Goal: Book appointment/travel/reservation: Book appointment/travel/reservation

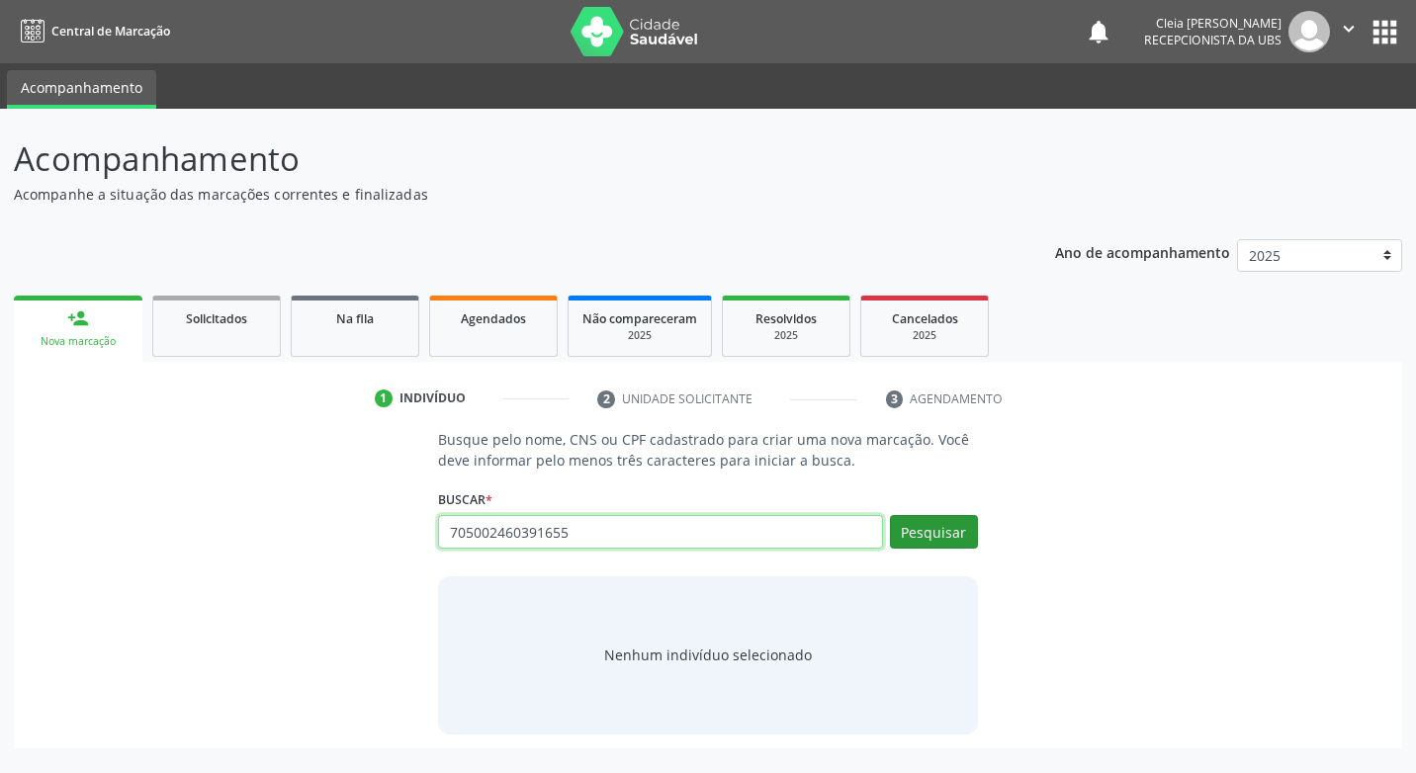
type input "705002460391655"
click at [913, 538] on button "Pesquisar" at bounding box center [934, 532] width 88 height 34
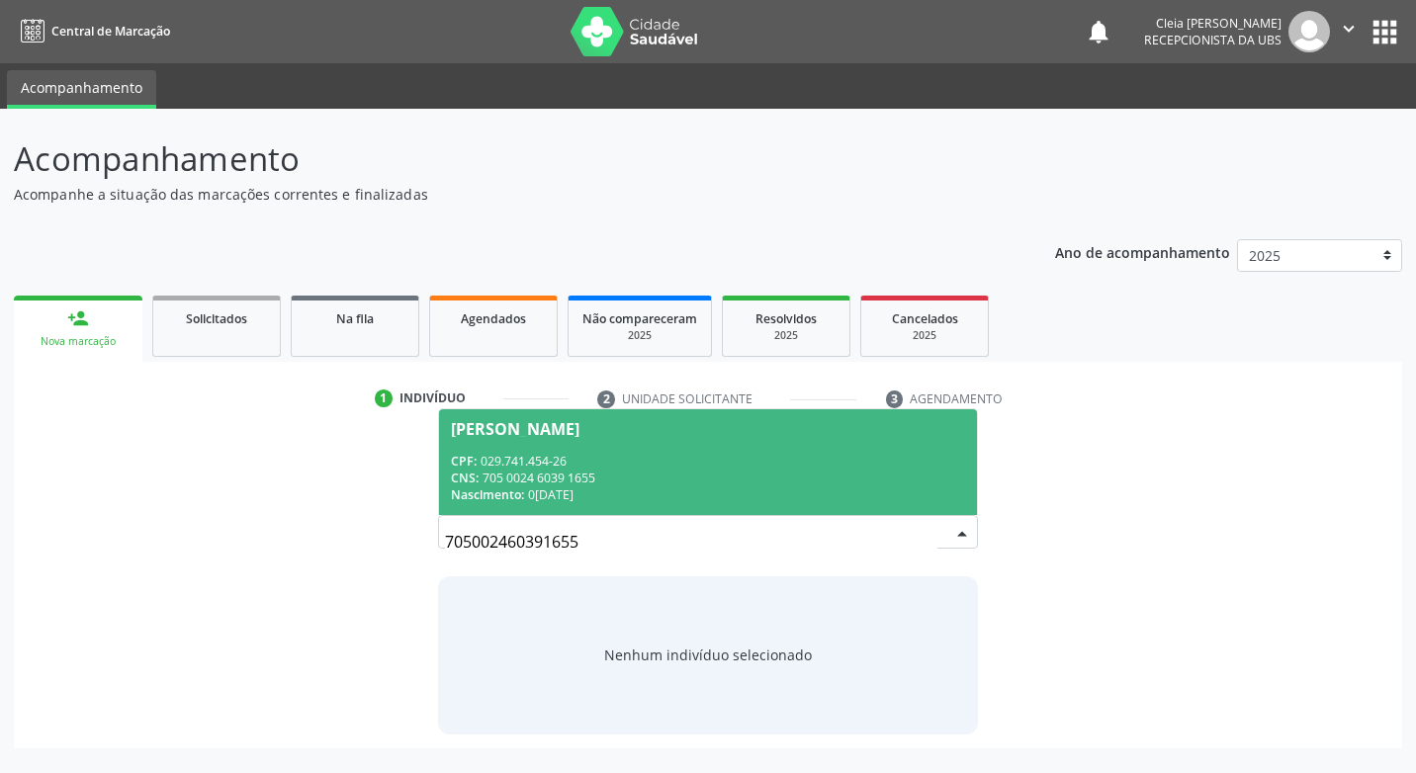
click at [815, 467] on div "CPF: 029.741.454-26" at bounding box center [707, 461] width 513 height 17
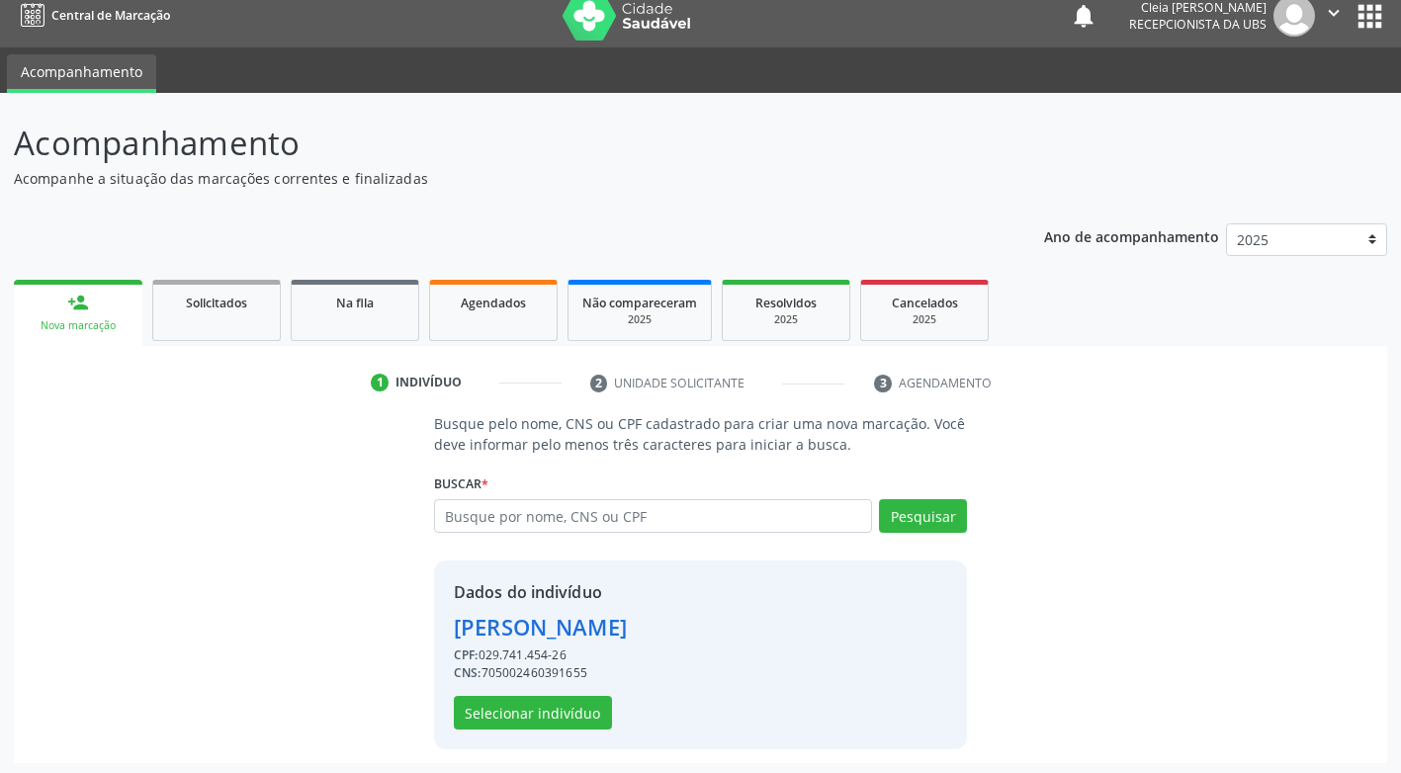
scroll to position [20, 0]
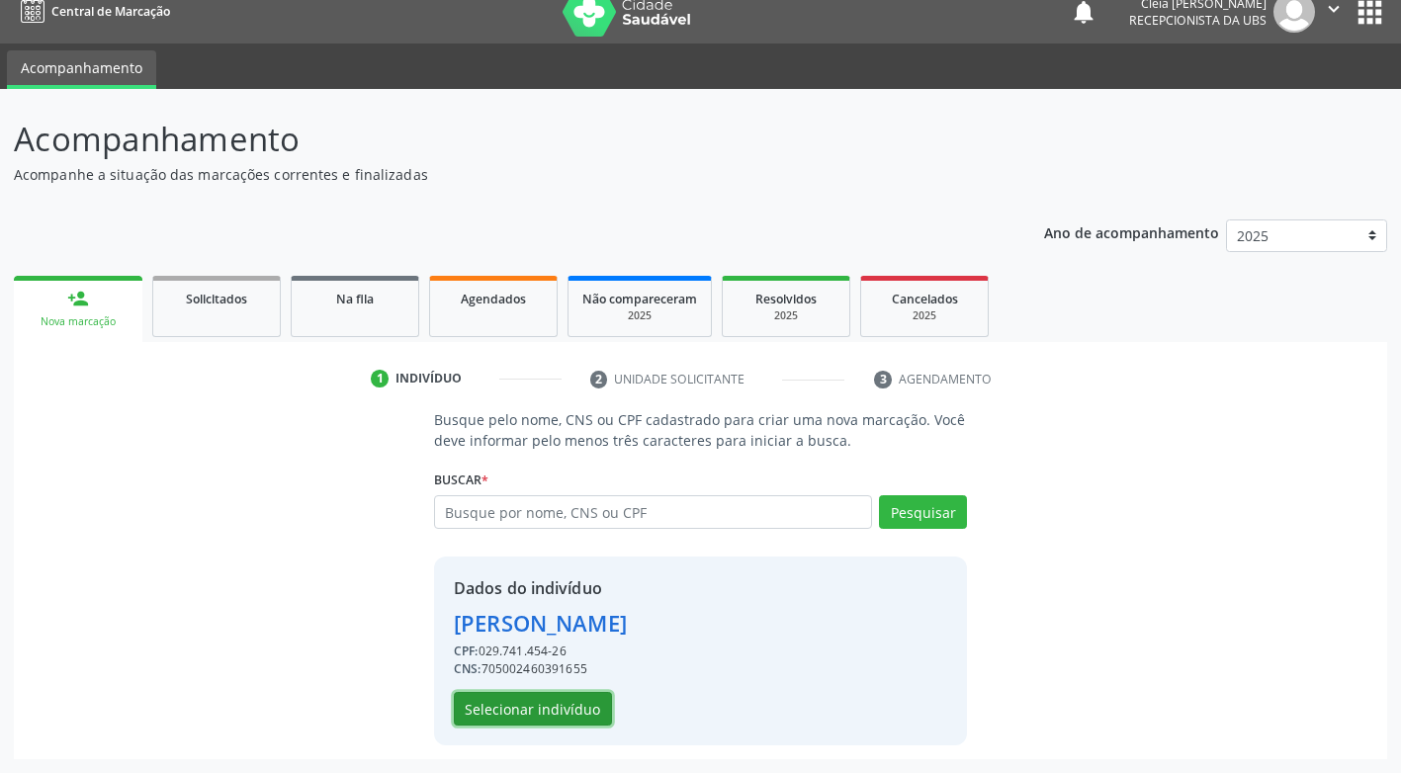
click at [582, 698] on button "Selecionar indivíduo" at bounding box center [533, 709] width 158 height 34
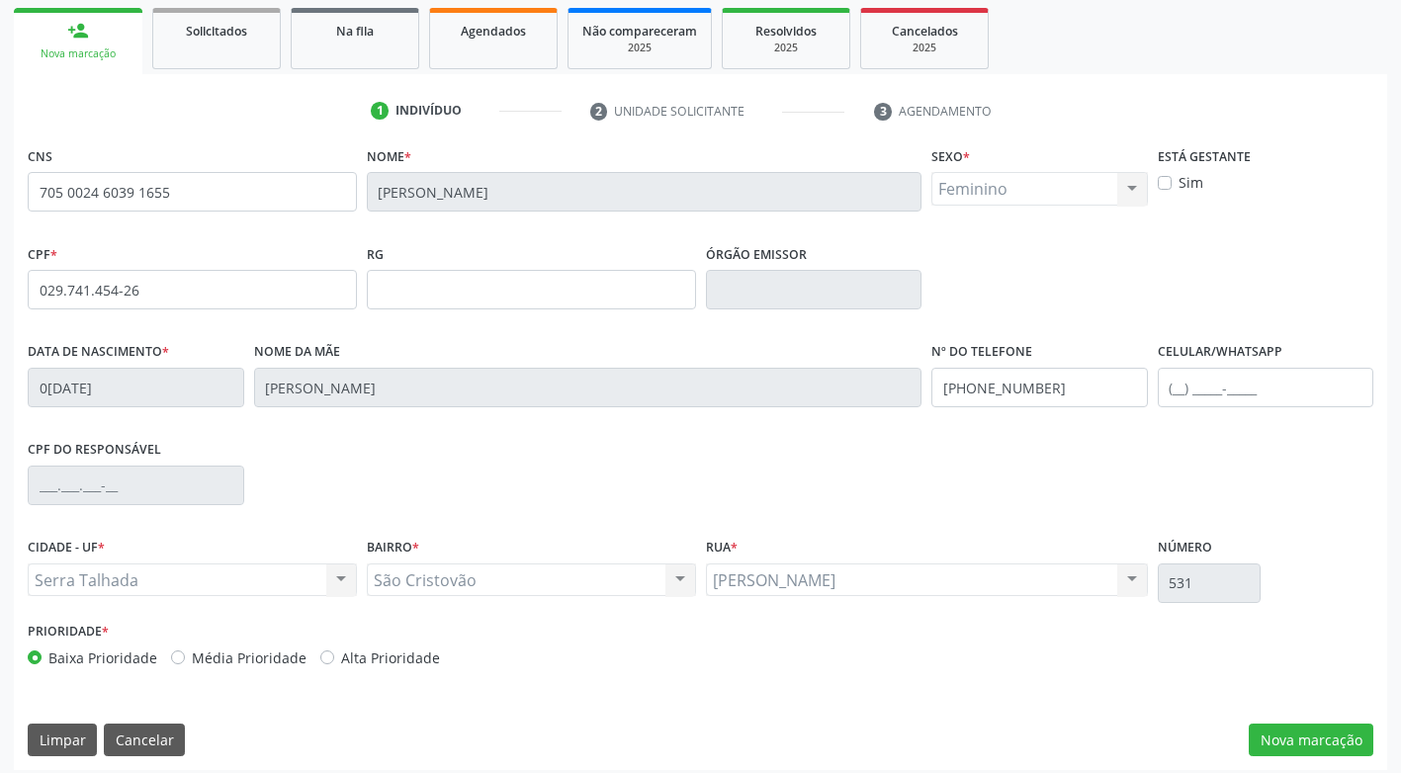
scroll to position [299, 0]
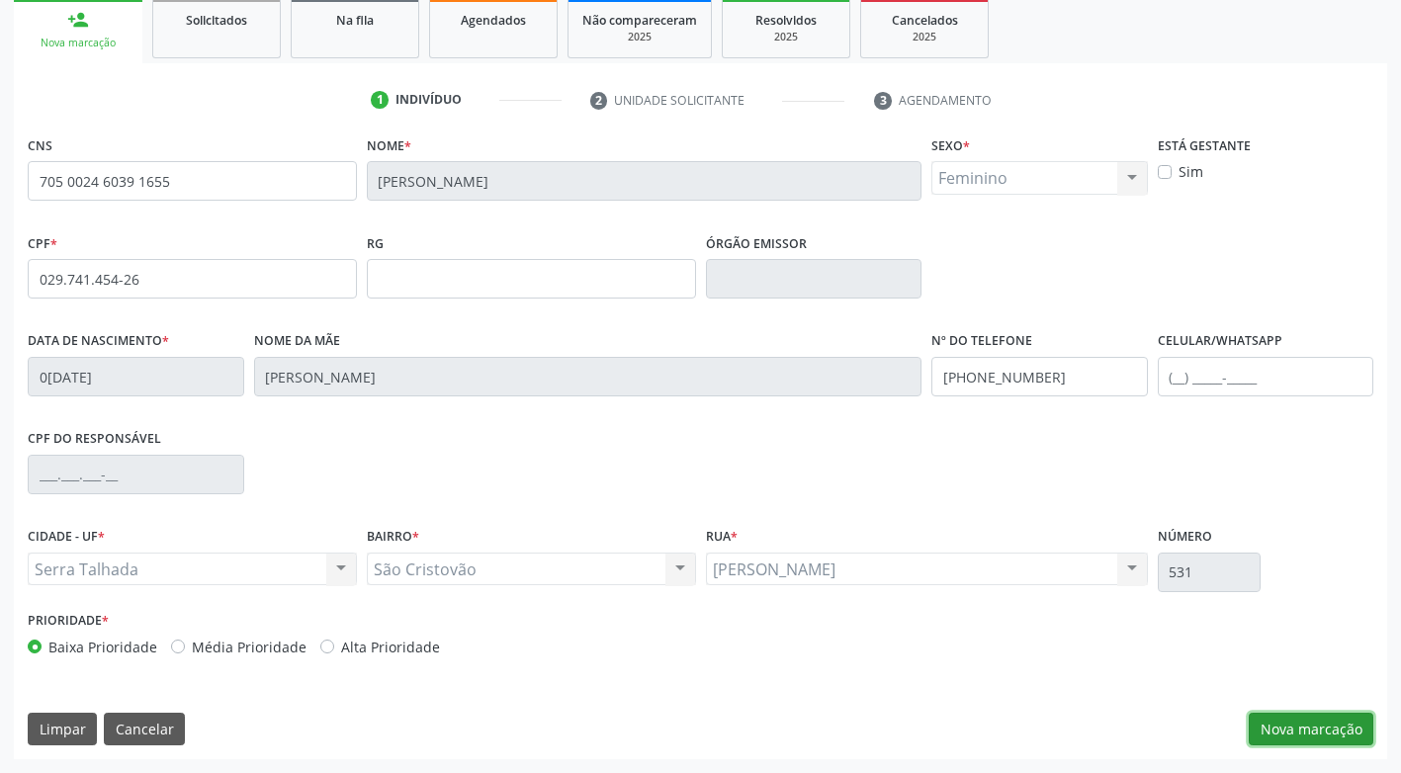
click at [1301, 726] on button "Nova marcação" at bounding box center [1311, 730] width 125 height 34
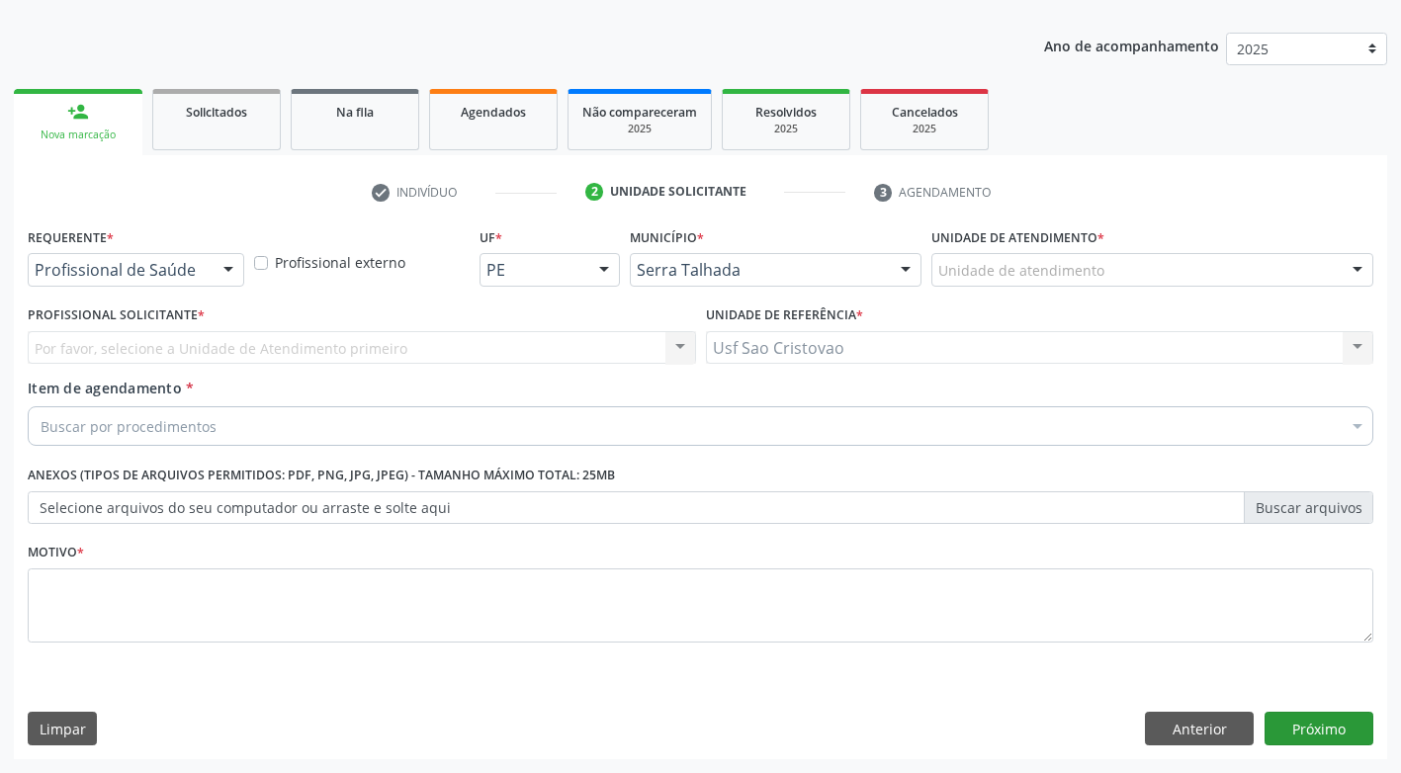
scroll to position [207, 0]
click at [229, 265] on div at bounding box center [229, 271] width 30 height 34
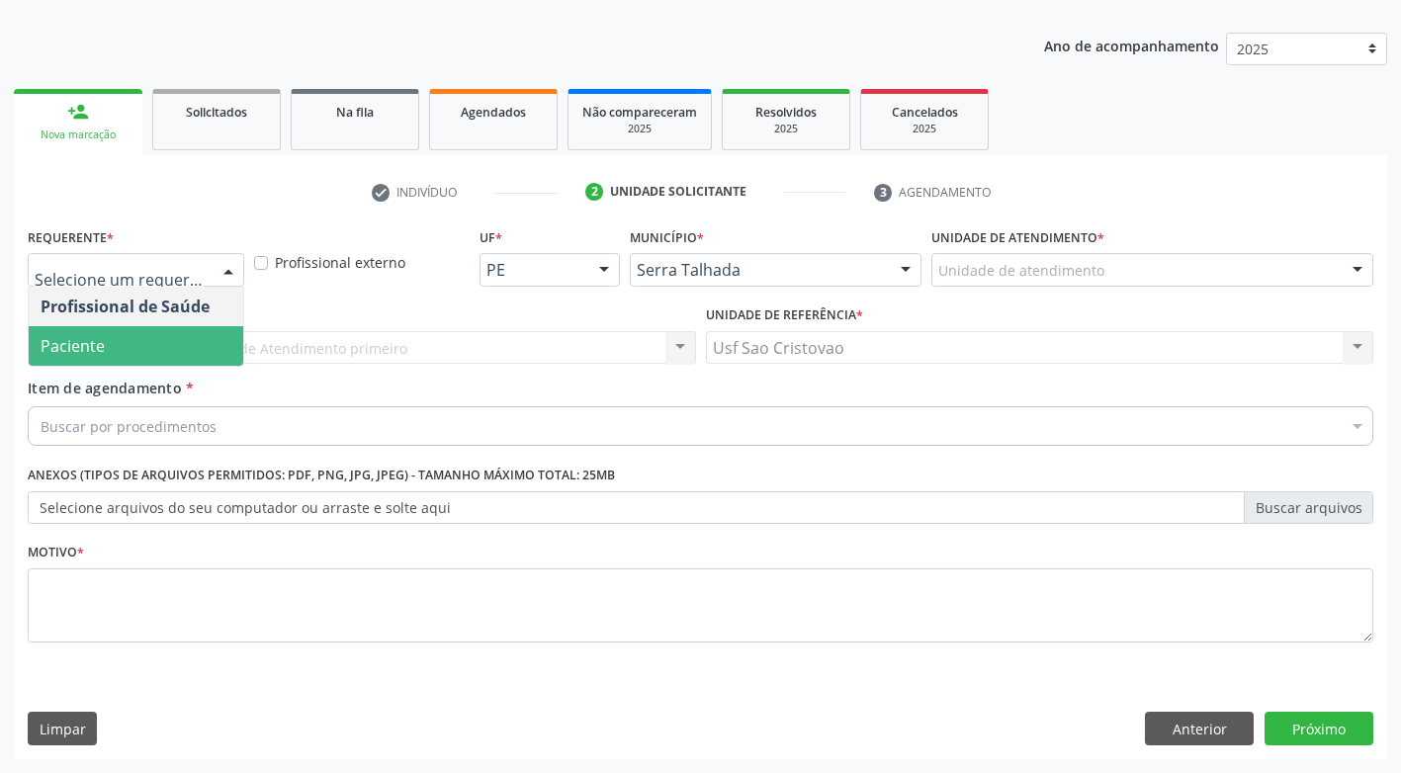
click at [216, 338] on span "Paciente" at bounding box center [136, 346] width 215 height 40
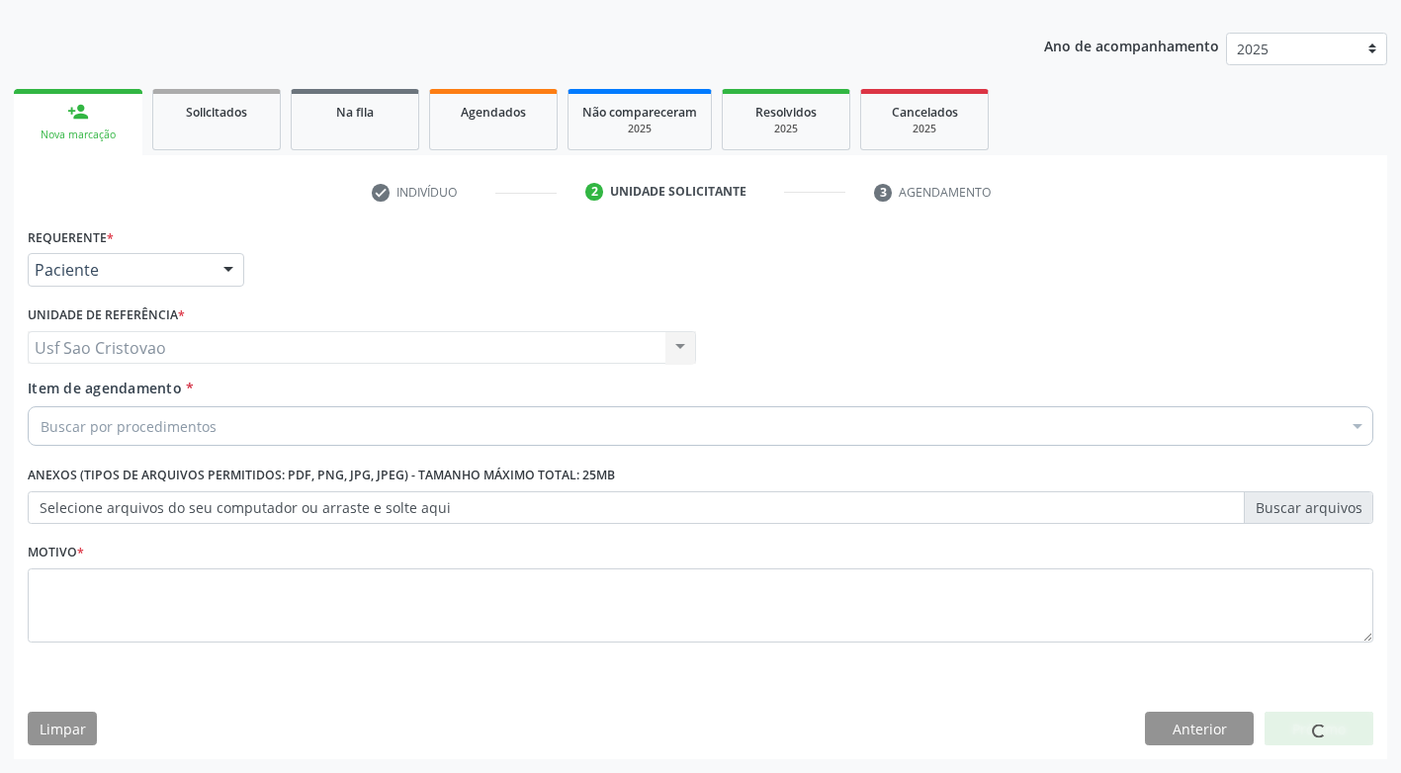
click at [231, 413] on div "Buscar por procedimentos" at bounding box center [701, 426] width 1346 height 40
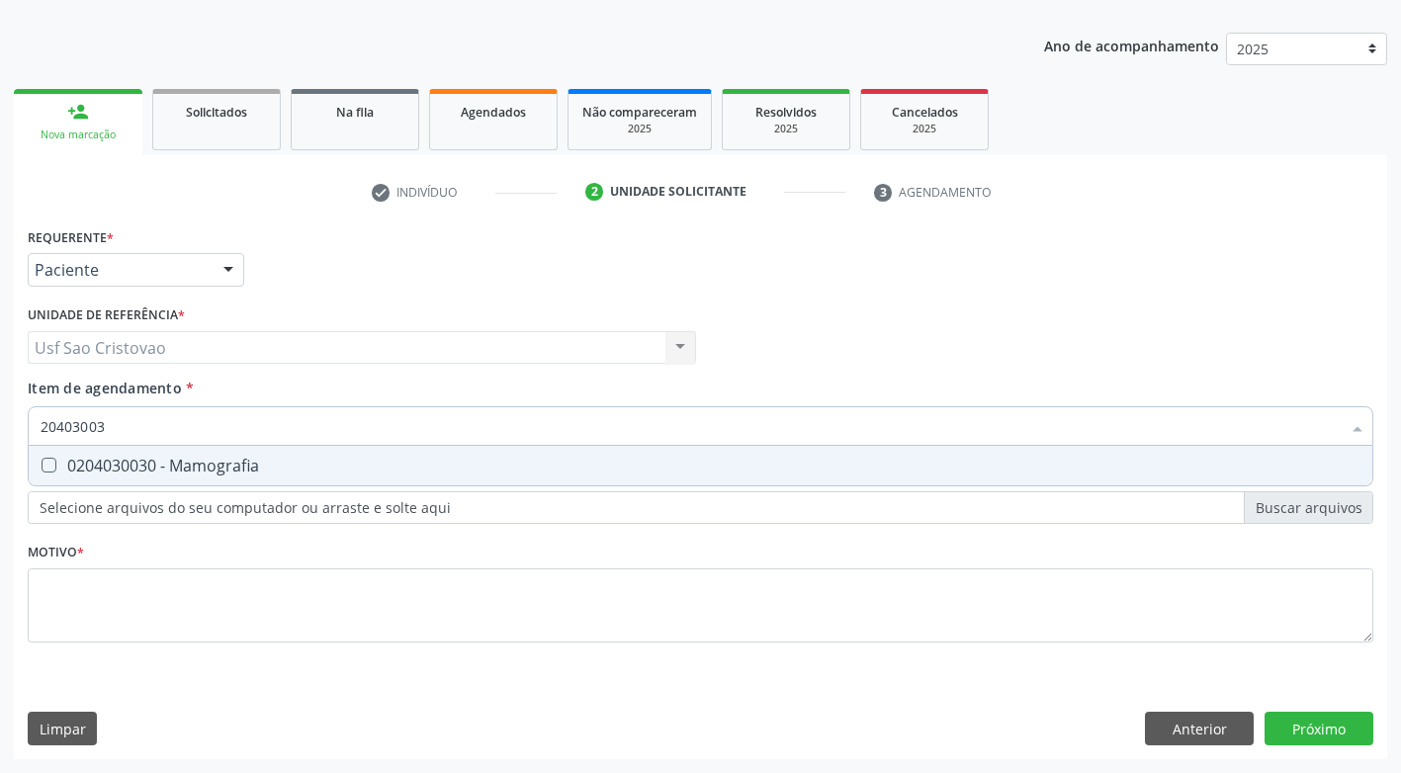
type input "204030030"
click at [46, 470] on Mamografia at bounding box center [49, 465] width 15 height 15
click at [42, 470] on Mamografia "checkbox" at bounding box center [35, 465] width 13 height 13
checkbox Mamografia "true"
type input "204030030"
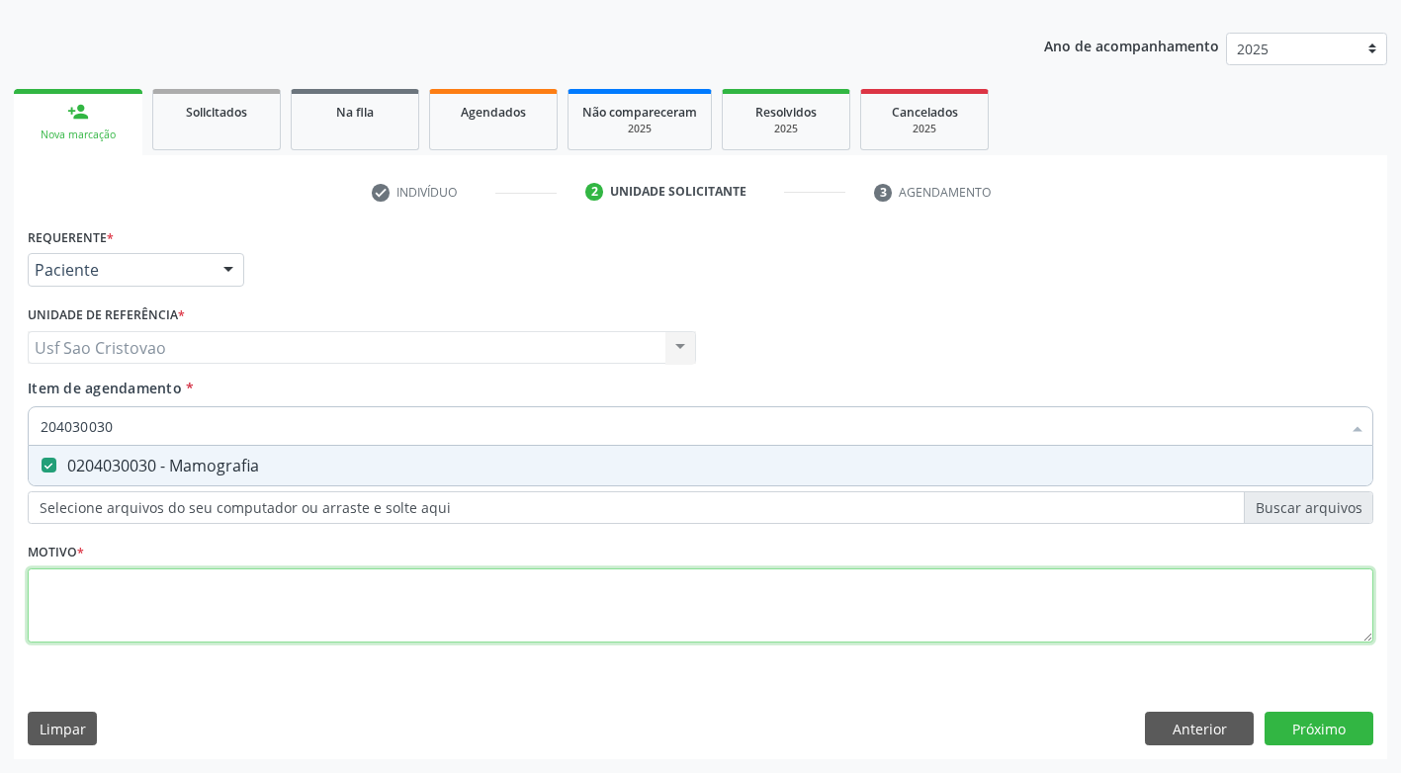
click at [145, 588] on div "Requerente * Paciente Profissional de Saúde Paciente Nenhum resultado encontrad…" at bounding box center [701, 446] width 1346 height 448
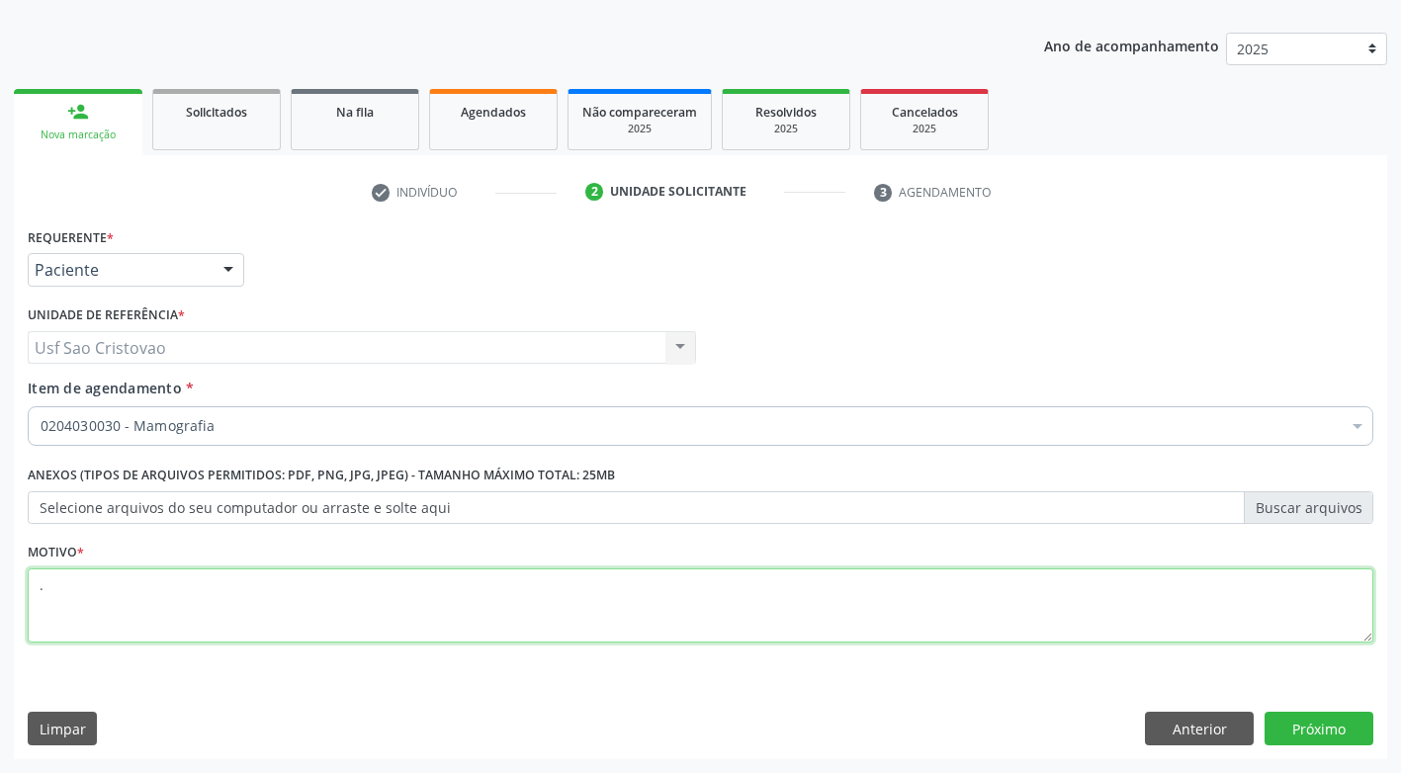
type textarea "."
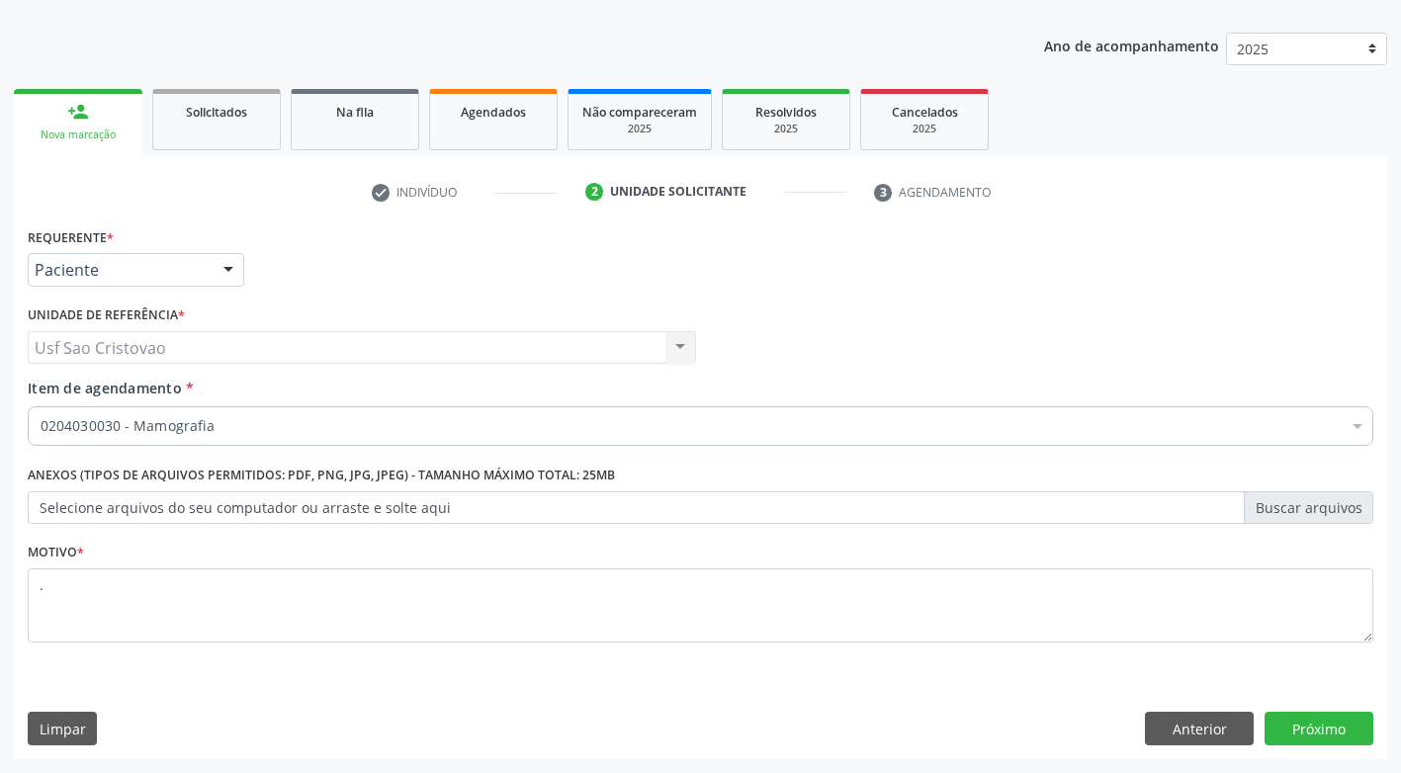
drag, startPoint x: 1066, startPoint y: 712, endPoint x: 1214, endPoint y: 707, distance: 148.4
click at [1072, 713] on div "Limpar Anterior Próximo" at bounding box center [701, 729] width 1346 height 34
click at [1288, 730] on button "Próximo" at bounding box center [1319, 729] width 109 height 34
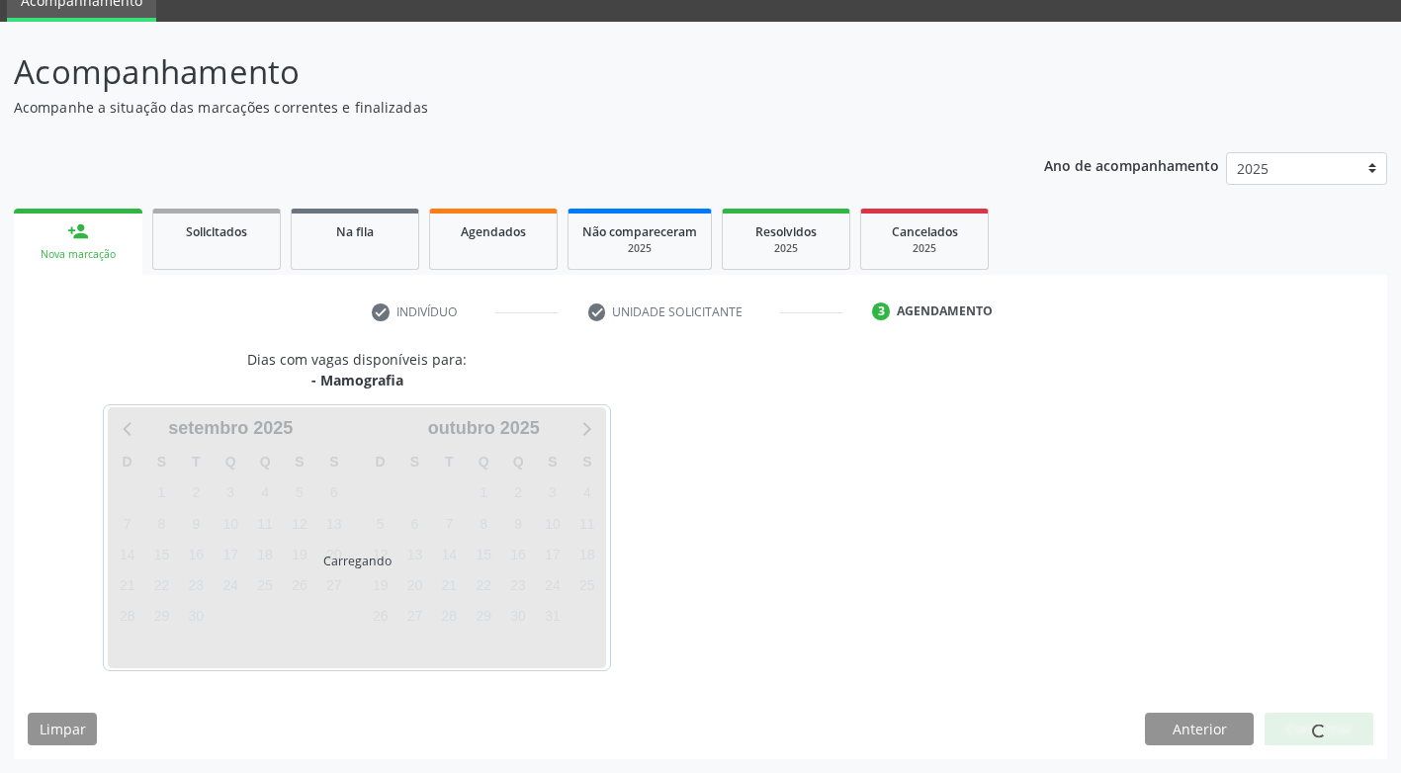
scroll to position [145, 0]
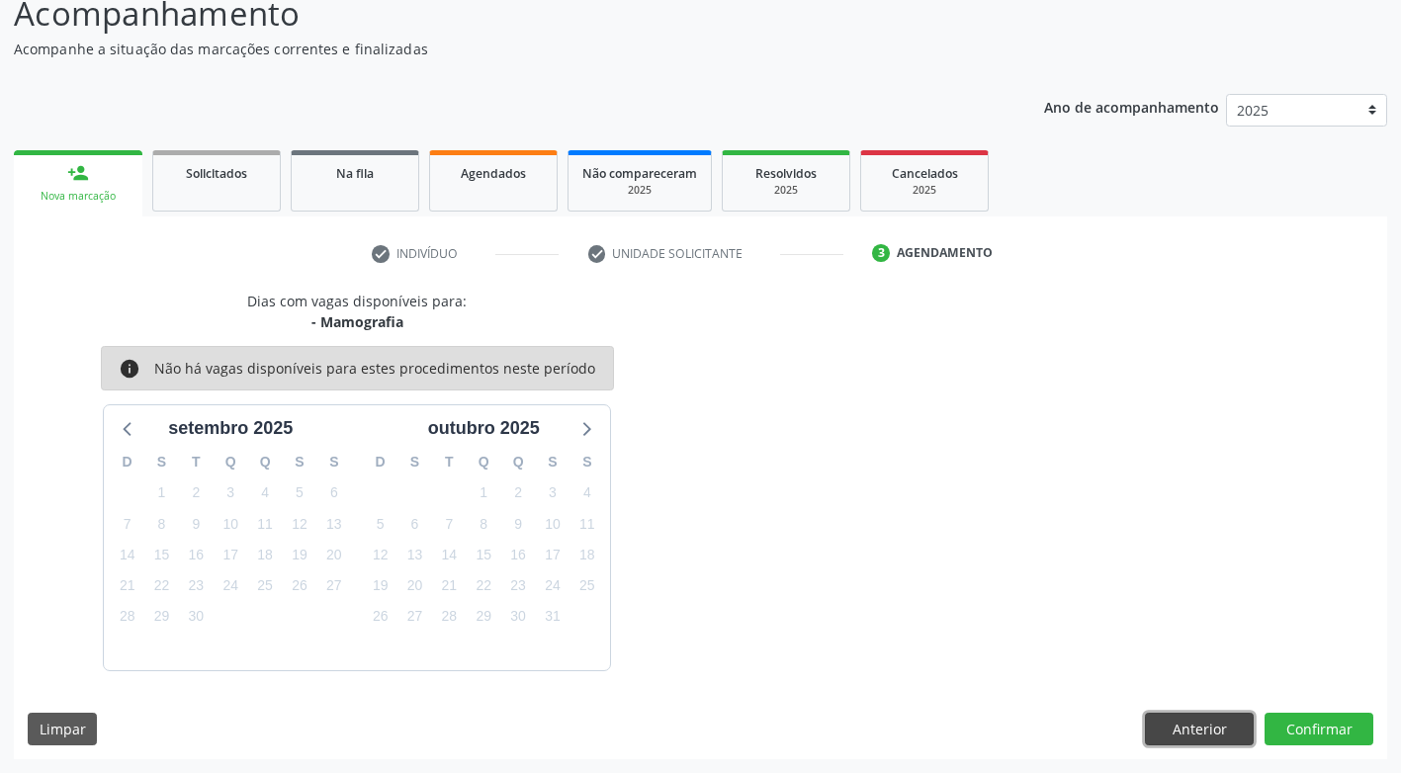
click at [1152, 732] on button "Anterior" at bounding box center [1199, 730] width 109 height 34
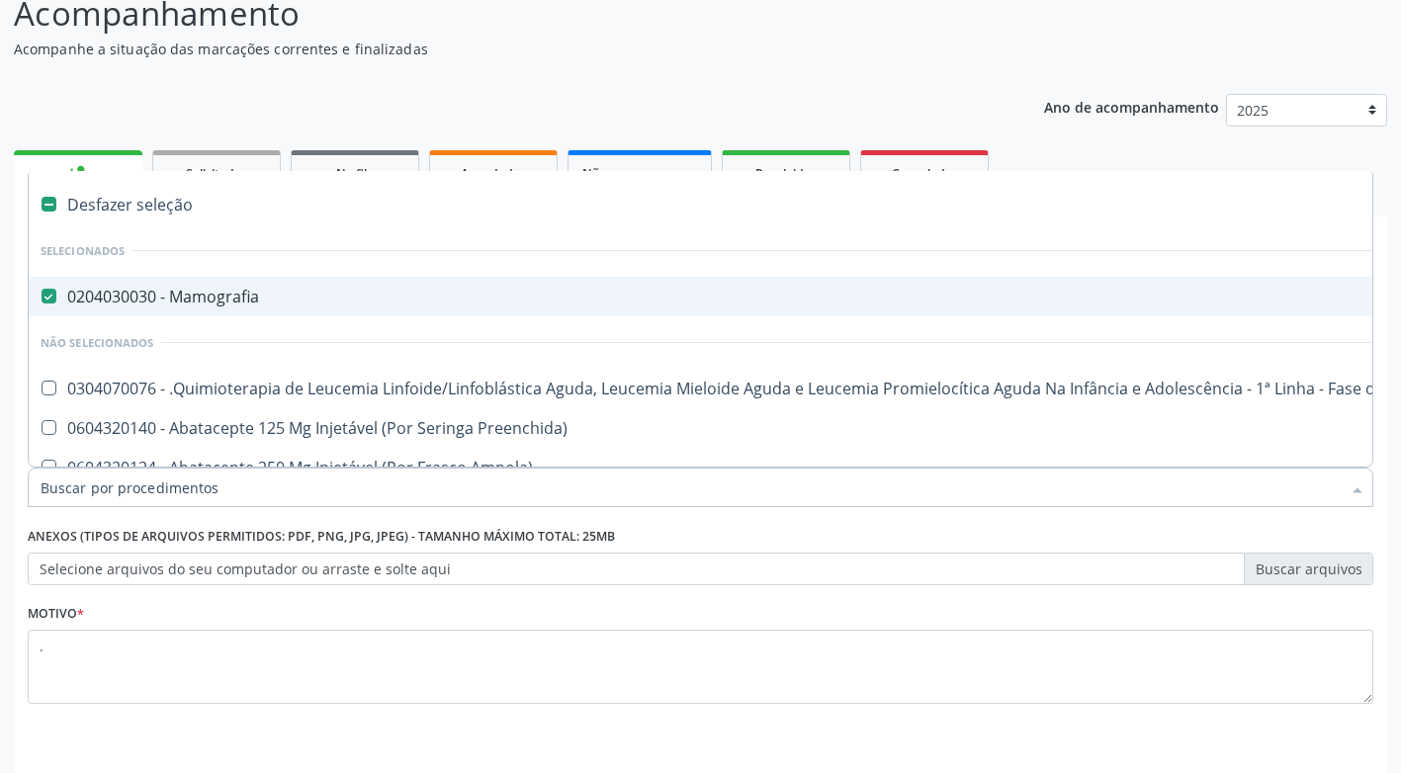
drag, startPoint x: 219, startPoint y: 483, endPoint x: 43, endPoint y: 528, distance: 181.8
drag, startPoint x: 218, startPoint y: 486, endPoint x: 16, endPoint y: 522, distance: 205.0
click at [17, 525] on div "Requerente * Paciente Profissional de Saúde Paciente Nenhum resultado encontrad…" at bounding box center [701, 552] width 1374 height 537
click at [53, 296] on Mamografia at bounding box center [49, 296] width 15 height 15
click at [42, 296] on Mamografia "checkbox" at bounding box center [35, 296] width 13 height 13
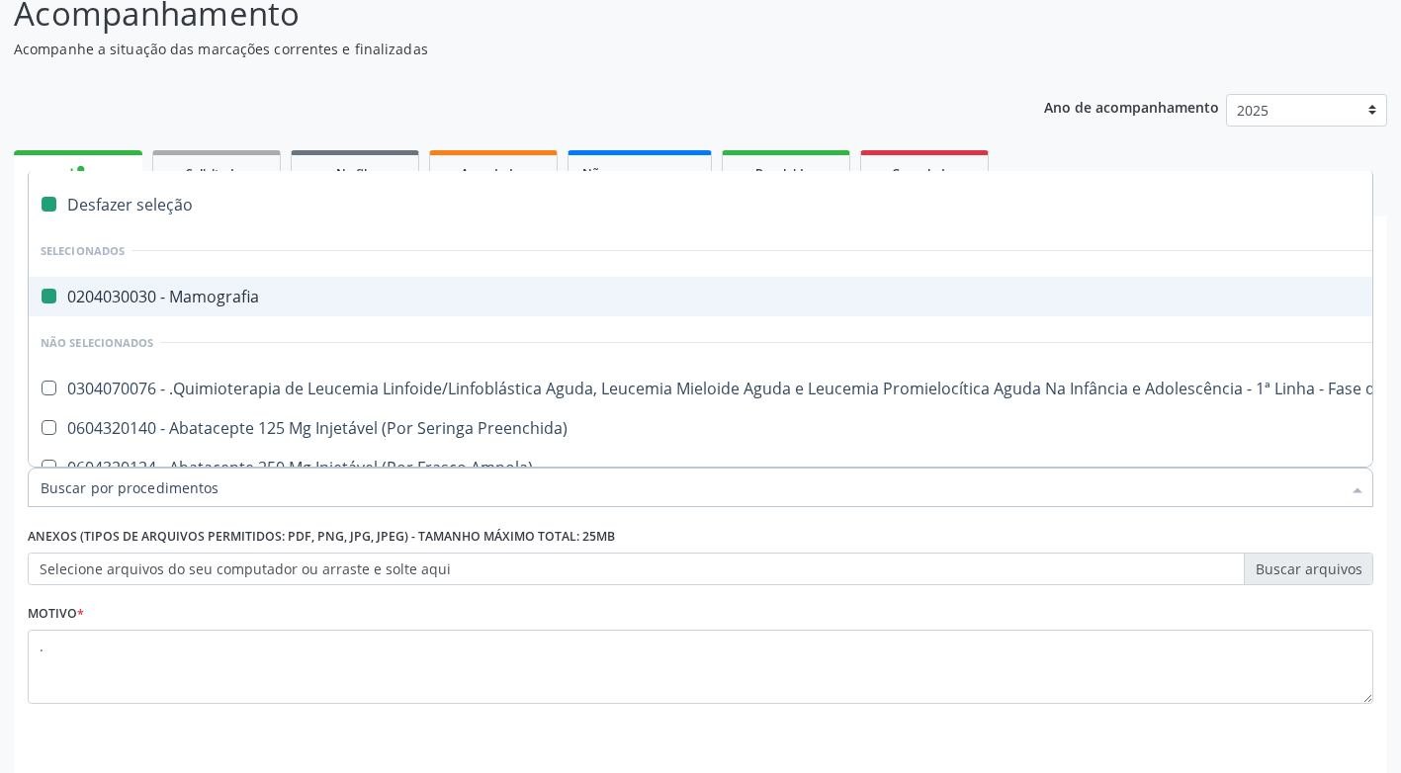
checkbox Mamografia "false"
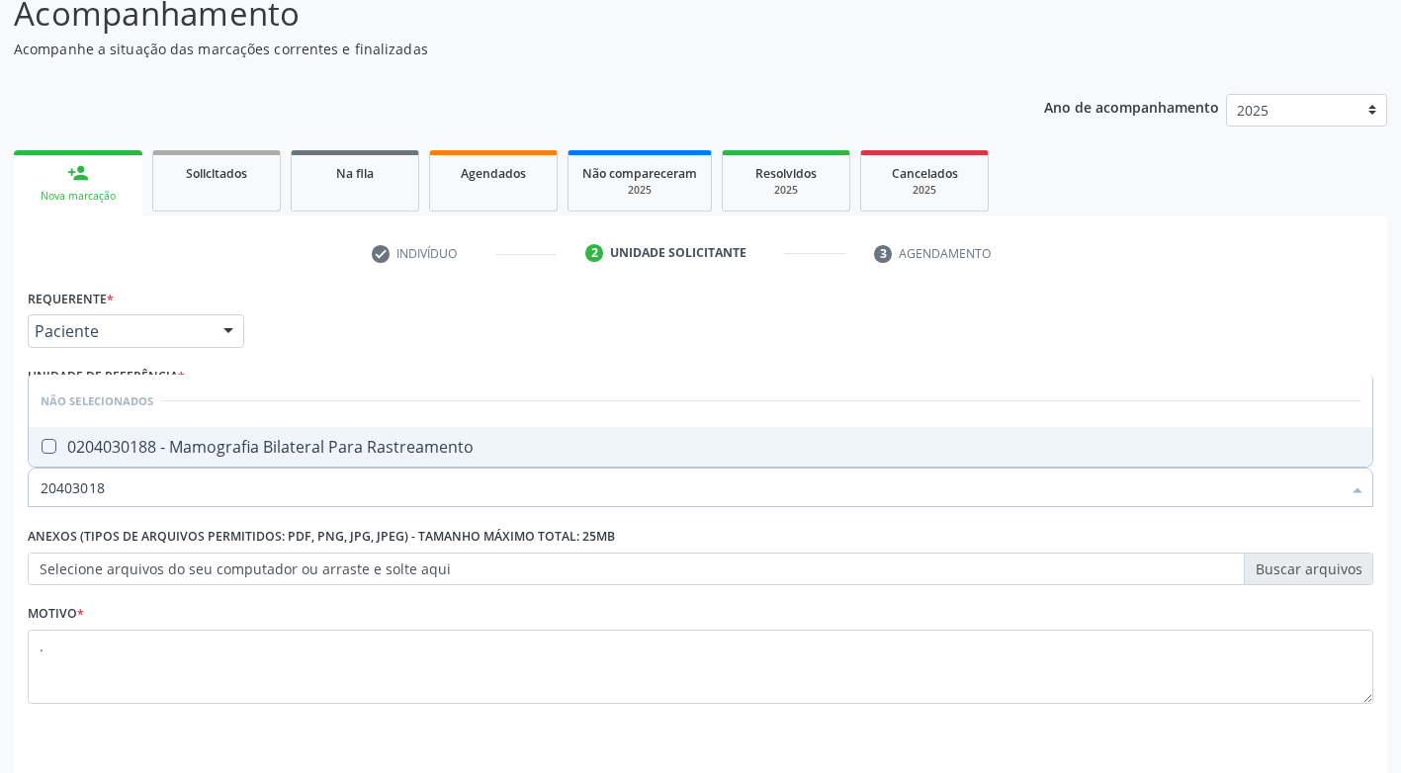
type input "204030188"
click at [47, 452] on Rastreamento at bounding box center [49, 446] width 15 height 15
click at [42, 452] on Rastreamento "checkbox" at bounding box center [35, 446] width 13 height 13
checkbox Rastreamento "true"
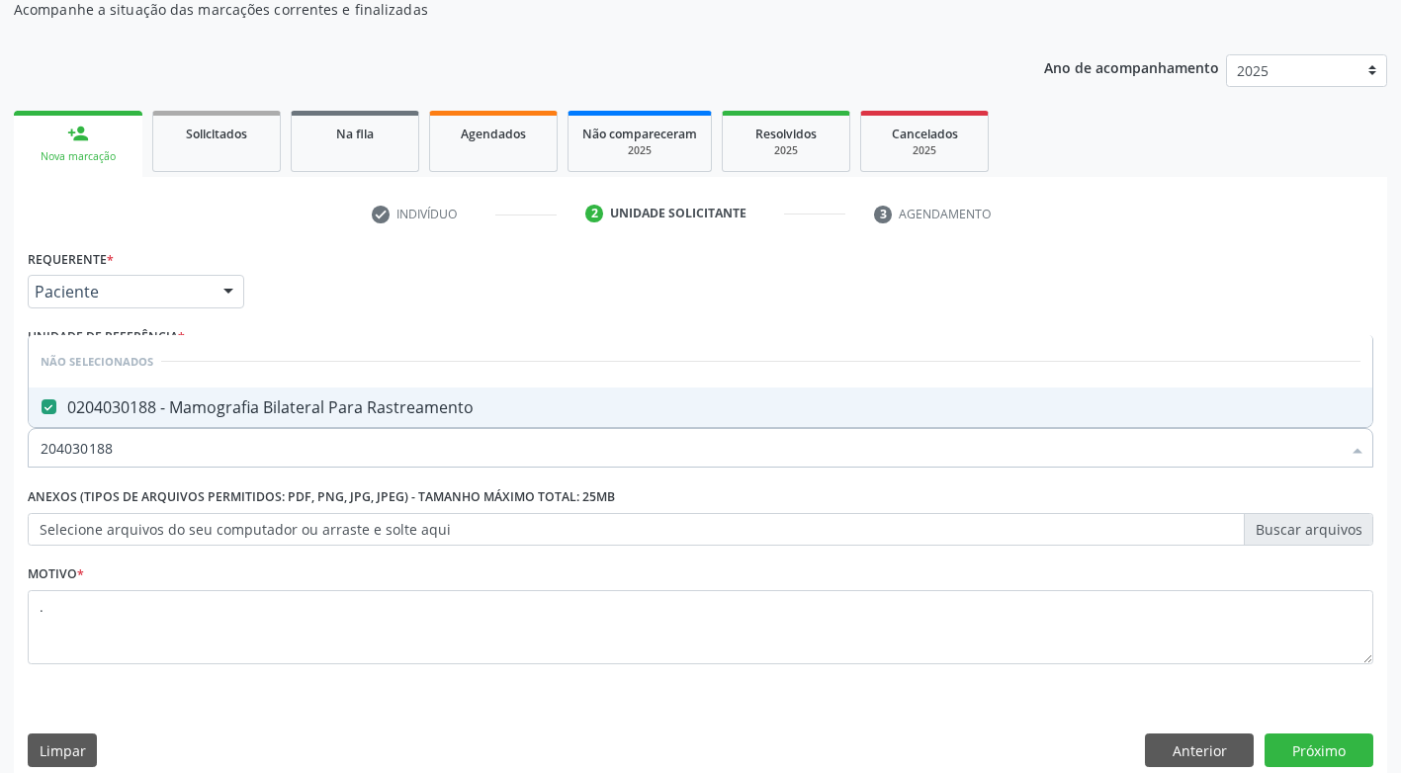
scroll to position [207, 0]
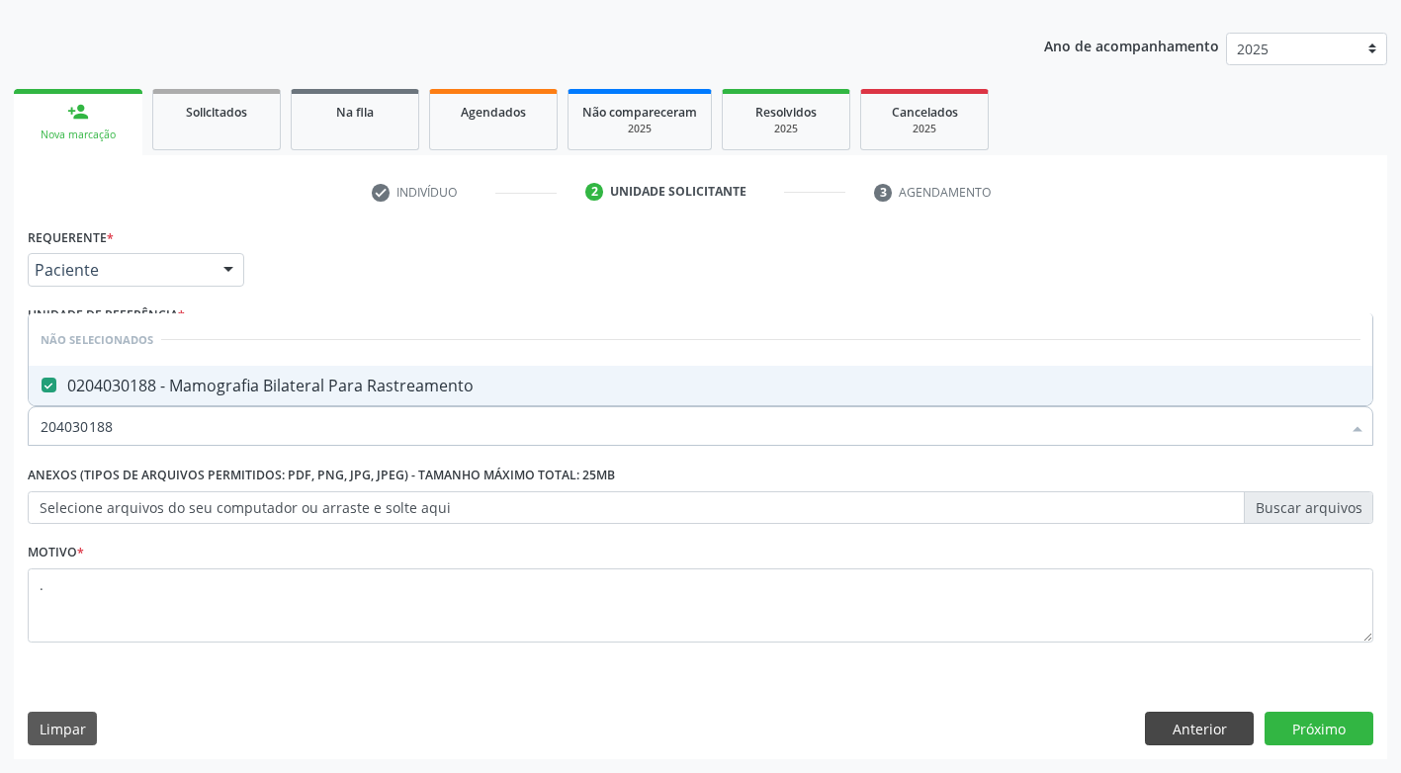
drag, startPoint x: 1018, startPoint y: 743, endPoint x: 1249, endPoint y: 714, distance: 233.2
click at [1019, 740] on div "Limpar Anterior Próximo" at bounding box center [701, 729] width 1346 height 34
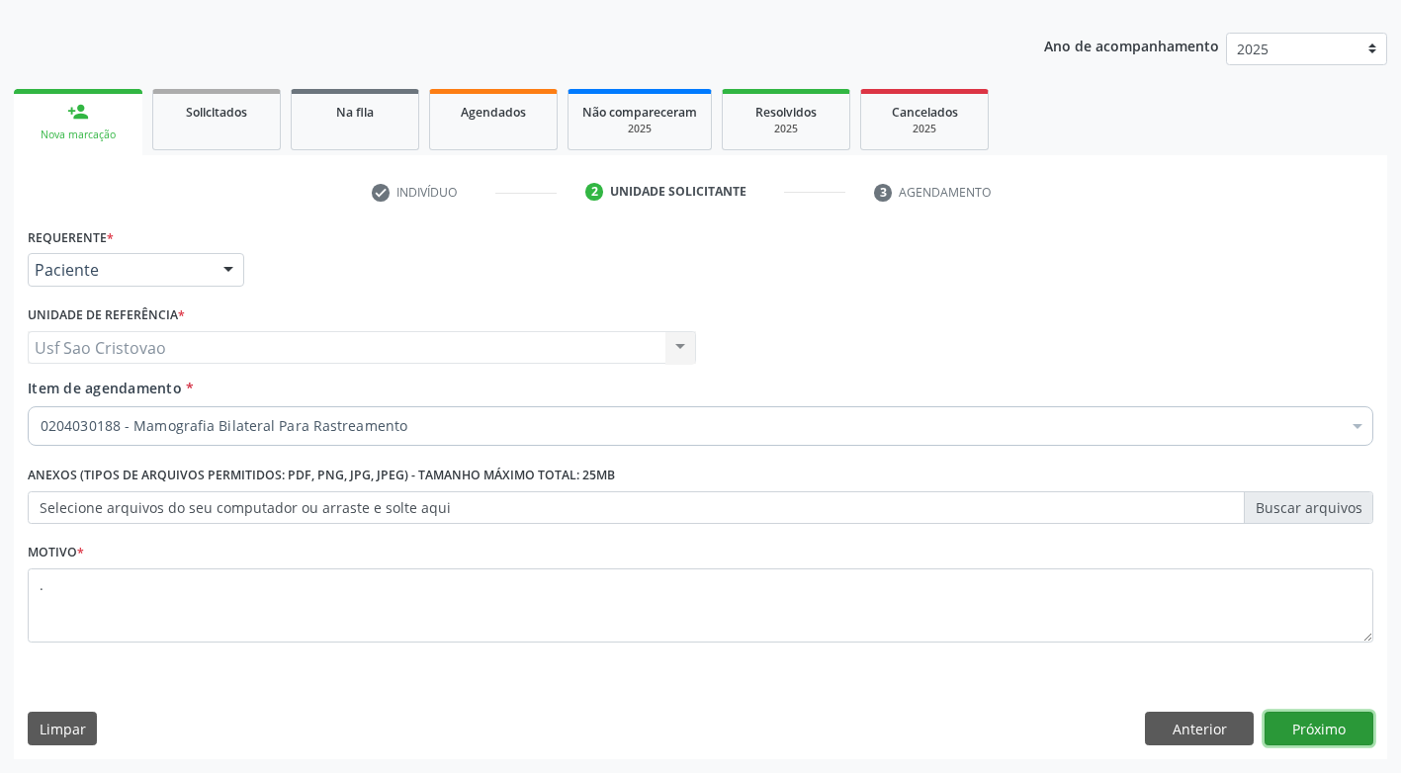
click at [1283, 725] on button "Próximo" at bounding box center [1319, 729] width 109 height 34
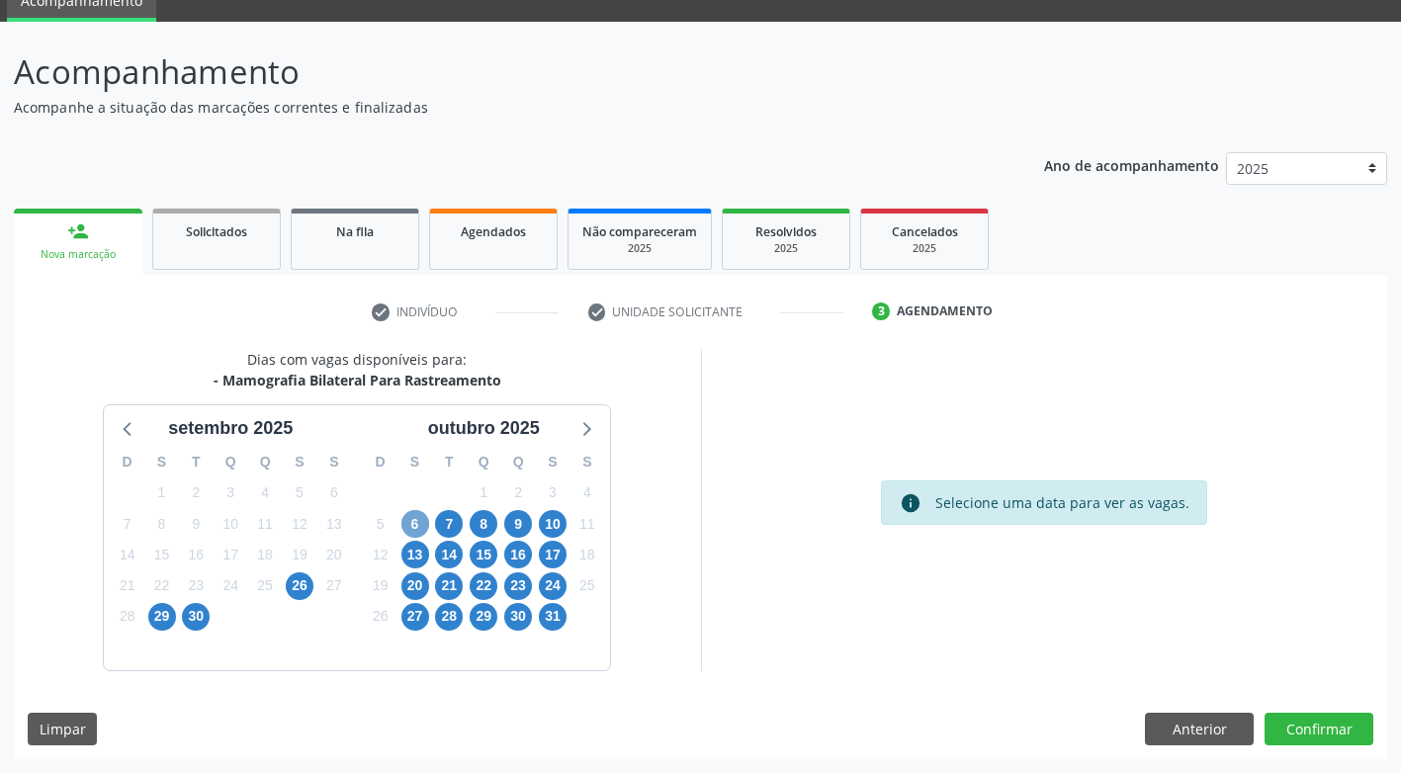
click at [418, 519] on span "6" at bounding box center [415, 524] width 28 height 28
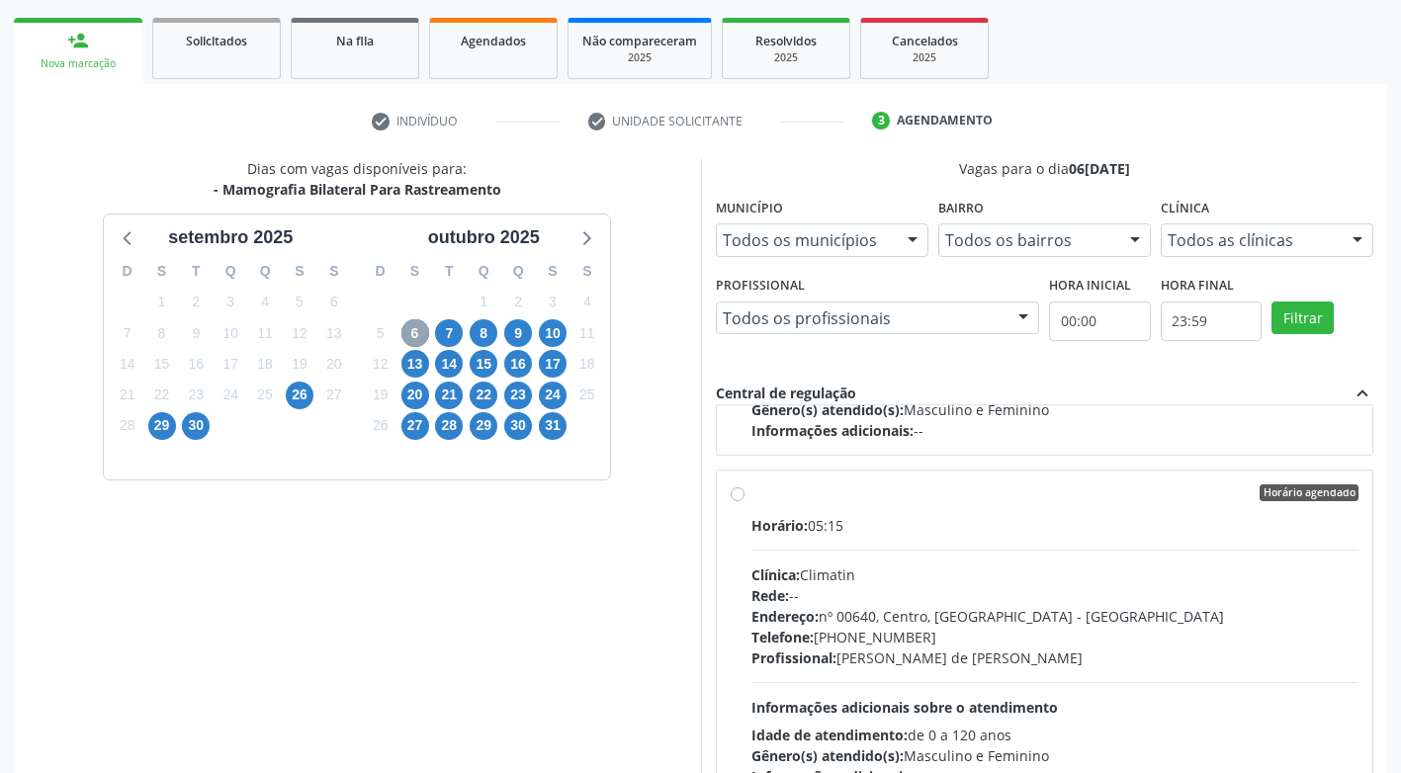
scroll to position [297, 0]
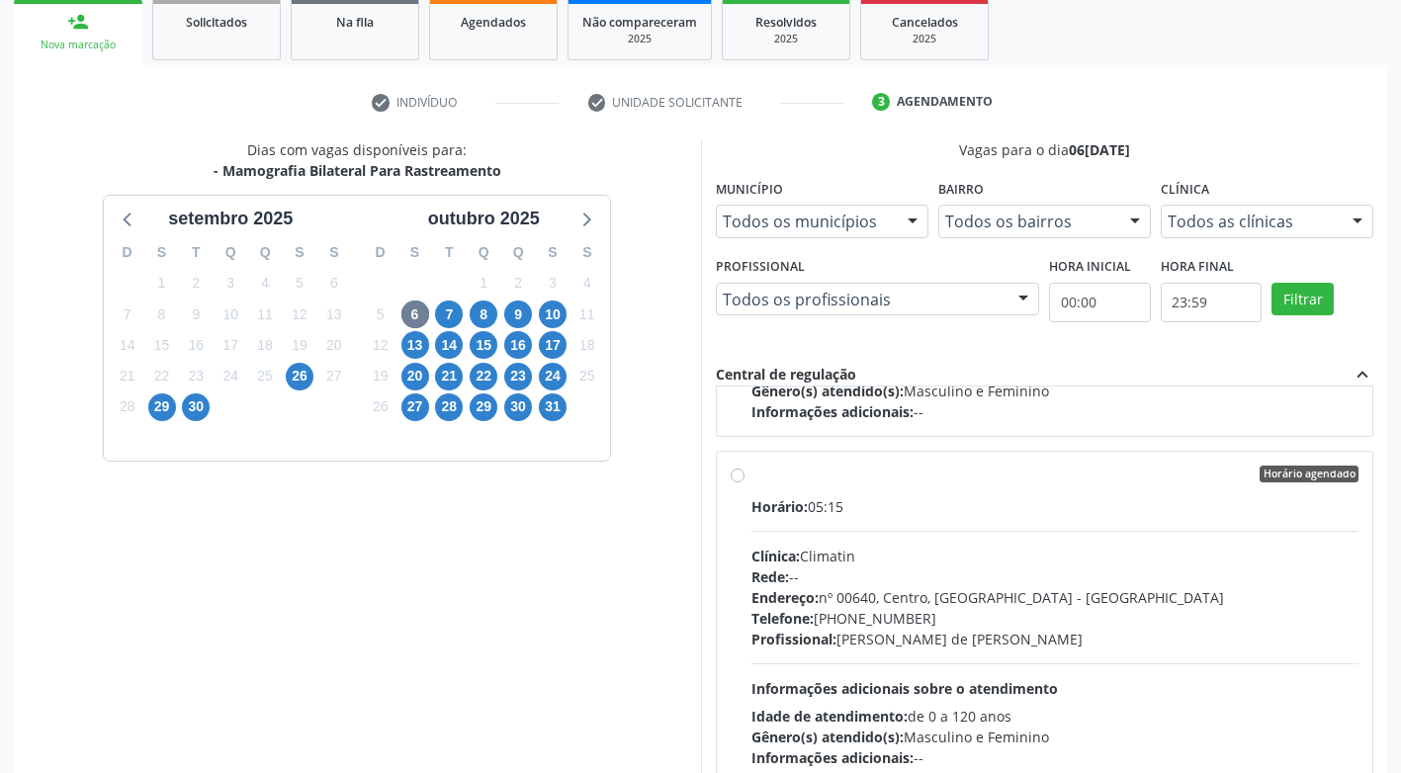
click at [752, 481] on label "Horário agendado Horário: 05:15 Clínica: Climatin Rede: -- Endereço: nº 00640, …" at bounding box center [1056, 618] width 608 height 304
click at [743, 481] on input "Horário agendado Horário: 05:15 Clínica: Climatin Rede: -- Endereço: nº 00640, …" at bounding box center [738, 475] width 14 height 18
radio input "true"
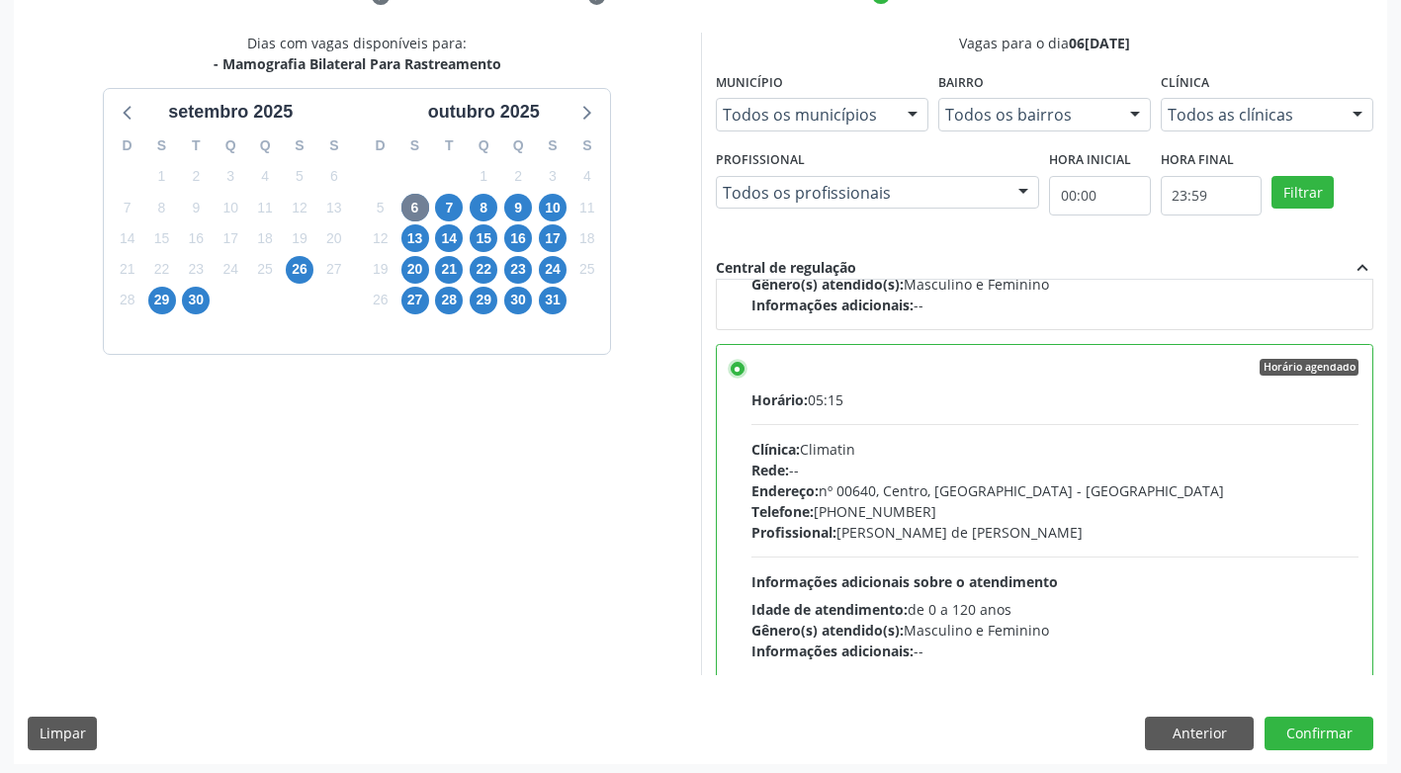
scroll to position [408, 0]
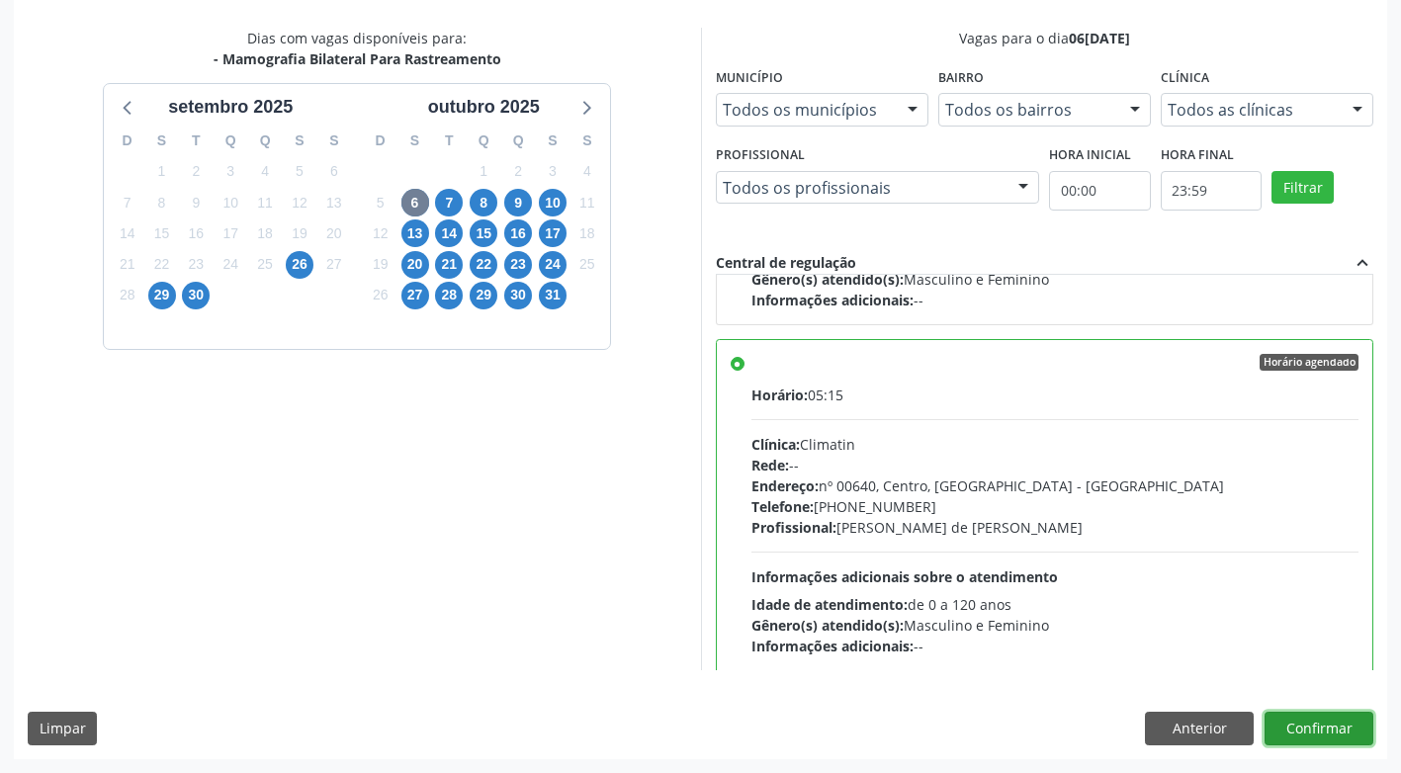
click at [1354, 724] on button "Confirmar" at bounding box center [1319, 729] width 109 height 34
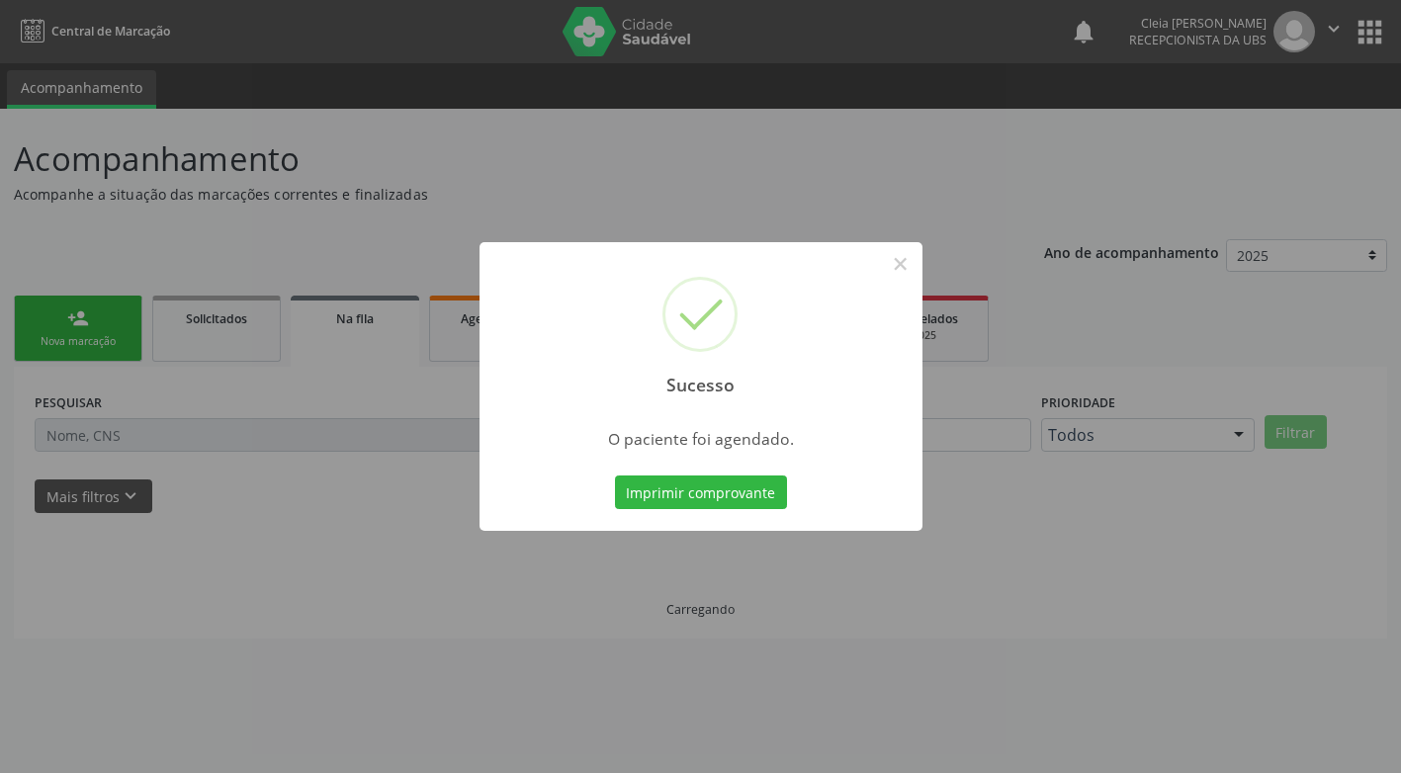
scroll to position [0, 0]
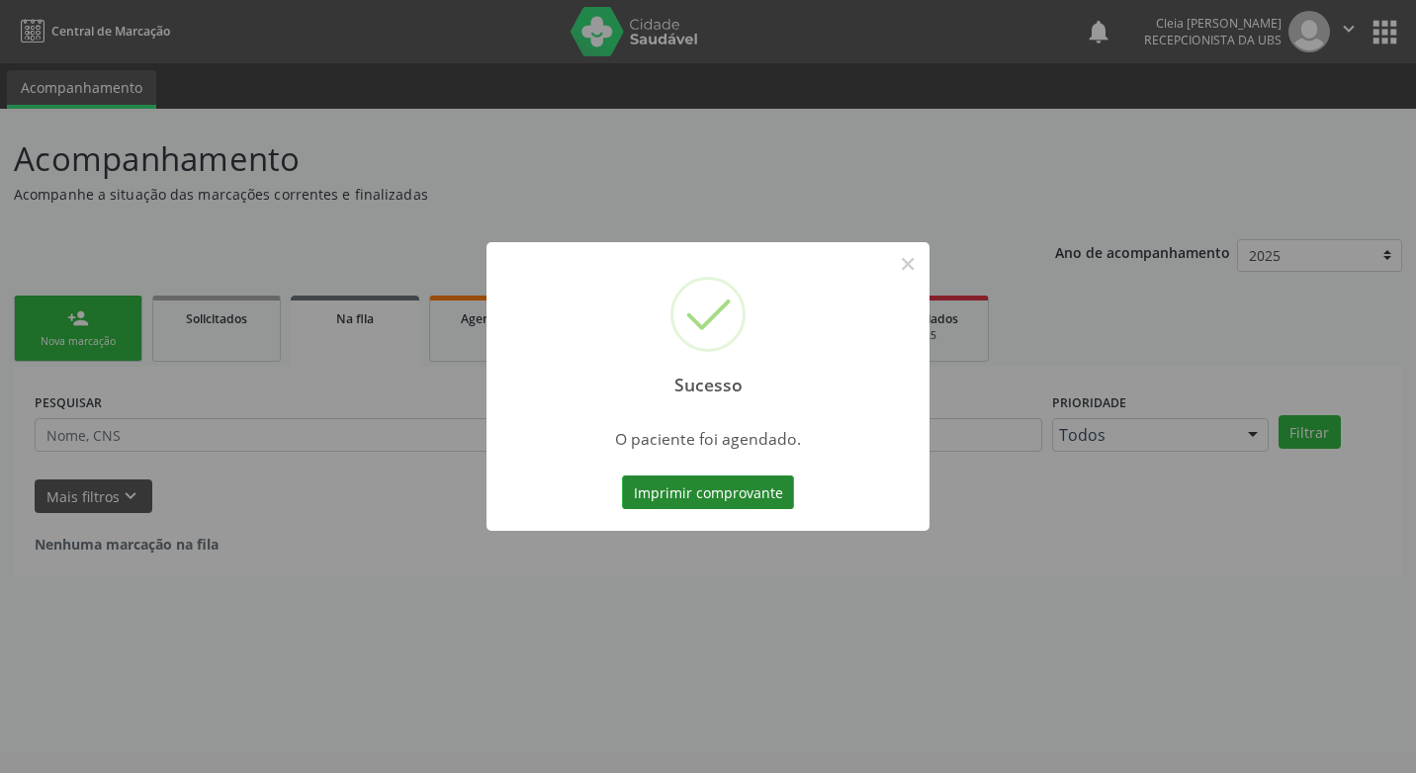
click at [766, 497] on button "Imprimir comprovante" at bounding box center [708, 493] width 172 height 34
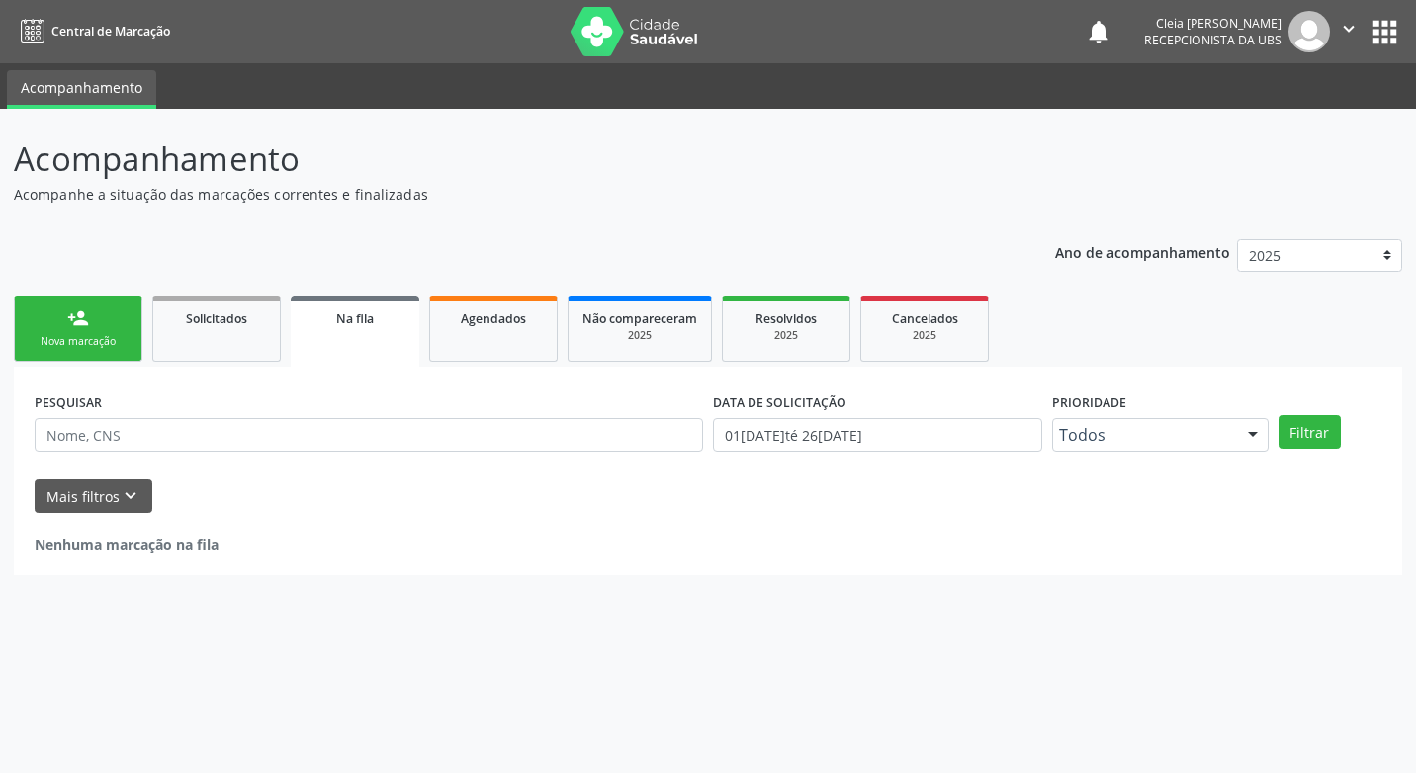
click at [106, 332] on link "person_add Nova marcação" at bounding box center [78, 329] width 129 height 66
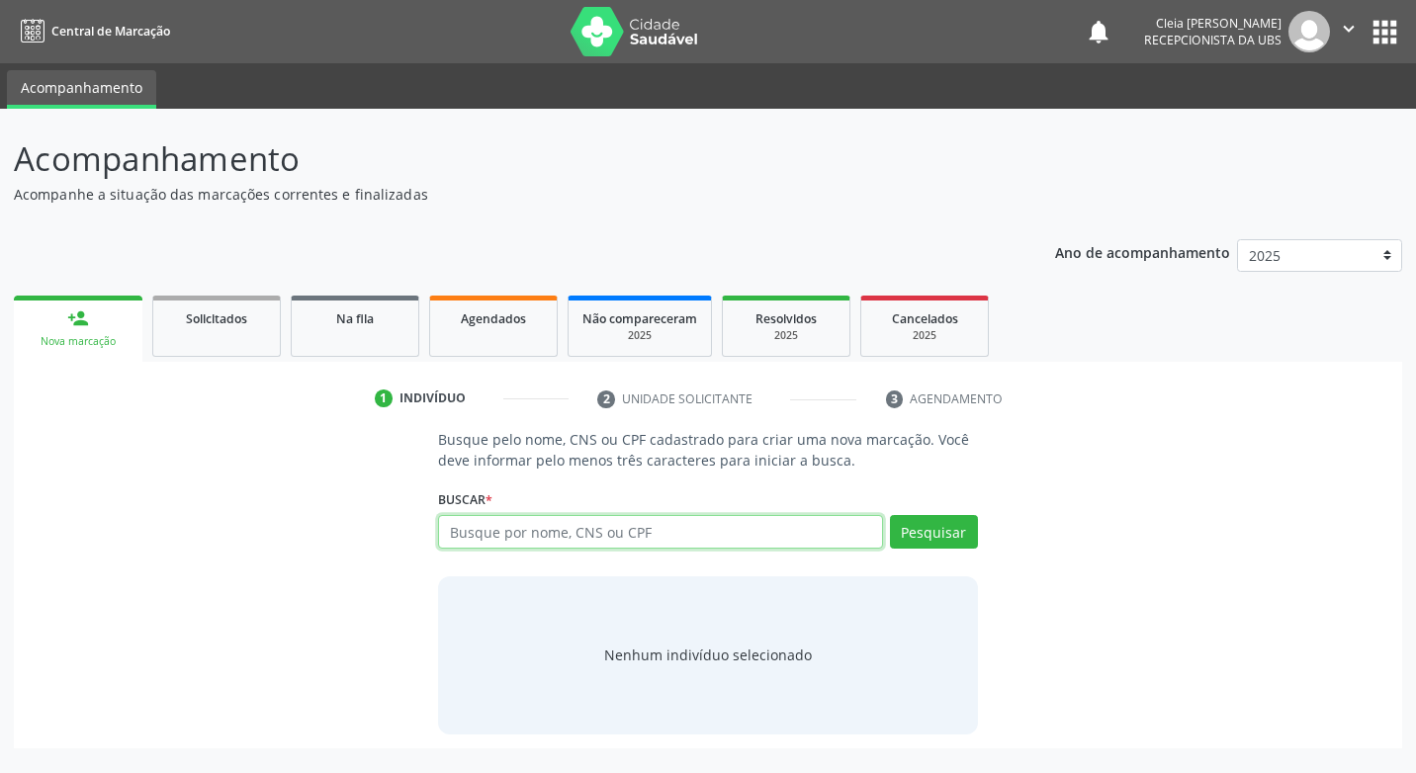
click at [623, 521] on input "text" at bounding box center [660, 532] width 444 height 34
type input "898003413383959"
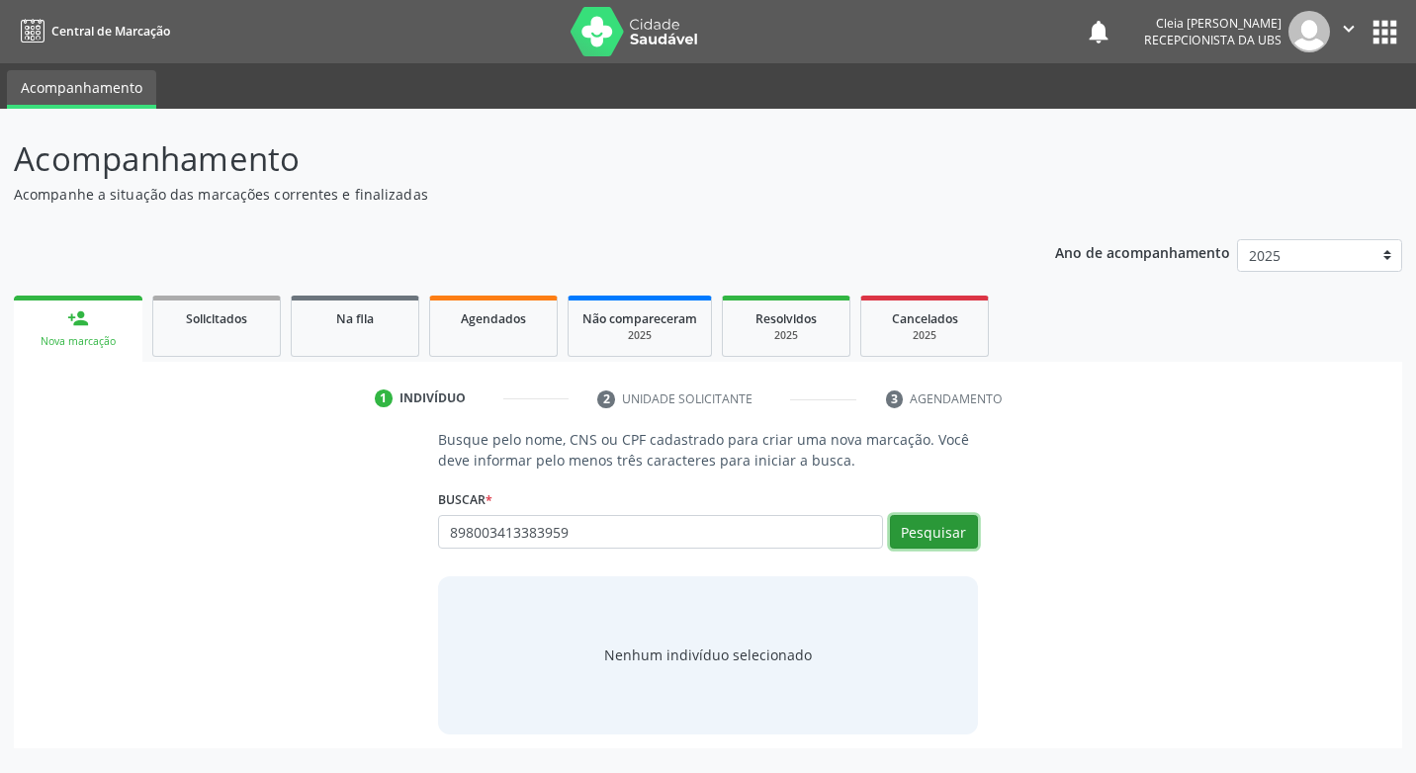
click at [955, 529] on button "Pesquisar" at bounding box center [934, 532] width 88 height 34
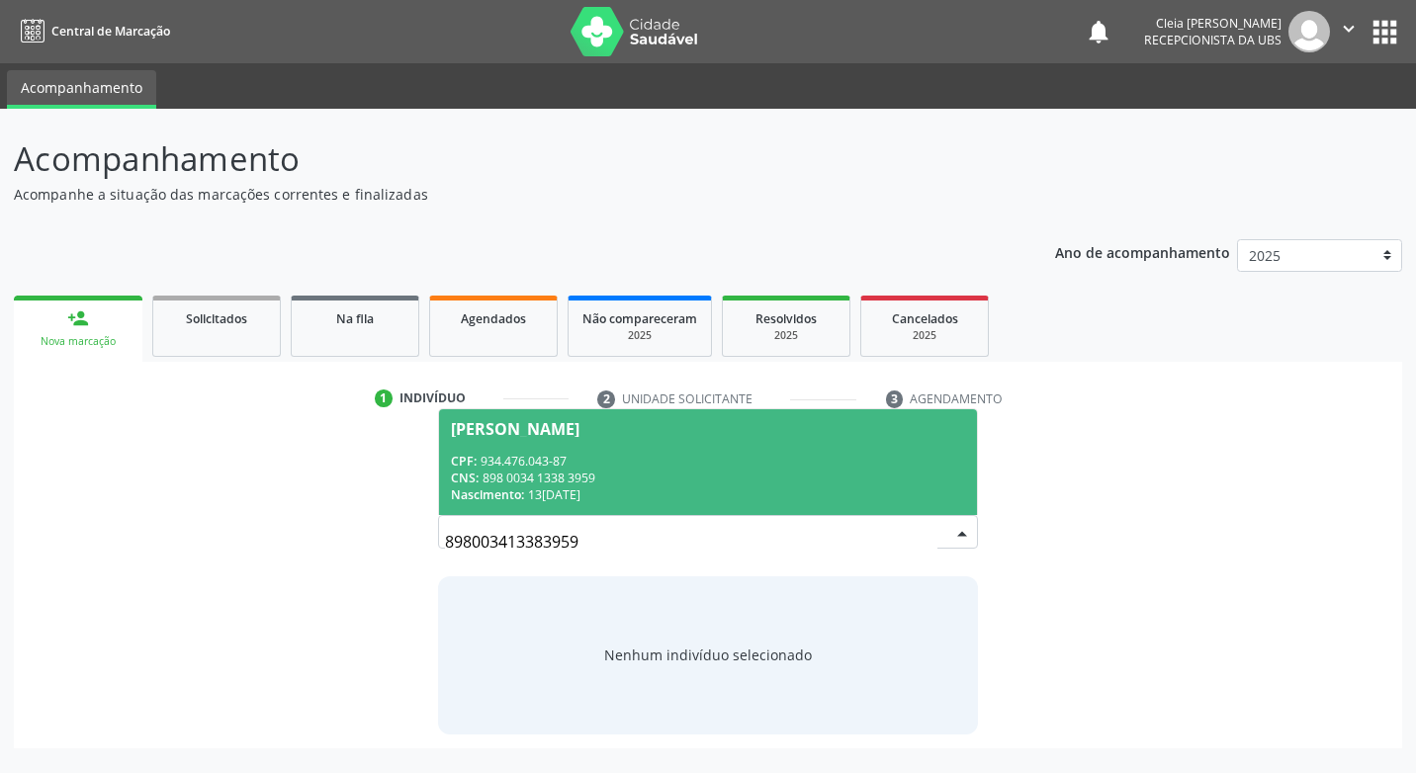
click at [795, 466] on div "CPF: 934.476.043-87" at bounding box center [707, 461] width 513 height 17
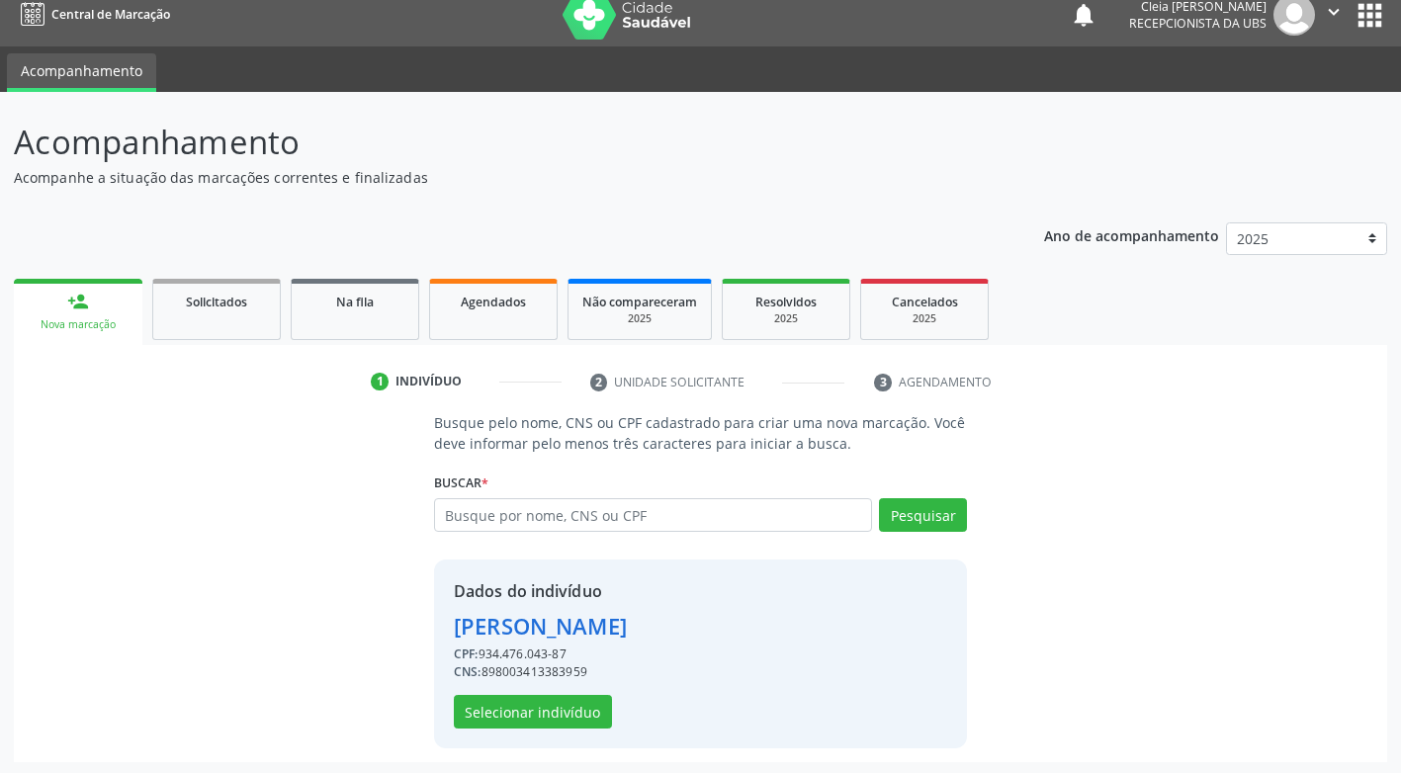
scroll to position [20, 0]
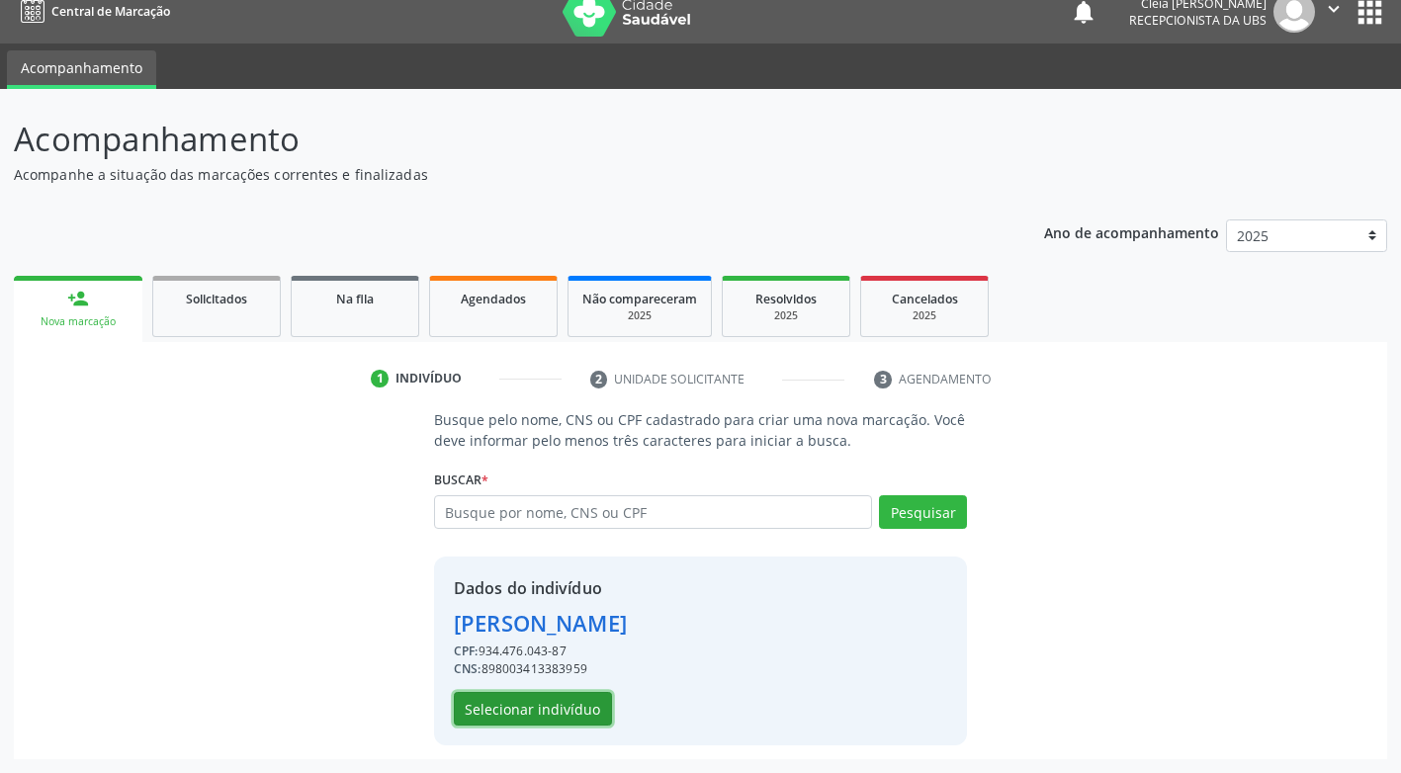
click at [474, 720] on button "Selecionar indivíduo" at bounding box center [533, 709] width 158 height 34
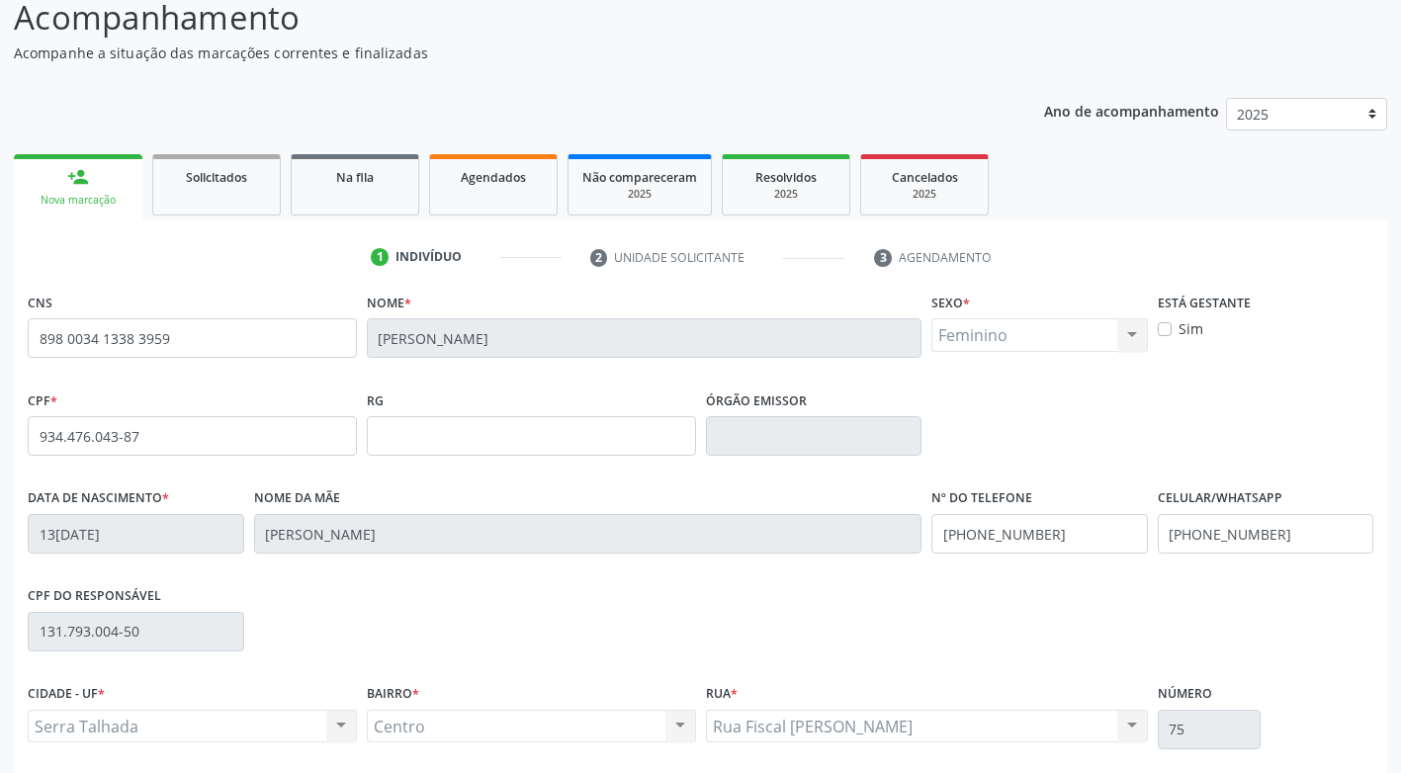
scroll to position [299, 0]
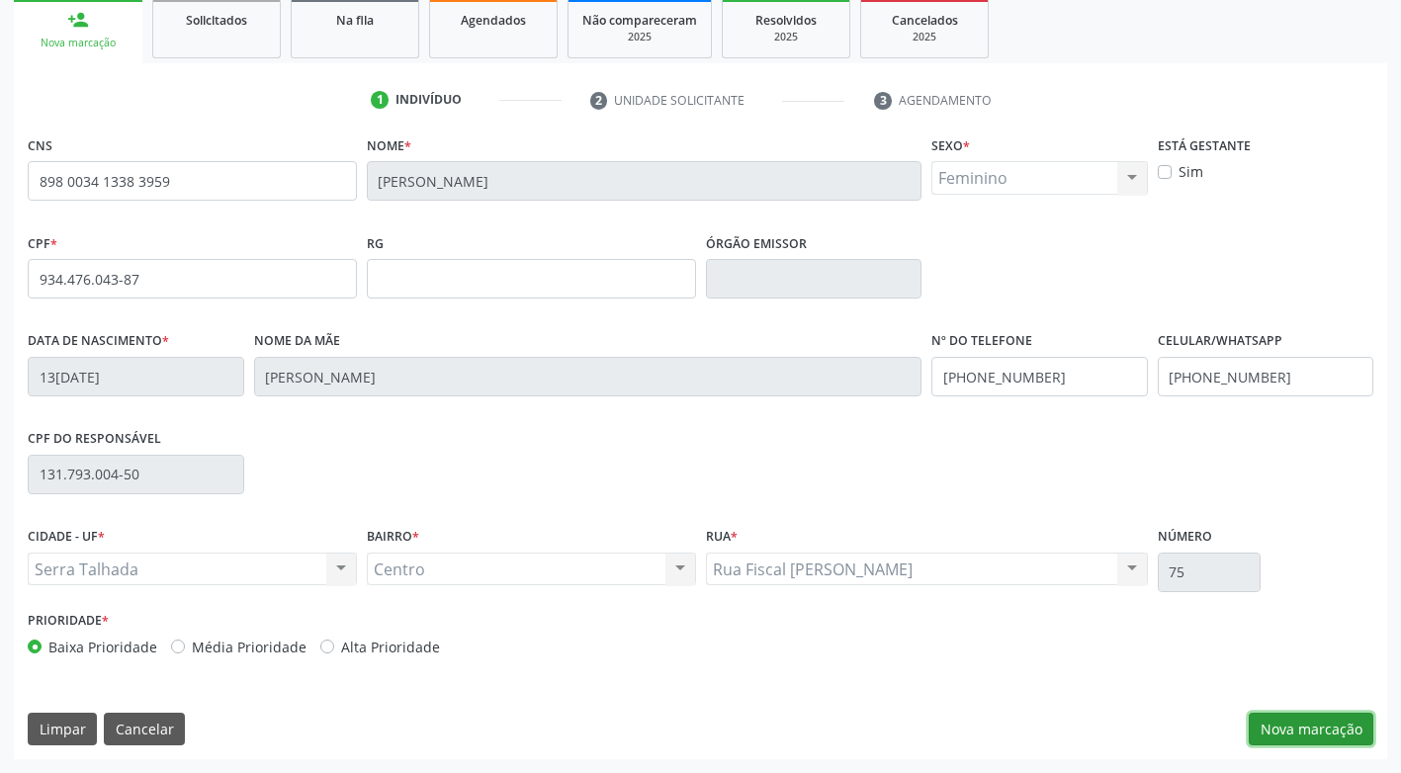
click at [1269, 729] on button "Nova marcação" at bounding box center [1311, 730] width 125 height 34
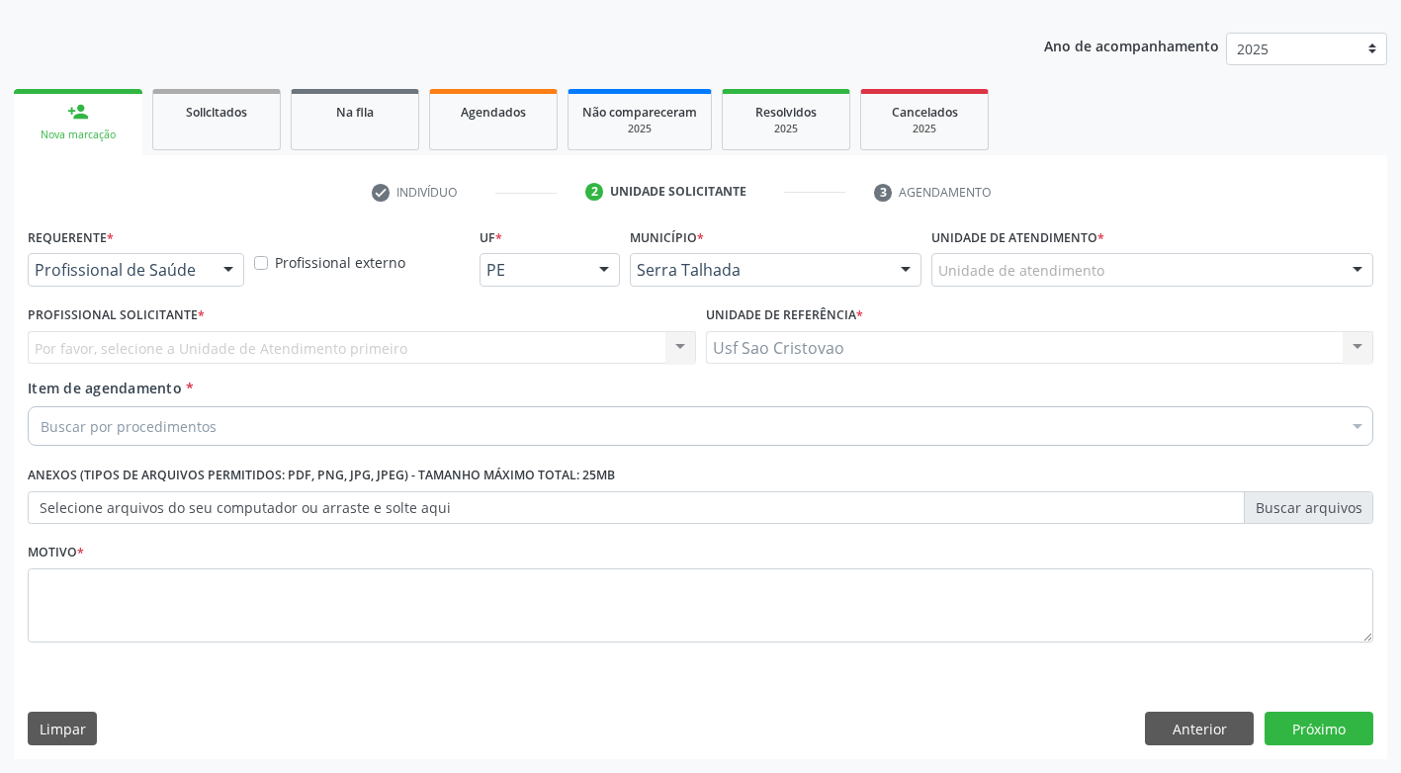
scroll to position [207, 0]
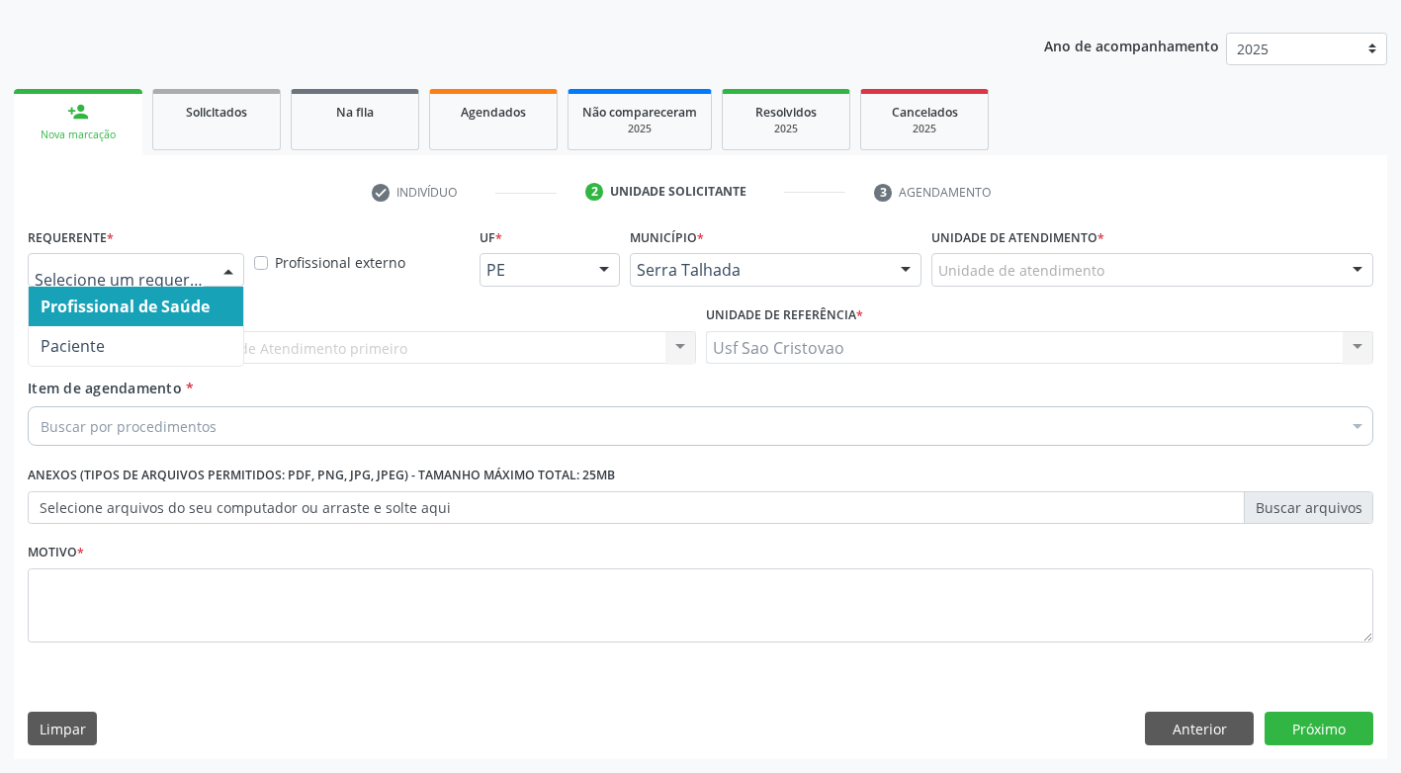
click at [205, 281] on div at bounding box center [136, 270] width 217 height 34
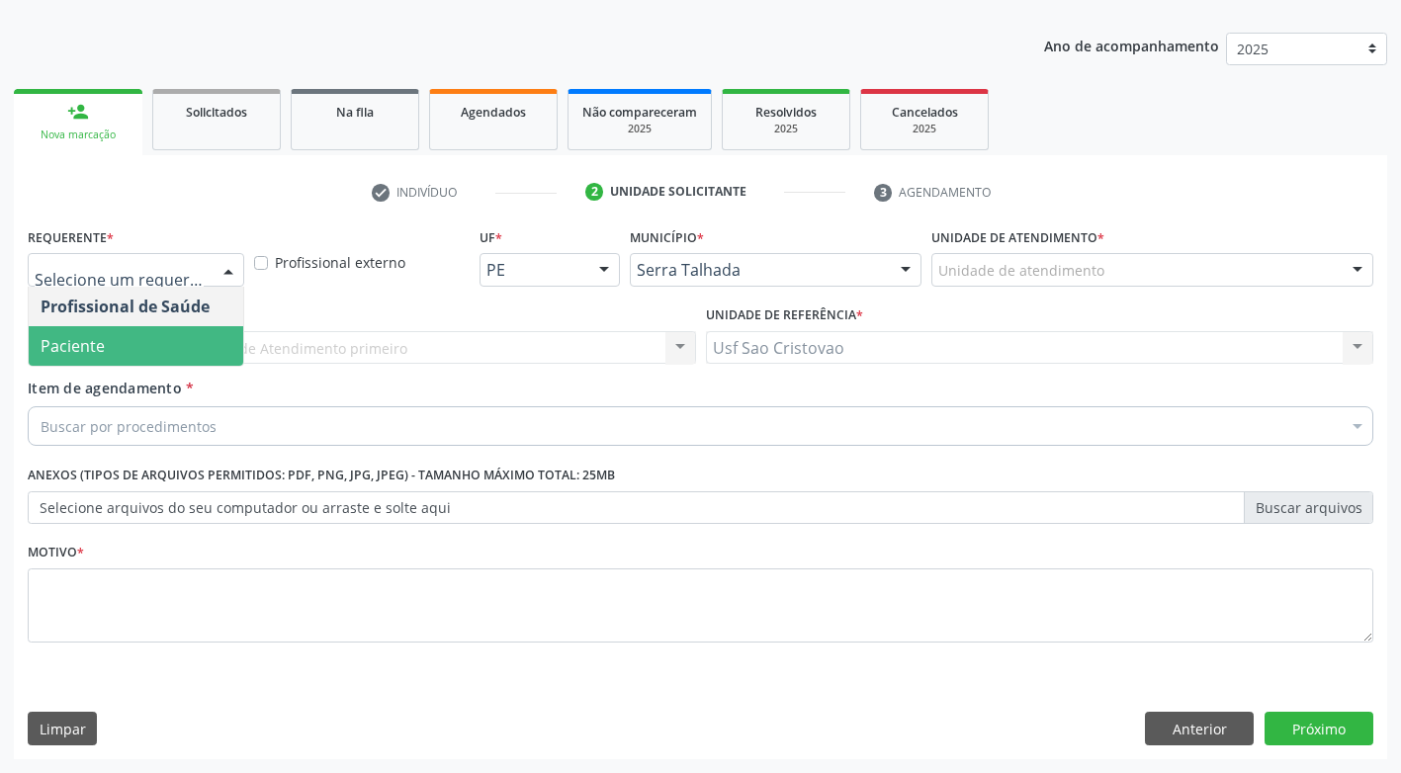
click at [217, 357] on span "Paciente" at bounding box center [136, 346] width 215 height 40
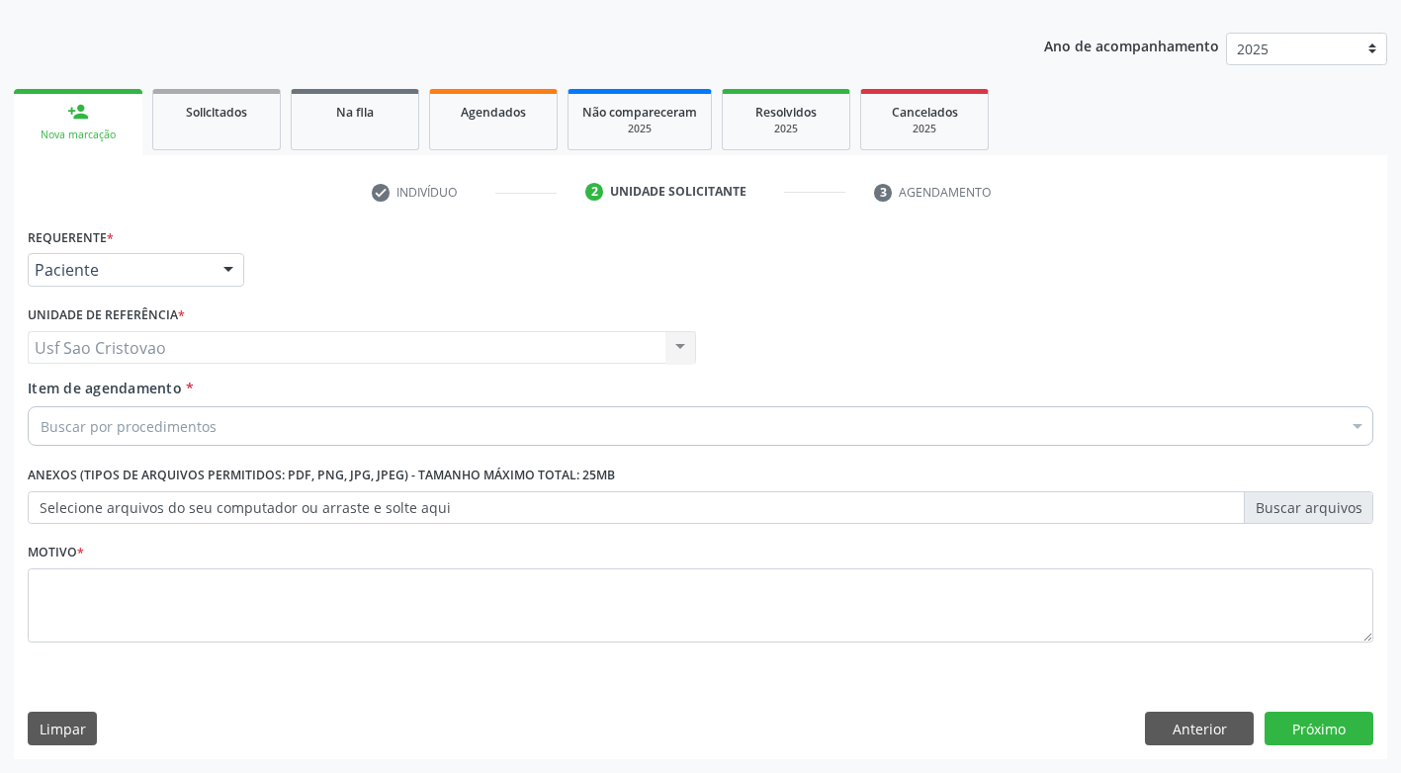
click at [251, 419] on div "Buscar por procedimentos" at bounding box center [701, 426] width 1346 height 40
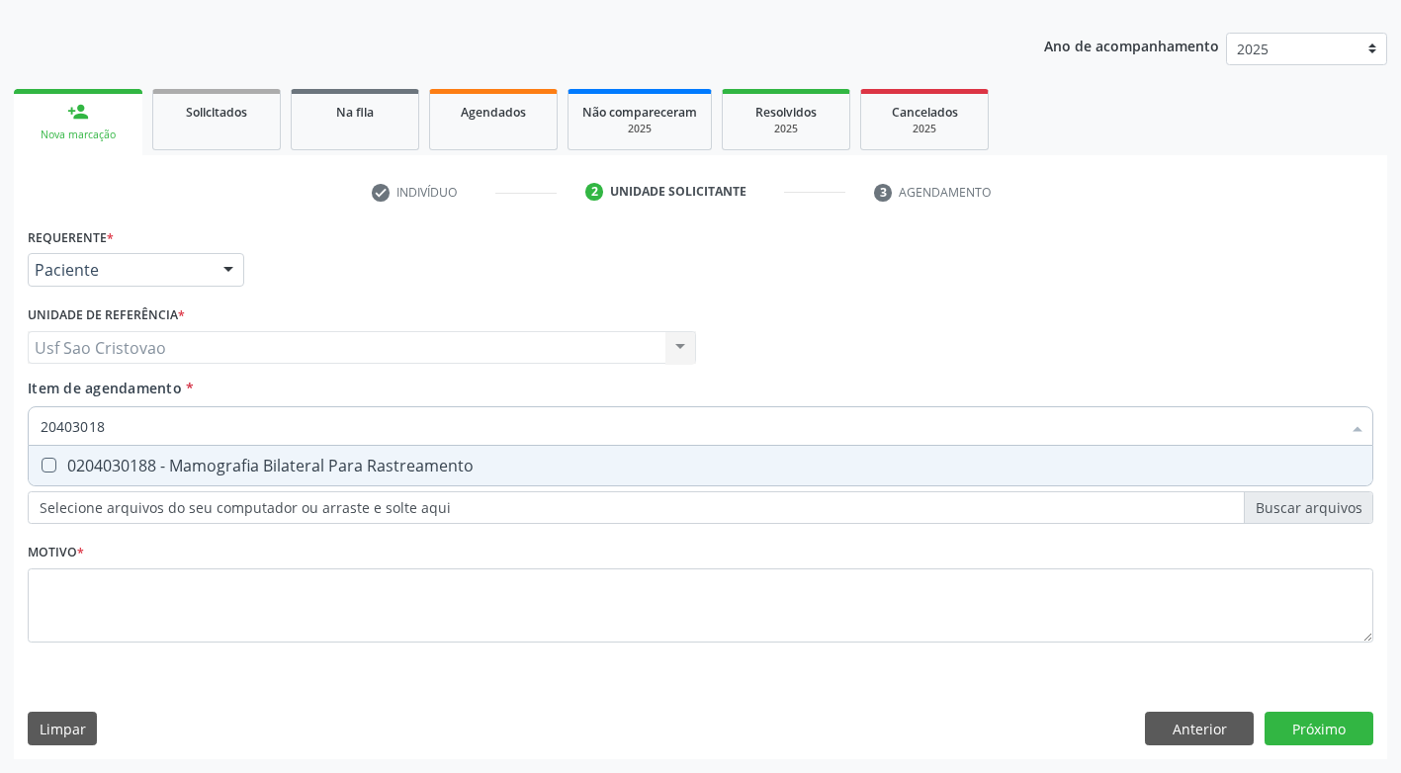
type input "204030188"
click at [49, 466] on Rastreamento at bounding box center [49, 465] width 15 height 15
click at [42, 466] on Rastreamento "checkbox" at bounding box center [35, 465] width 13 height 13
checkbox Rastreamento "true"
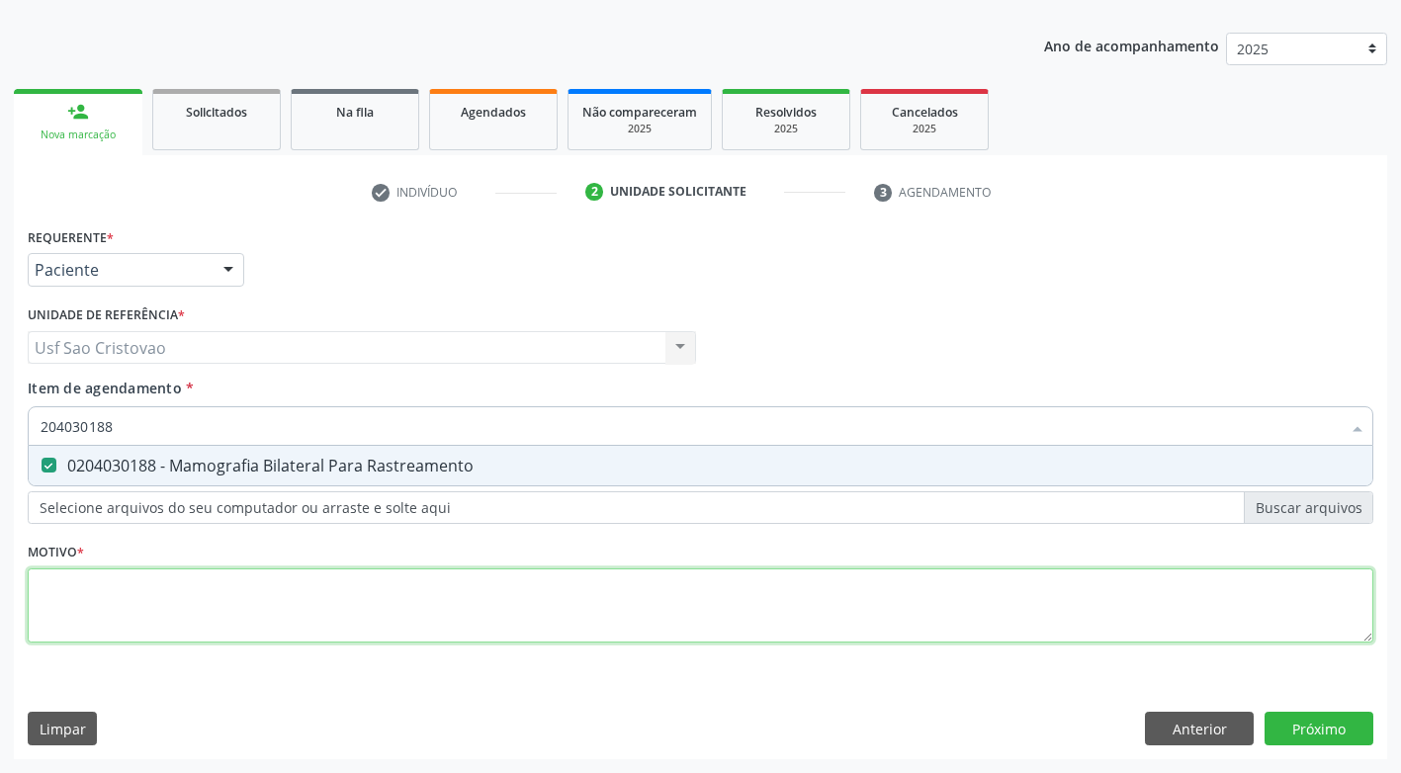
click at [169, 593] on div "Requerente * Paciente Profissional de Saúde Paciente Nenhum resultado encontrad…" at bounding box center [701, 446] width 1346 height 448
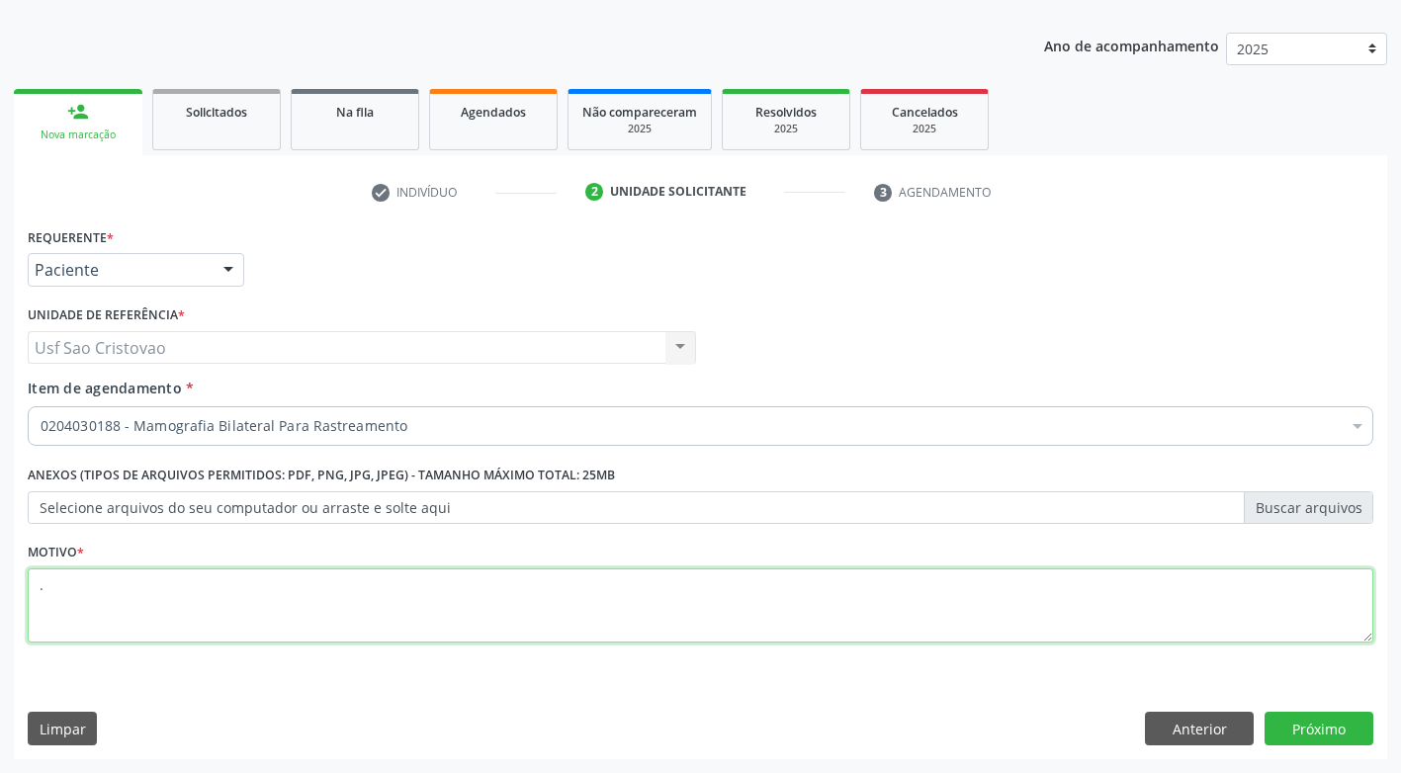
type textarea "."
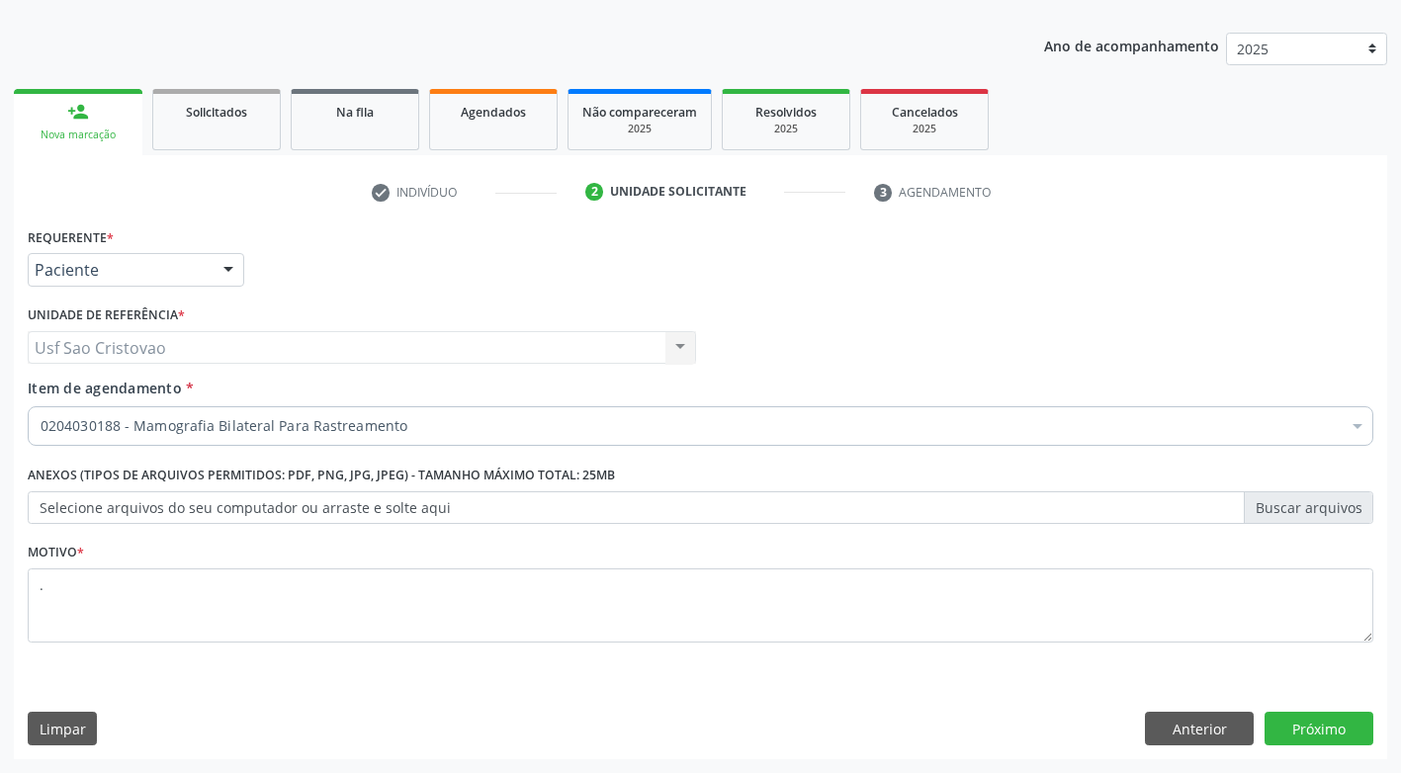
drag, startPoint x: 527, startPoint y: 720, endPoint x: 746, endPoint y: 681, distance: 221.9
click at [537, 724] on div "Limpar Anterior Próximo" at bounding box center [701, 729] width 1346 height 34
click at [1312, 737] on button "Próximo" at bounding box center [1319, 729] width 109 height 34
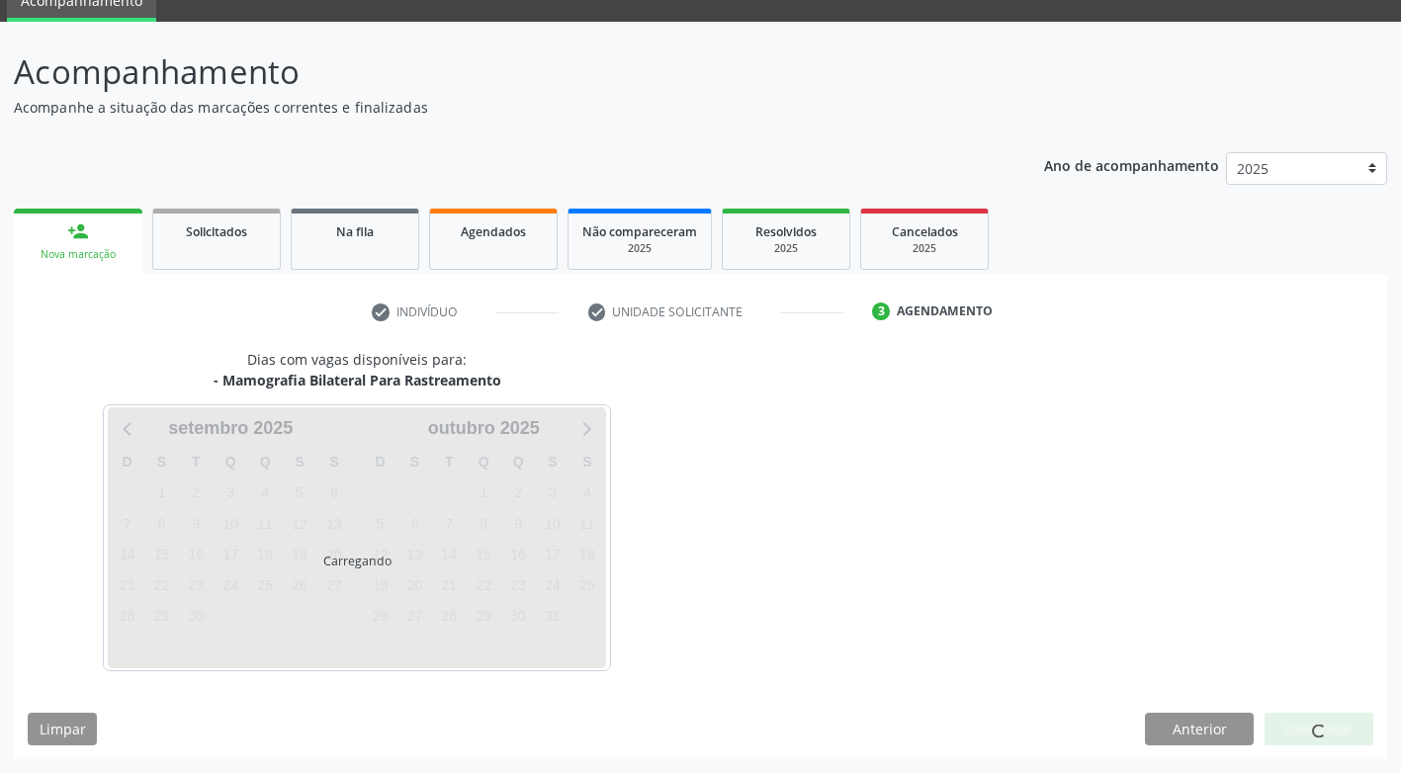
scroll to position [87, 0]
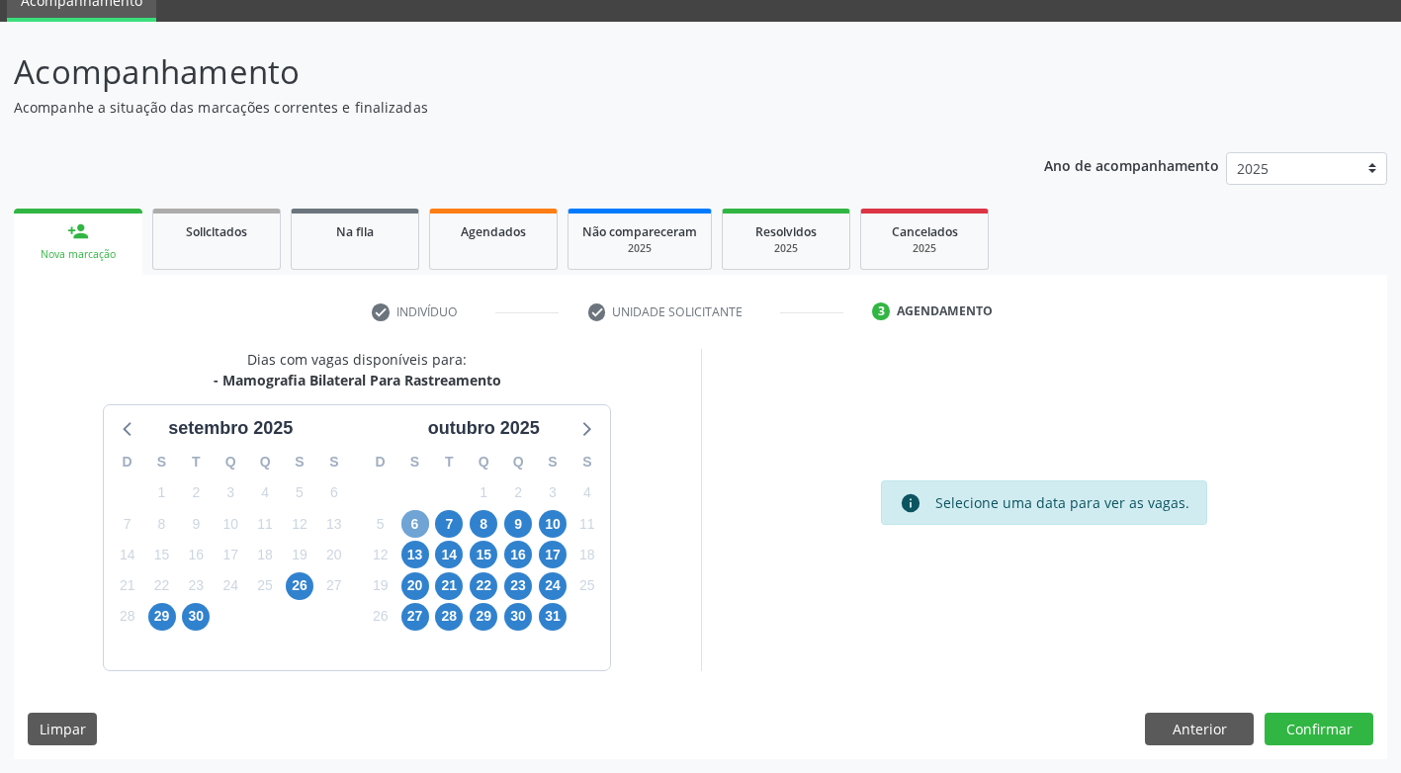
click at [415, 526] on span "6" at bounding box center [415, 524] width 28 height 28
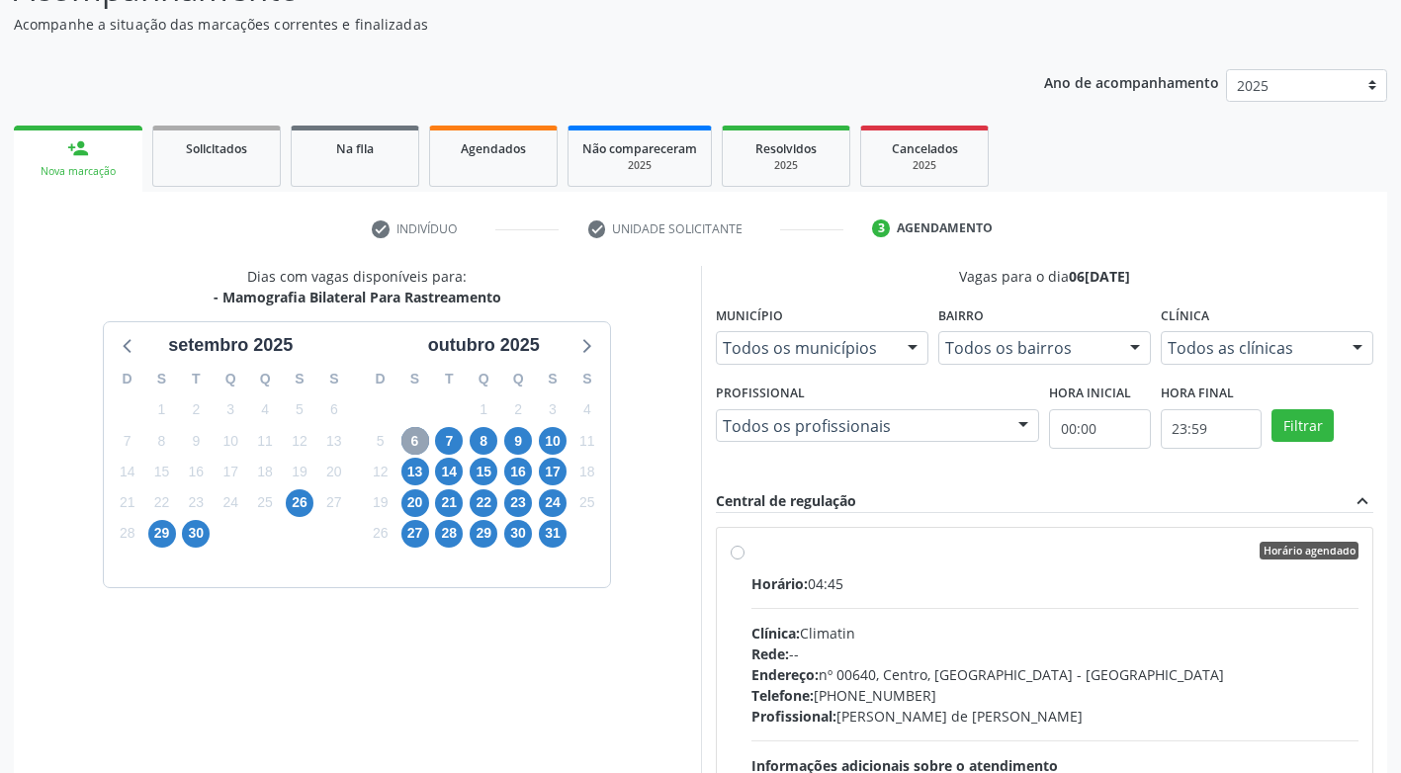
scroll to position [285, 0]
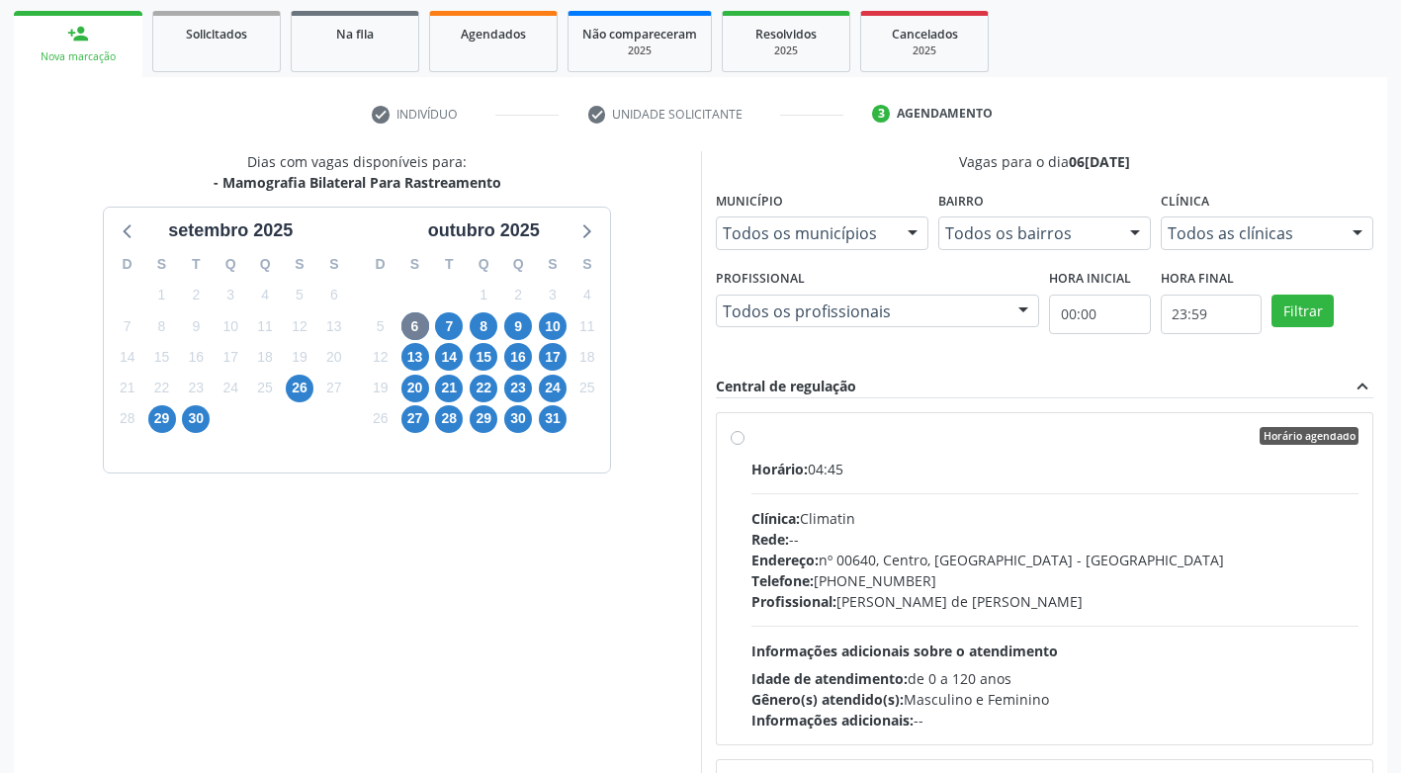
click at [752, 437] on label "Horário agendado Horário: 04:45 Clínica: Climatin Rede: -- Endereço: nº 00640, …" at bounding box center [1056, 579] width 608 height 304
click at [742, 437] on input "Horário agendado Horário: 04:45 Clínica: Climatin Rede: -- Endereço: nº 00640, …" at bounding box center [738, 436] width 14 height 18
radio input "true"
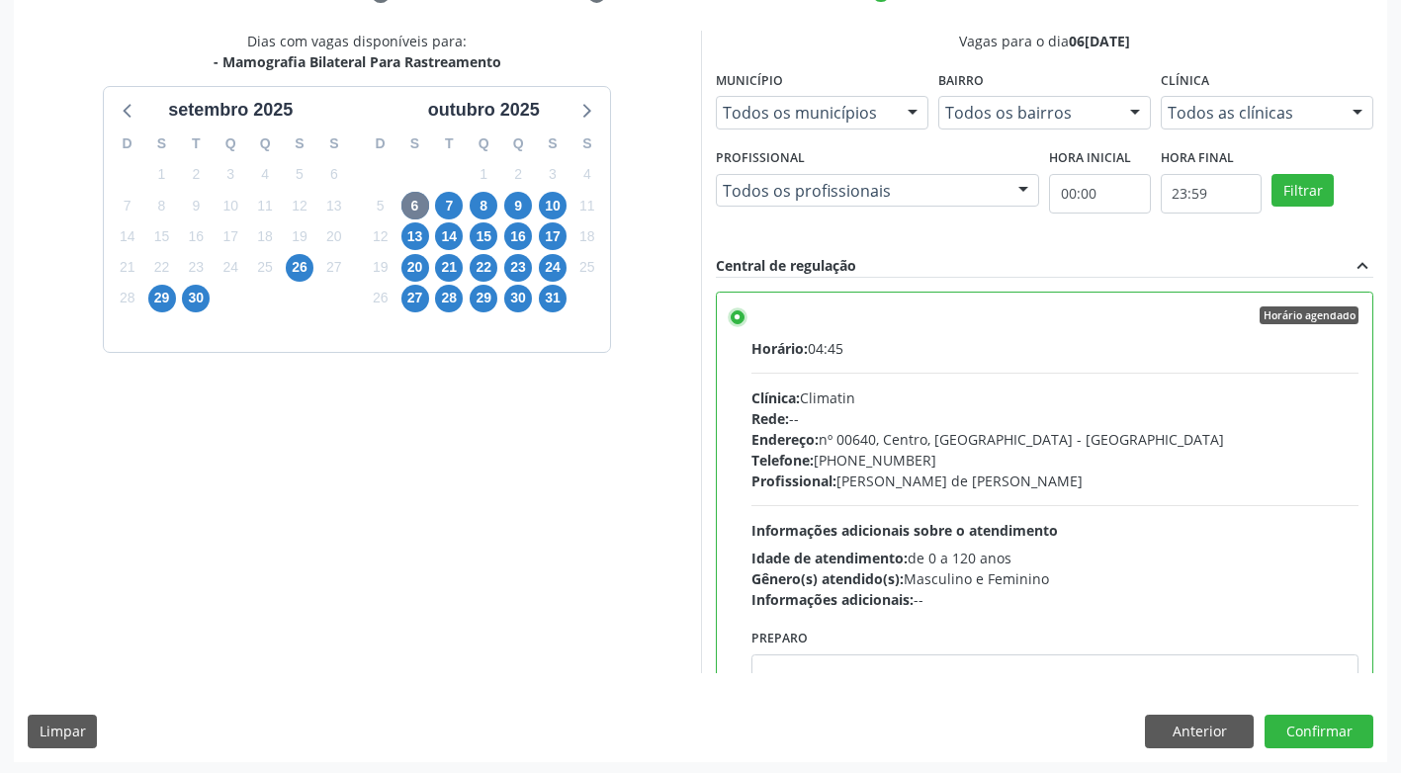
scroll to position [408, 0]
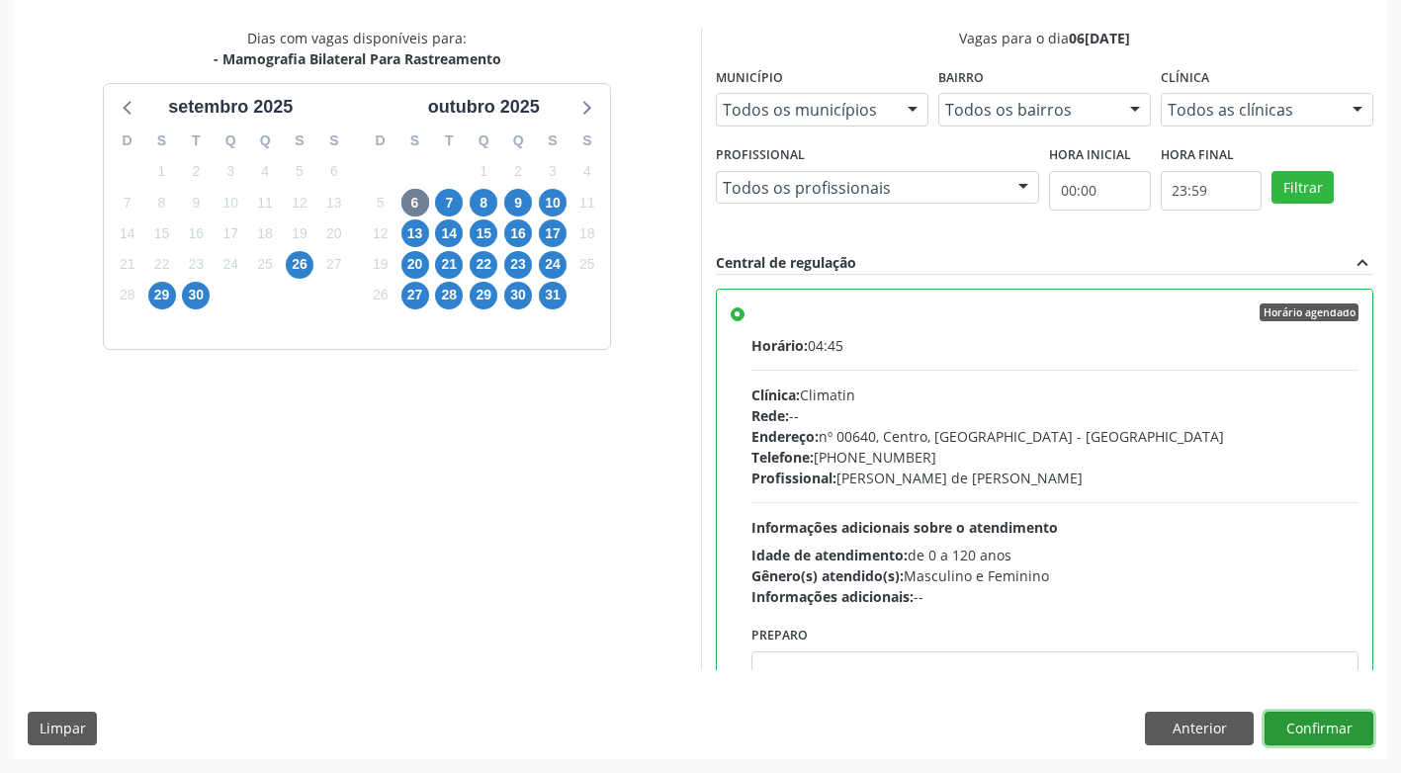
click at [1352, 726] on button "Confirmar" at bounding box center [1319, 729] width 109 height 34
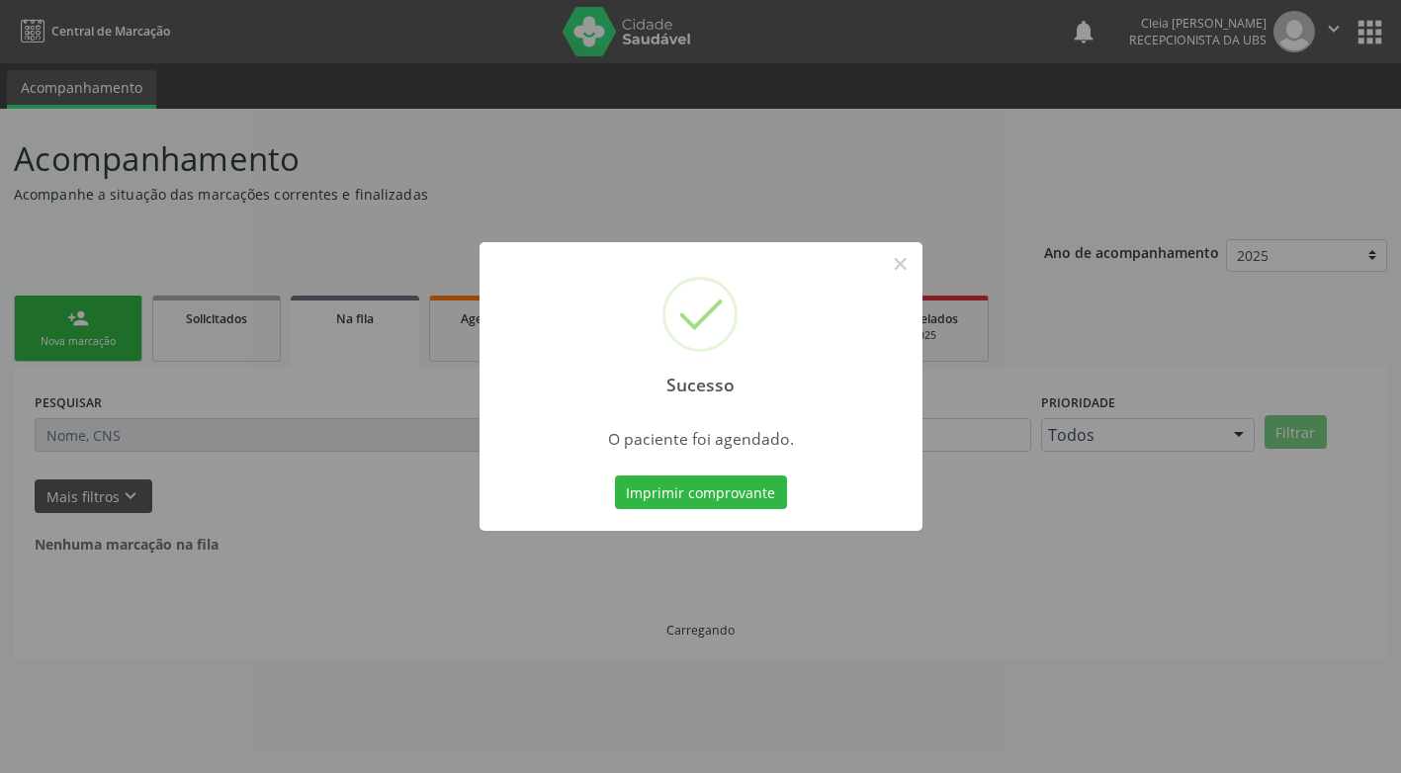
scroll to position [0, 0]
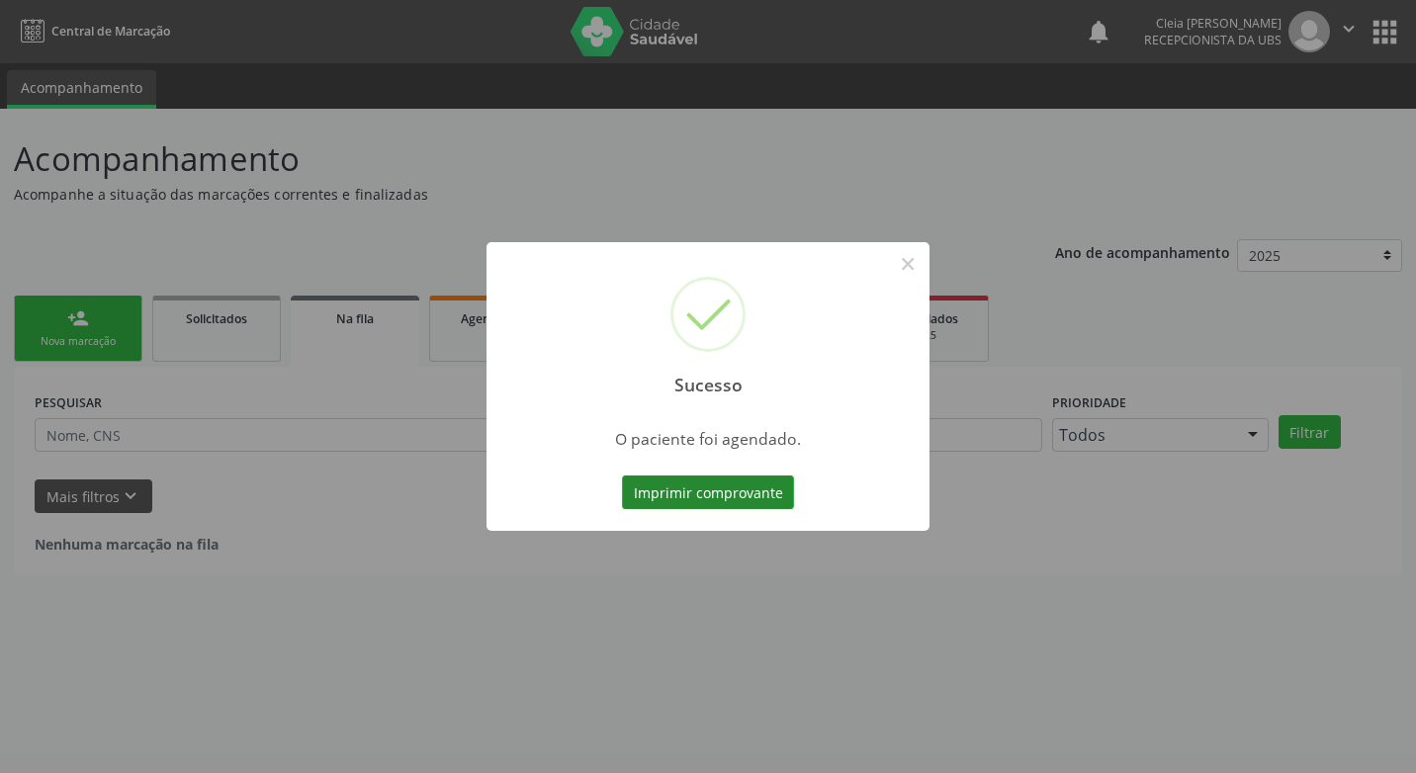
click at [755, 479] on button "Imprimir comprovante" at bounding box center [708, 493] width 172 height 34
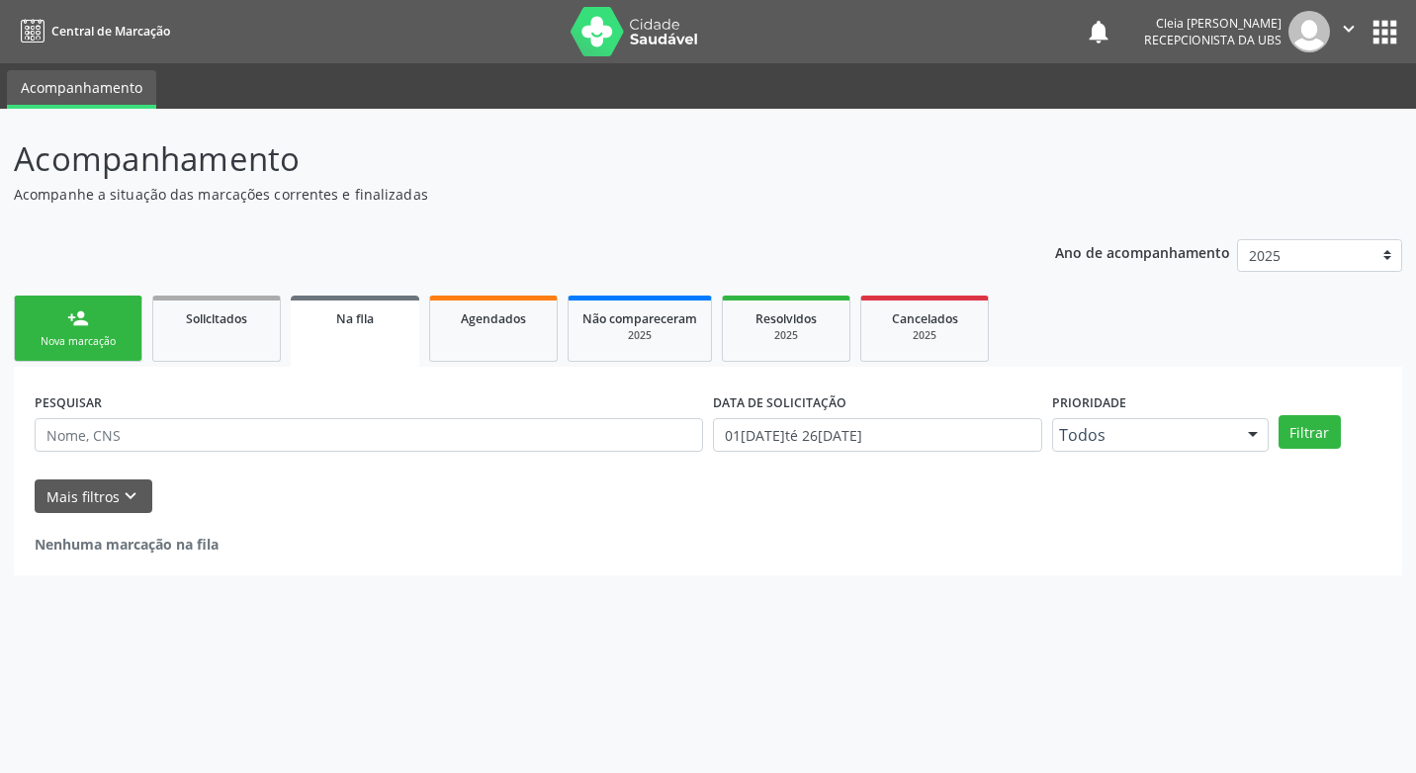
click at [85, 340] on div "Nova marcação" at bounding box center [78, 341] width 99 height 15
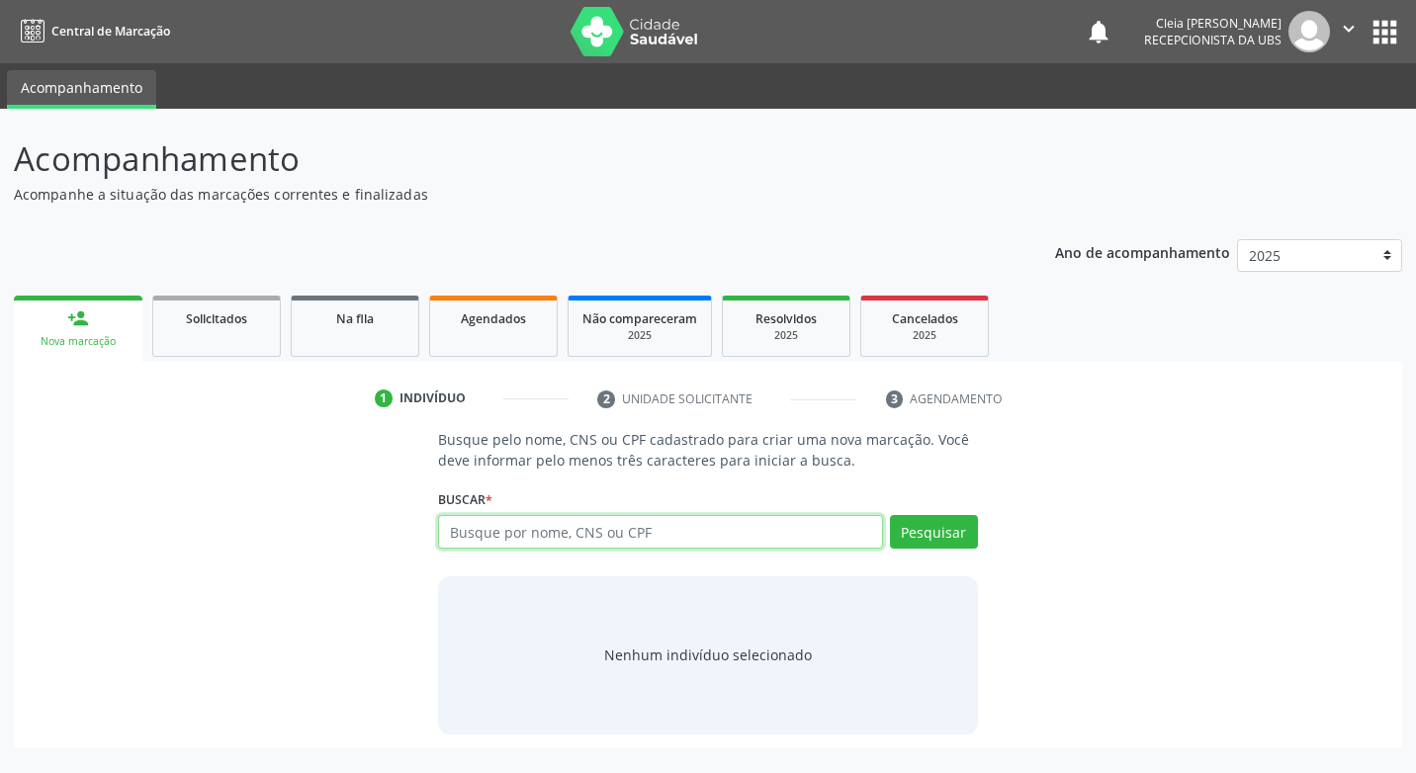
click at [721, 541] on input "text" at bounding box center [660, 532] width 444 height 34
type input "700005008854504"
click at [944, 528] on button "Pesquisar" at bounding box center [934, 532] width 88 height 34
type input "700005008854504"
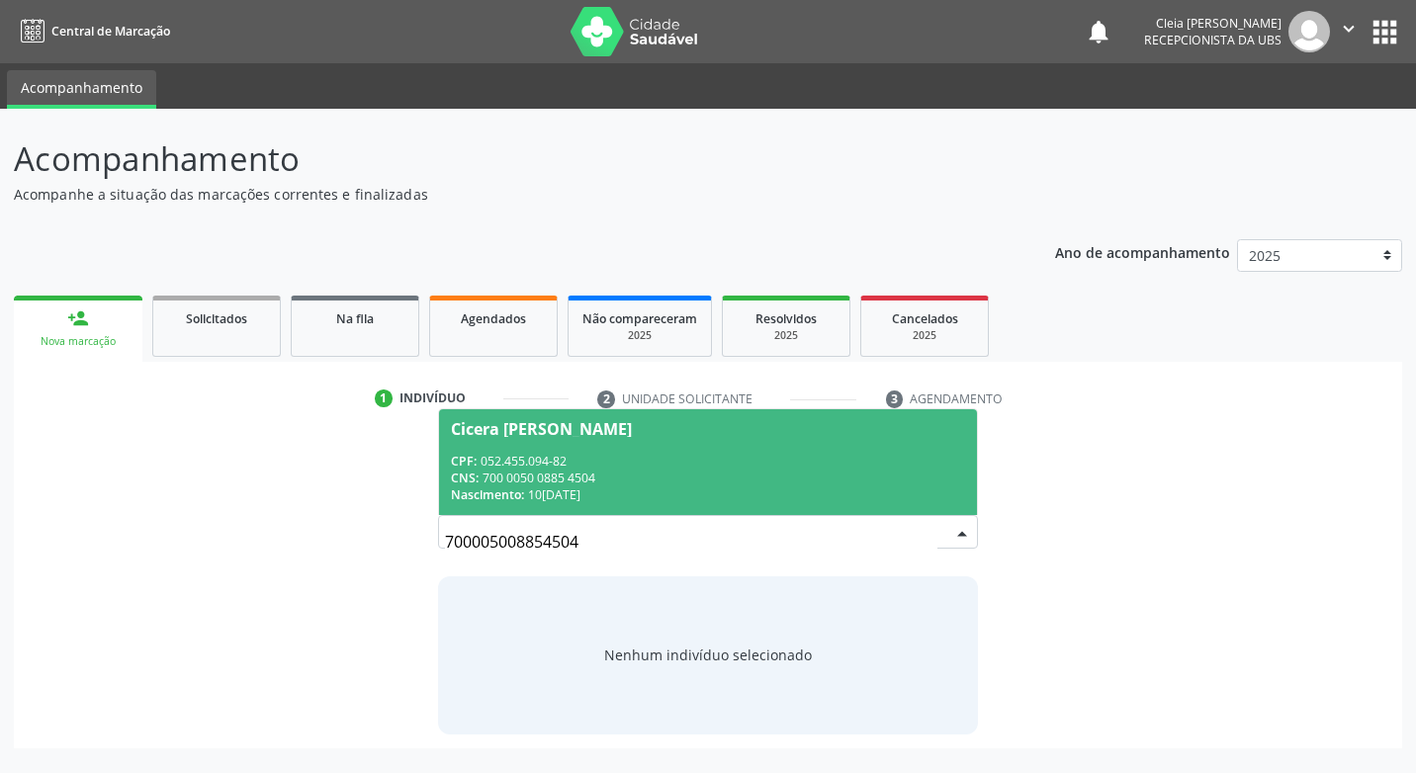
click at [873, 467] on div "CPF: 052.455.094-82" at bounding box center [707, 461] width 513 height 17
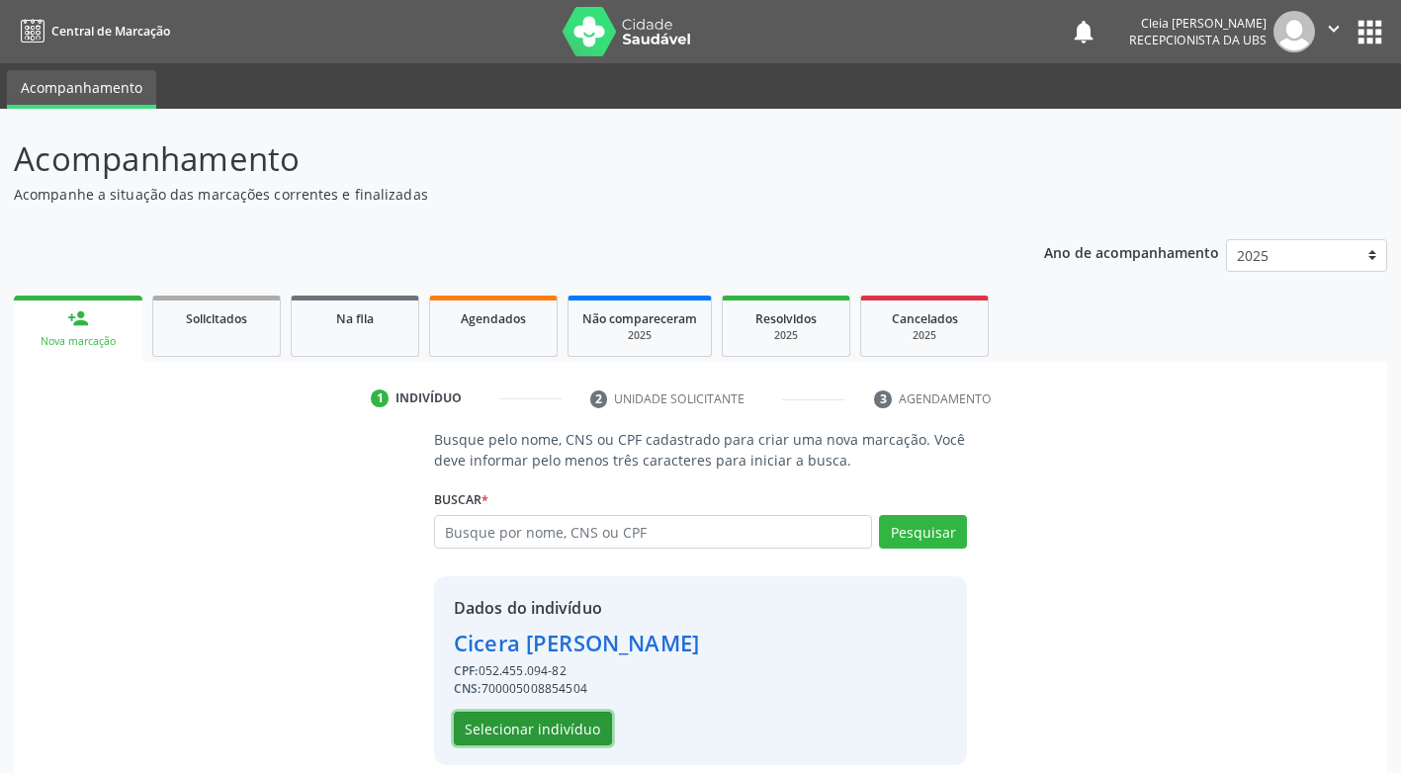
click at [554, 725] on button "Selecionar indivíduo" at bounding box center [533, 729] width 158 height 34
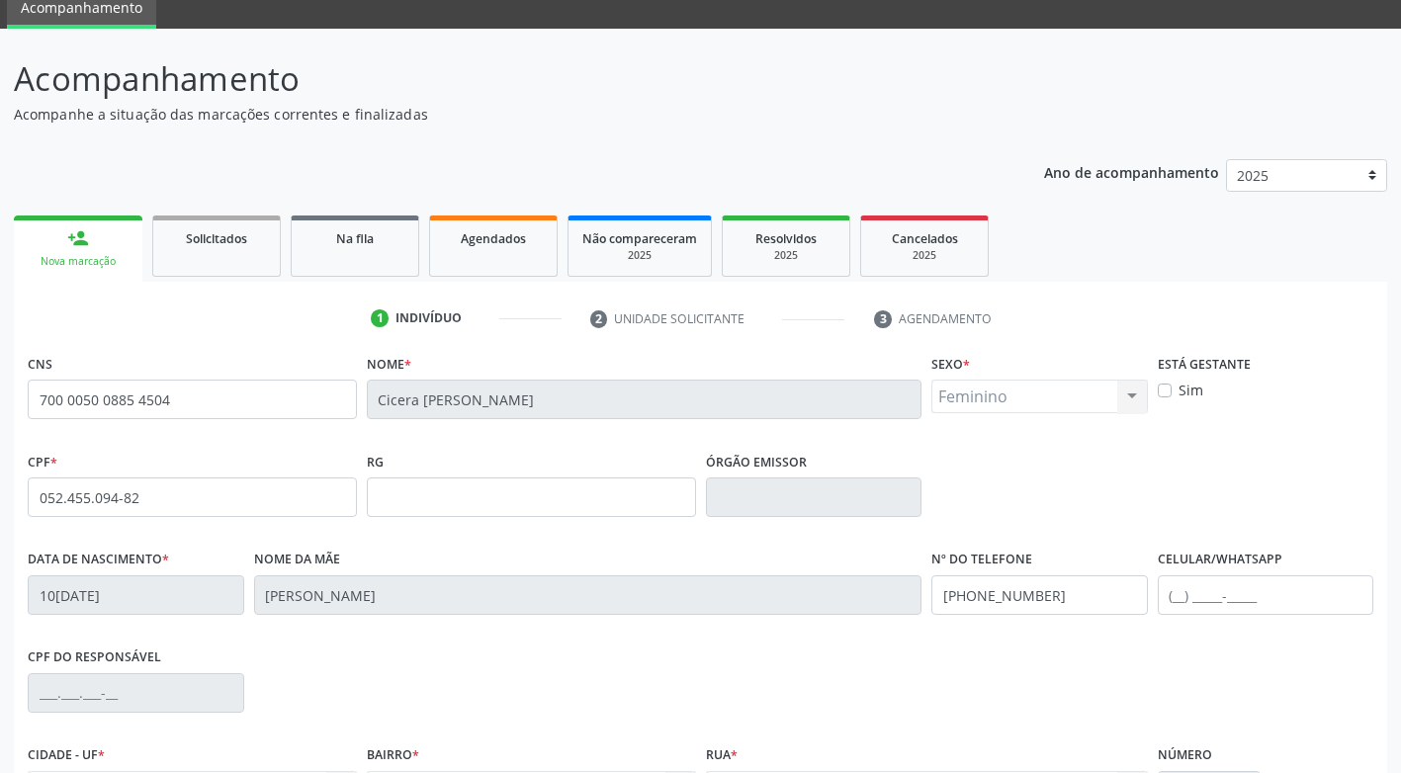
scroll to position [299, 0]
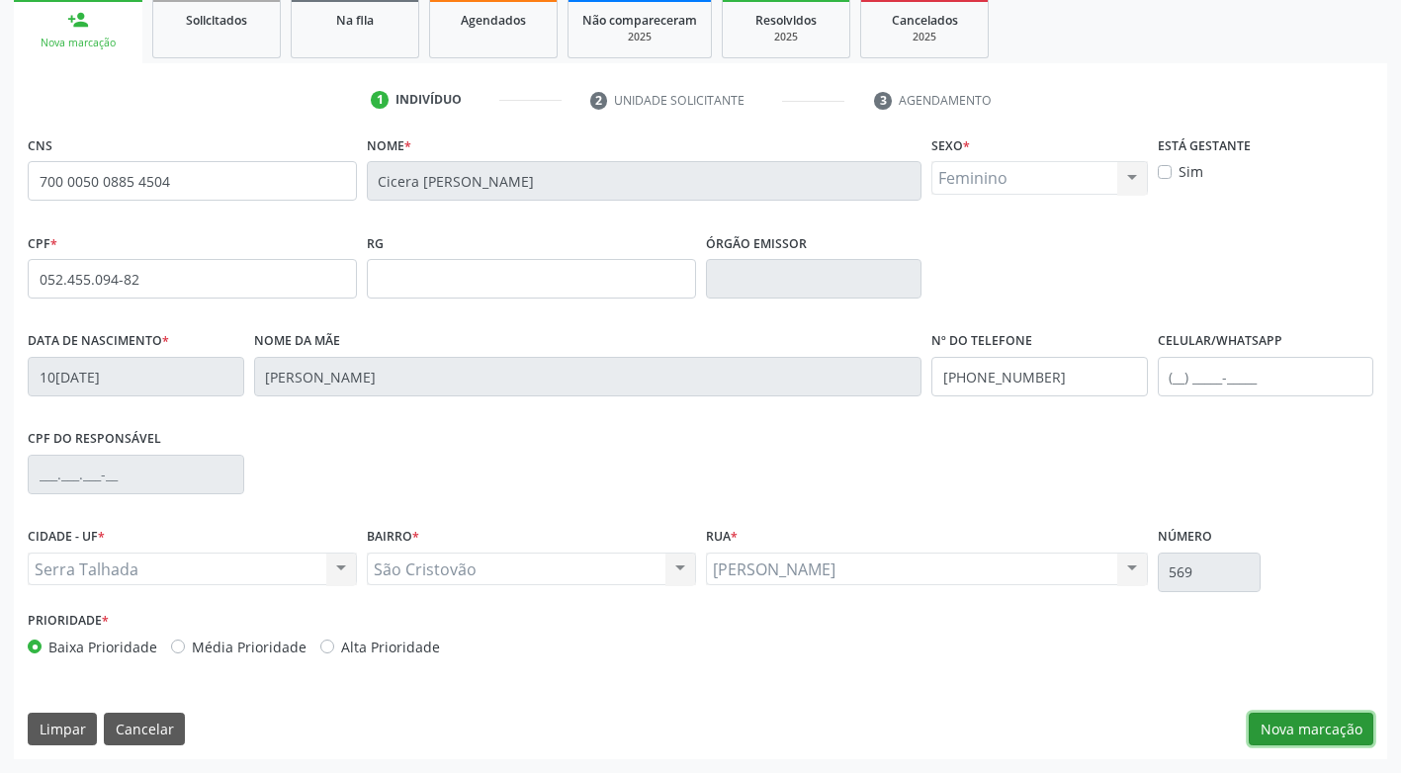
click at [1312, 723] on button "Nova marcação" at bounding box center [1311, 730] width 125 height 34
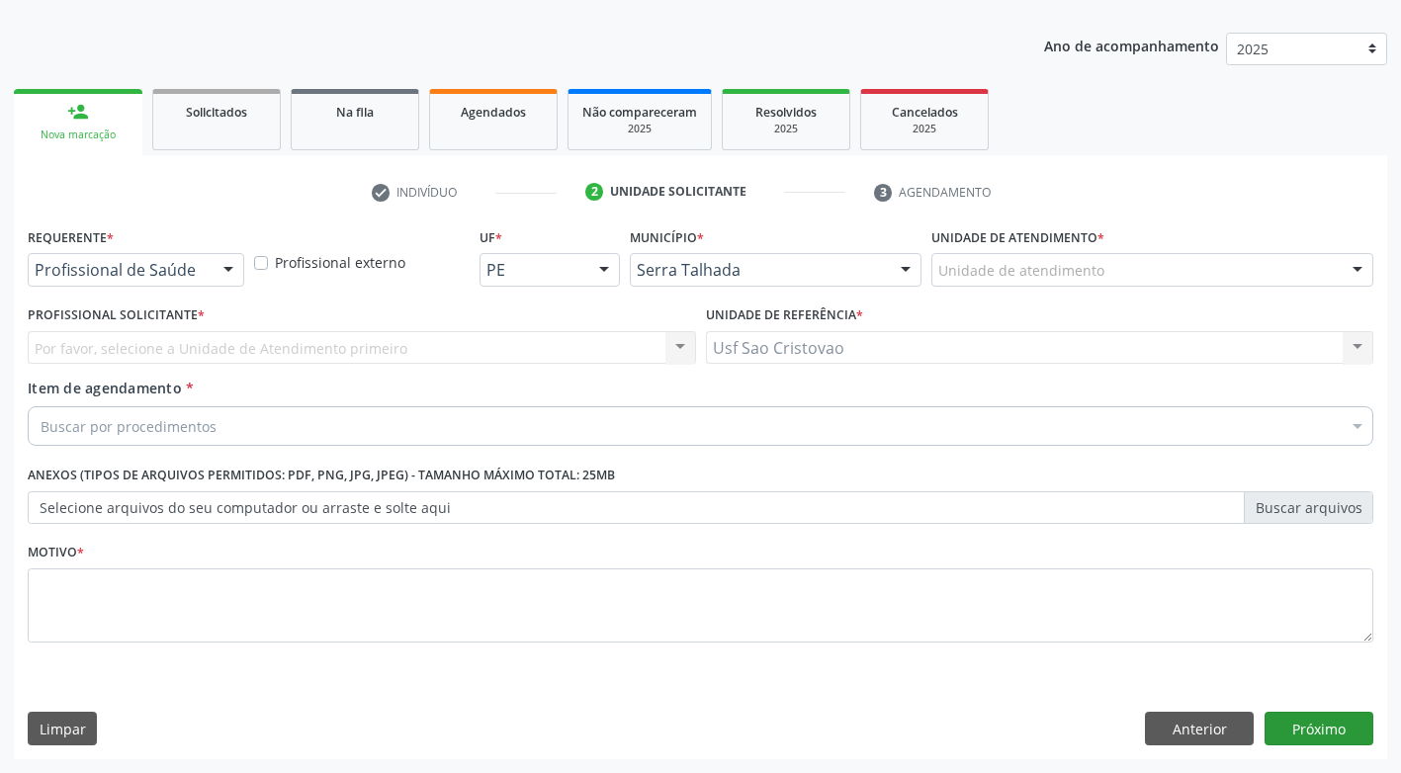
scroll to position [207, 0]
click at [242, 266] on div at bounding box center [229, 271] width 30 height 34
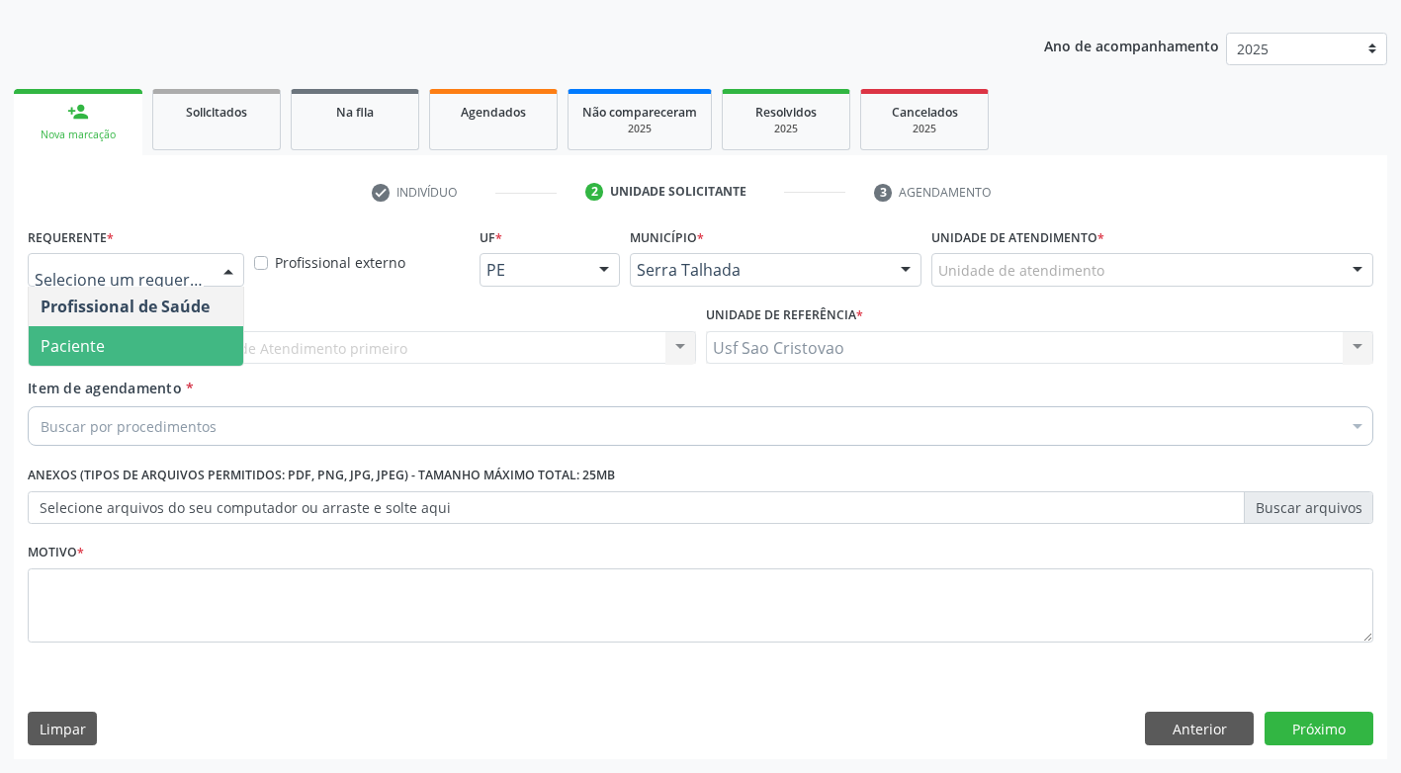
click at [194, 352] on span "Paciente" at bounding box center [136, 346] width 215 height 40
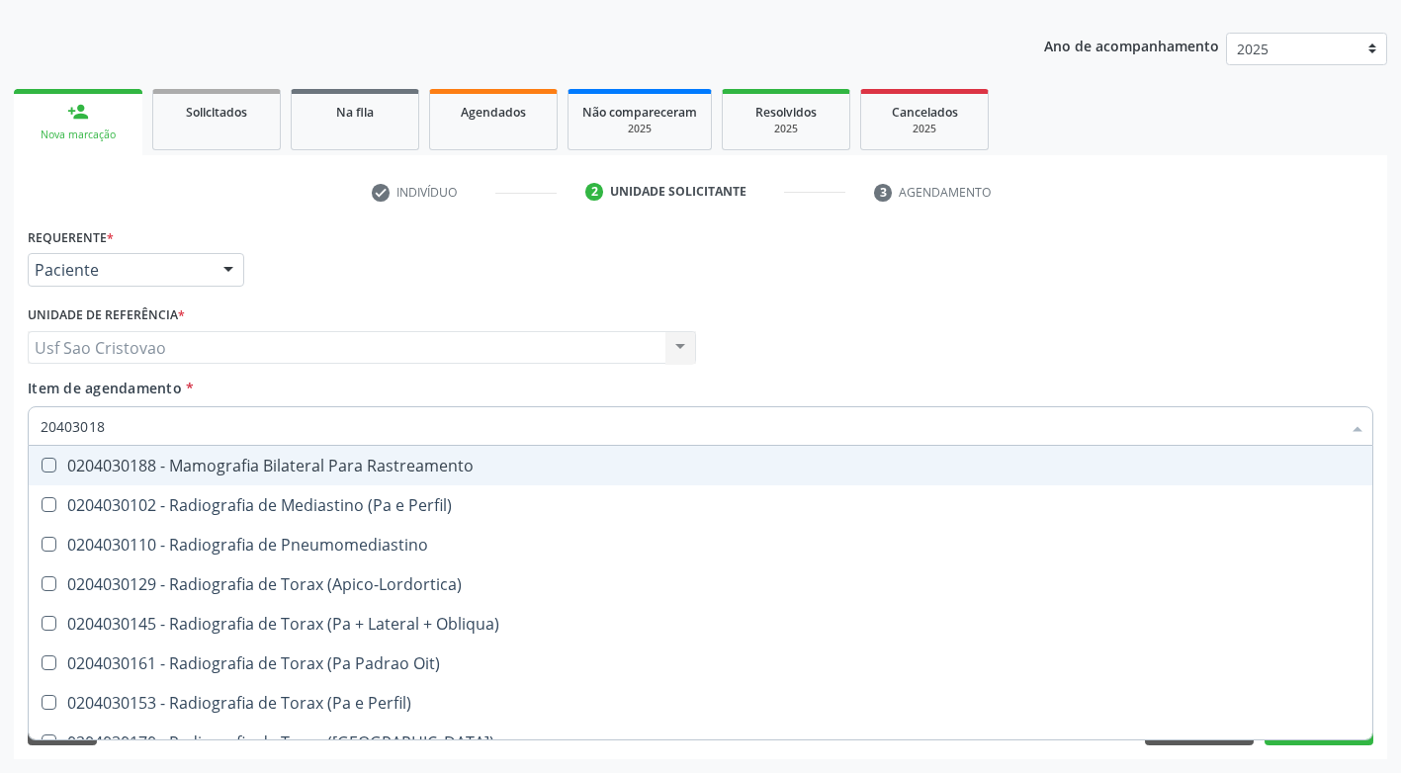
type input "204030188"
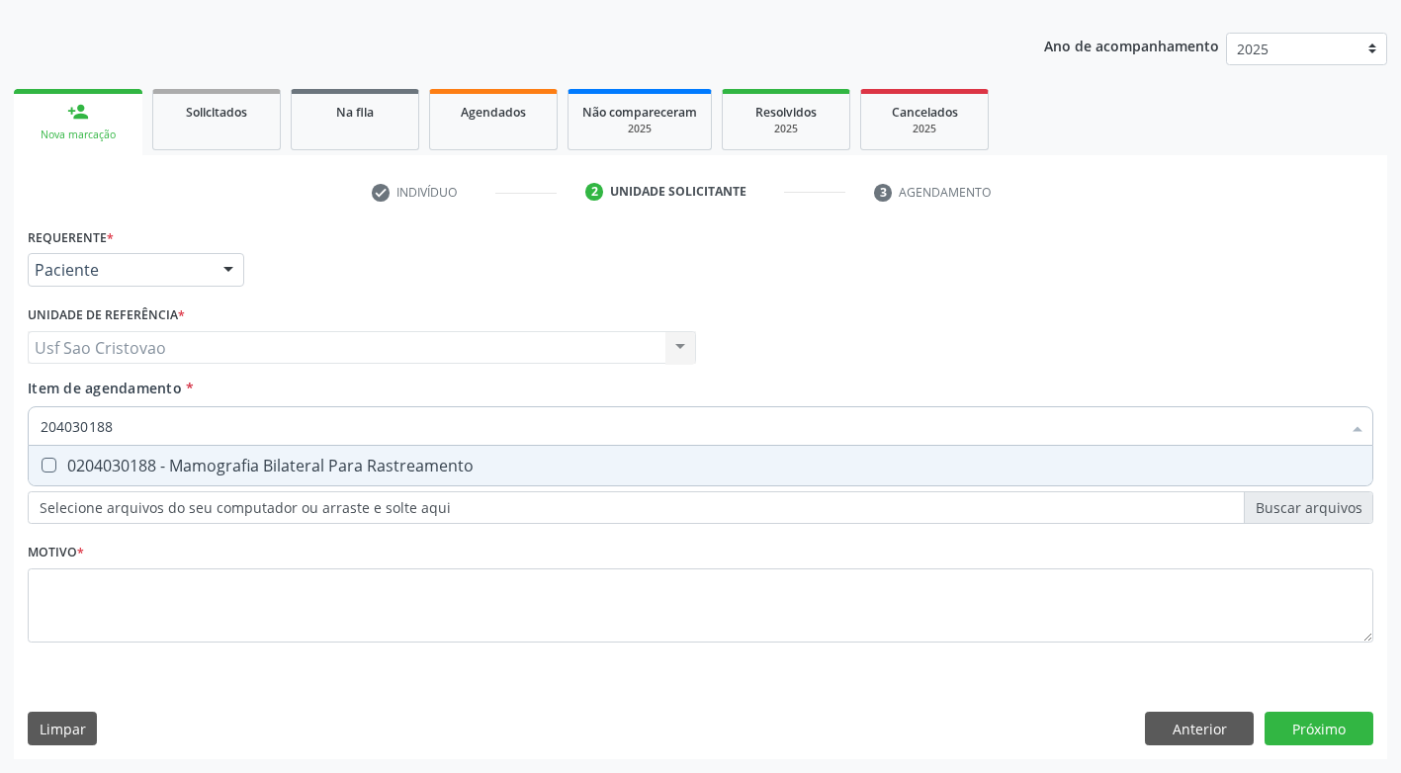
click at [50, 476] on span "0204030188 - Mamografia Bilateral Para Rastreamento" at bounding box center [701, 466] width 1344 height 40
checkbox Rastreamento "true"
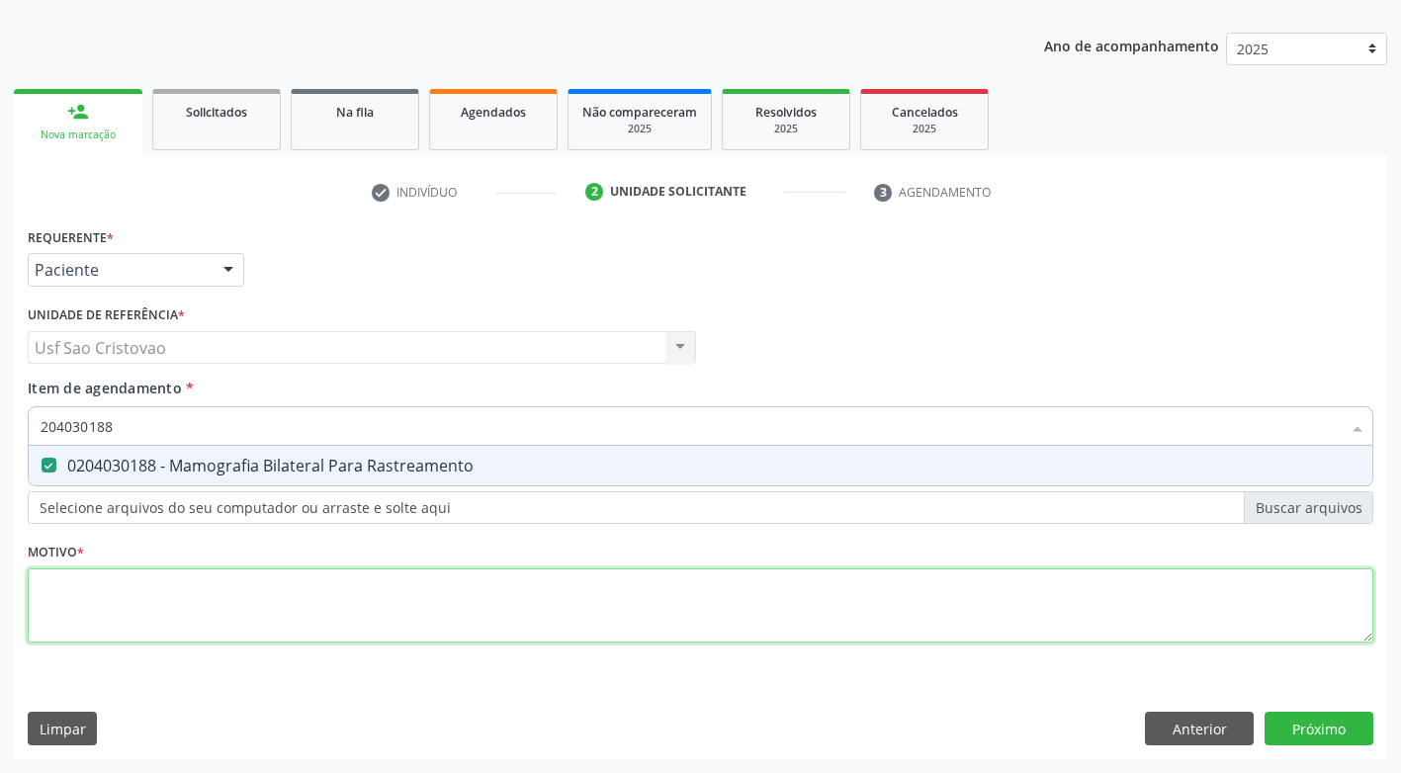
click at [129, 593] on div "Requerente * Paciente Profissional de Saúde Paciente Nenhum resultado encontrad…" at bounding box center [701, 446] width 1346 height 448
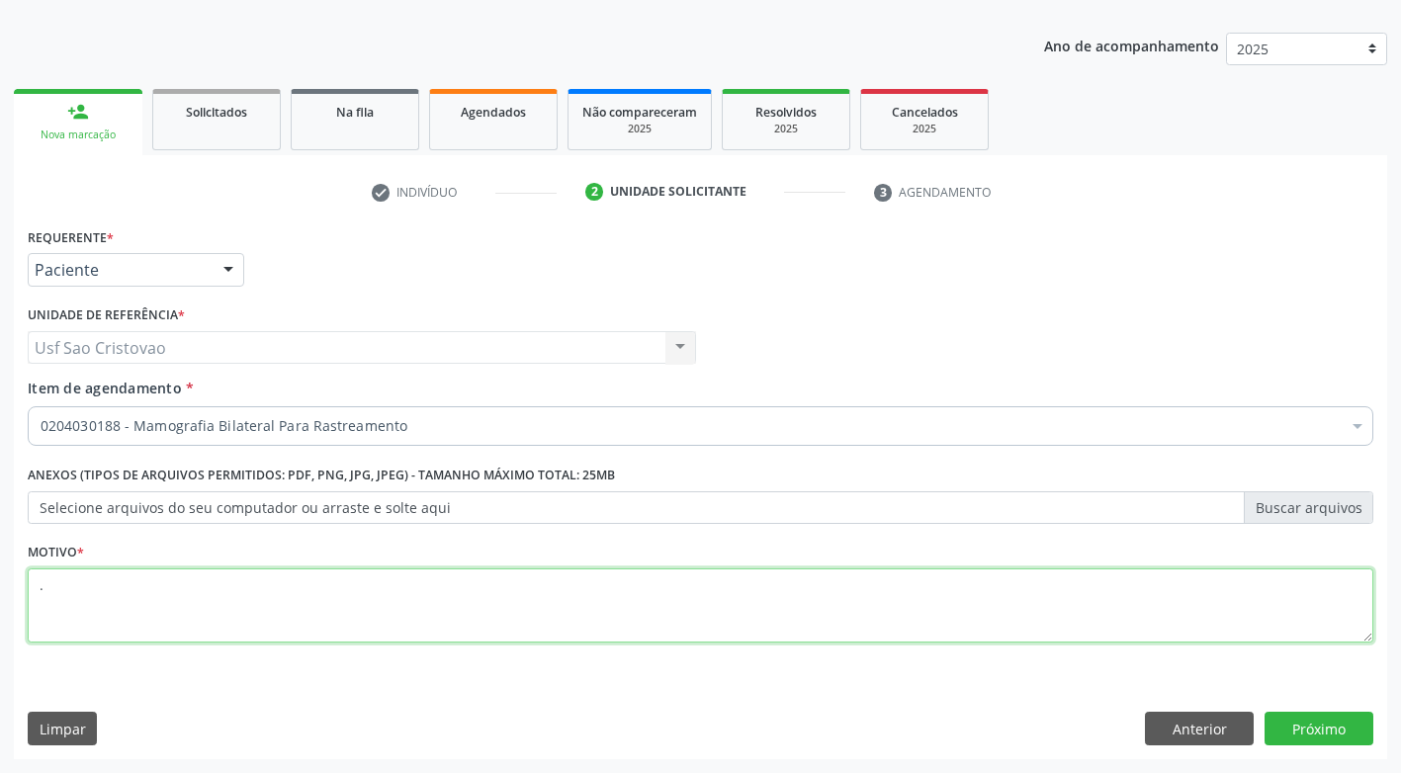
type textarea "."
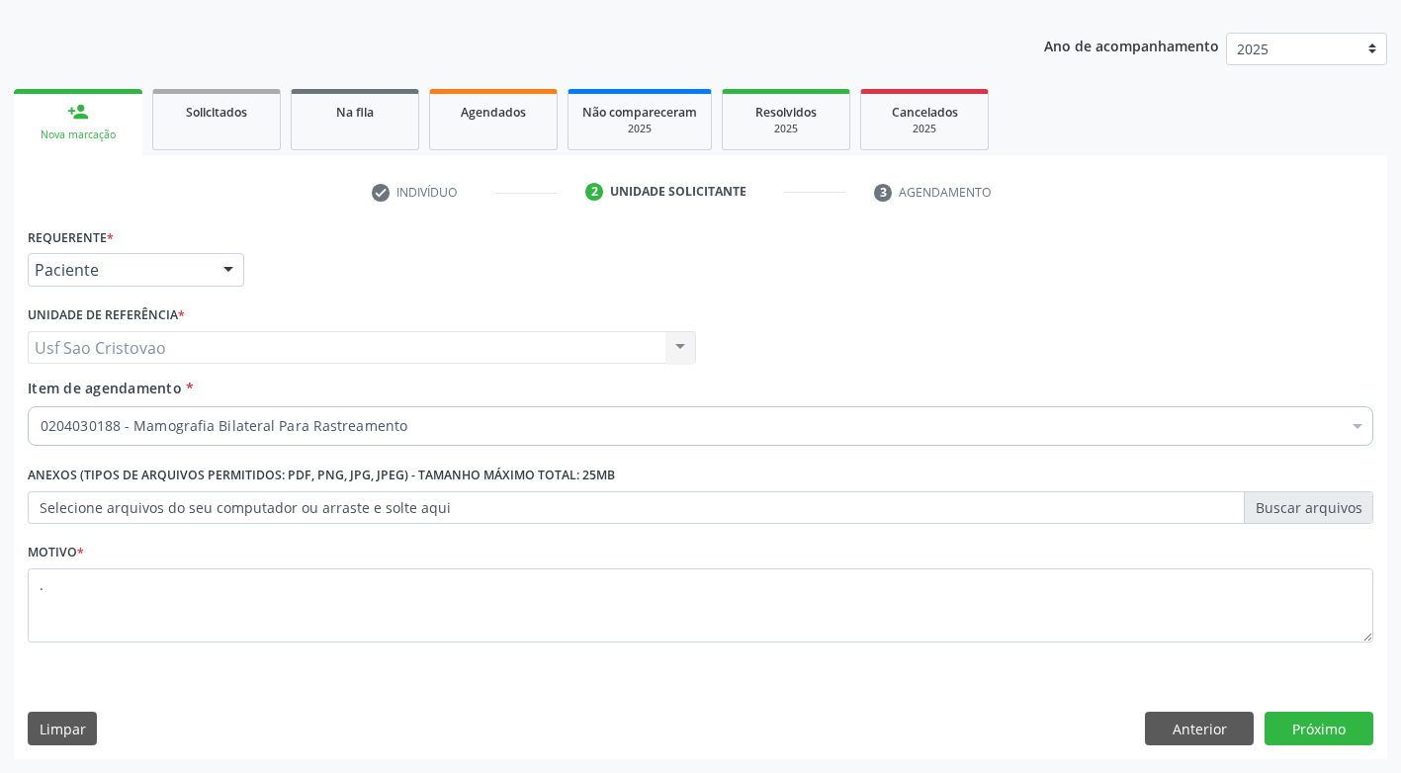
drag, startPoint x: 810, startPoint y: 727, endPoint x: 979, endPoint y: 656, distance: 183.5
click at [822, 716] on div "Limpar Anterior Próximo" at bounding box center [701, 729] width 1346 height 34
click at [1307, 728] on button "Próximo" at bounding box center [1319, 729] width 109 height 34
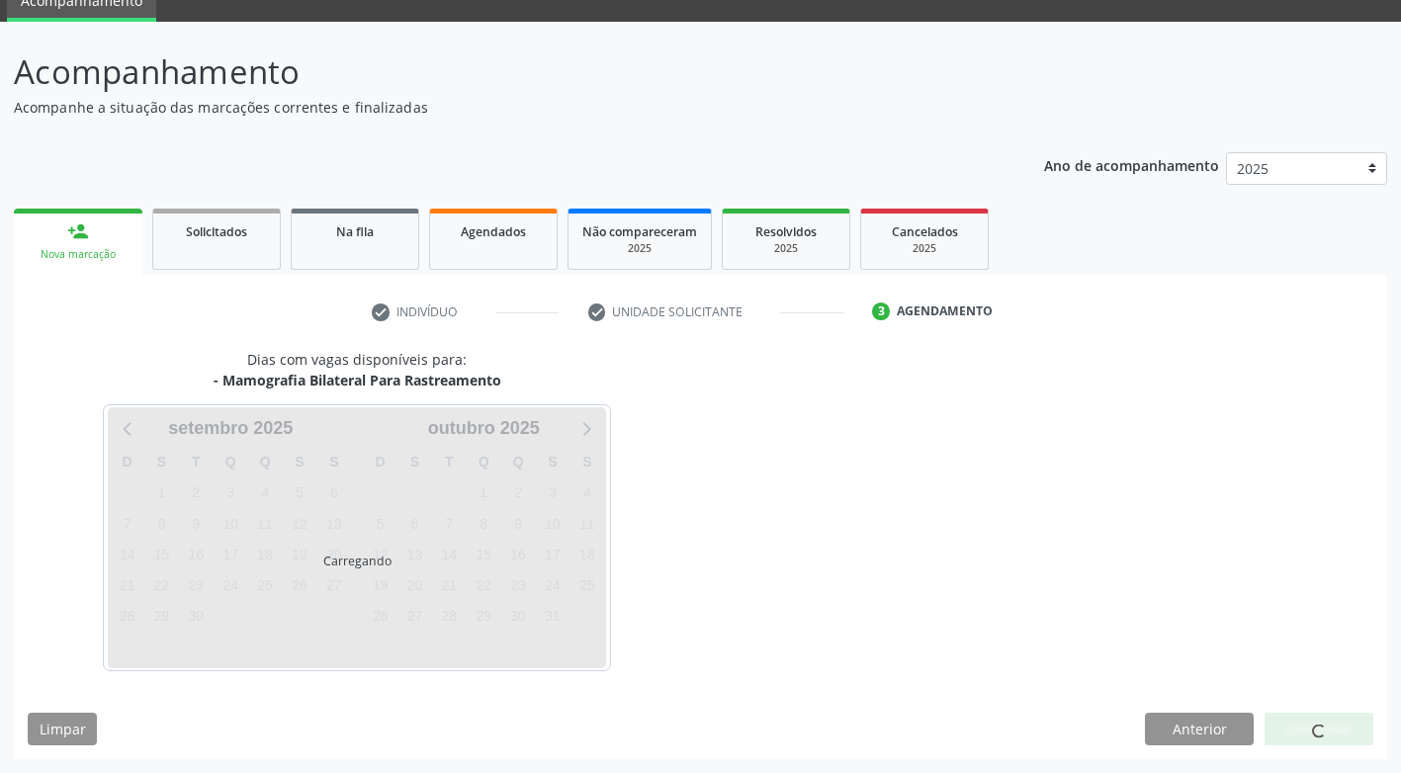
scroll to position [87, 0]
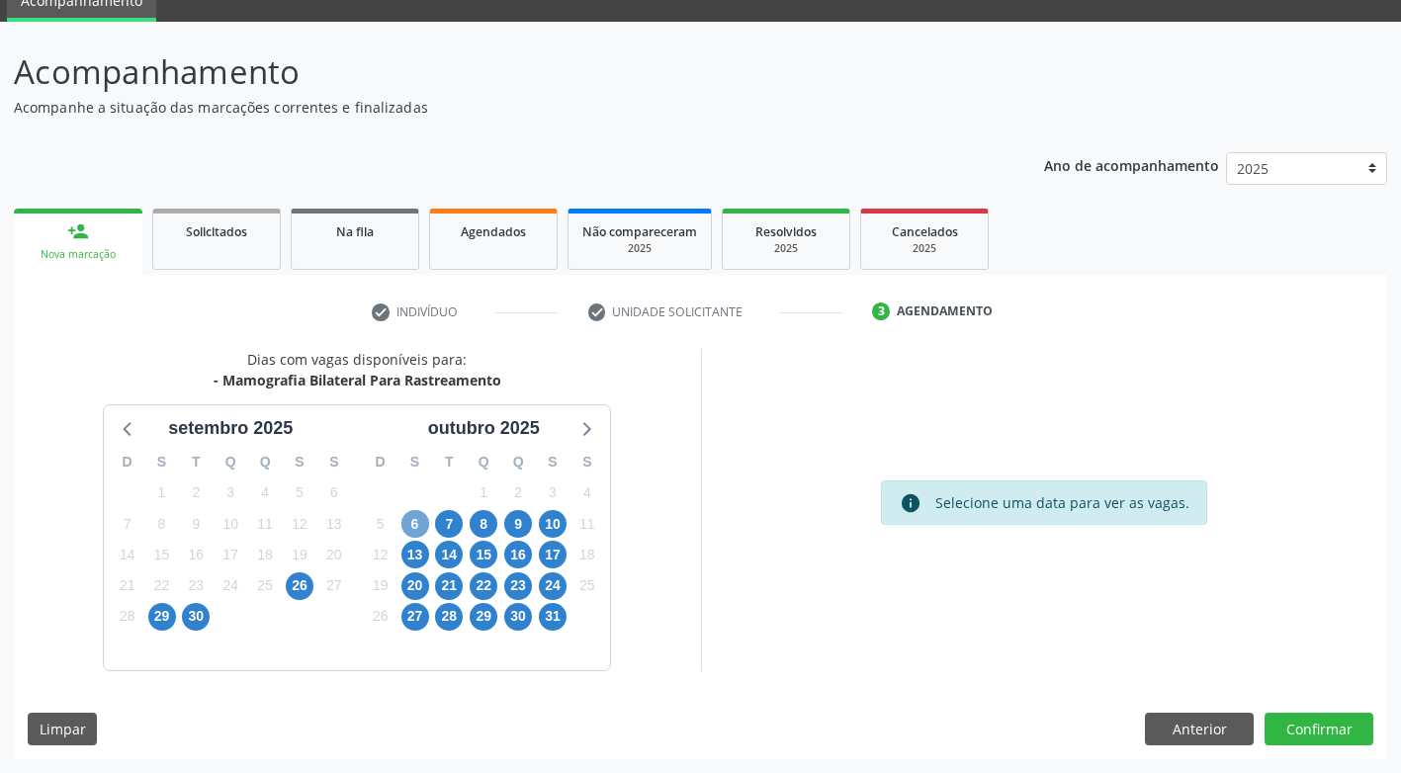
click at [416, 525] on span "6" at bounding box center [415, 524] width 28 height 28
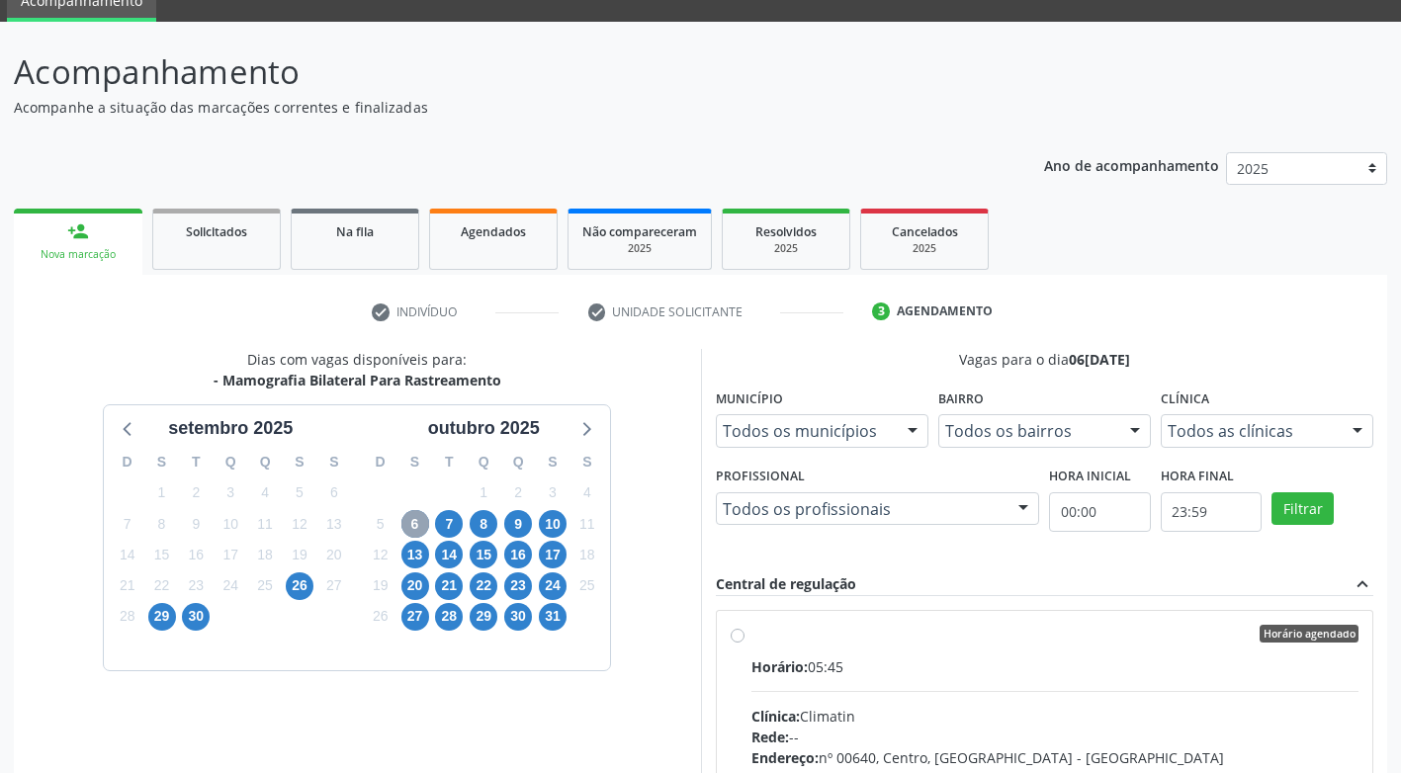
scroll to position [186, 0]
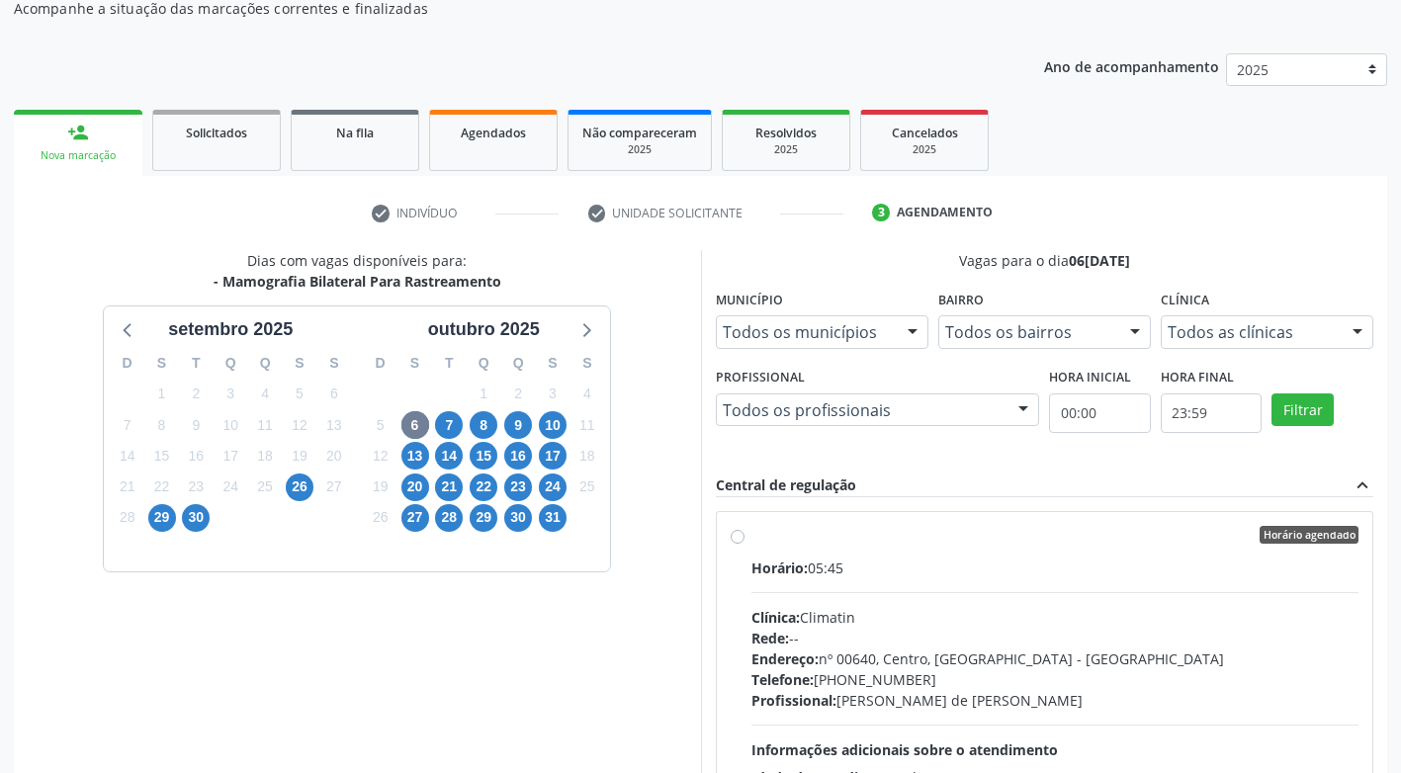
drag, startPoint x: 734, startPoint y: 541, endPoint x: 827, endPoint y: 556, distance: 94.1
click at [752, 536] on label "Horário agendado Horário: 05:45 Clínica: Climatin Rede: -- Endereço: nº 00640, …" at bounding box center [1056, 678] width 608 height 304
click at [737, 536] on input "Horário agendado Horário: 05:45 Clínica: Climatin Rede: -- Endereço: nº 00640, …" at bounding box center [738, 535] width 14 height 18
radio input "true"
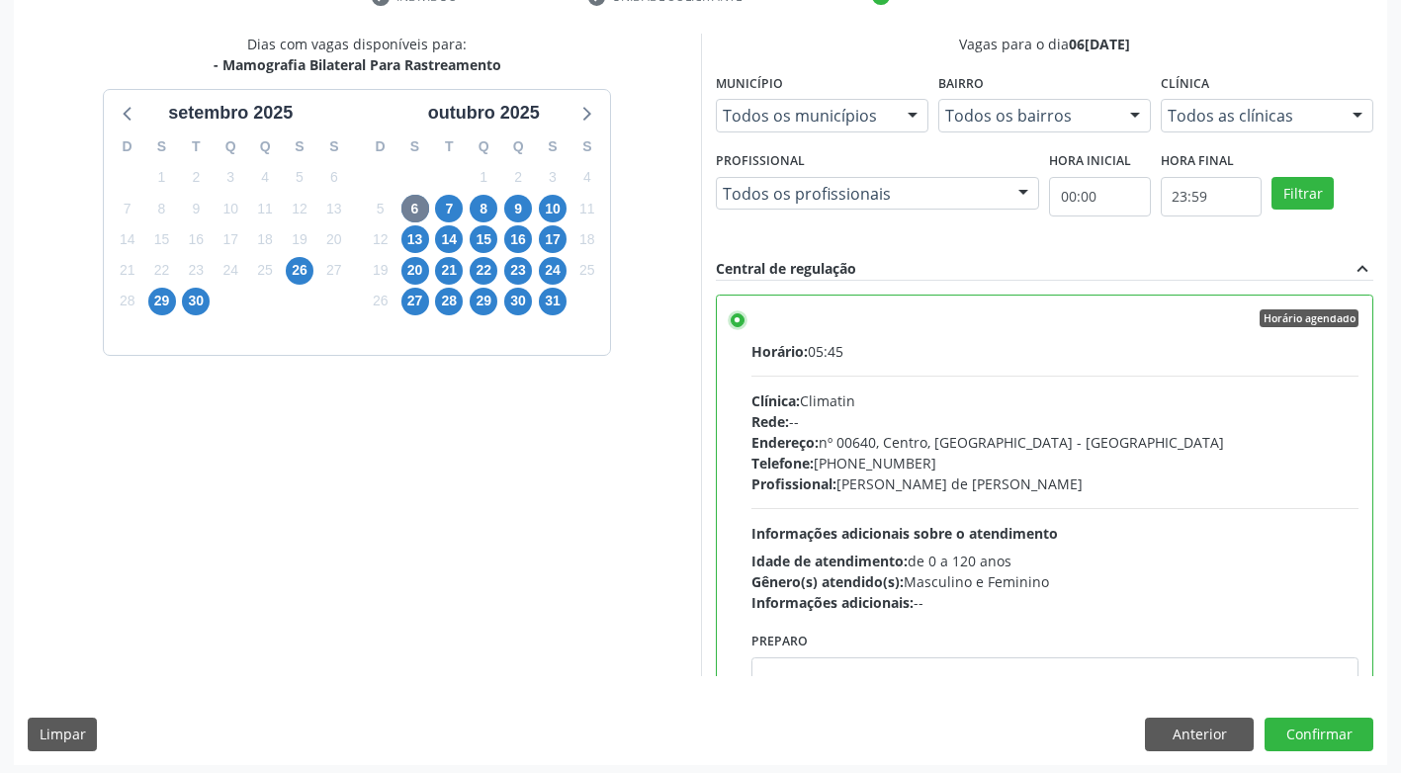
scroll to position [408, 0]
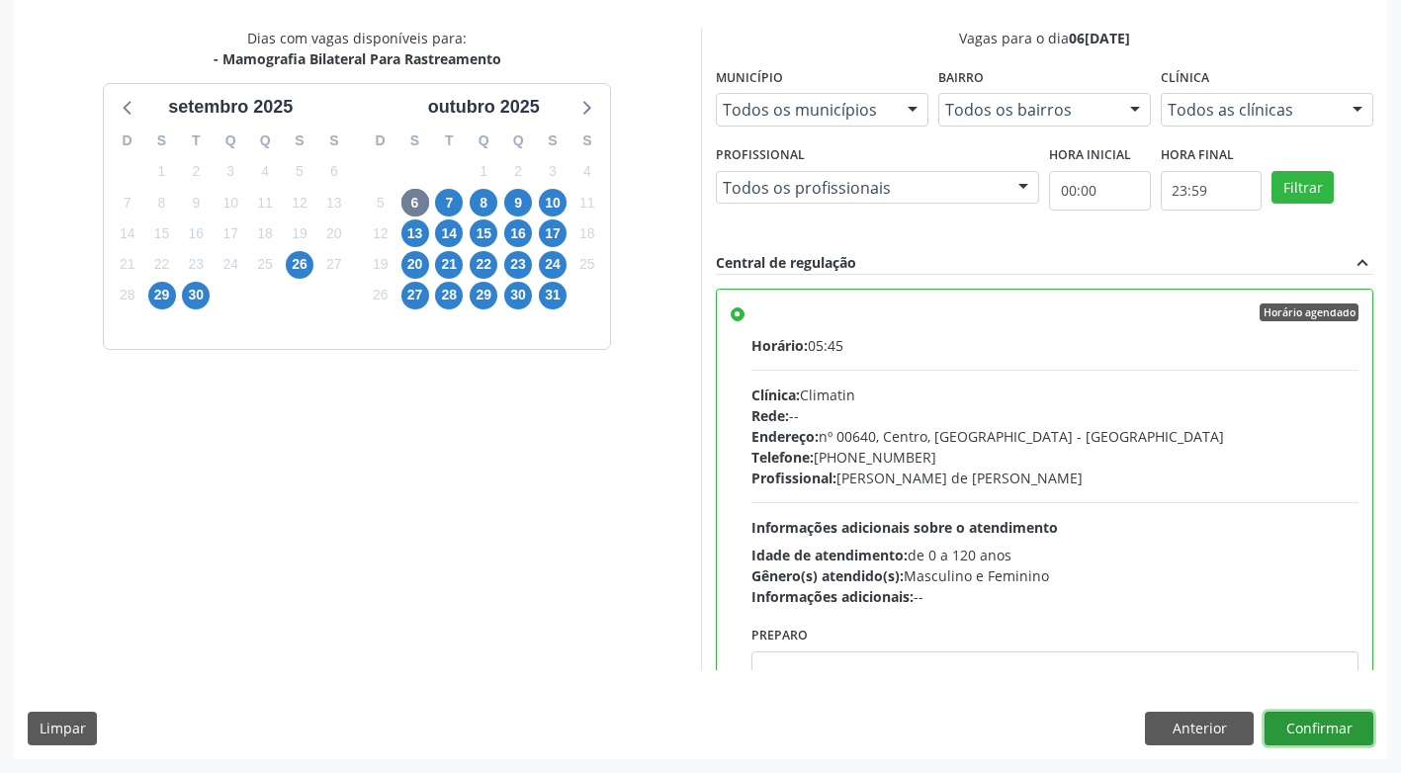
click at [1342, 725] on button "Confirmar" at bounding box center [1319, 729] width 109 height 34
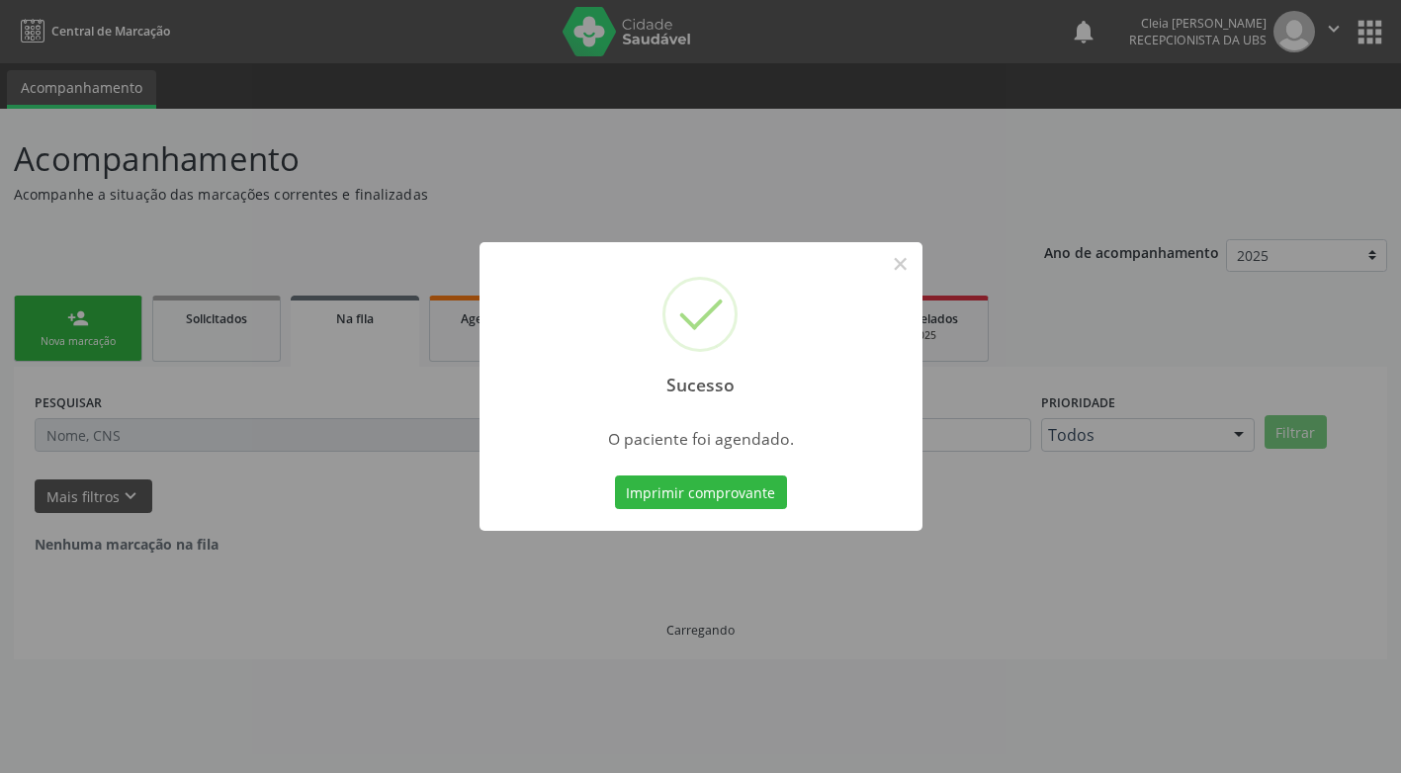
scroll to position [0, 0]
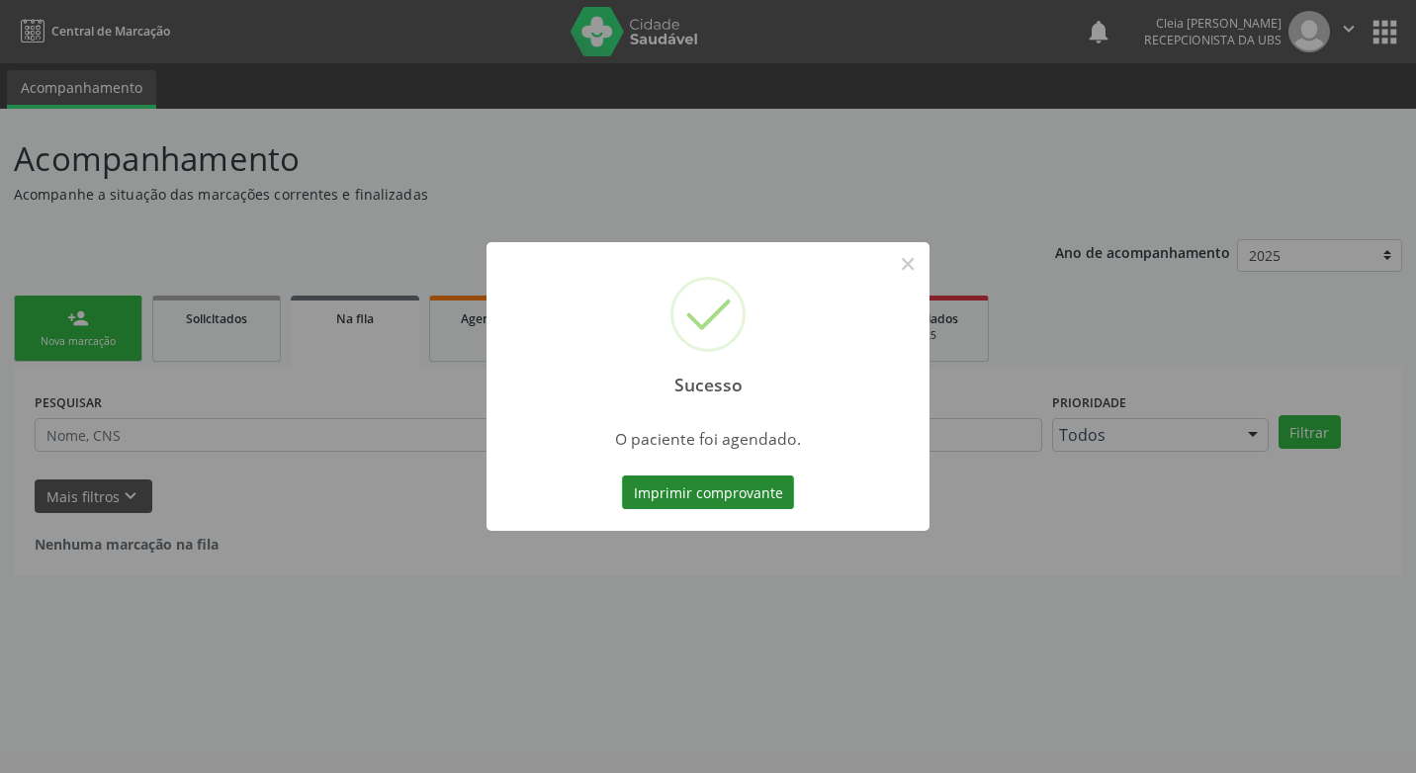
click at [714, 490] on button "Imprimir comprovante" at bounding box center [708, 493] width 172 height 34
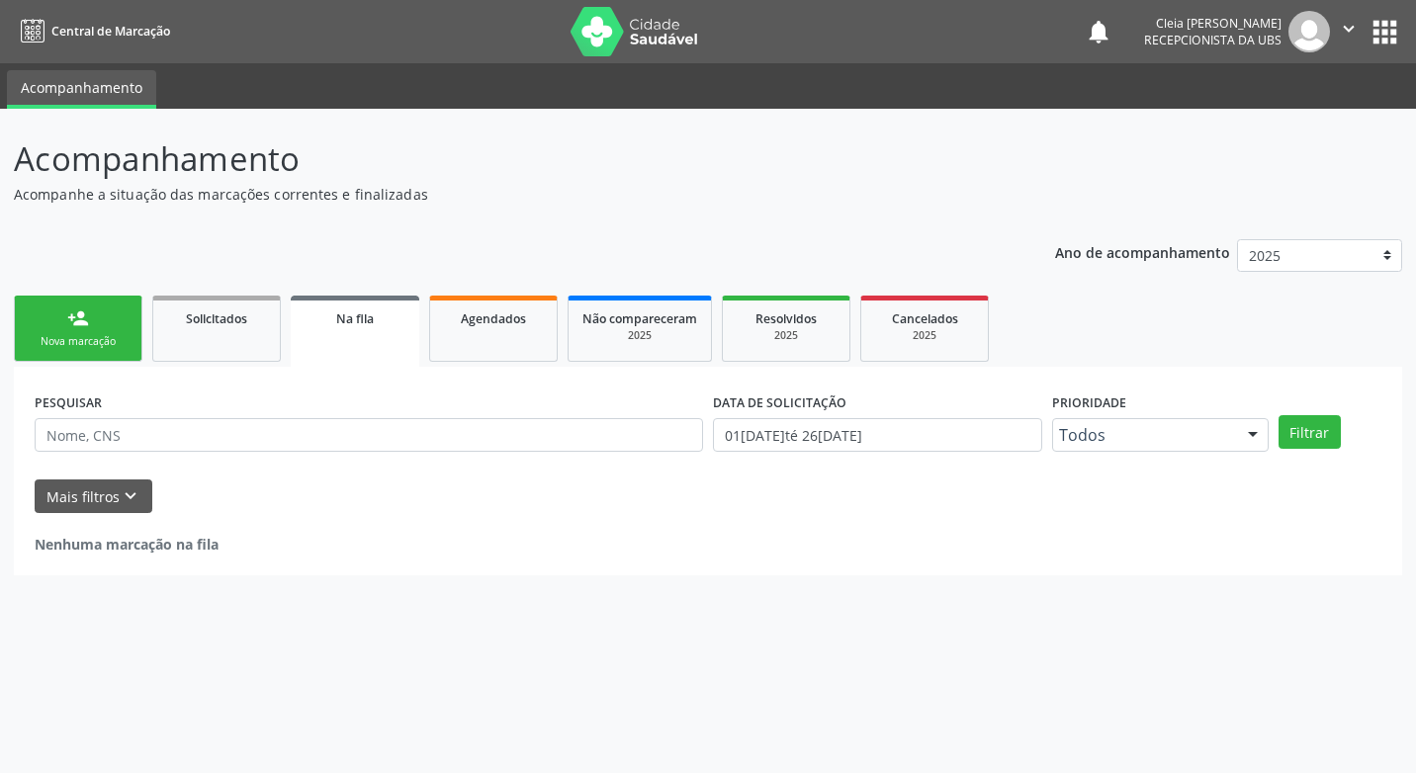
drag, startPoint x: 122, startPoint y: 325, endPoint x: 113, endPoint y: 314, distance: 14.1
click at [122, 325] on link "person_add Nova marcação" at bounding box center [78, 329] width 129 height 66
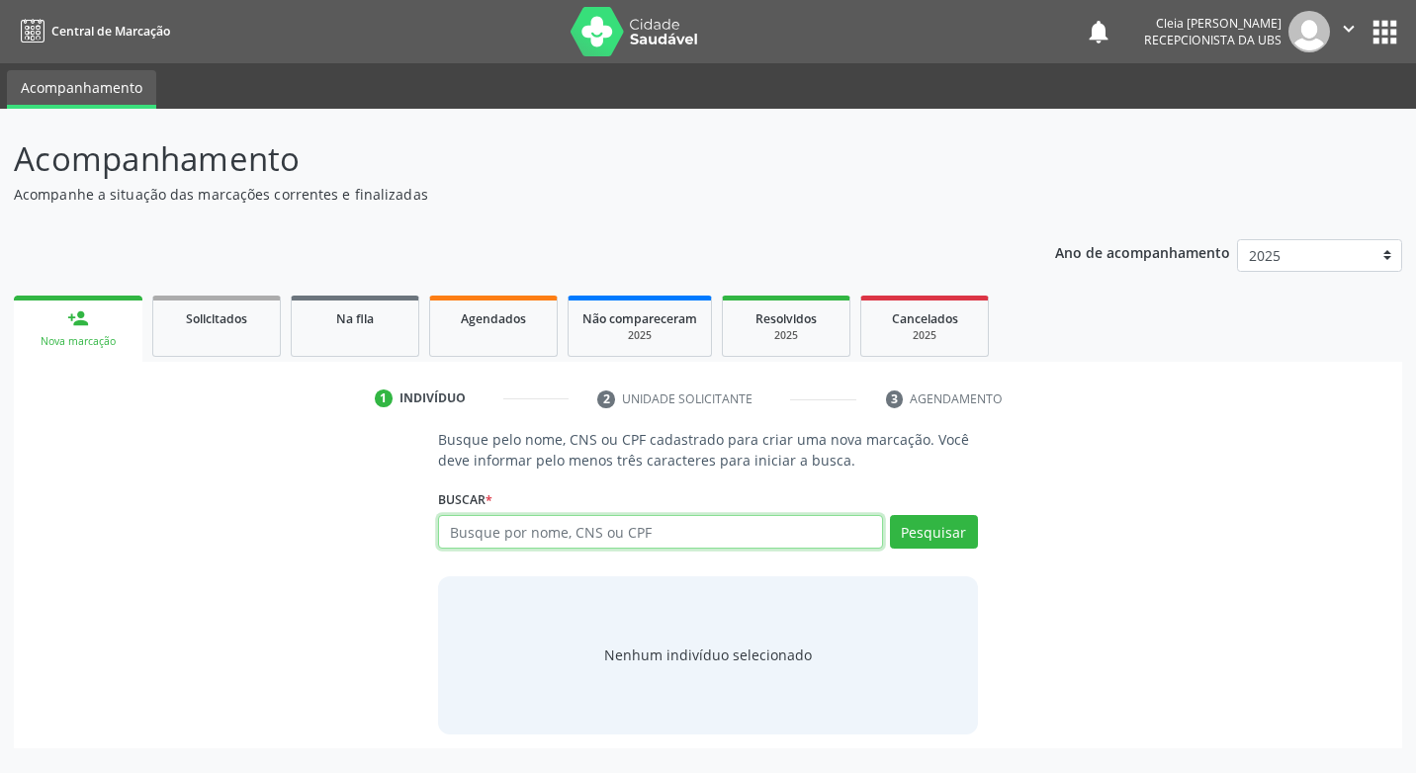
click at [514, 534] on input "text" at bounding box center [660, 532] width 444 height 34
type input "76423476420"
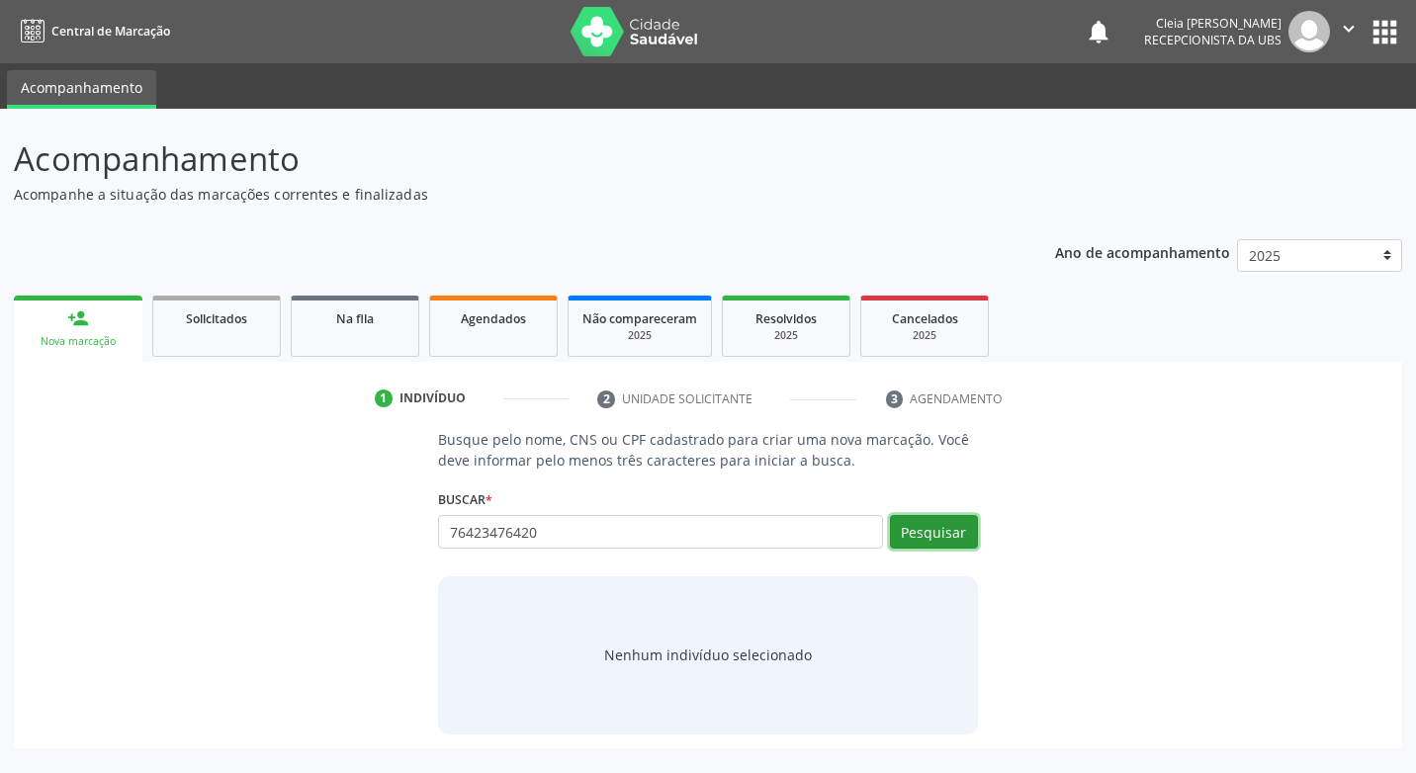
click at [931, 531] on button "Pesquisar" at bounding box center [934, 532] width 88 height 34
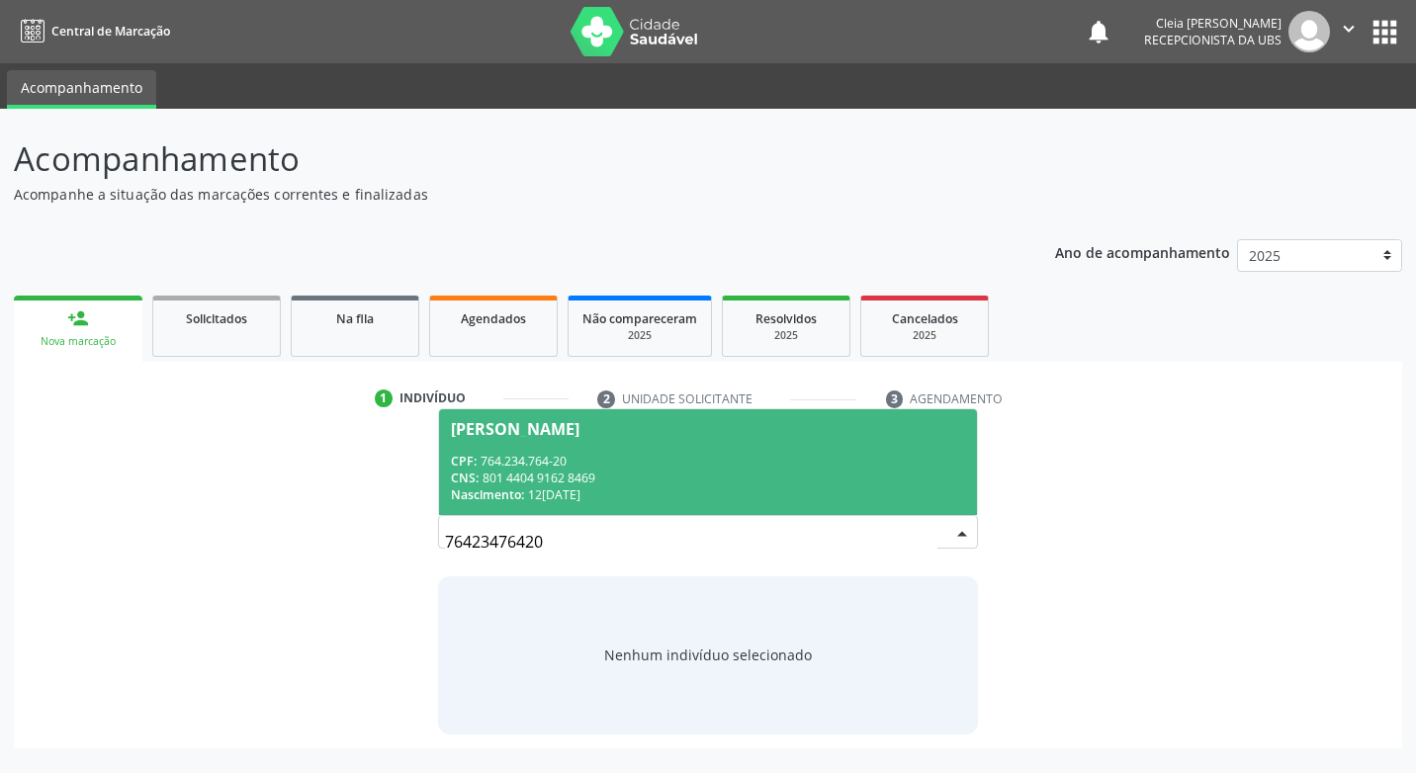
click at [621, 461] on div "CPF: 764.234.764-20" at bounding box center [707, 461] width 513 height 17
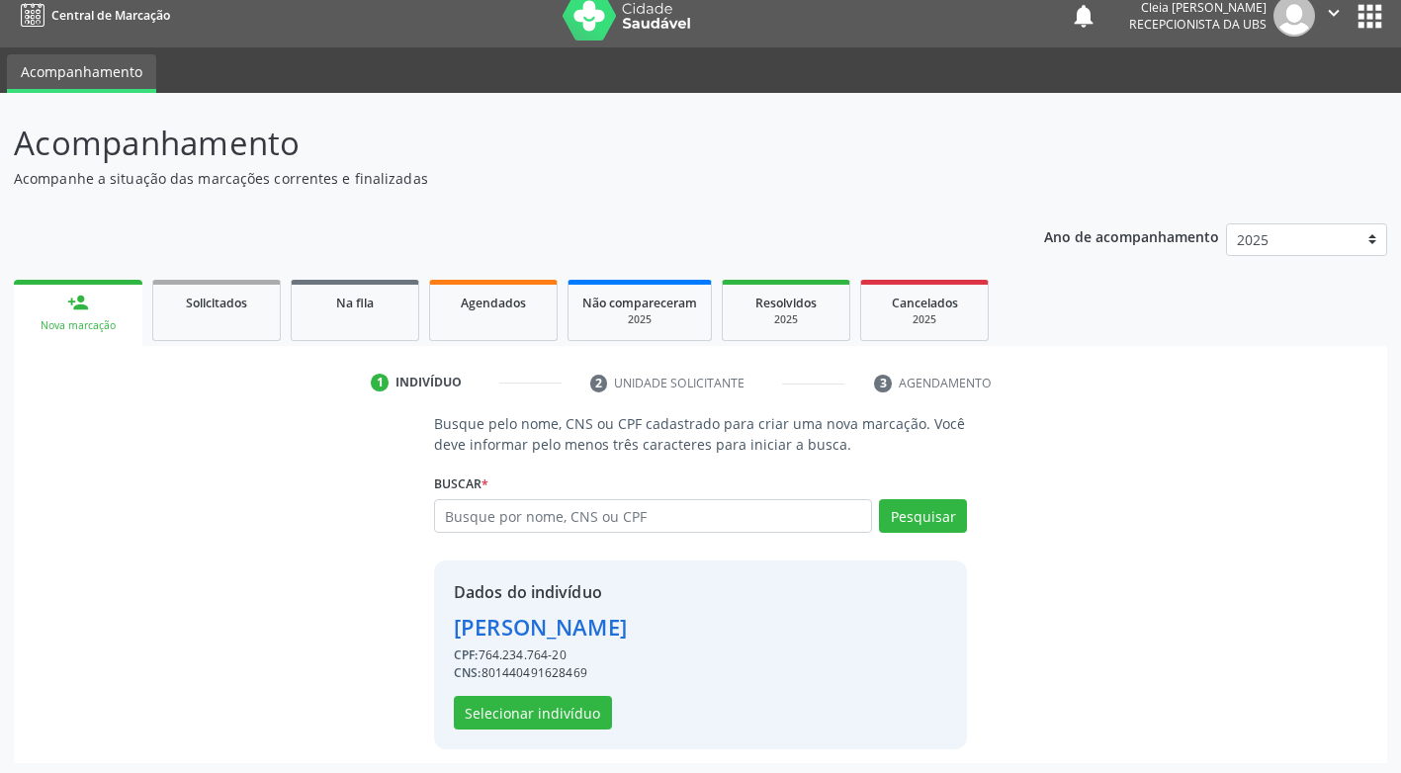
scroll to position [20, 0]
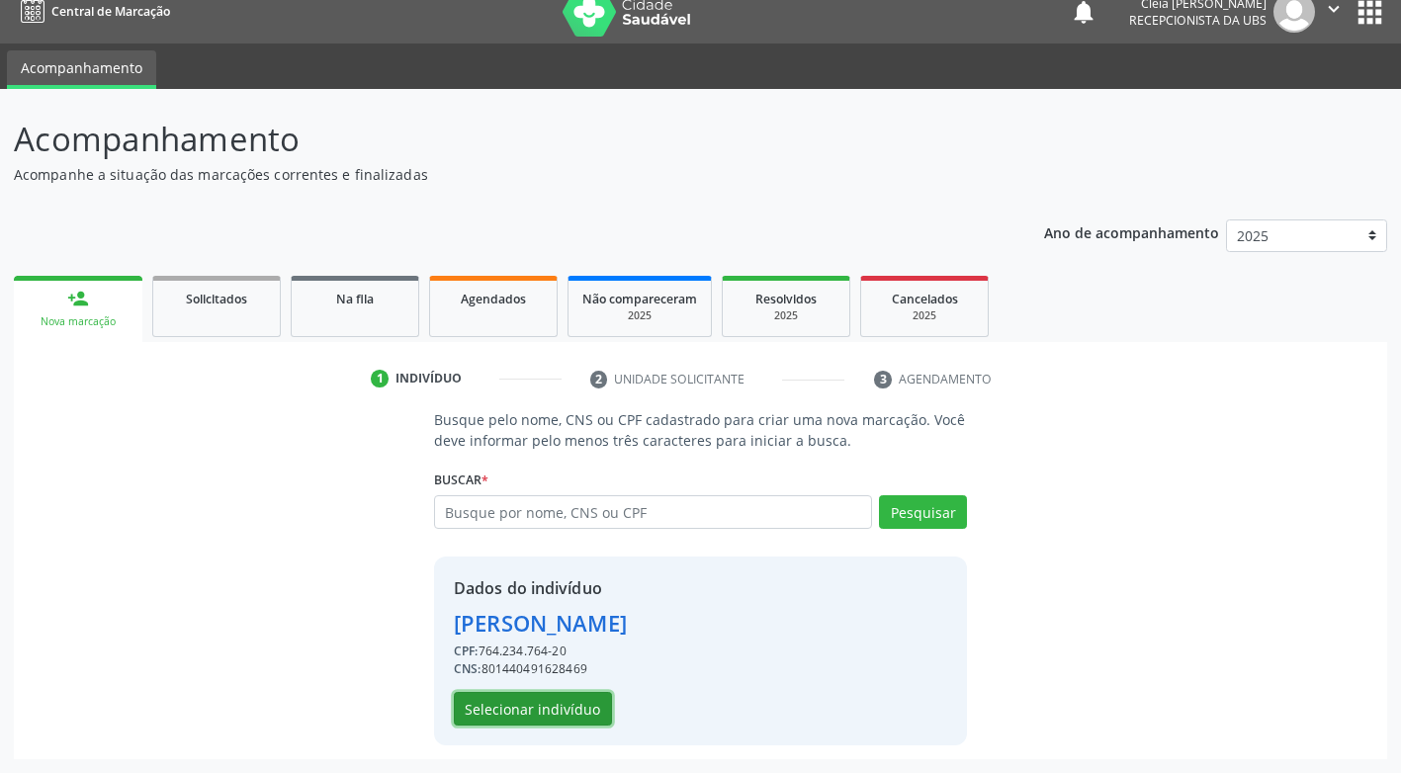
click at [584, 715] on button "Selecionar indivíduo" at bounding box center [533, 709] width 158 height 34
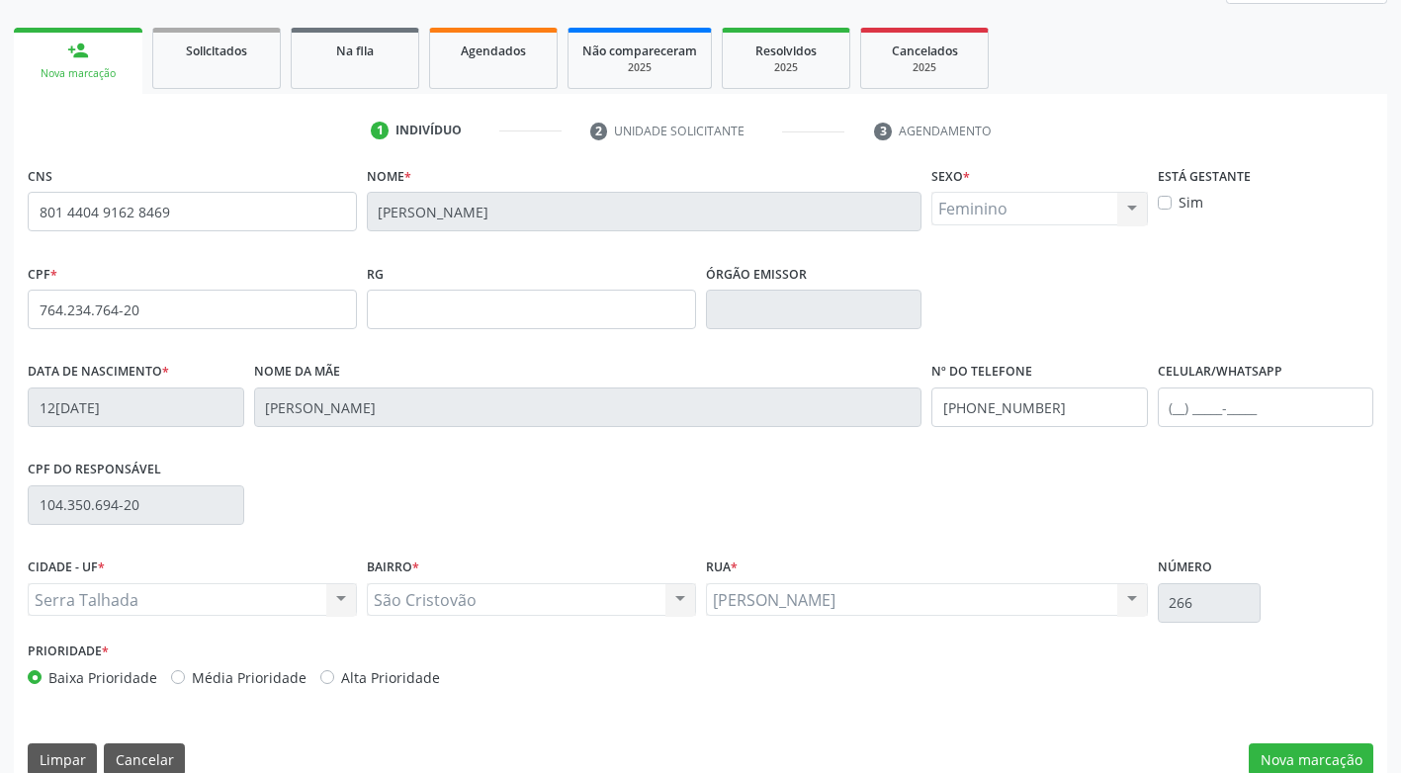
scroll to position [299, 0]
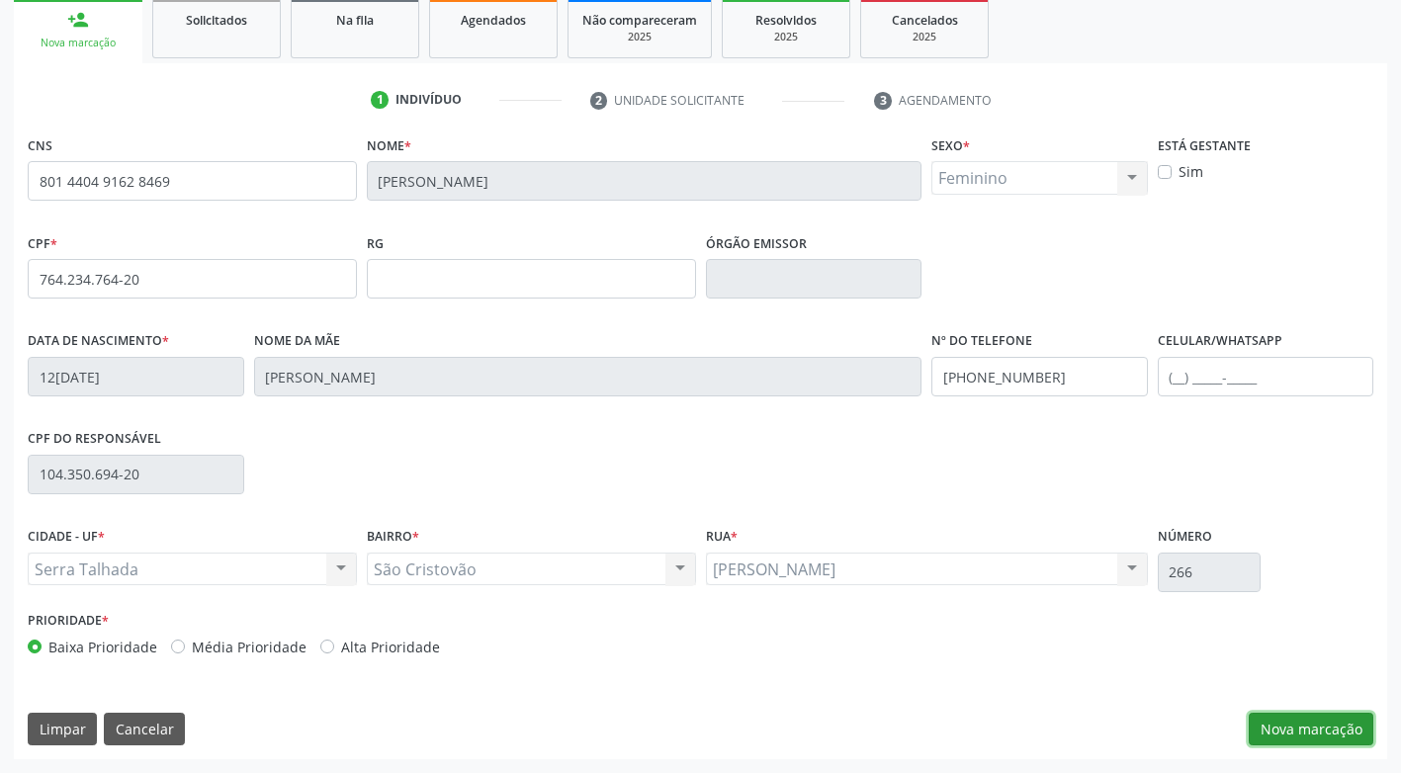
drag, startPoint x: 1260, startPoint y: 728, endPoint x: 1255, endPoint y: 711, distance: 17.5
click at [1255, 718] on button "Nova marcação" at bounding box center [1311, 730] width 125 height 34
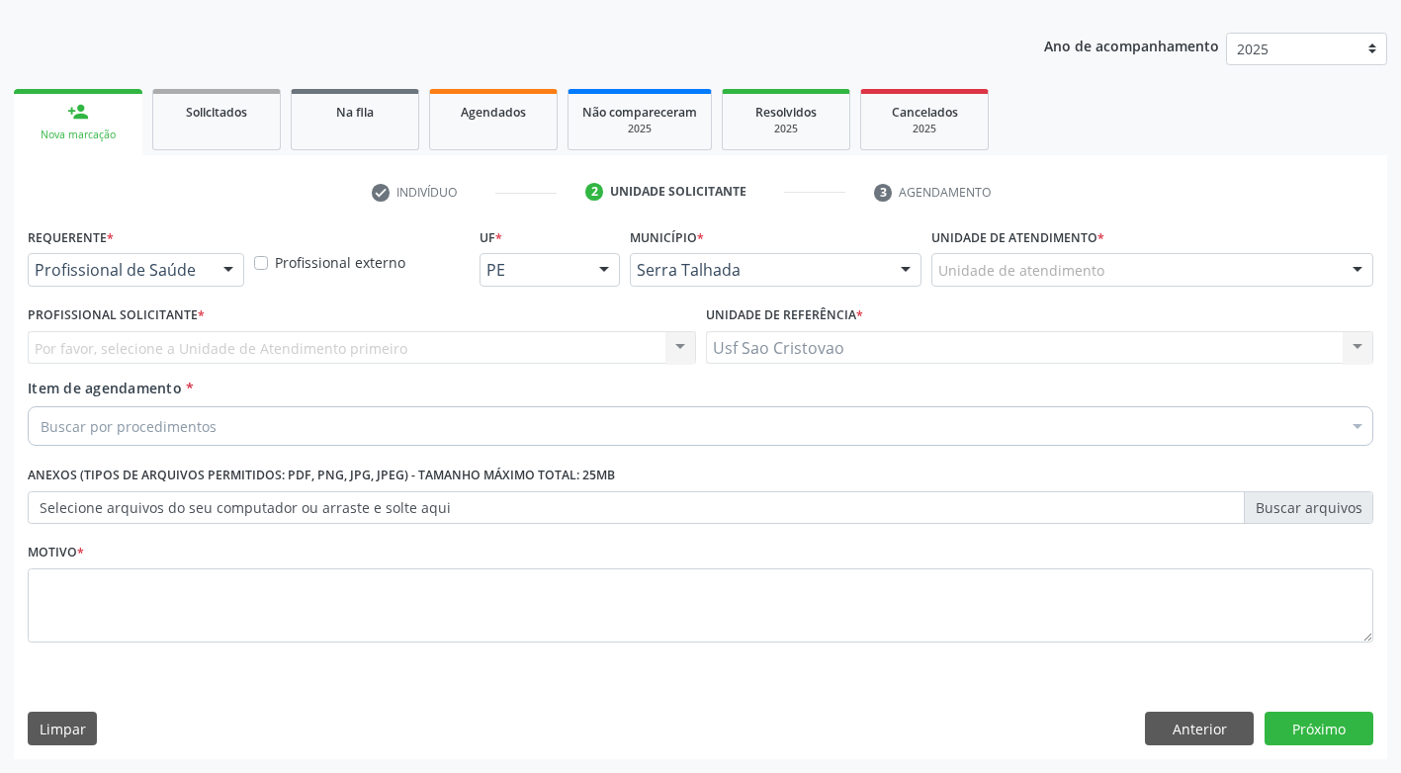
scroll to position [207, 0]
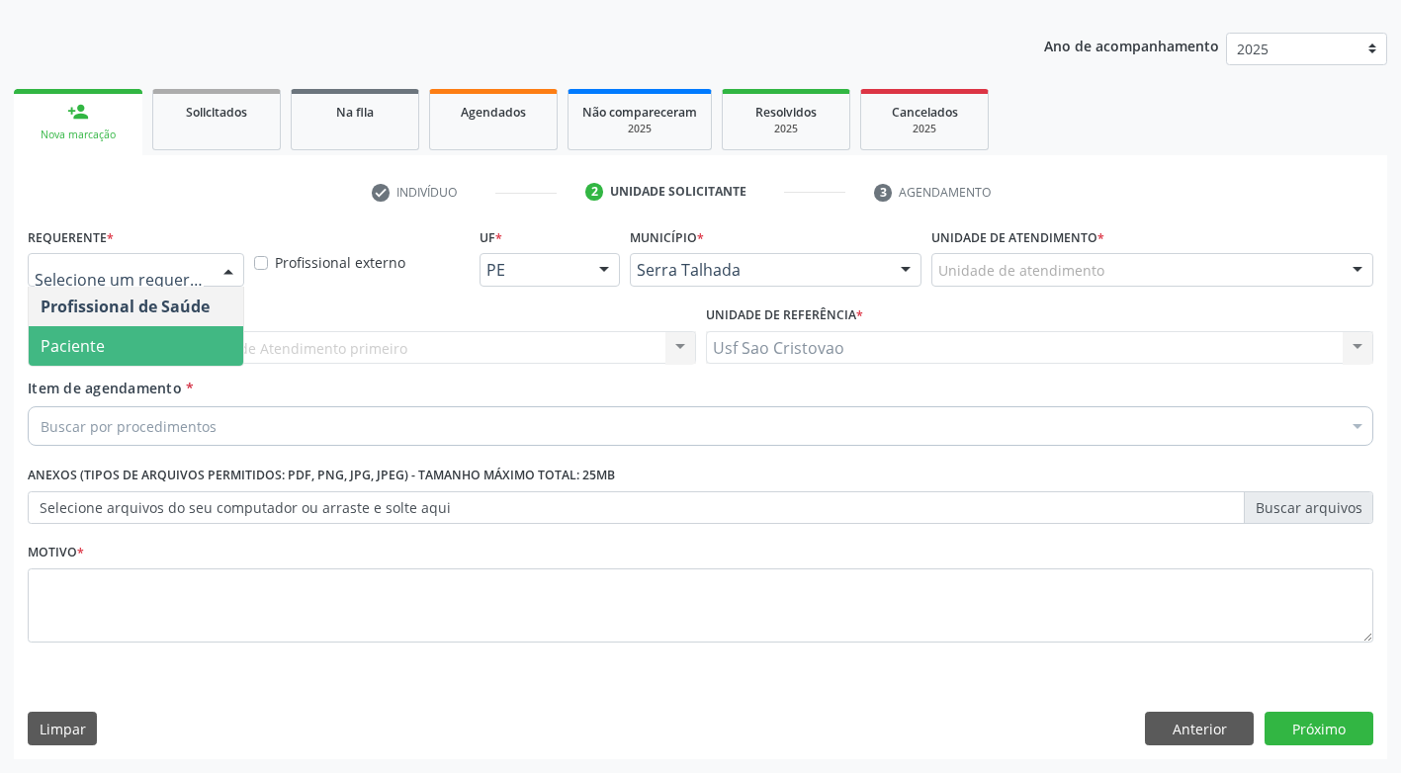
click at [201, 340] on span "Paciente" at bounding box center [136, 346] width 215 height 40
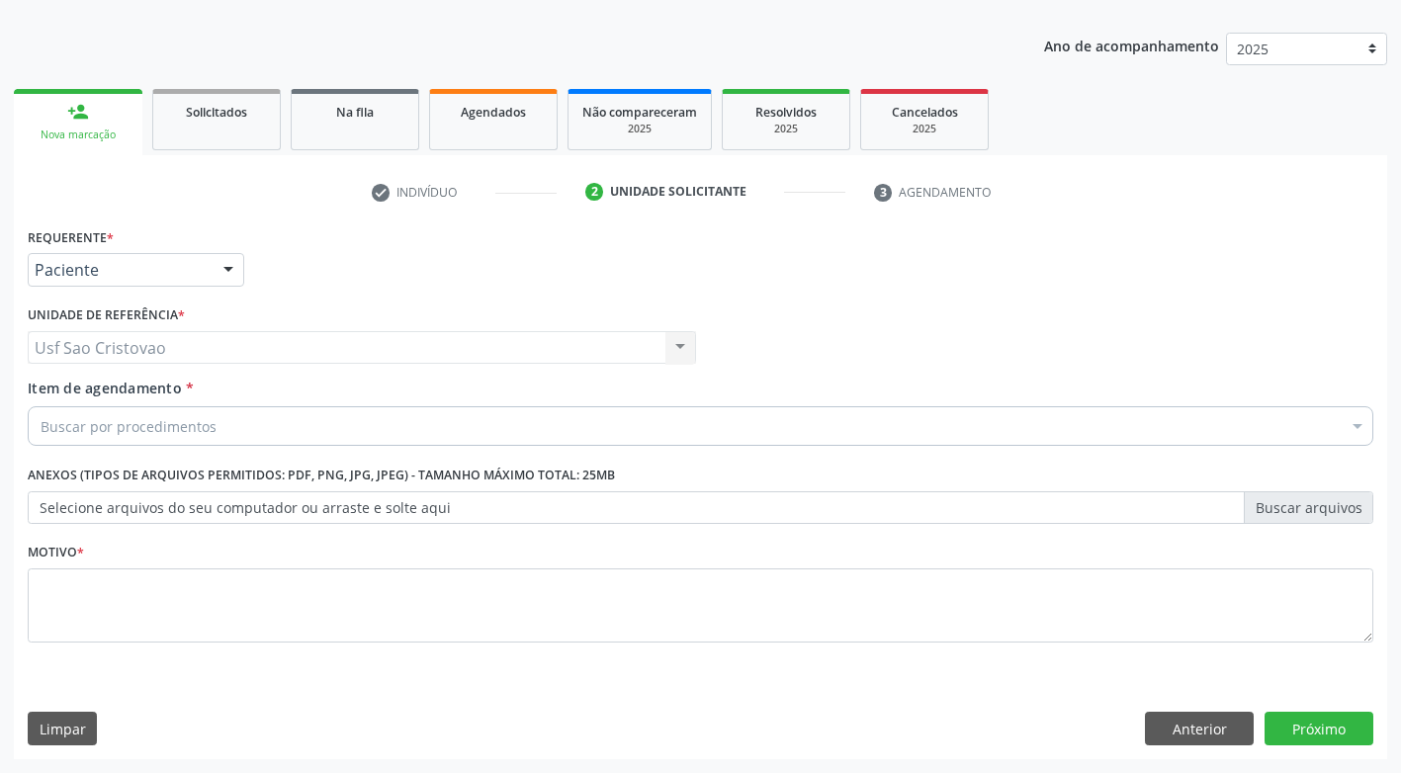
click at [229, 429] on div "Buscar por procedimentos" at bounding box center [701, 426] width 1346 height 40
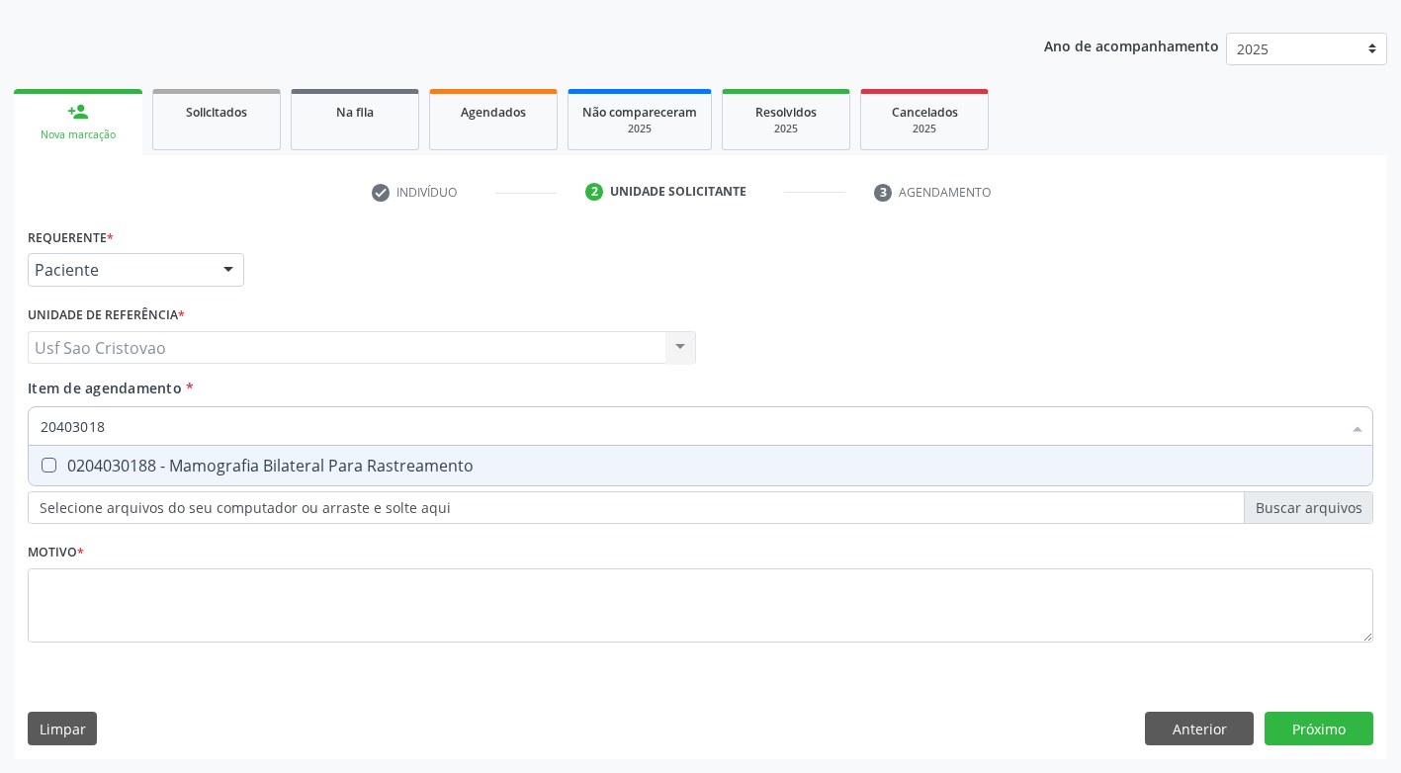
type input "204030188"
click at [48, 459] on Rastreamento at bounding box center [49, 465] width 15 height 15
click at [42, 459] on Rastreamento "checkbox" at bounding box center [35, 465] width 13 height 13
checkbox Rastreamento "true"
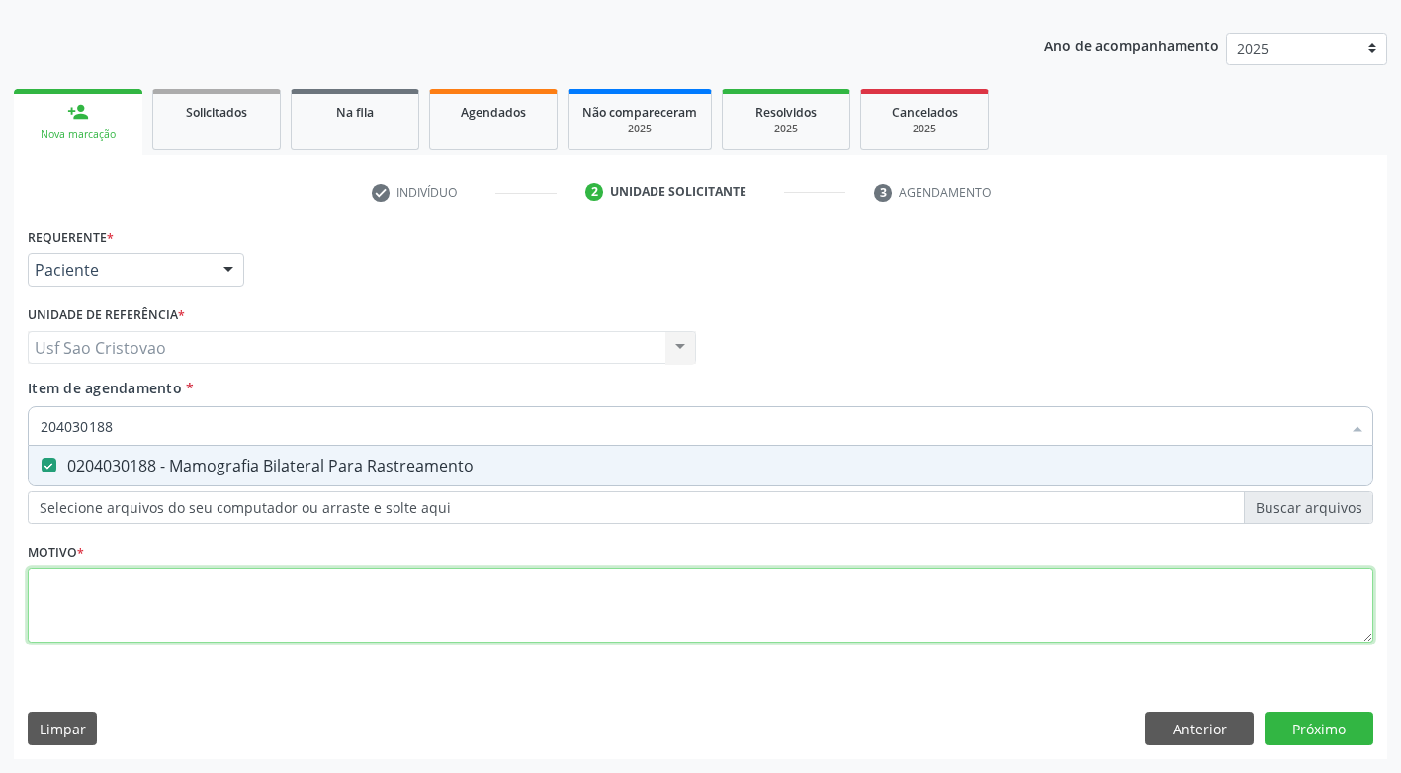
click at [118, 588] on div "Requerente * Paciente Profissional de Saúde Paciente Nenhum resultado encontrad…" at bounding box center [701, 446] width 1346 height 448
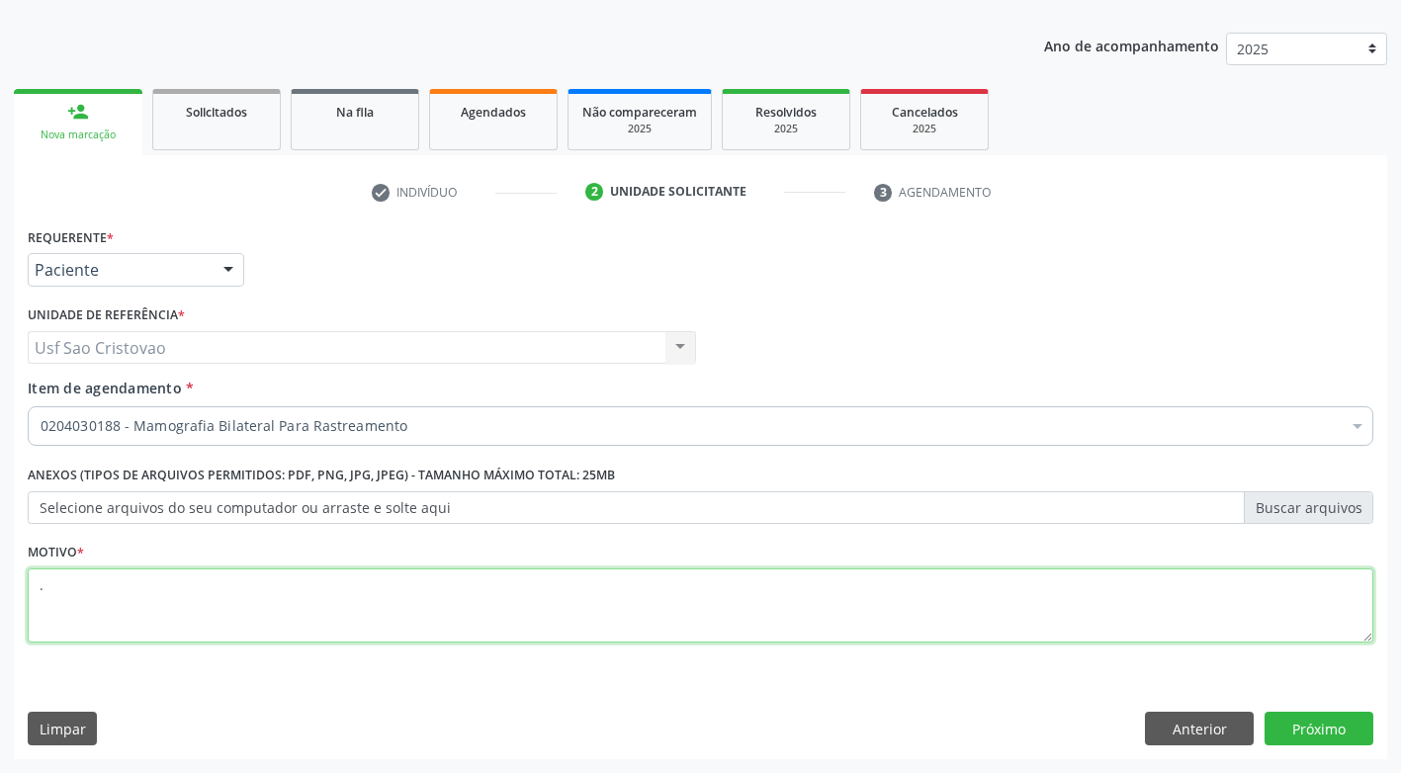
type textarea "."
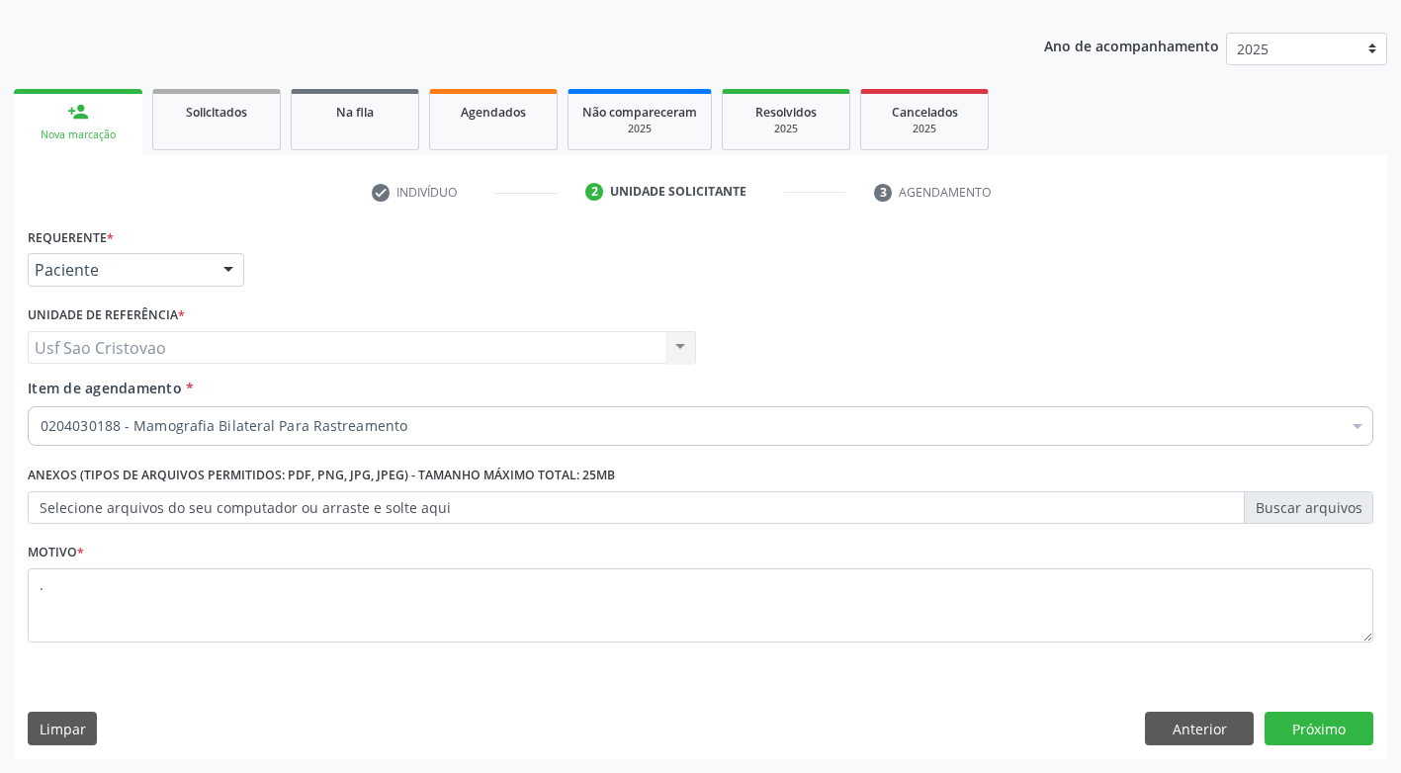
click at [491, 681] on div "Requerente * Paciente Profissional de Saúde Paciente Nenhum resultado encontrad…" at bounding box center [701, 490] width 1374 height 537
click at [1335, 734] on button "Próximo" at bounding box center [1319, 729] width 109 height 34
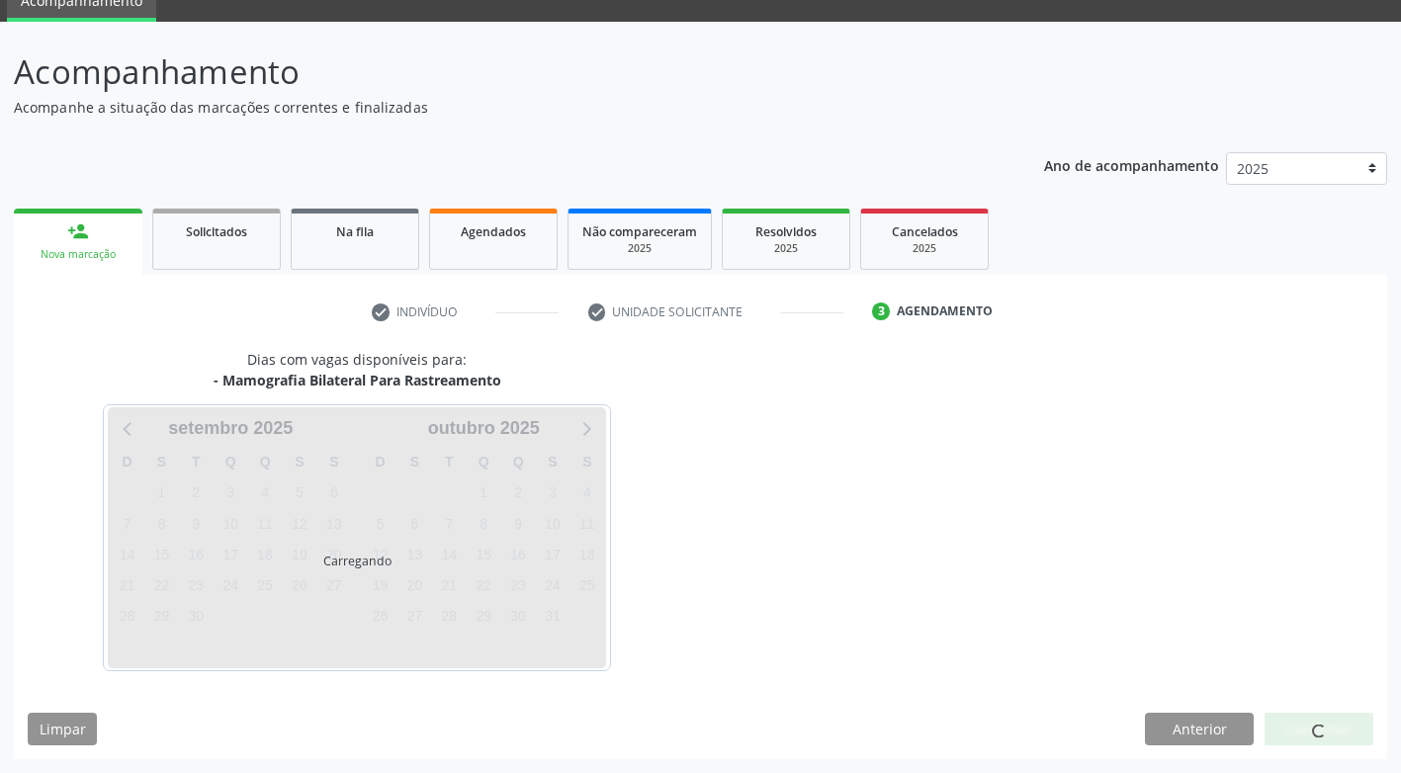
scroll to position [87, 0]
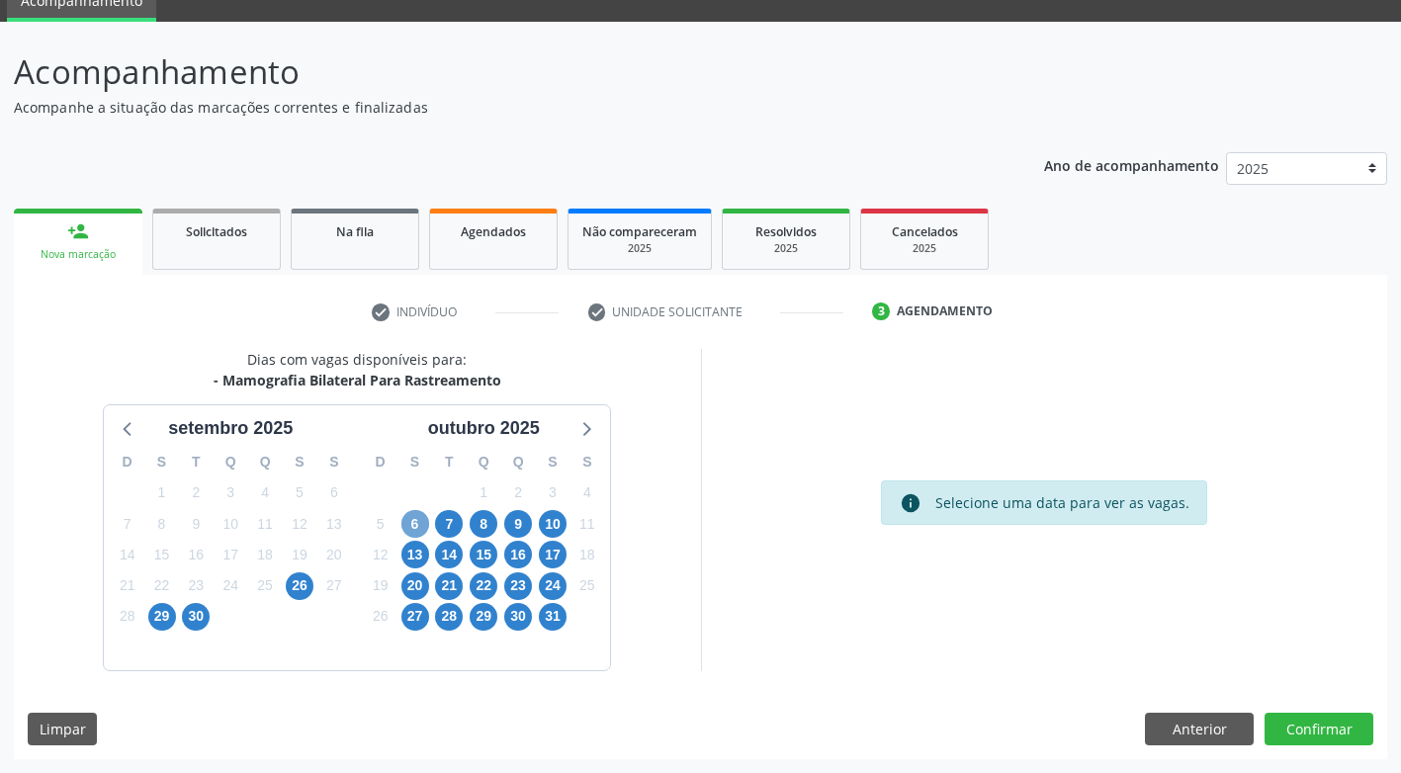
click at [413, 525] on span "6" at bounding box center [415, 524] width 28 height 28
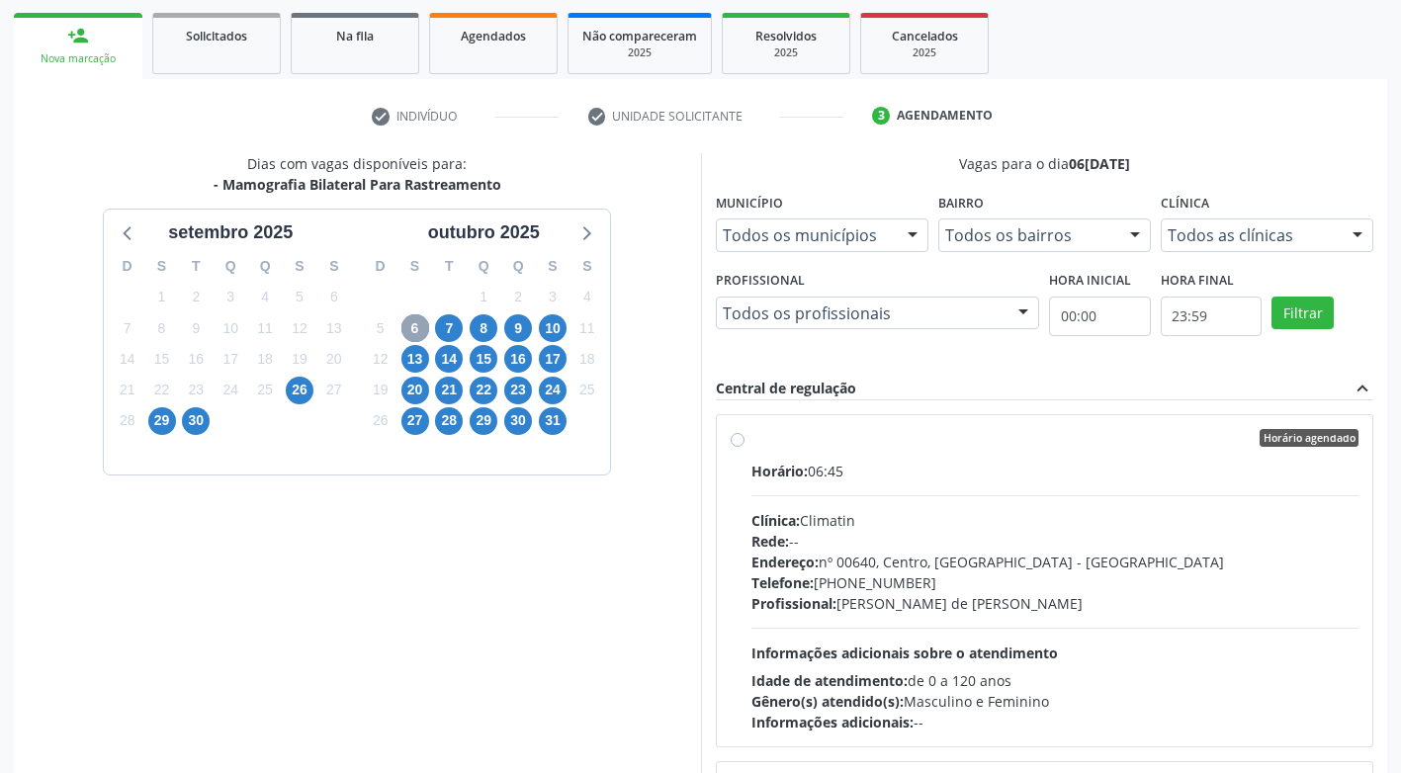
scroll to position [285, 0]
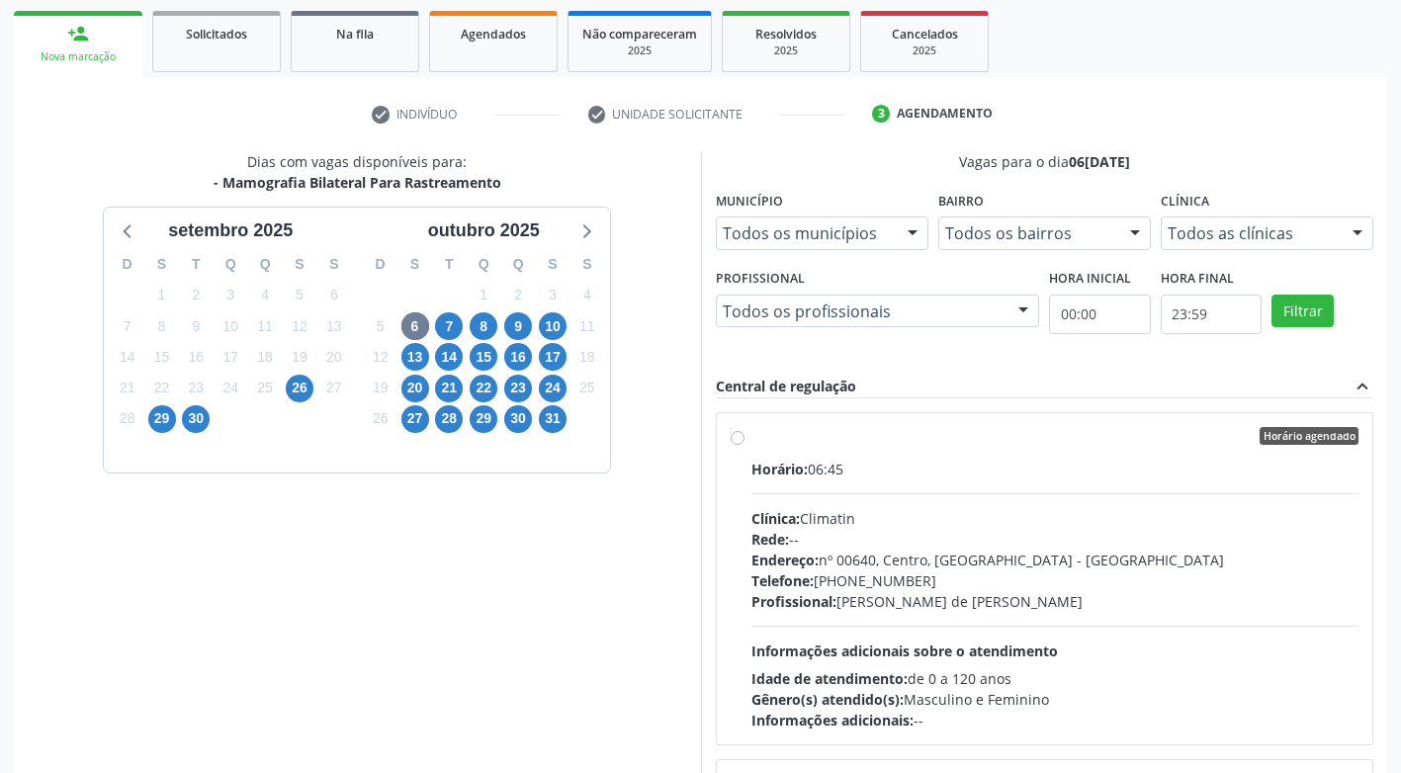
click at [752, 438] on label "Horário agendado Horário: 06:45 Clínica: Climatin Rede: -- Endereço: nº 00640, …" at bounding box center [1056, 579] width 608 height 304
click at [736, 438] on input "Horário agendado Horário: 06:45 Clínica: Climatin Rede: -- Endereço: nº 00640, …" at bounding box center [738, 436] width 14 height 18
radio input "true"
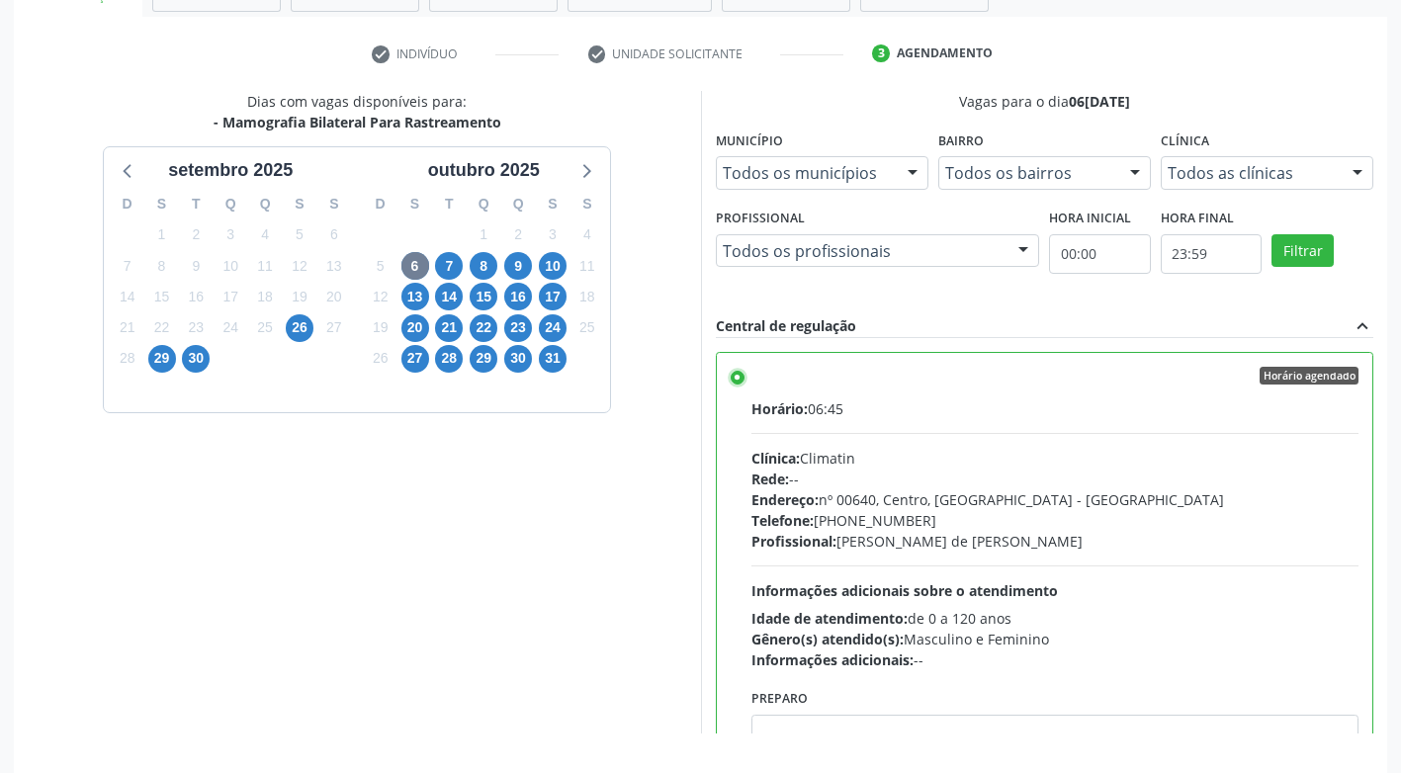
scroll to position [408, 0]
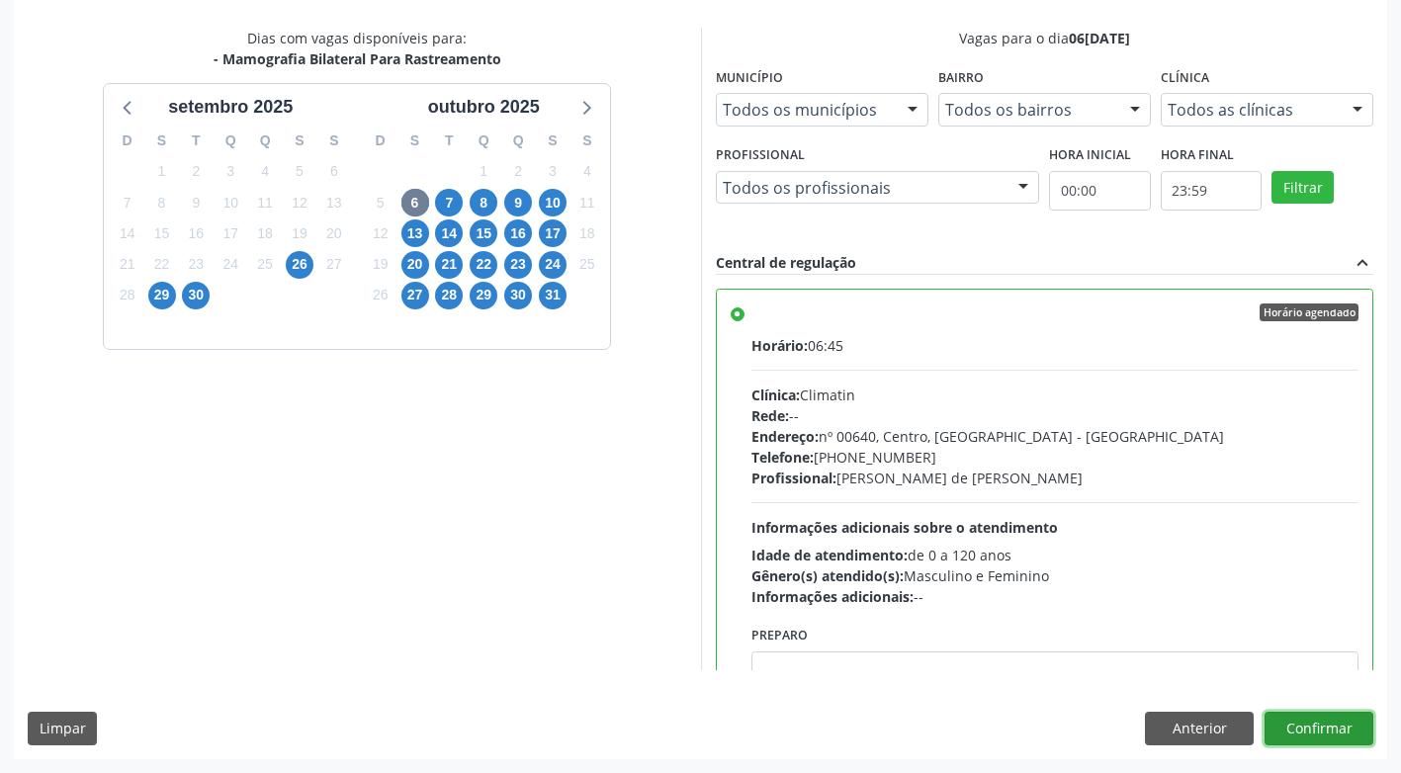
click at [1351, 720] on button "Confirmar" at bounding box center [1319, 729] width 109 height 34
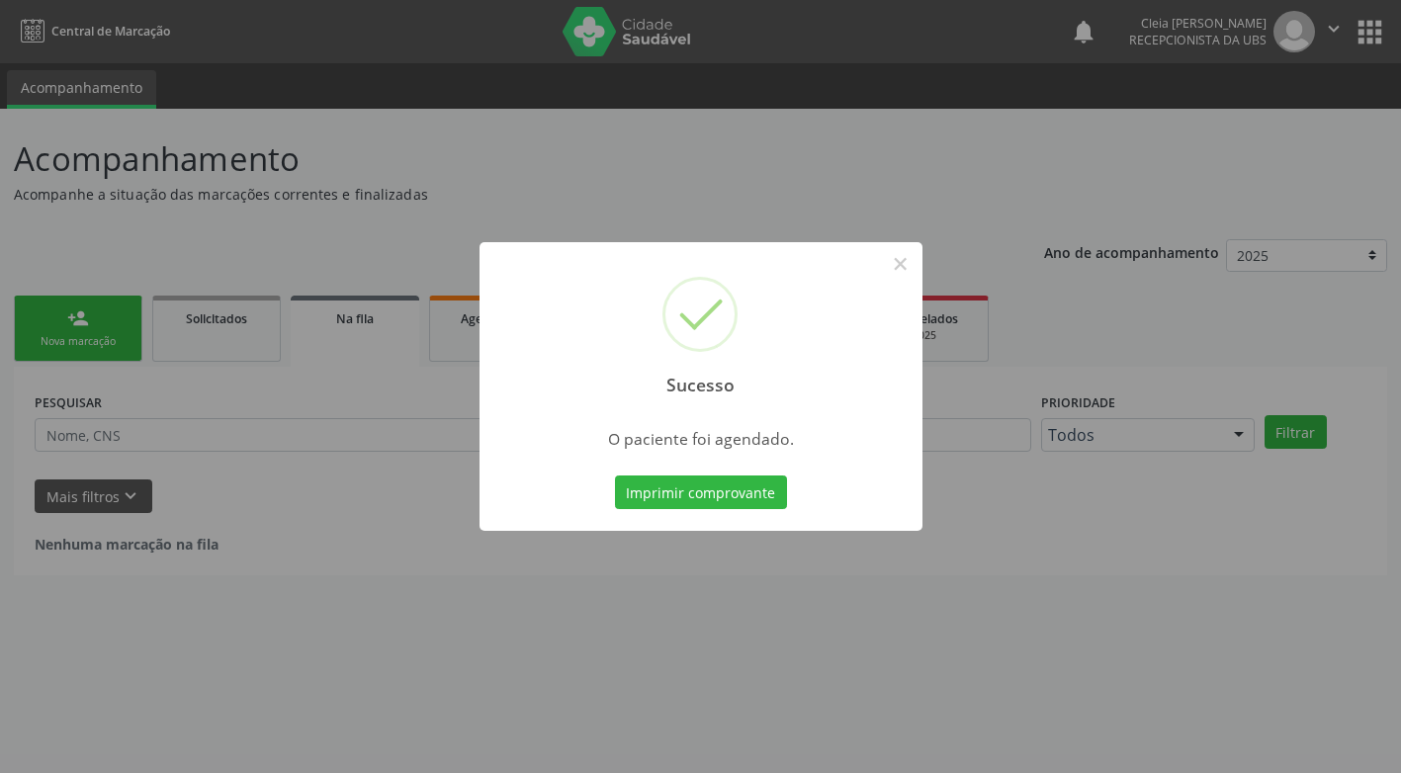
scroll to position [0, 0]
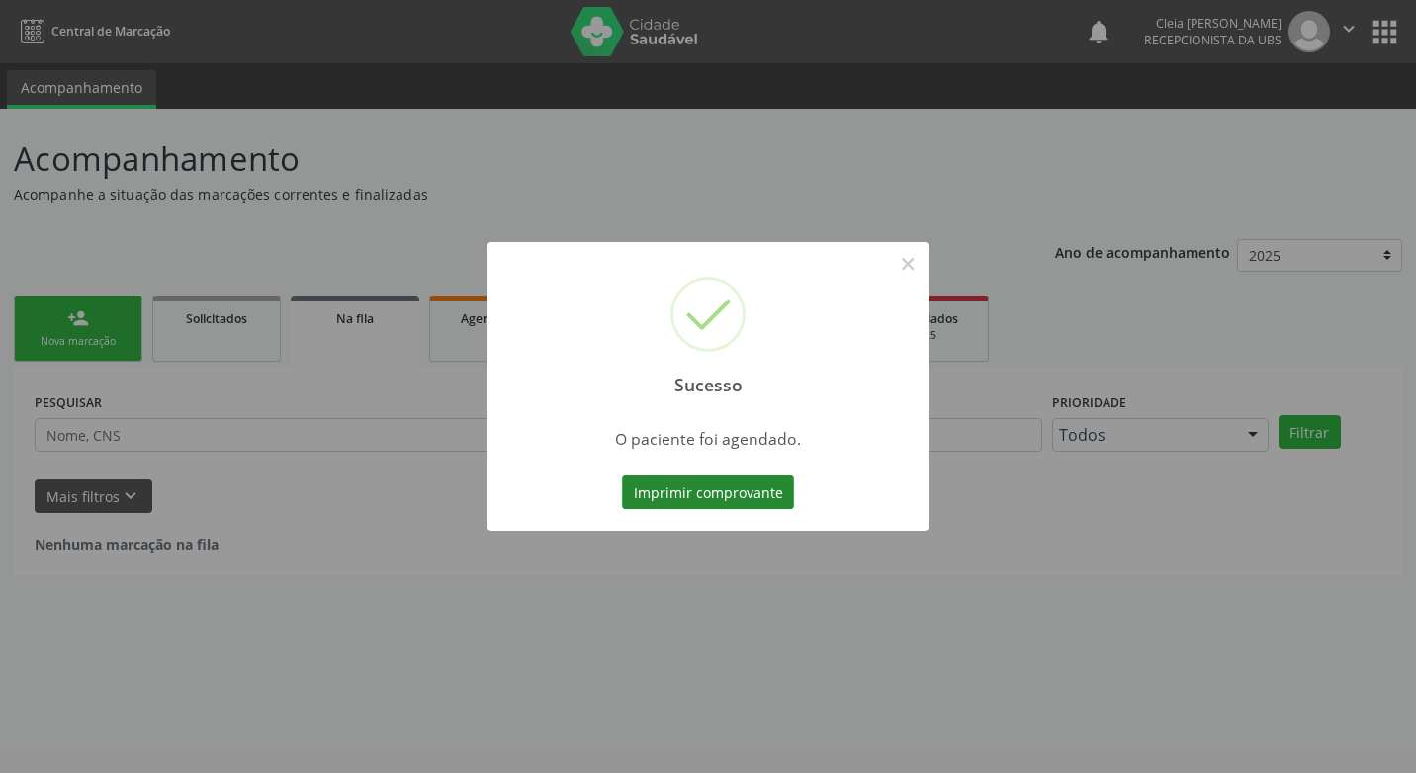
click at [753, 489] on button "Imprimir comprovante" at bounding box center [708, 493] width 172 height 34
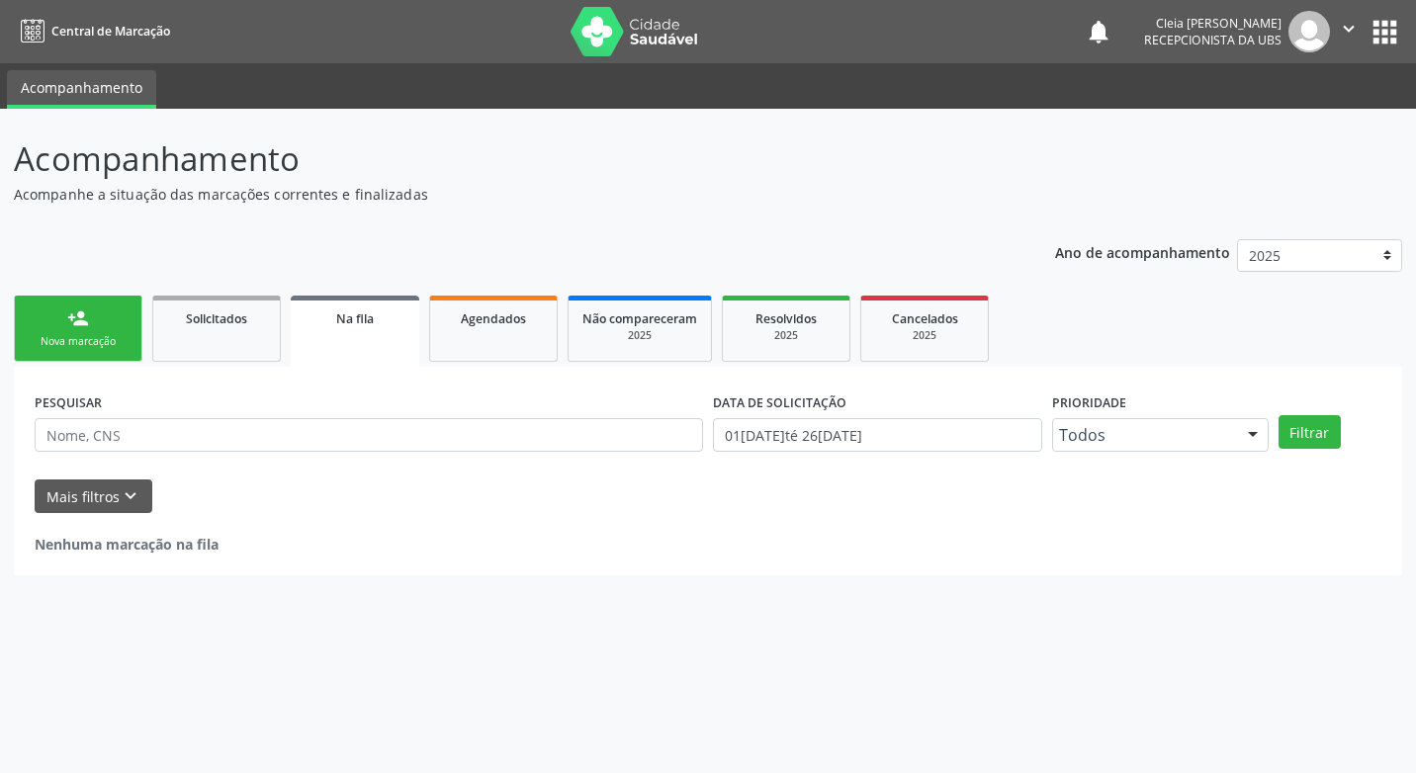
click at [109, 307] on link "person_add Nova marcação" at bounding box center [78, 329] width 129 height 66
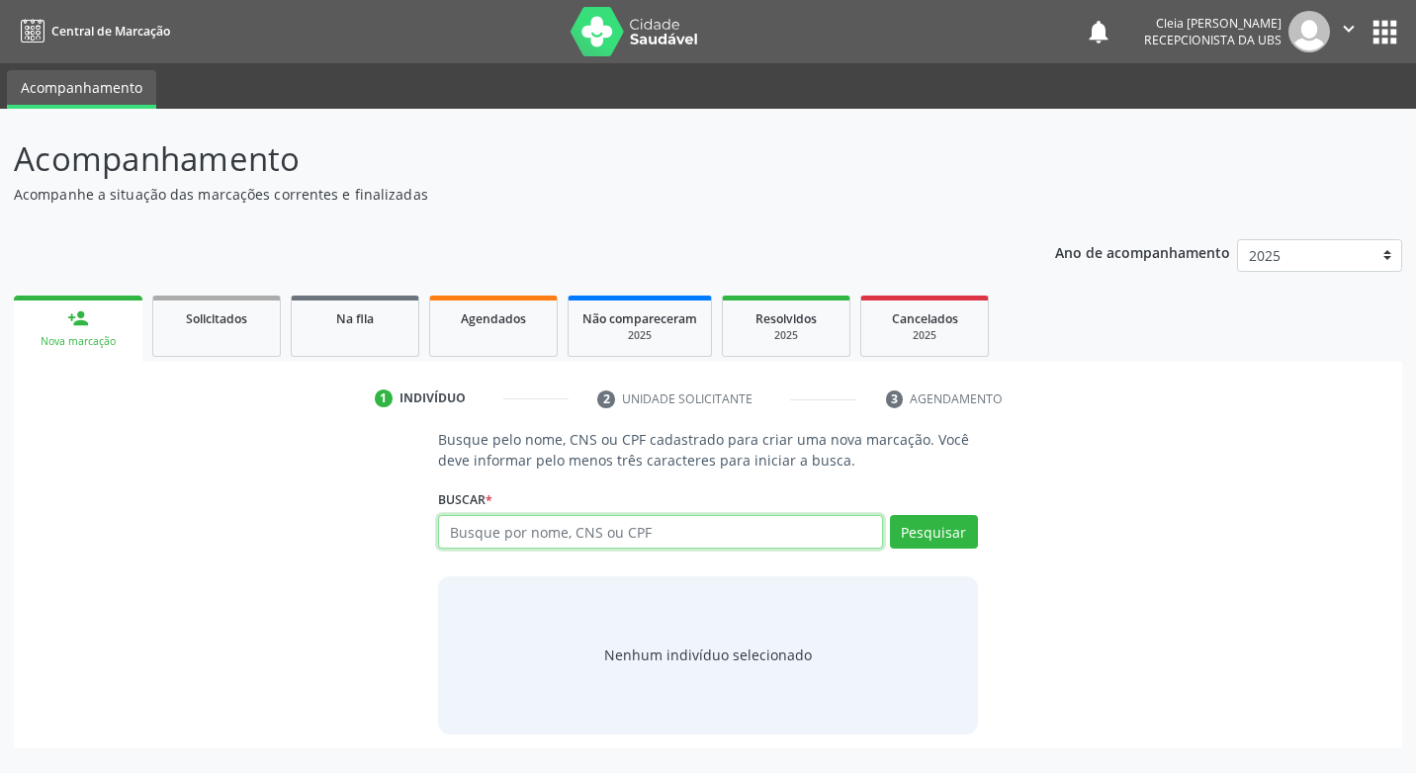
click at [711, 530] on input "text" at bounding box center [660, 532] width 444 height 34
type input "70050648474660"
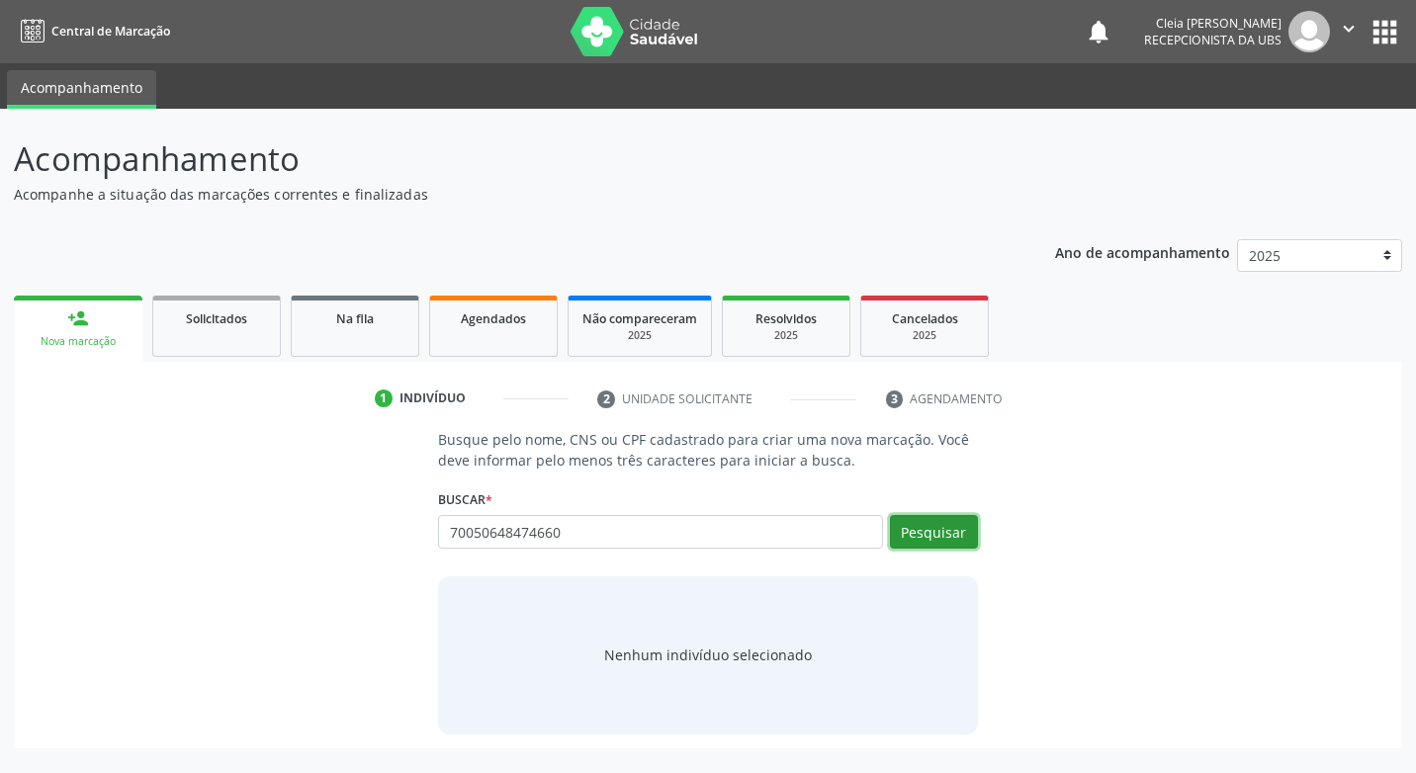
click at [961, 523] on button "Pesquisar" at bounding box center [934, 532] width 88 height 34
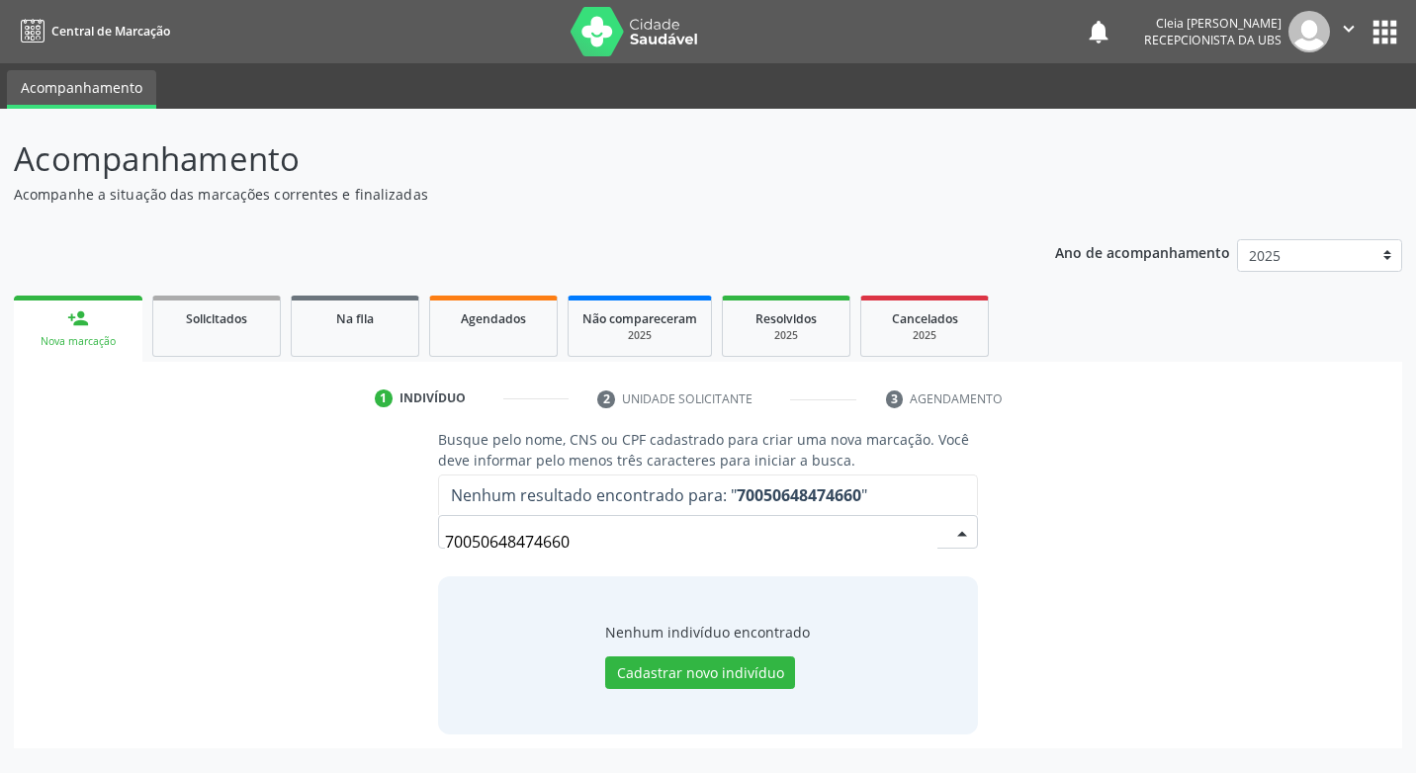
drag, startPoint x: 577, startPoint y: 535, endPoint x: 459, endPoint y: 568, distance: 122.1
click at [459, 568] on div "Busque pelo nome, CNS ou CPF cadastrado para criar uma nova marcação. Você deve…" at bounding box center [707, 581] width 567 height 305
click at [449, 546] on input "70050648474660" at bounding box center [690, 542] width 491 height 40
drag, startPoint x: 573, startPoint y: 539, endPoint x: 415, endPoint y: 496, distance: 162.9
click at [406, 537] on div "Busque pelo nome, CNS ou CPF cadastrado para criar uma nova marcação. Você deve…" at bounding box center [708, 581] width 1361 height 305
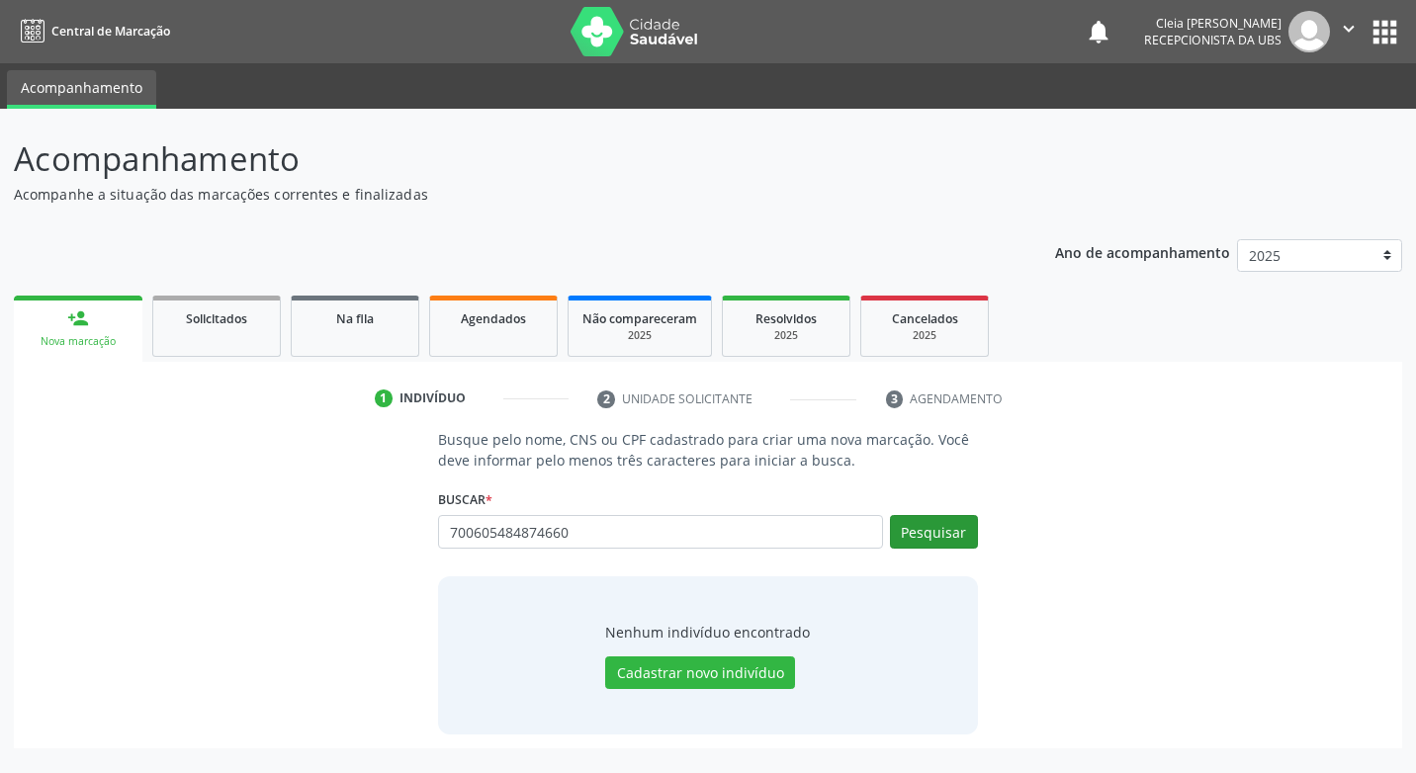
type input "700605484874660"
click at [966, 538] on button "Pesquisar" at bounding box center [934, 532] width 88 height 34
type input "700605484874660"
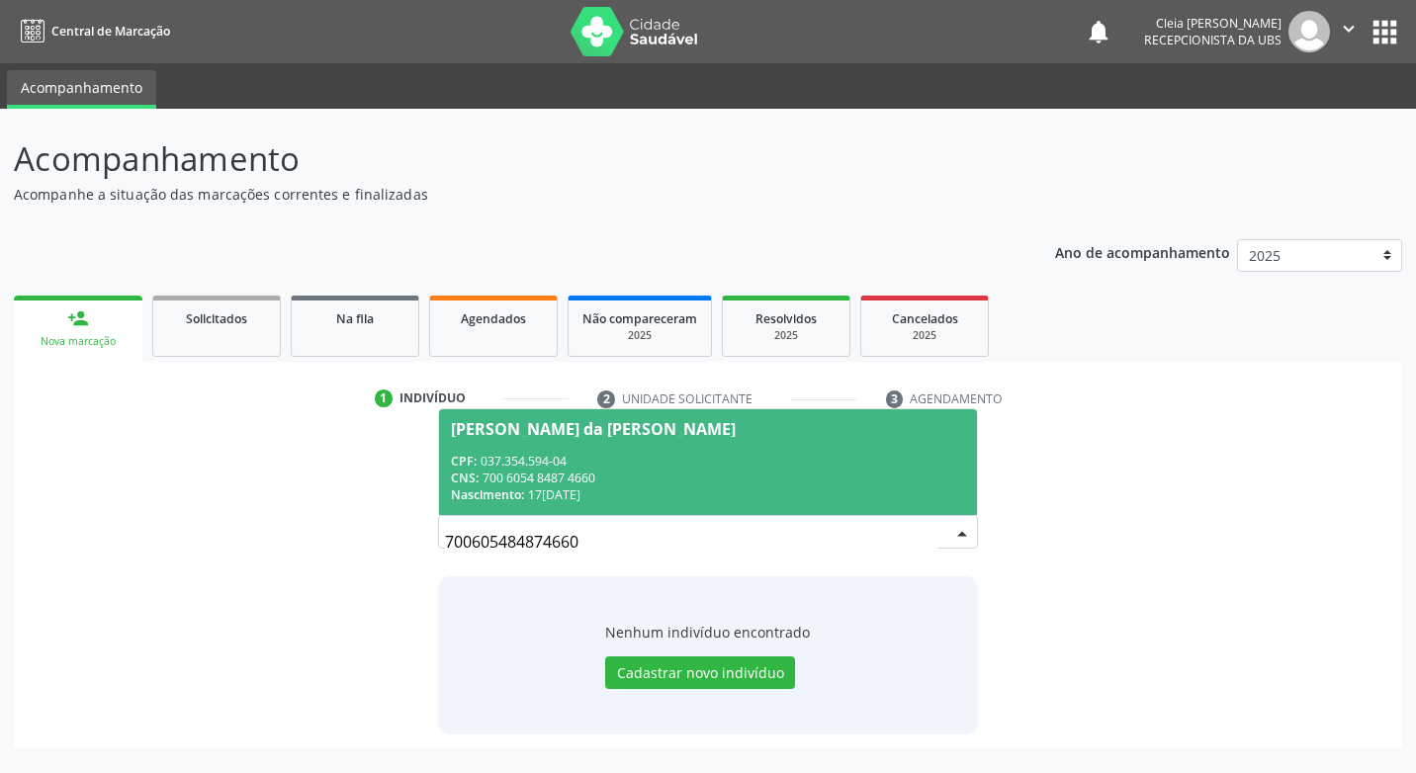
click at [783, 456] on div "CPF: 037.354.594-04" at bounding box center [707, 461] width 513 height 17
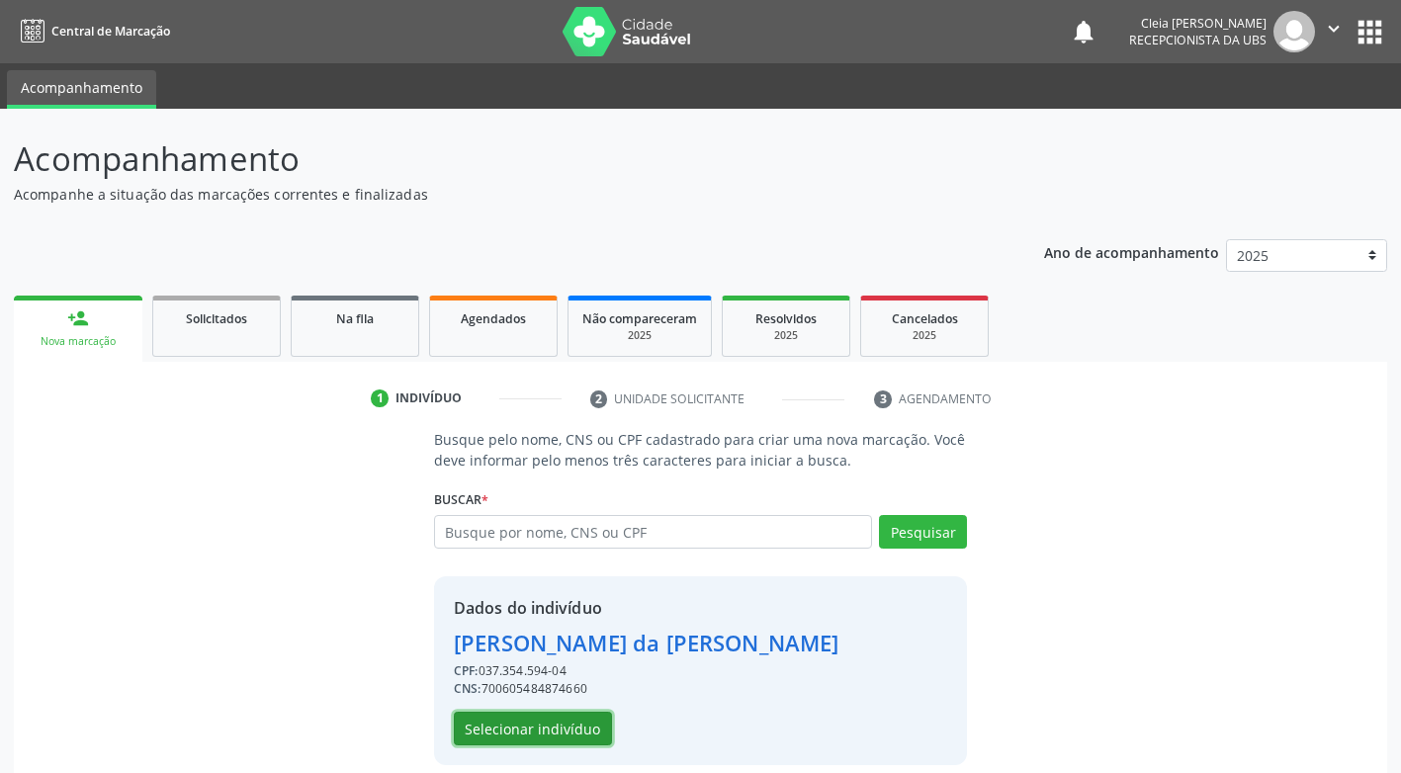
click at [570, 737] on button "Selecionar indivíduo" at bounding box center [533, 729] width 158 height 34
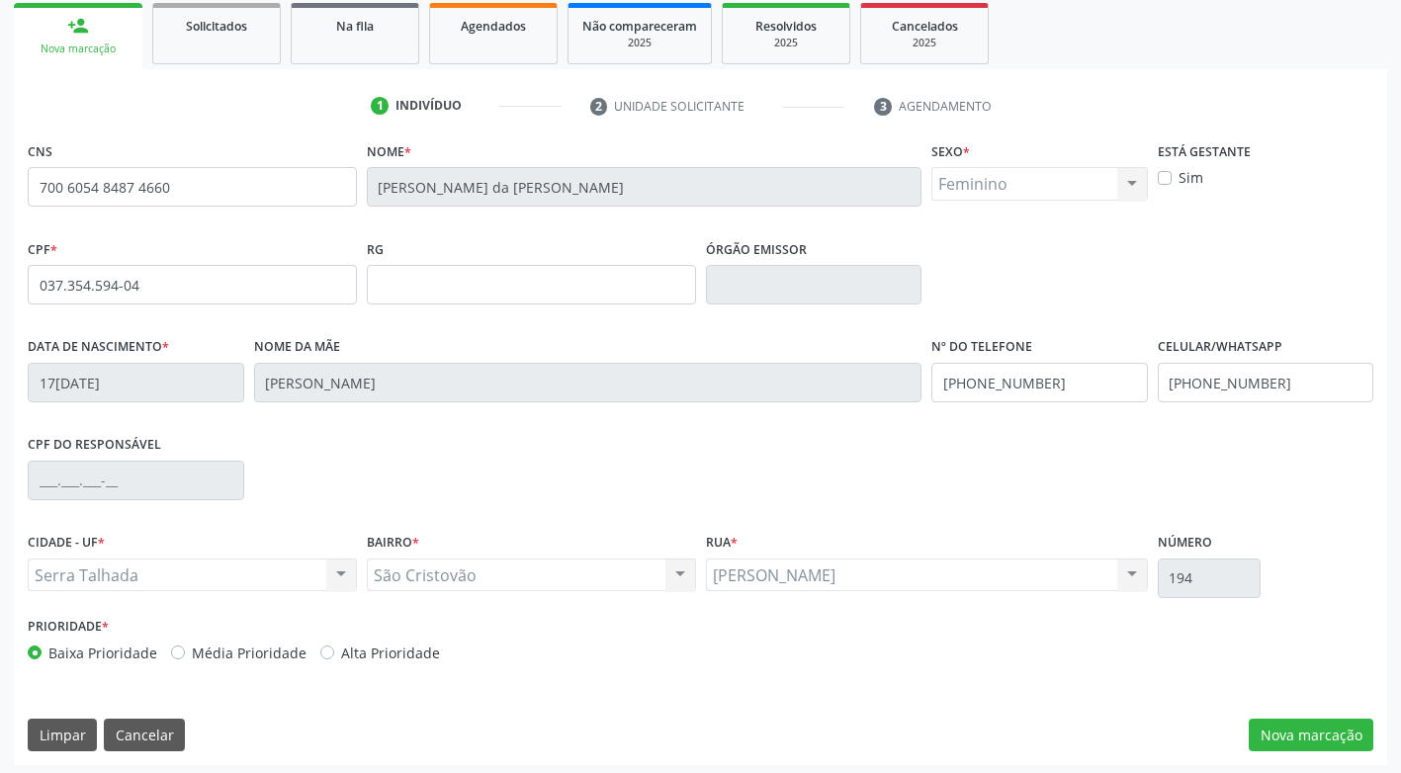
scroll to position [299, 0]
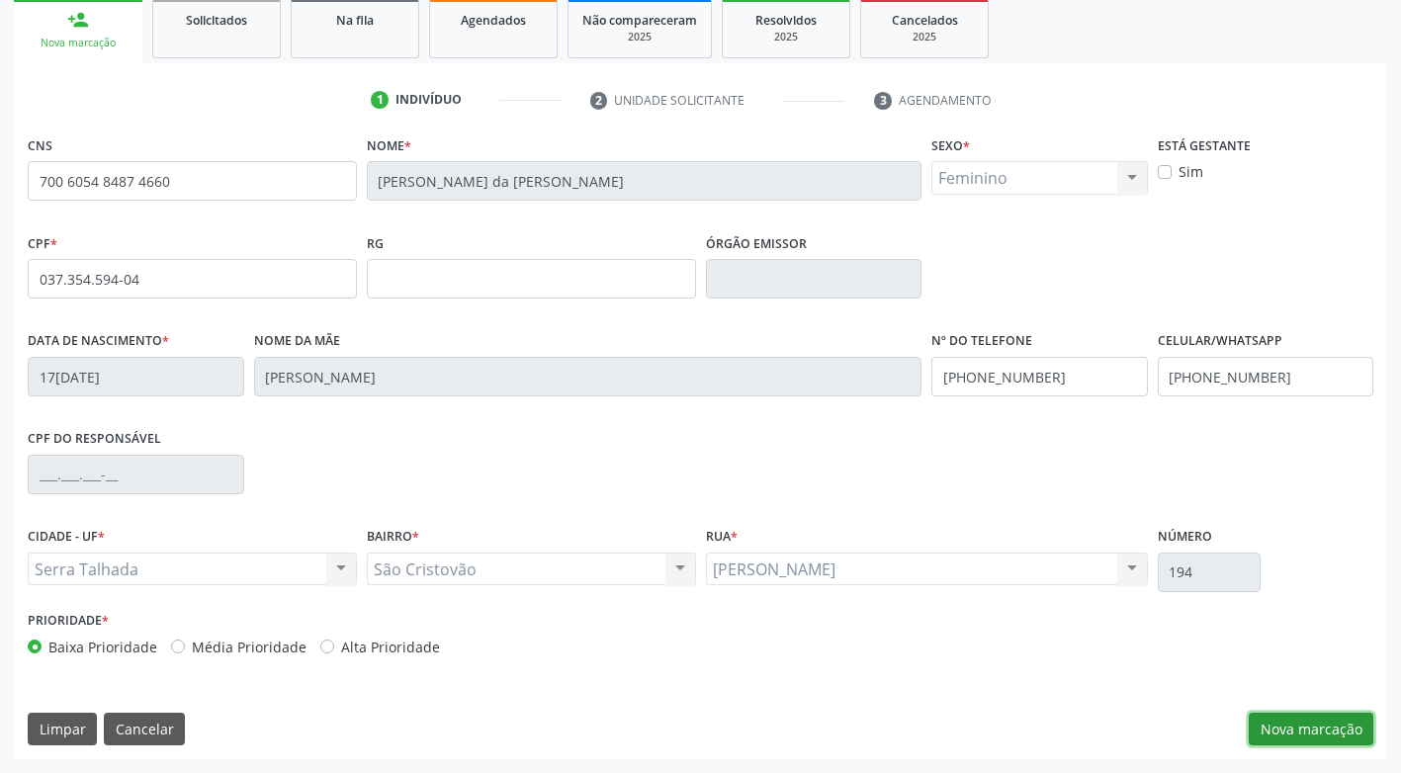
click at [1281, 736] on button "Nova marcação" at bounding box center [1311, 730] width 125 height 34
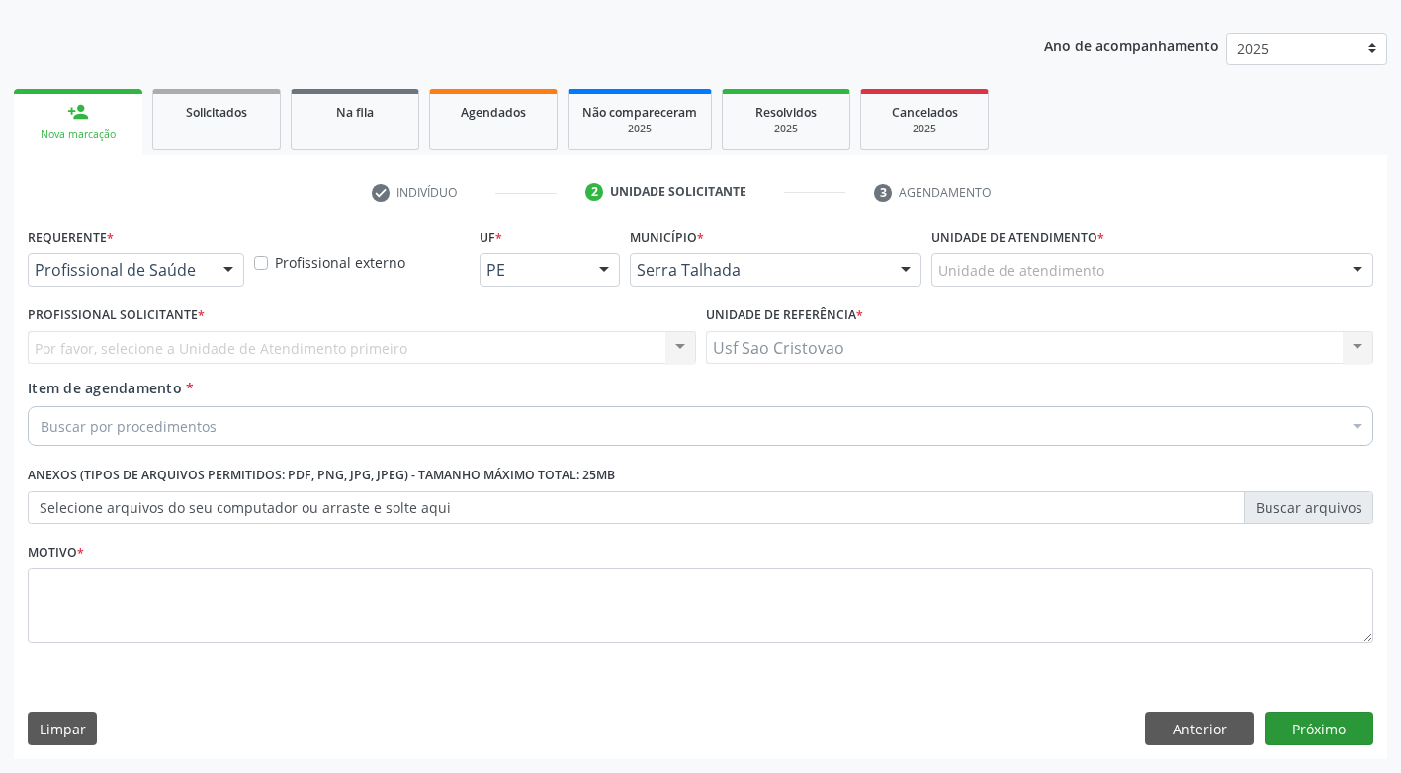
scroll to position [207, 0]
click at [222, 280] on div at bounding box center [229, 271] width 30 height 34
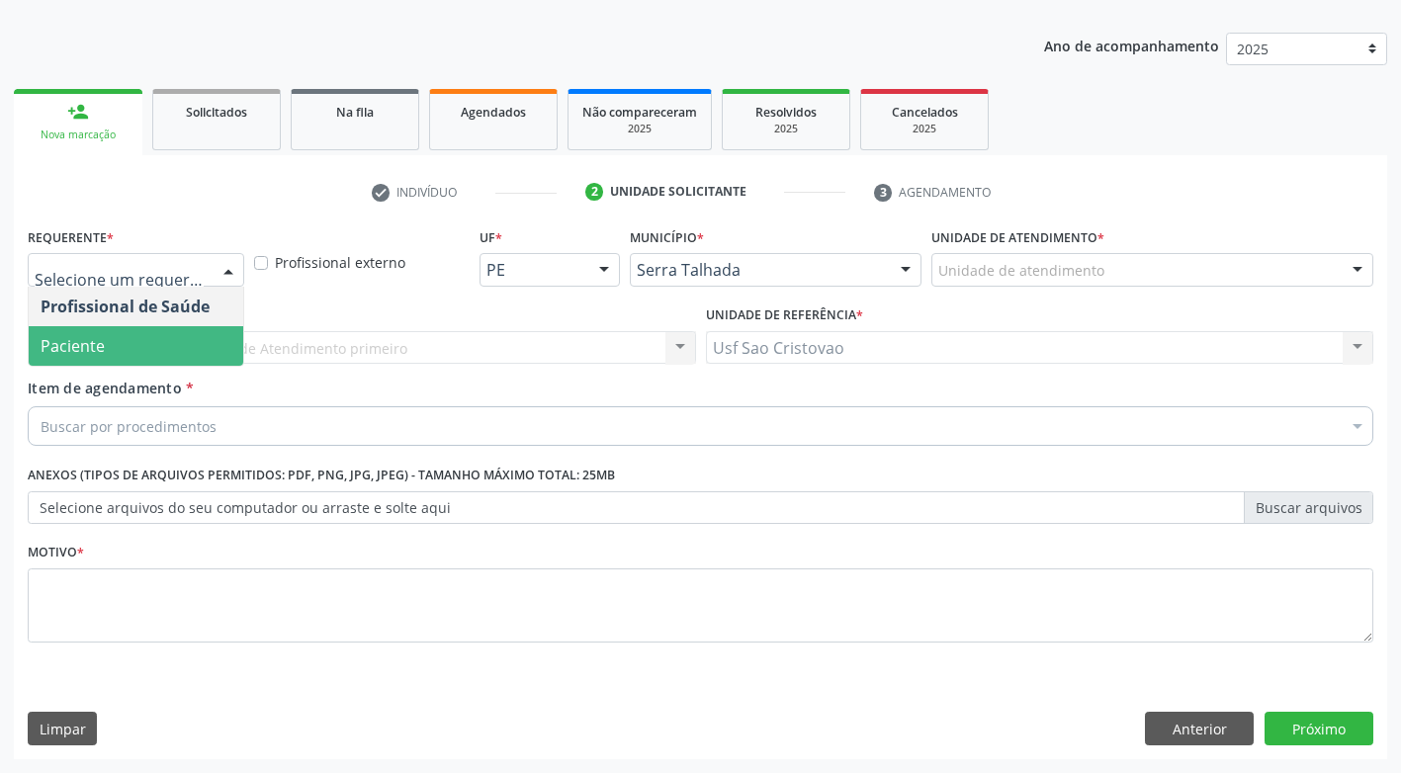
click at [227, 344] on span "Paciente" at bounding box center [136, 346] width 215 height 40
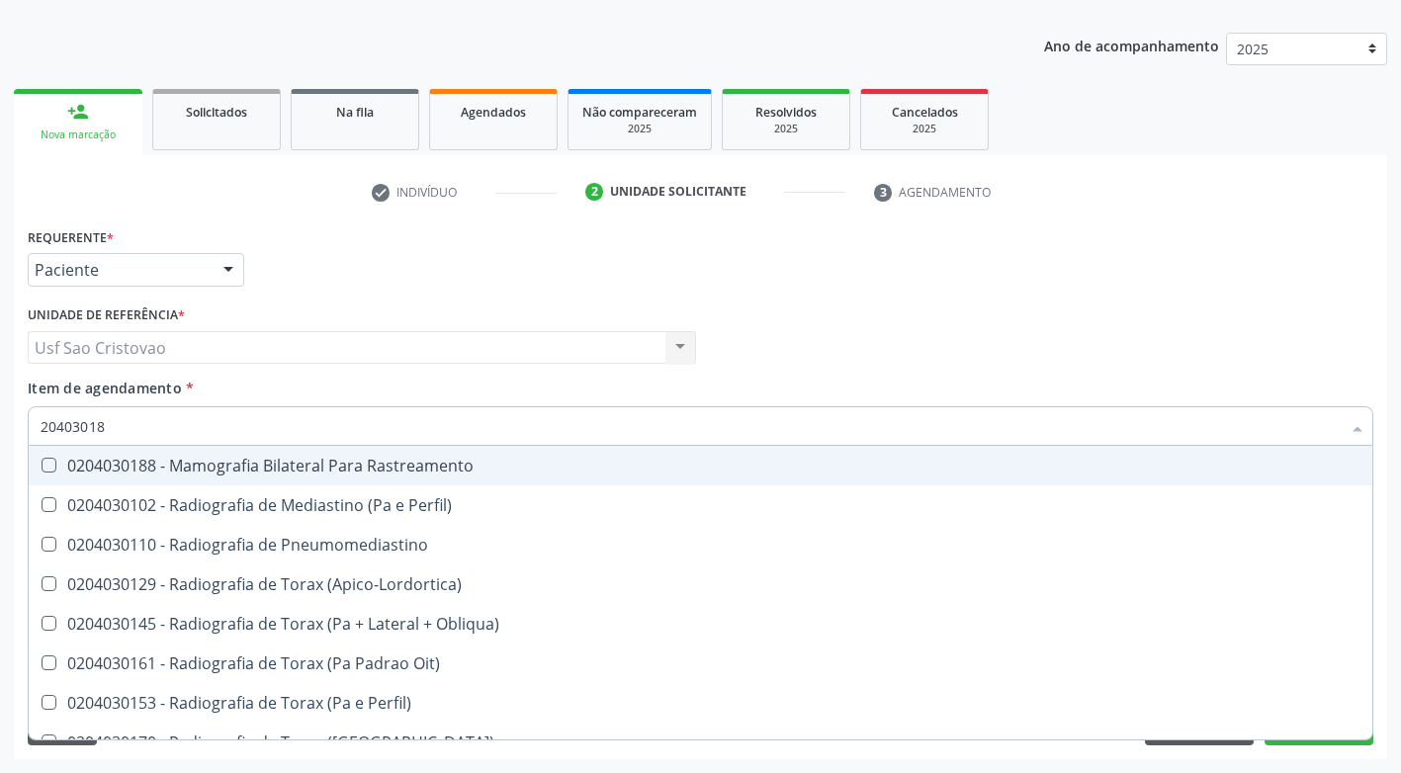
type input "204030188"
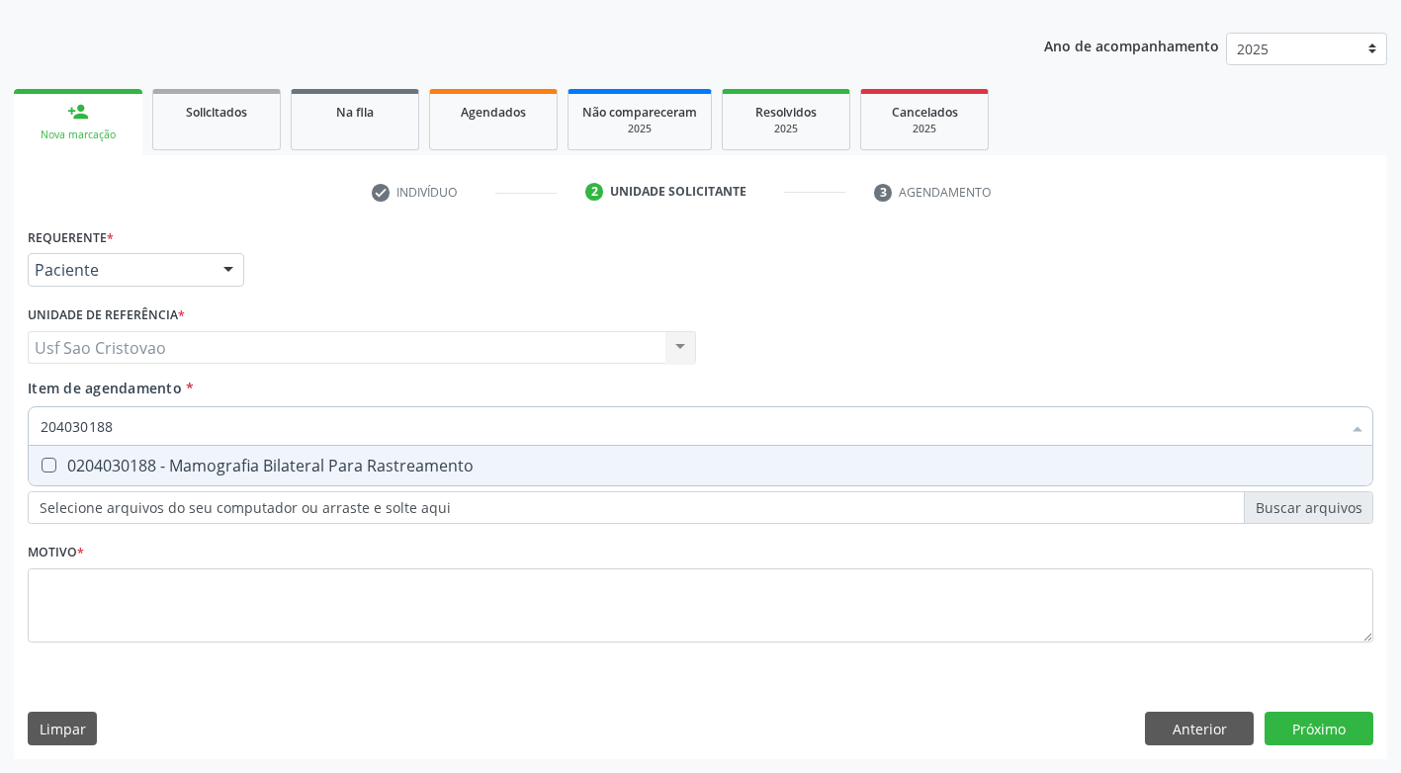
click at [58, 464] on div "0204030188 - Mamografia Bilateral Para Rastreamento" at bounding box center [701, 466] width 1320 height 16
checkbox Rastreamento "true"
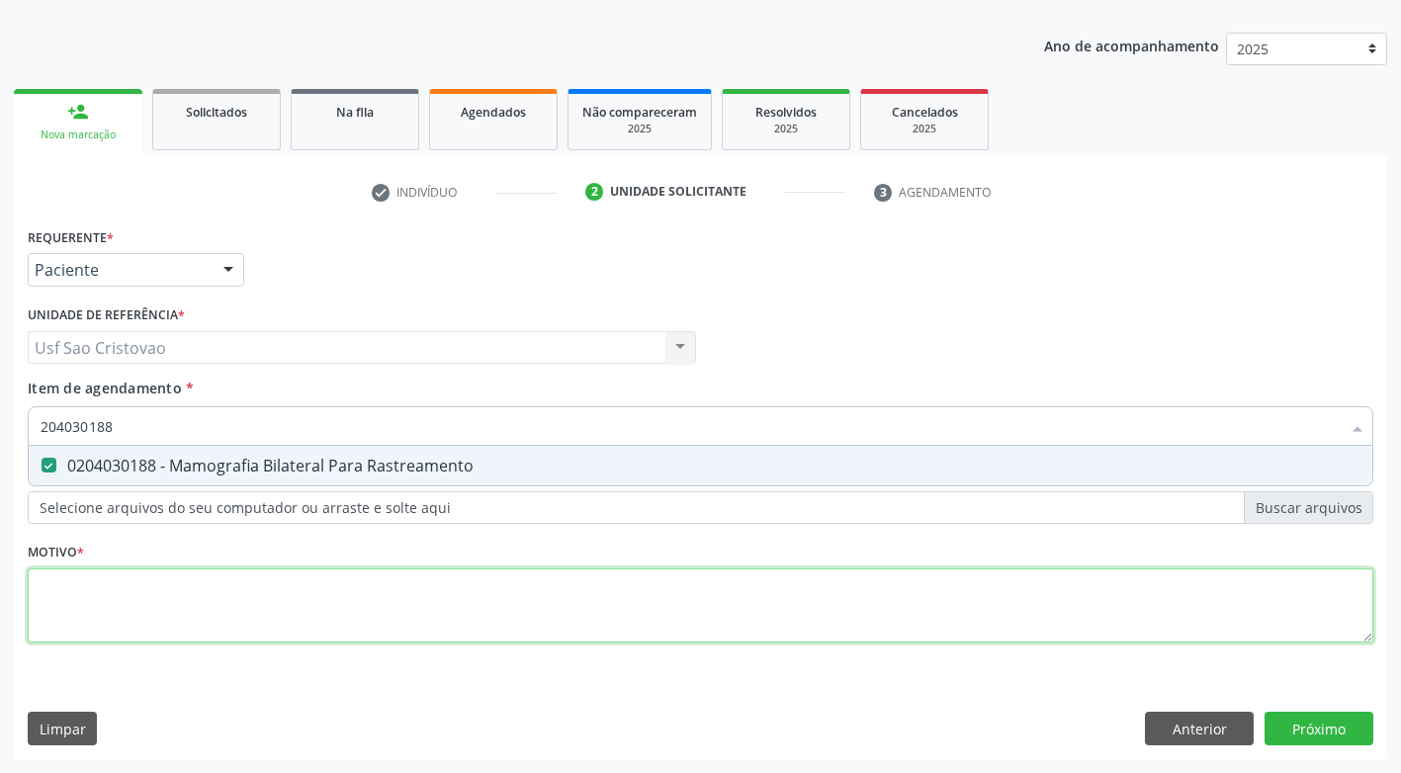
click at [130, 585] on div "Requerente * Paciente Profissional de Saúde Paciente Nenhum resultado encontrad…" at bounding box center [701, 446] width 1346 height 448
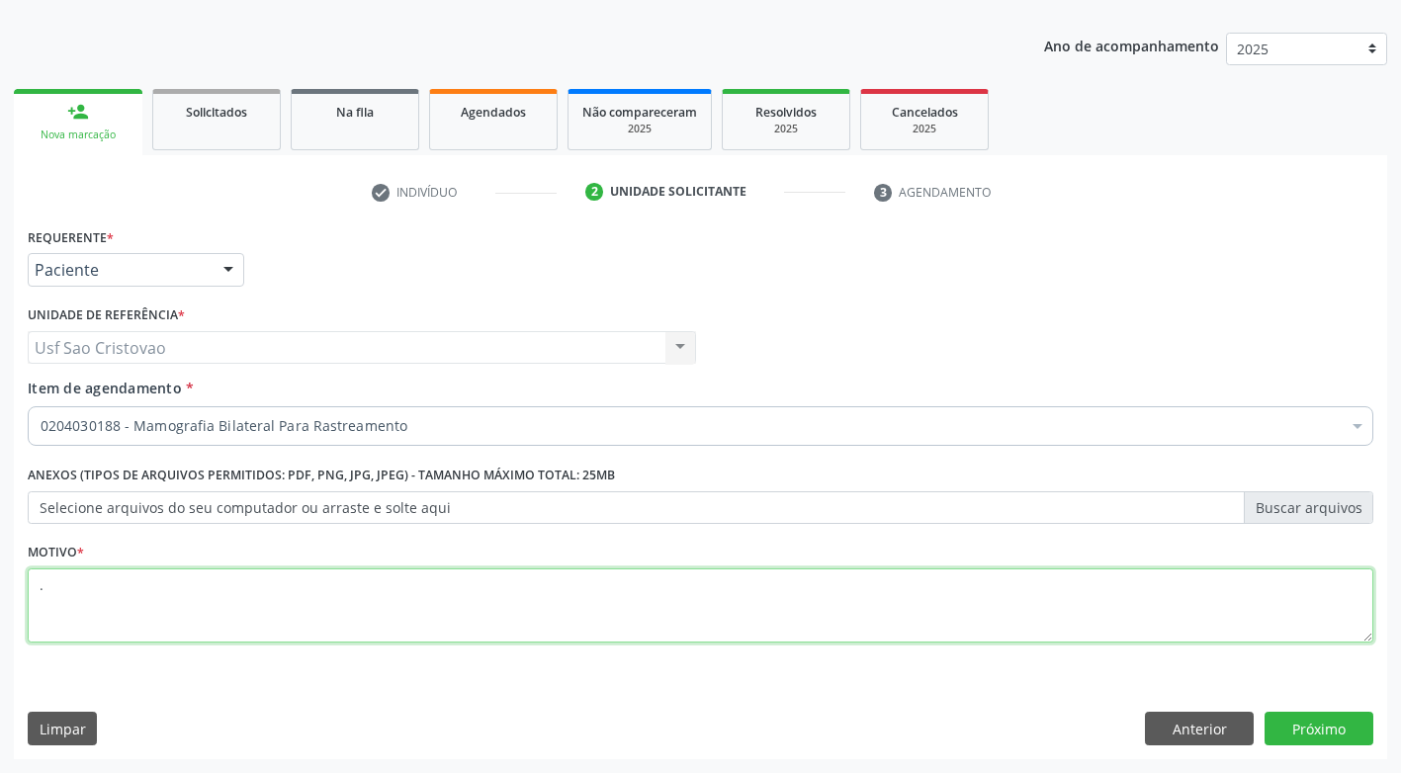
type textarea "."
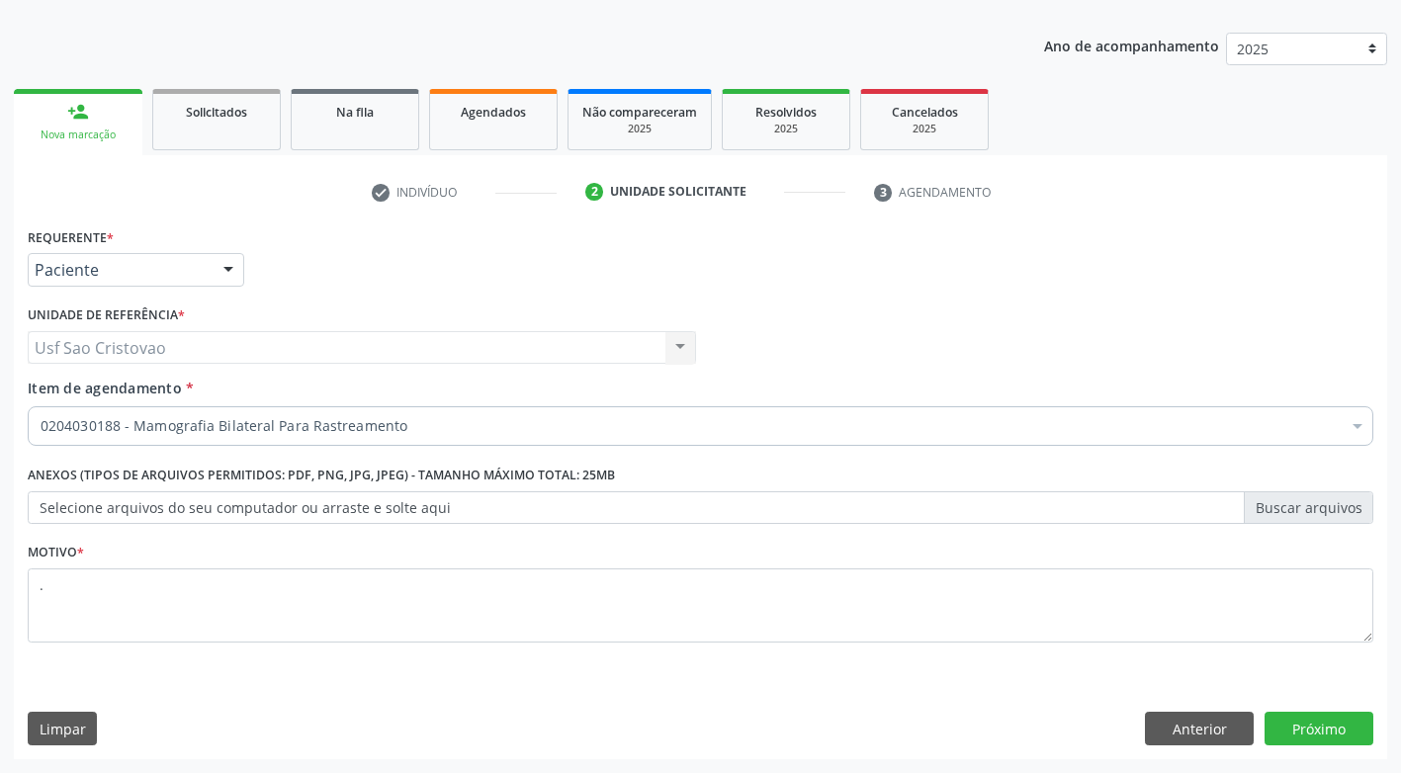
click at [887, 721] on div "Limpar Anterior Próximo" at bounding box center [701, 729] width 1346 height 34
click at [1355, 730] on button "Próximo" at bounding box center [1319, 729] width 109 height 34
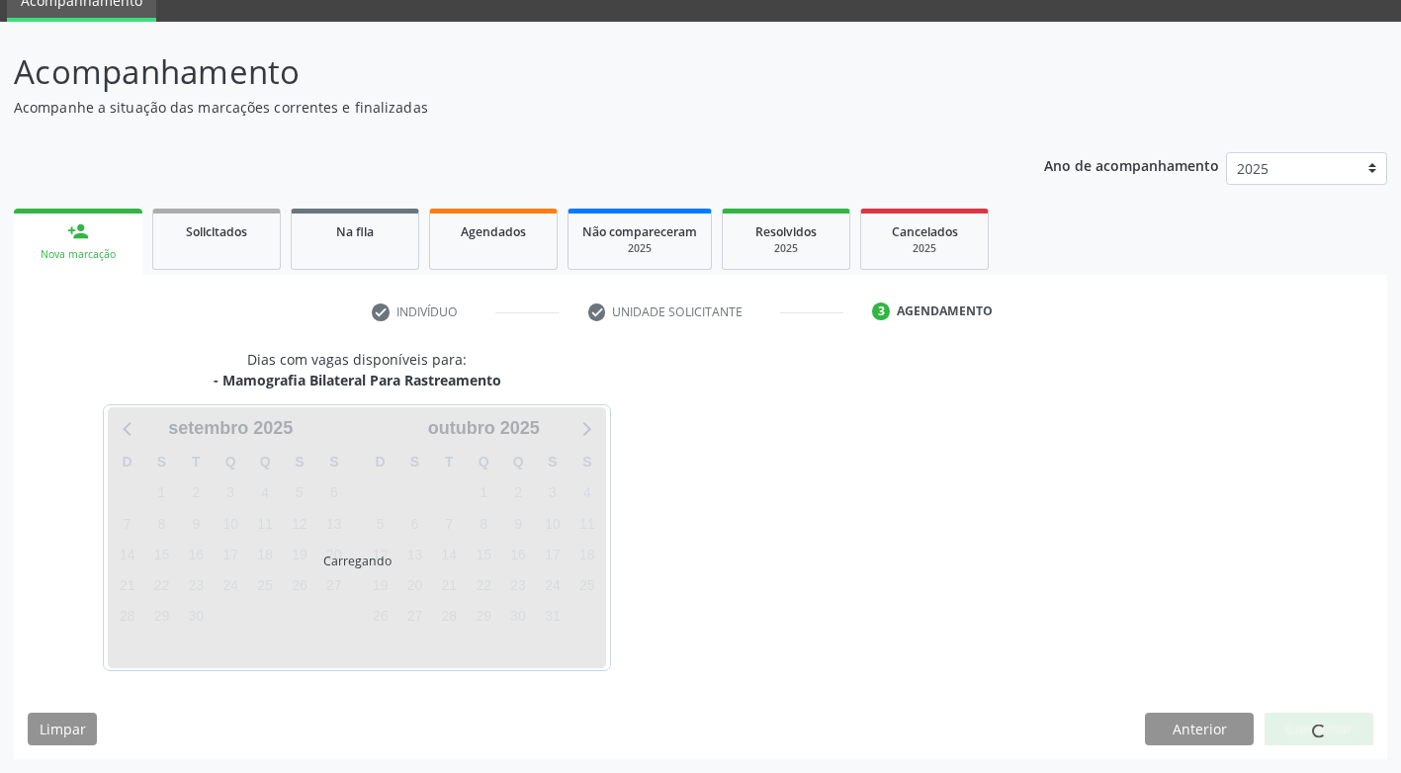
scroll to position [87, 0]
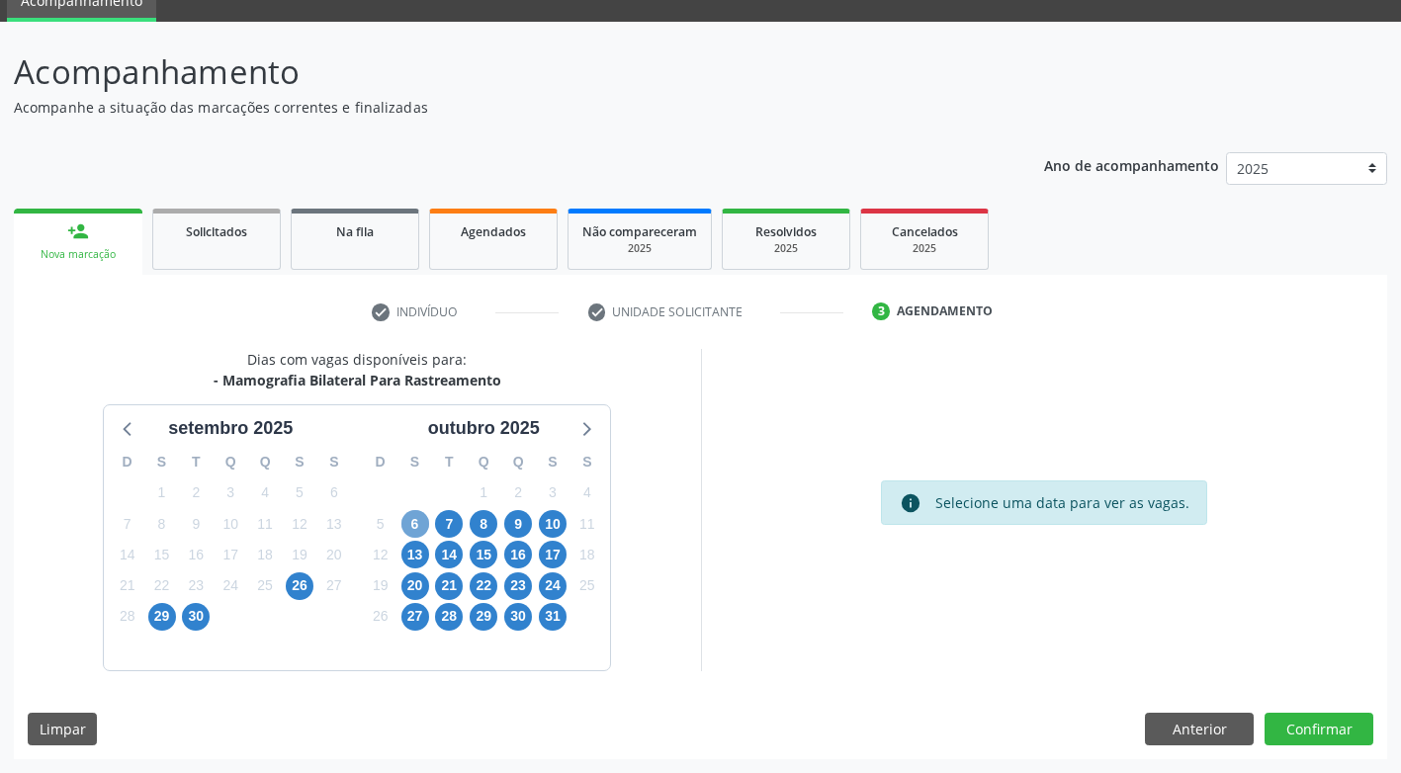
click at [413, 527] on span "6" at bounding box center [415, 524] width 28 height 28
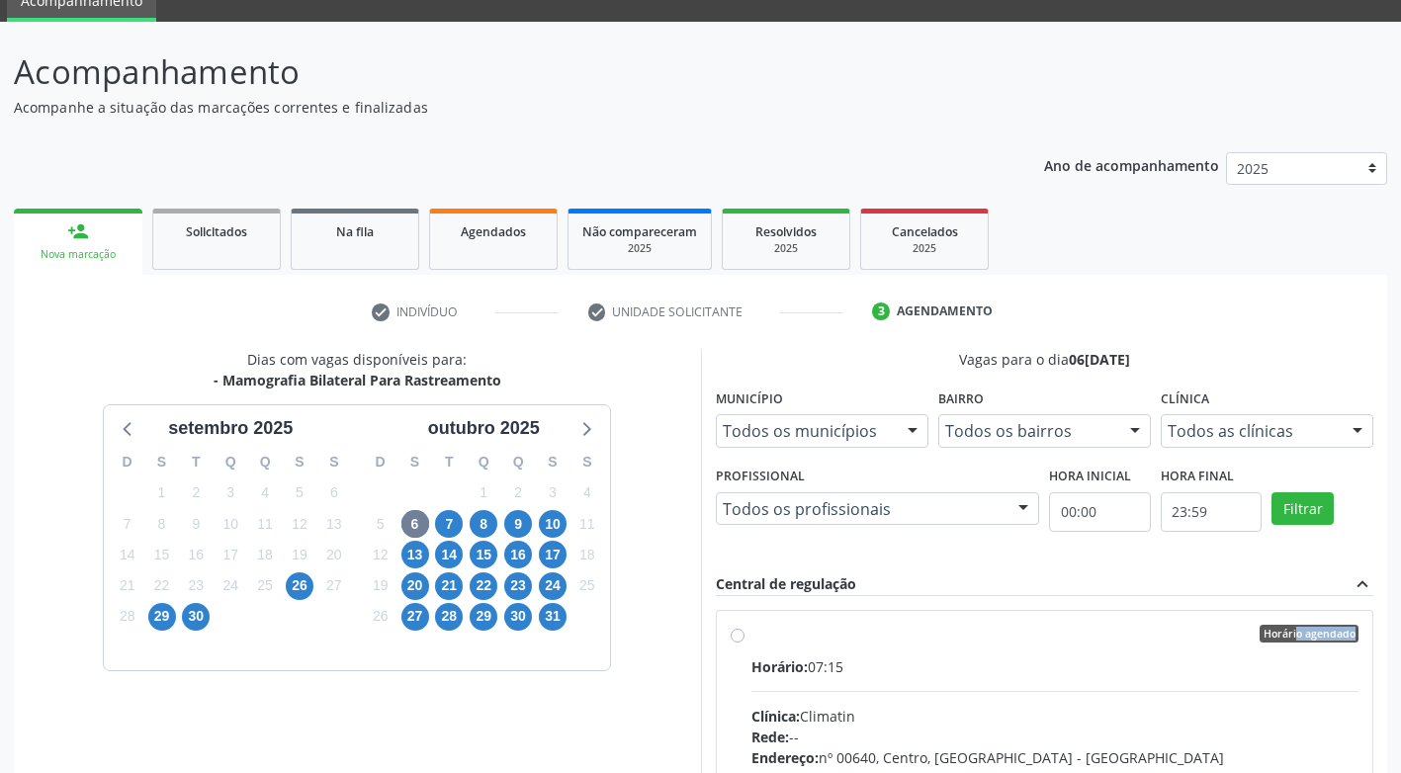
click at [746, 637] on div "Horário agendado Horário: 07:15 Clínica: Climatin Rede: -- Endereço: nº 00640, …" at bounding box center [1045, 777] width 629 height 304
radio input "true"
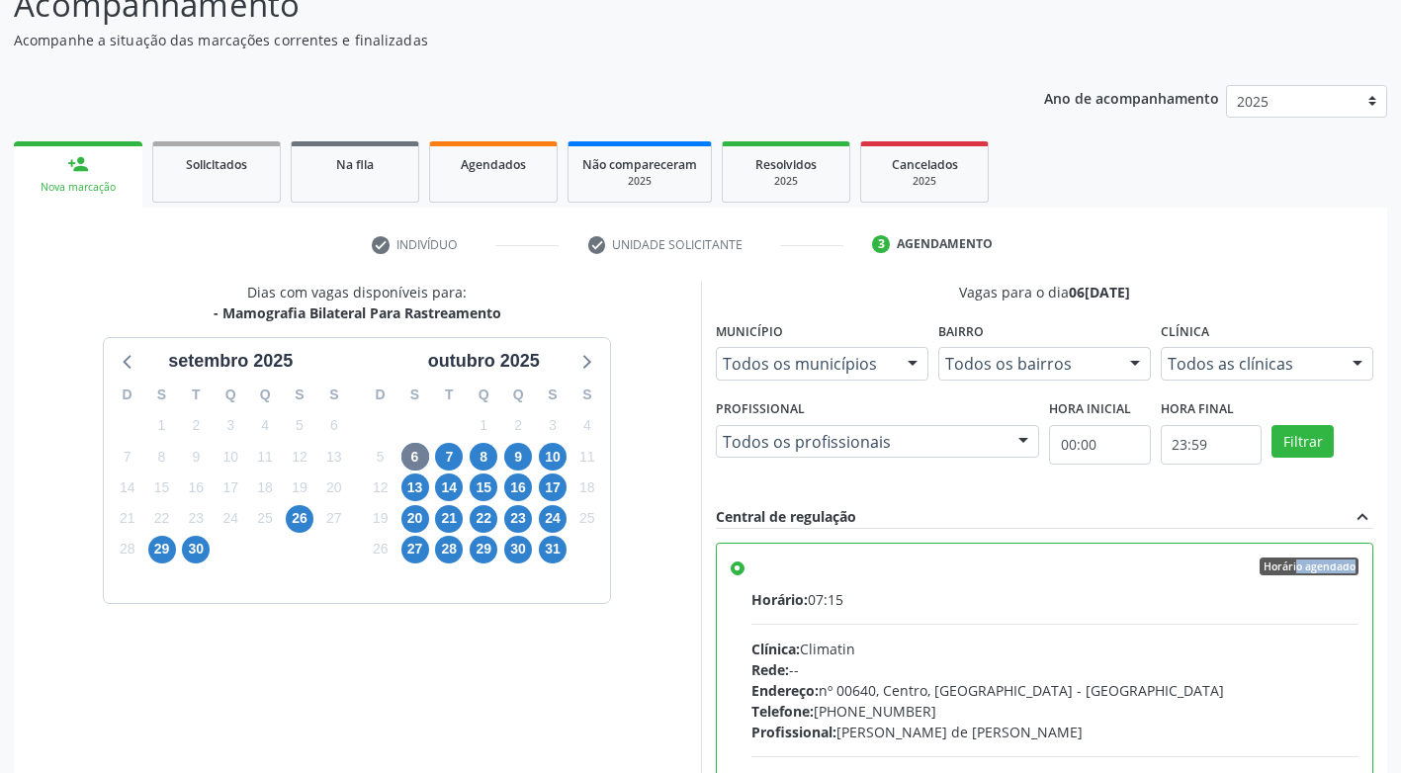
scroll to position [408, 0]
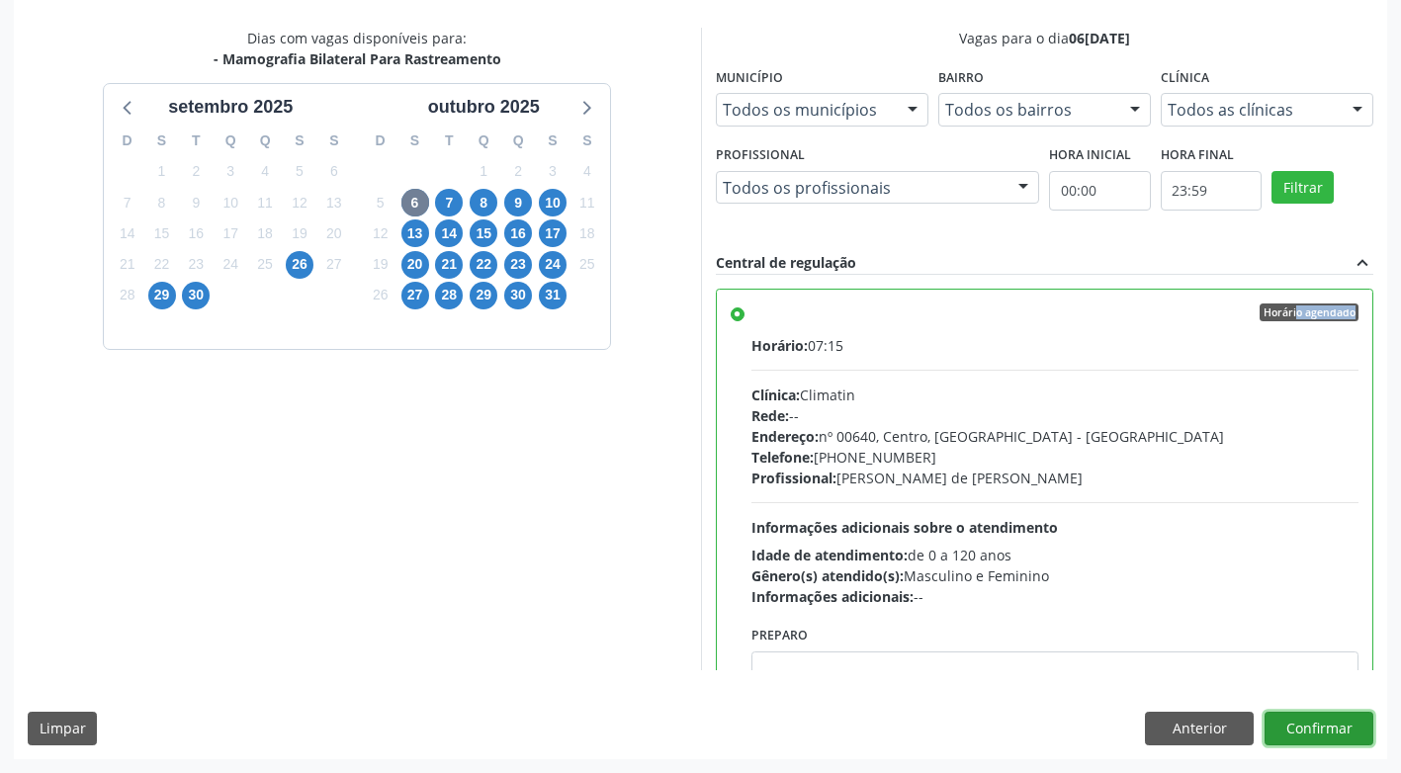
click at [1348, 730] on button "Confirmar" at bounding box center [1319, 729] width 109 height 34
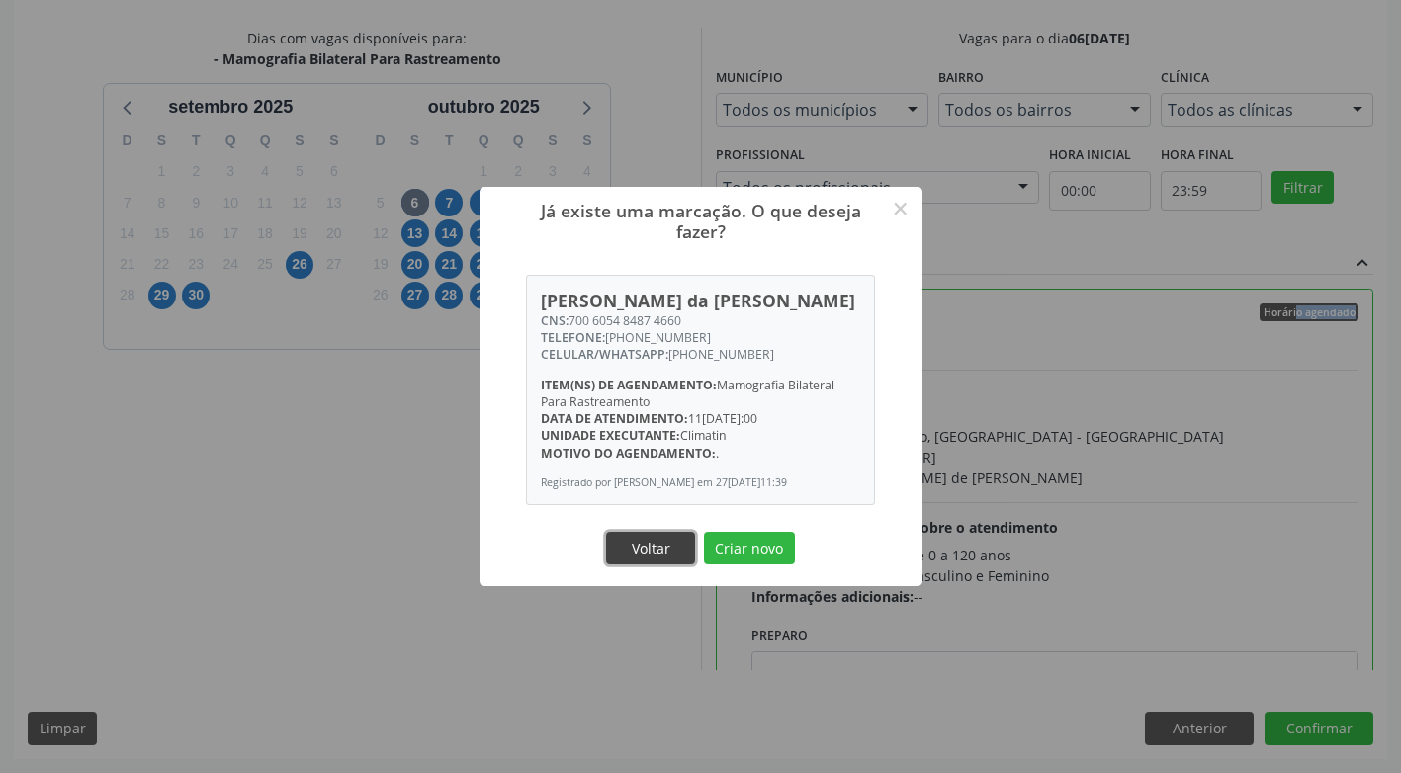
click at [670, 557] on button "Voltar" at bounding box center [650, 549] width 89 height 34
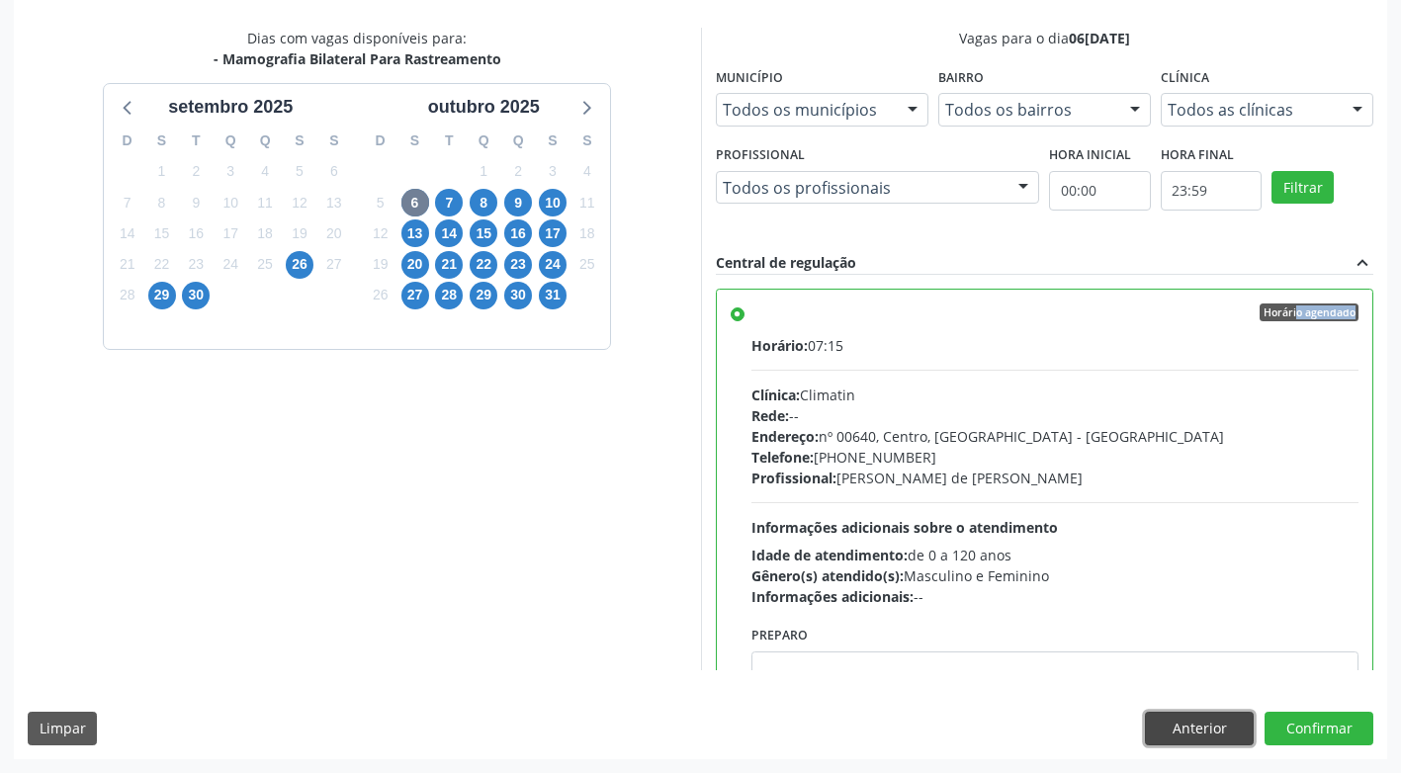
click at [1161, 735] on button "Anterior" at bounding box center [1199, 729] width 109 height 34
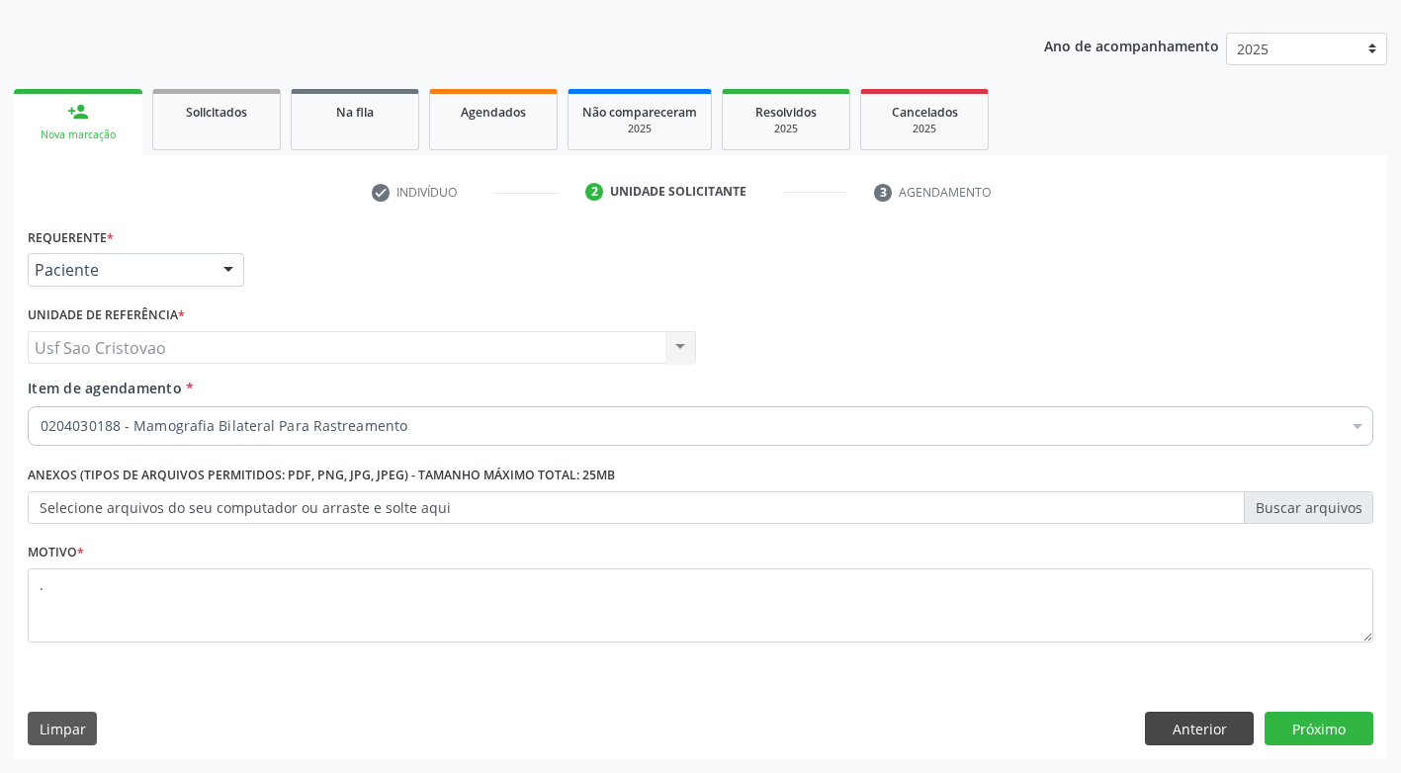
scroll to position [207, 0]
click at [1159, 732] on button "Anterior" at bounding box center [1199, 729] width 109 height 34
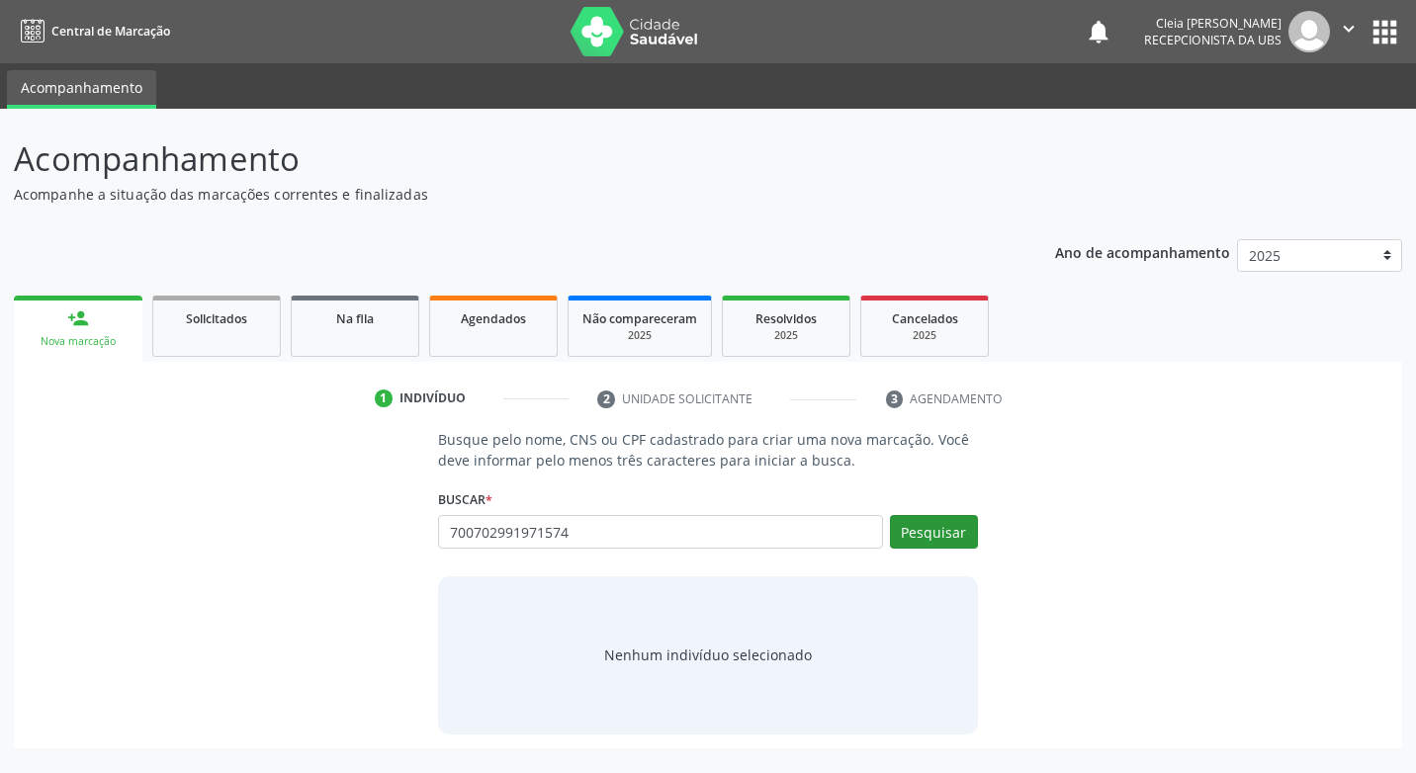
type input "700702991971574"
click at [971, 534] on button "Pesquisar" at bounding box center [934, 532] width 88 height 34
type input "700702991971574"
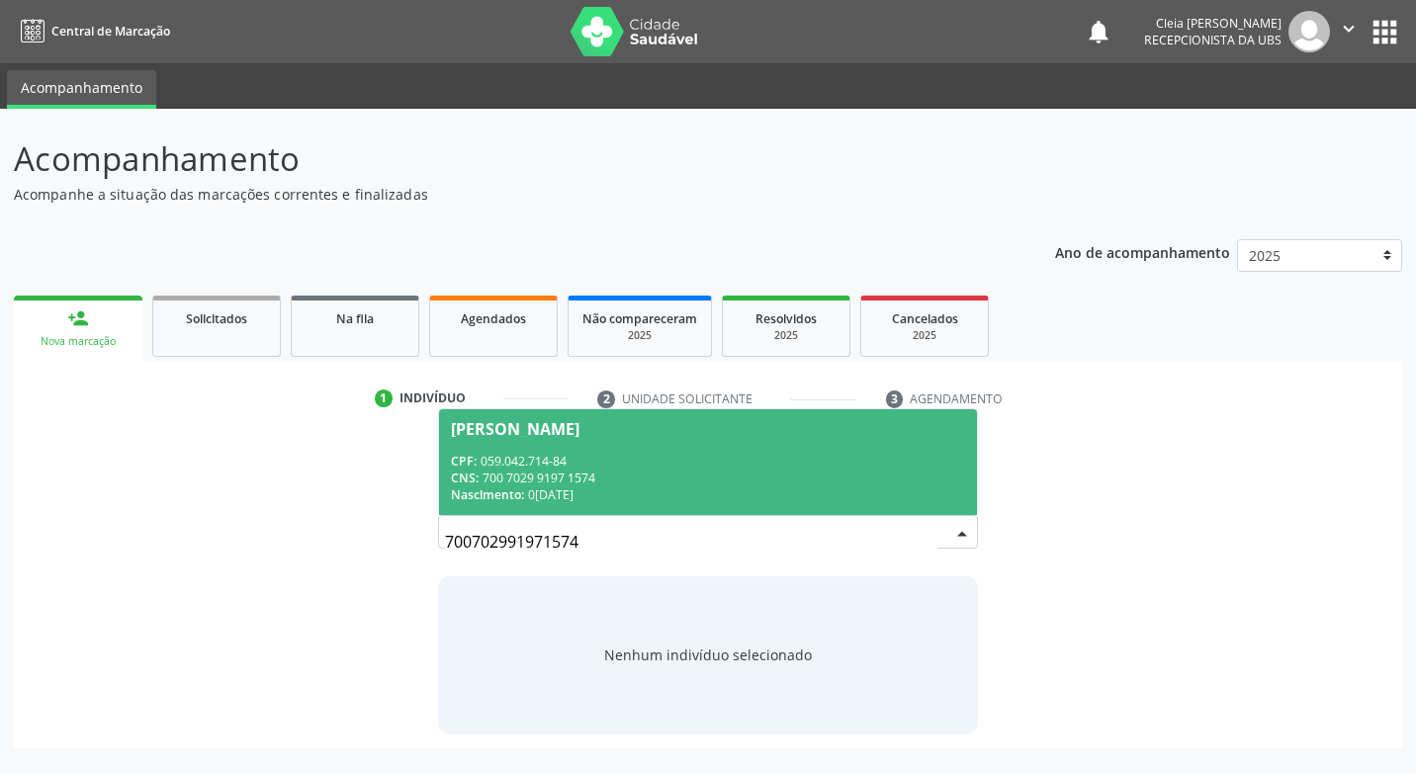
click at [829, 467] on div "CPF: 059.042.714-84" at bounding box center [707, 461] width 513 height 17
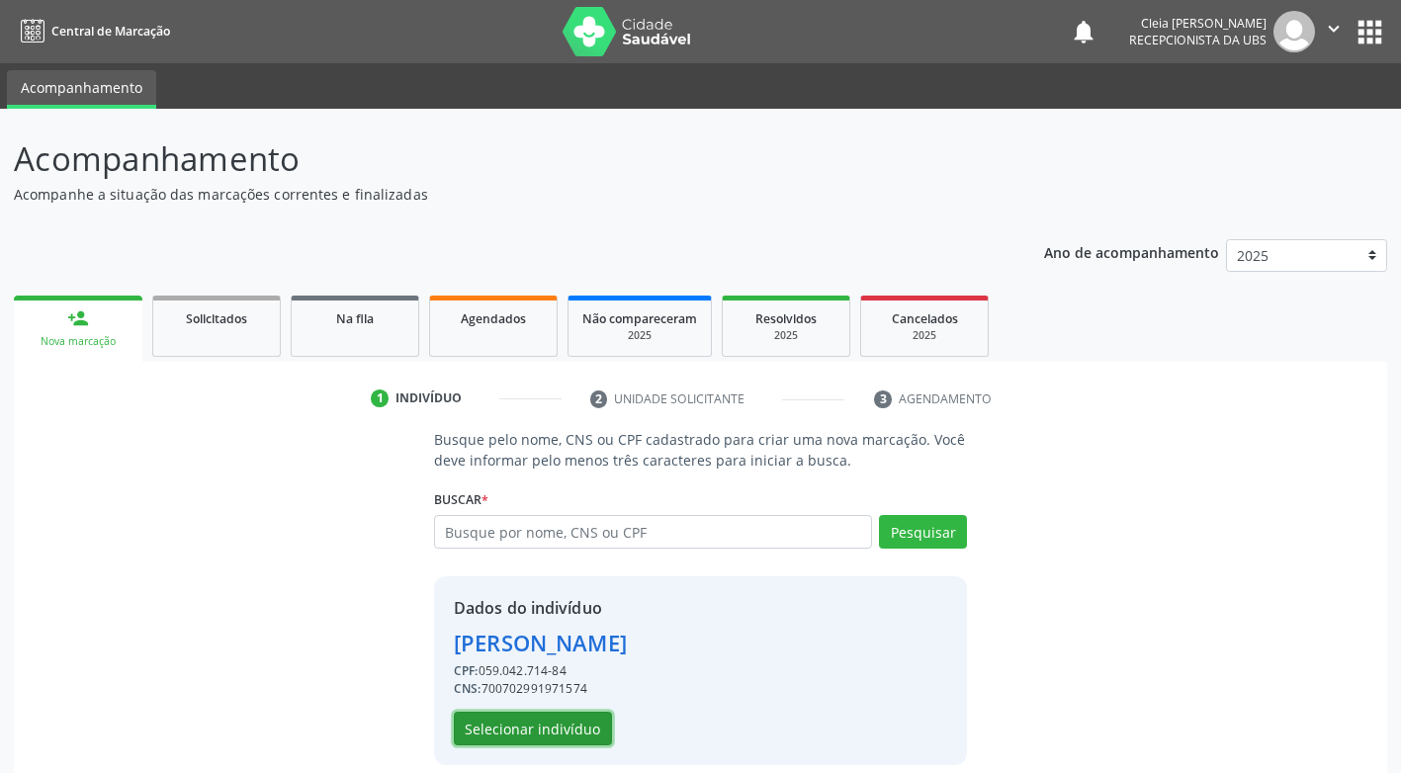
click at [577, 731] on button "Selecionar indivíduo" at bounding box center [533, 729] width 158 height 34
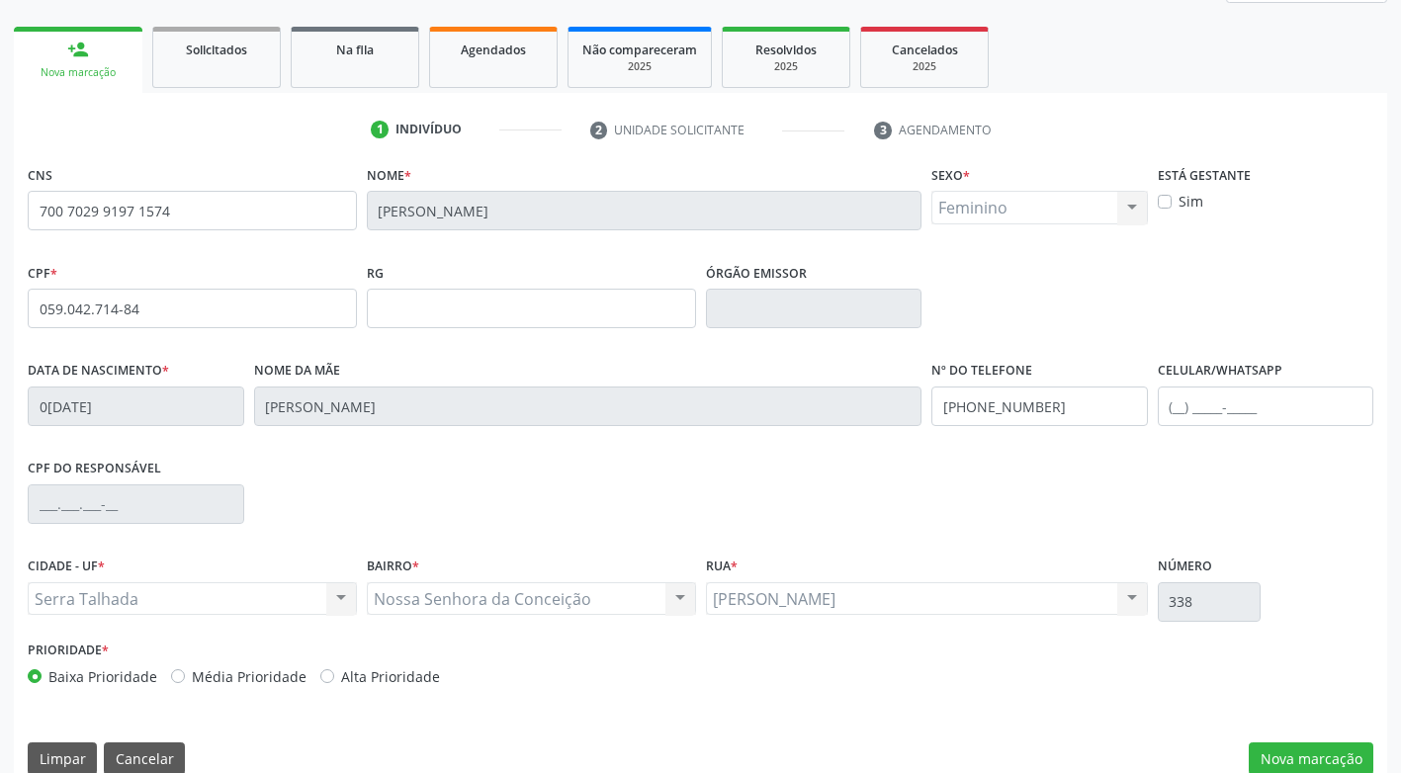
scroll to position [299, 0]
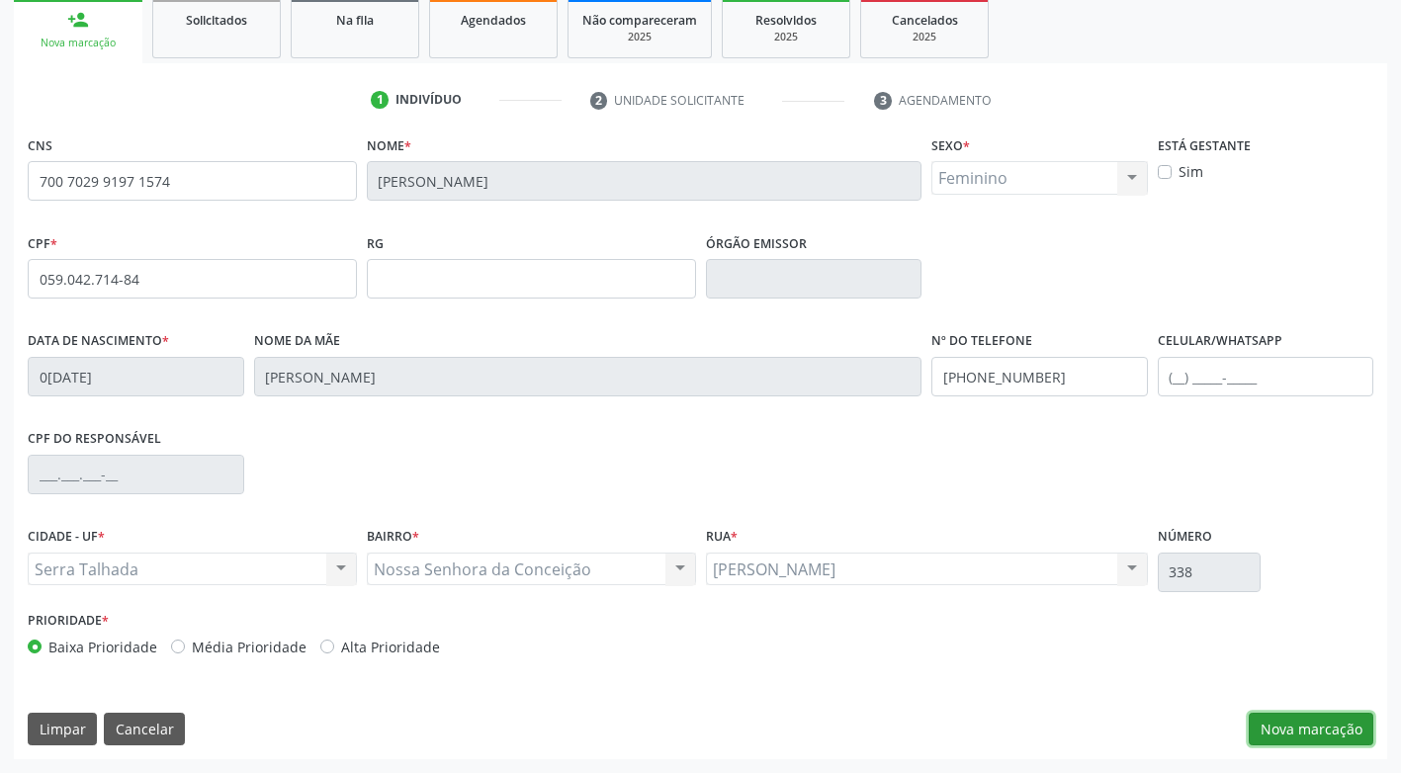
click at [1288, 736] on button "Nova marcação" at bounding box center [1311, 730] width 125 height 34
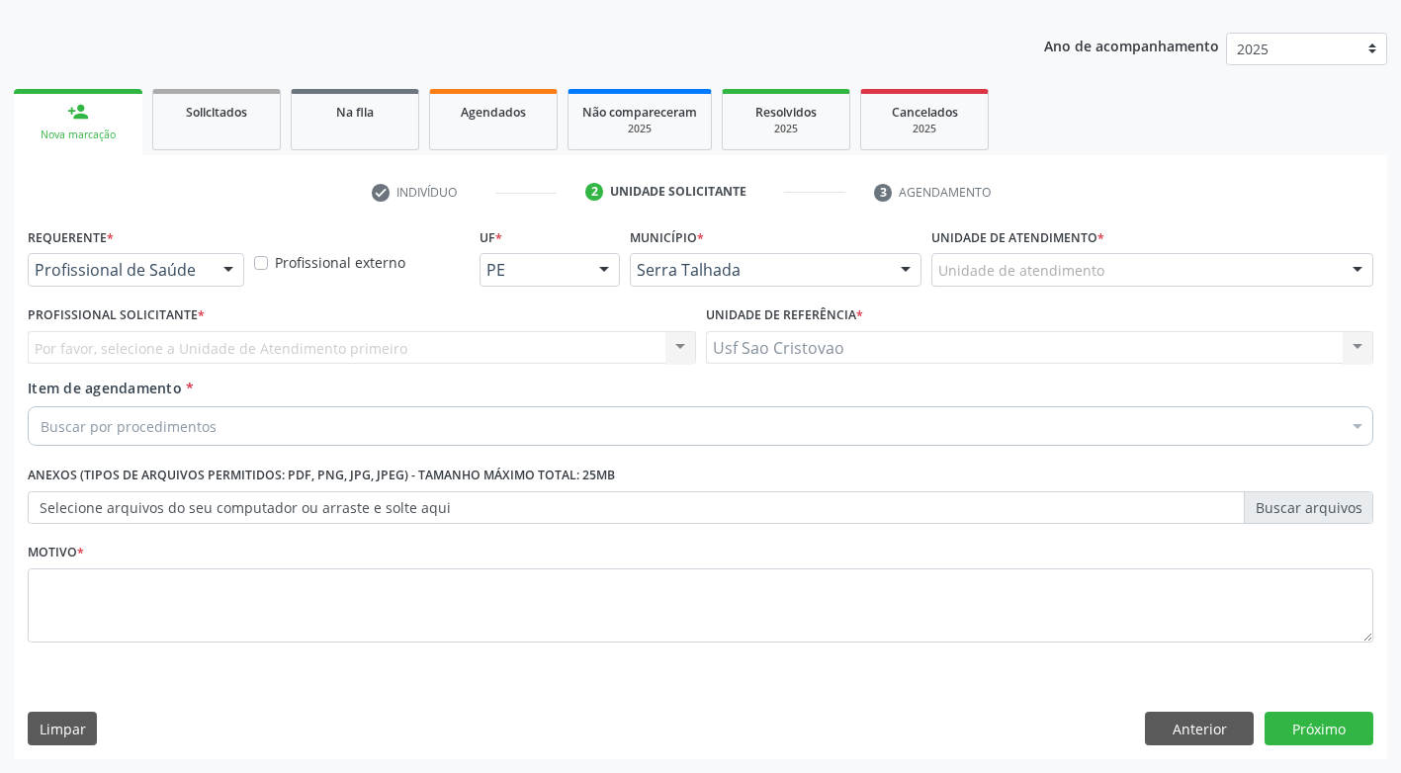
click at [216, 273] on div at bounding box center [229, 271] width 30 height 34
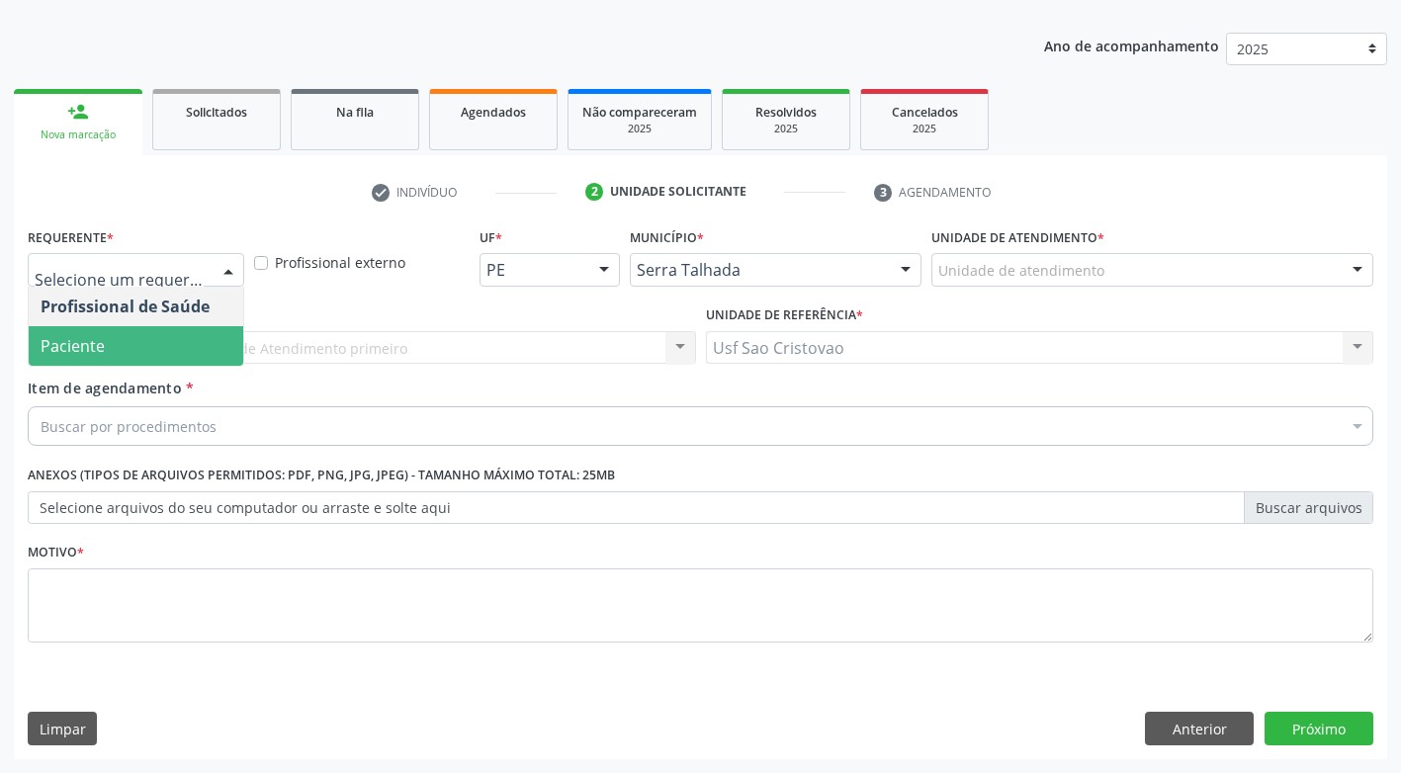
click at [208, 334] on span "Paciente" at bounding box center [136, 346] width 215 height 40
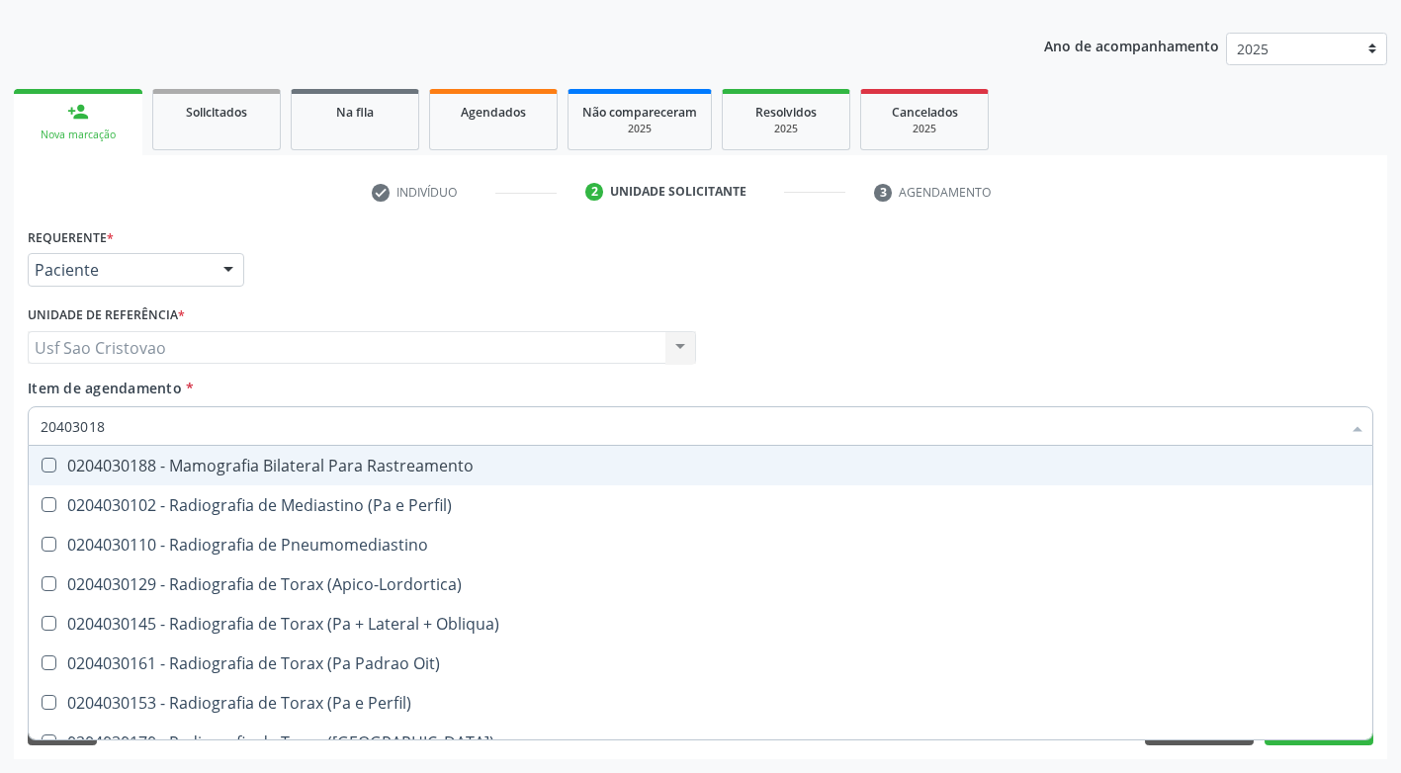
type input "204030188"
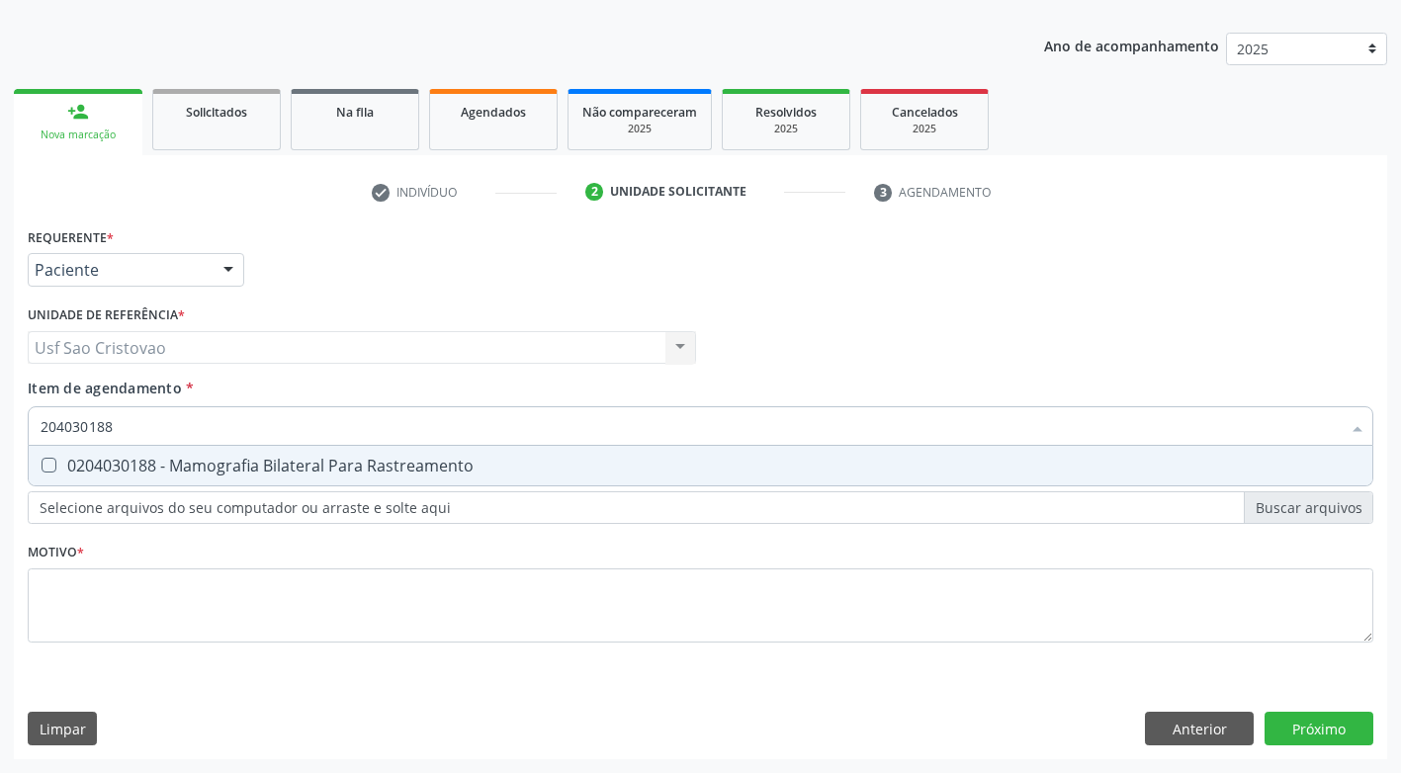
click at [53, 457] on span "0204030188 - Mamografia Bilateral Para Rastreamento" at bounding box center [701, 466] width 1344 height 40
checkbox Rastreamento "true"
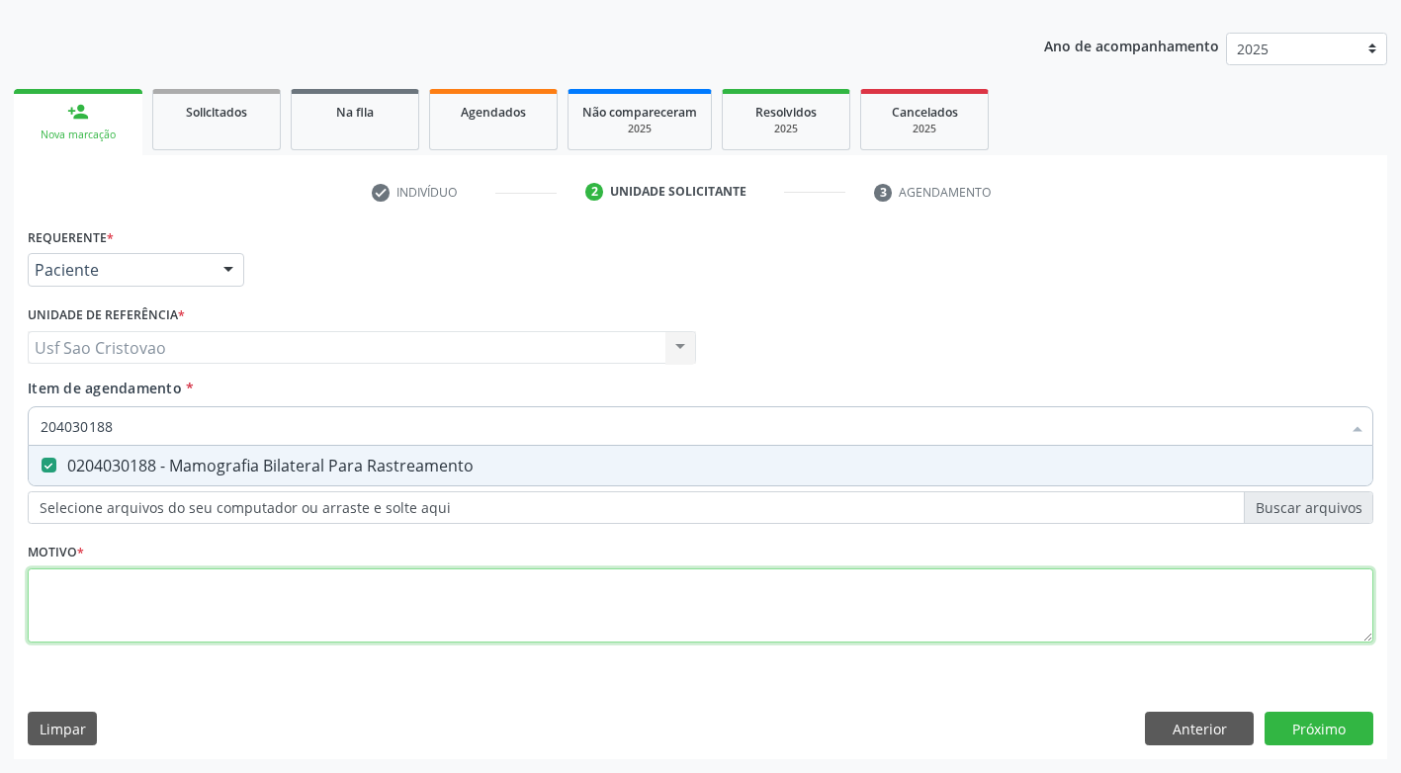
click at [144, 622] on div "Requerente * Paciente Profissional de Saúde Paciente Nenhum resultado encontrad…" at bounding box center [701, 446] width 1346 height 448
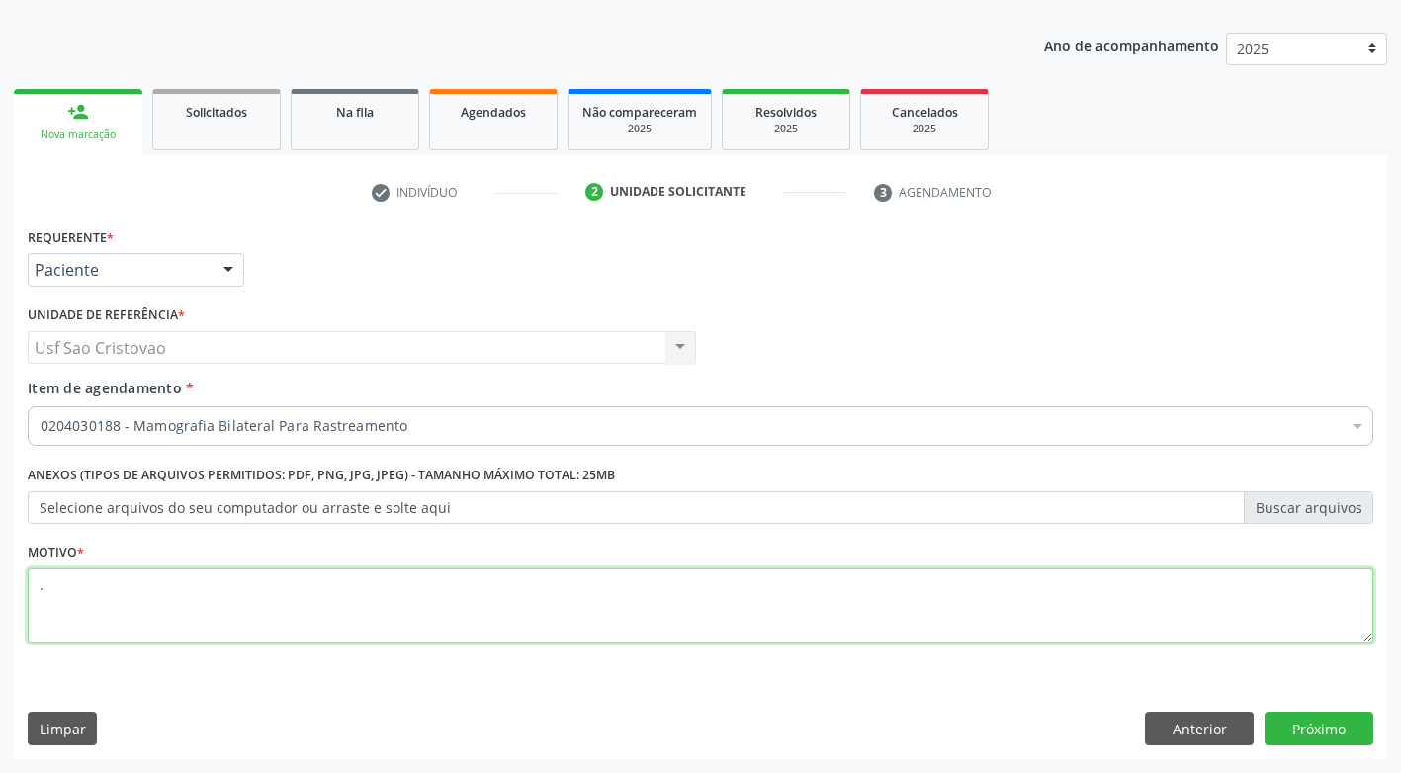
type textarea "."
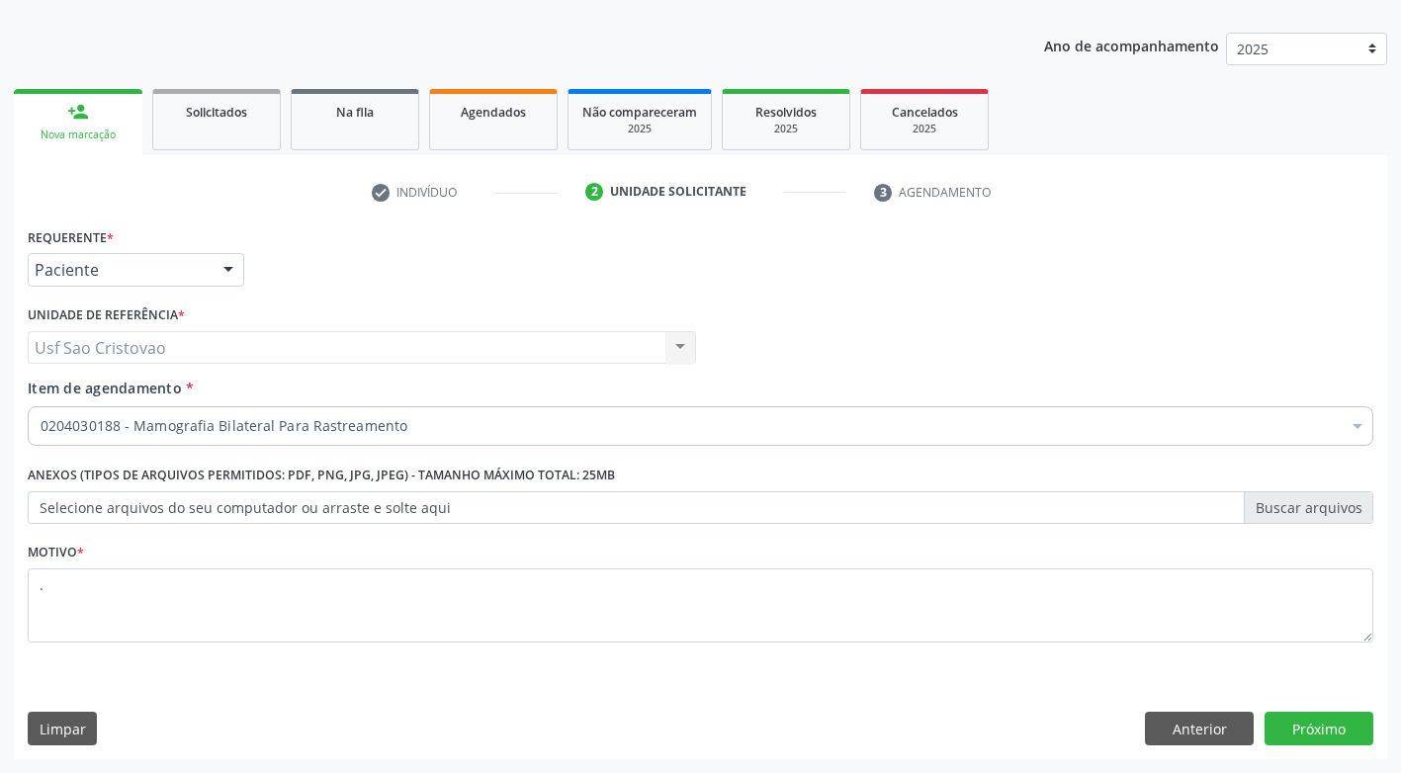
click at [542, 707] on div "Requerente * Paciente Profissional de Saúde Paciente Nenhum resultado encontrad…" at bounding box center [701, 490] width 1374 height 537
click at [1350, 727] on button "Próximo" at bounding box center [1319, 729] width 109 height 34
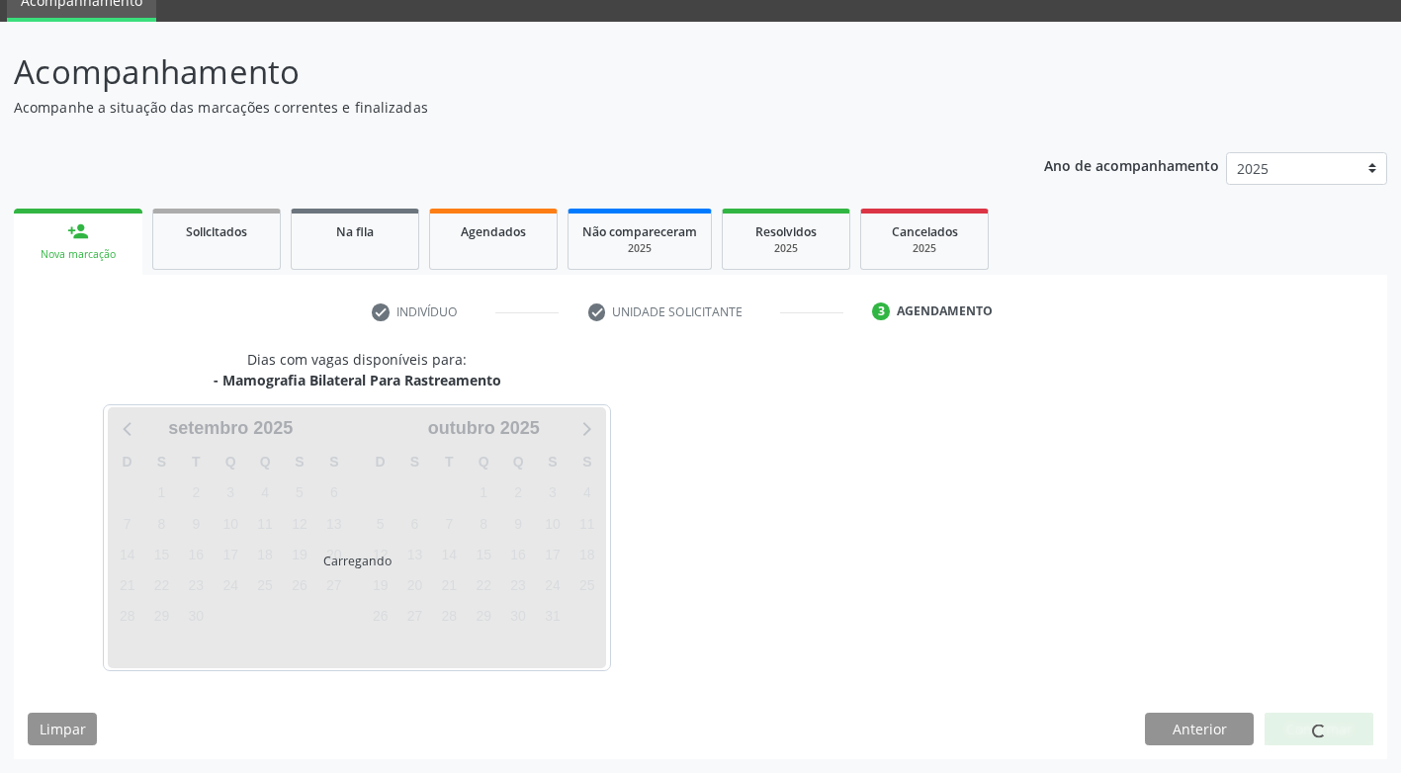
scroll to position [87, 0]
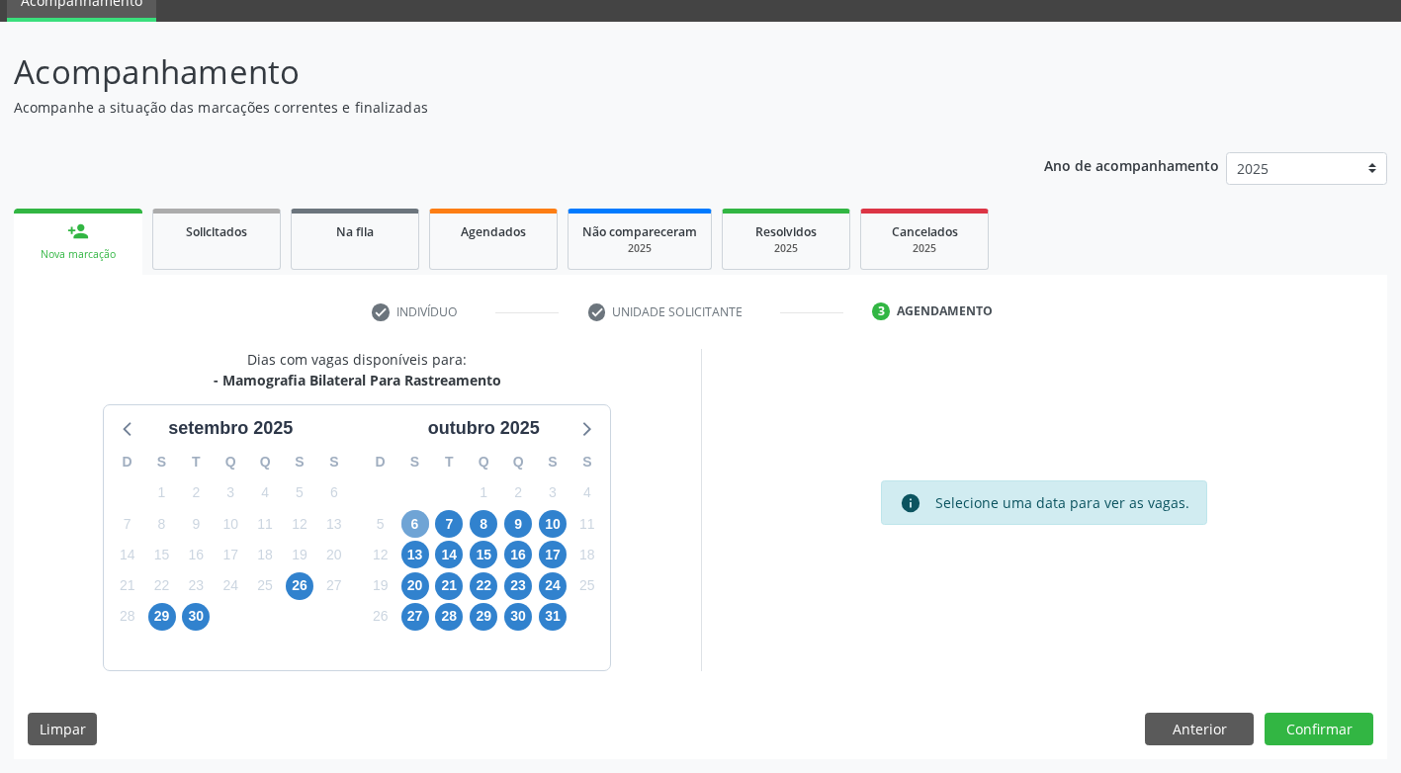
click at [410, 522] on span "6" at bounding box center [415, 524] width 28 height 28
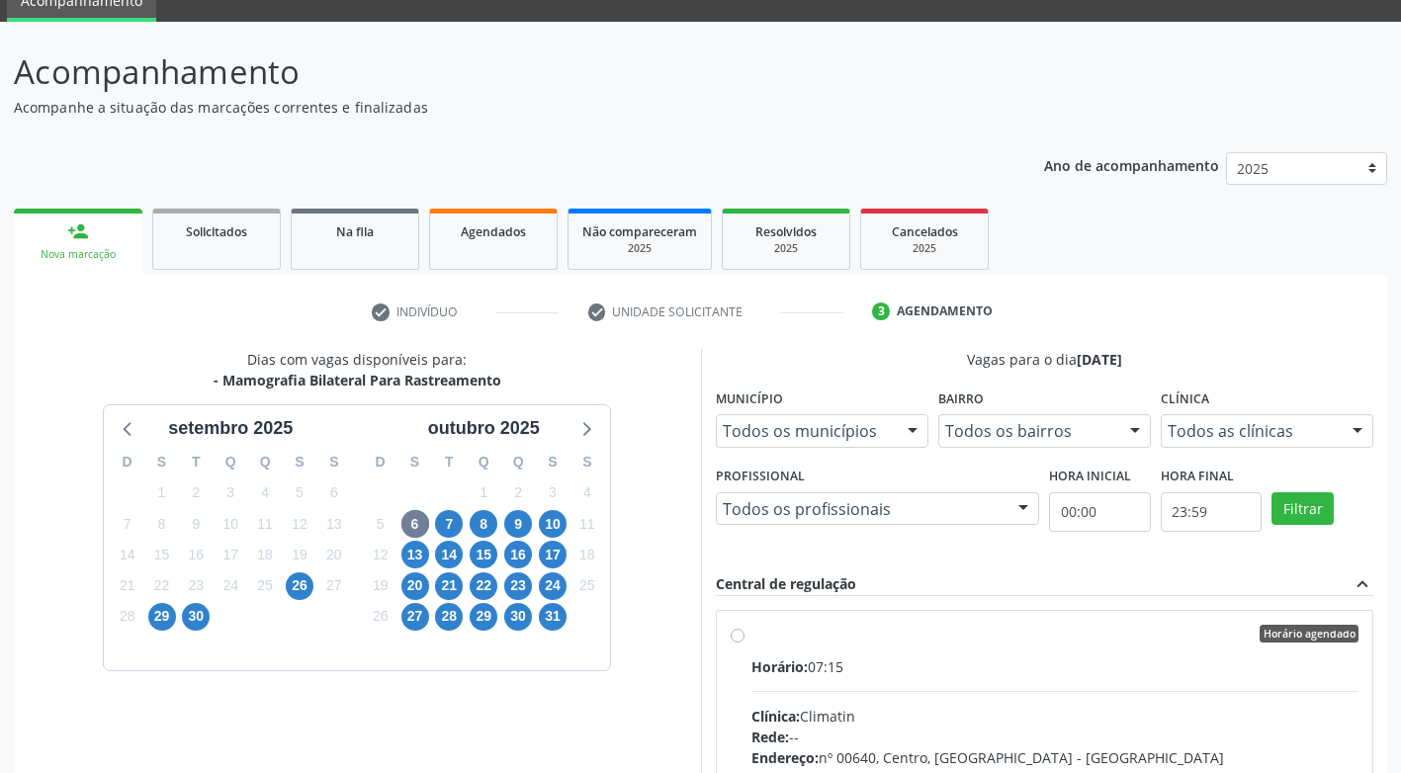
click at [752, 632] on label "Horário agendado Horário: 07:15 Clínica: Climatin Rede: -- Endereço: nº 00640, …" at bounding box center [1056, 777] width 608 height 304
click at [740, 632] on input "Horário agendado Horário: 07:15 Clínica: Climatin Rede: -- Endereço: nº 00640, …" at bounding box center [738, 634] width 14 height 18
radio input "true"
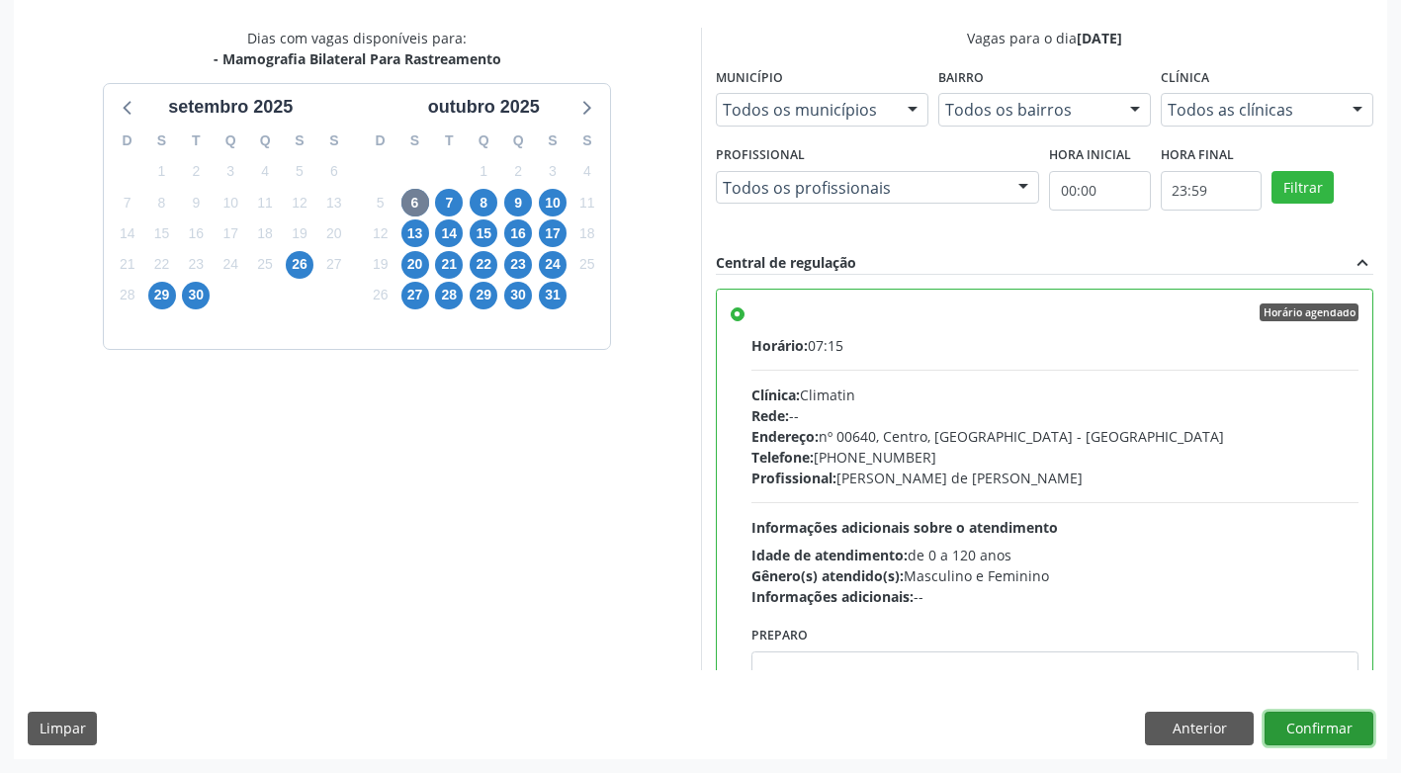
click at [1336, 726] on button "Confirmar" at bounding box center [1319, 729] width 109 height 34
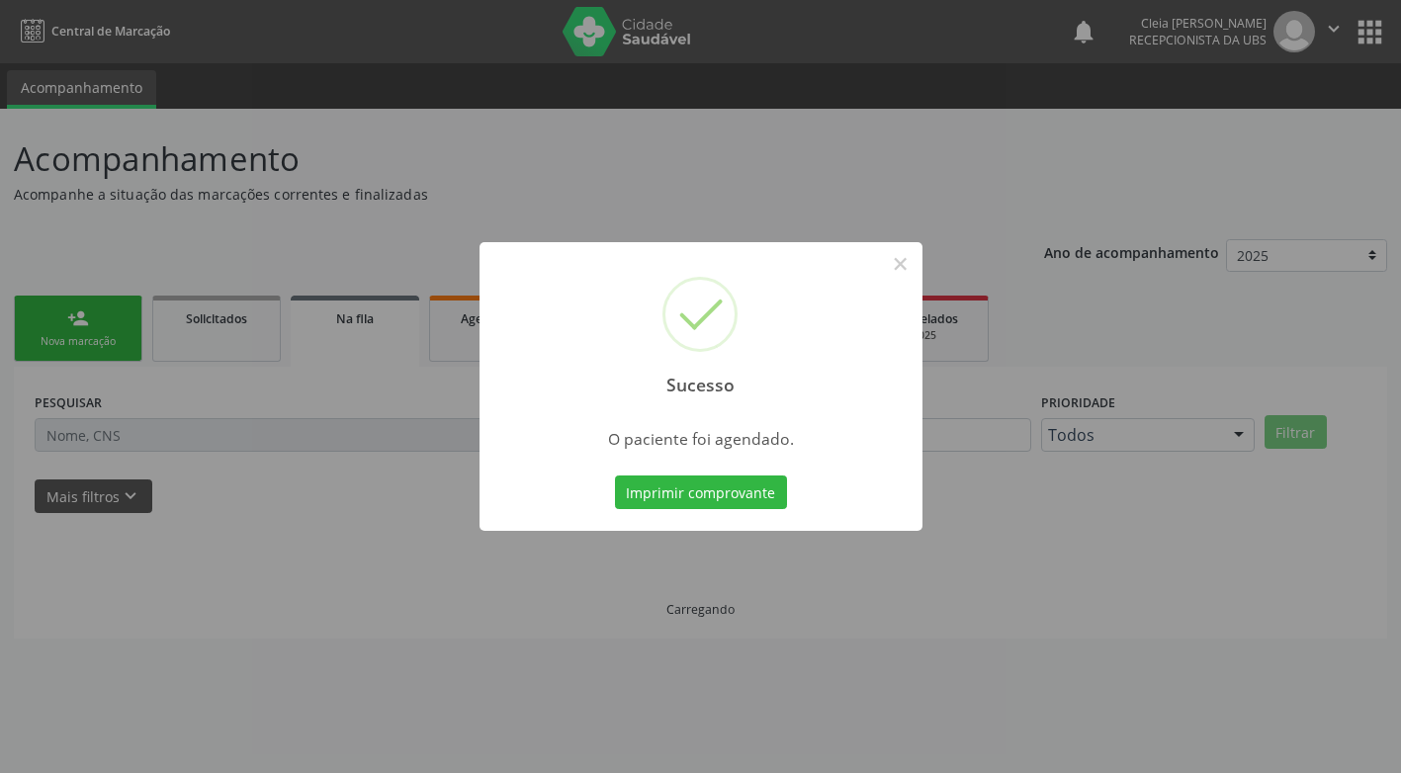
scroll to position [0, 0]
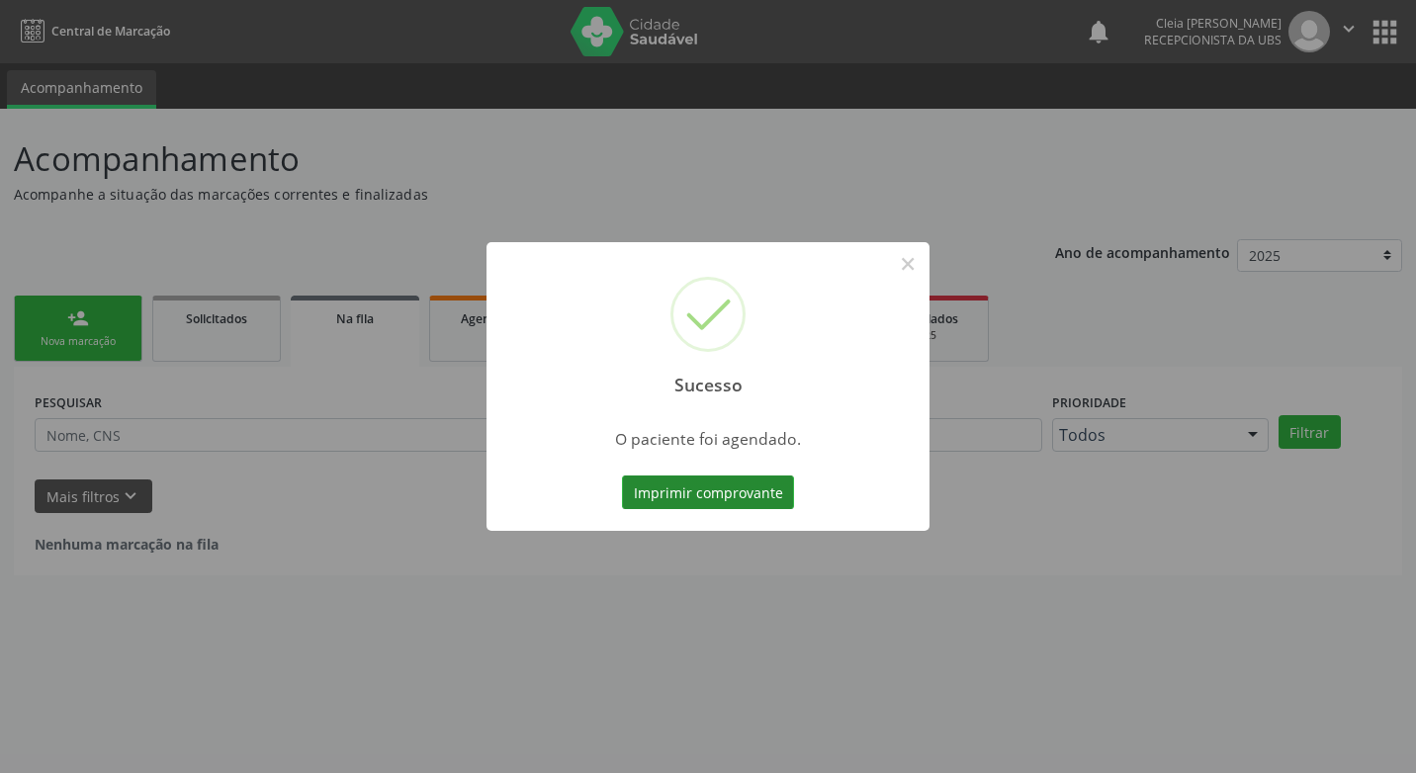
click at [712, 495] on button "Imprimir comprovante" at bounding box center [708, 493] width 172 height 34
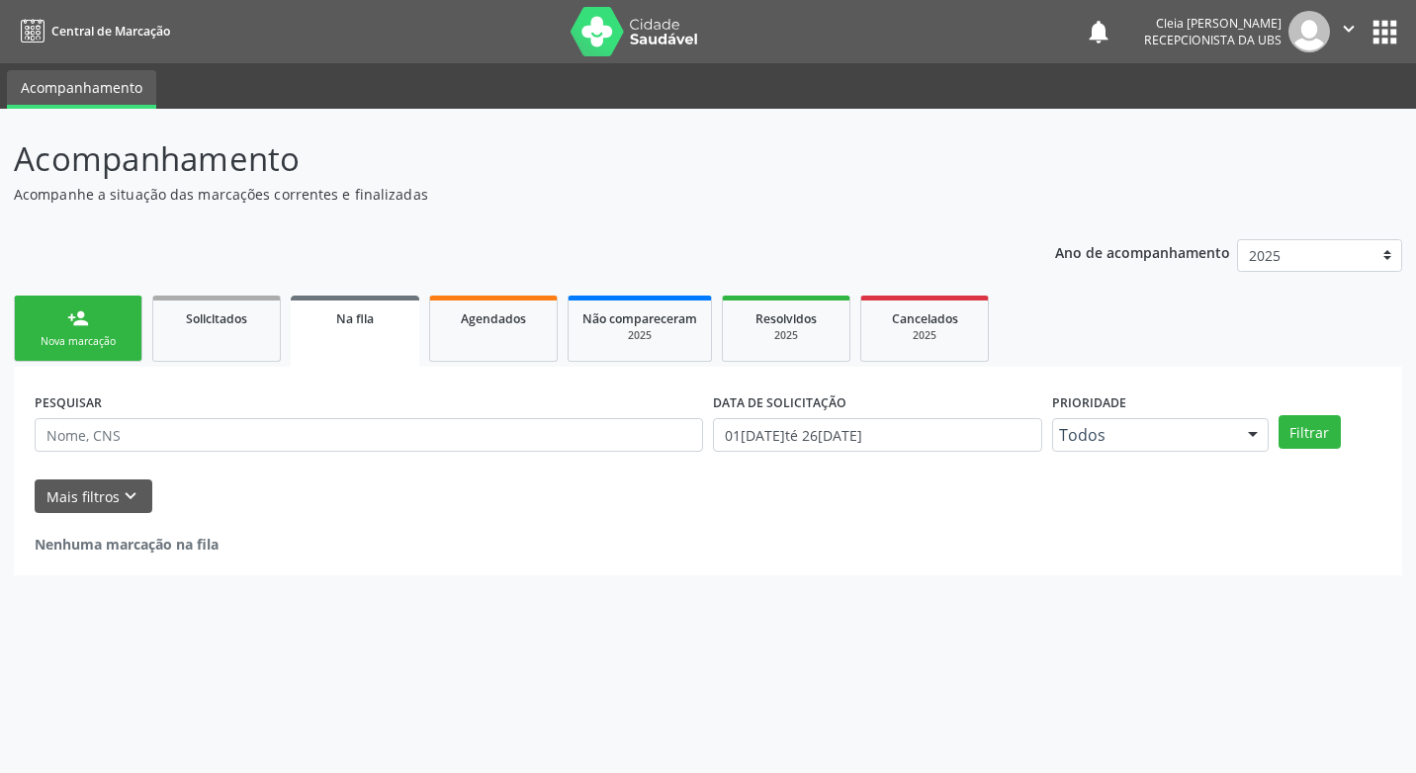
click at [96, 339] on div "Nova marcação" at bounding box center [78, 341] width 99 height 15
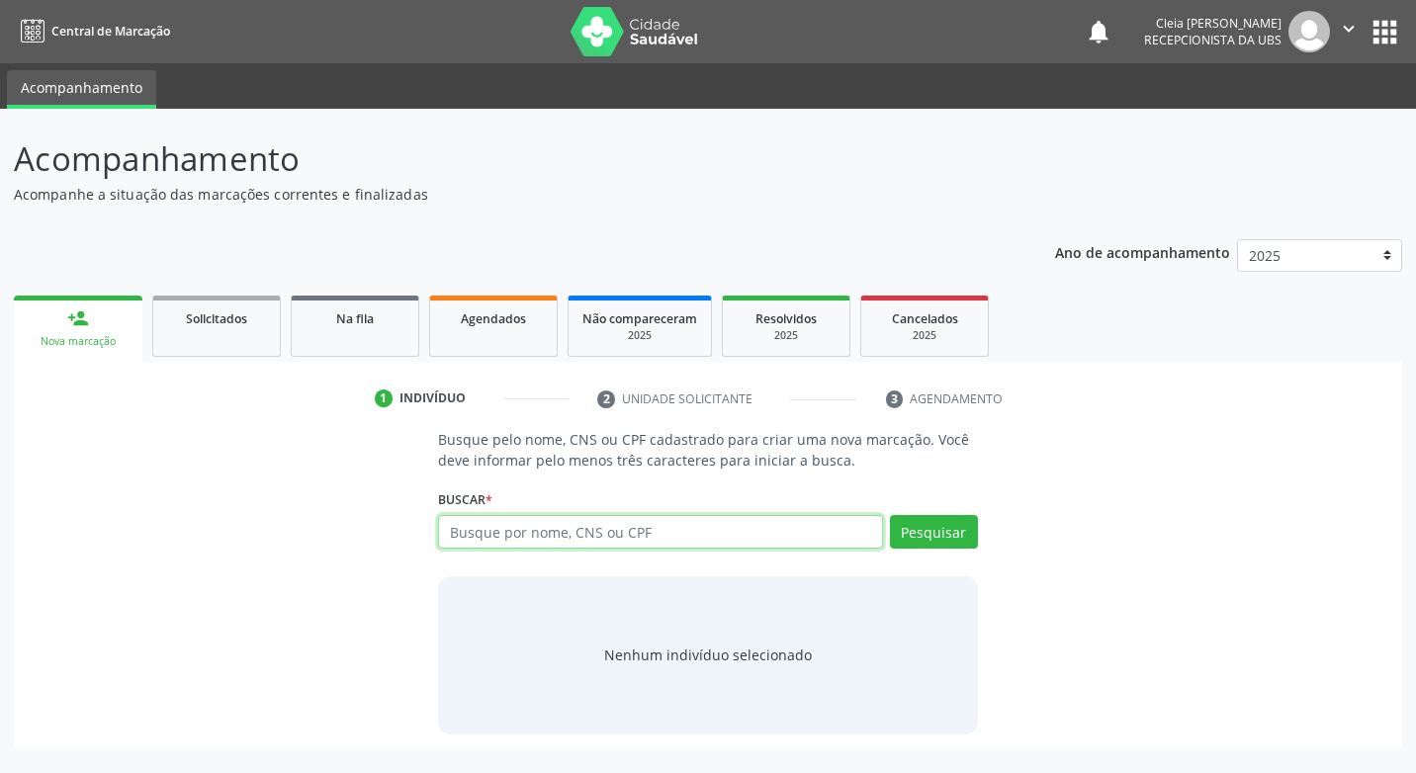
click at [760, 540] on input "text" at bounding box center [660, 532] width 444 height 34
type input "703000865424178"
click at [902, 528] on button "Pesquisar" at bounding box center [934, 532] width 88 height 34
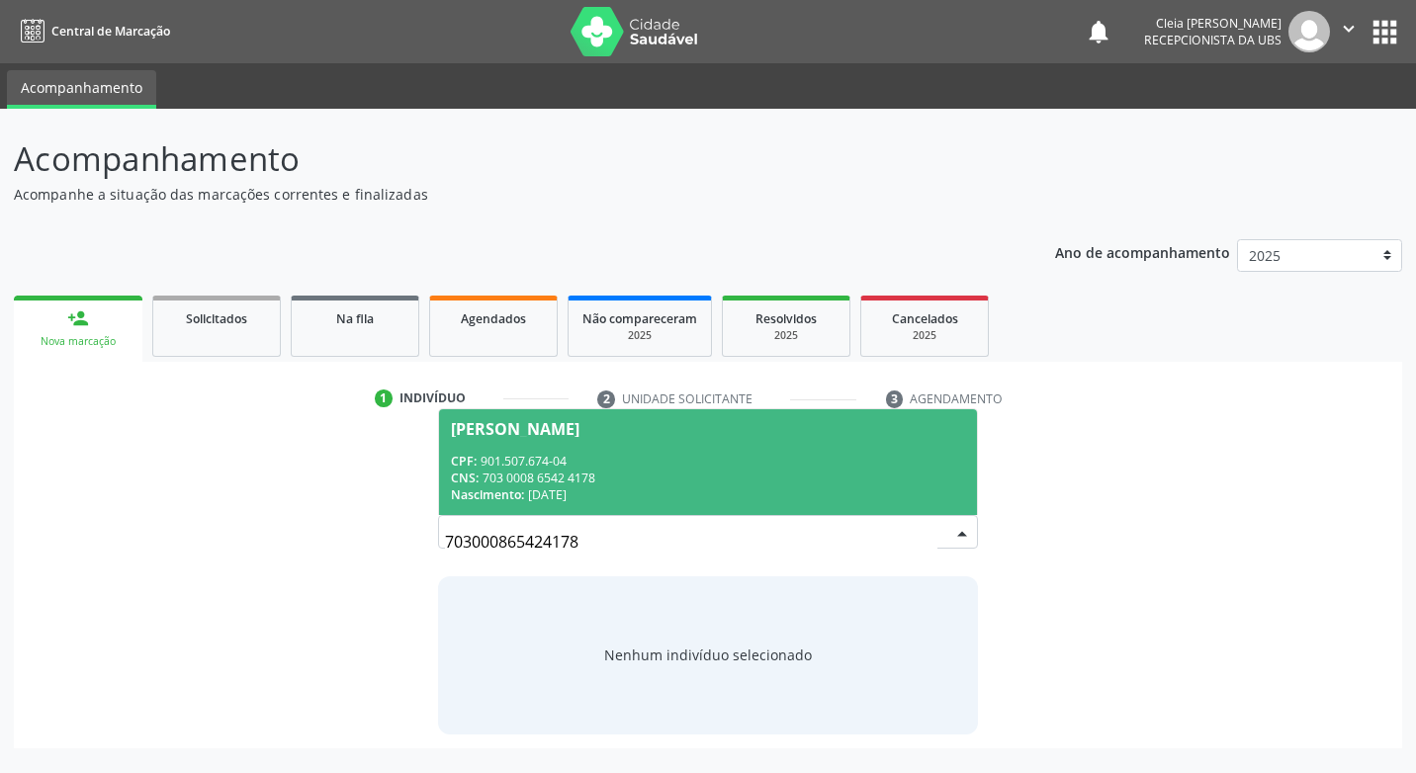
click at [661, 442] on span "Maria de Lourdes Silva CPF: 901.507.674-04 CNS: 703 0008 6542 4178 Nascimento: …" at bounding box center [707, 462] width 537 height 106
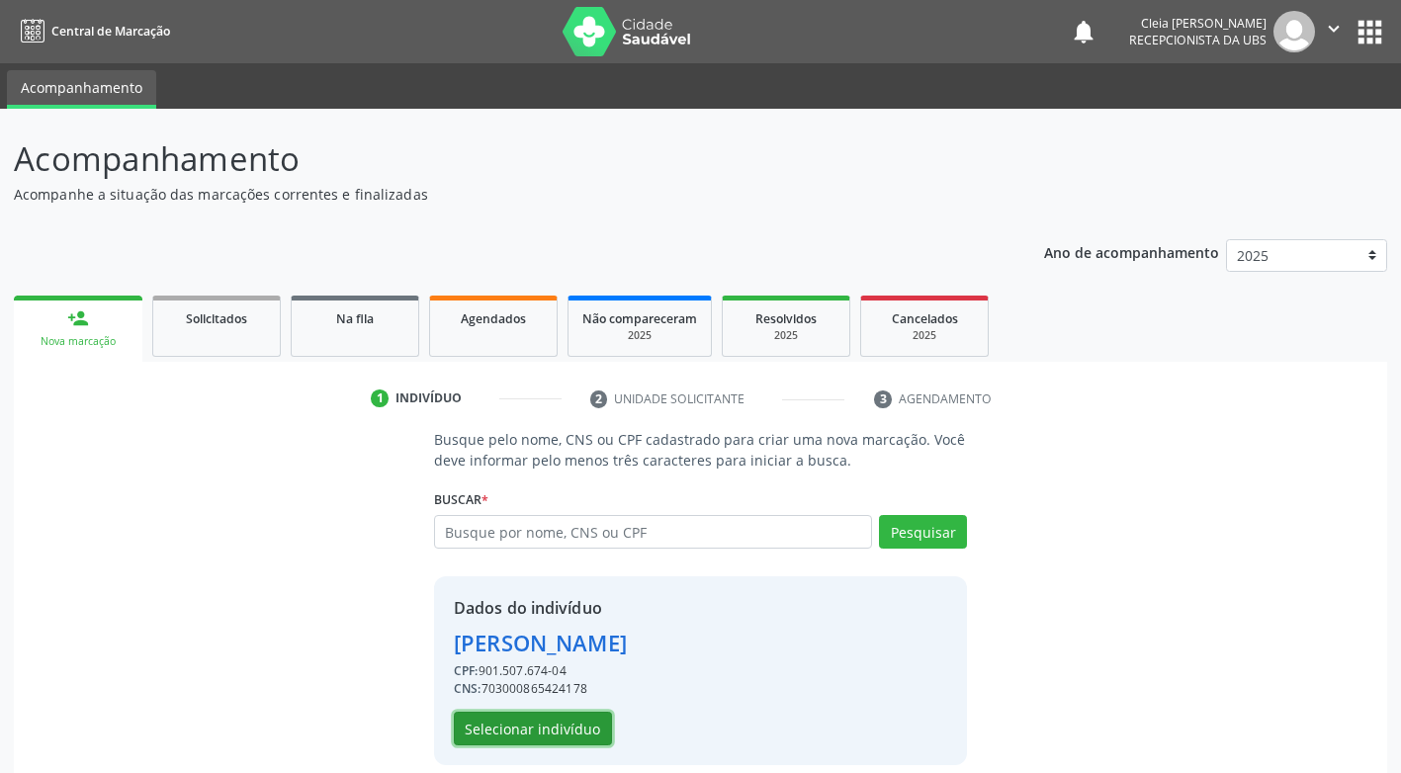
click at [586, 734] on button "Selecionar indivíduo" at bounding box center [533, 729] width 158 height 34
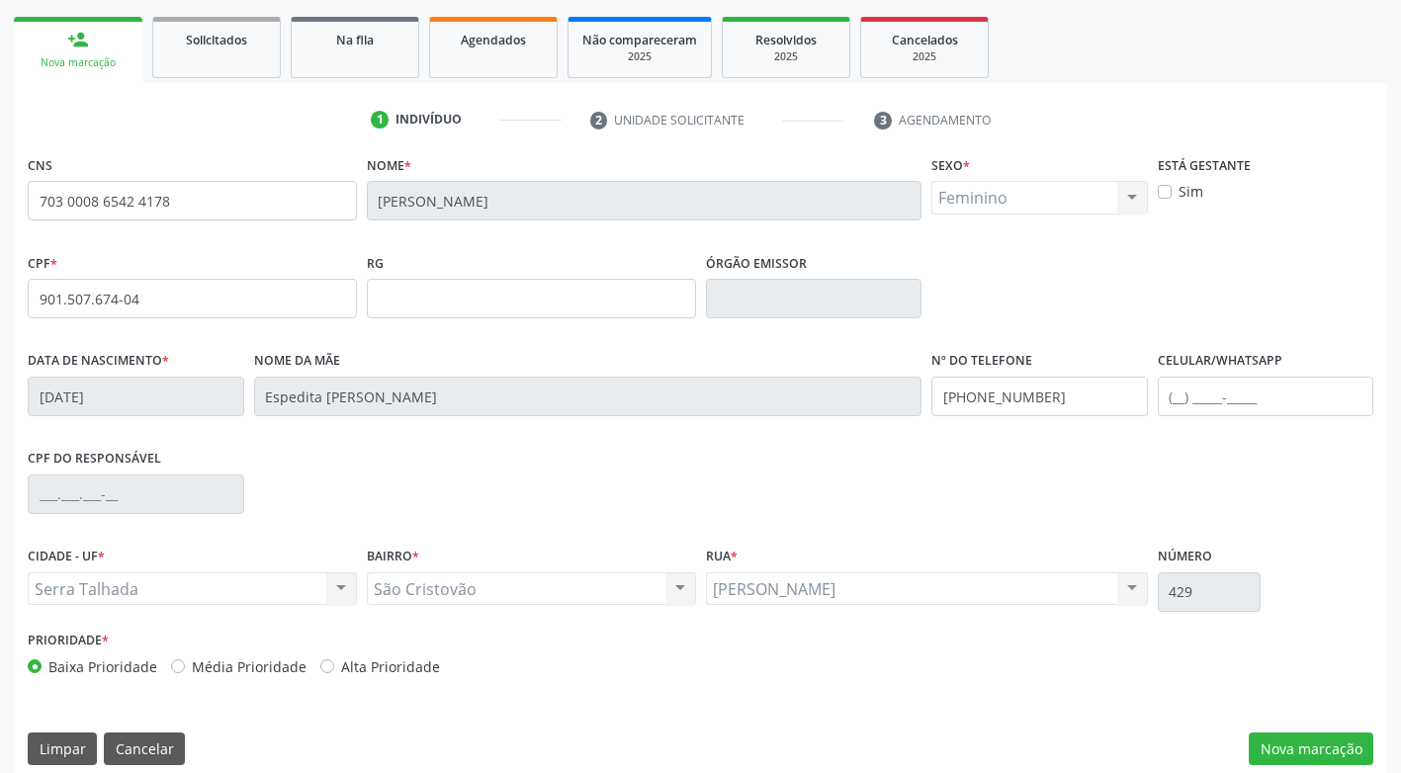
scroll to position [299, 0]
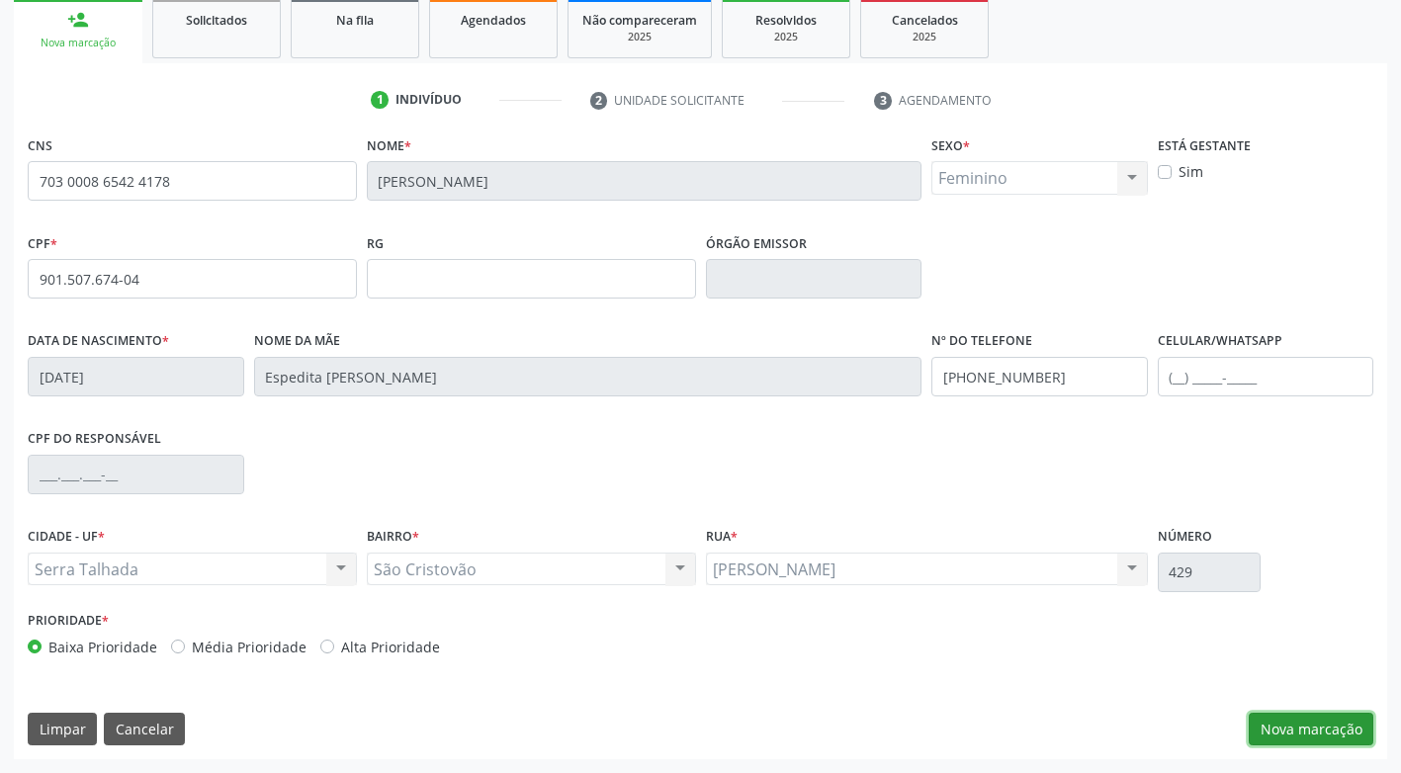
click at [1310, 720] on button "Nova marcação" at bounding box center [1311, 730] width 125 height 34
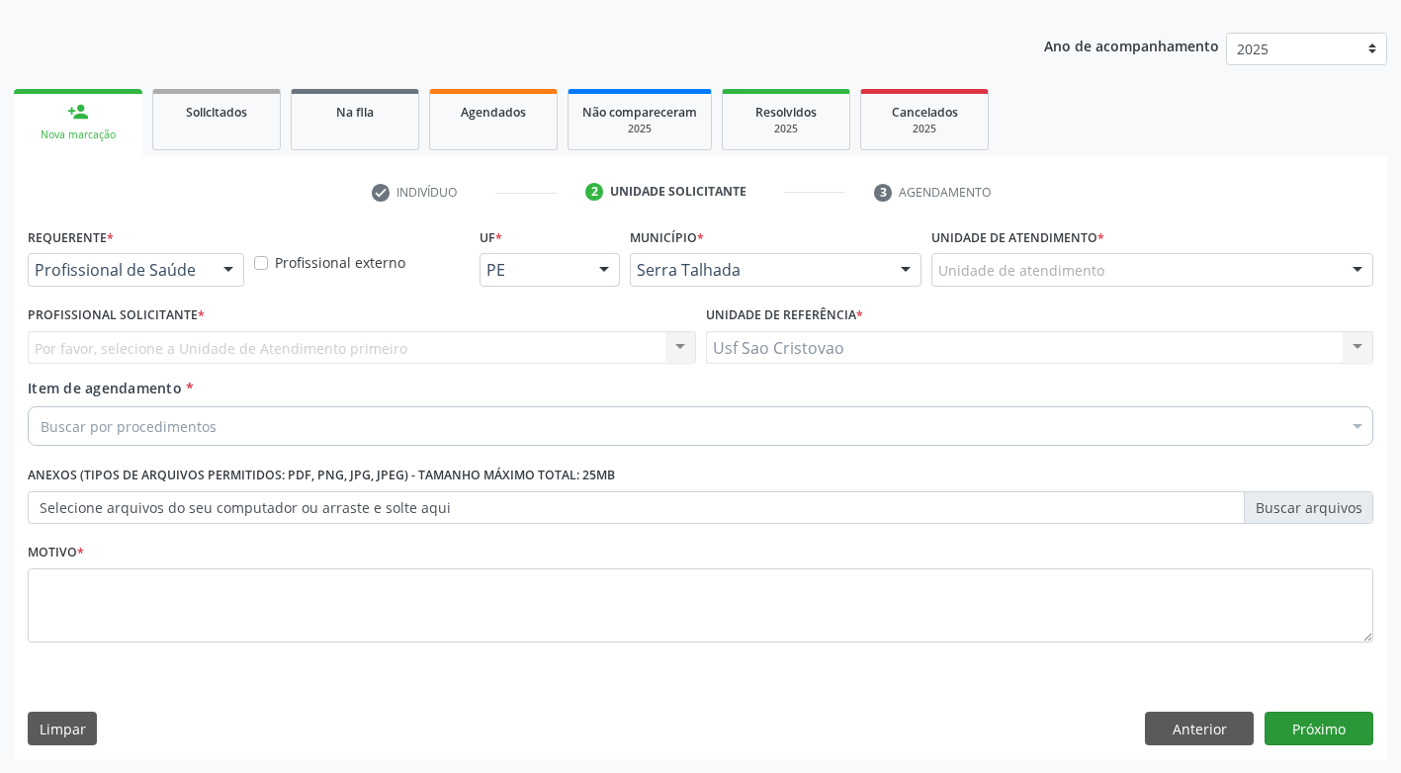
scroll to position [207, 0]
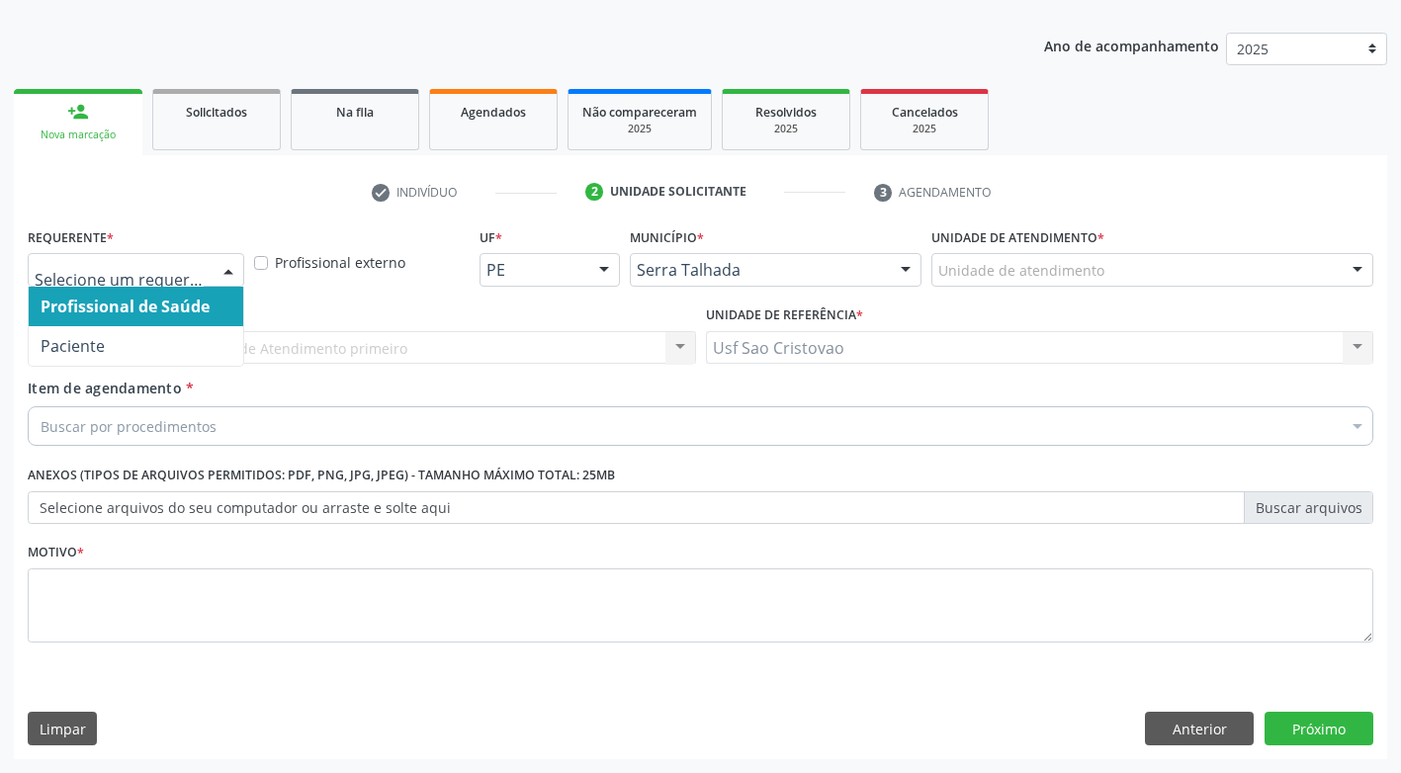
click at [235, 270] on div at bounding box center [229, 271] width 30 height 34
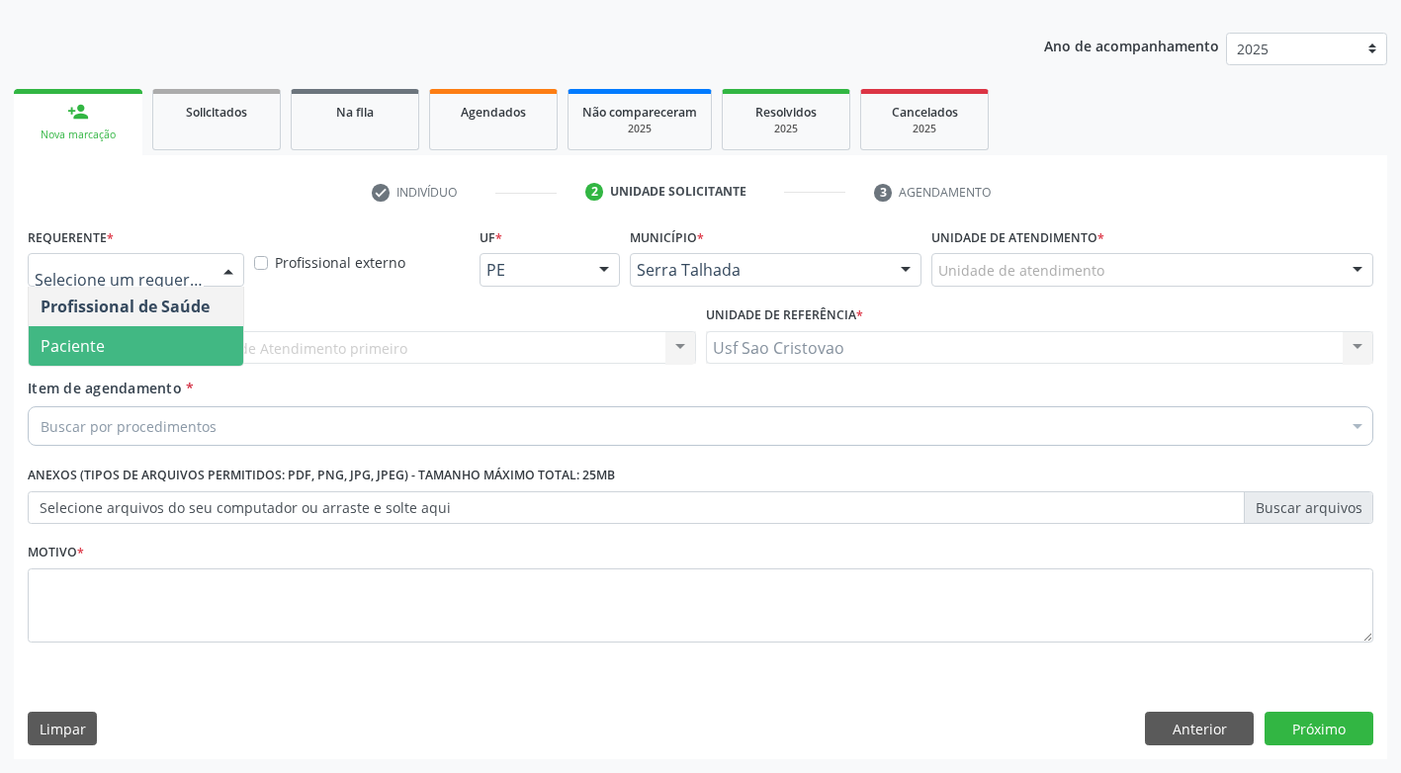
click at [232, 340] on span "Paciente" at bounding box center [136, 346] width 215 height 40
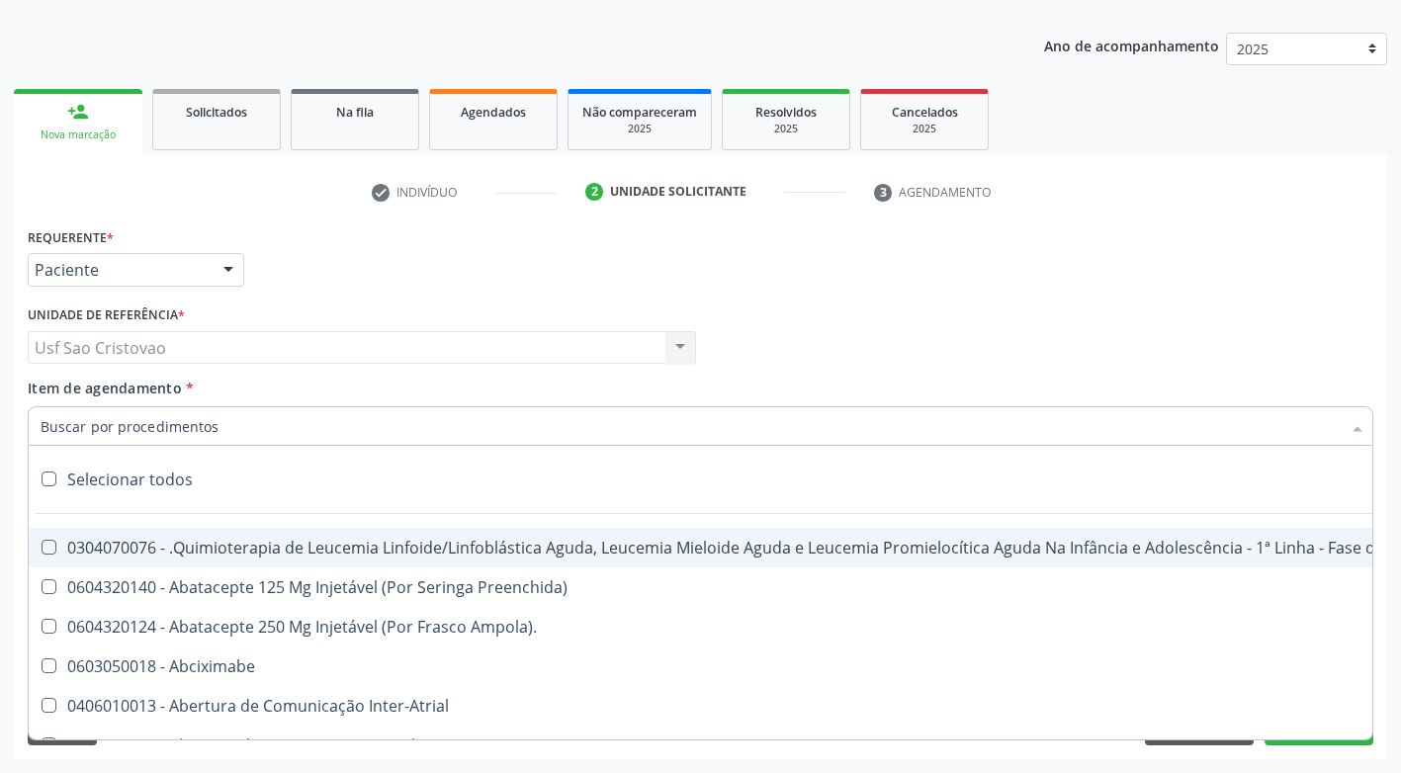
drag, startPoint x: 222, startPoint y: 430, endPoint x: 267, endPoint y: 342, distance: 99.1
click at [230, 407] on div at bounding box center [701, 426] width 1346 height 40
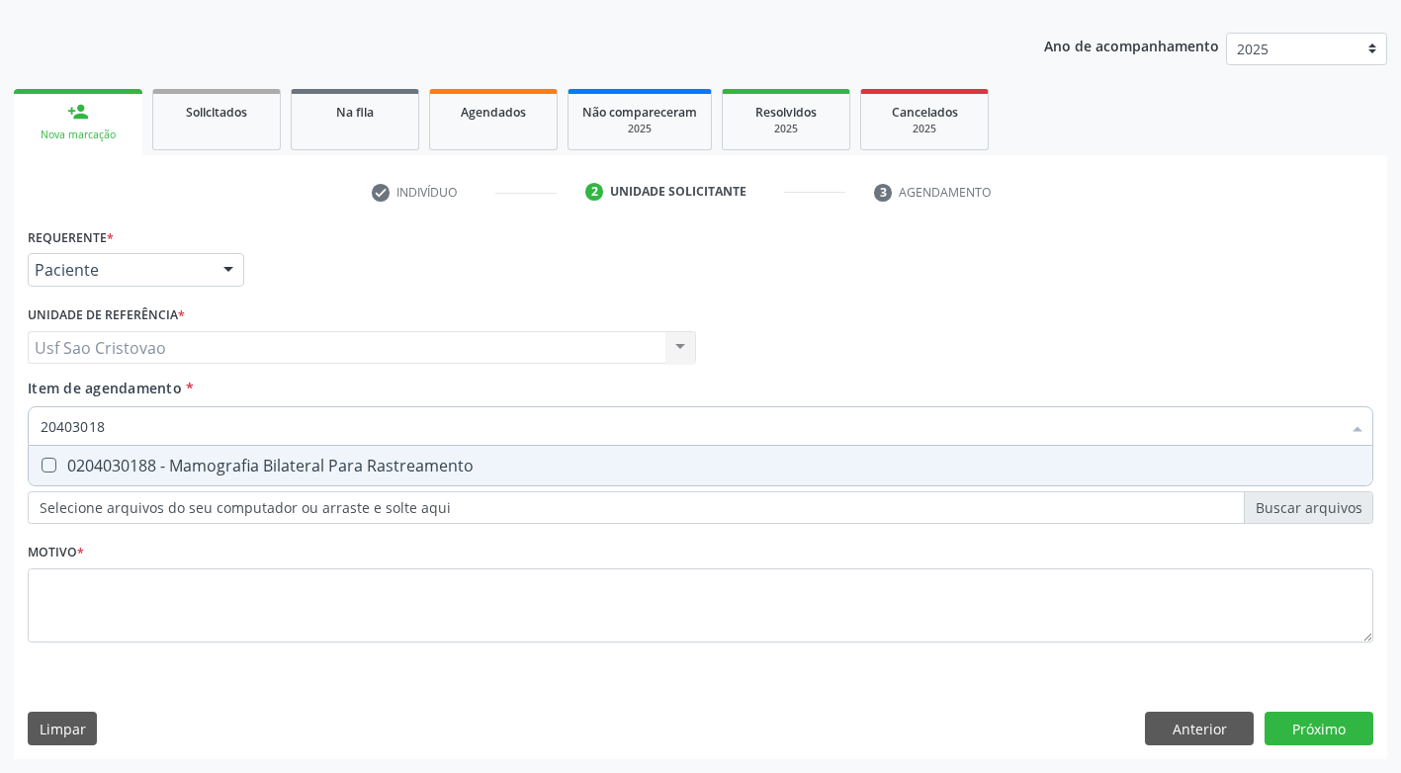
type input "204030188"
click at [43, 471] on Rastreamento at bounding box center [49, 465] width 15 height 15
click at [42, 471] on Rastreamento "checkbox" at bounding box center [35, 465] width 13 height 13
checkbox Rastreamento "true"
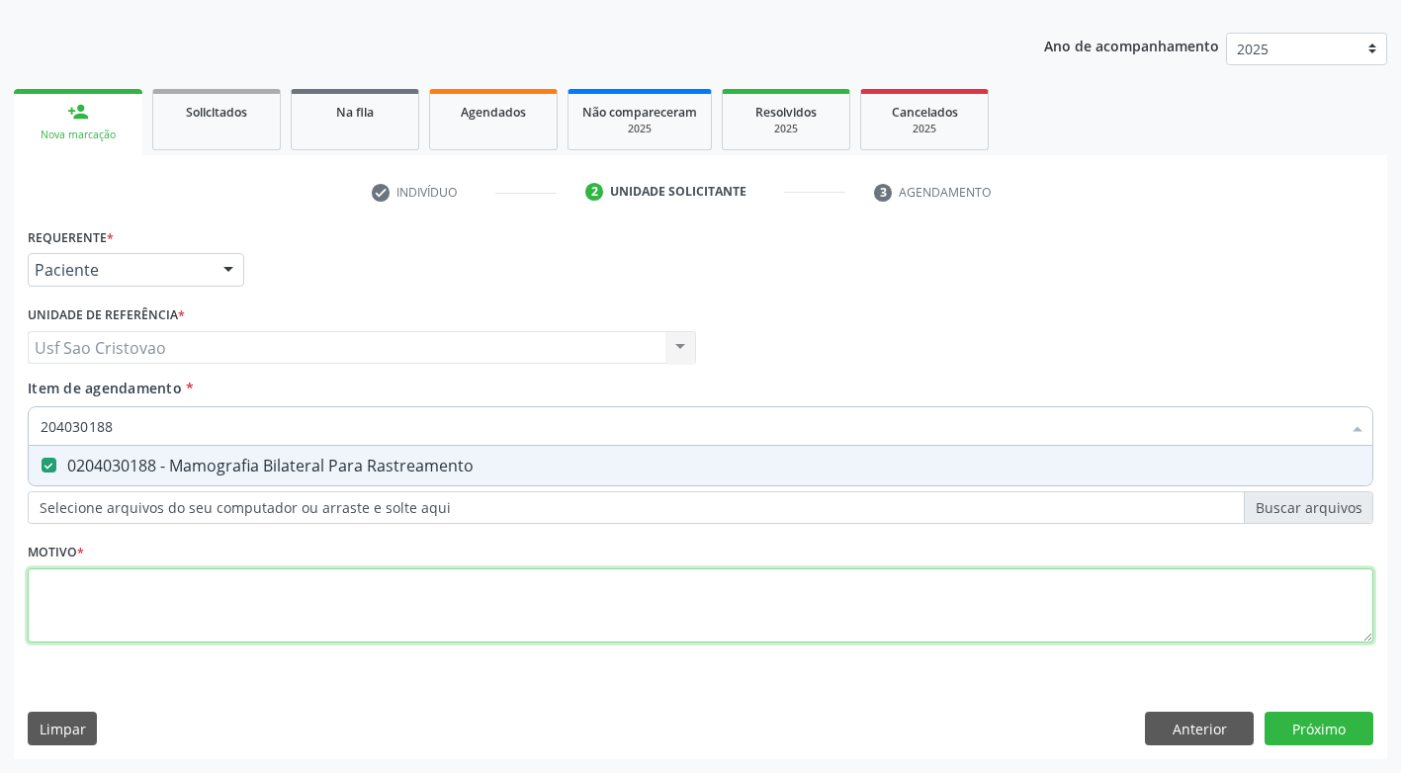
click at [135, 583] on div "Requerente * Paciente Profissional de Saúde Paciente Nenhum resultado encontrad…" at bounding box center [701, 446] width 1346 height 448
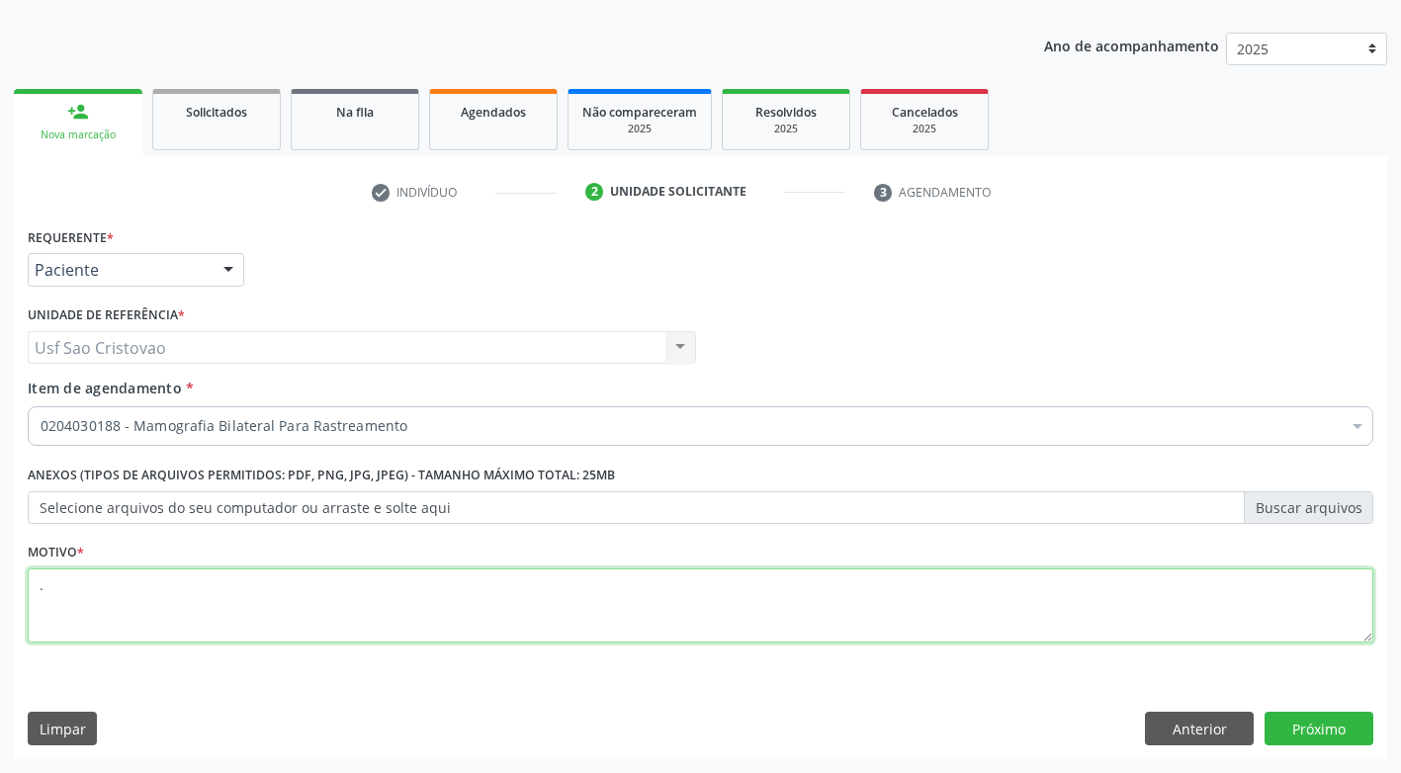
type textarea "."
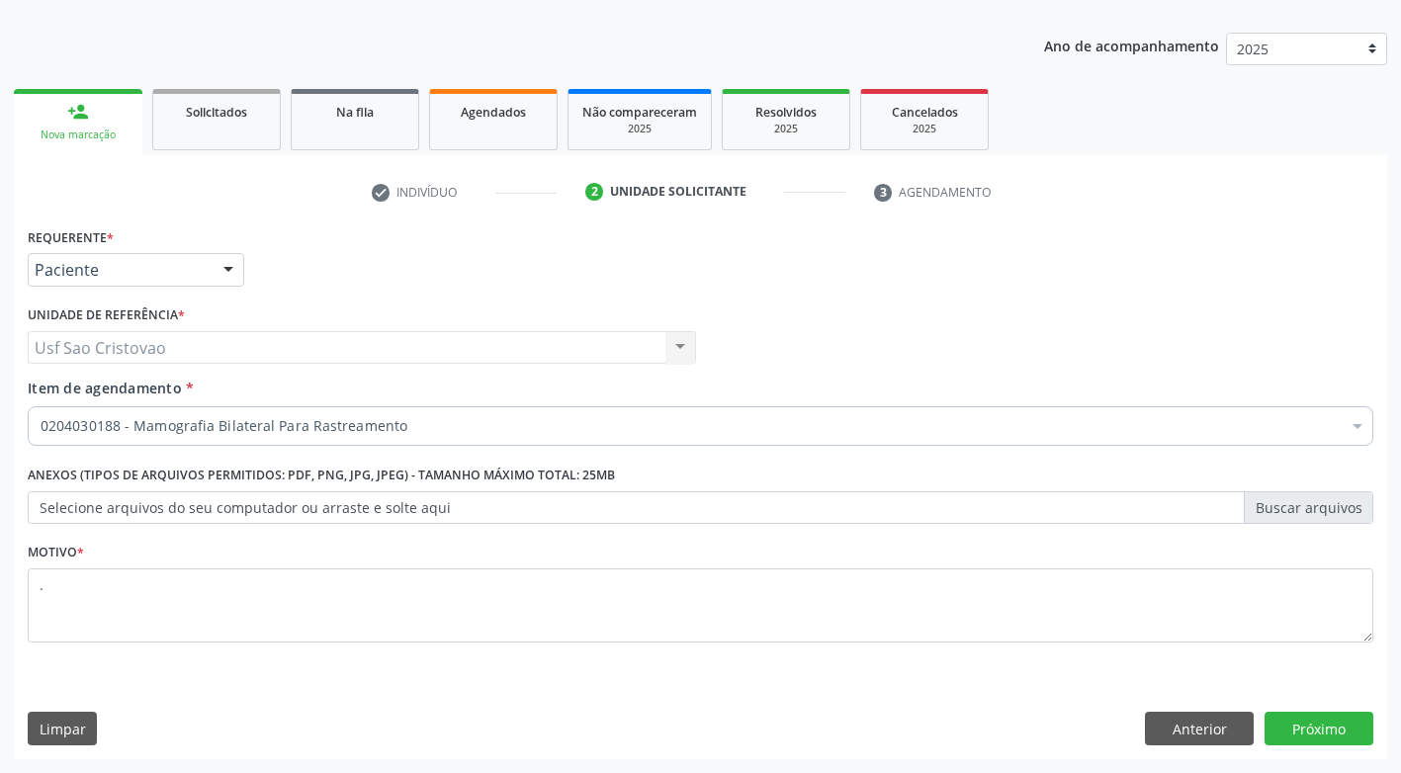
drag, startPoint x: 1059, startPoint y: 698, endPoint x: 1215, endPoint y: 698, distance: 156.2
click at [1097, 698] on div "Requerente * Paciente Profissional de Saúde Paciente Nenhum resultado encontrad…" at bounding box center [701, 490] width 1374 height 537
click at [1351, 725] on button "Próximo" at bounding box center [1319, 729] width 109 height 34
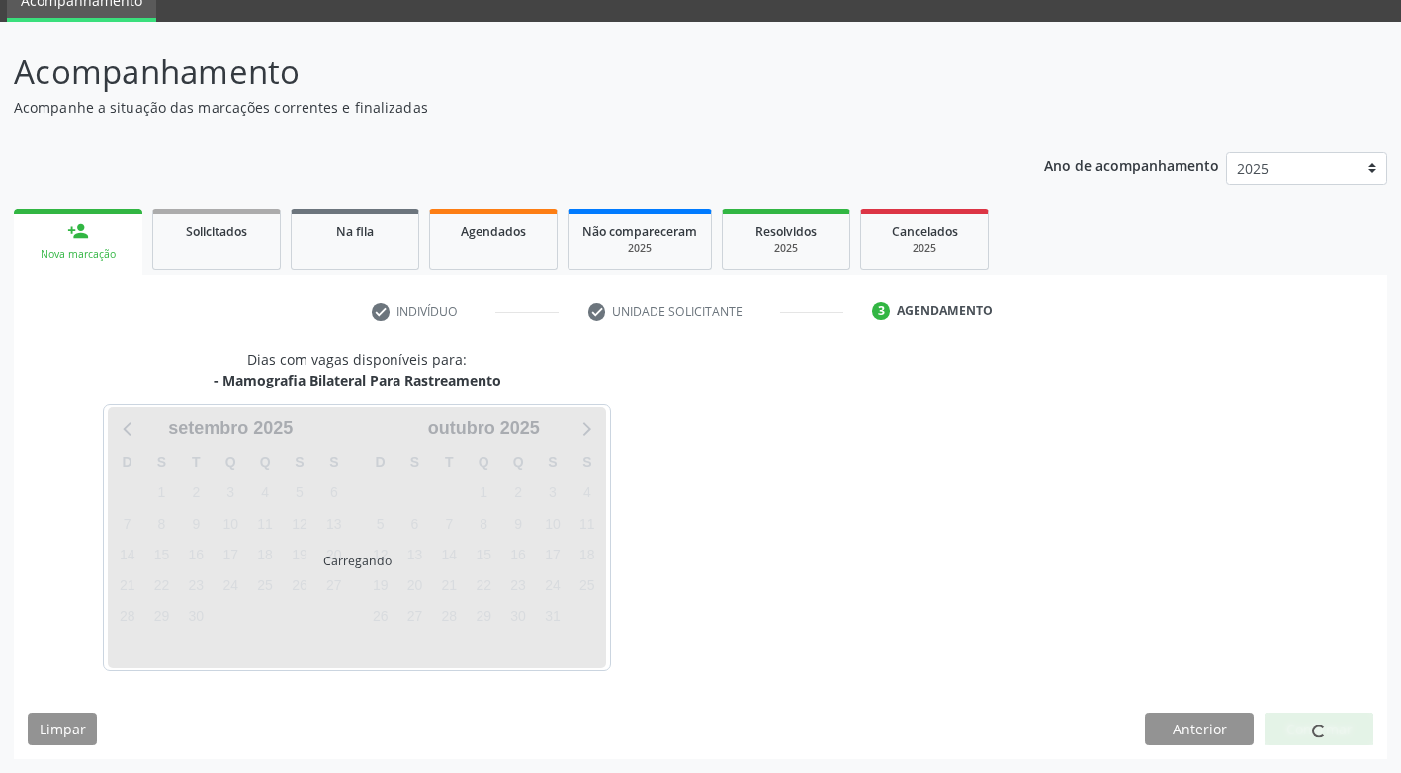
scroll to position [87, 0]
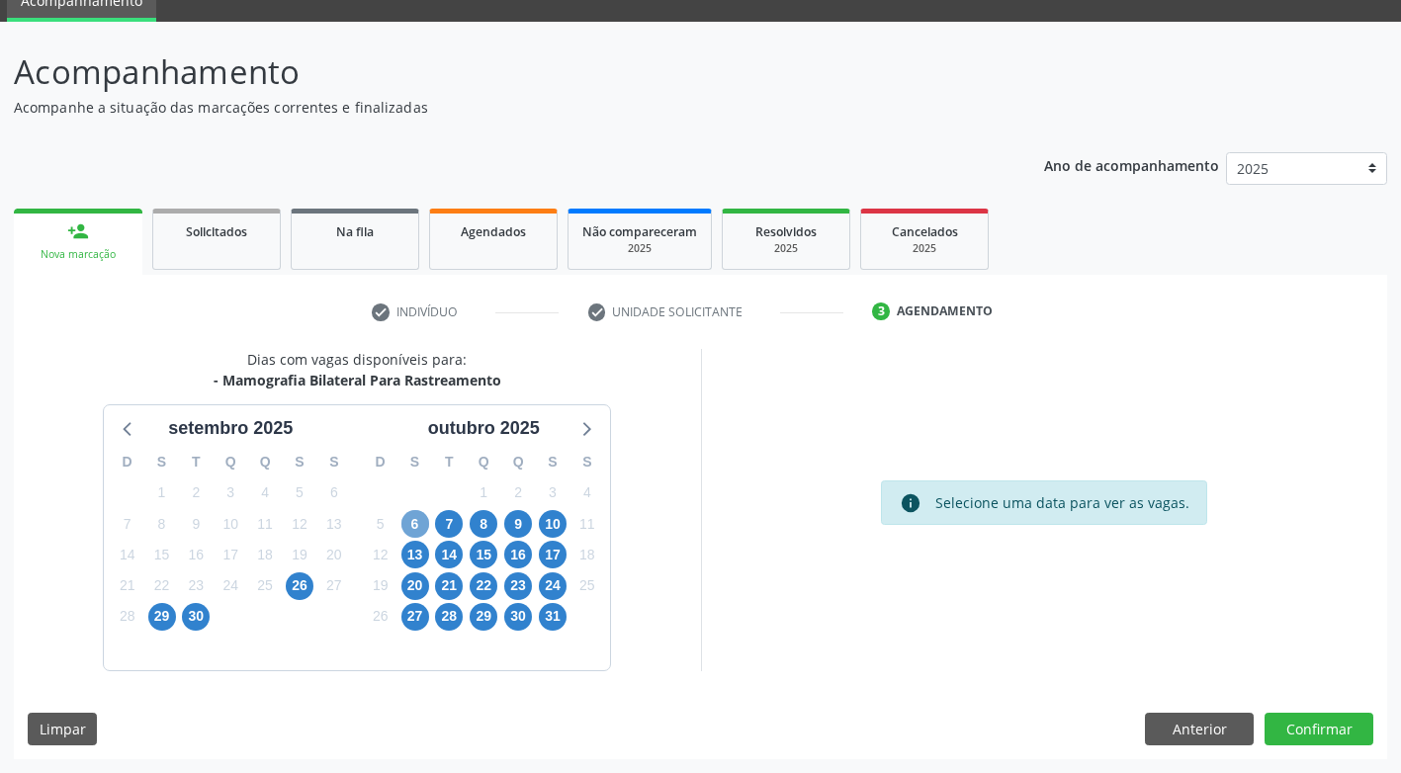
click at [418, 531] on span "6" at bounding box center [415, 524] width 28 height 28
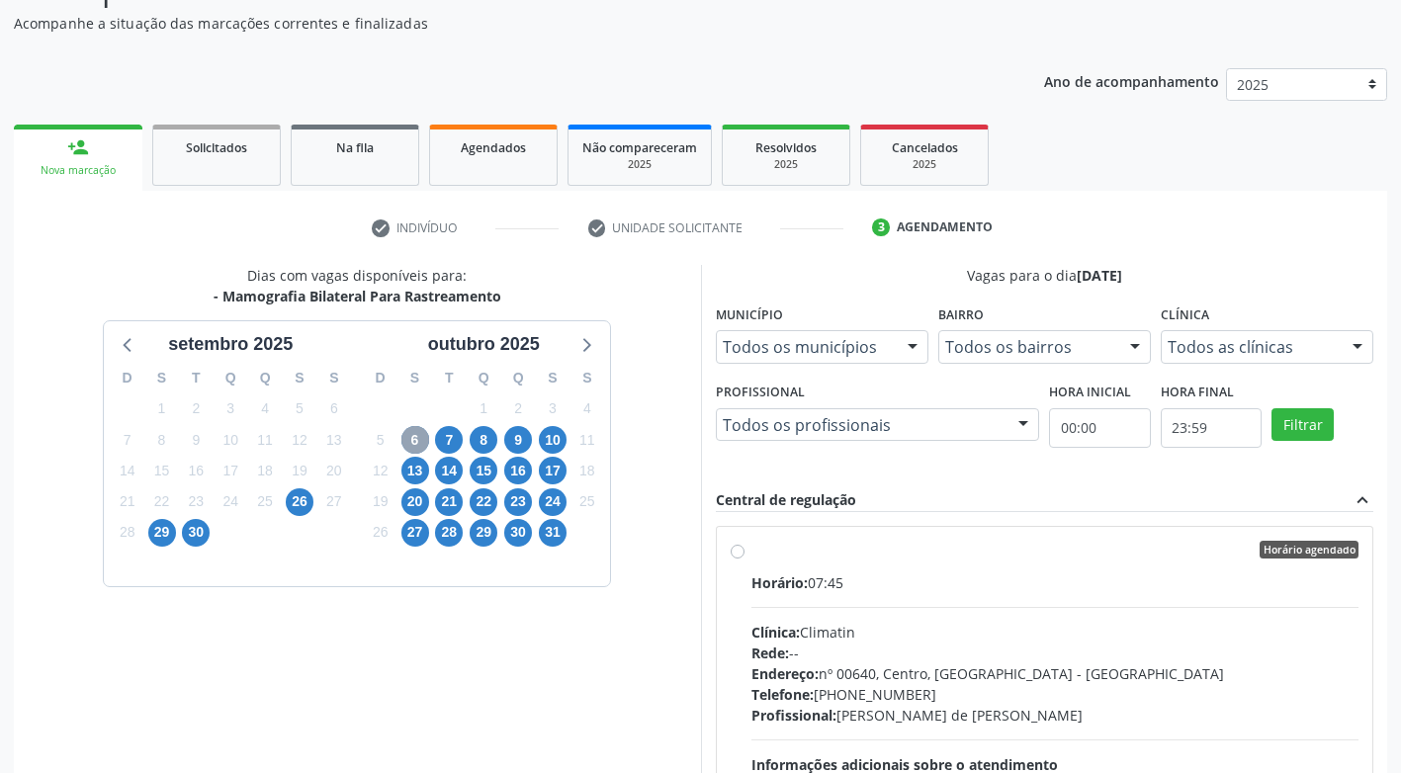
scroll to position [384, 0]
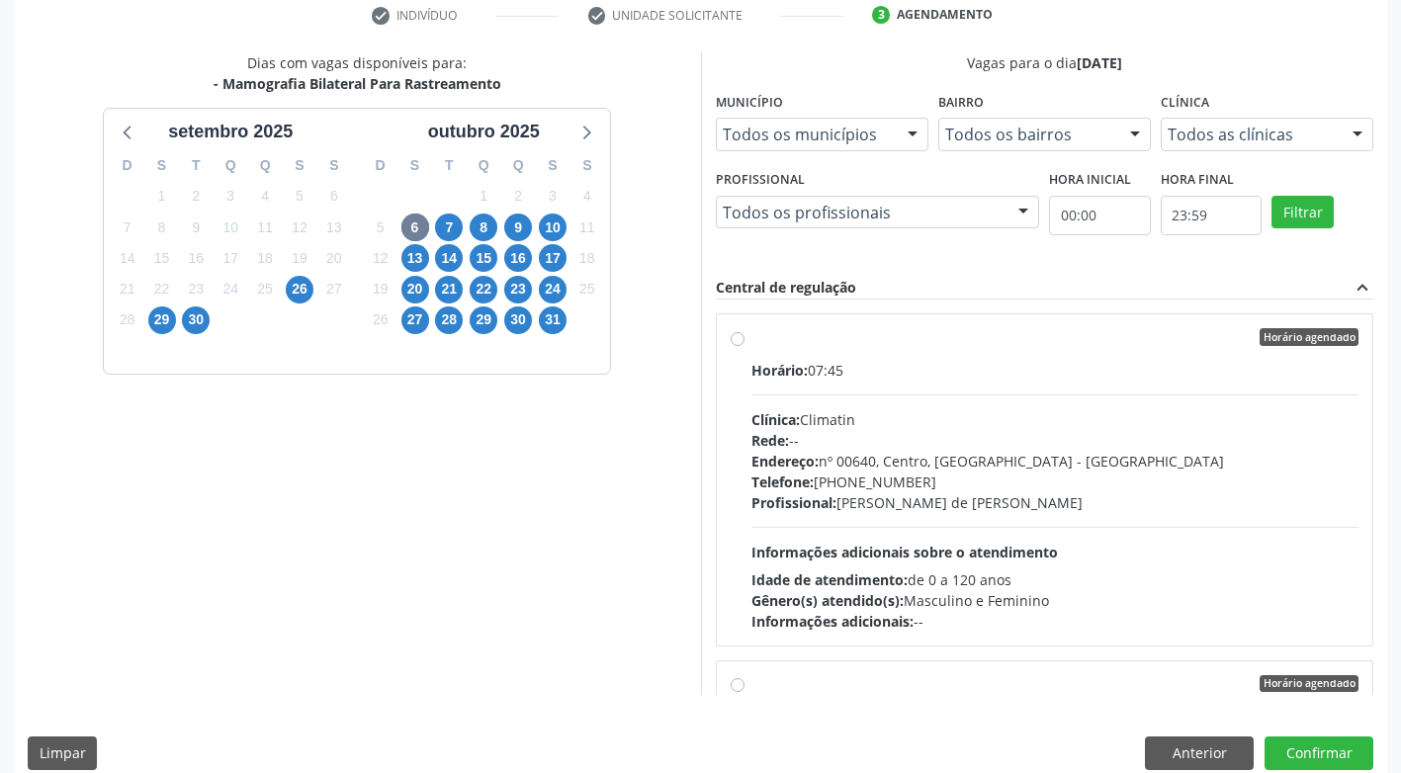
click at [752, 337] on label "Horário agendado Horário: 07:45 Clínica: Climatin Rede: -- Endereço: nº 00640, …" at bounding box center [1056, 480] width 608 height 304
click at [742, 337] on input "Horário agendado Horário: 07:45 Clínica: Climatin Rede: -- Endereço: nº 00640, …" at bounding box center [738, 337] width 14 height 18
radio input "true"
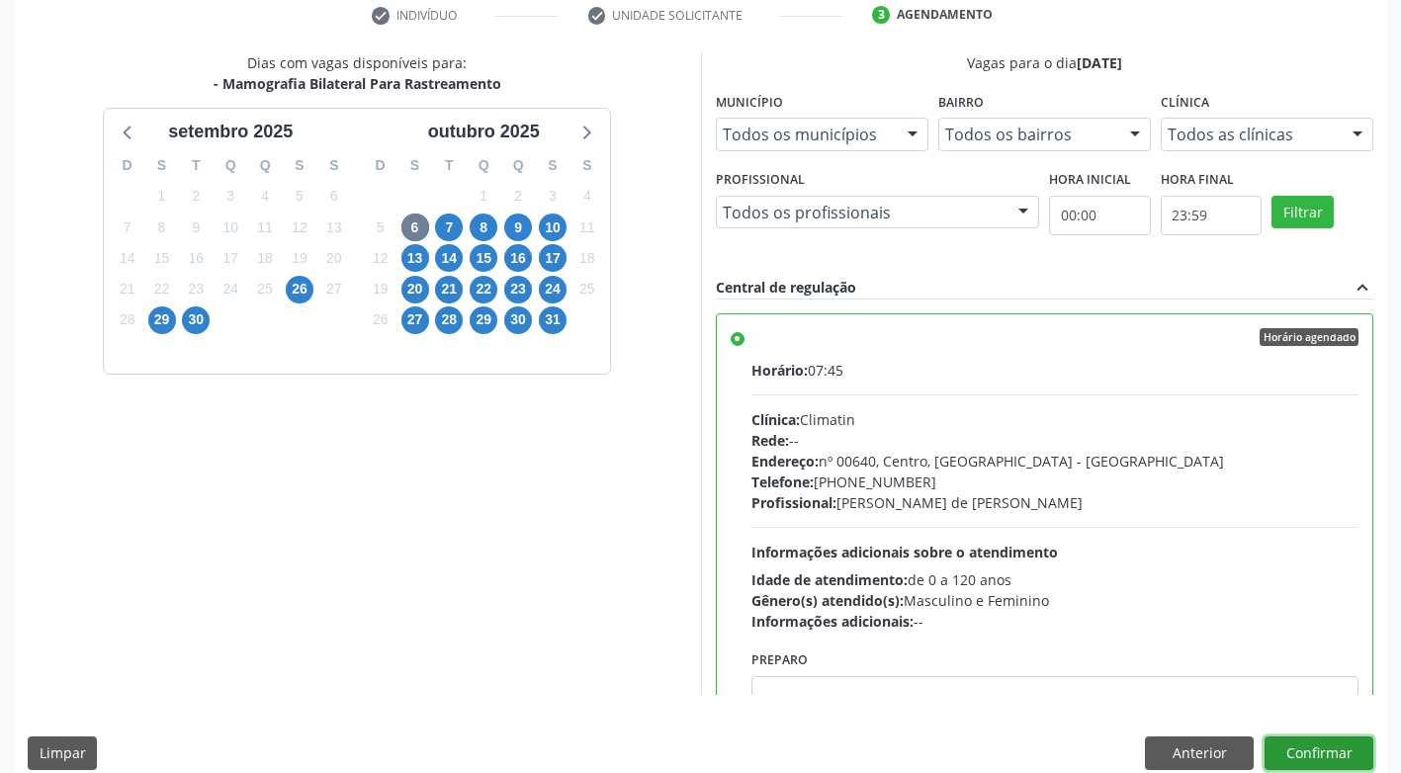
click at [1296, 758] on button "Confirmar" at bounding box center [1319, 754] width 109 height 34
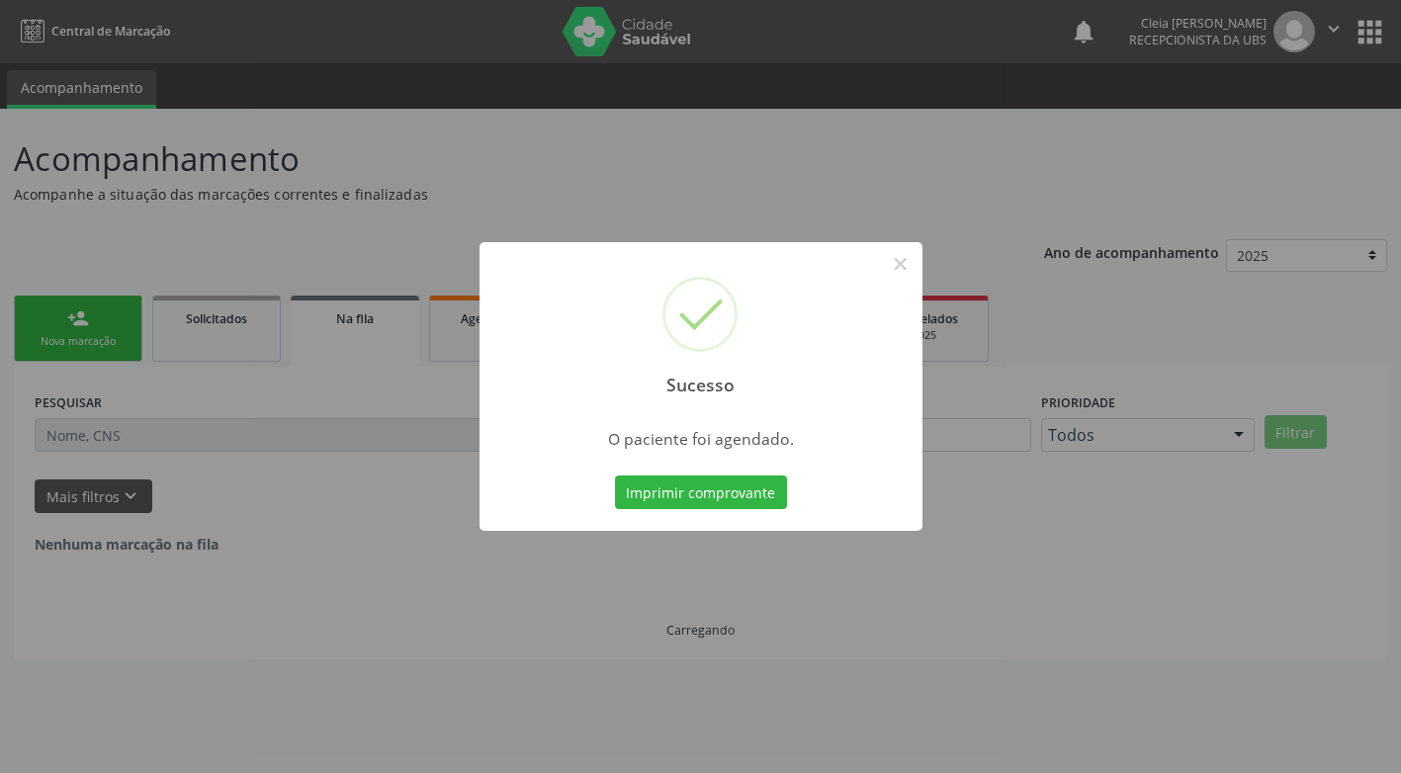
scroll to position [0, 0]
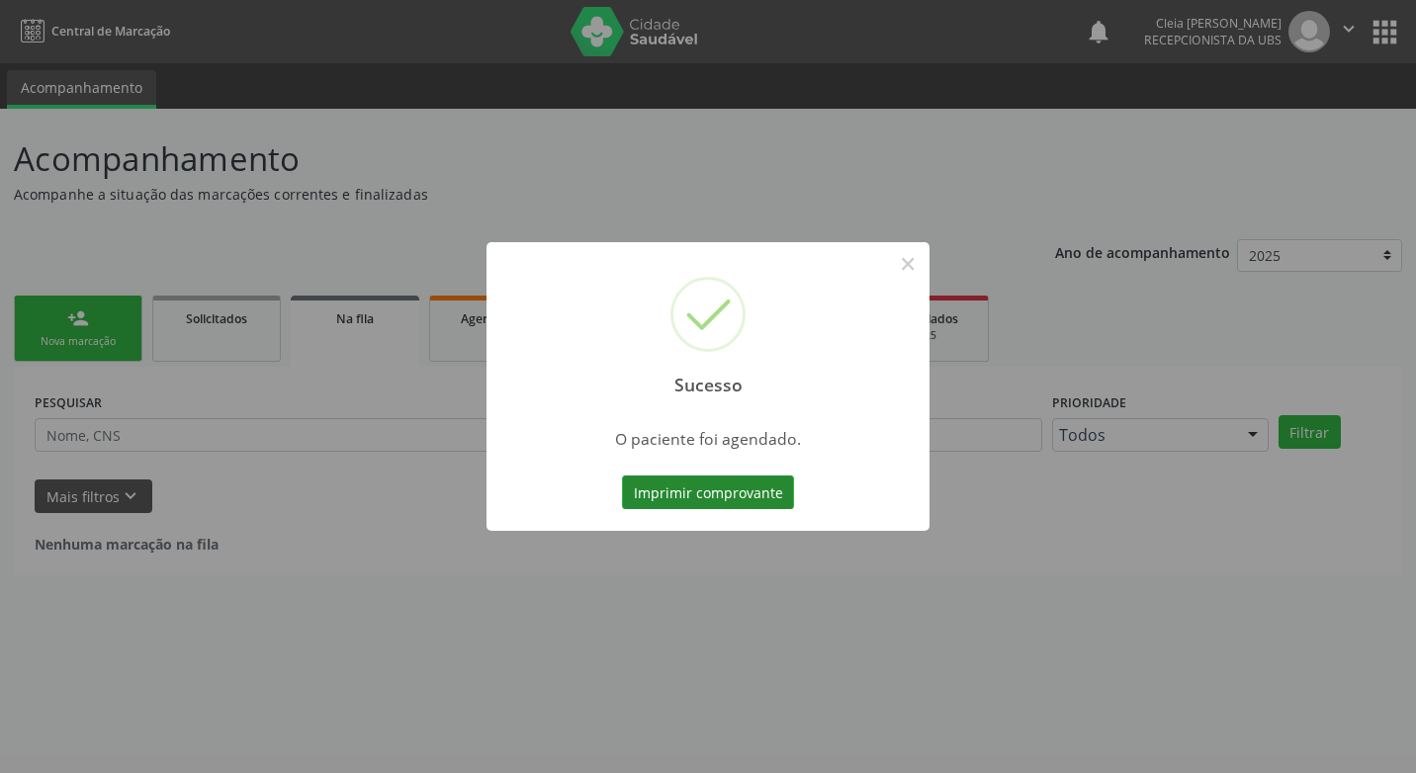
click at [743, 500] on button "Imprimir comprovante" at bounding box center [708, 493] width 172 height 34
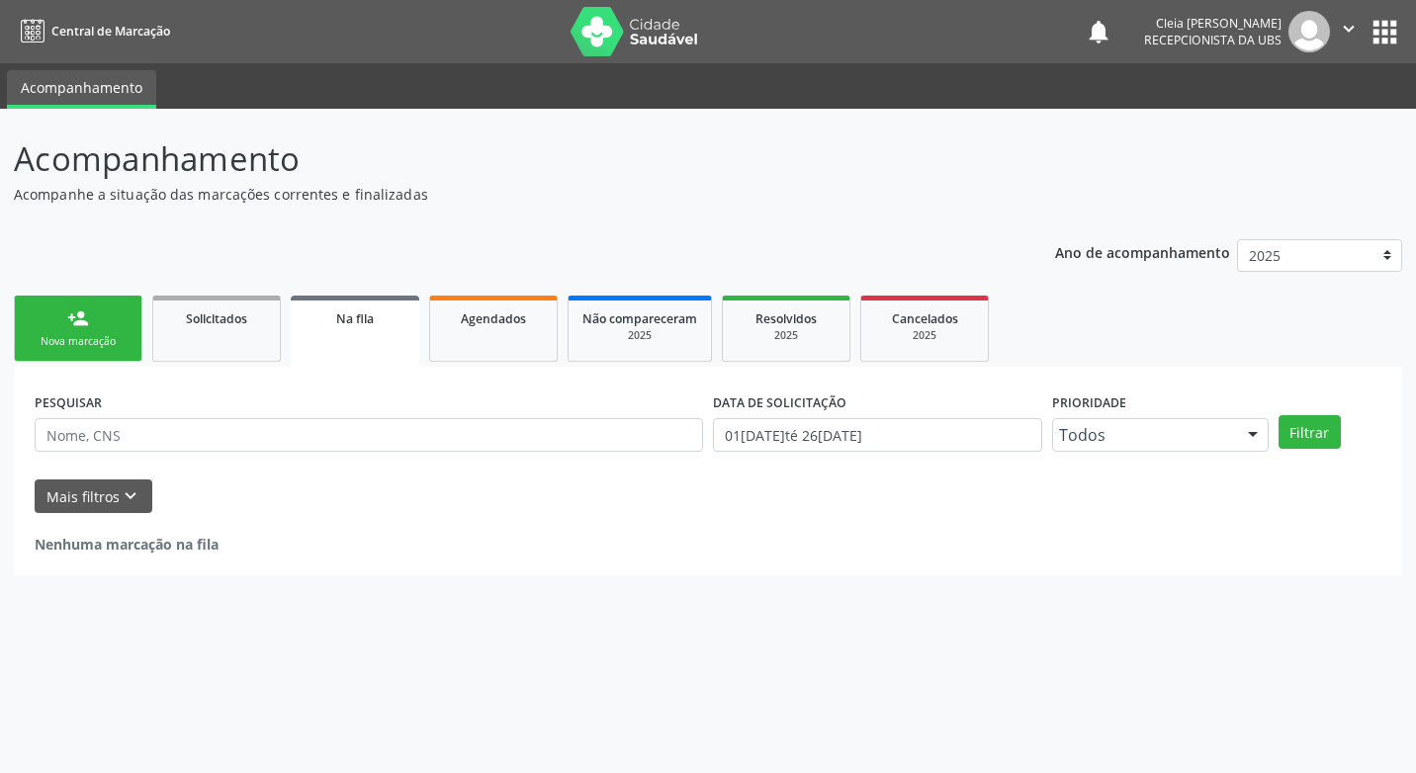
drag, startPoint x: 58, startPoint y: 339, endPoint x: 56, endPoint y: 312, distance: 26.8
click at [58, 336] on div "Nova marcação" at bounding box center [78, 341] width 99 height 15
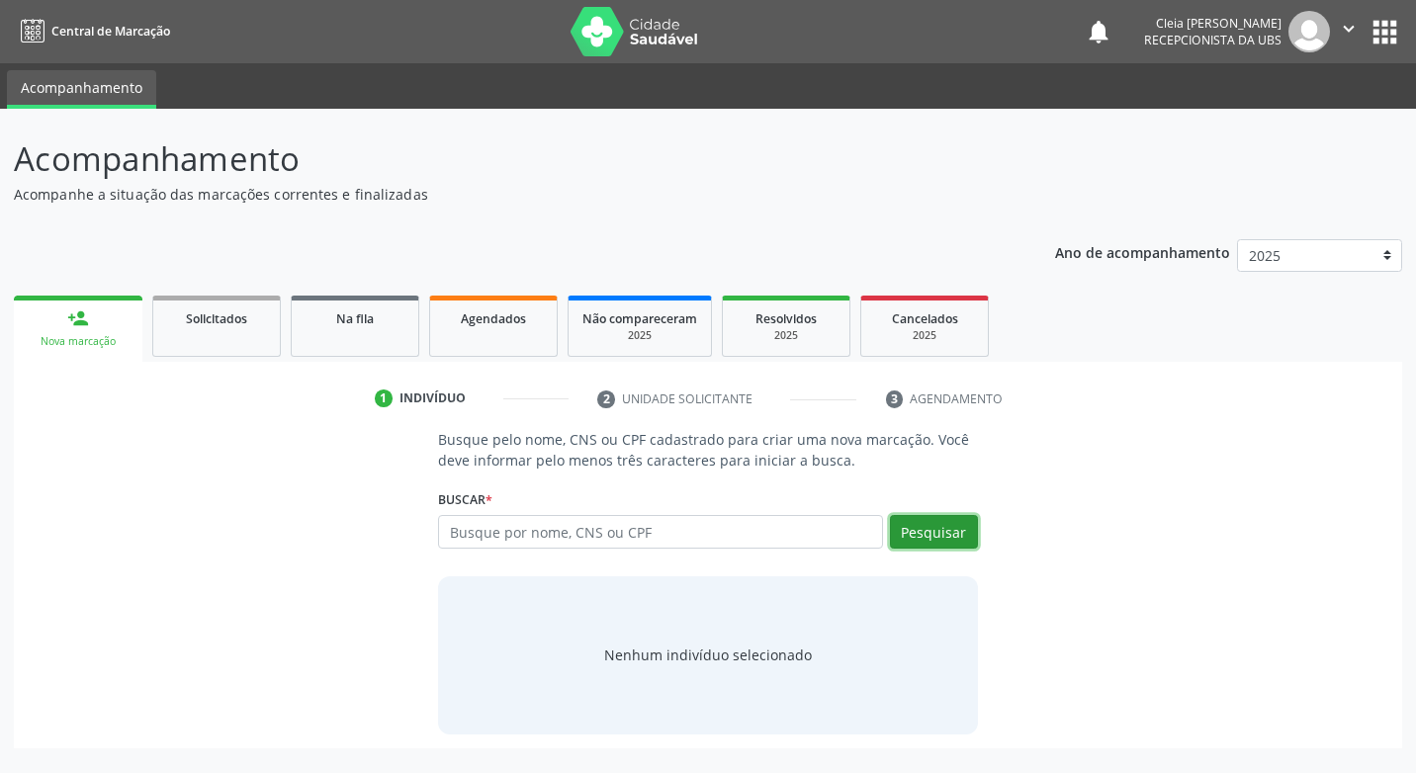
click at [919, 521] on button "Pesquisar" at bounding box center [934, 532] width 88 height 34
drag, startPoint x: 795, startPoint y: 525, endPoint x: 792, endPoint y: 506, distance: 19.0
click at [793, 520] on input "text" at bounding box center [660, 532] width 444 height 34
type input "163896802100018"
click at [925, 530] on button "Pesquisar" at bounding box center [934, 532] width 88 height 34
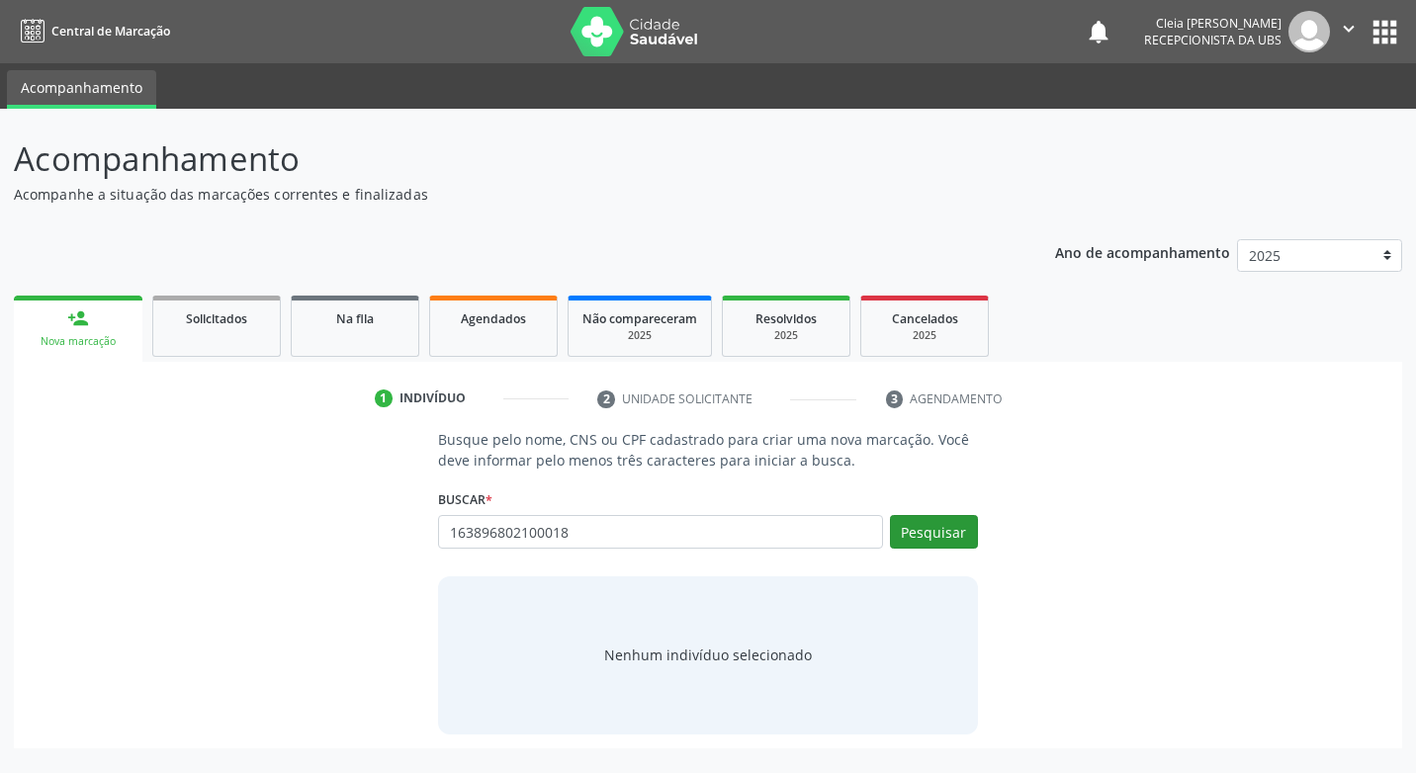
type input "163896802100018"
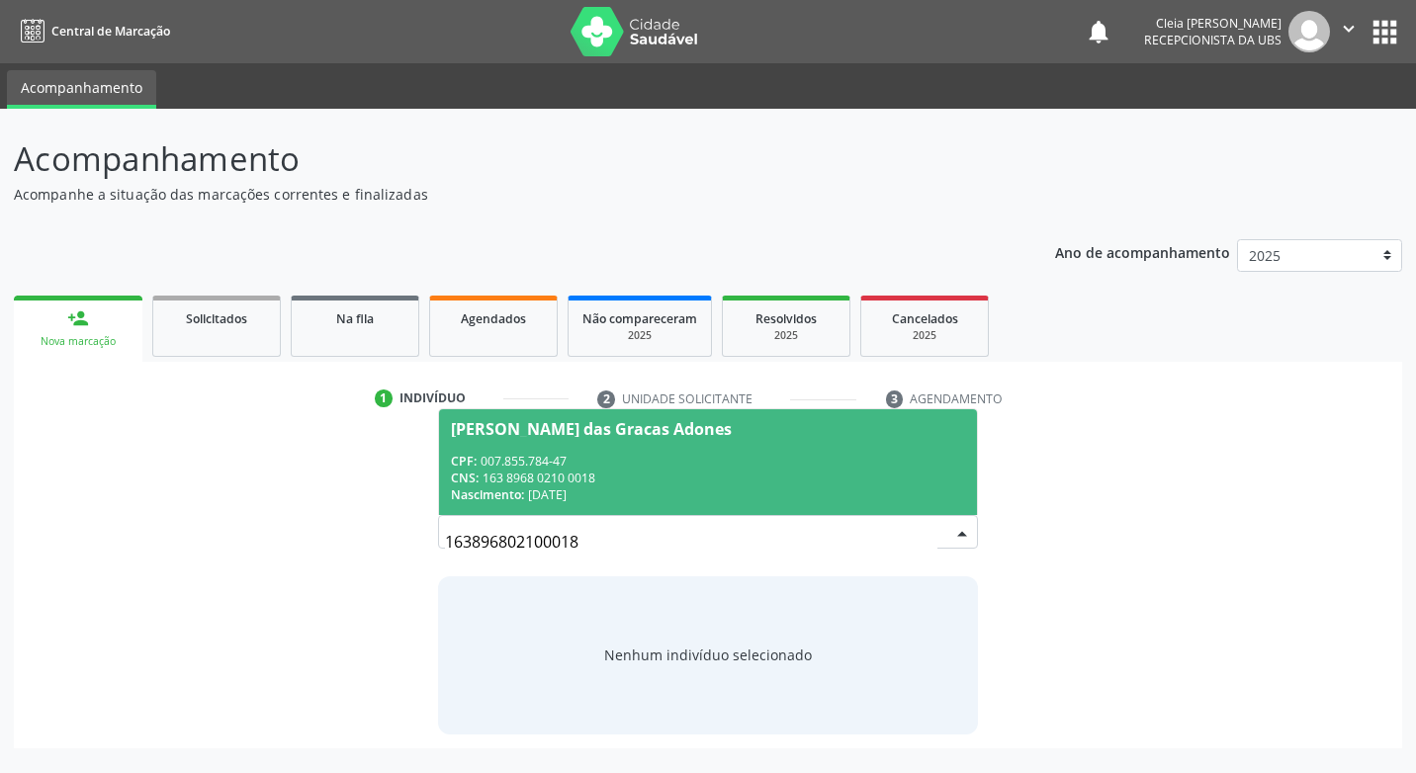
click at [763, 473] on div "CNS: 163 8968 0210 0018" at bounding box center [707, 478] width 513 height 17
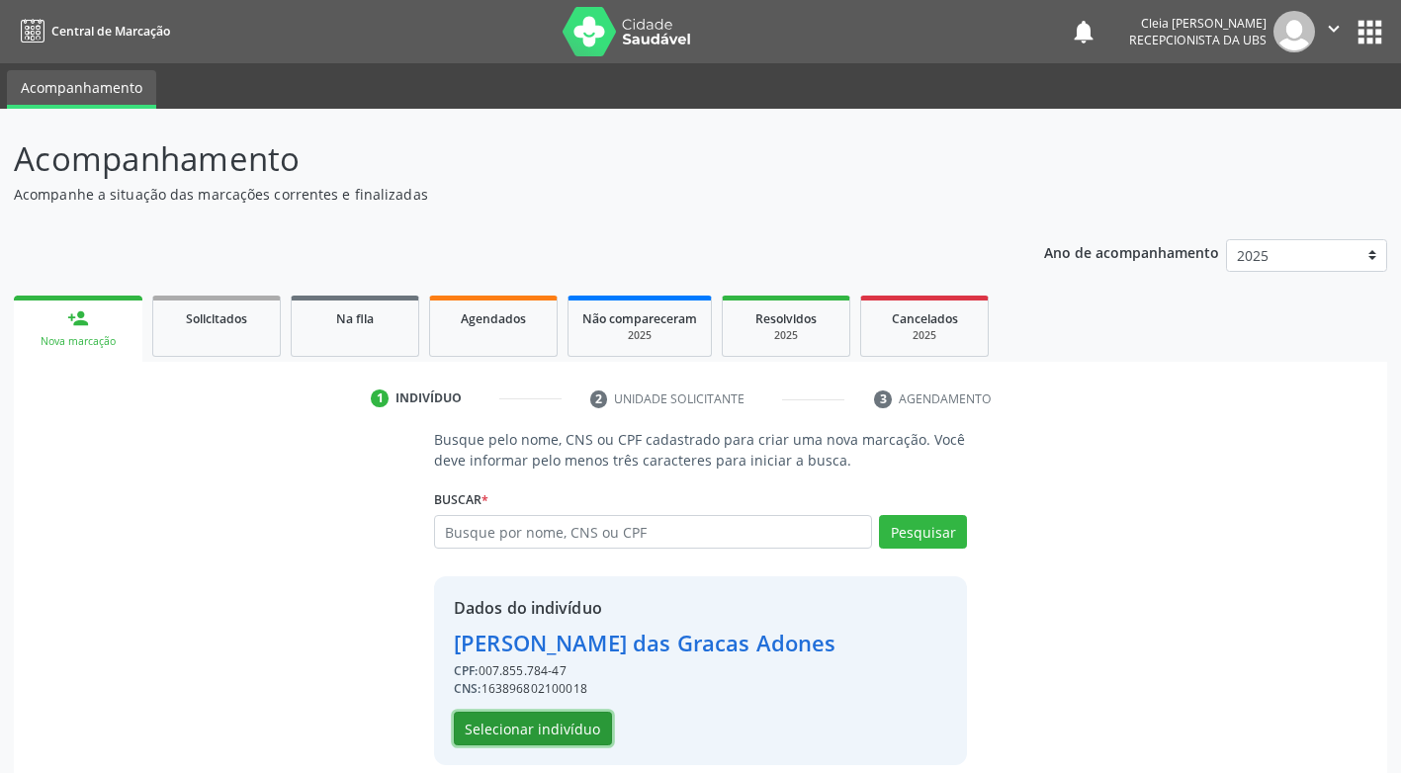
click at [592, 737] on button "Selecionar indivíduo" at bounding box center [533, 729] width 158 height 34
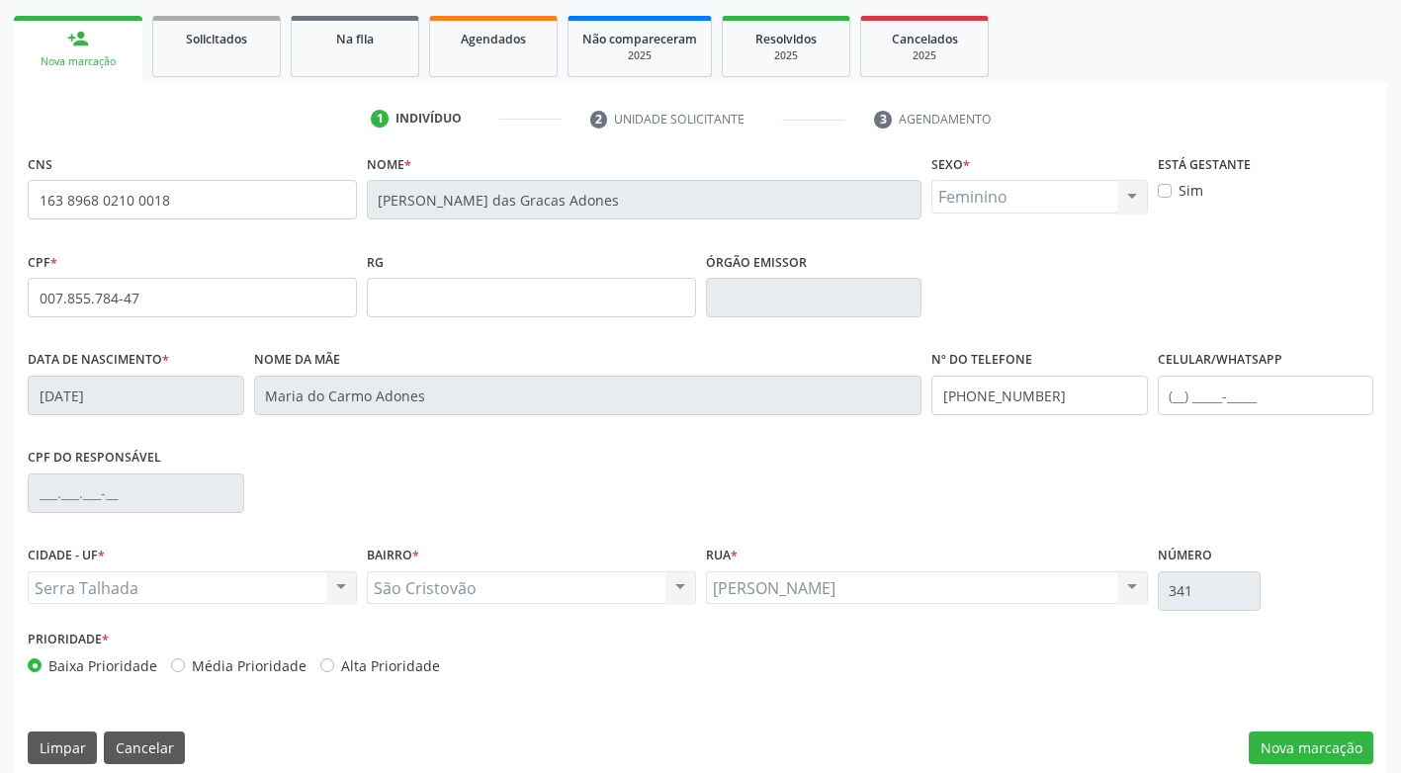
scroll to position [299, 0]
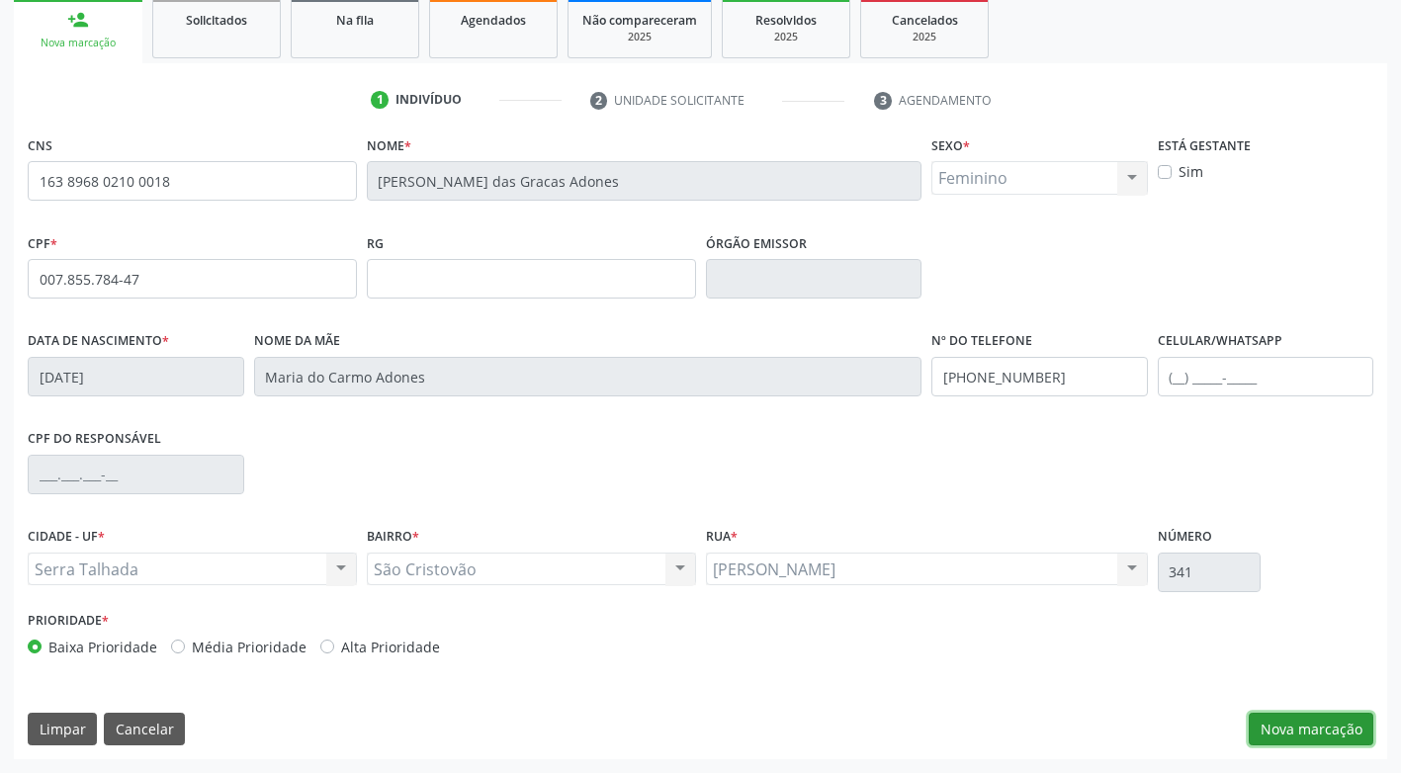
click at [1330, 732] on button "Nova marcação" at bounding box center [1311, 730] width 125 height 34
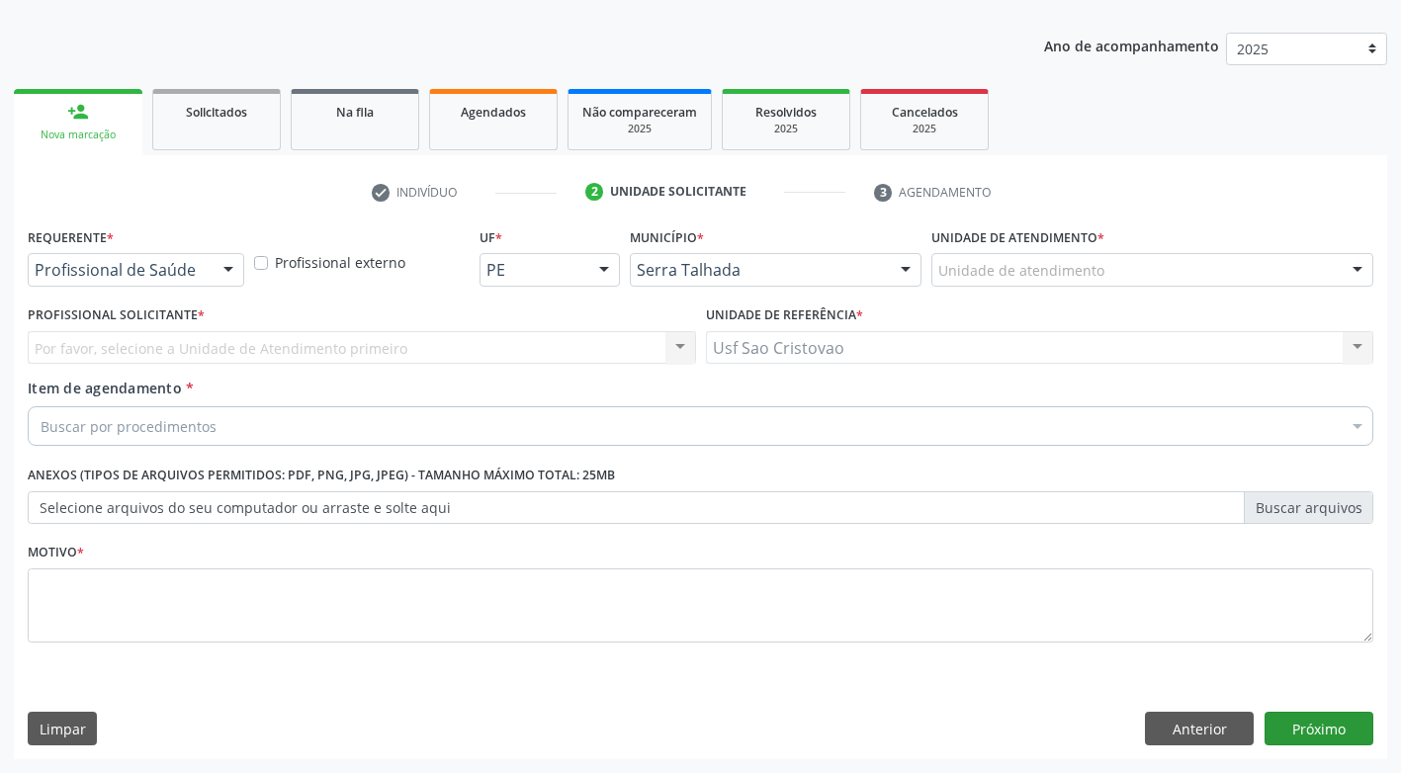
scroll to position [207, 0]
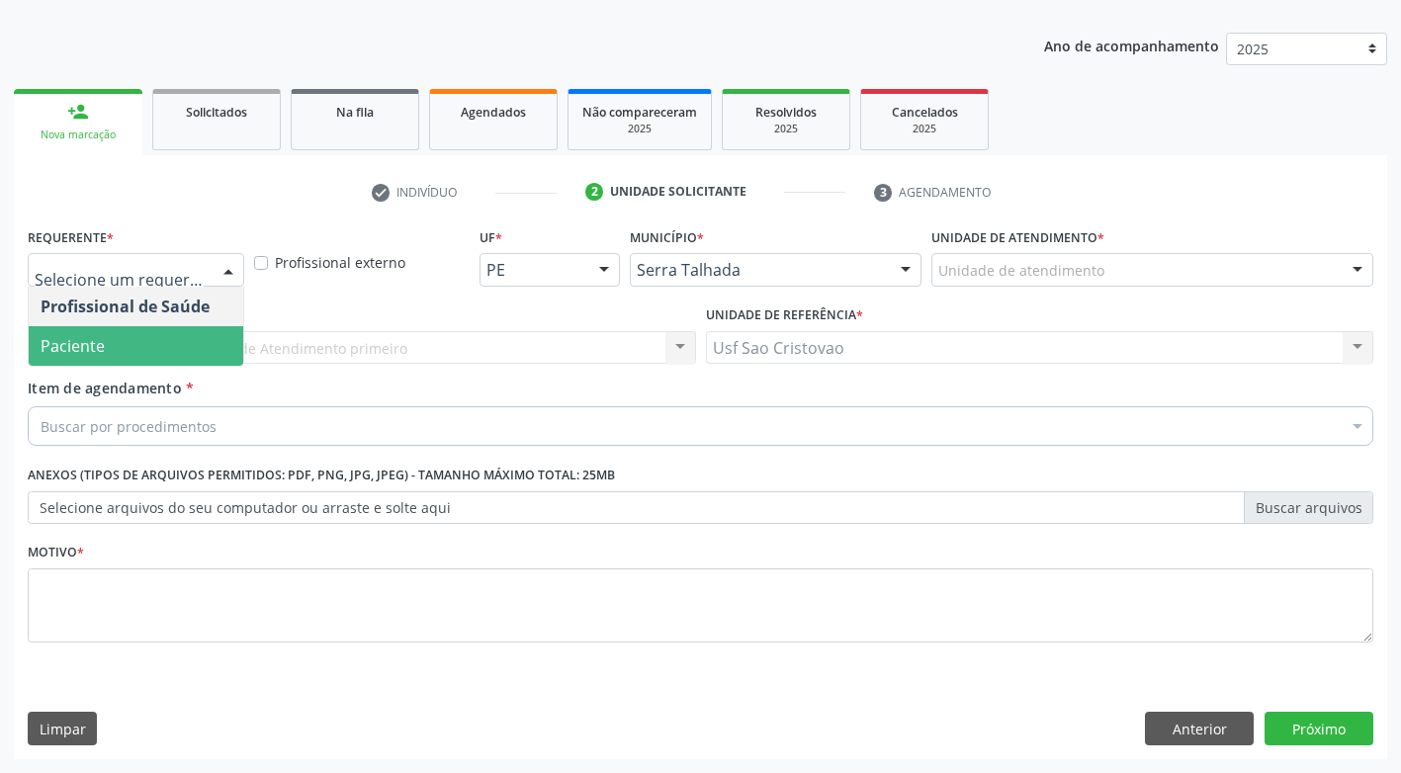
click at [224, 355] on span "Paciente" at bounding box center [136, 346] width 215 height 40
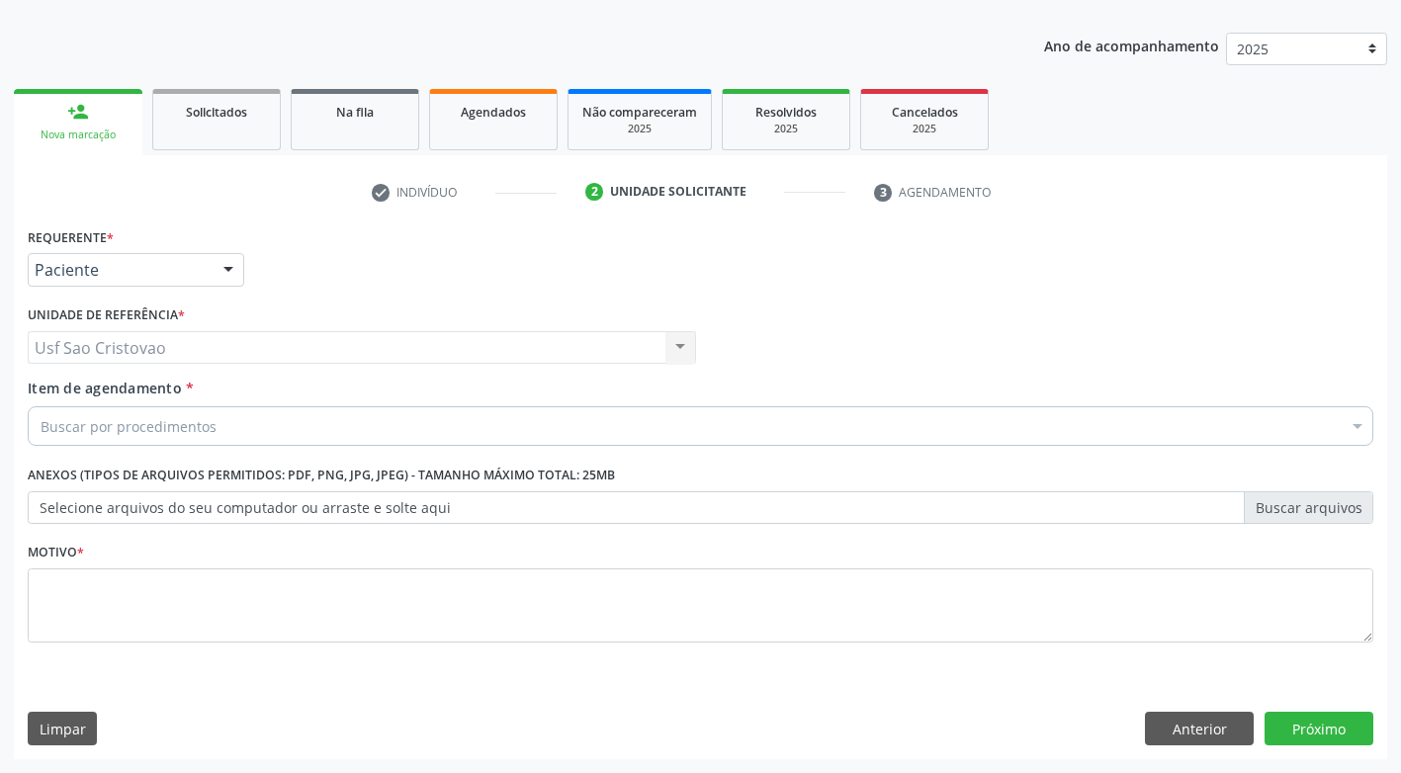
click at [295, 426] on div "Buscar por procedimentos" at bounding box center [701, 426] width 1346 height 40
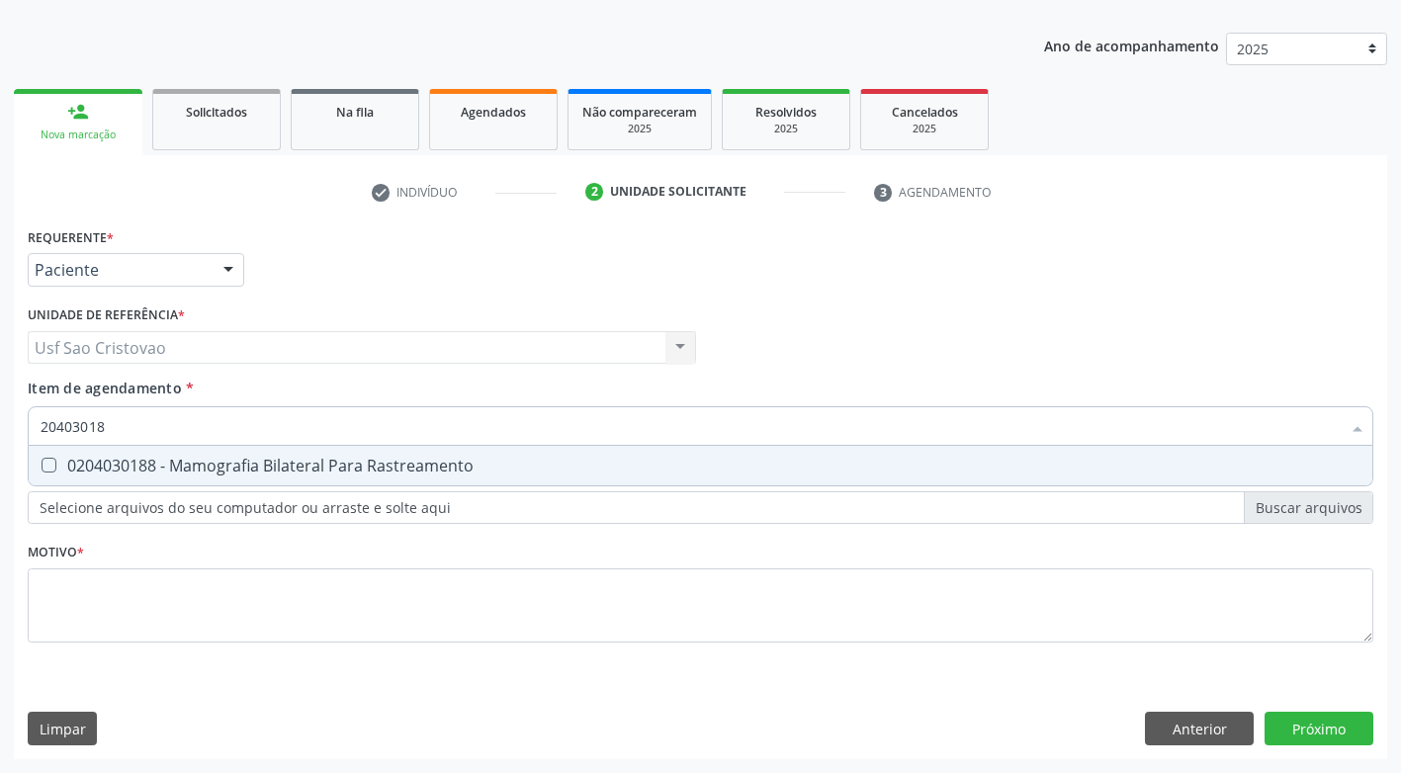
type input "204030188"
click at [46, 460] on Rastreamento at bounding box center [49, 465] width 15 height 15
click at [42, 460] on Rastreamento "checkbox" at bounding box center [35, 465] width 13 height 13
checkbox Rastreamento "true"
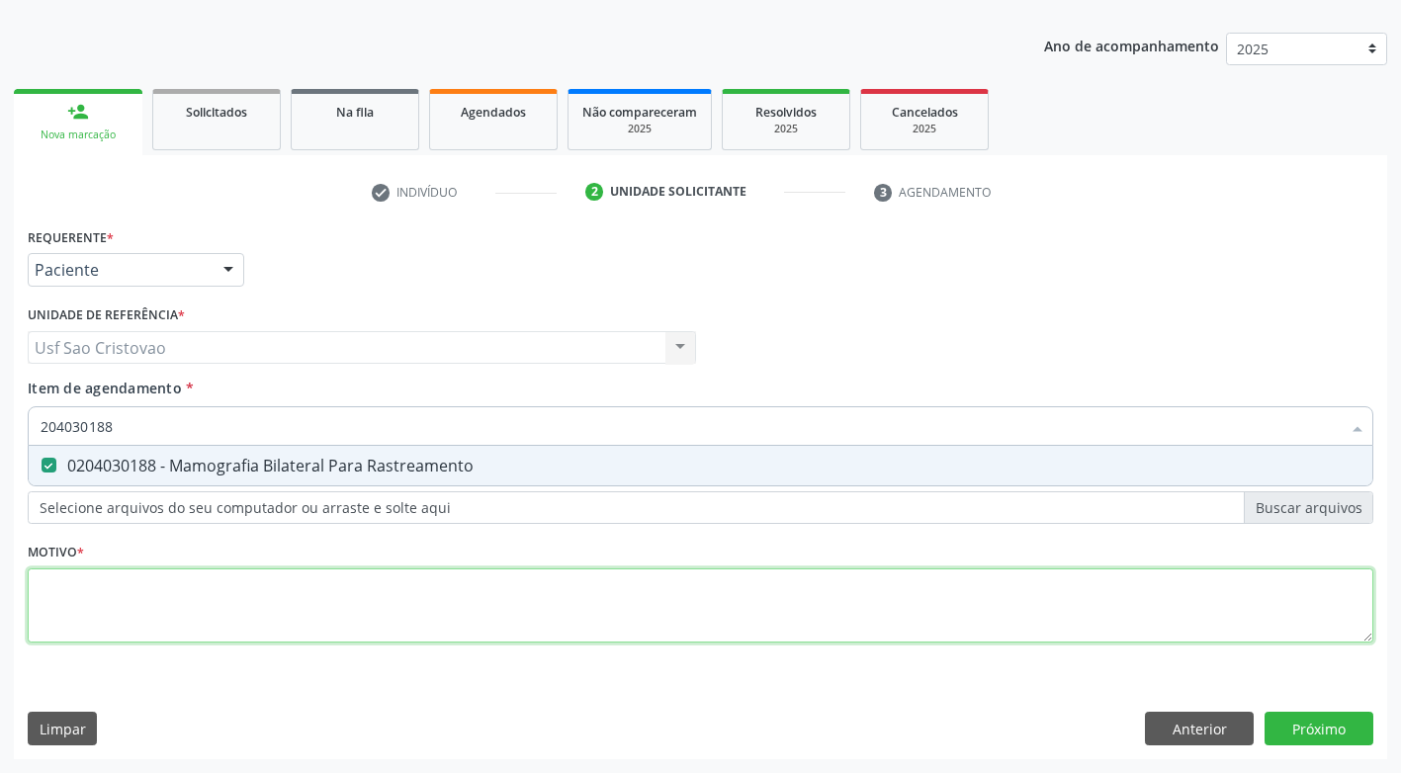
click at [142, 614] on div "Requerente * Paciente Profissional de Saúde Paciente Nenhum resultado encontrad…" at bounding box center [701, 446] width 1346 height 448
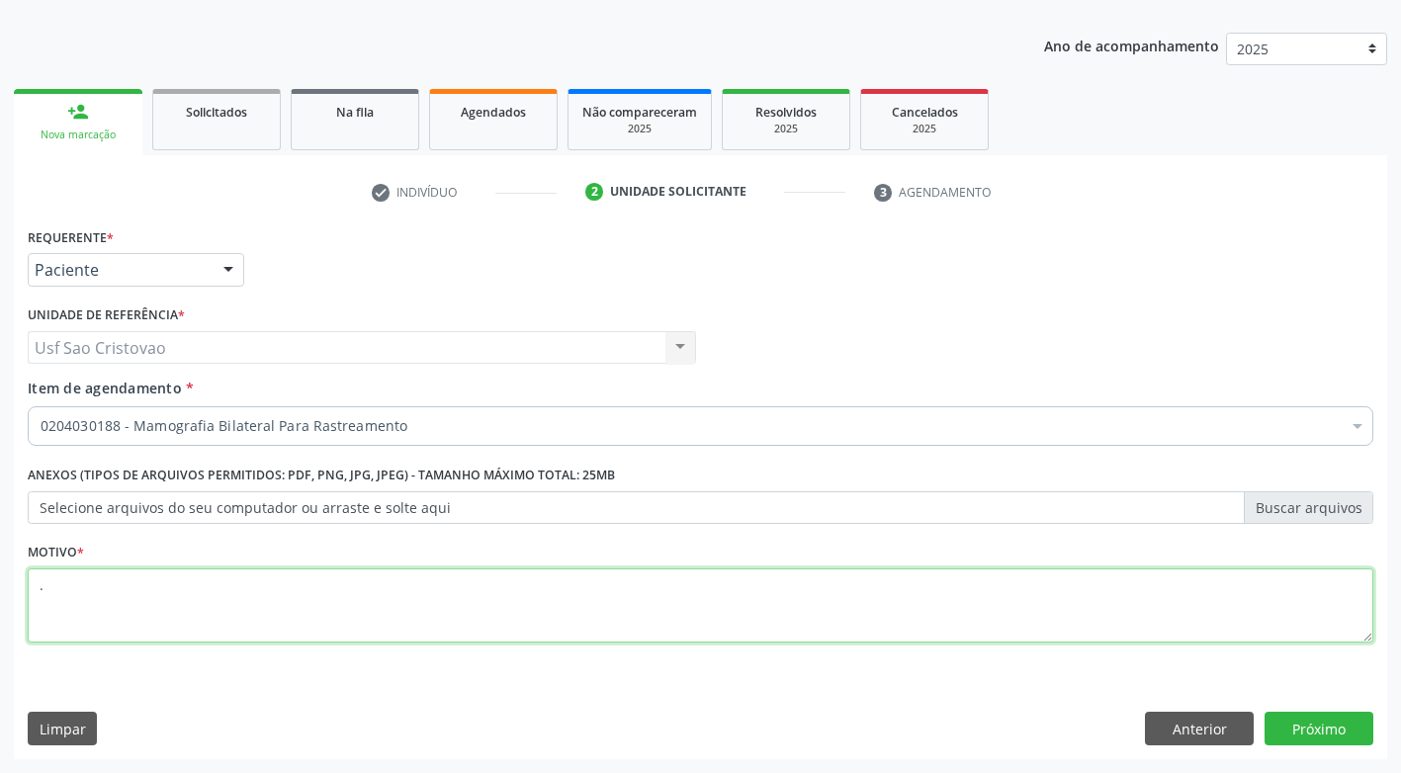
type textarea "."
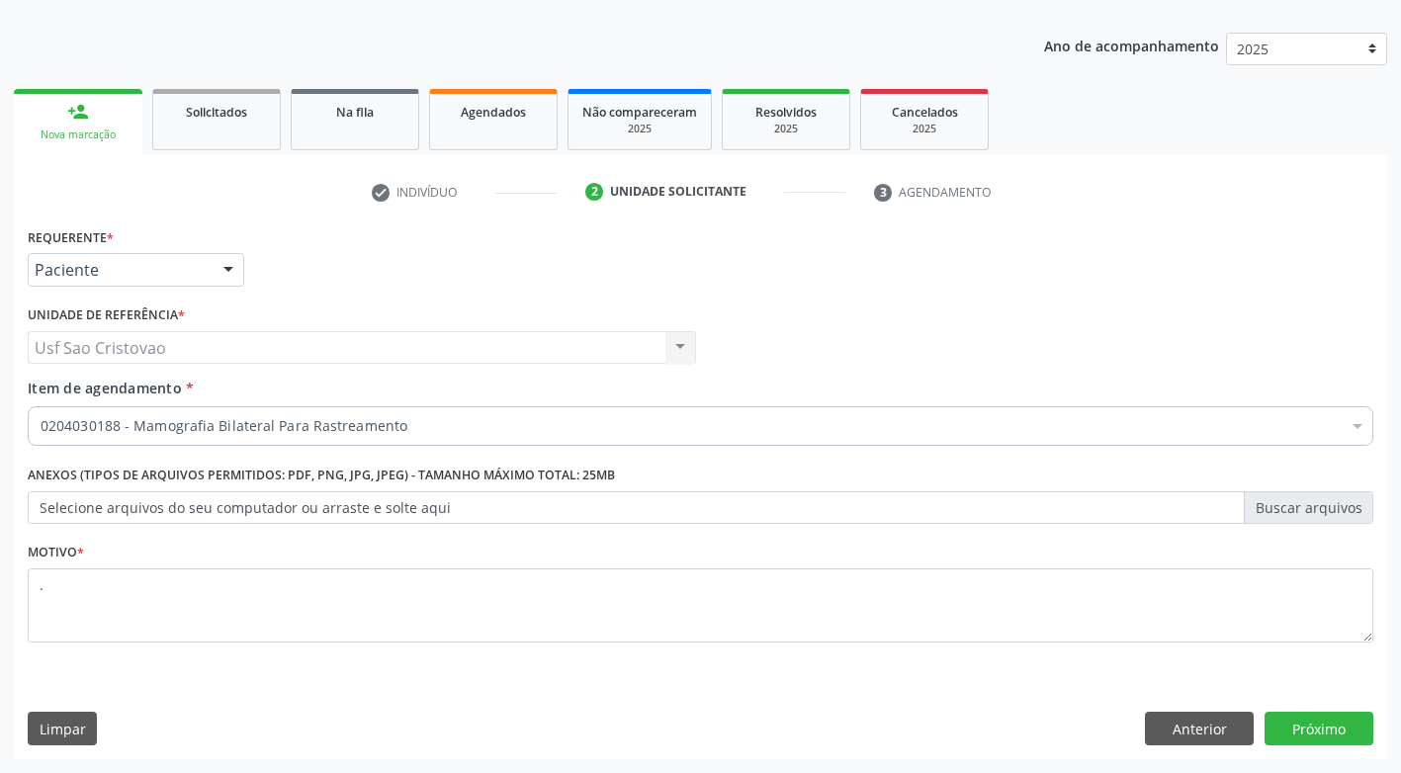
drag, startPoint x: 494, startPoint y: 700, endPoint x: 799, endPoint y: 707, distance: 304.7
click at [495, 699] on div "Requerente * Paciente Profissional de Saúde Paciente Nenhum resultado encontrad…" at bounding box center [701, 490] width 1374 height 537
click at [1295, 732] on button "Próximo" at bounding box center [1319, 729] width 109 height 34
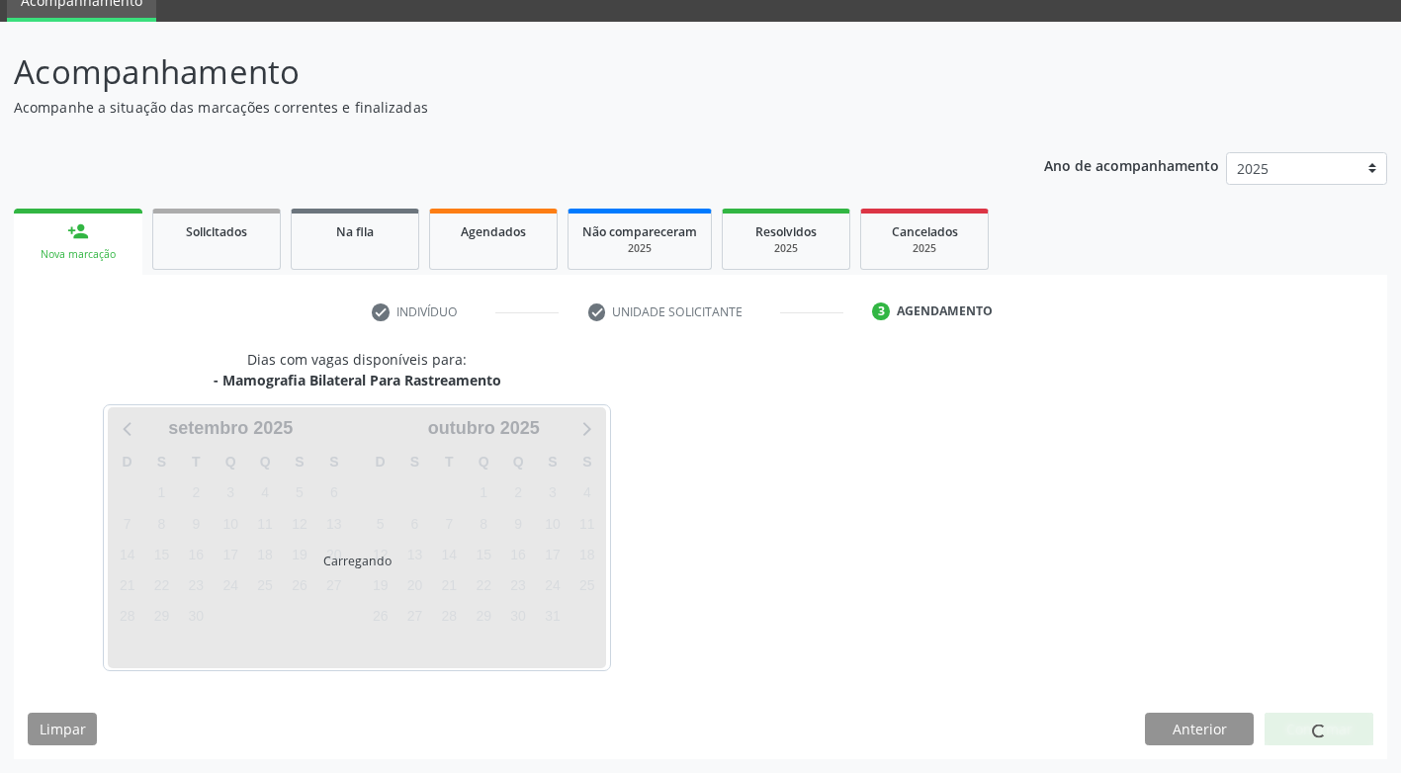
scroll to position [87, 0]
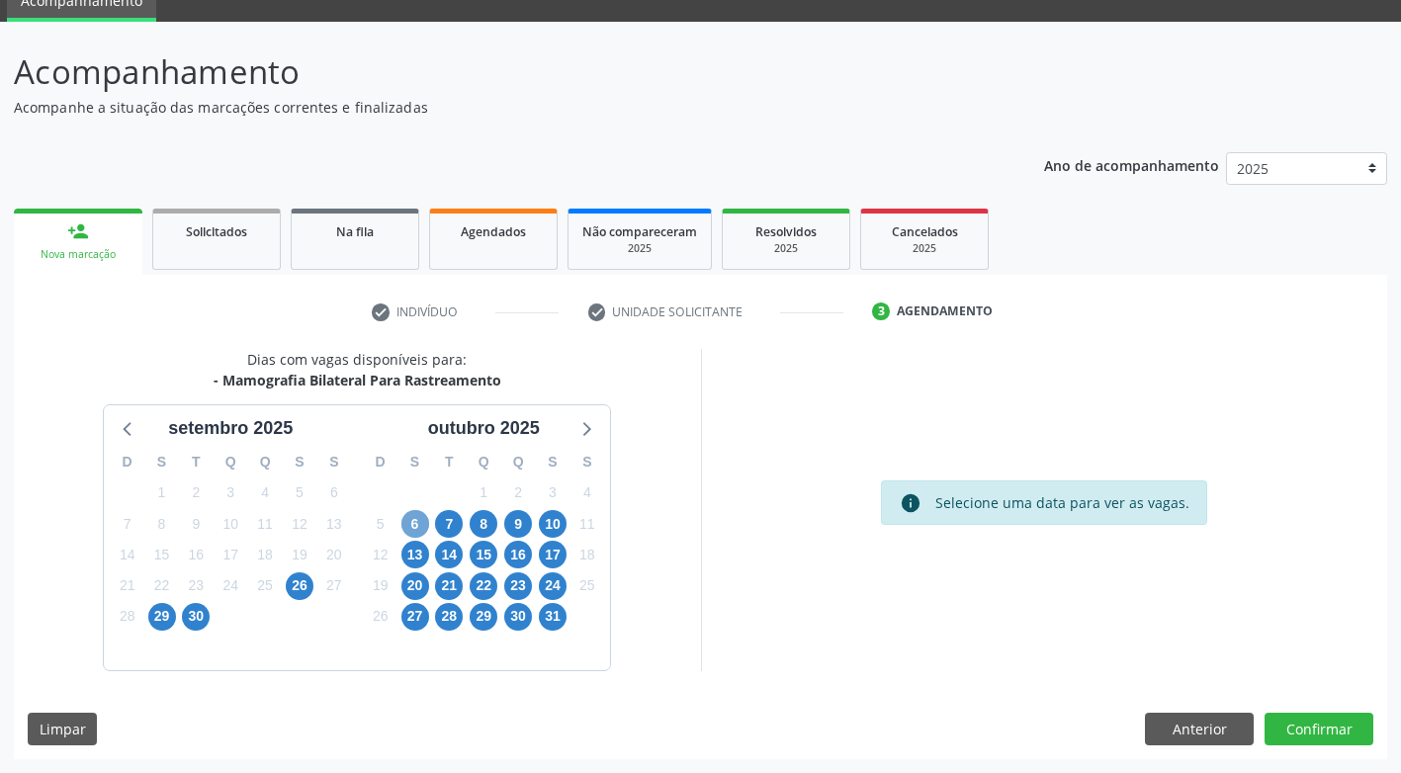
click at [416, 523] on span "6" at bounding box center [415, 524] width 28 height 28
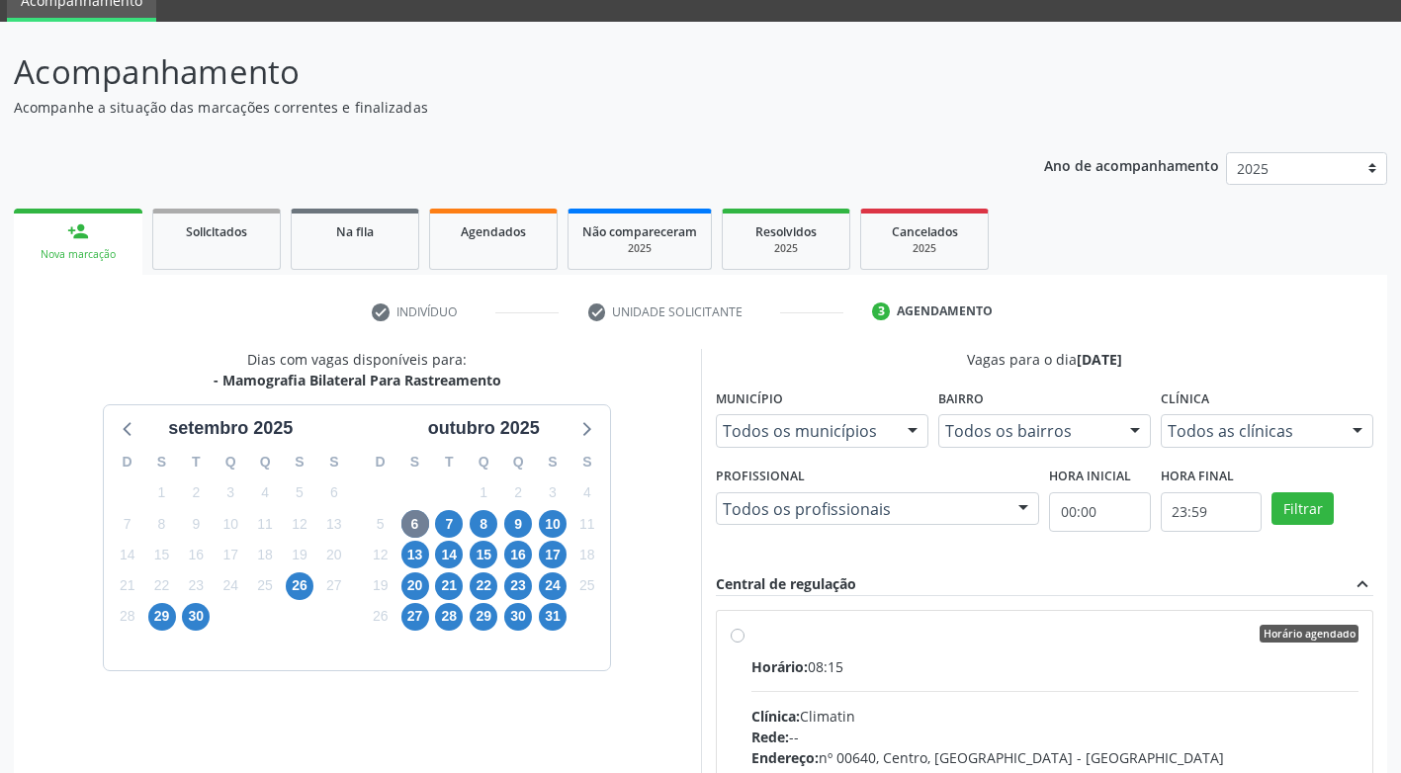
click at [748, 640] on div "Horário agendado Horário: 08:15 Clínica: Climatin Rede: -- Endereço: nº 00640, …" at bounding box center [1045, 777] width 629 height 304
radio input "true"
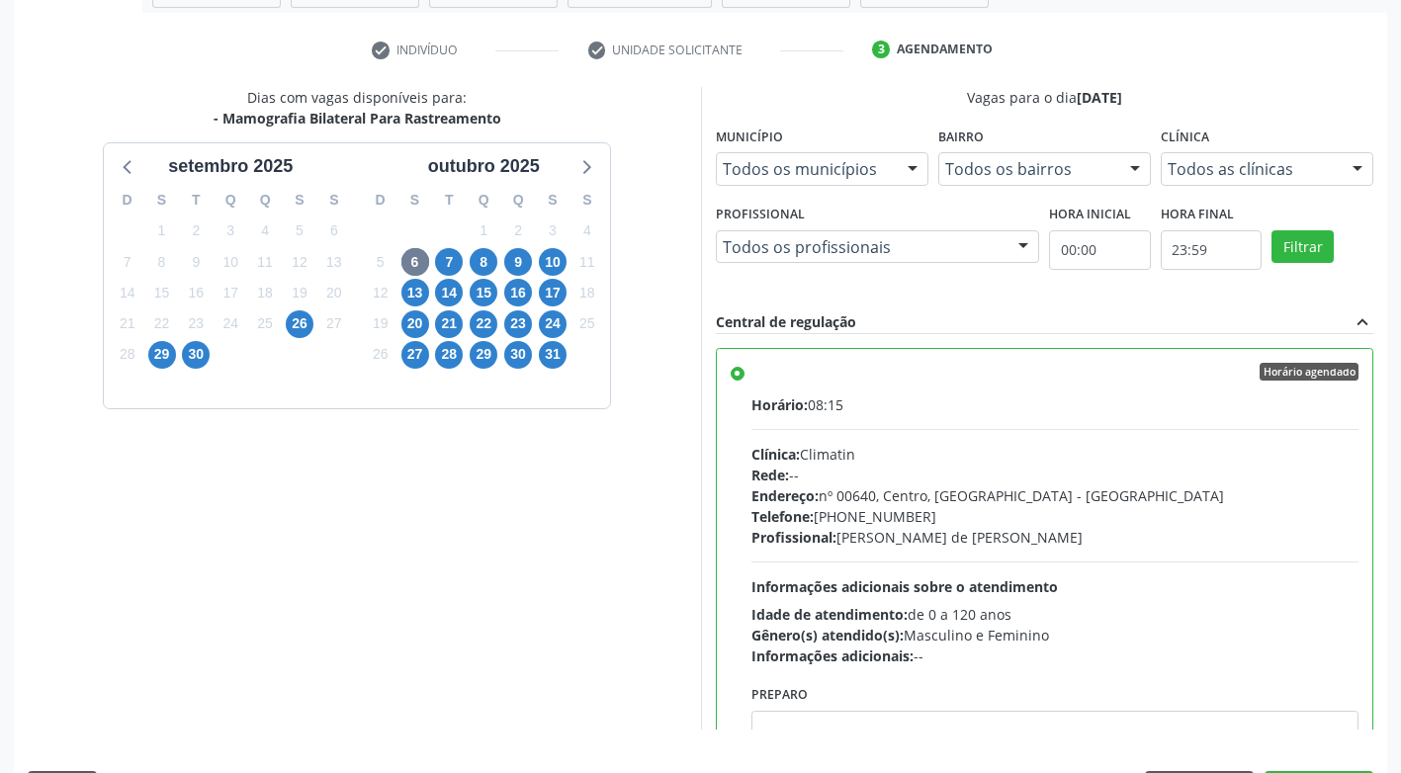
scroll to position [408, 0]
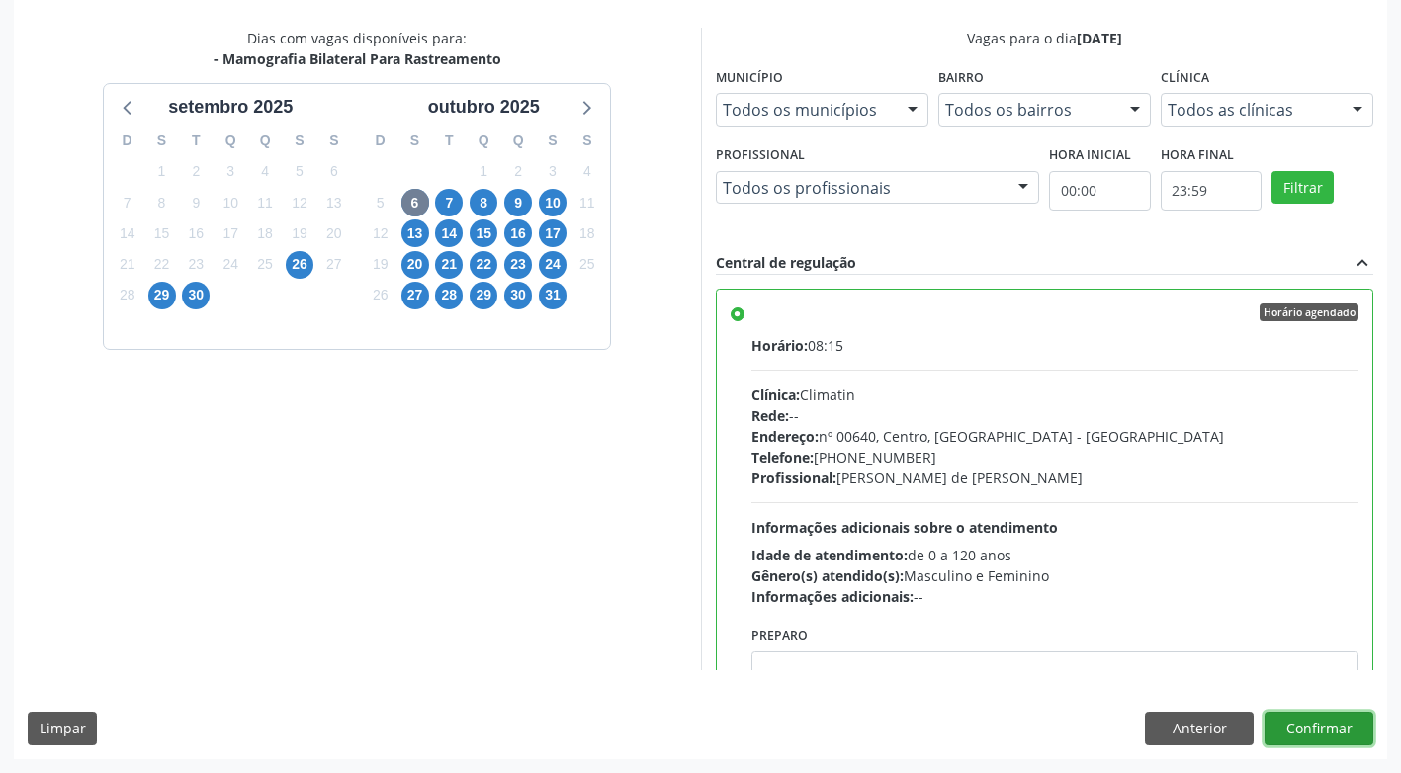
click at [1342, 731] on button "Confirmar" at bounding box center [1319, 729] width 109 height 34
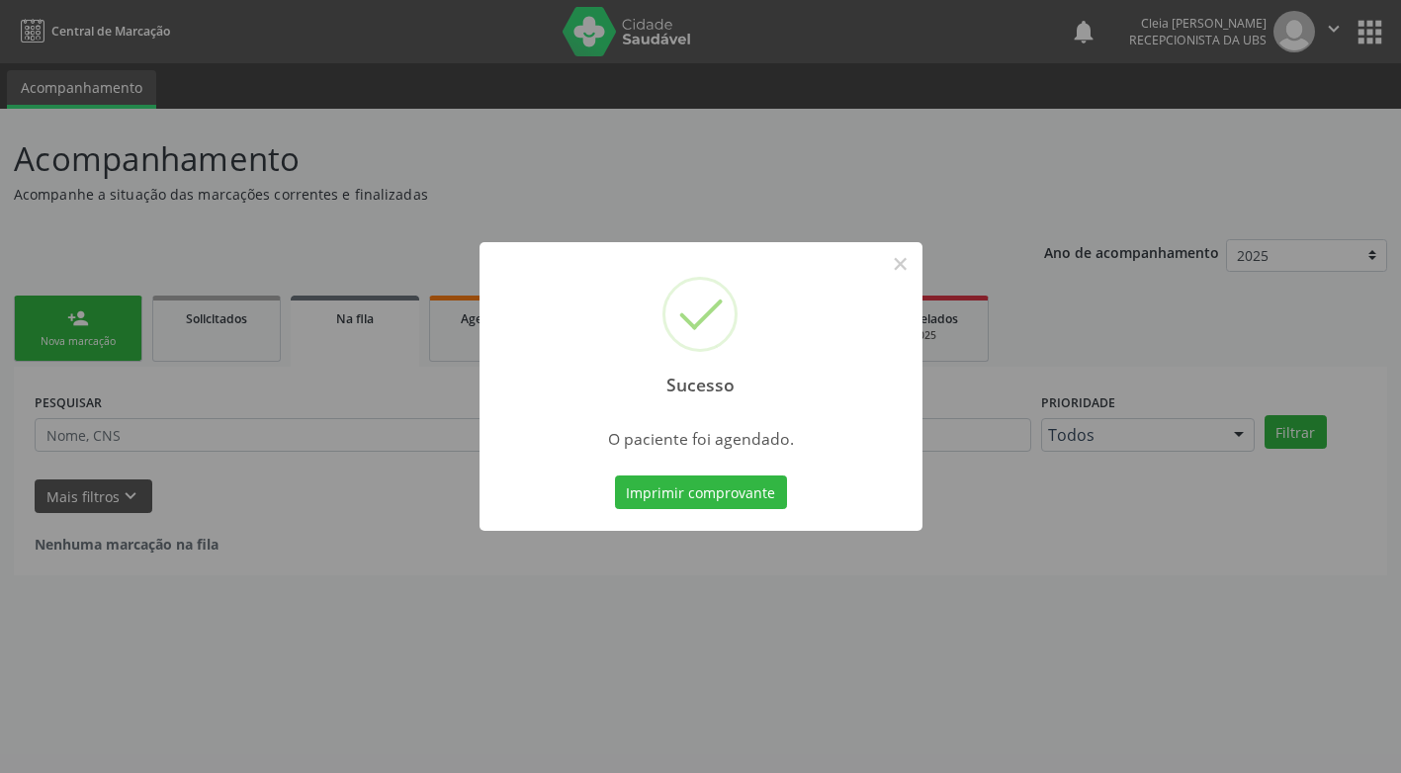
scroll to position [0, 0]
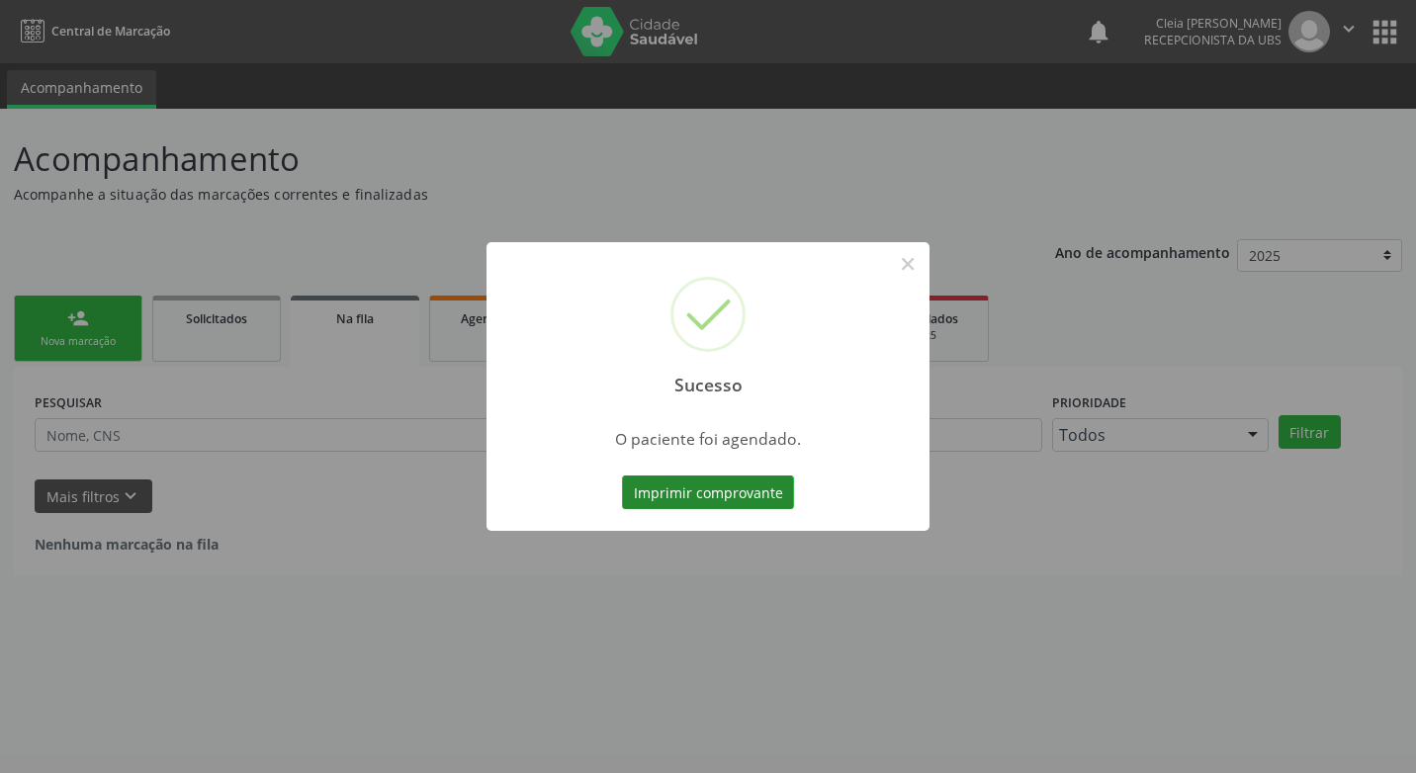
click at [667, 486] on button "Imprimir comprovante" at bounding box center [708, 493] width 172 height 34
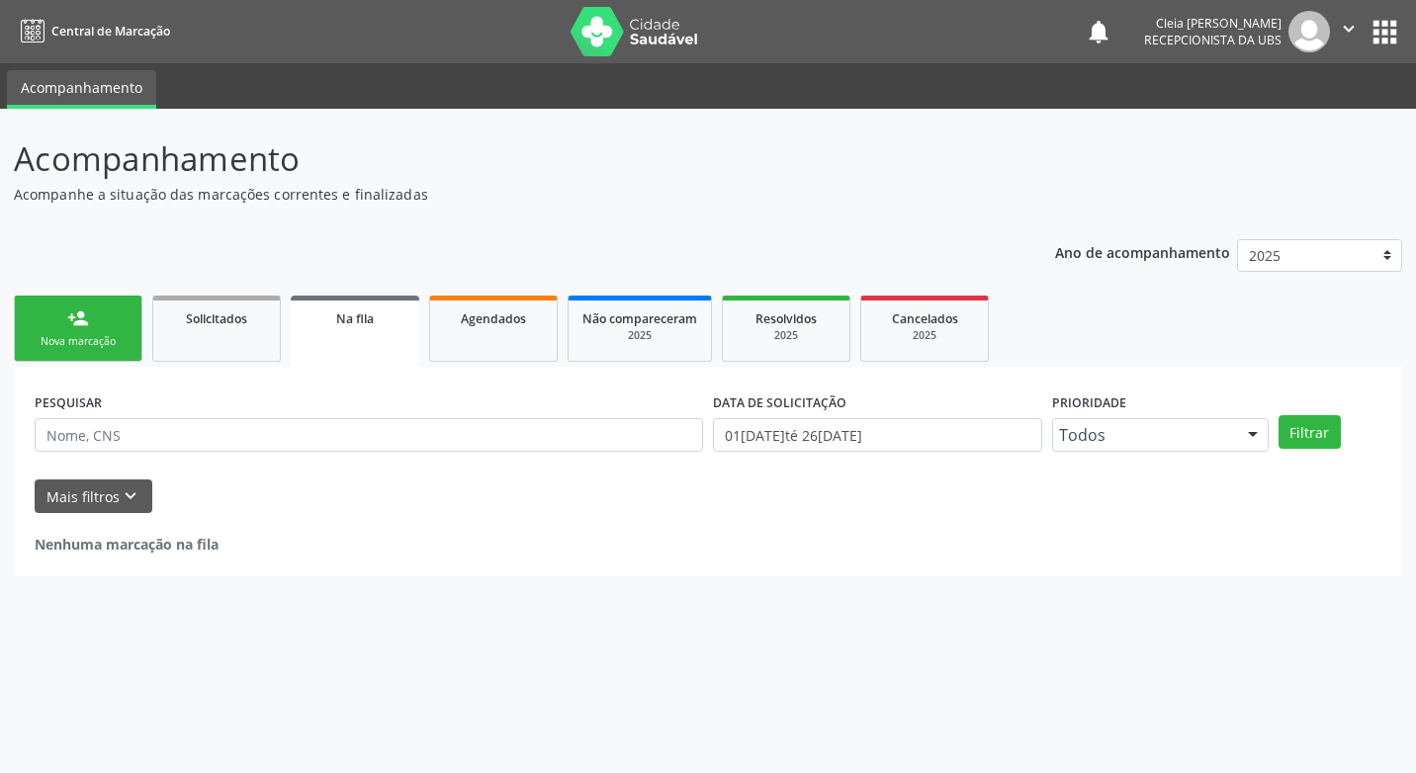
click at [100, 337] on div "Nova marcação" at bounding box center [78, 341] width 99 height 15
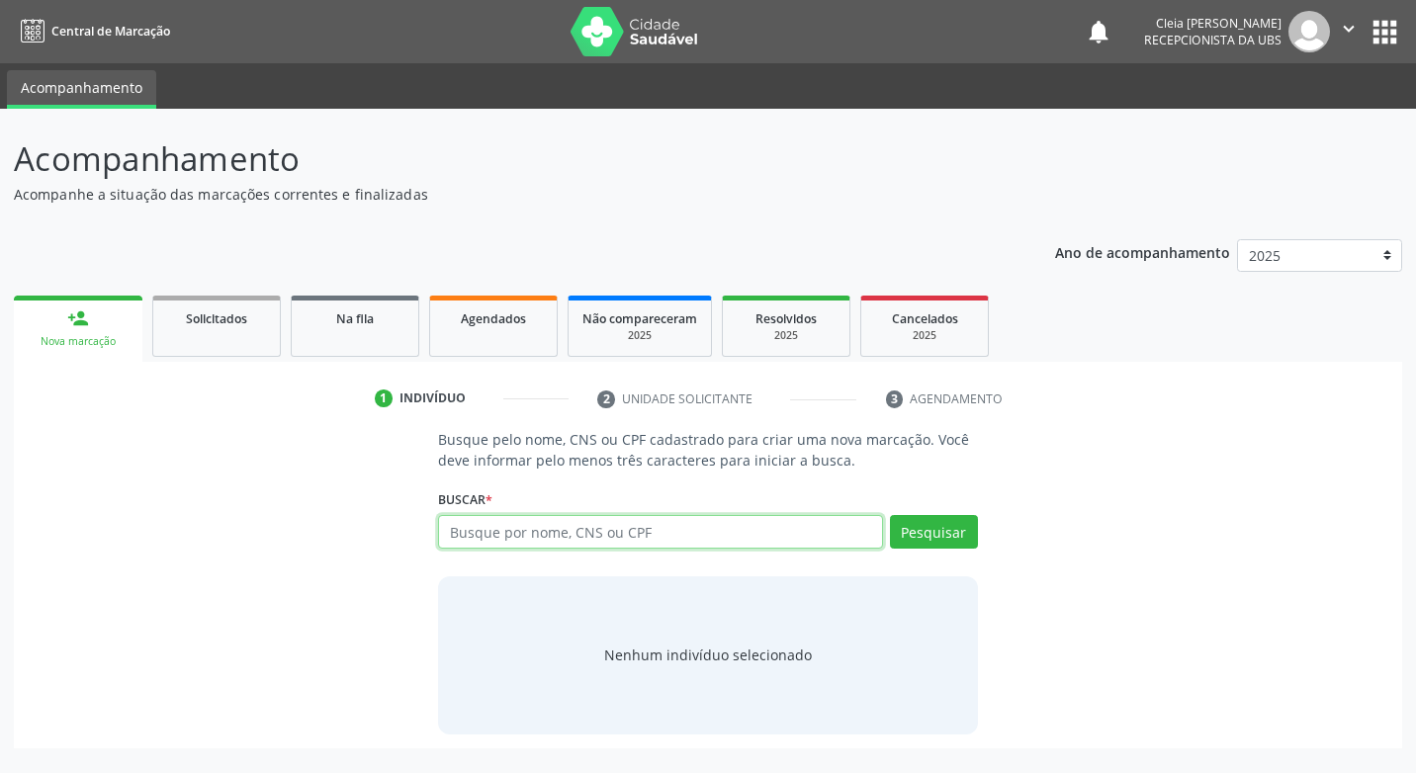
click at [715, 541] on input "text" at bounding box center [660, 532] width 444 height 34
type input "898003730131712"
click at [922, 538] on button "Pesquisar" at bounding box center [934, 532] width 88 height 34
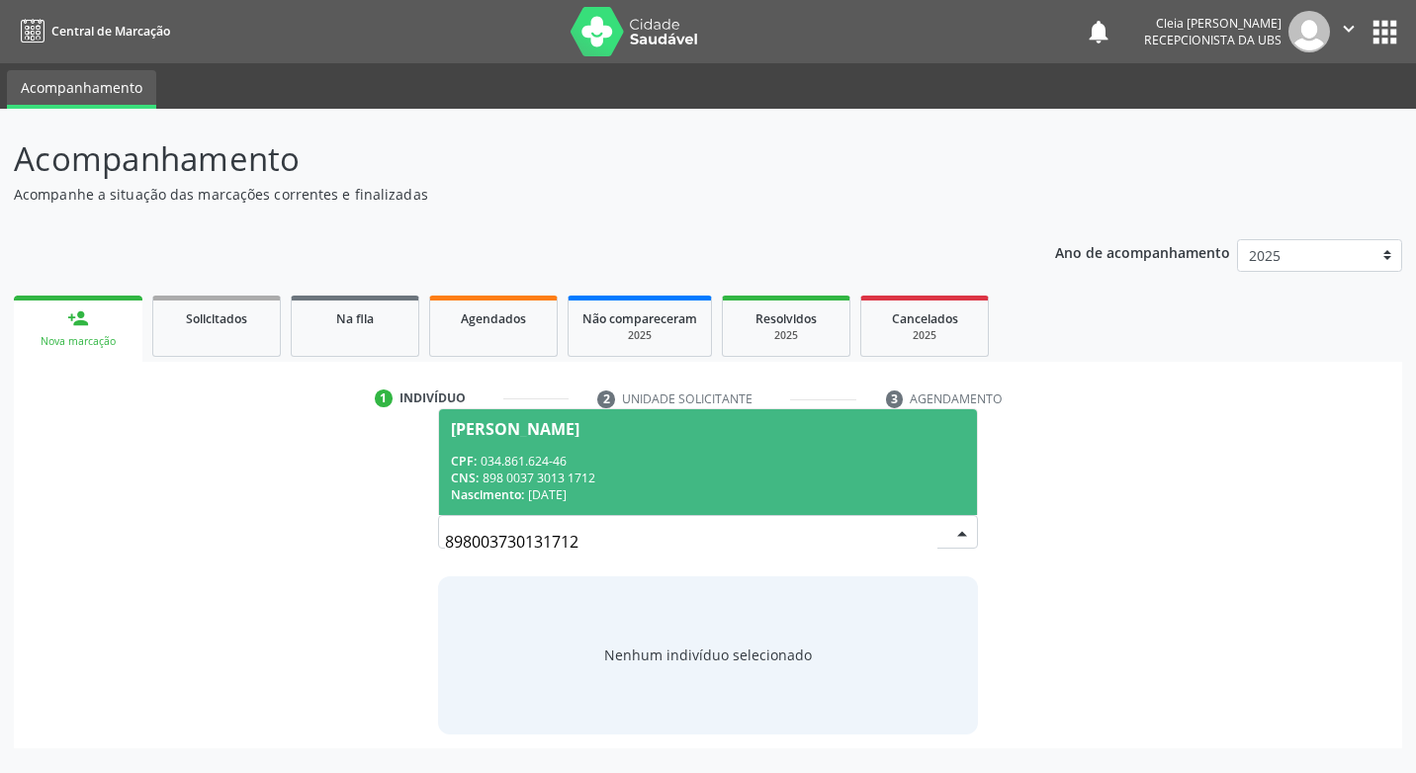
click at [741, 460] on div "CPF: 034.861.624-46" at bounding box center [707, 461] width 513 height 17
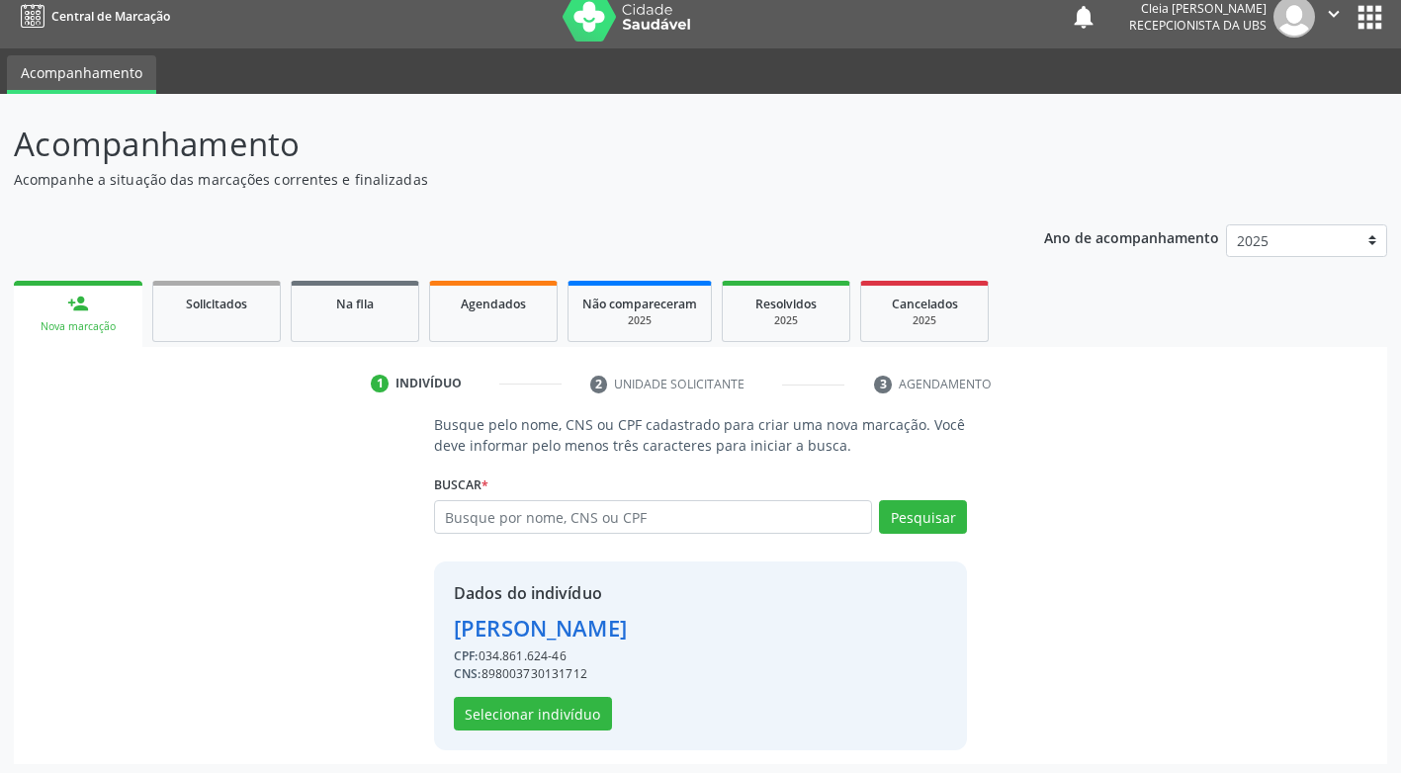
scroll to position [20, 0]
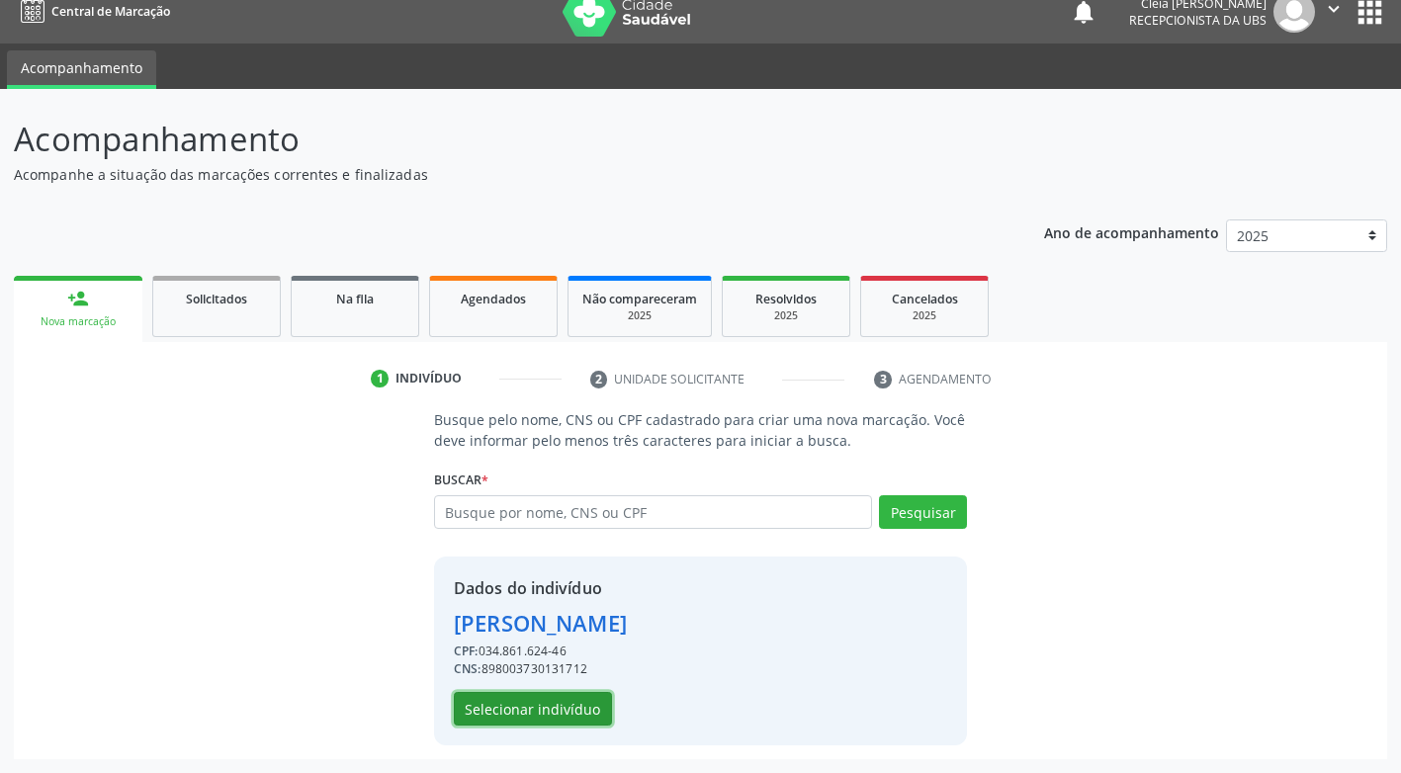
click at [579, 713] on button "Selecionar indivíduo" at bounding box center [533, 709] width 158 height 34
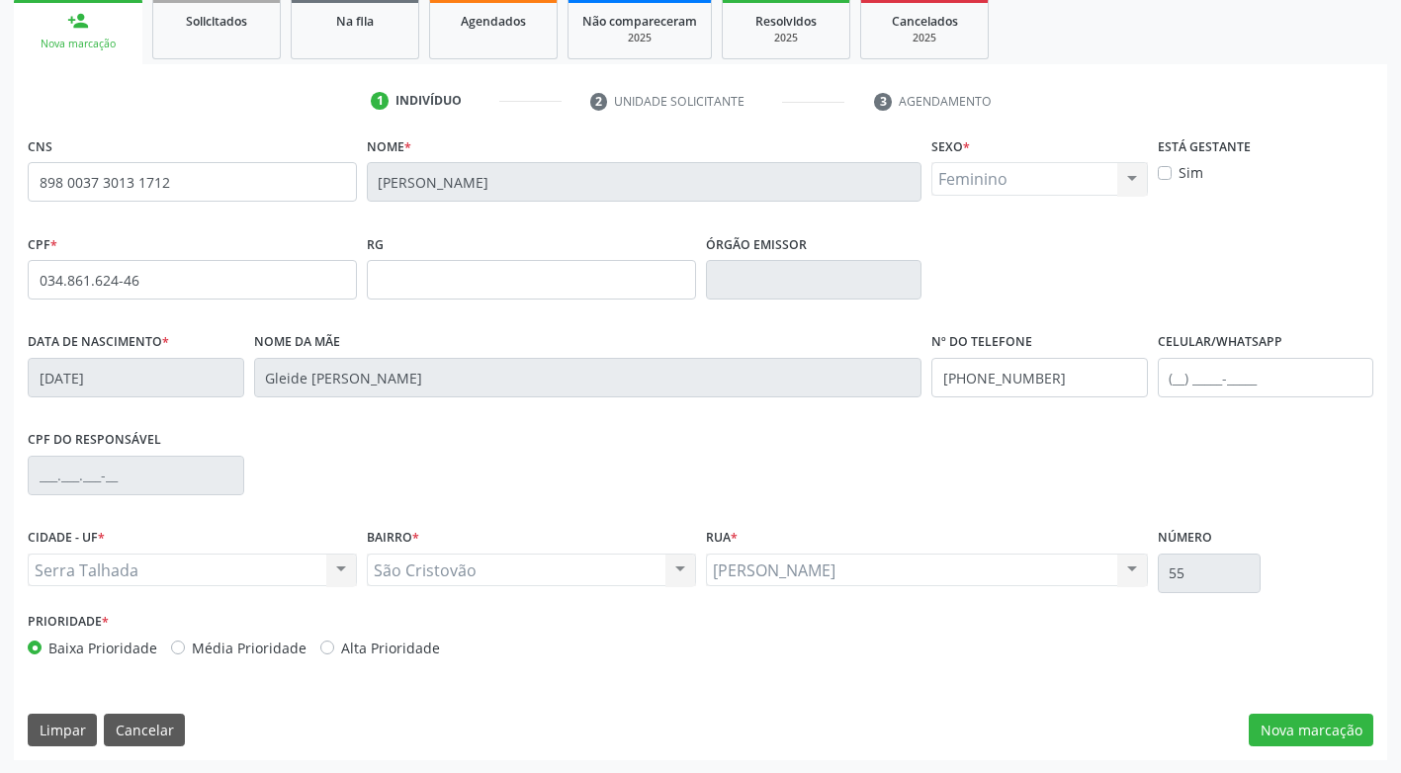
scroll to position [299, 0]
click at [1278, 721] on button "Nova marcação" at bounding box center [1311, 730] width 125 height 34
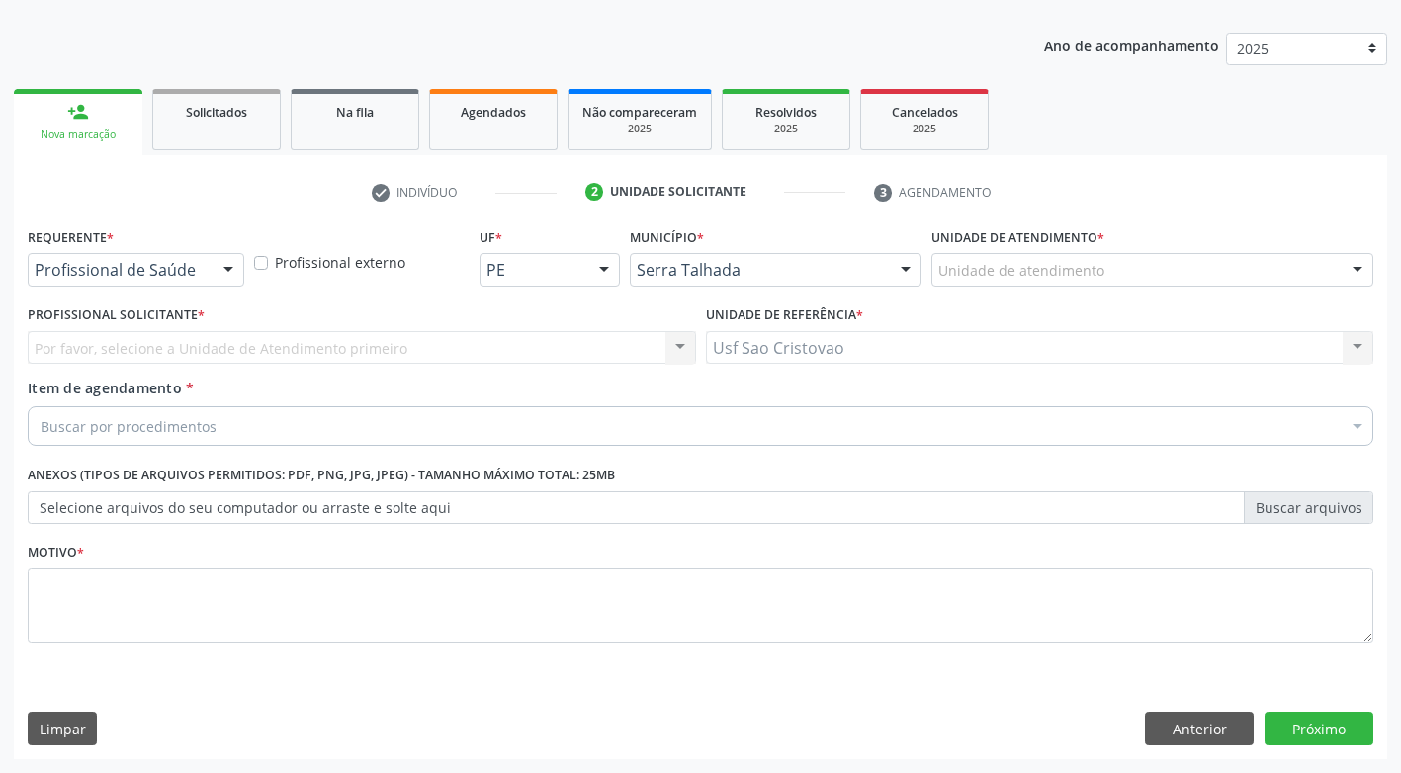
click at [231, 268] on div at bounding box center [229, 271] width 30 height 34
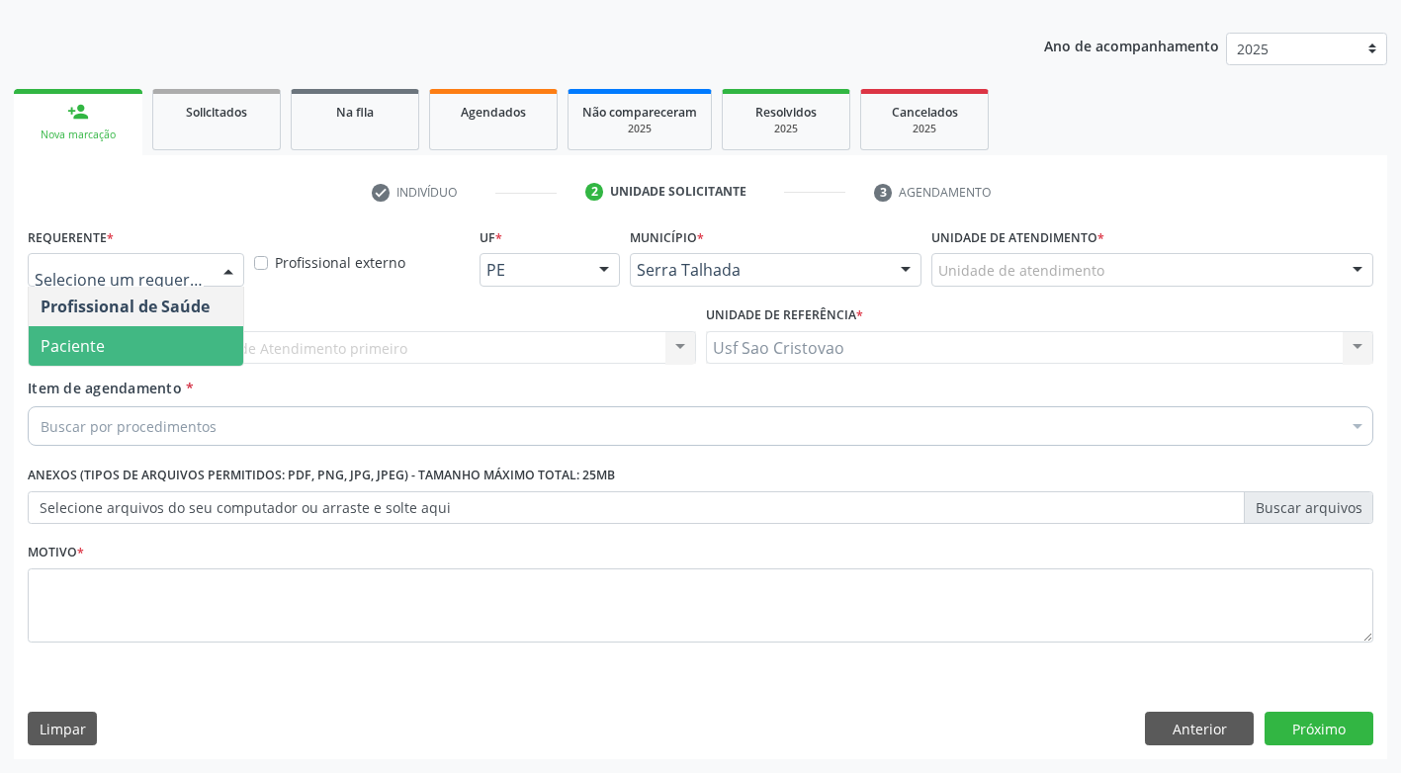
click at [205, 330] on span "Paciente" at bounding box center [136, 346] width 215 height 40
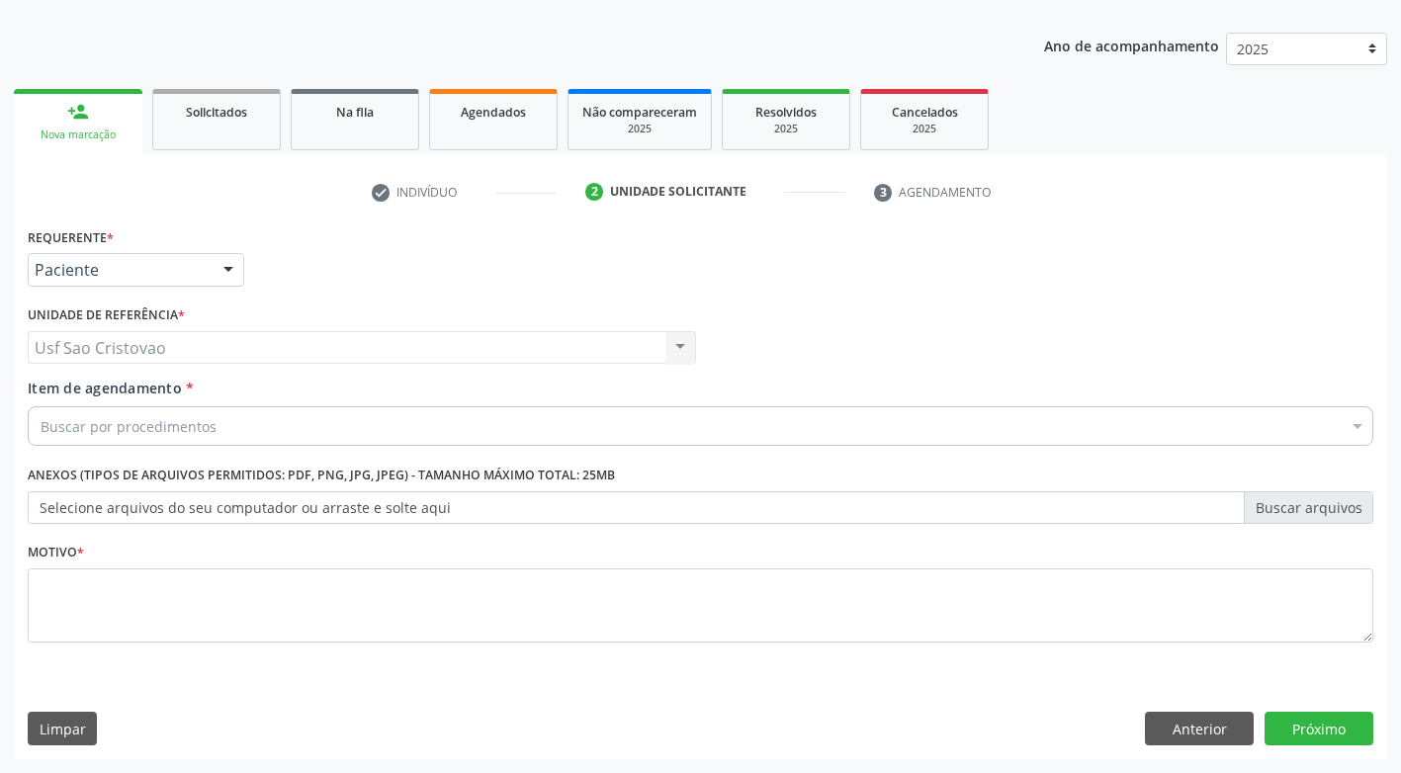
click at [238, 420] on div "Buscar por procedimentos" at bounding box center [701, 426] width 1346 height 40
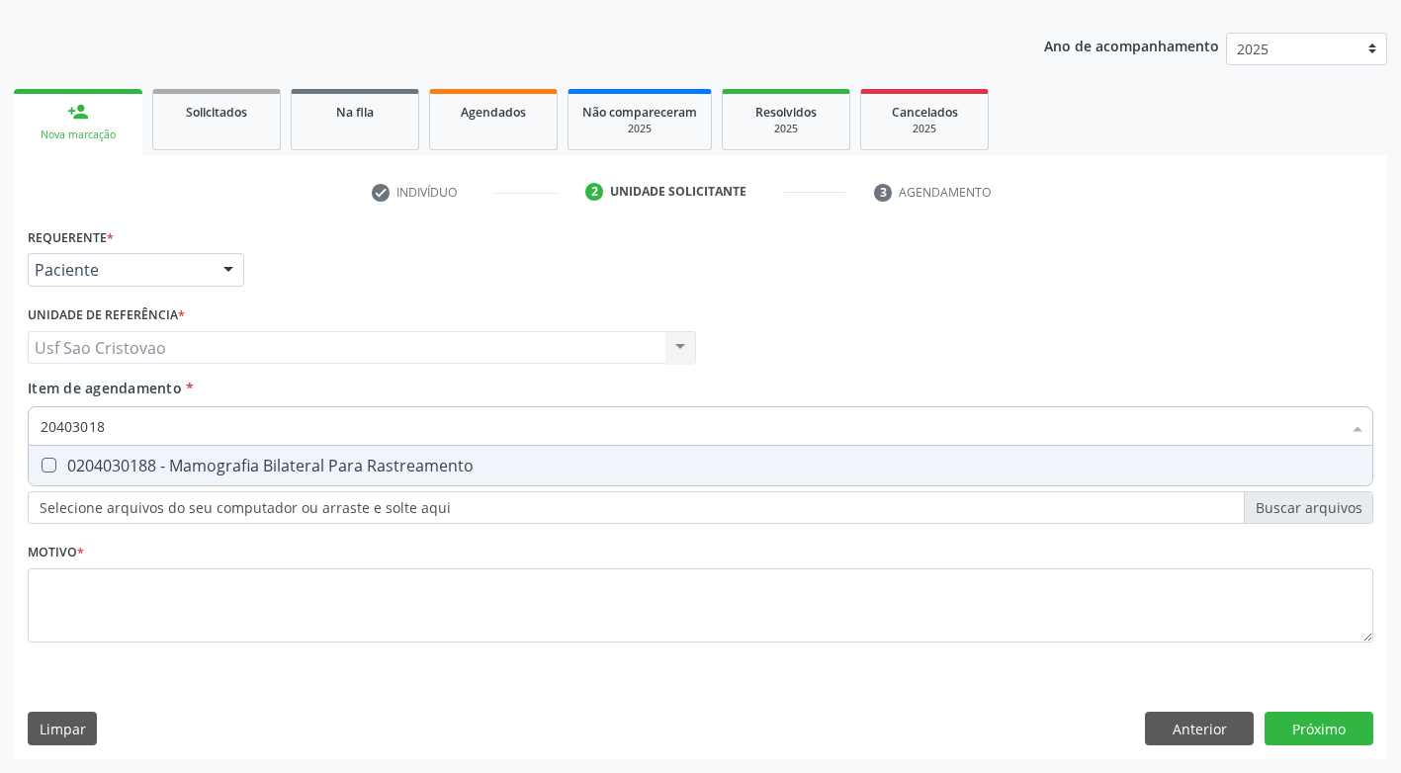
type input "204030188"
click at [49, 462] on Rastreamento at bounding box center [49, 465] width 15 height 15
click at [42, 462] on Rastreamento "checkbox" at bounding box center [35, 465] width 13 height 13
checkbox Rastreamento "true"
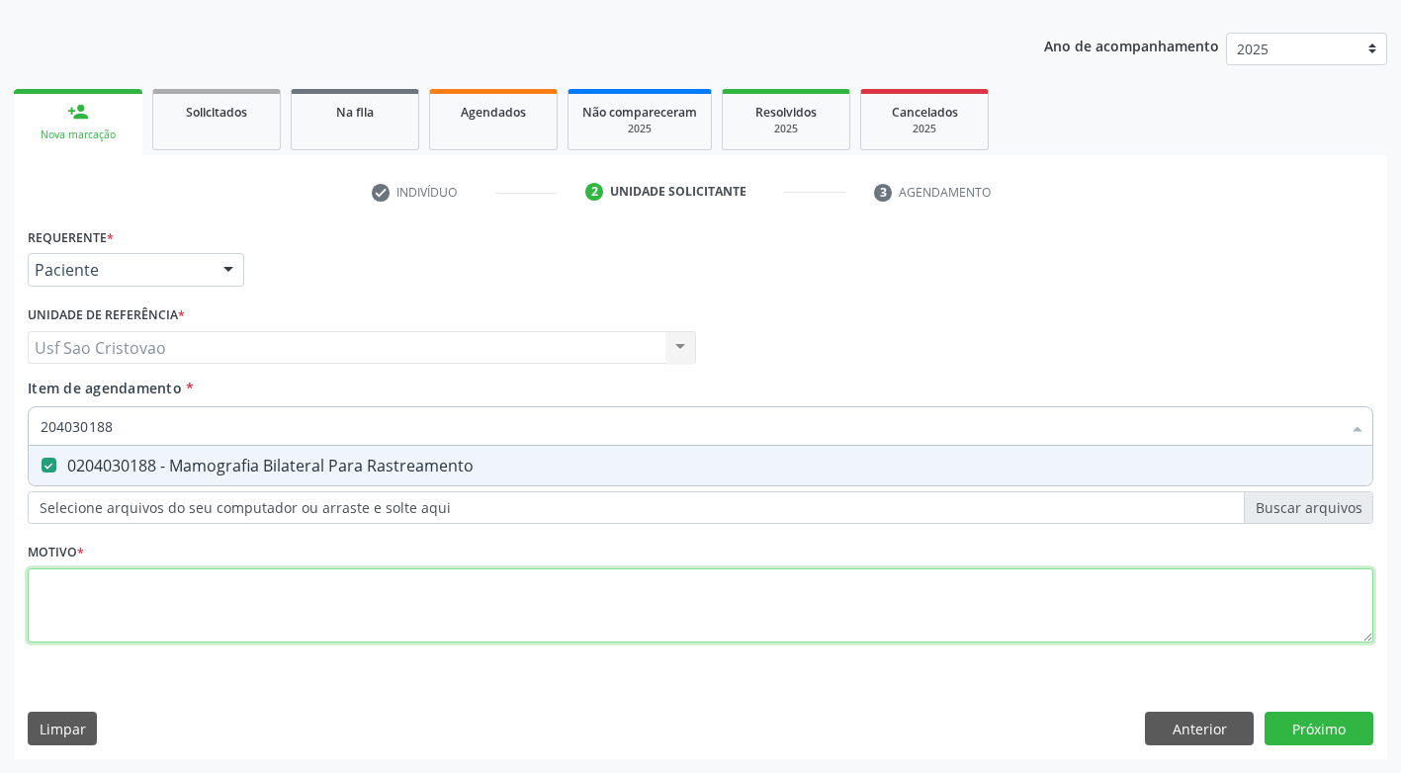
click at [133, 585] on div "Requerente * Paciente Profissional de Saúde Paciente Nenhum resultado encontrad…" at bounding box center [701, 446] width 1346 height 448
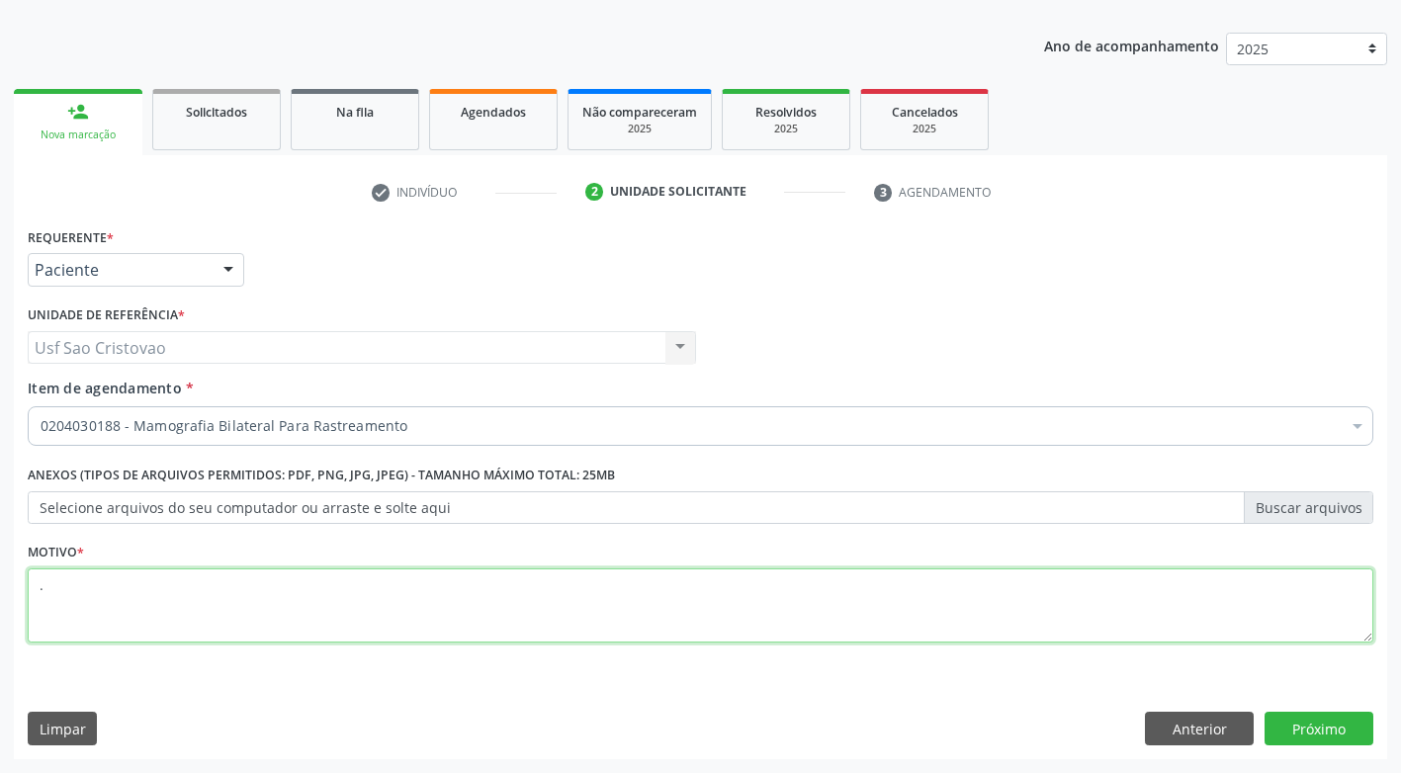
type textarea "."
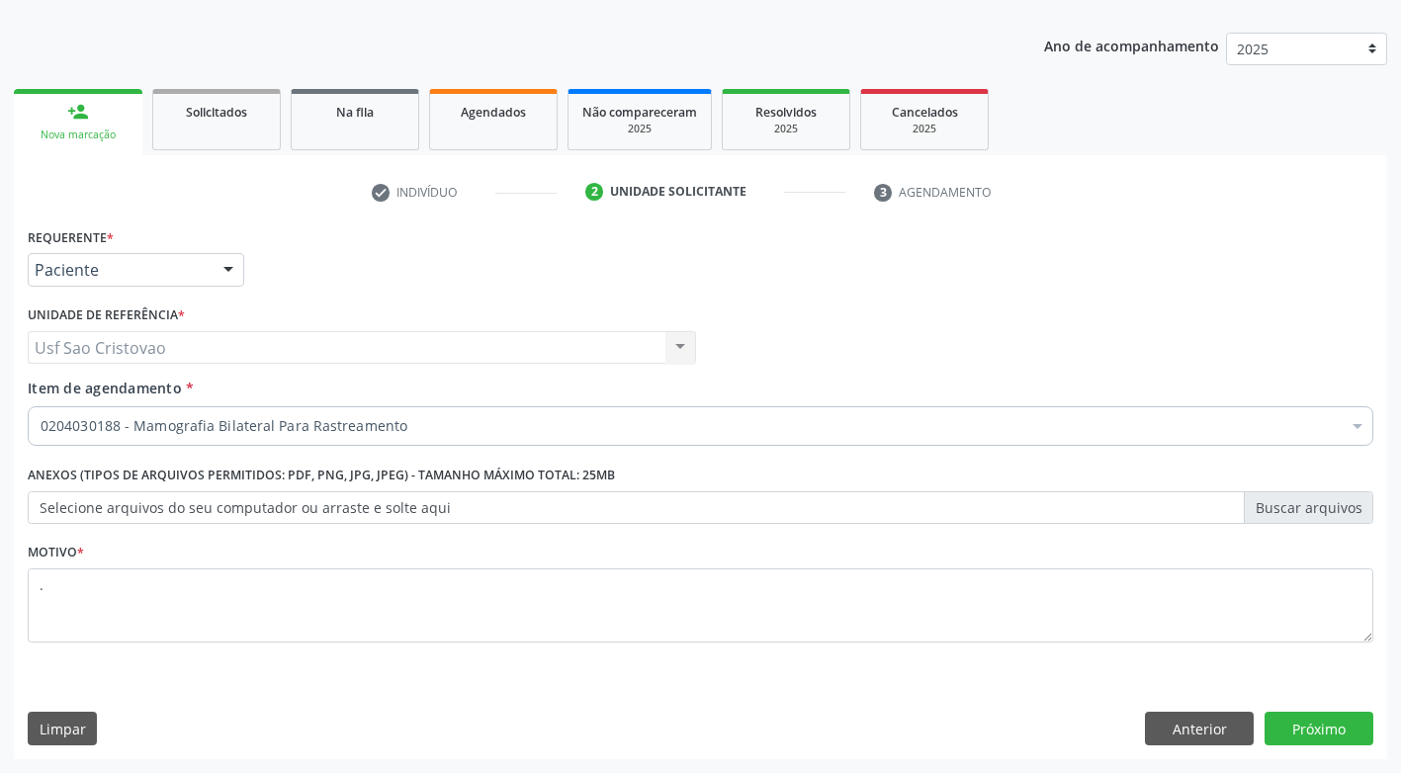
click at [375, 675] on div "Requerente * Paciente Profissional de Saúde Paciente Nenhum resultado encontrad…" at bounding box center [701, 490] width 1374 height 537
click at [1293, 732] on button "Próximo" at bounding box center [1319, 729] width 109 height 34
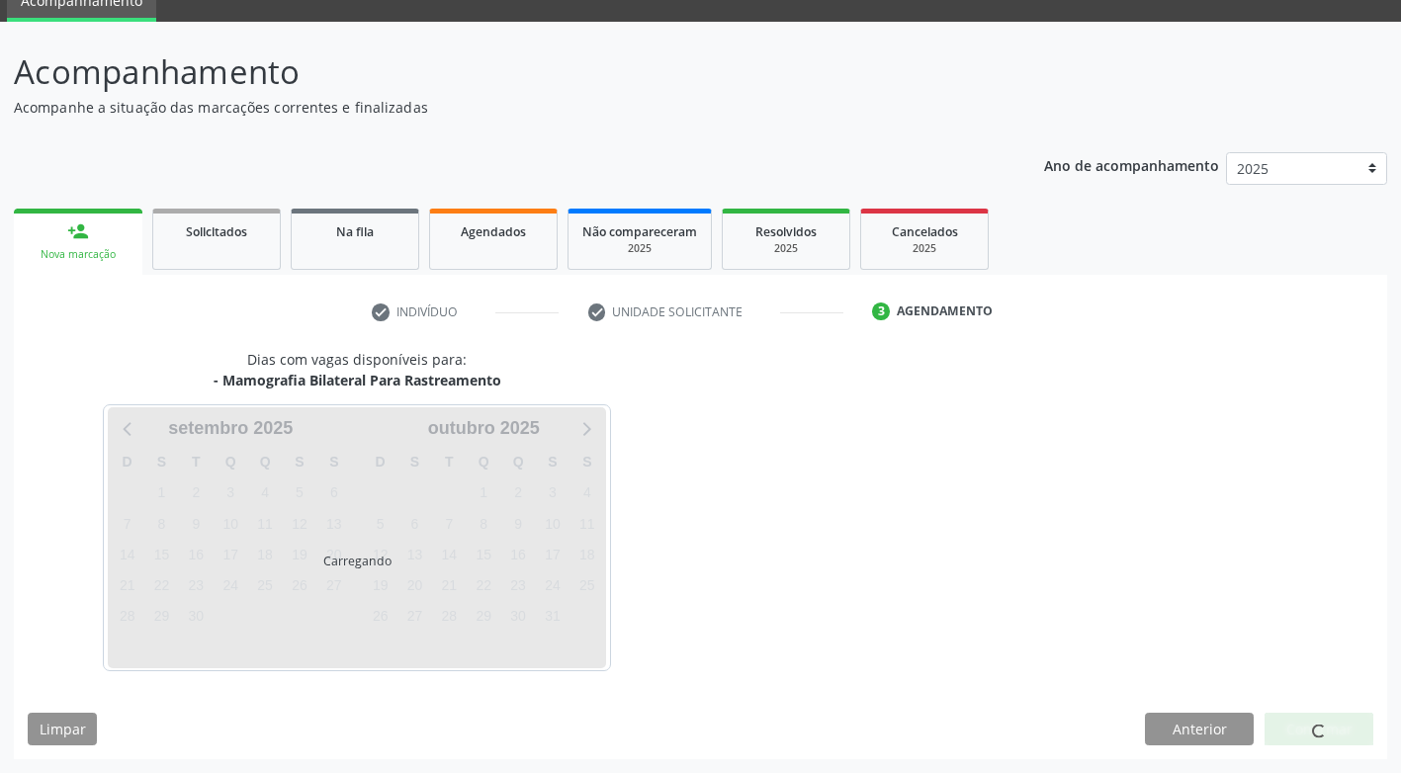
scroll to position [87, 0]
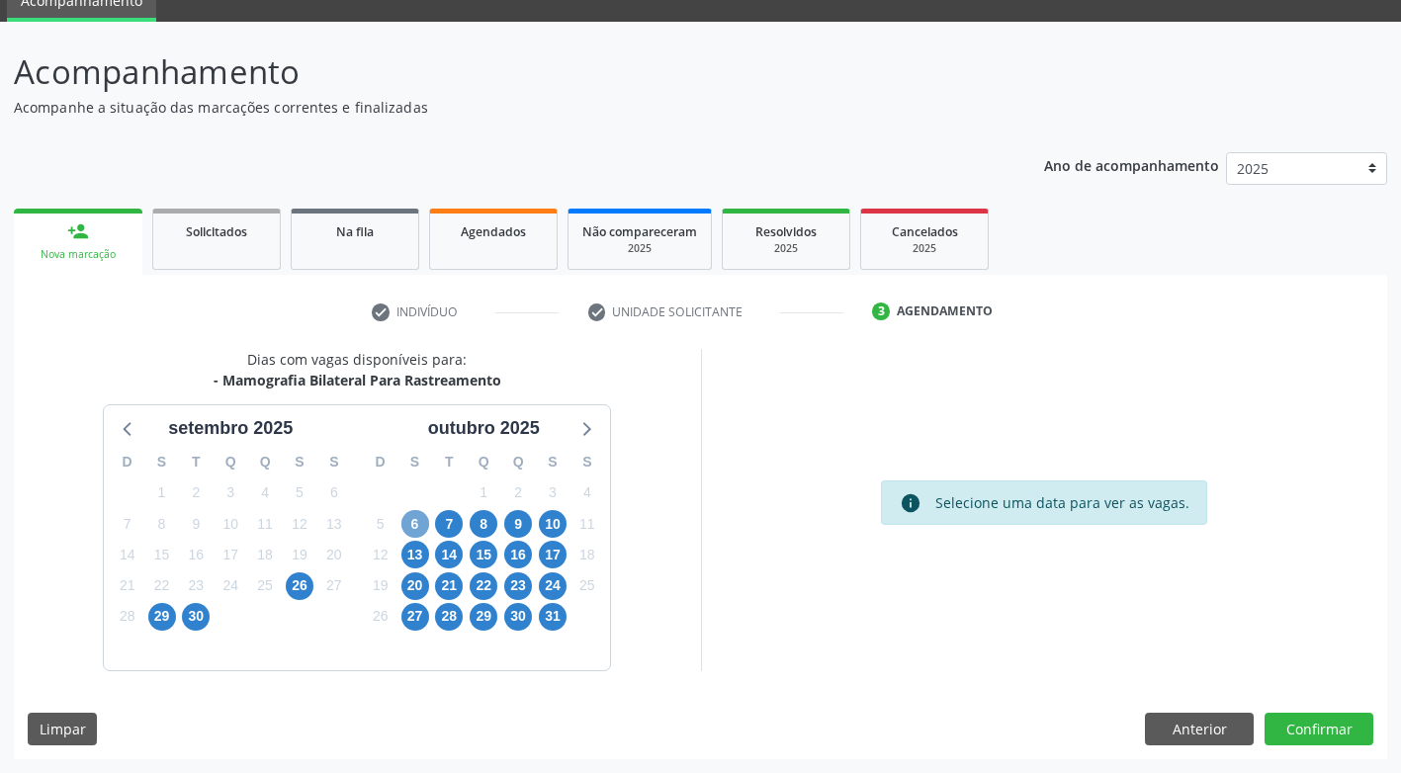
click at [407, 521] on span "6" at bounding box center [415, 524] width 28 height 28
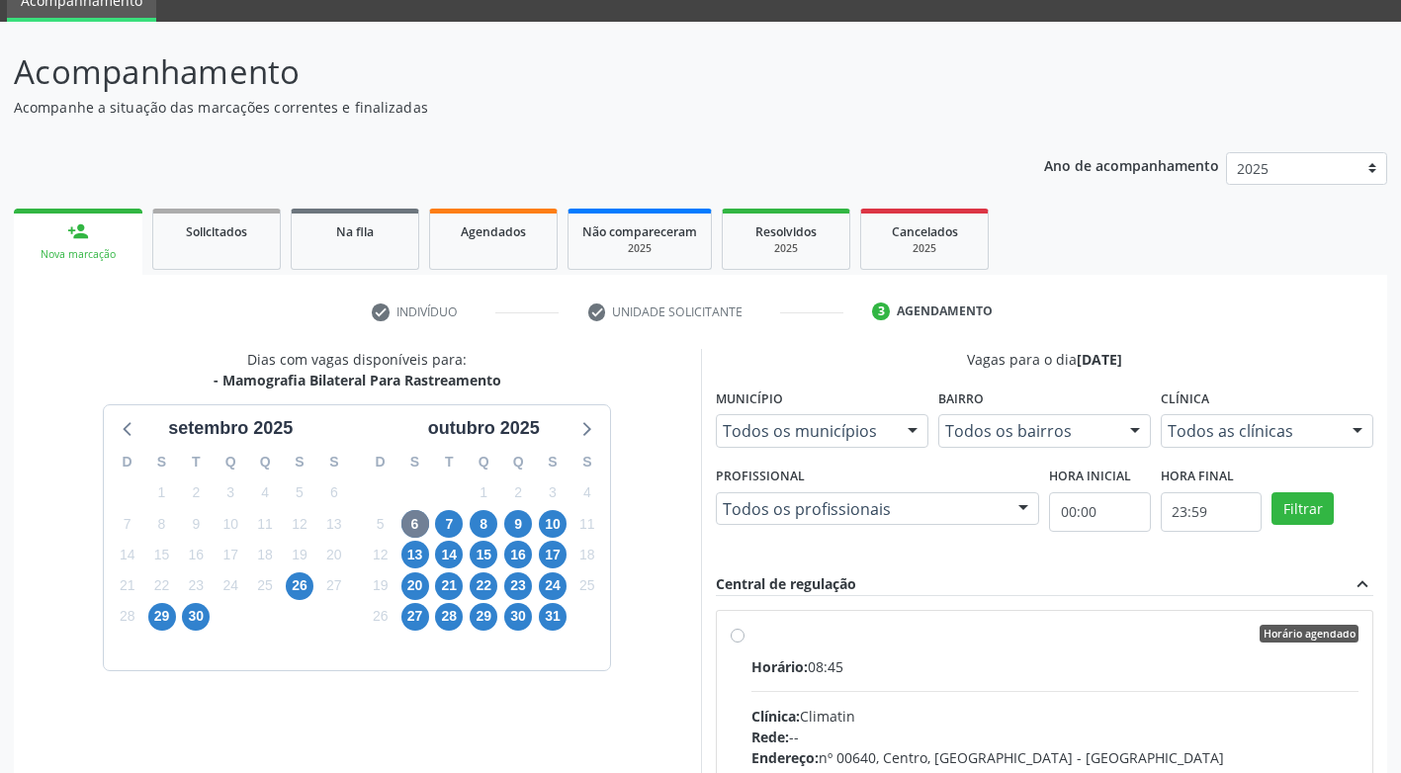
drag, startPoint x: 741, startPoint y: 633, endPoint x: 936, endPoint y: 624, distance: 196.0
click at [752, 632] on label "Horário agendado Horário: 08:45 Clínica: Climatin Rede: -- Endereço: nº 00640, …" at bounding box center [1056, 777] width 608 height 304
click at [742, 632] on input "Horário agendado Horário: 08:45 Clínica: Climatin Rede: -- Endereço: nº 00640, …" at bounding box center [738, 634] width 14 height 18
radio input "true"
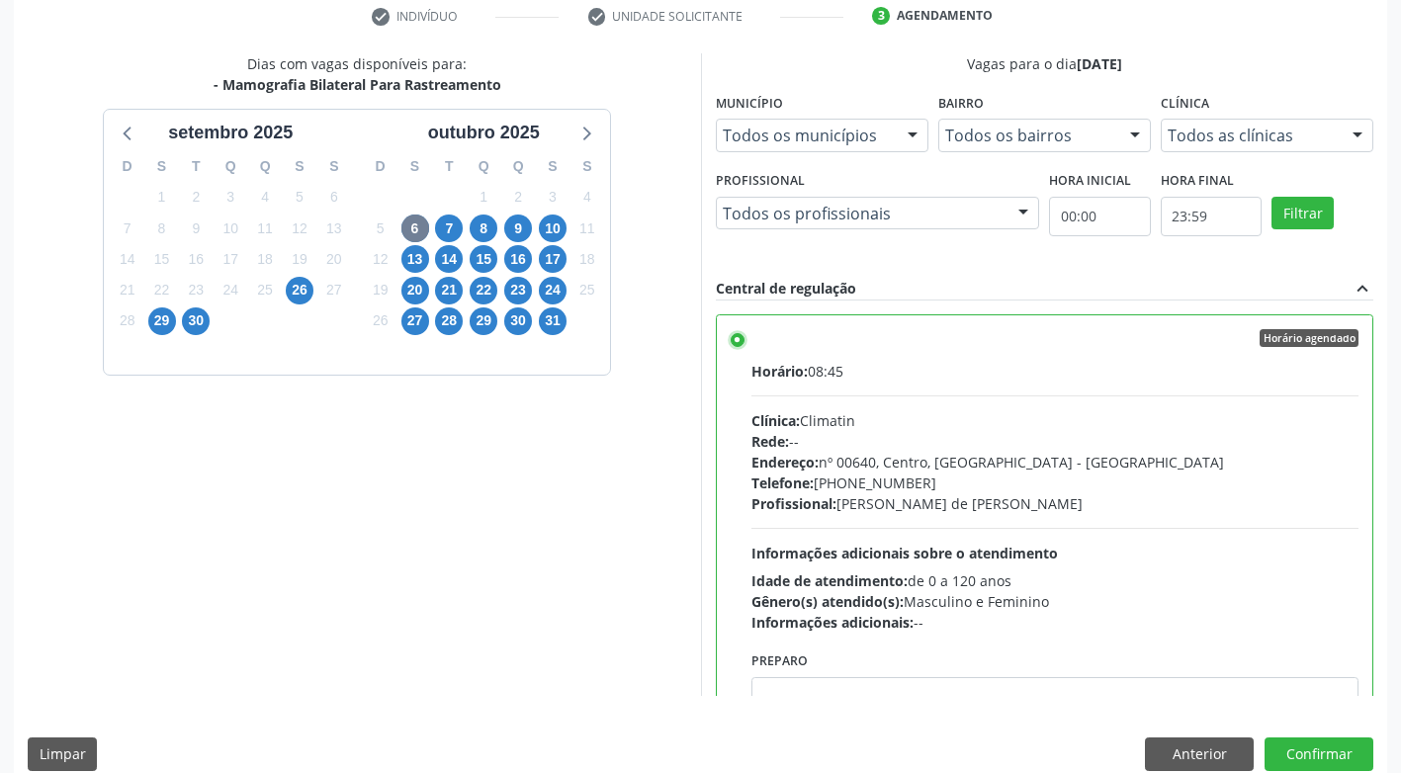
scroll to position [408, 0]
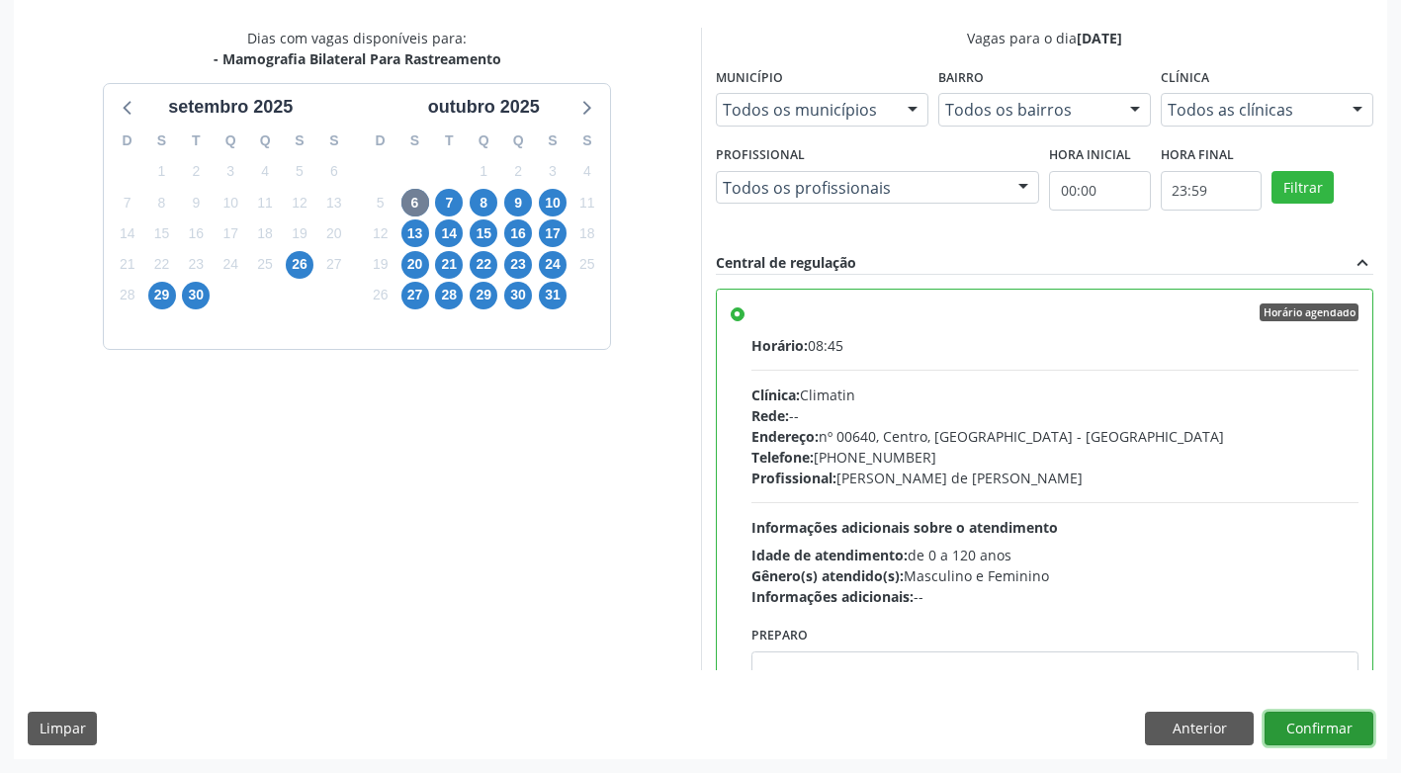
click at [1346, 722] on button "Confirmar" at bounding box center [1319, 729] width 109 height 34
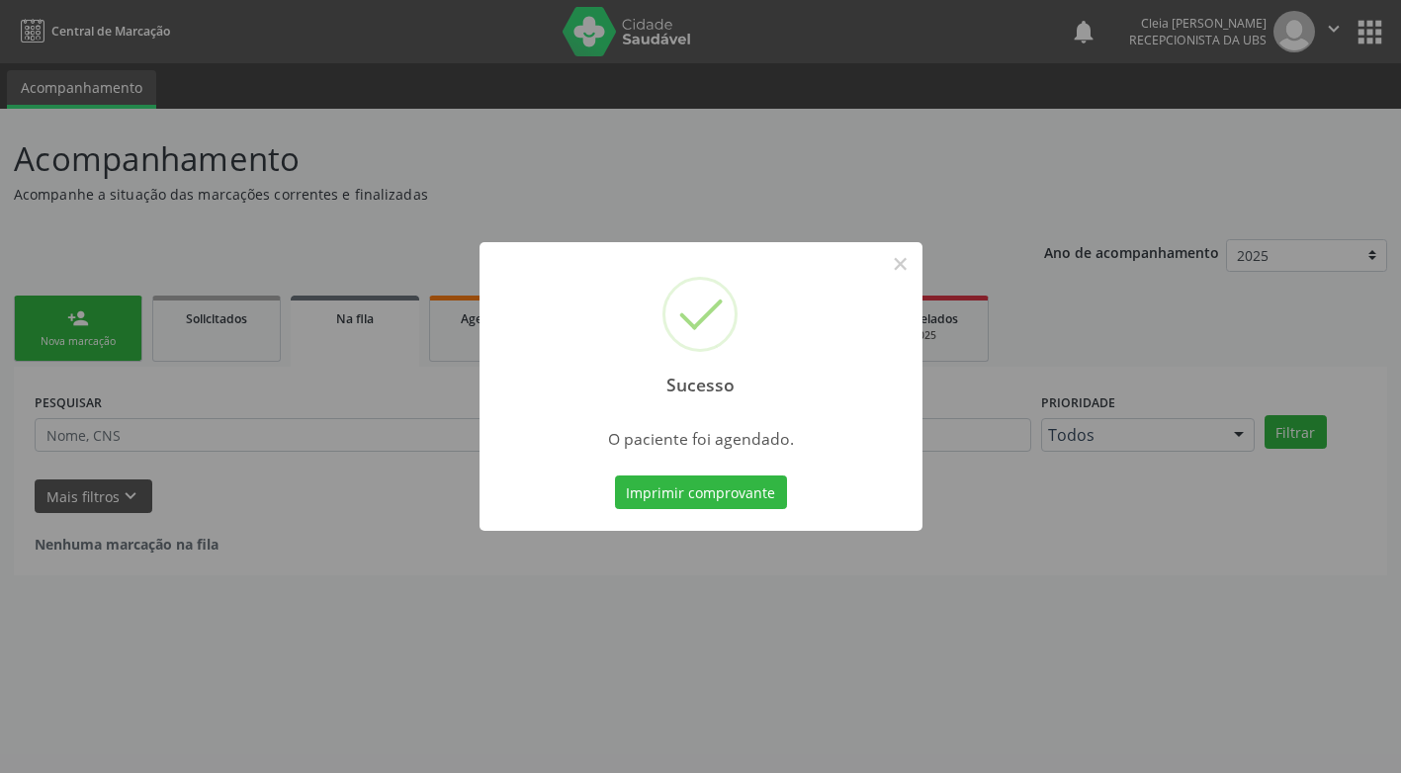
scroll to position [0, 0]
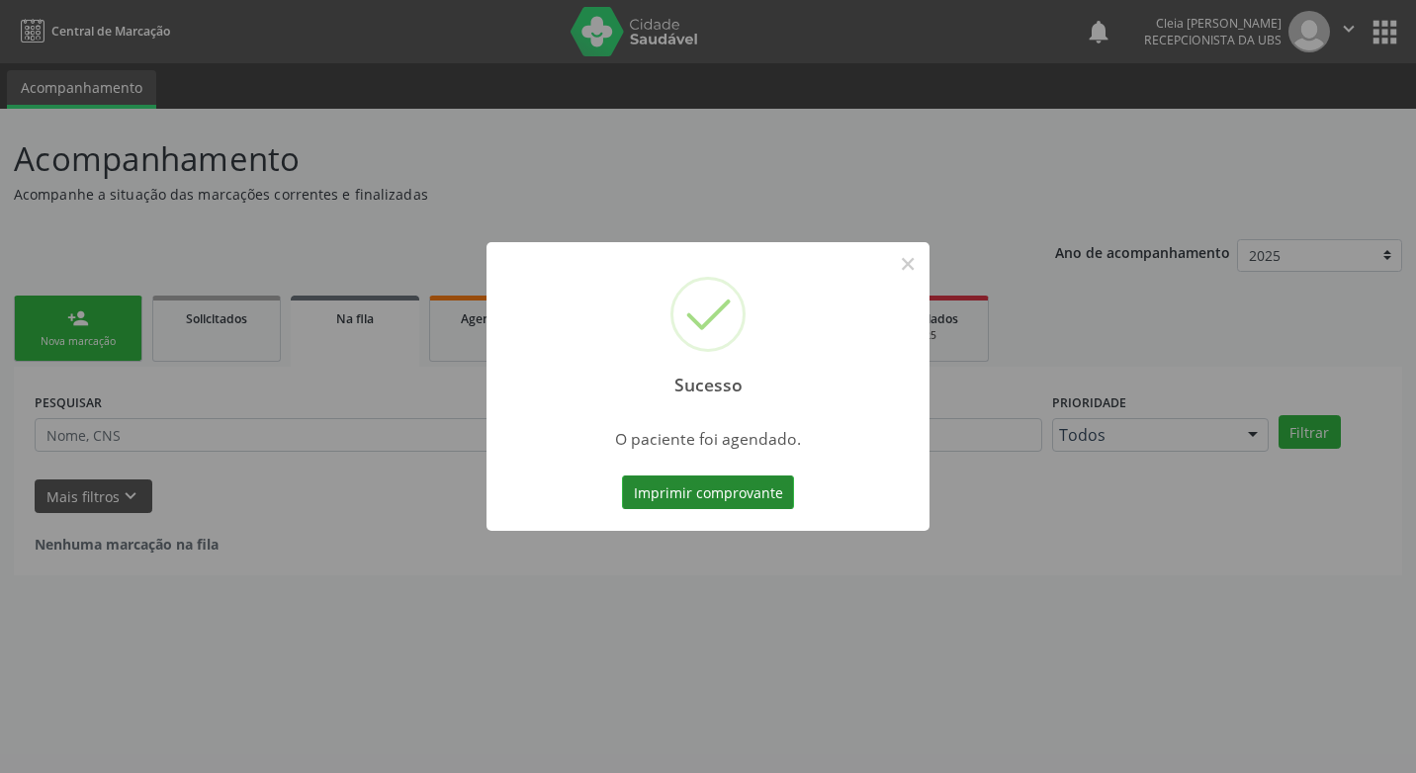
click at [706, 491] on button "Imprimir comprovante" at bounding box center [708, 493] width 172 height 34
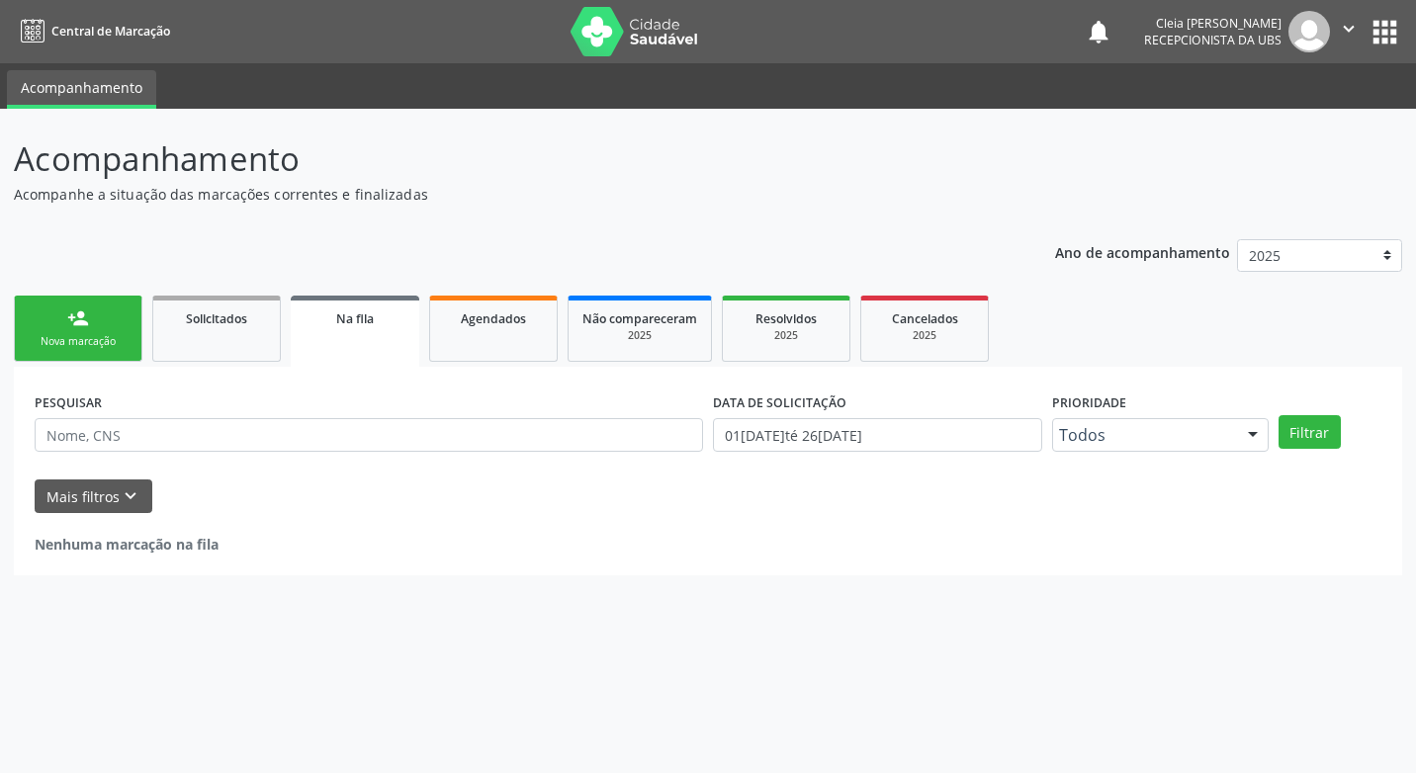
click at [93, 331] on link "person_add Nova marcação" at bounding box center [78, 329] width 129 height 66
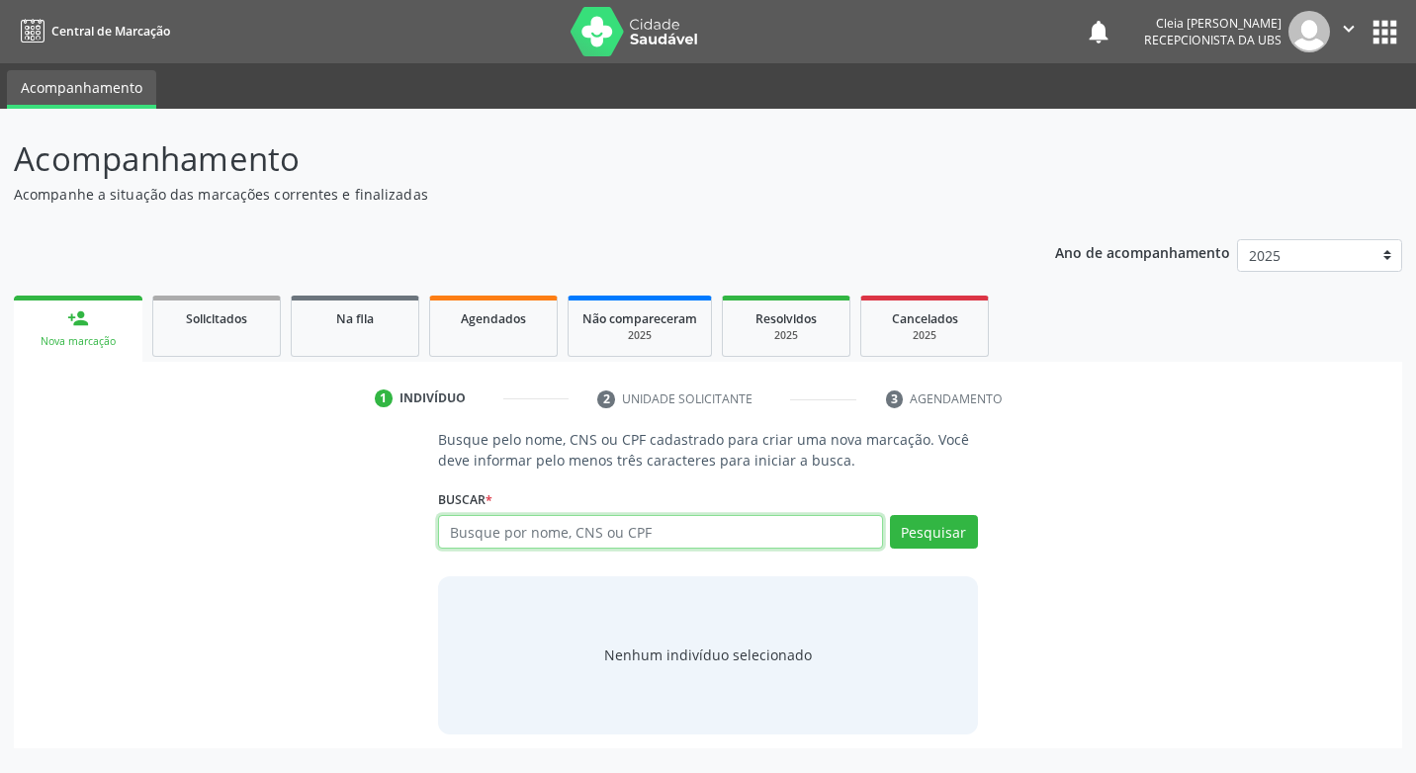
click at [600, 530] on input "text" at bounding box center [660, 532] width 444 height 34
type input "701008876330391"
click at [930, 533] on button "Pesquisar" at bounding box center [934, 532] width 88 height 34
type input "701008876330391"
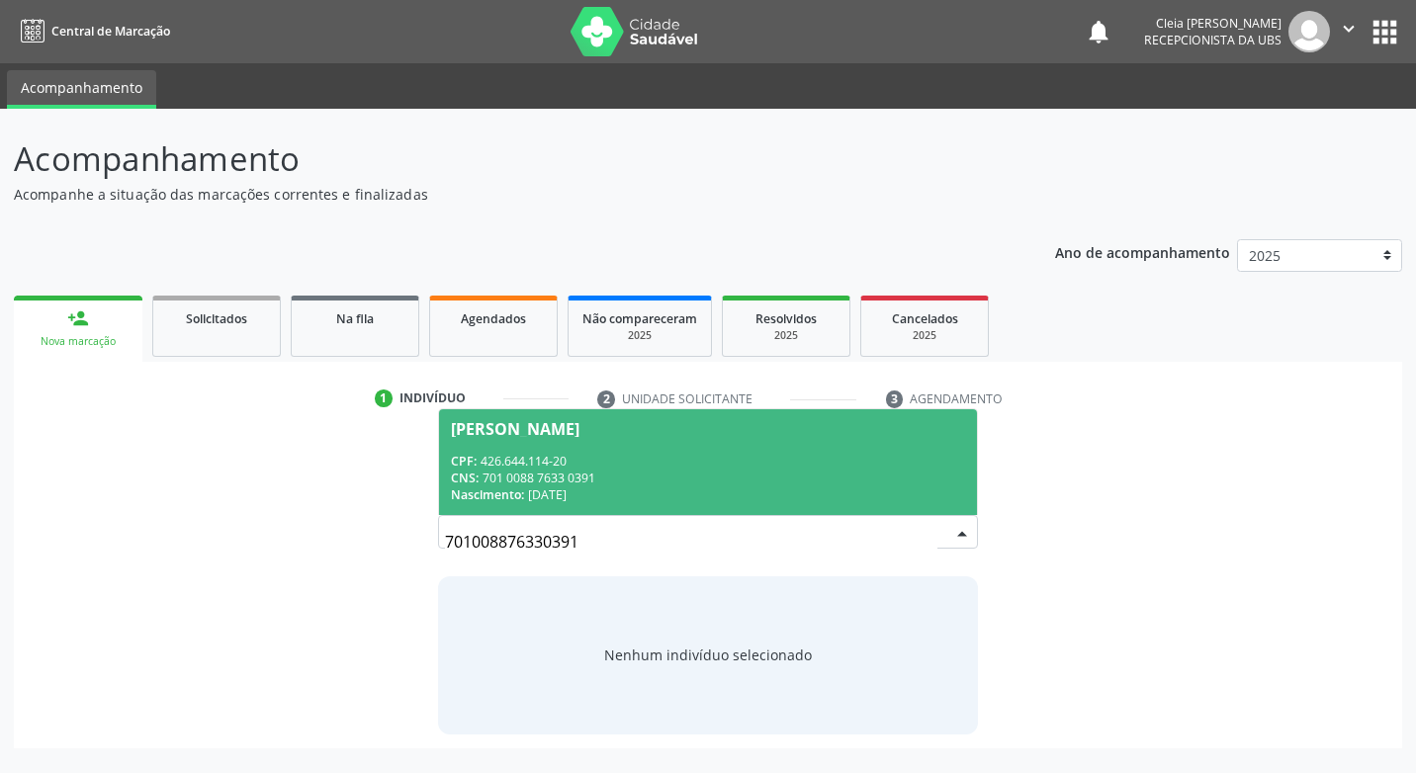
click at [753, 436] on span "Socorro Rodrigues de Lima Neto CPF: 426.644.114-20 CNS: 701 0088 7633 0391 Nasc…" at bounding box center [707, 462] width 537 height 106
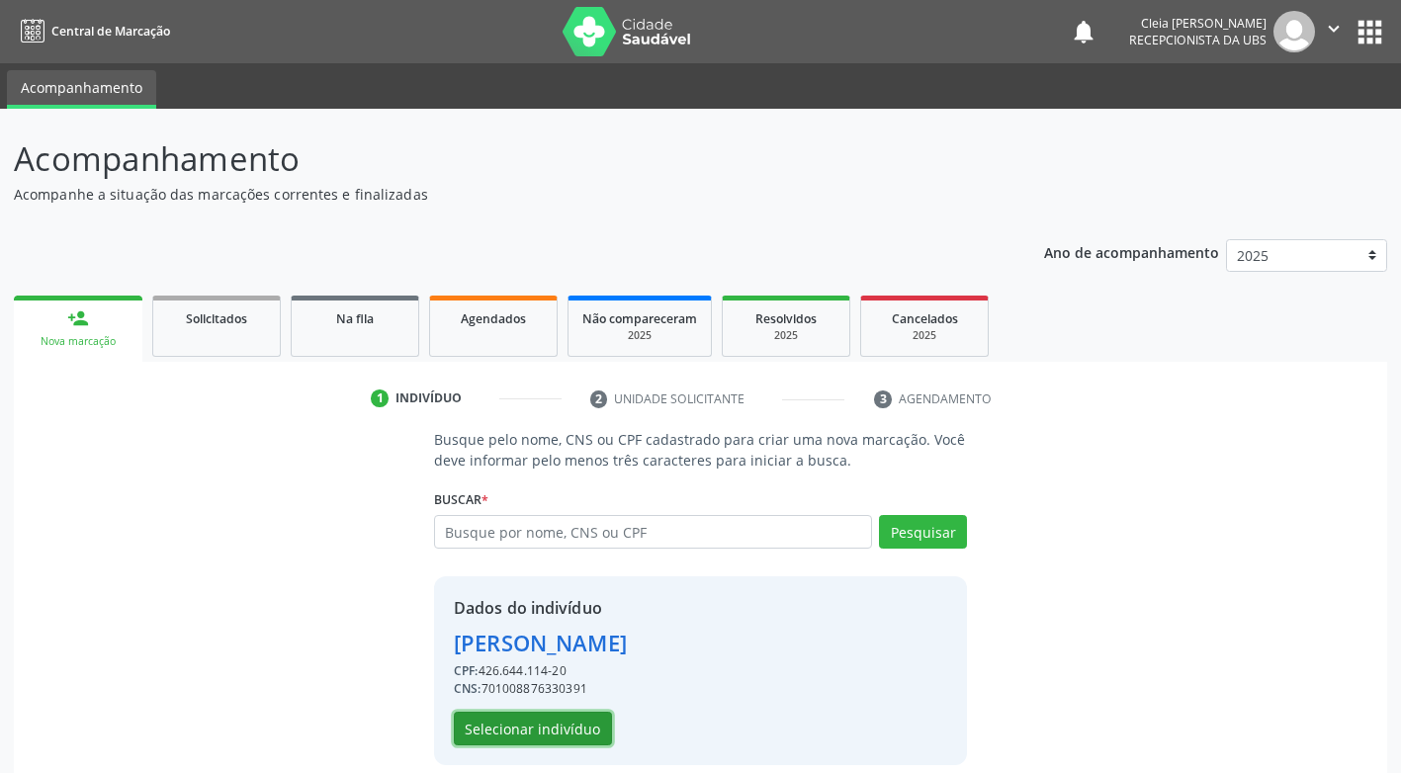
click at [595, 733] on button "Selecionar indivíduo" at bounding box center [533, 729] width 158 height 34
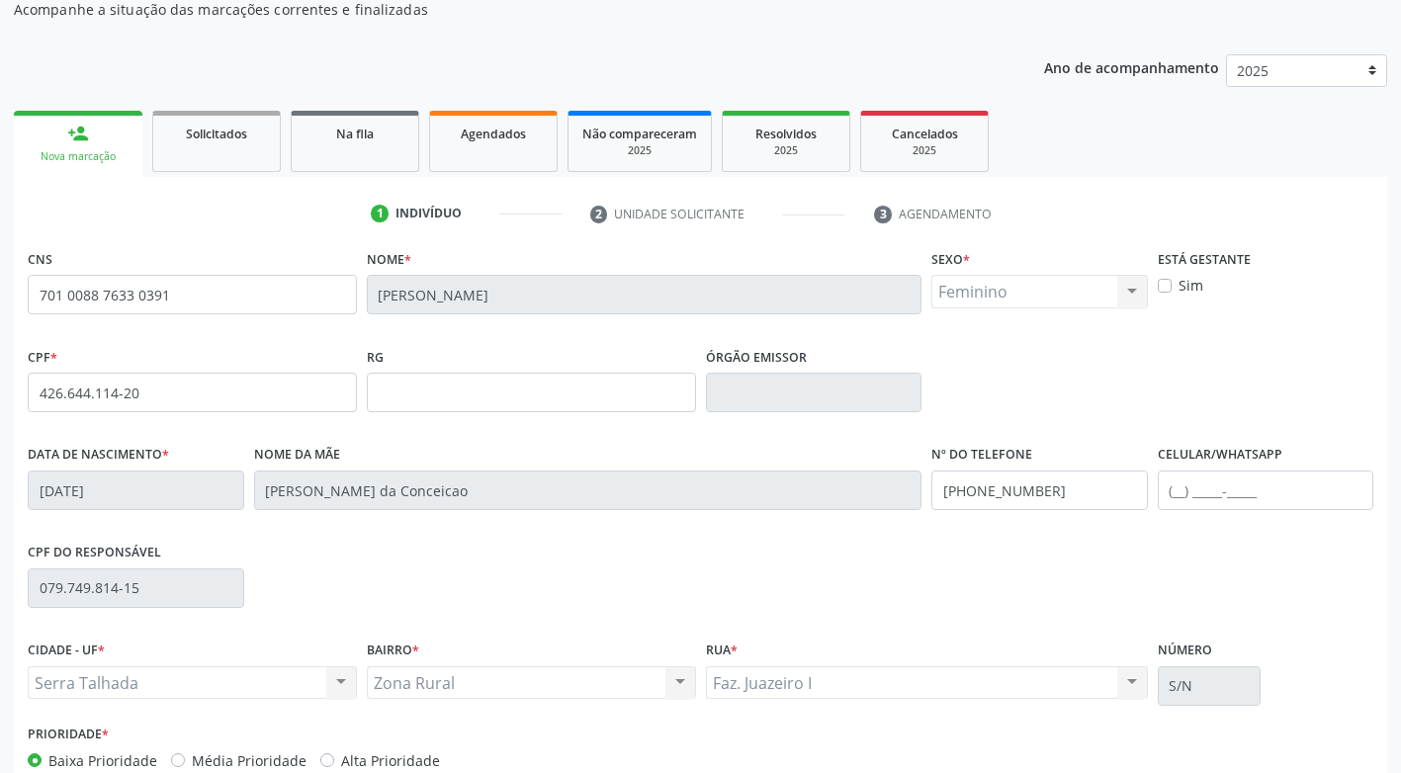
scroll to position [299, 0]
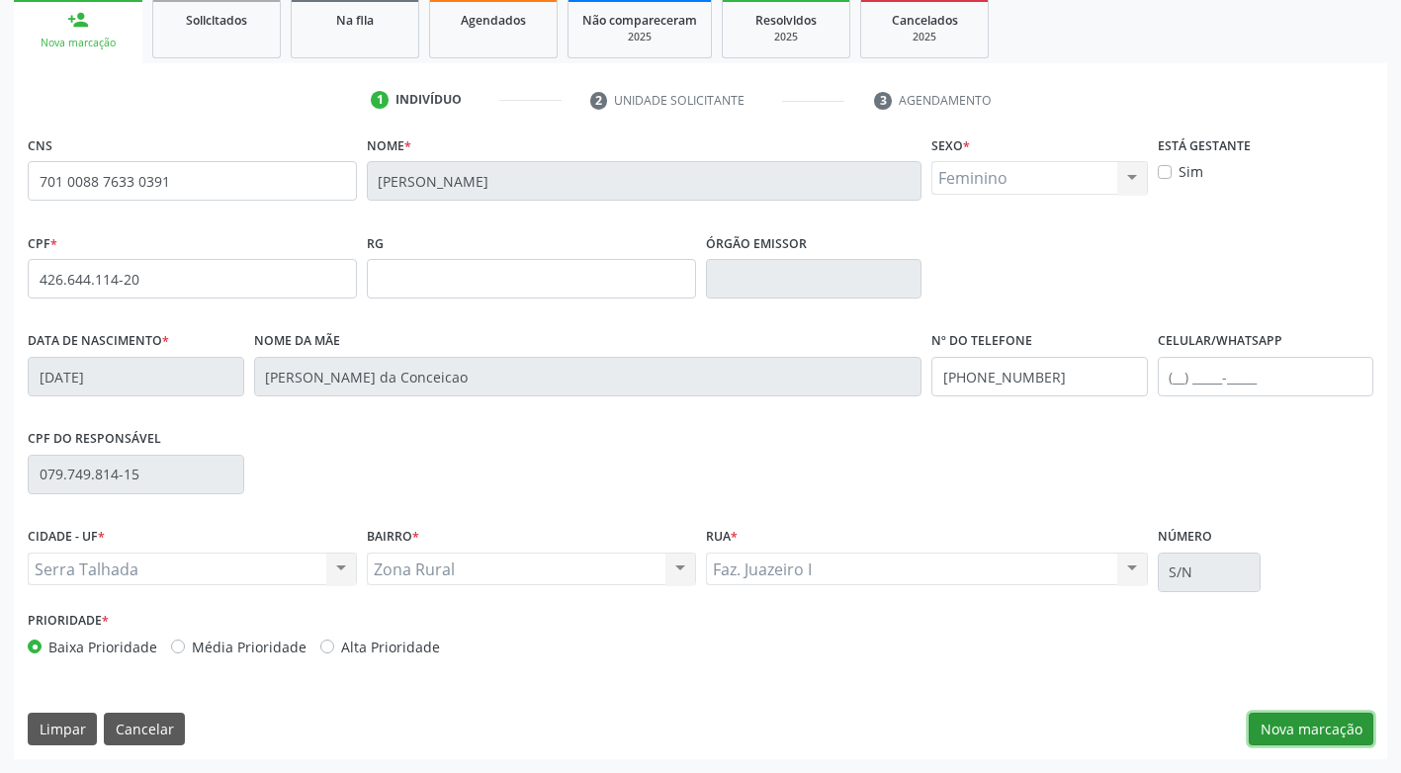
click at [1270, 736] on button "Nova marcação" at bounding box center [1311, 730] width 125 height 34
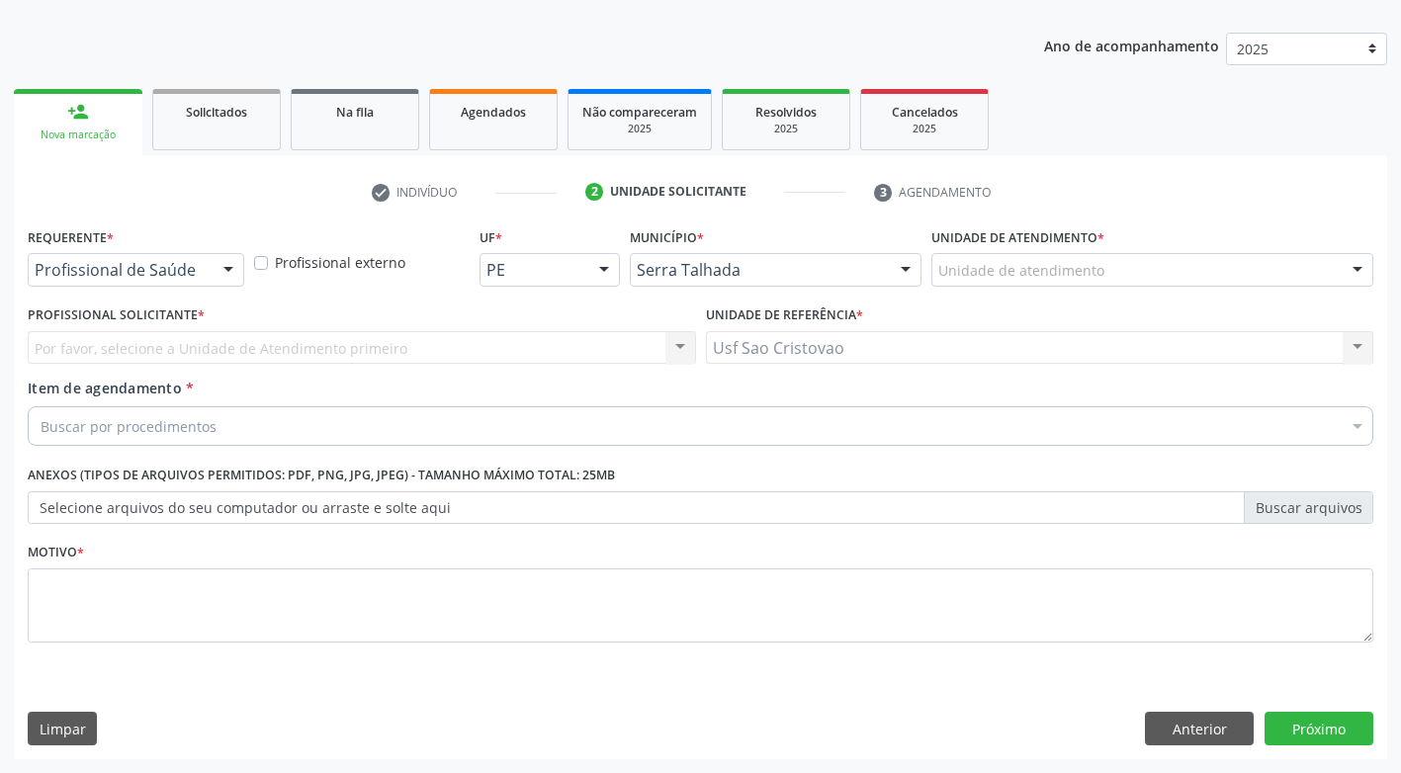
scroll to position [207, 0]
click at [226, 279] on div at bounding box center [229, 271] width 30 height 34
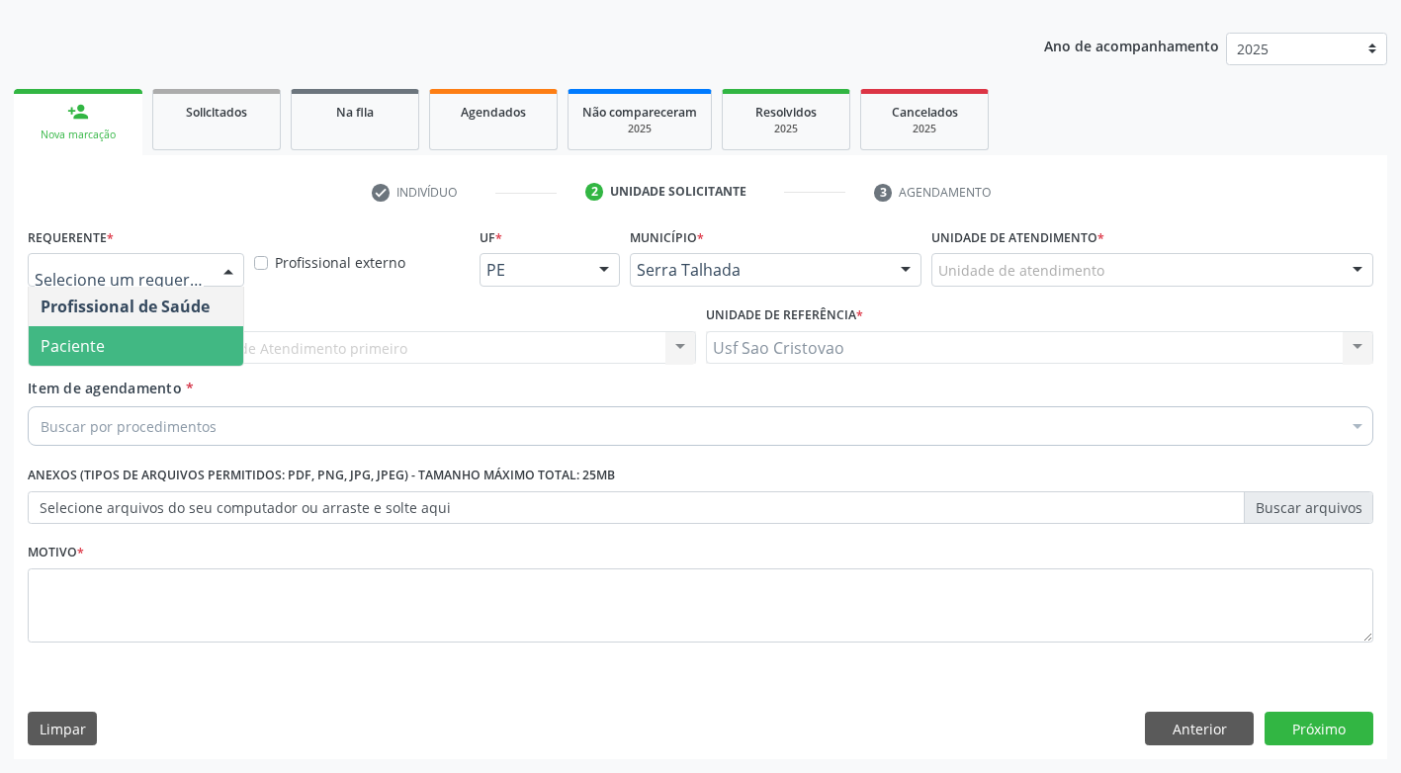
click at [220, 357] on span "Paciente" at bounding box center [136, 346] width 215 height 40
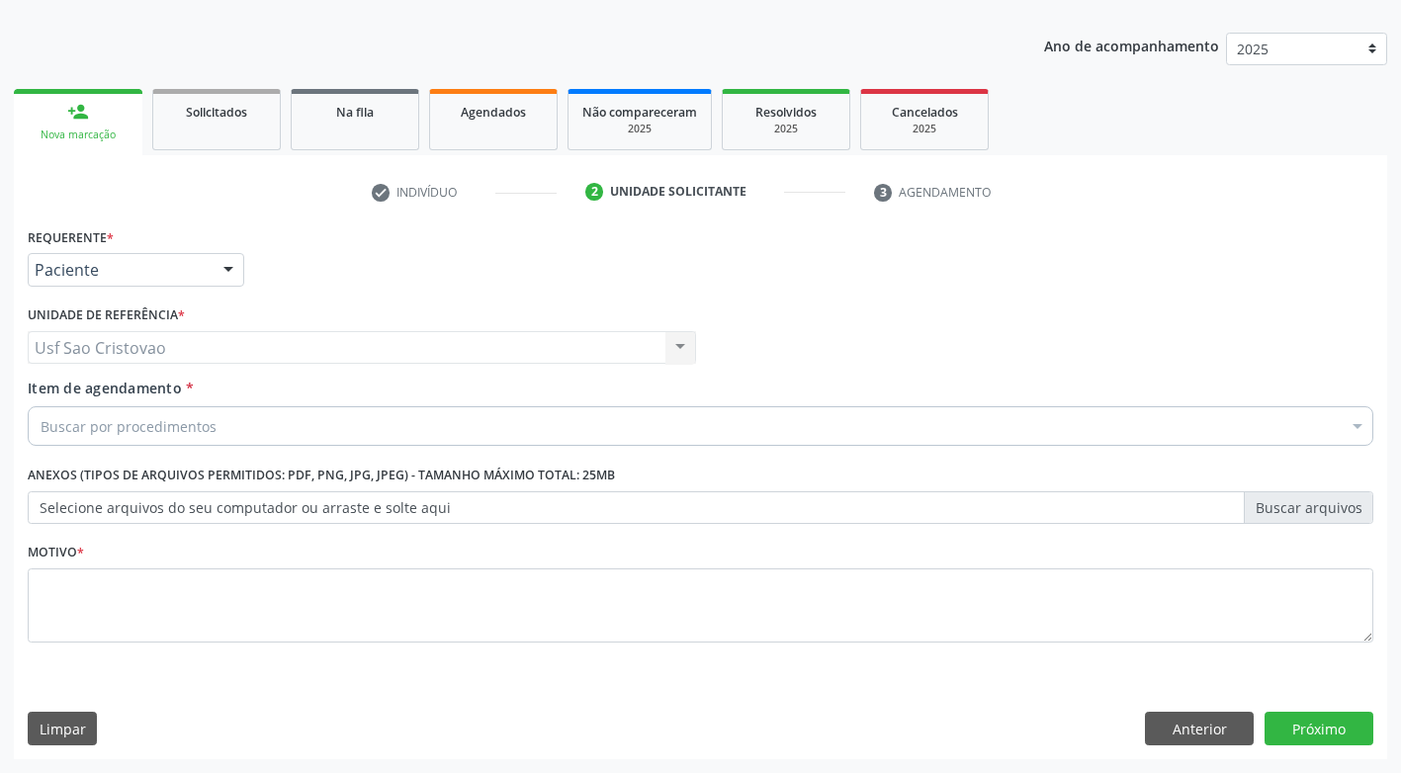
click at [259, 427] on div "Buscar por procedimentos" at bounding box center [701, 426] width 1346 height 40
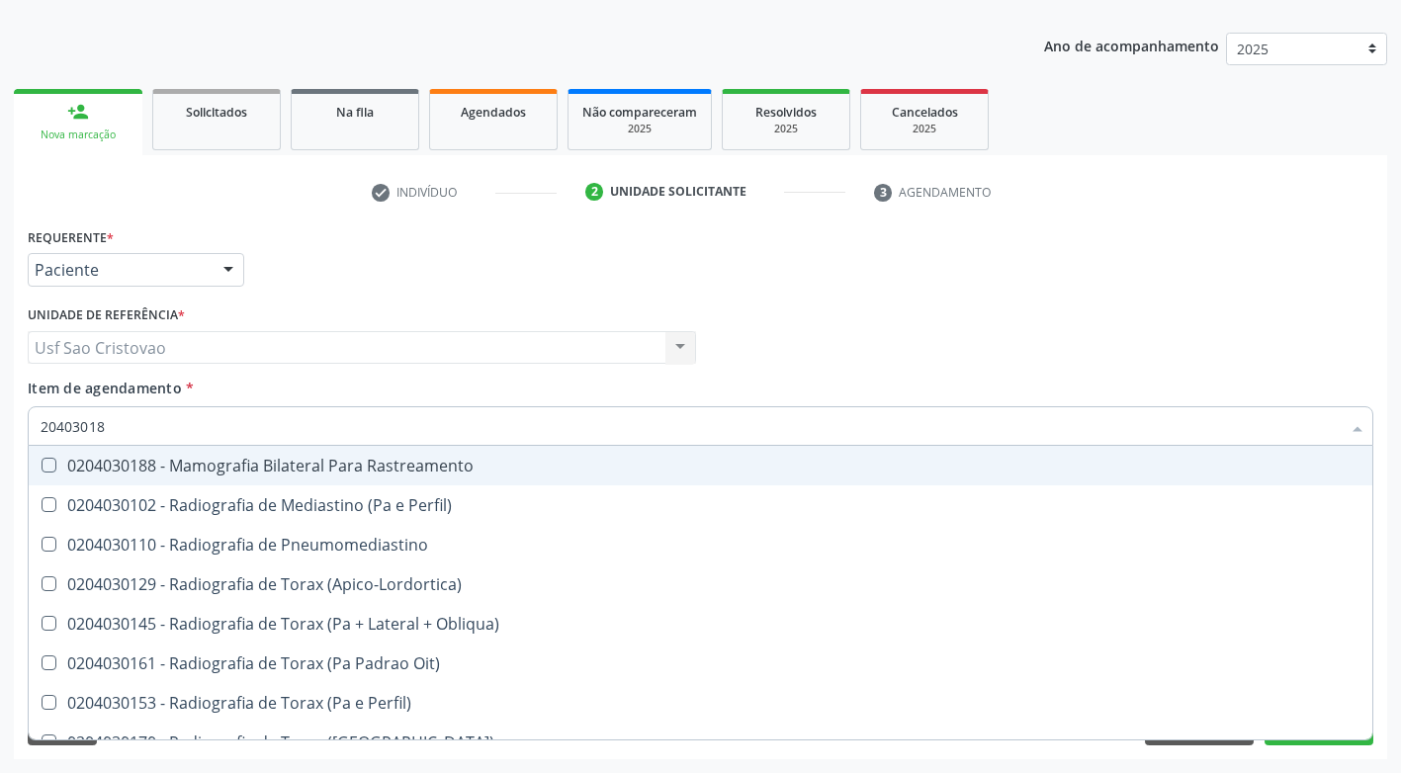
type input "204030188"
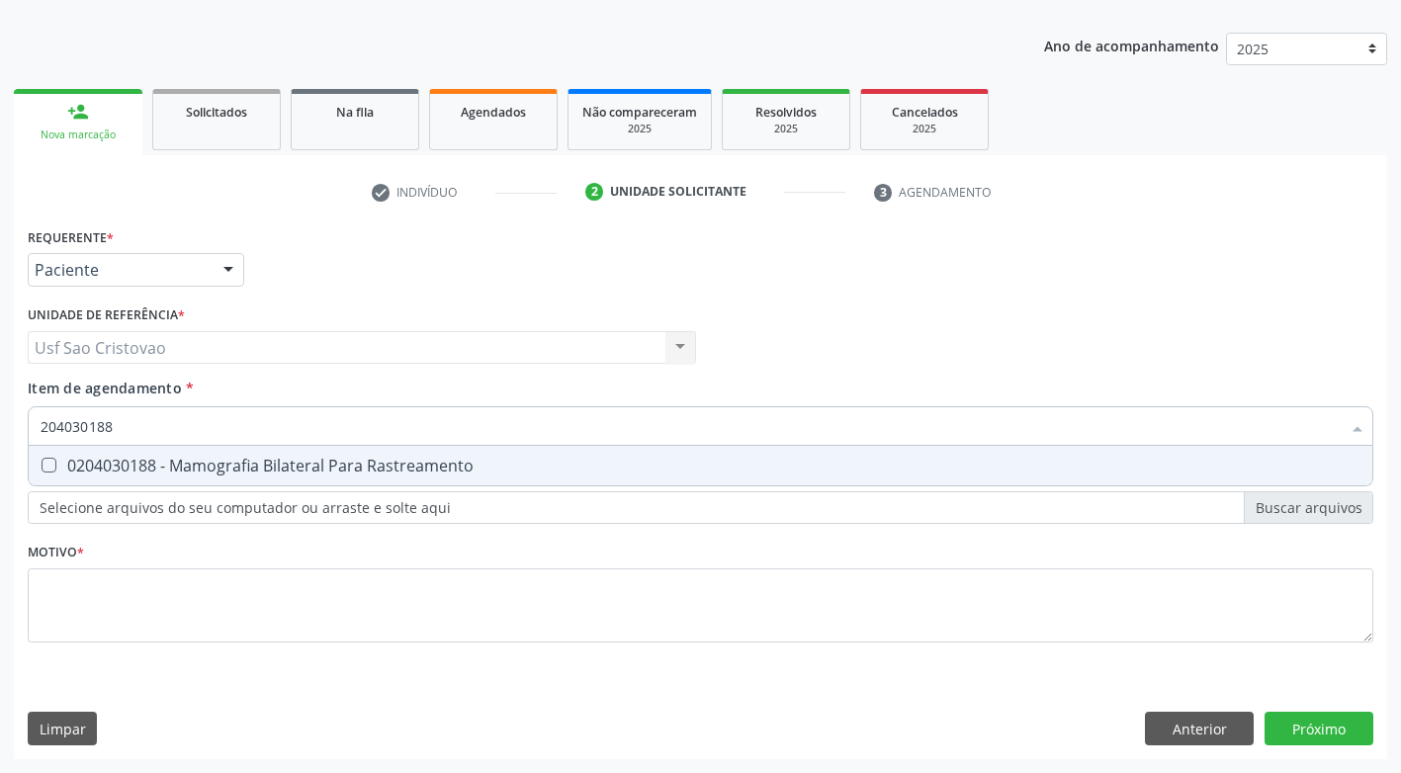
click at [43, 468] on Rastreamento at bounding box center [49, 465] width 15 height 15
click at [42, 468] on Rastreamento "checkbox" at bounding box center [35, 465] width 13 height 13
checkbox Rastreamento "true"
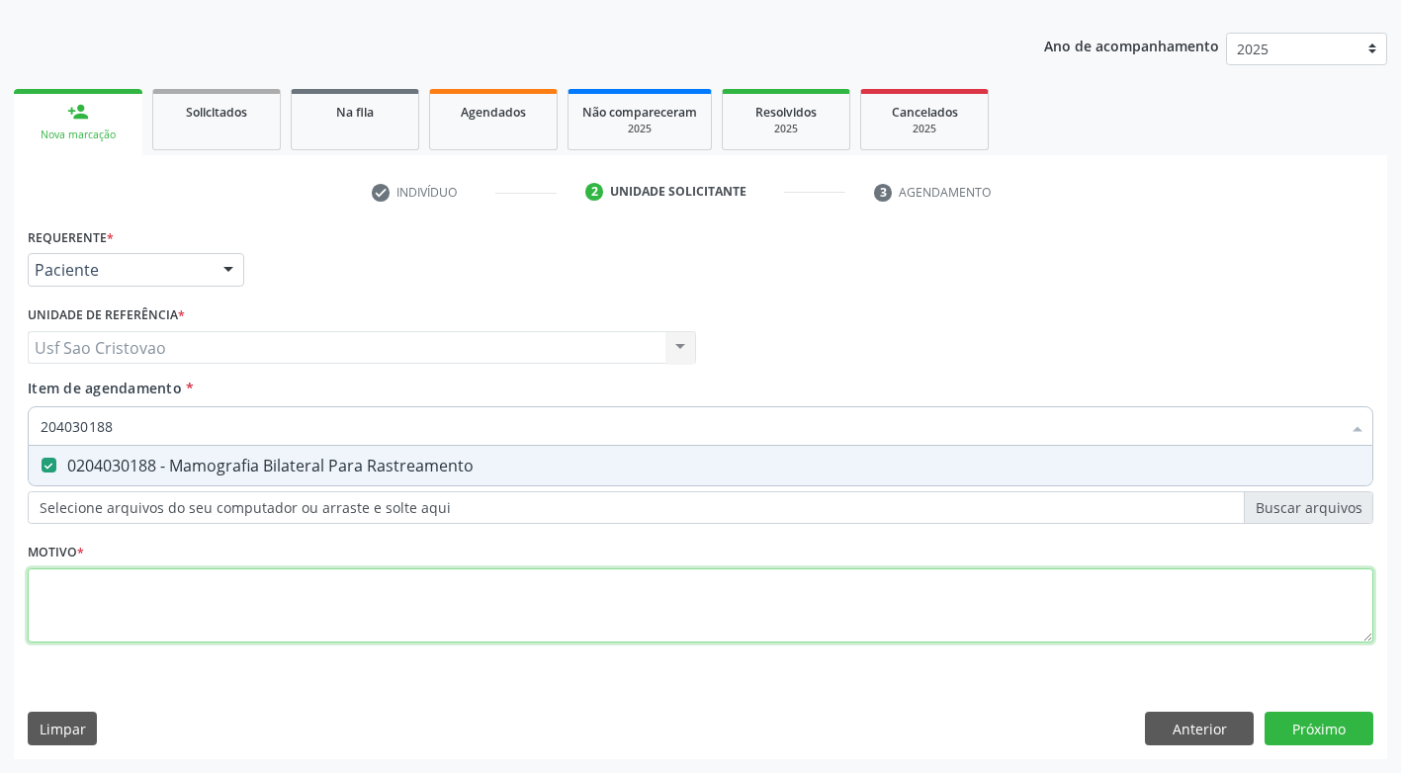
click at [163, 619] on div "Requerente * Paciente Profissional de Saúde Paciente Nenhum resultado encontrad…" at bounding box center [701, 446] width 1346 height 448
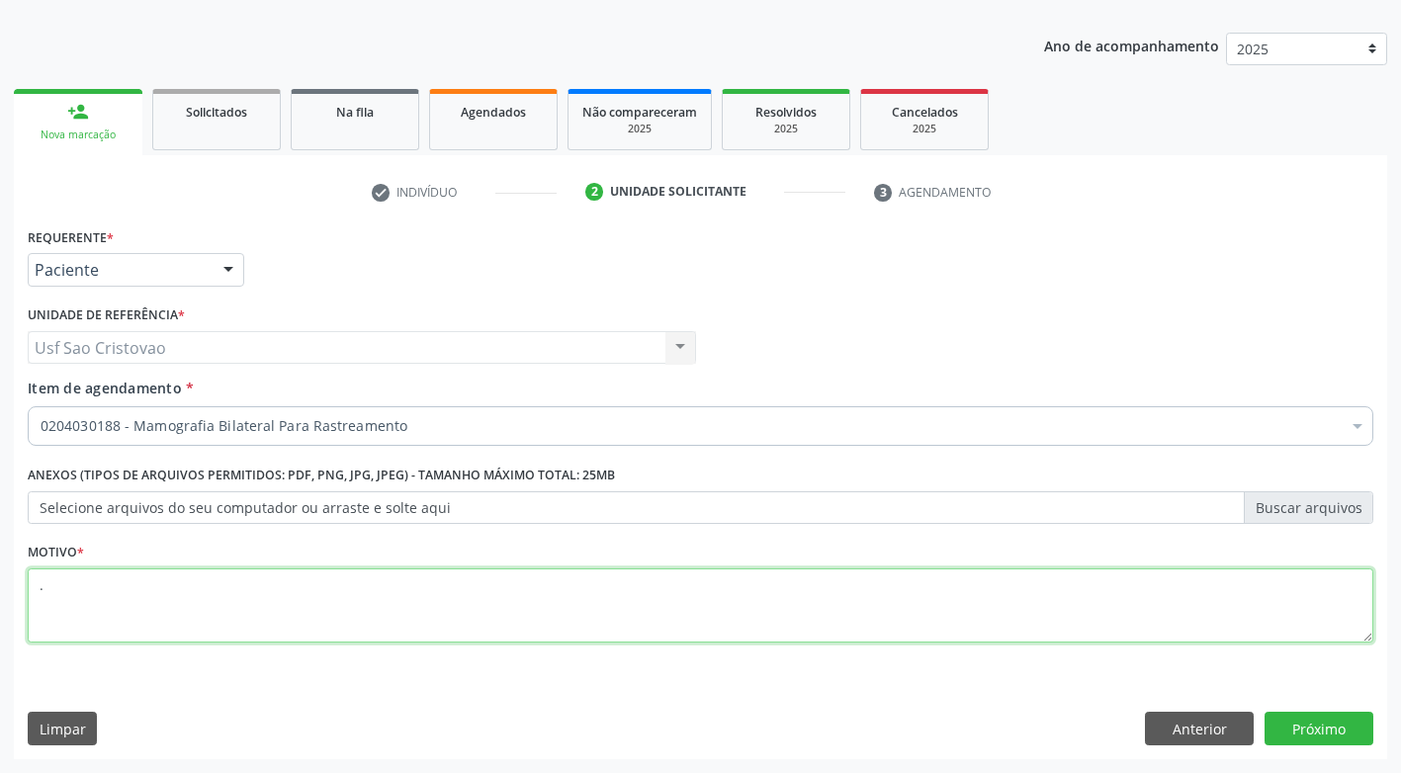
type textarea "."
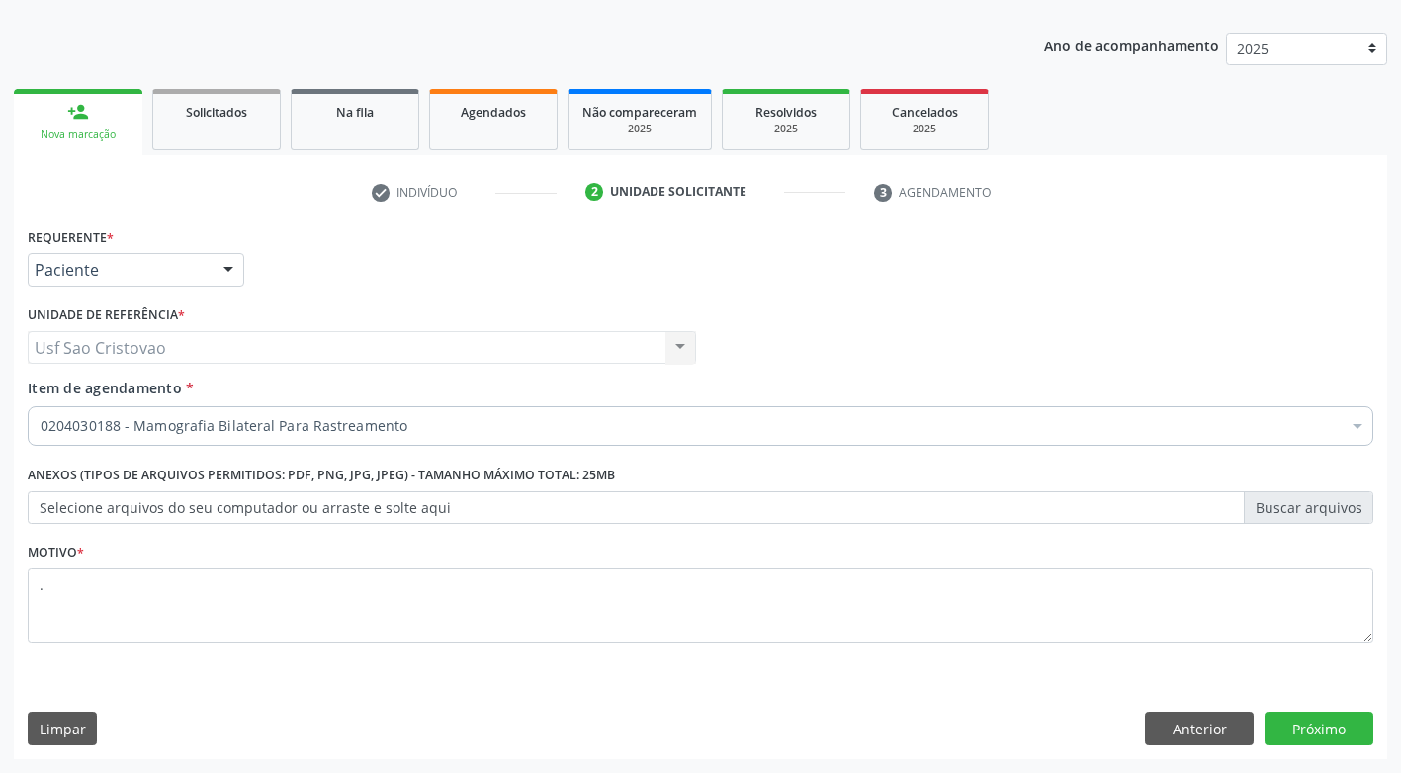
click at [1123, 691] on div "Requerente * Paciente Profissional de Saúde Paciente Nenhum resultado encontrad…" at bounding box center [701, 490] width 1374 height 537
click at [1326, 724] on button "Próximo" at bounding box center [1319, 729] width 109 height 34
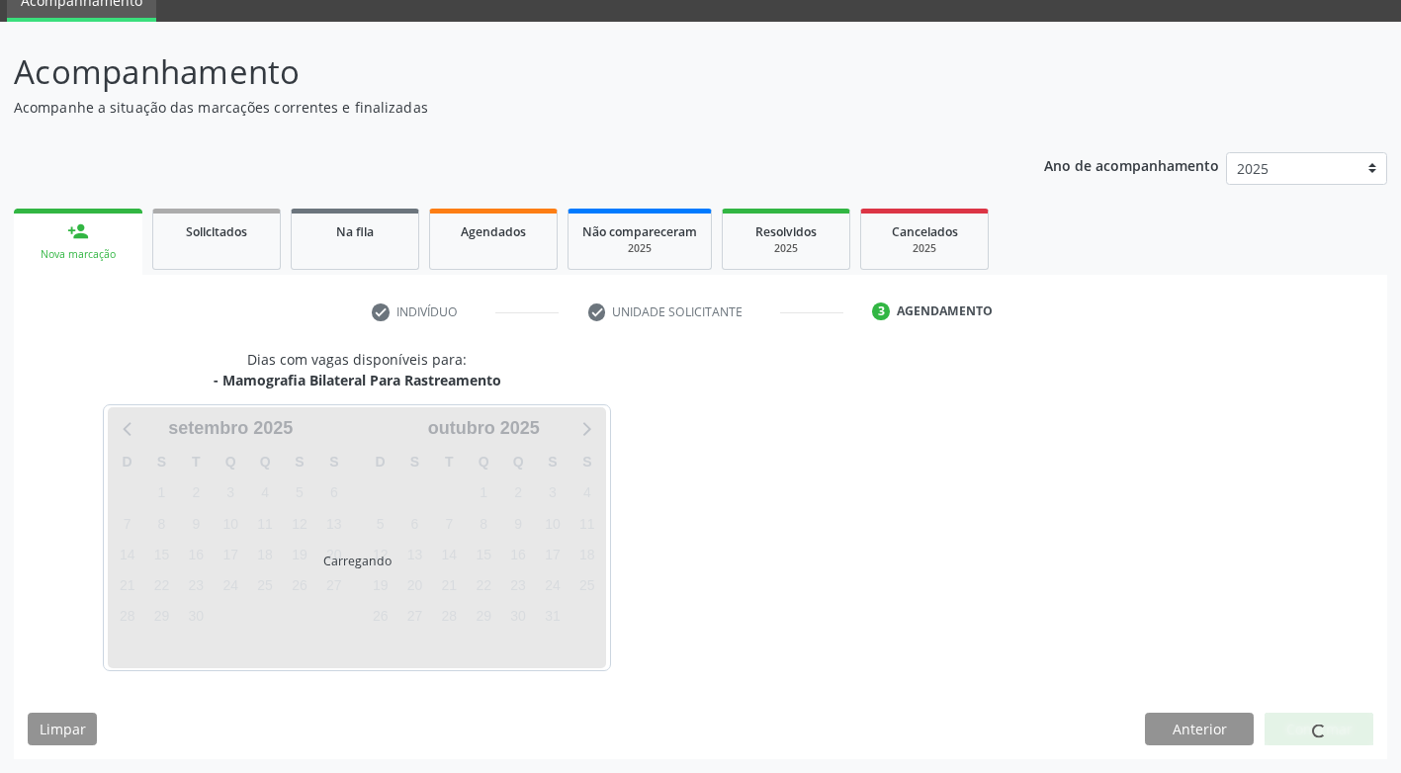
scroll to position [87, 0]
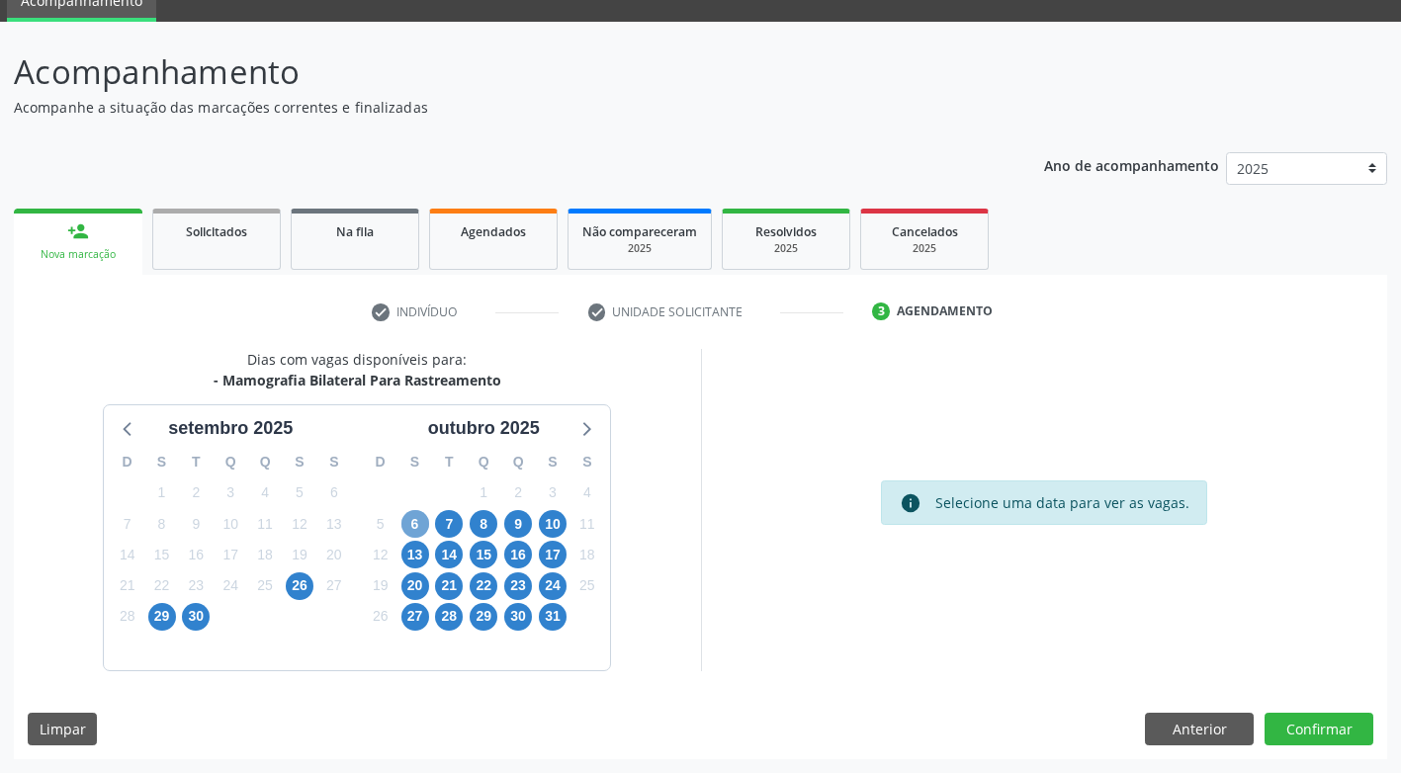
click at [409, 526] on span "6" at bounding box center [415, 524] width 28 height 28
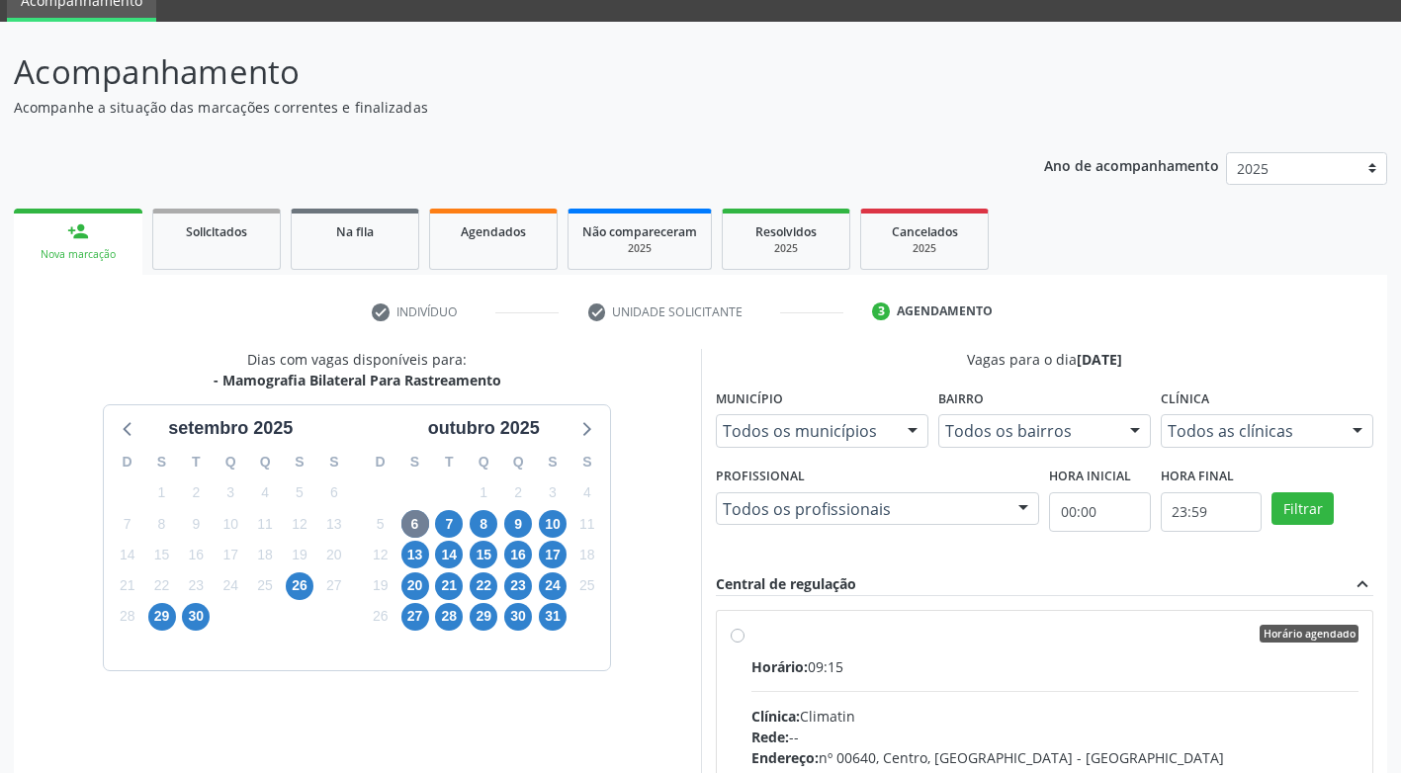
click at [752, 642] on label "Horário agendado Horário: 09:15 Clínica: Climatin Rede: -- Endereço: nº 00640, …" at bounding box center [1056, 777] width 608 height 304
click at [740, 642] on input "Horário agendado Horário: 09:15 Clínica: Climatin Rede: -- Endereço: nº 00640, …" at bounding box center [738, 634] width 14 height 18
radio input "true"
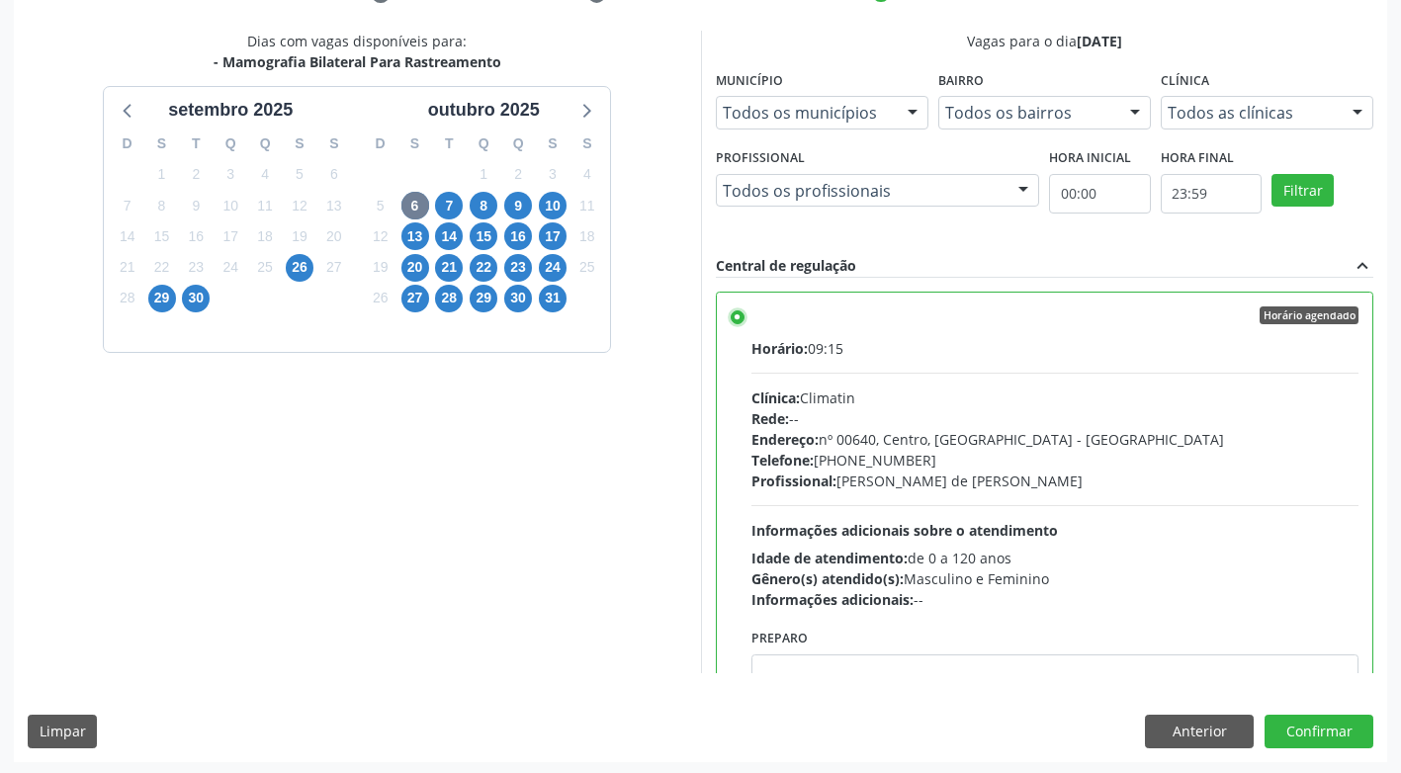
scroll to position [408, 0]
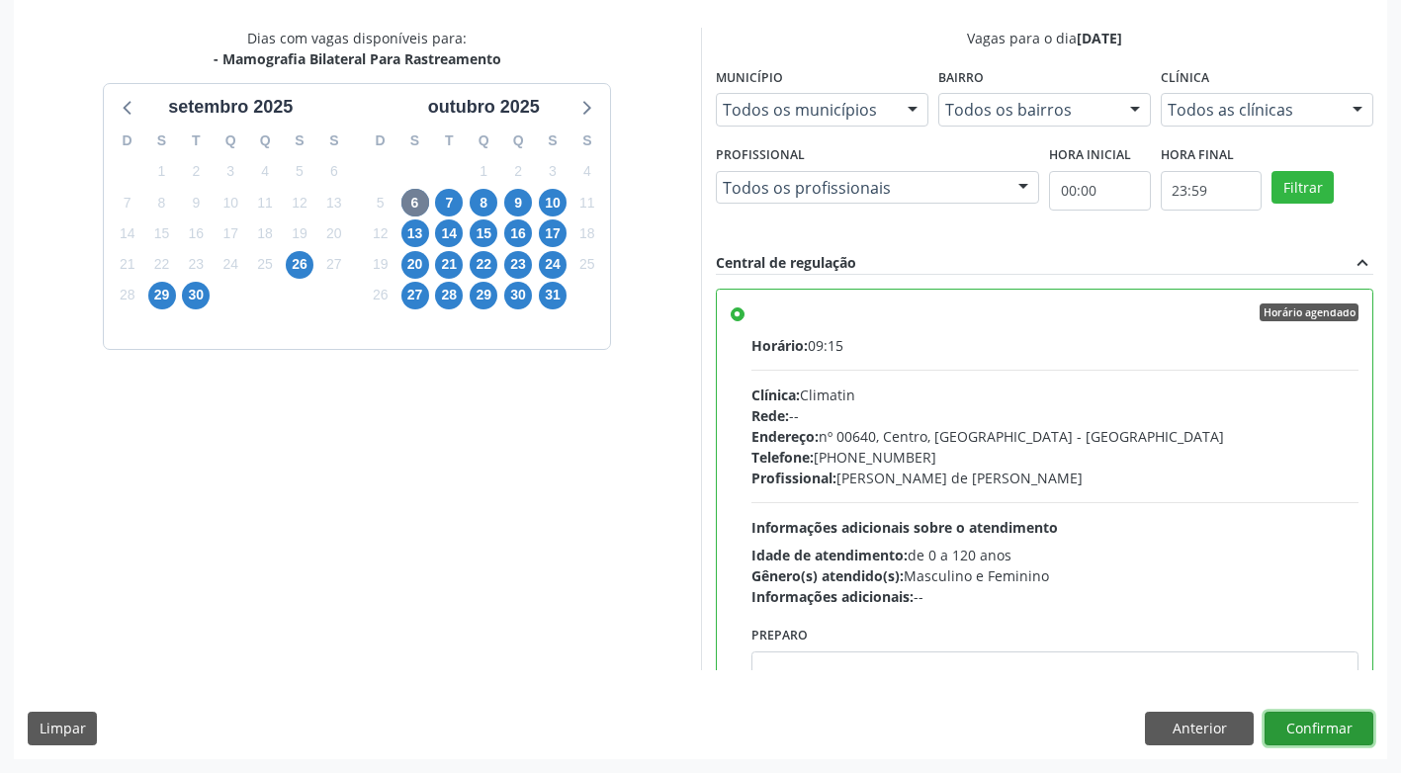
click at [1326, 728] on button "Confirmar" at bounding box center [1319, 729] width 109 height 34
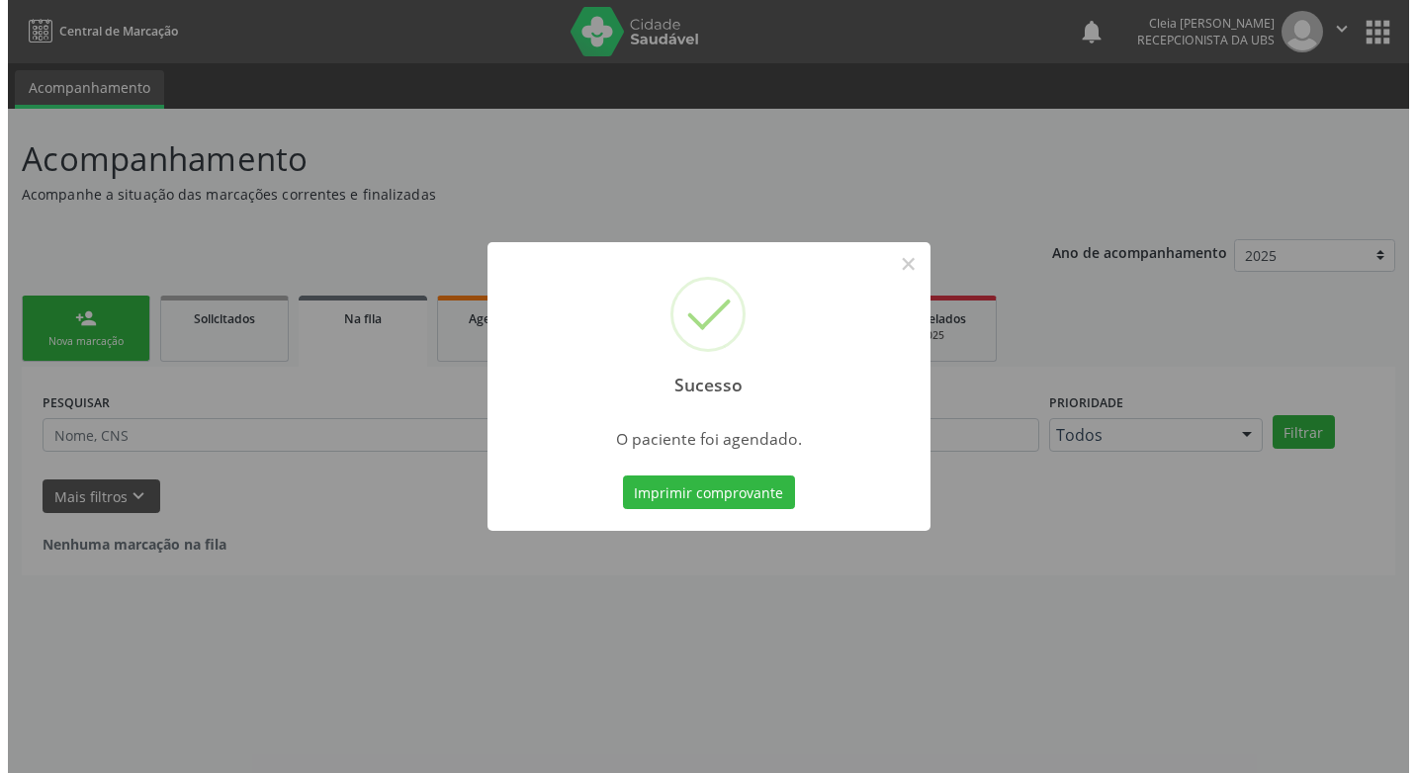
scroll to position [0, 0]
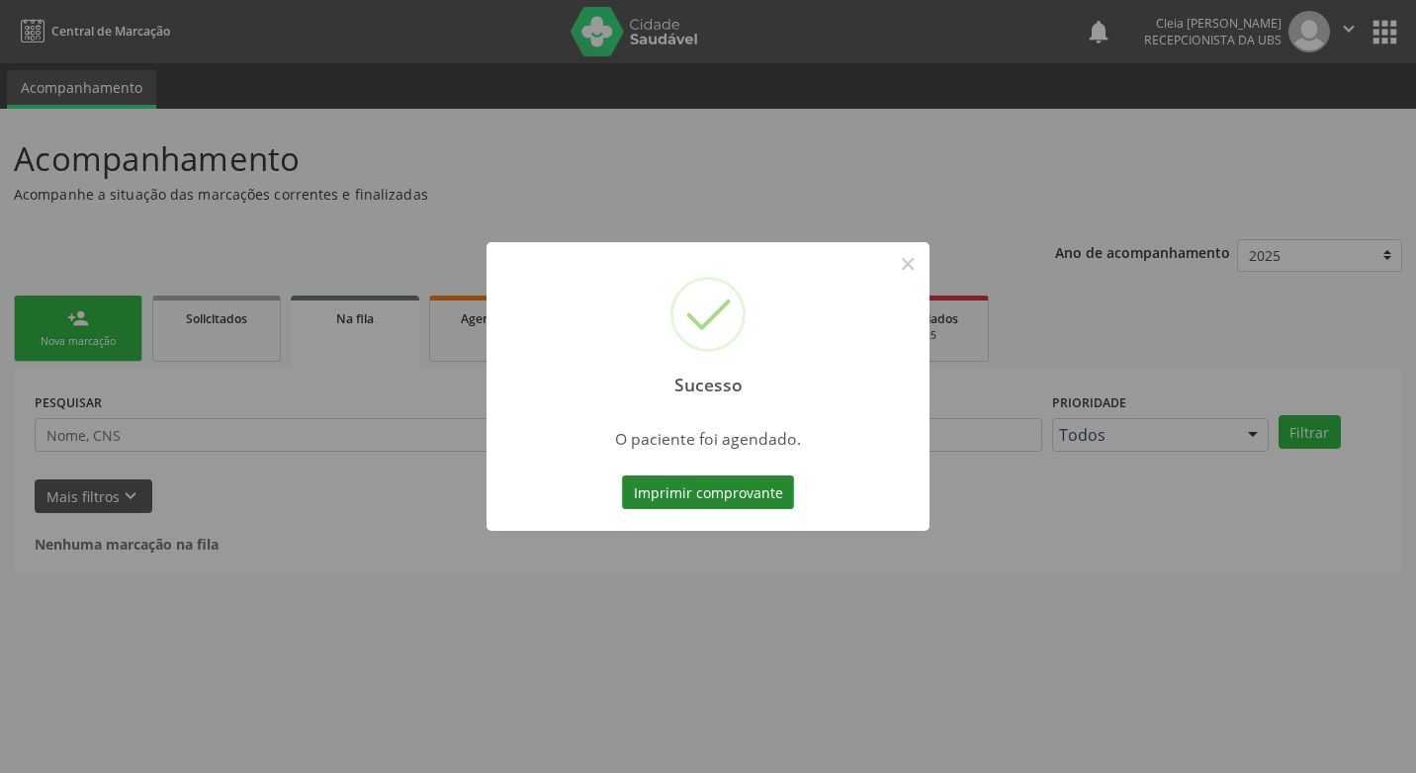
click at [767, 488] on button "Imprimir comprovante" at bounding box center [708, 493] width 172 height 34
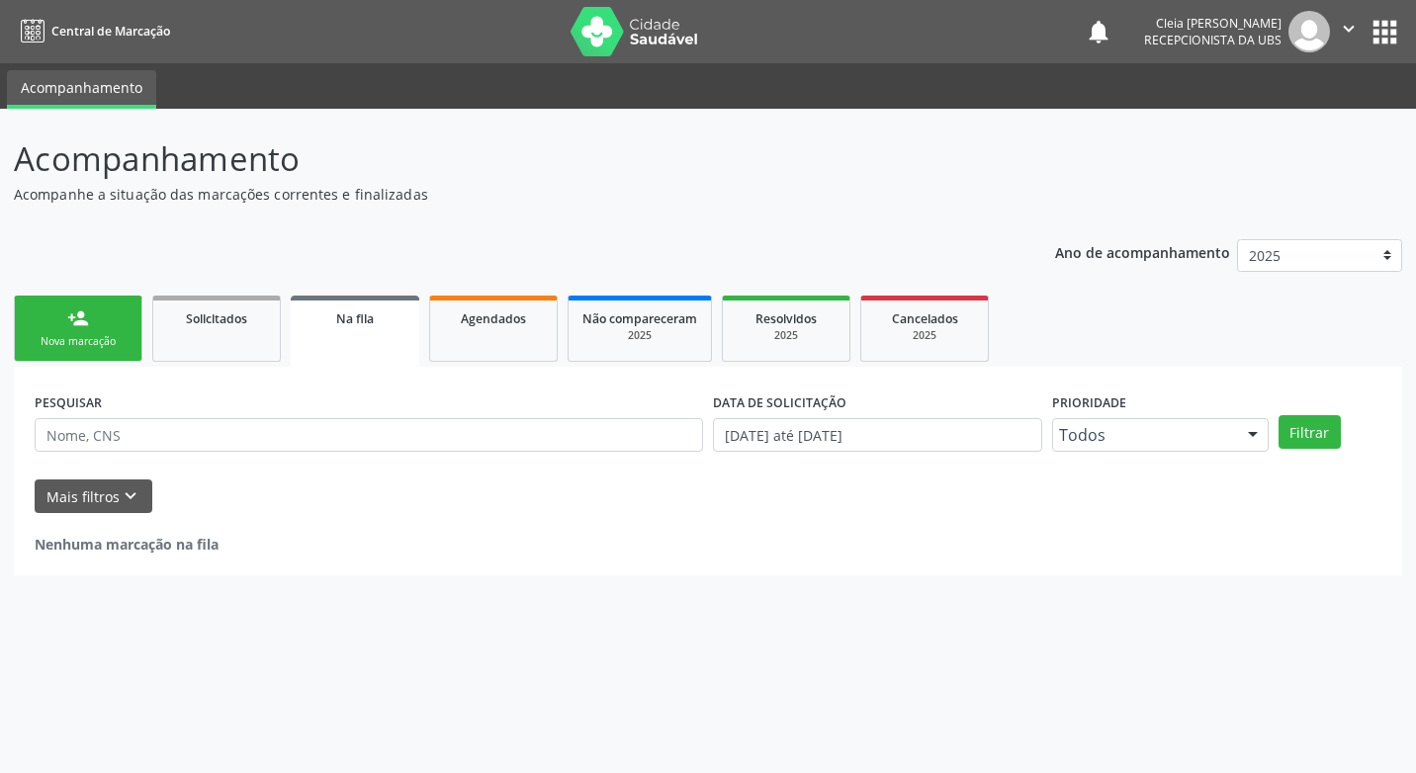
click at [54, 340] on div "Nova marcação" at bounding box center [78, 341] width 99 height 15
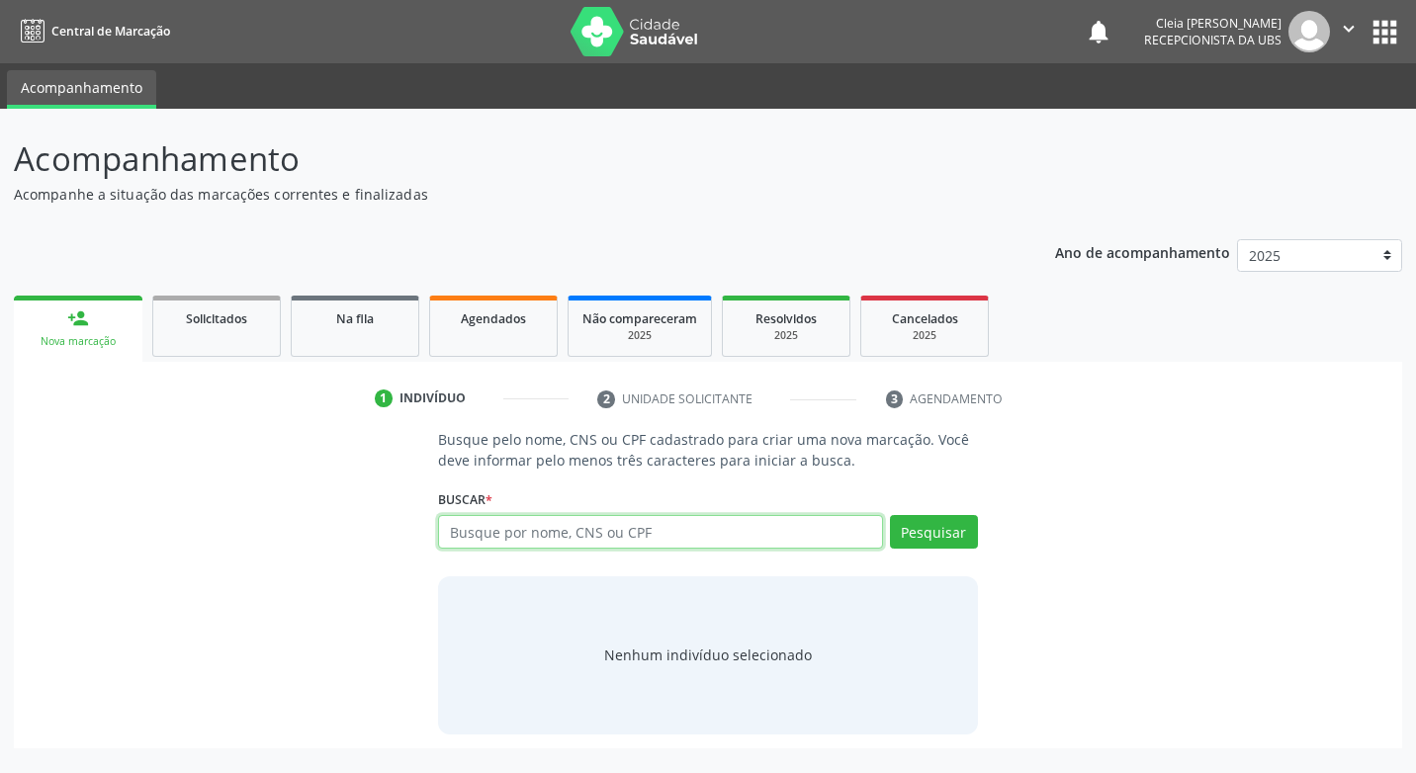
click at [553, 537] on input "text" at bounding box center [660, 532] width 444 height 34
type input "704302597971893"
click at [911, 534] on button "Pesquisar" at bounding box center [934, 532] width 88 height 34
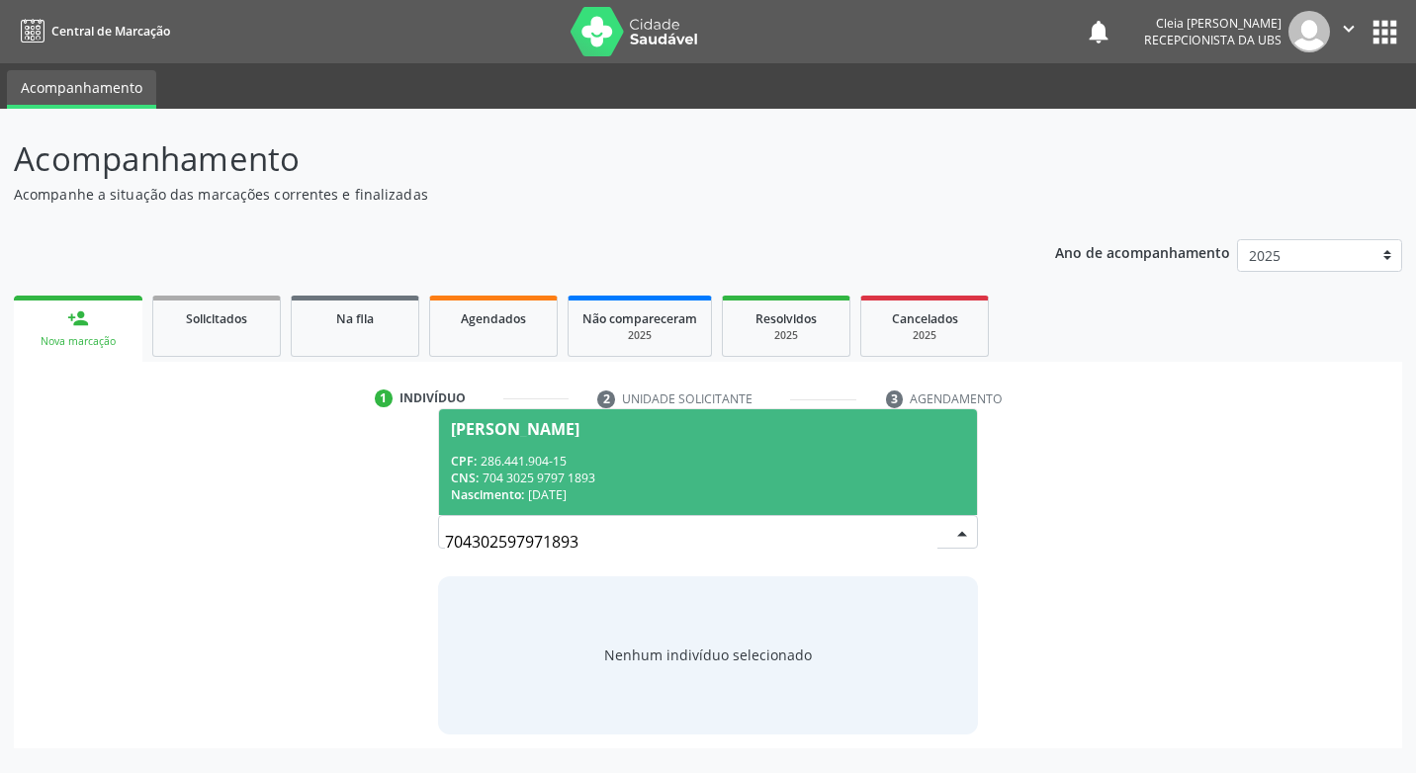
click at [725, 449] on span "Esmeralda Vasconcelos Reis Filha CPF: 286.441.904-15 CNS: 704 3025 9797 1893 Na…" at bounding box center [707, 462] width 537 height 106
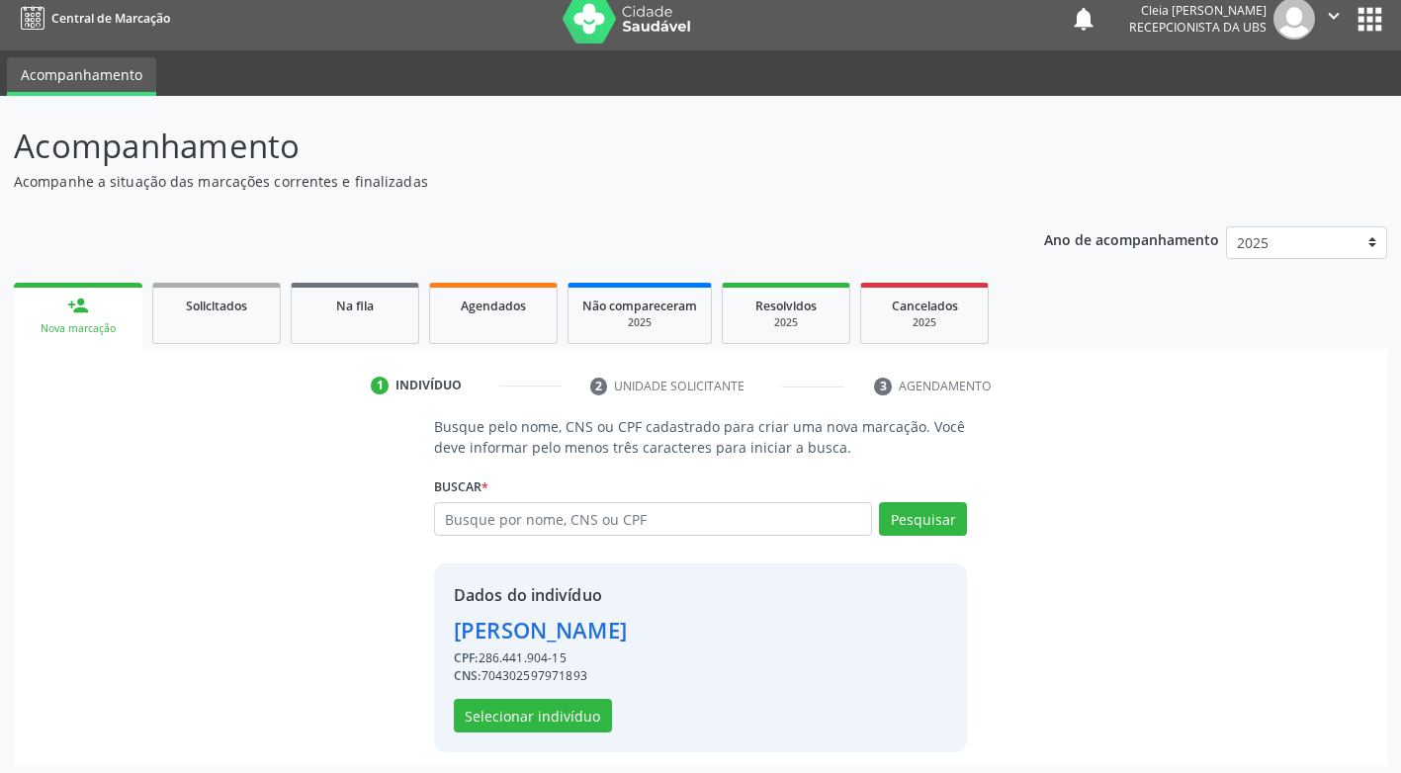
scroll to position [20, 0]
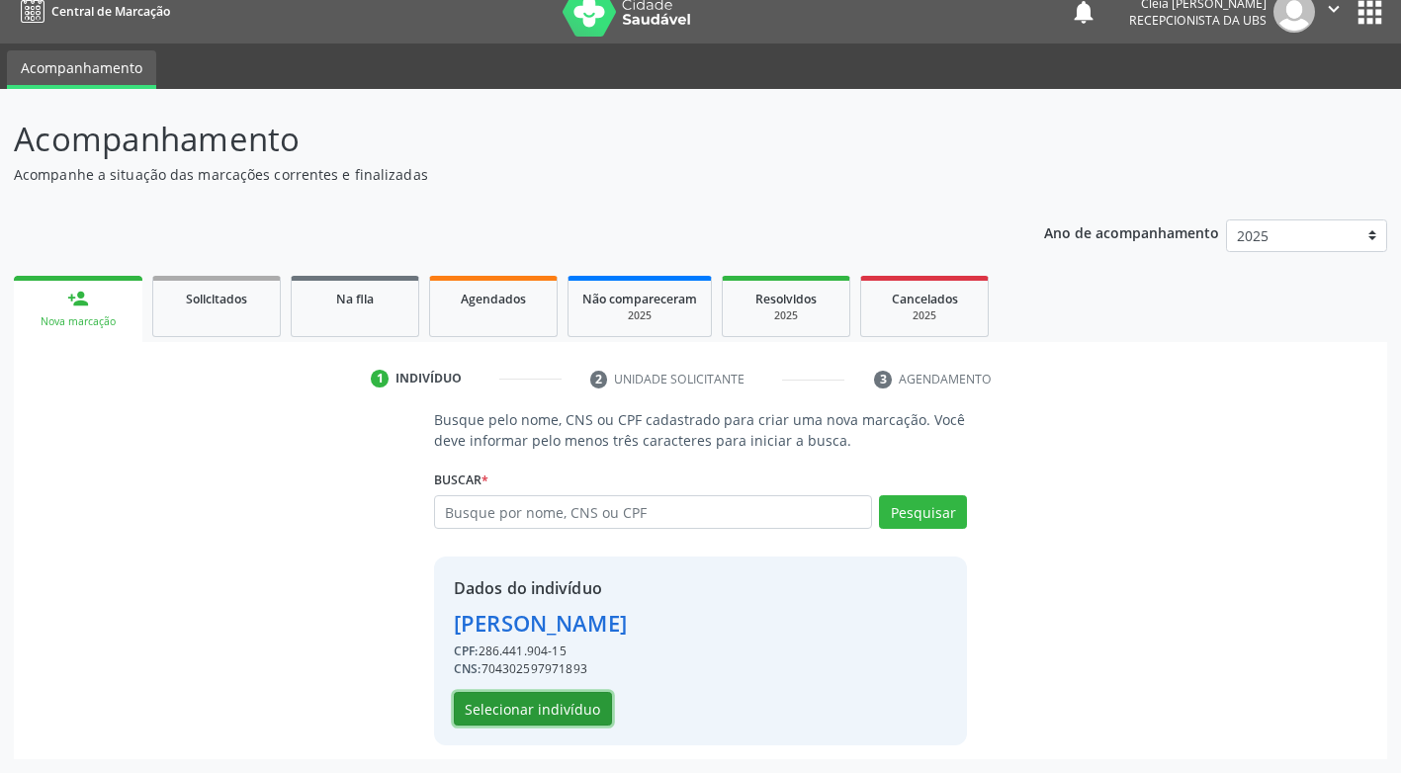
click at [570, 702] on button "Selecionar indivíduo" at bounding box center [533, 709] width 158 height 34
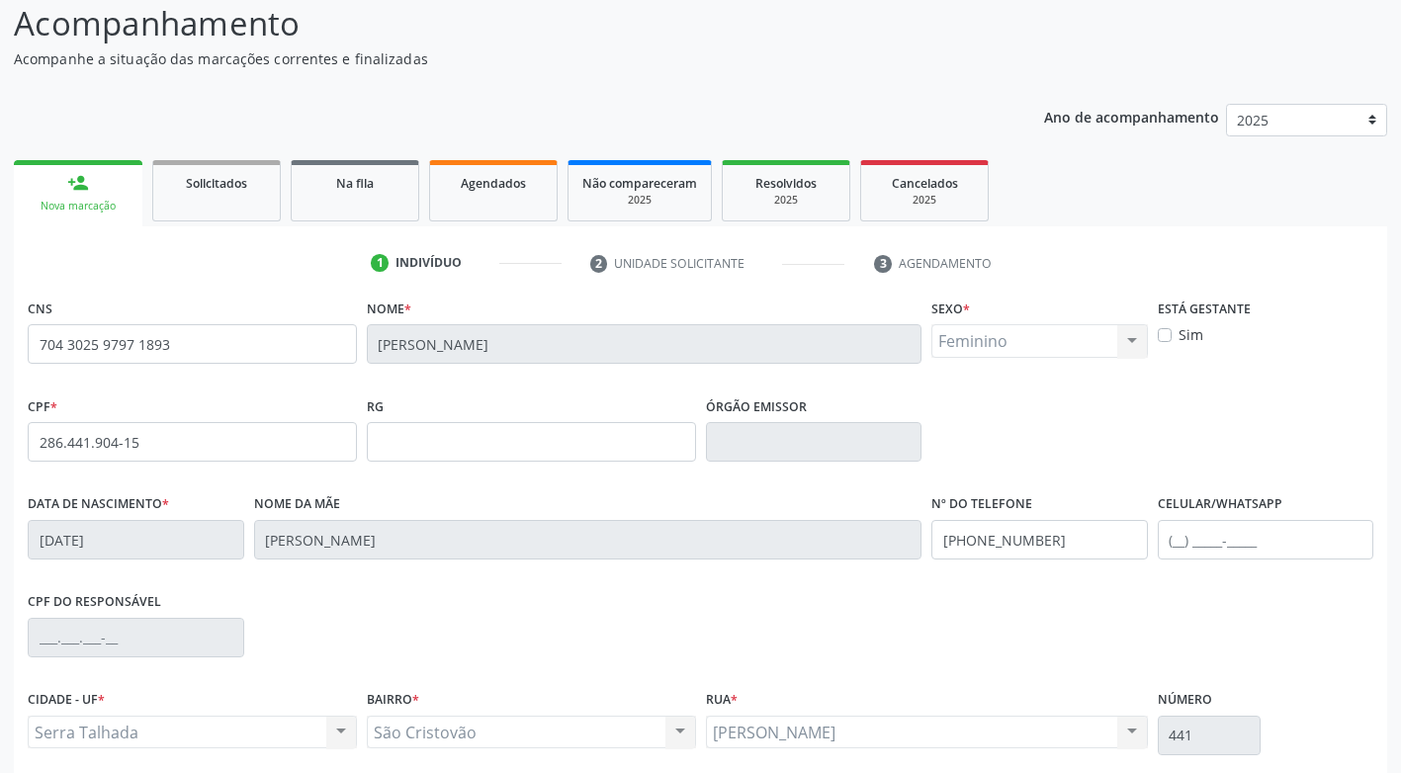
scroll to position [299, 0]
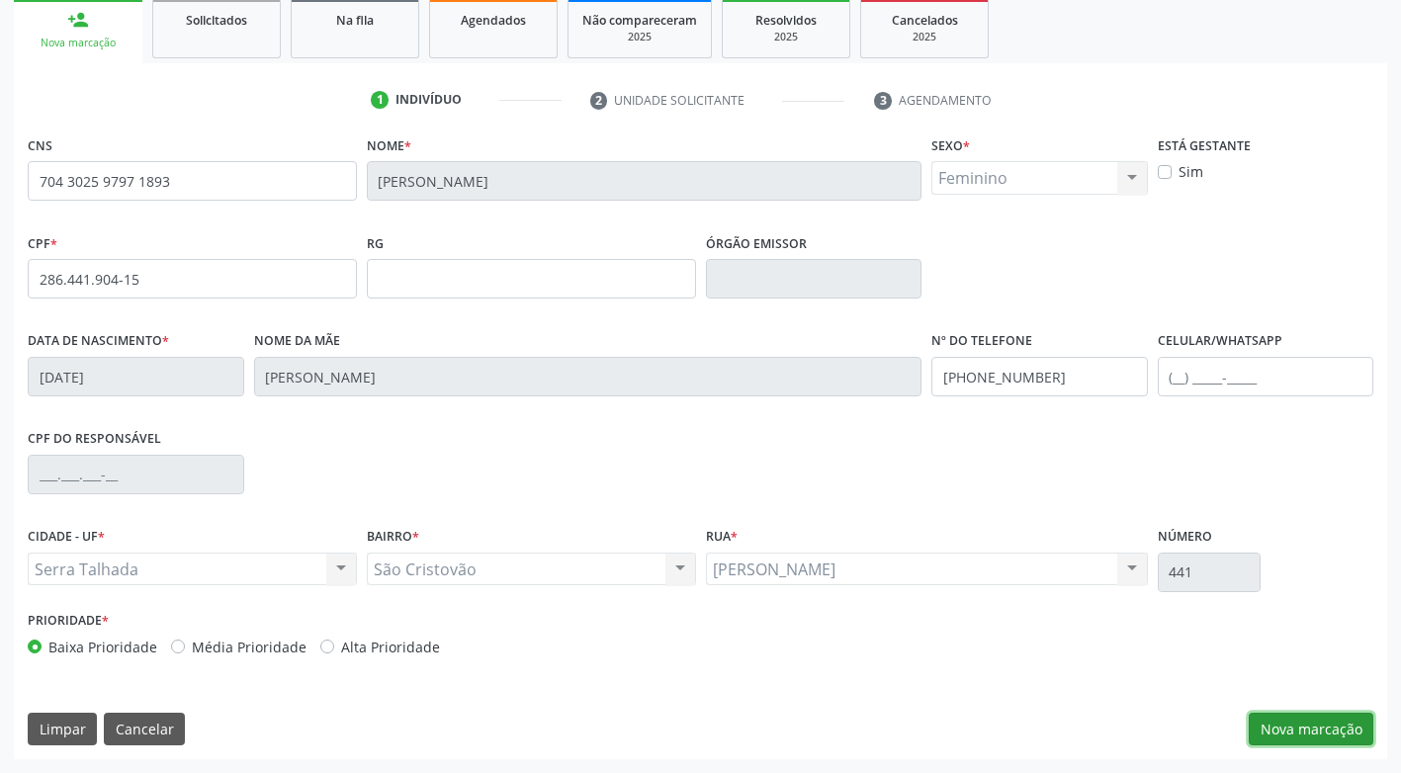
click at [1343, 736] on button "Nova marcação" at bounding box center [1311, 730] width 125 height 34
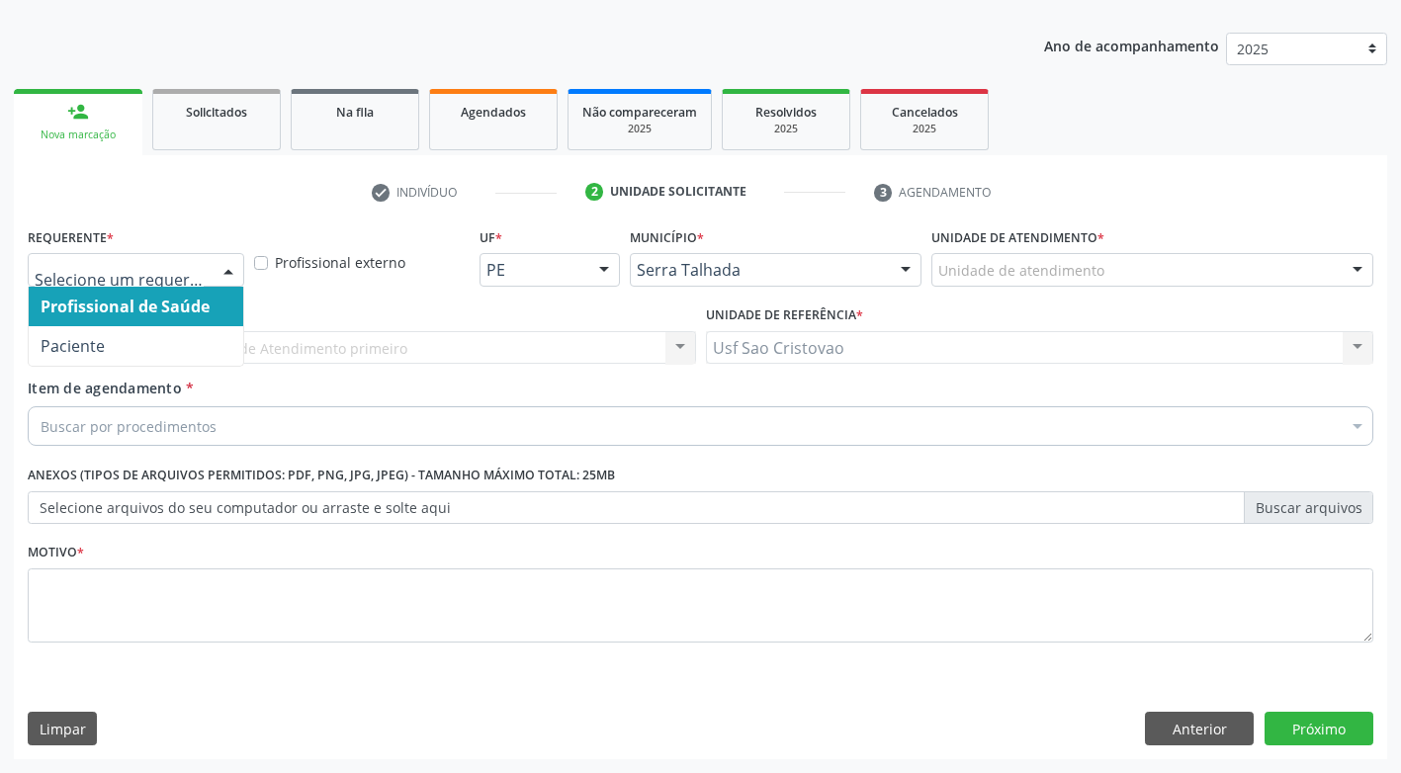
click at [219, 259] on div at bounding box center [229, 271] width 30 height 34
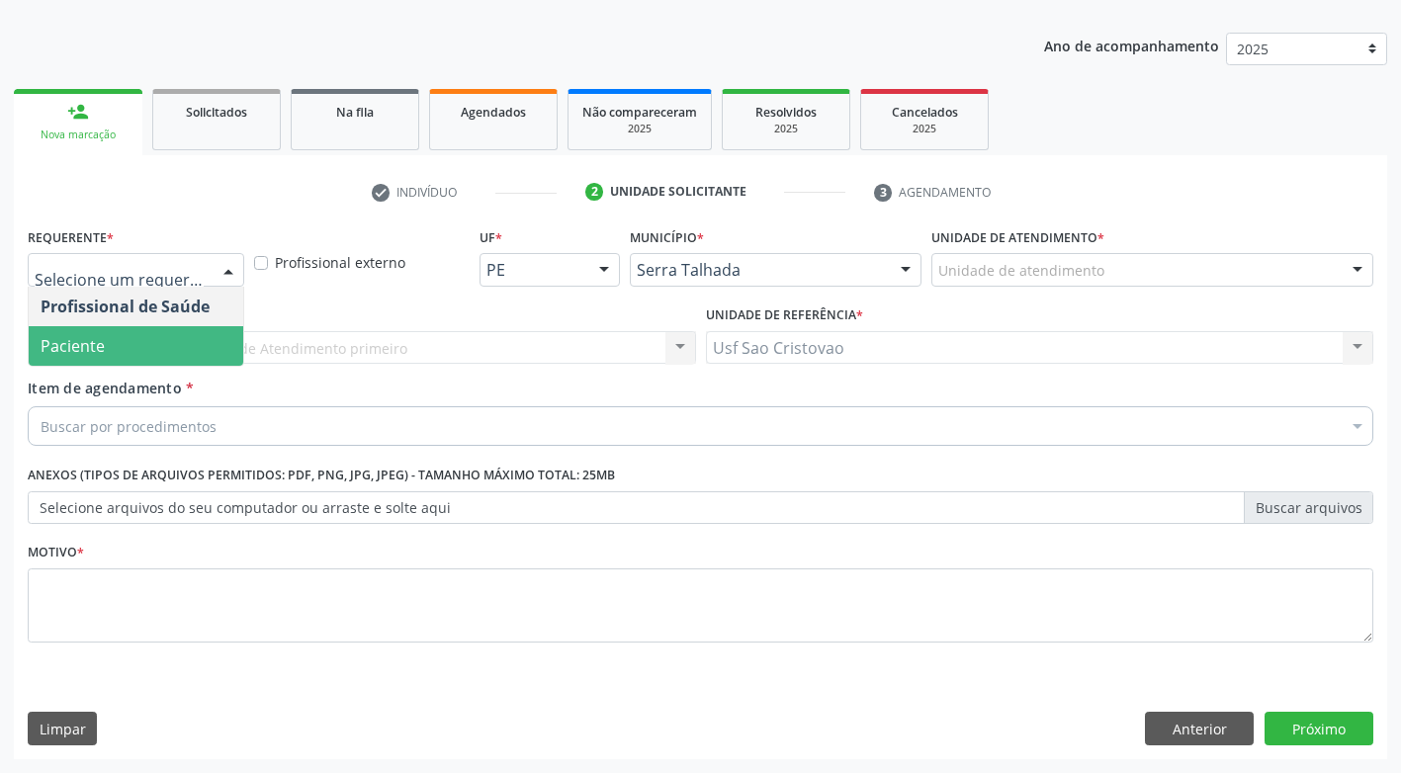
click at [177, 357] on span "Paciente" at bounding box center [136, 346] width 215 height 40
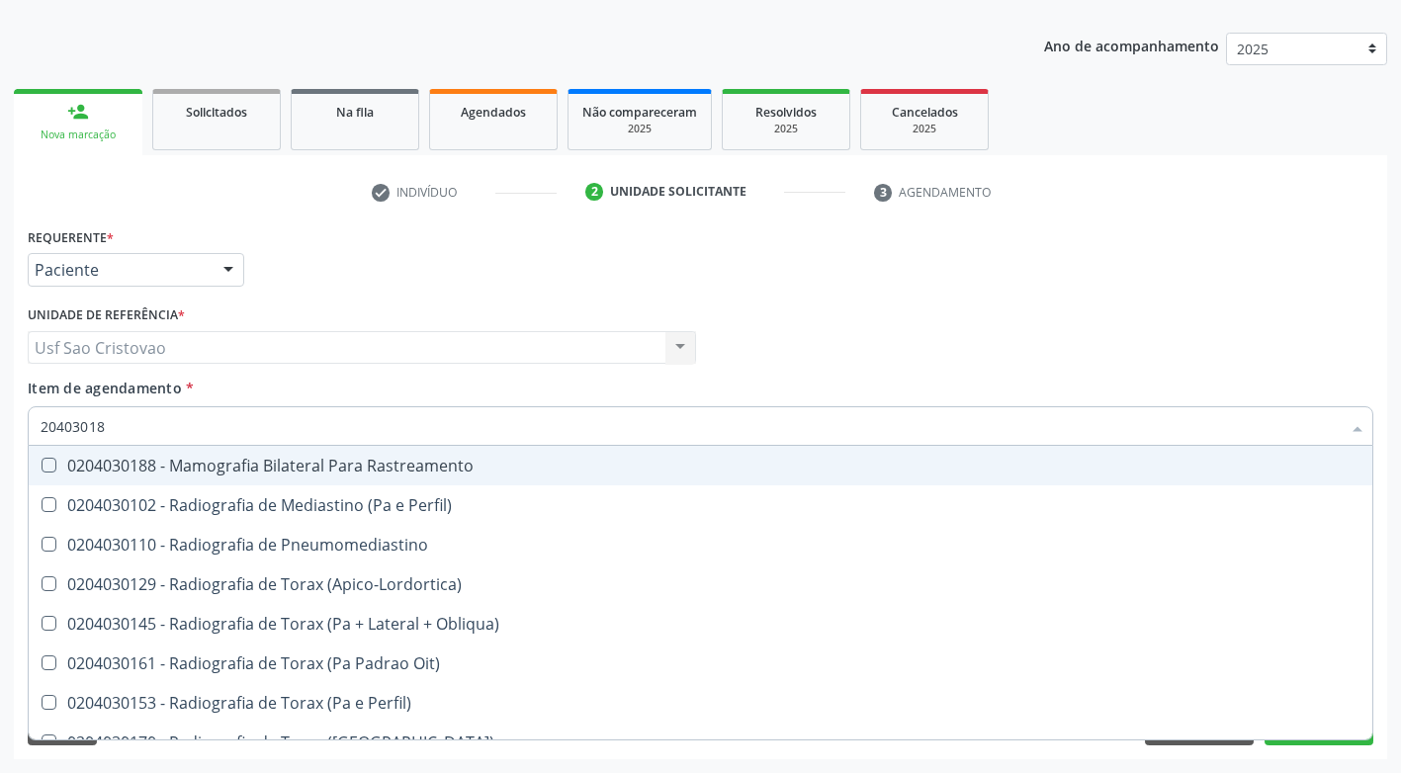
type input "204030188"
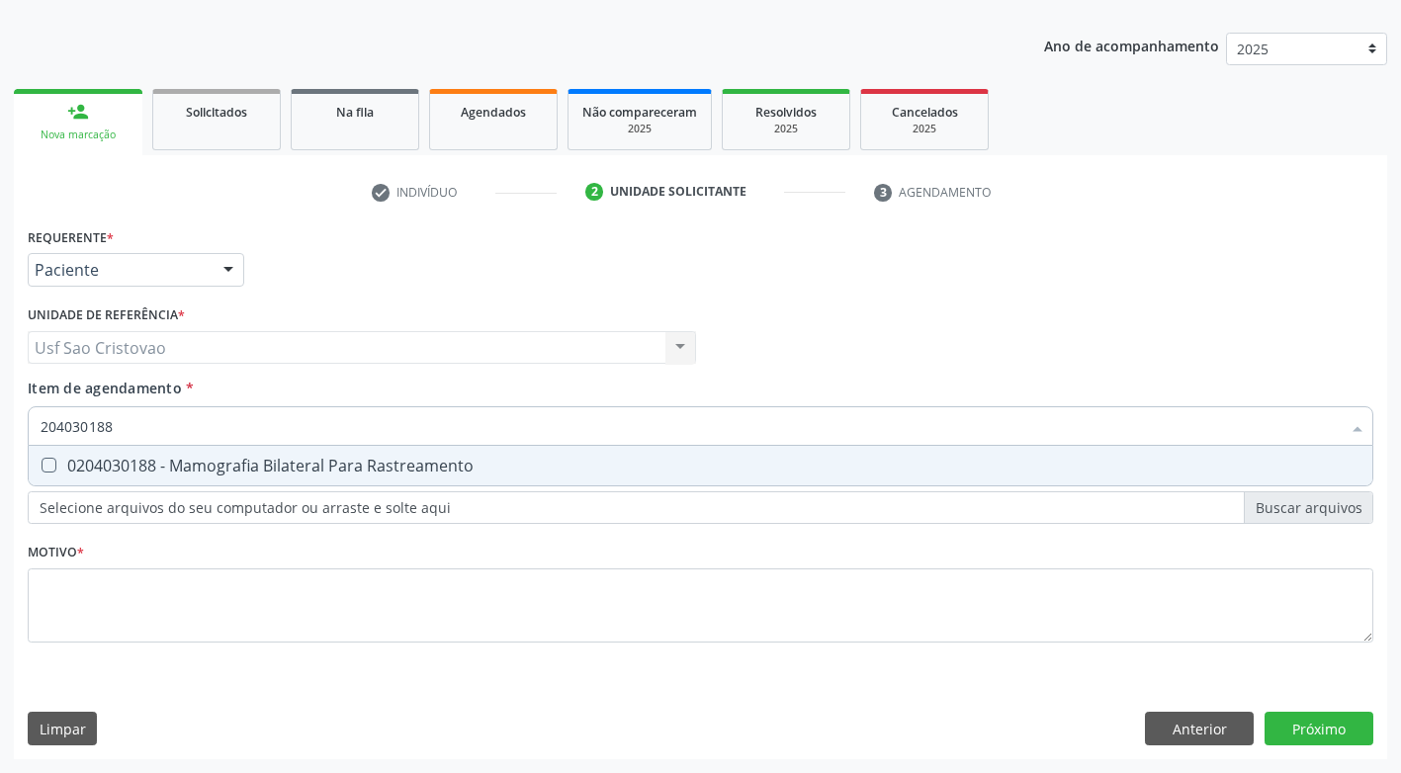
click at [46, 467] on Rastreamento at bounding box center [49, 465] width 15 height 15
click at [42, 467] on Rastreamento "checkbox" at bounding box center [35, 465] width 13 height 13
checkbox Rastreamento "true"
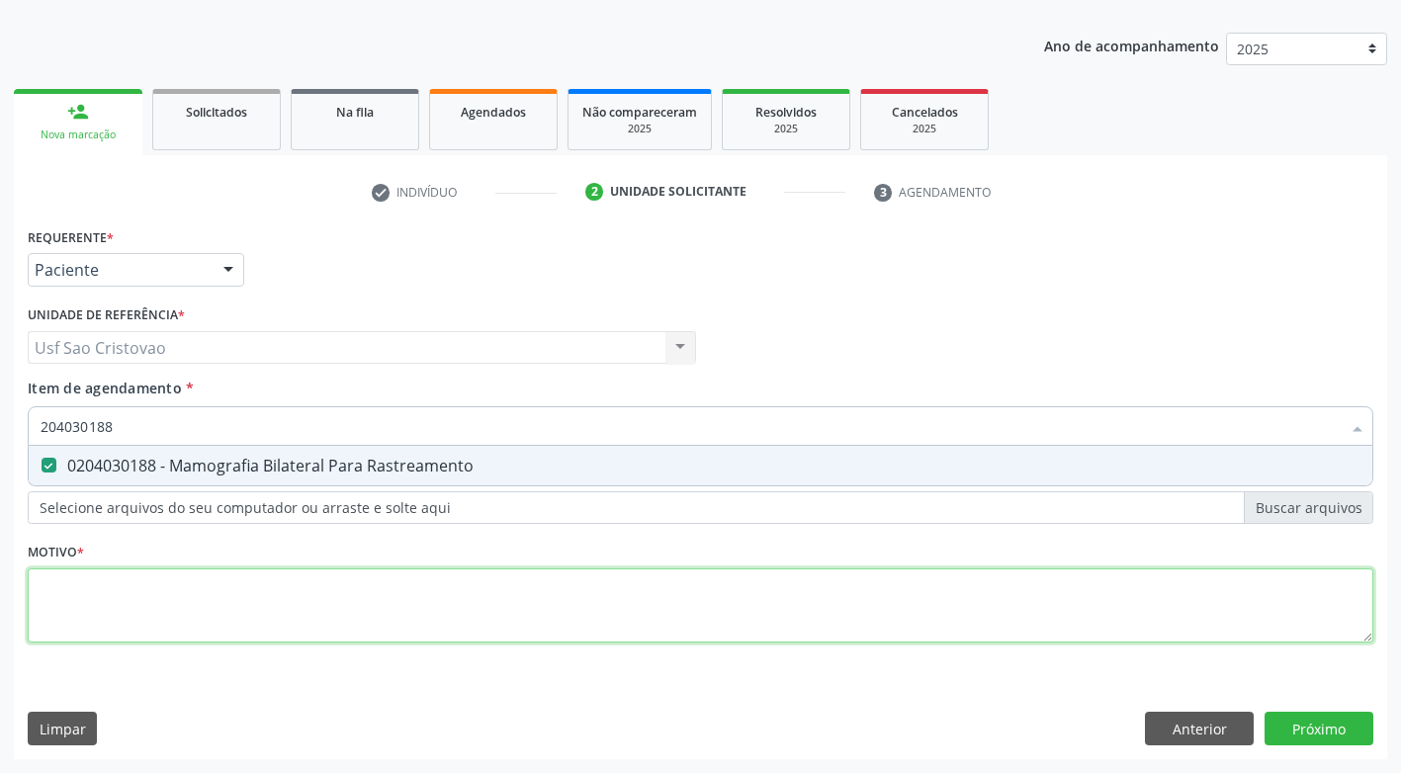
click at [129, 594] on div "Requerente * Paciente Profissional de Saúde Paciente Nenhum resultado encontrad…" at bounding box center [701, 446] width 1346 height 448
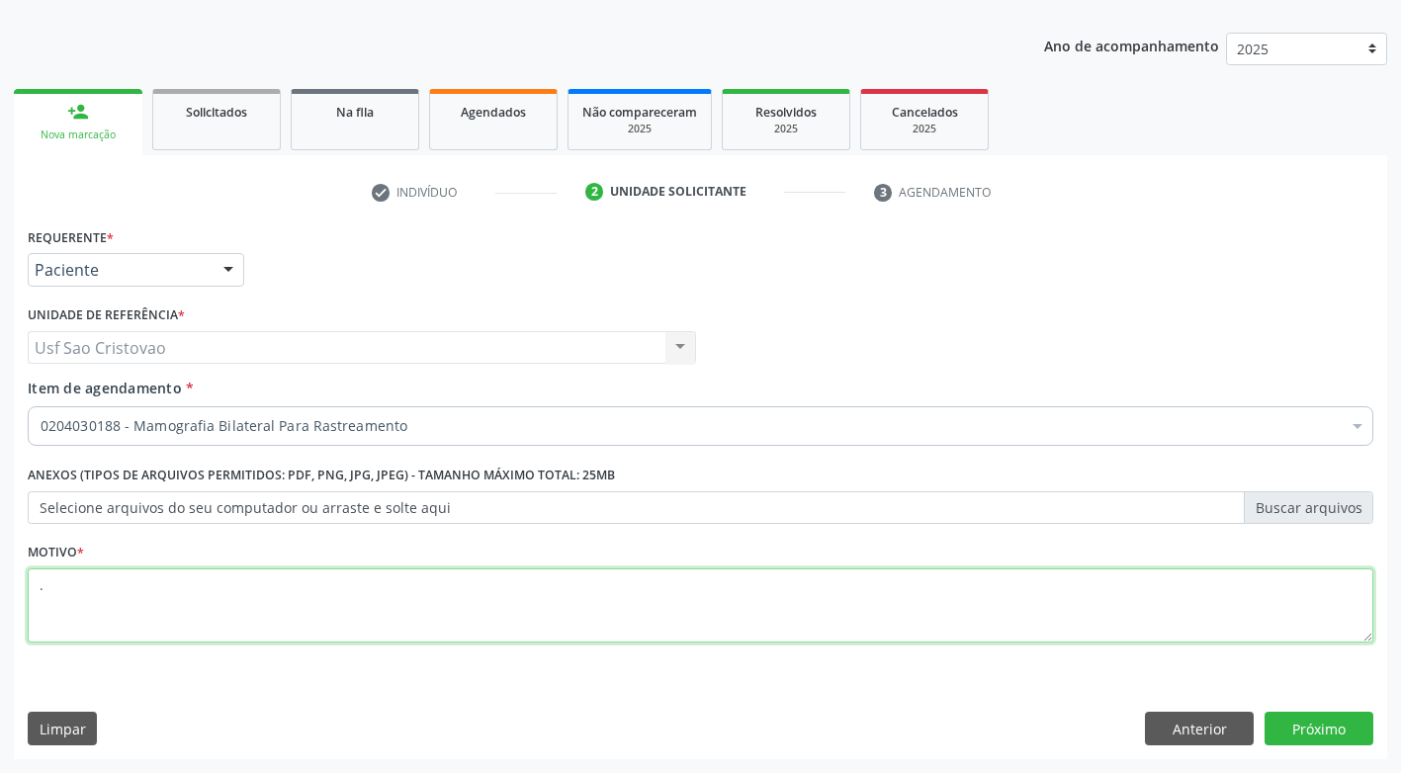
type textarea "."
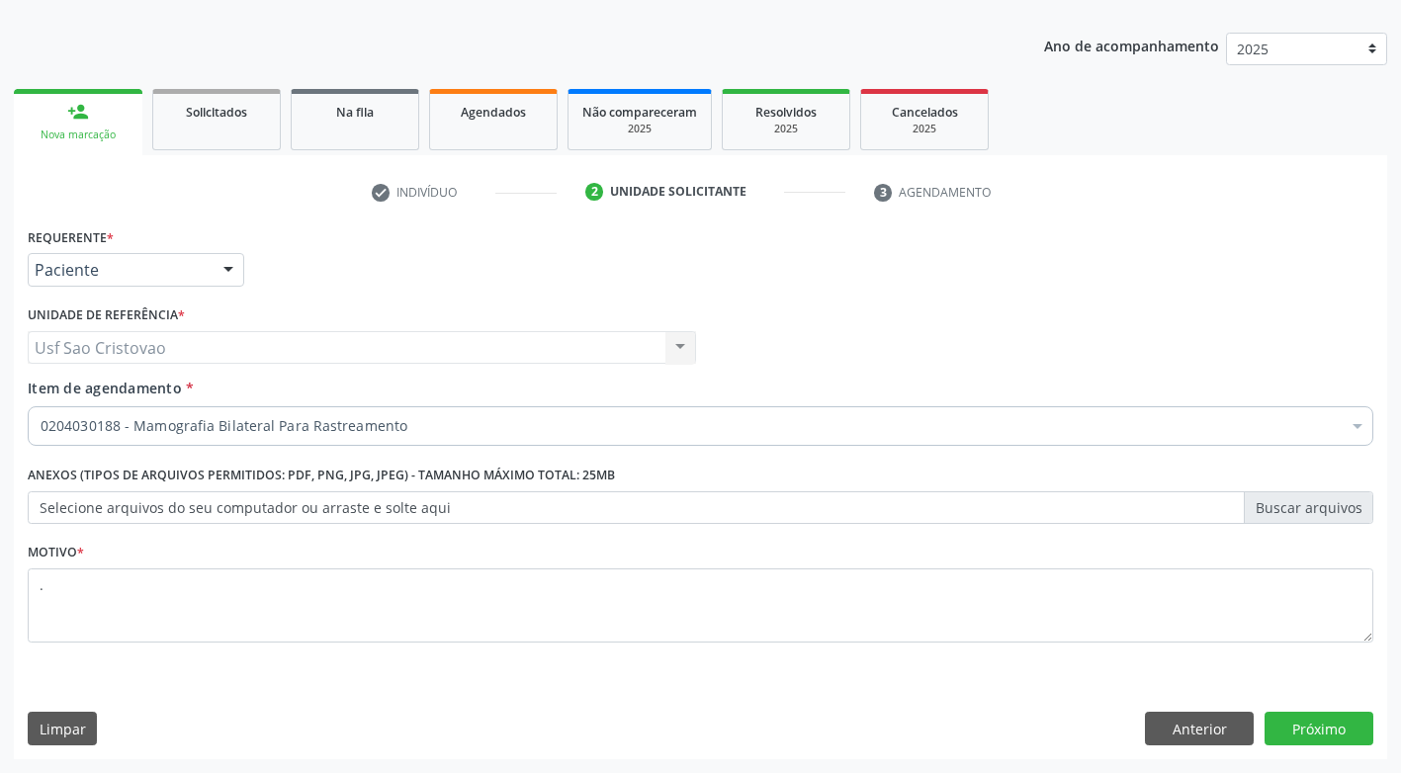
click at [394, 666] on div "Motivo * ." at bounding box center [701, 604] width 1356 height 133
click at [1270, 715] on button "Próximo" at bounding box center [1319, 729] width 109 height 34
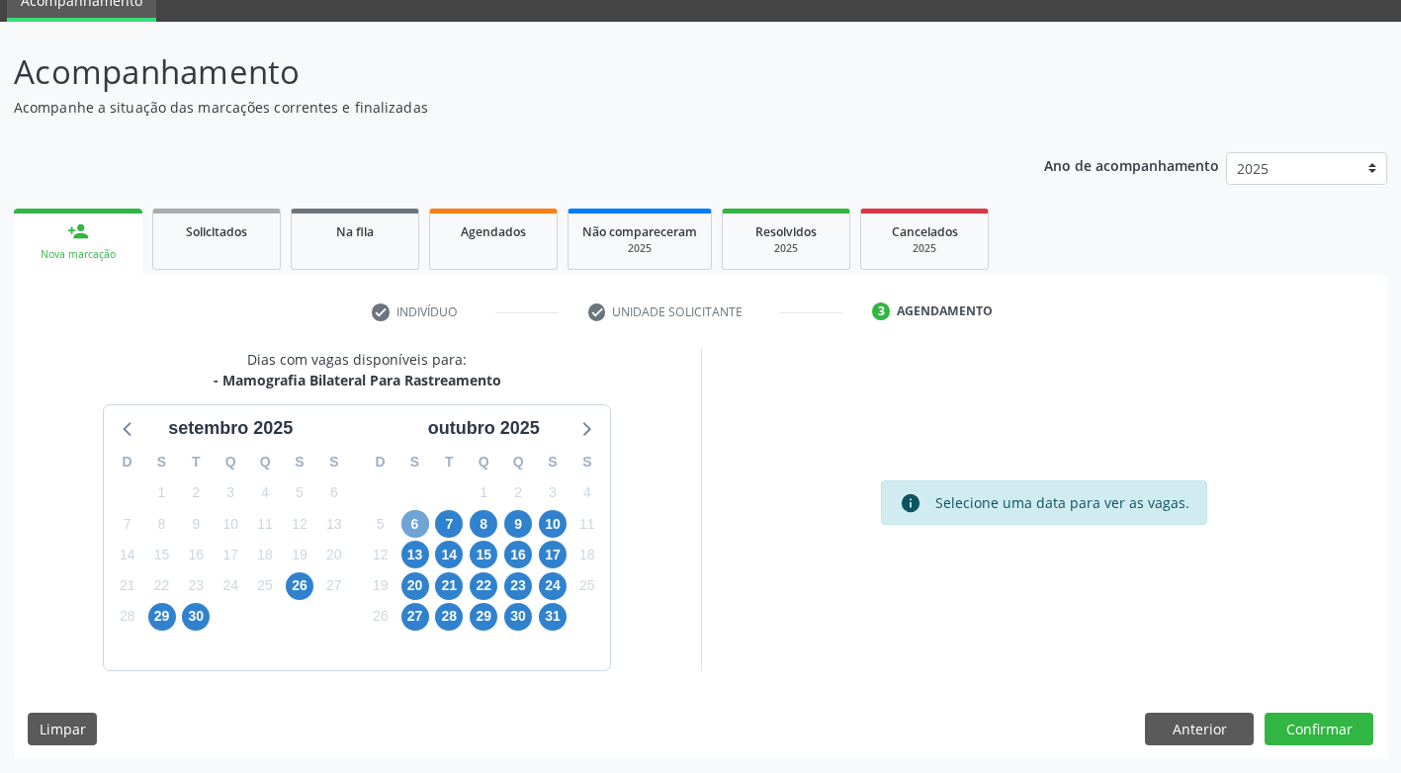
click at [412, 523] on span "6" at bounding box center [415, 524] width 28 height 28
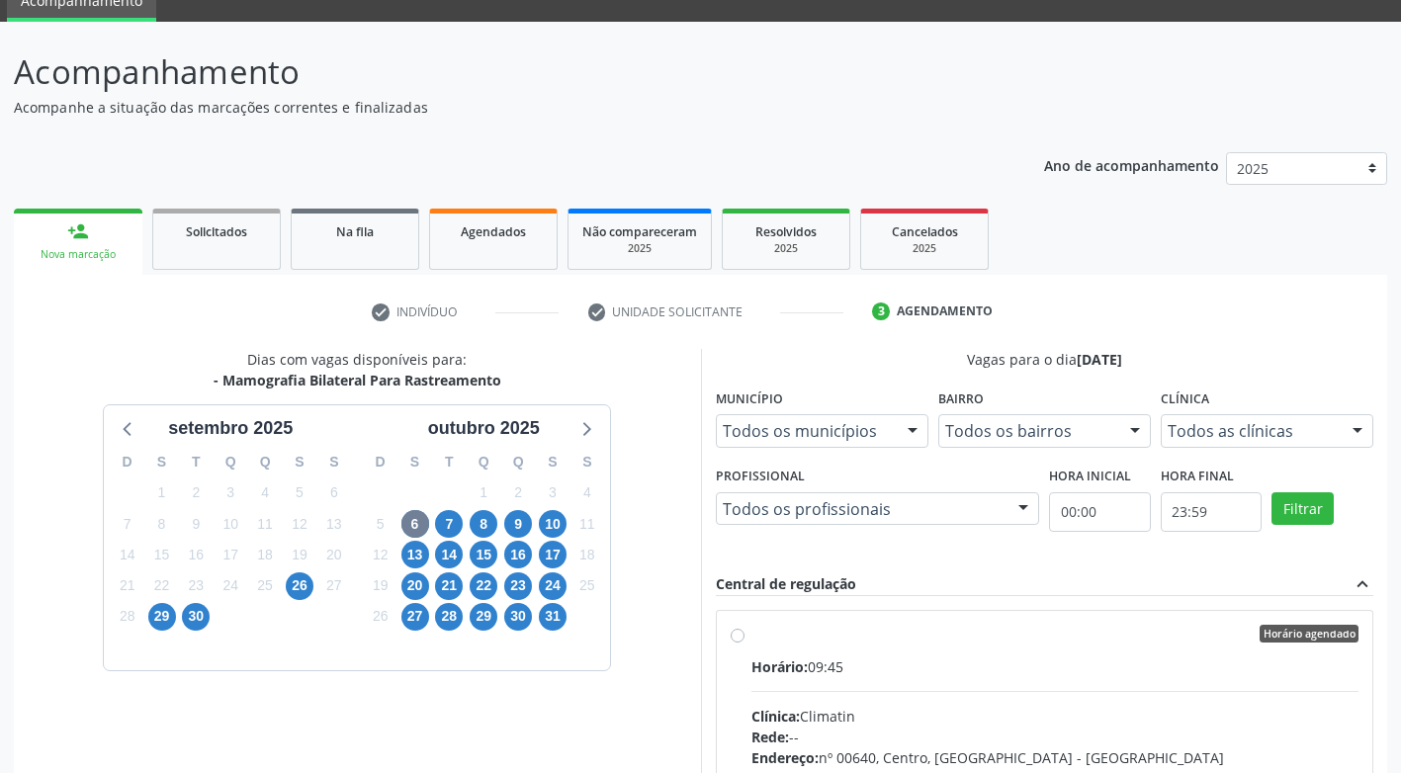
click at [745, 639] on div "Horário agendado Horário: 09:45 Clínica: Climatin Rede: -- Endereço: nº 00640, …" at bounding box center [1045, 777] width 629 height 304
radio input "true"
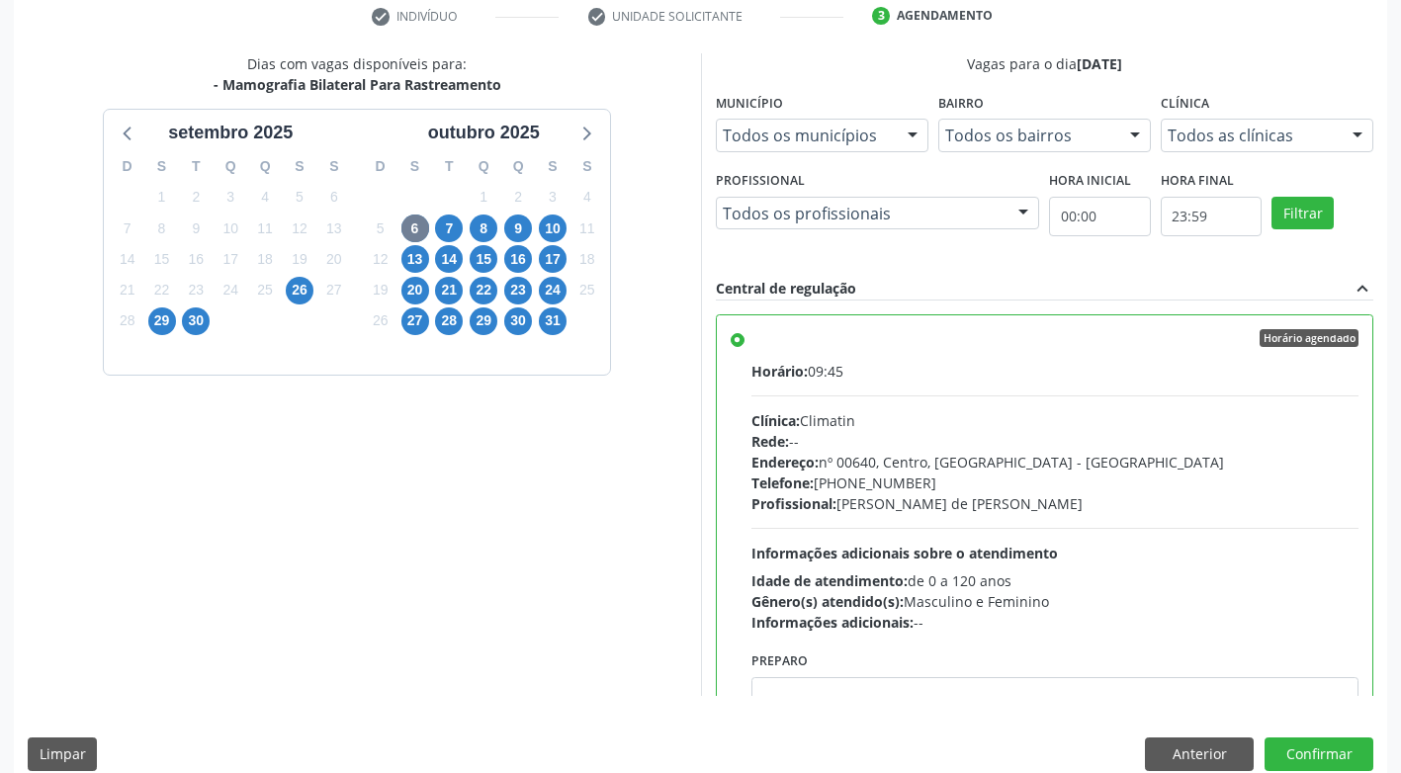
scroll to position [408, 0]
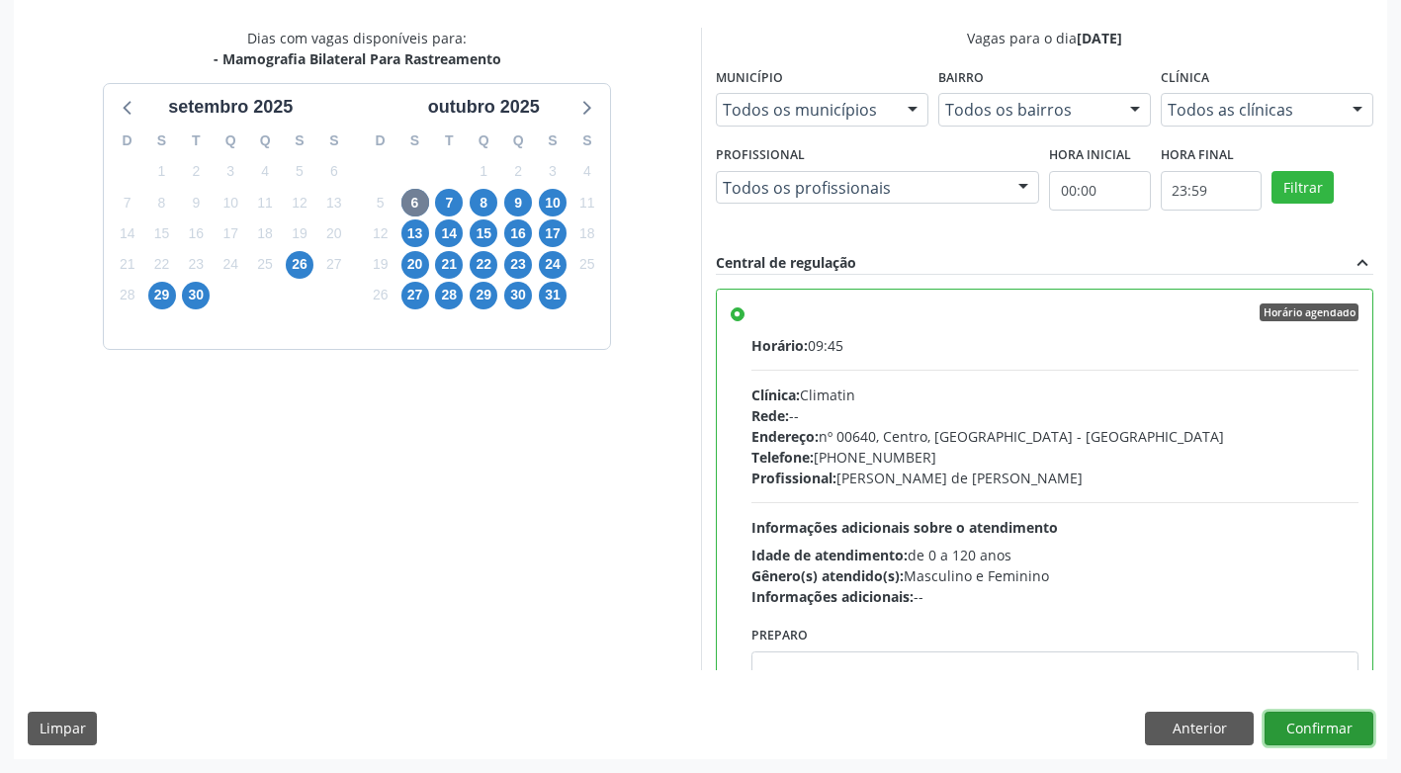
click at [1296, 734] on button "Confirmar" at bounding box center [1319, 729] width 109 height 34
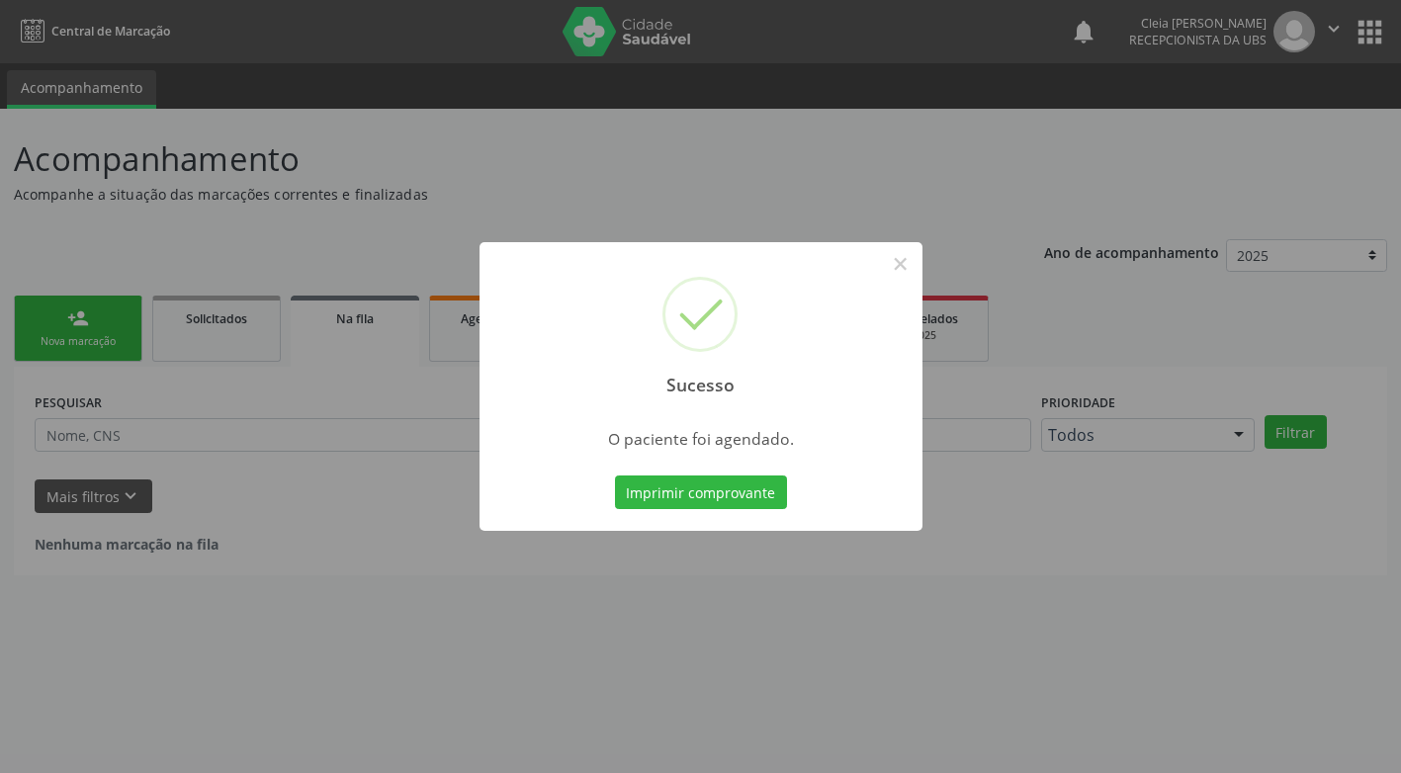
scroll to position [0, 0]
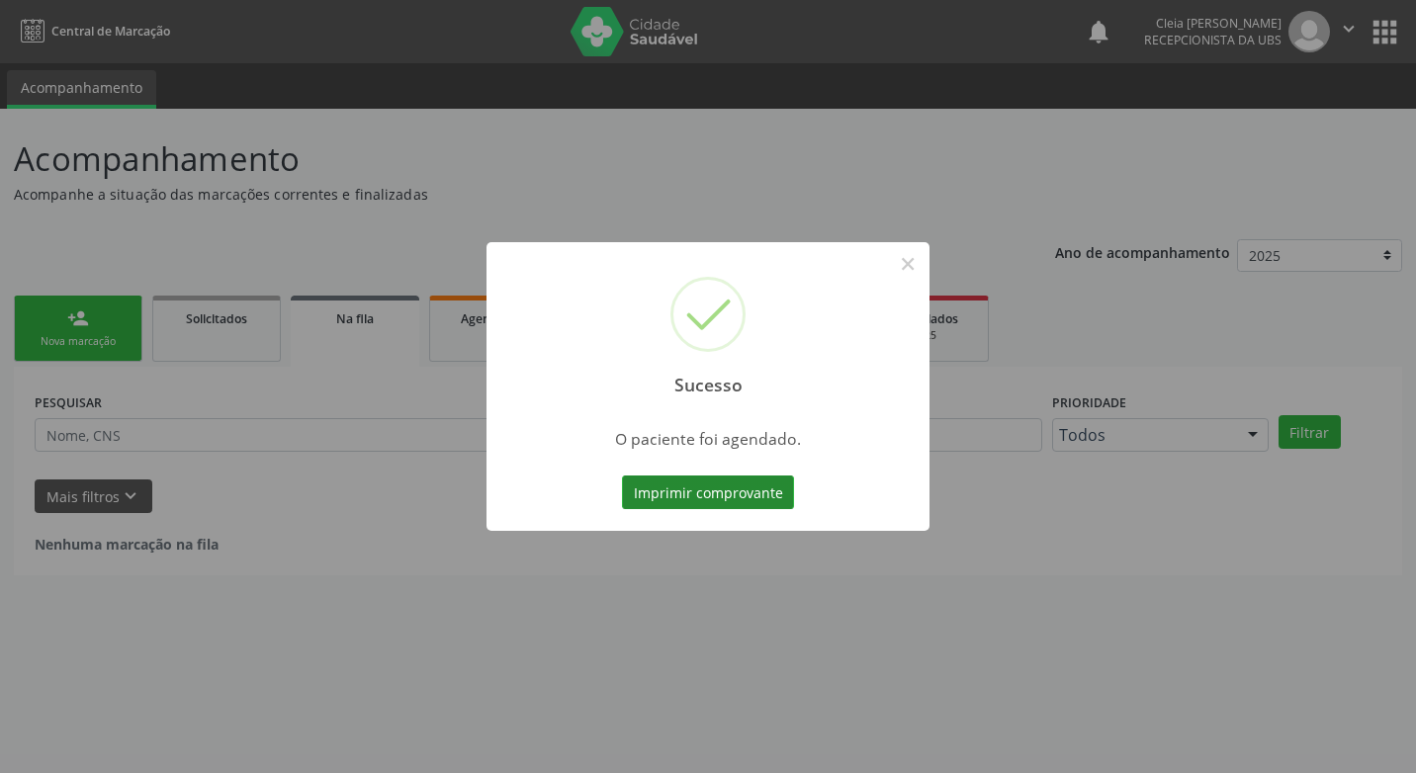
click at [729, 500] on button "Imprimir comprovante" at bounding box center [708, 493] width 172 height 34
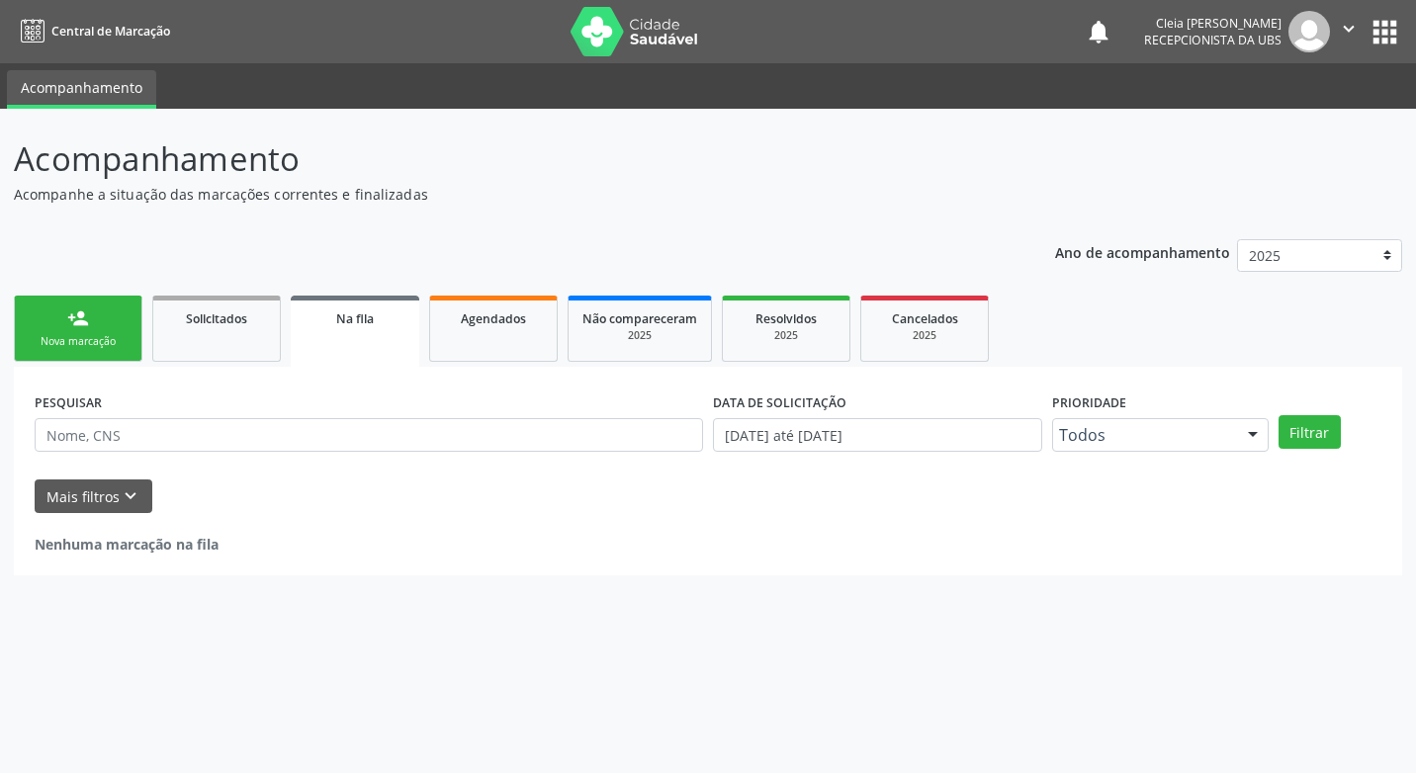
drag, startPoint x: 63, startPoint y: 330, endPoint x: 66, endPoint y: 318, distance: 12.2
click at [63, 330] on link "person_add Nova marcação" at bounding box center [78, 329] width 129 height 66
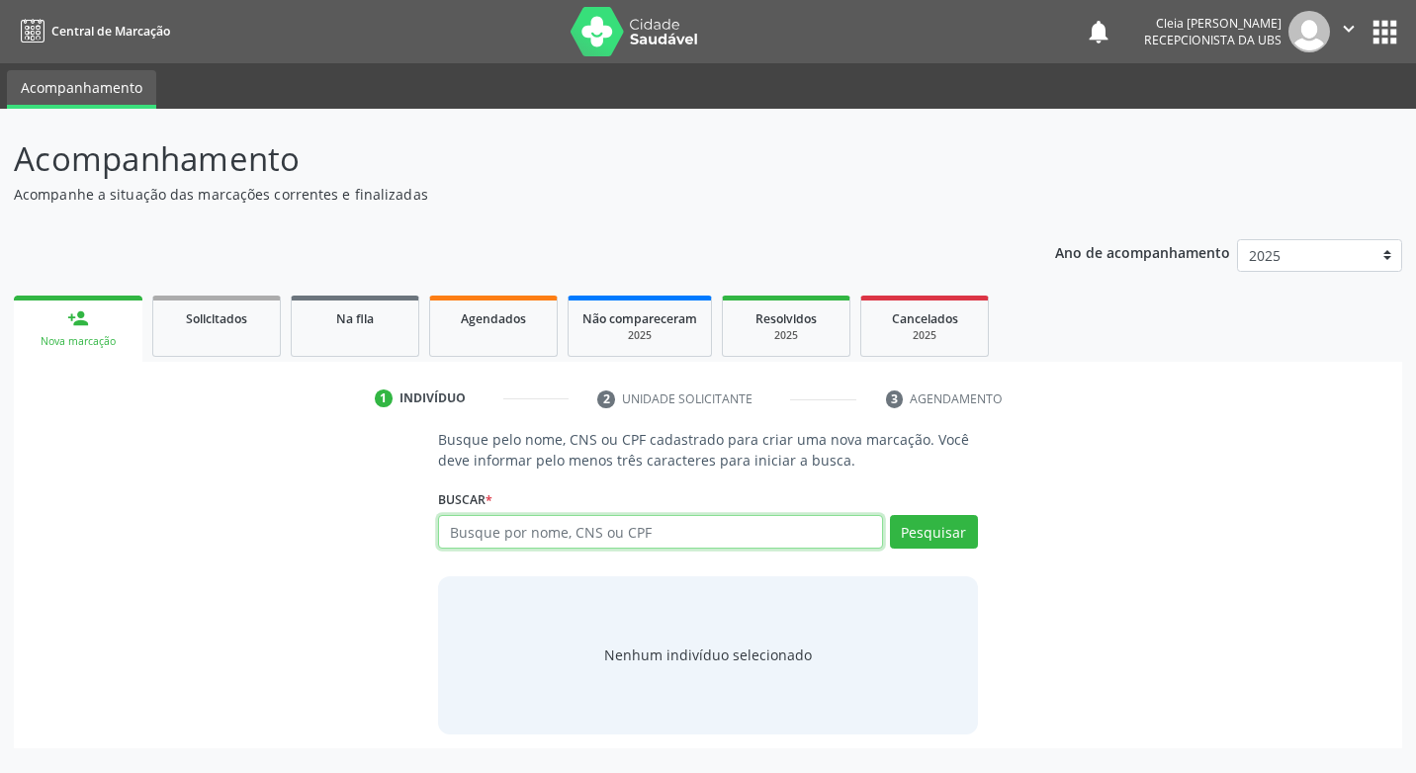
click at [661, 542] on input "text" at bounding box center [660, 532] width 444 height 34
type input "704803501243243"
click at [907, 538] on button "Pesquisar" at bounding box center [934, 532] width 88 height 34
type input "704803501243243"
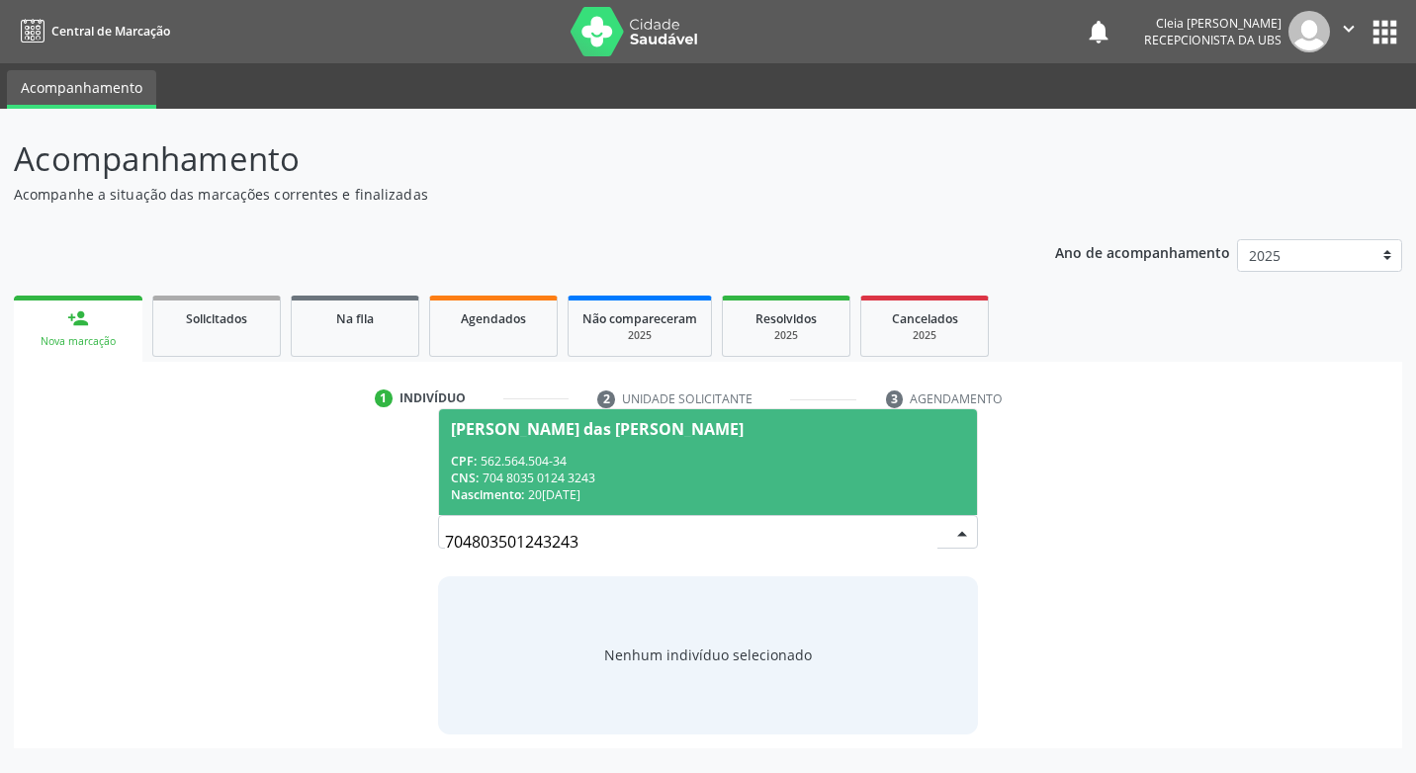
click at [689, 466] on div "CPF: 562.564.504-34" at bounding box center [707, 461] width 513 height 17
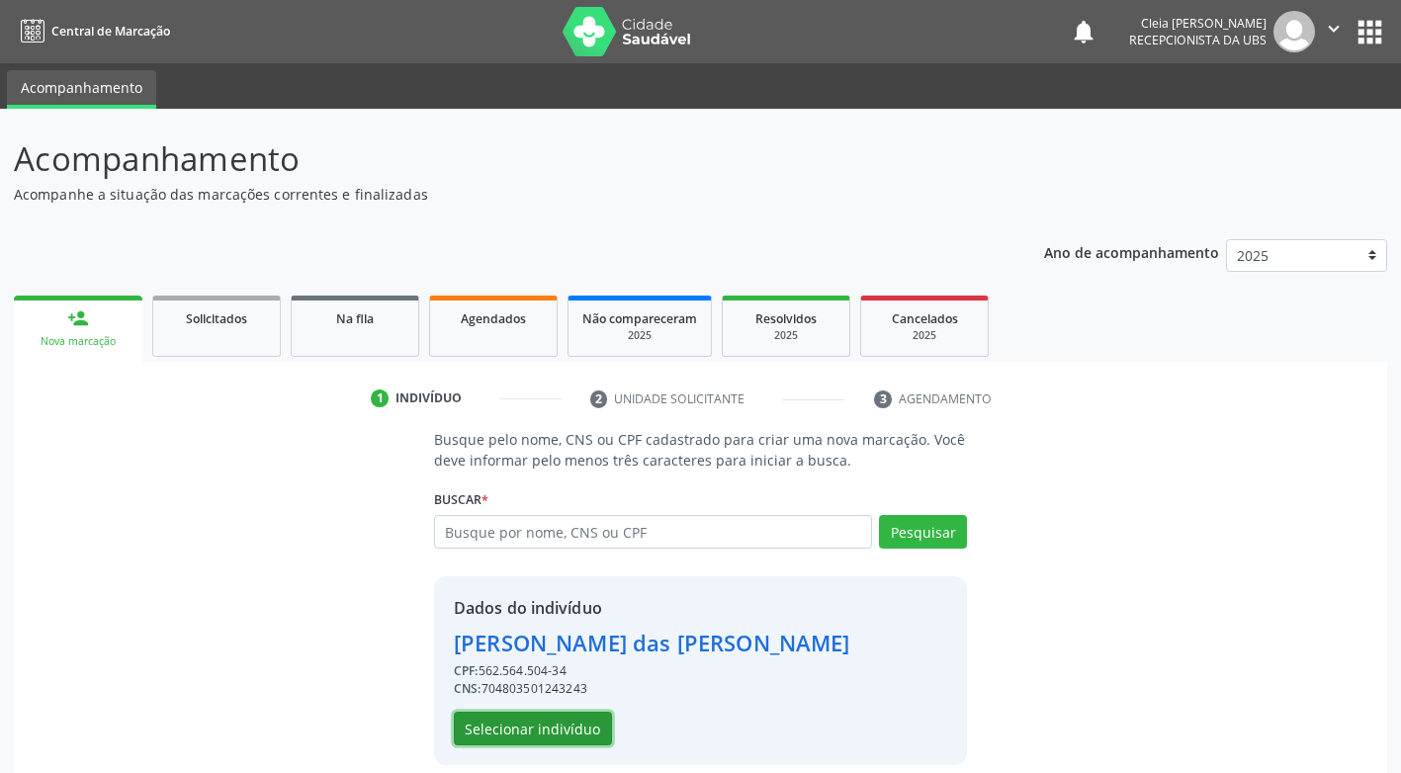
click at [578, 732] on button "Selecionar indivíduo" at bounding box center [533, 729] width 158 height 34
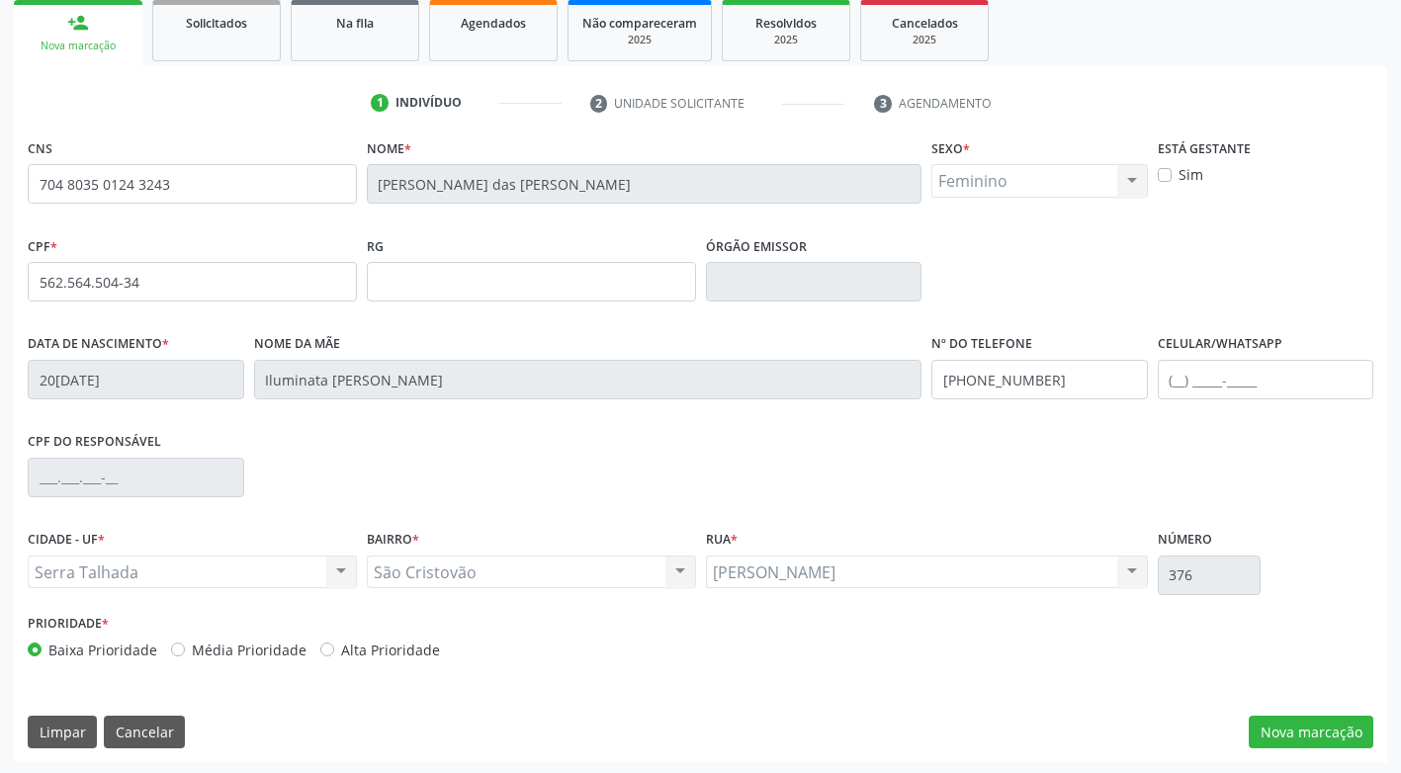
scroll to position [299, 0]
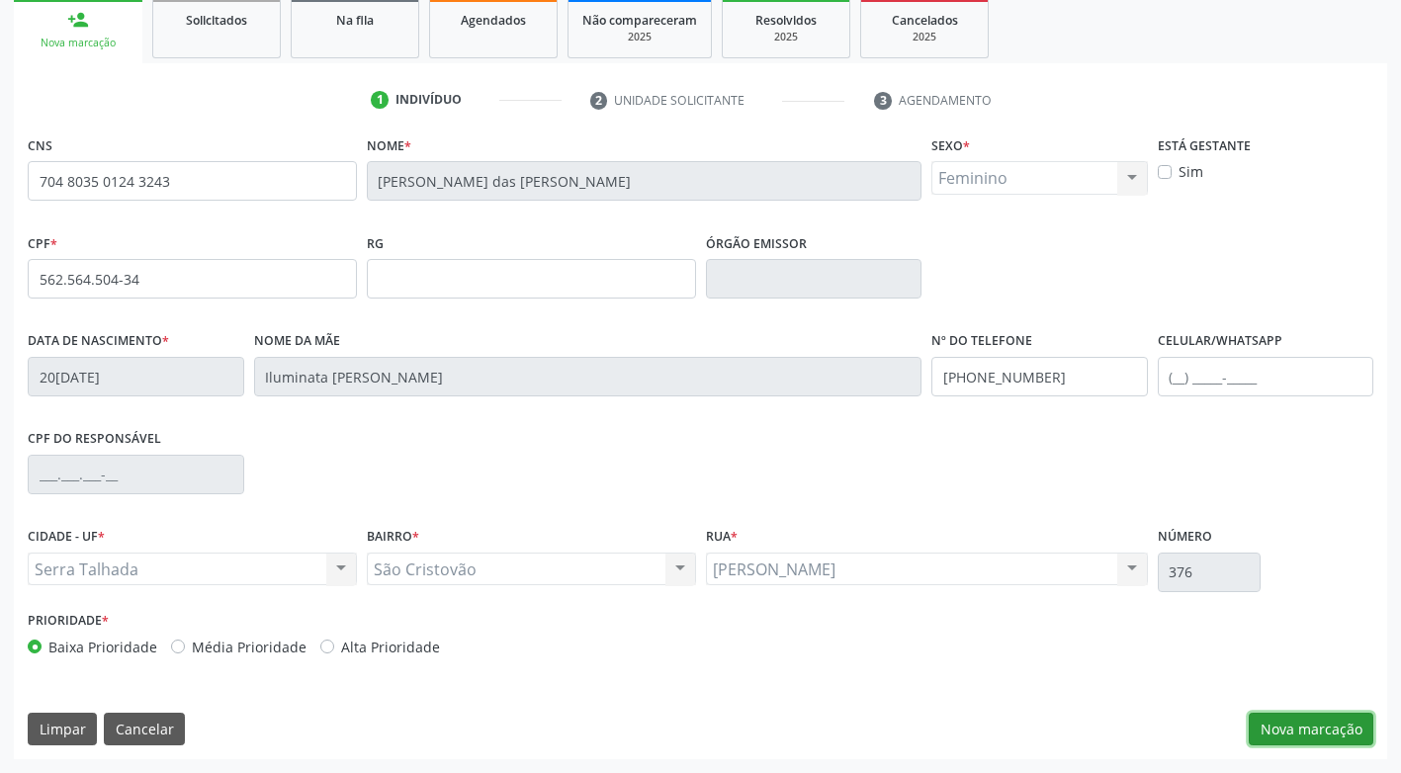
click at [1356, 726] on button "Nova marcação" at bounding box center [1311, 730] width 125 height 34
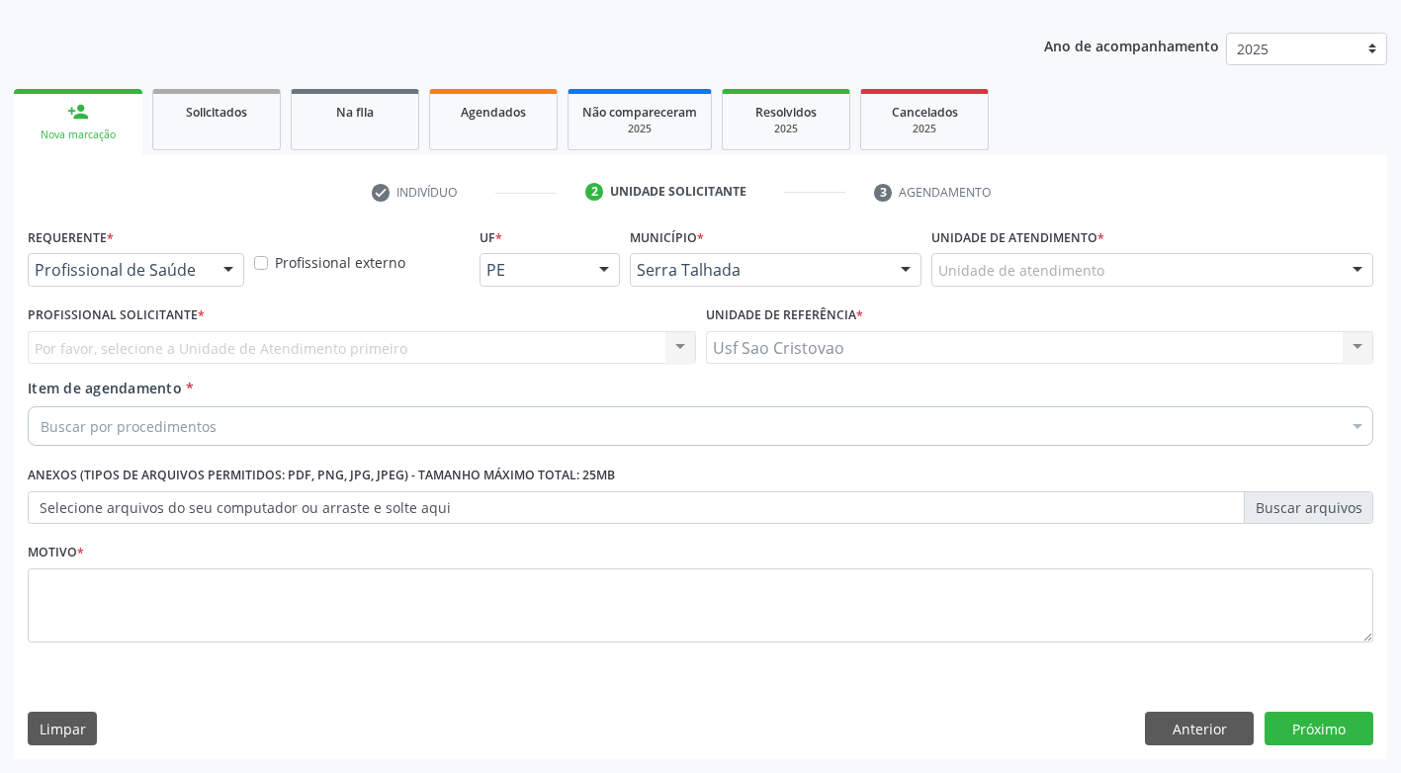
scroll to position [207, 0]
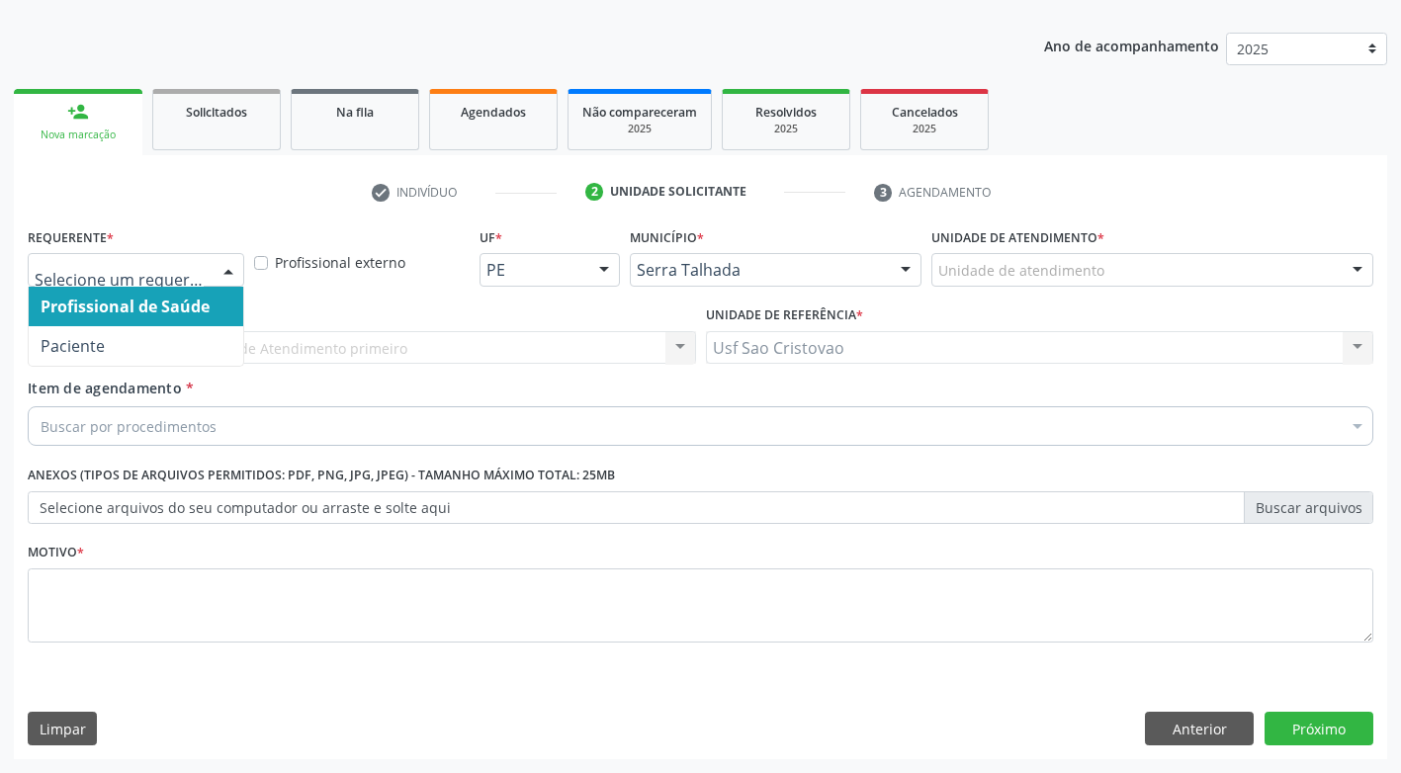
click at [234, 275] on div at bounding box center [229, 271] width 30 height 34
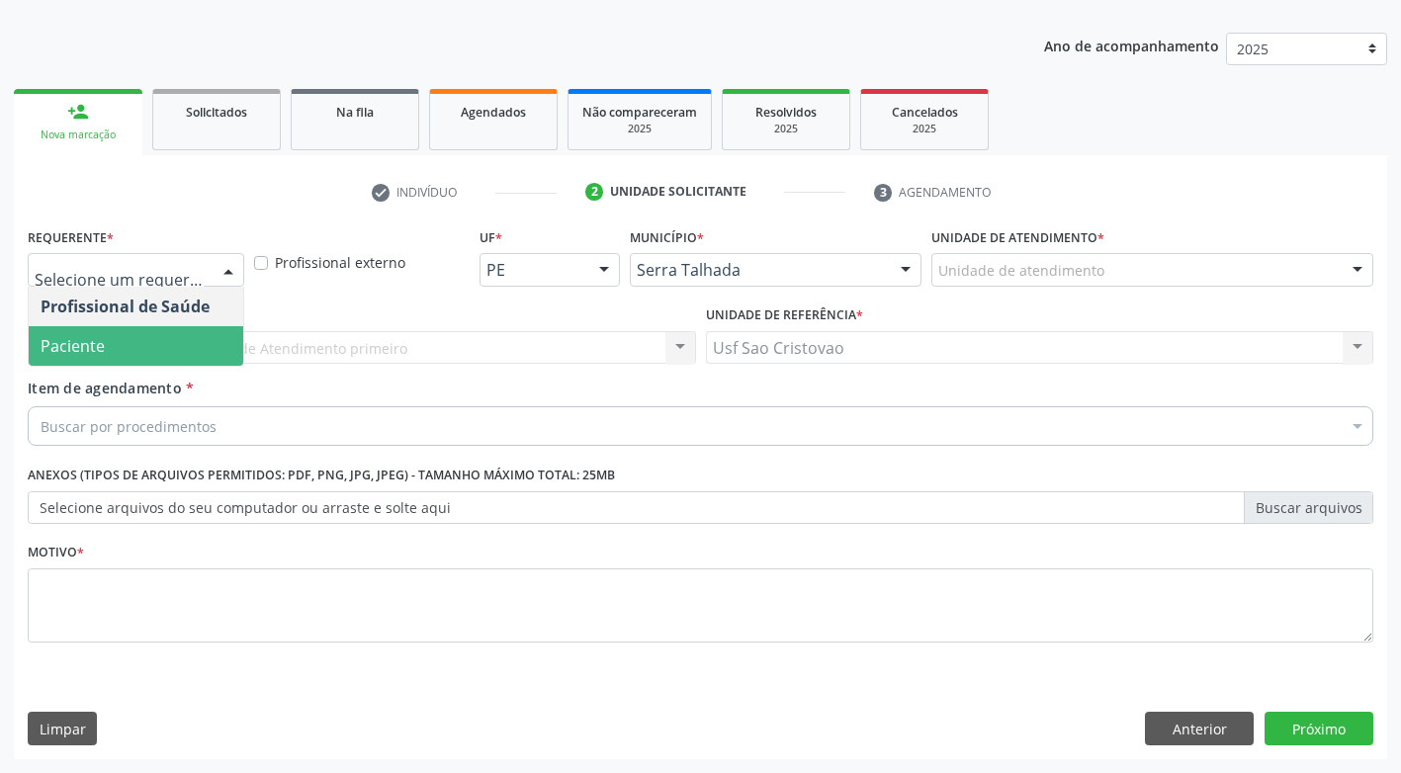
click at [216, 357] on span "Paciente" at bounding box center [136, 346] width 215 height 40
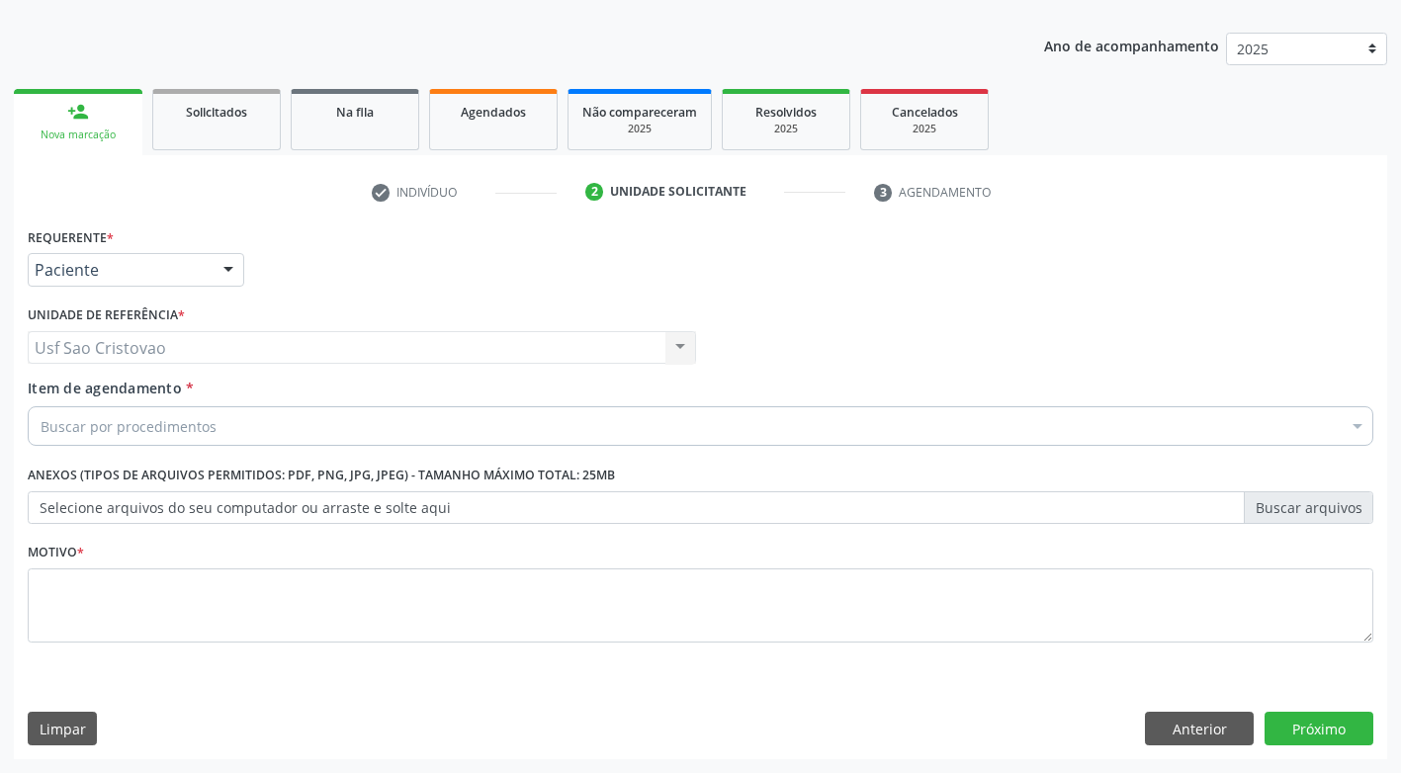
click at [256, 430] on div "Buscar por procedimentos" at bounding box center [701, 426] width 1346 height 40
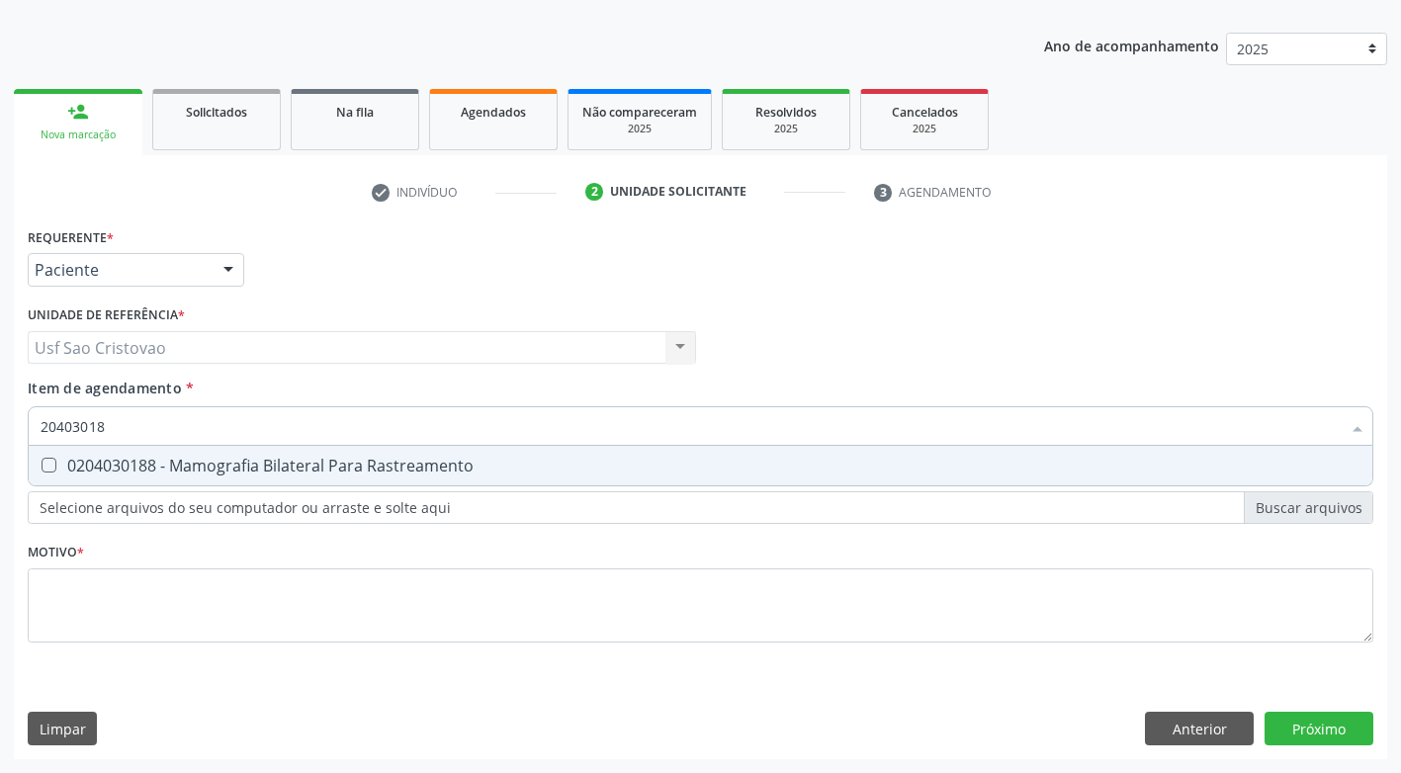
type input "204030188"
click at [48, 467] on Rastreamento at bounding box center [49, 465] width 15 height 15
click at [42, 467] on Rastreamento "checkbox" at bounding box center [35, 465] width 13 height 13
checkbox Rastreamento "true"
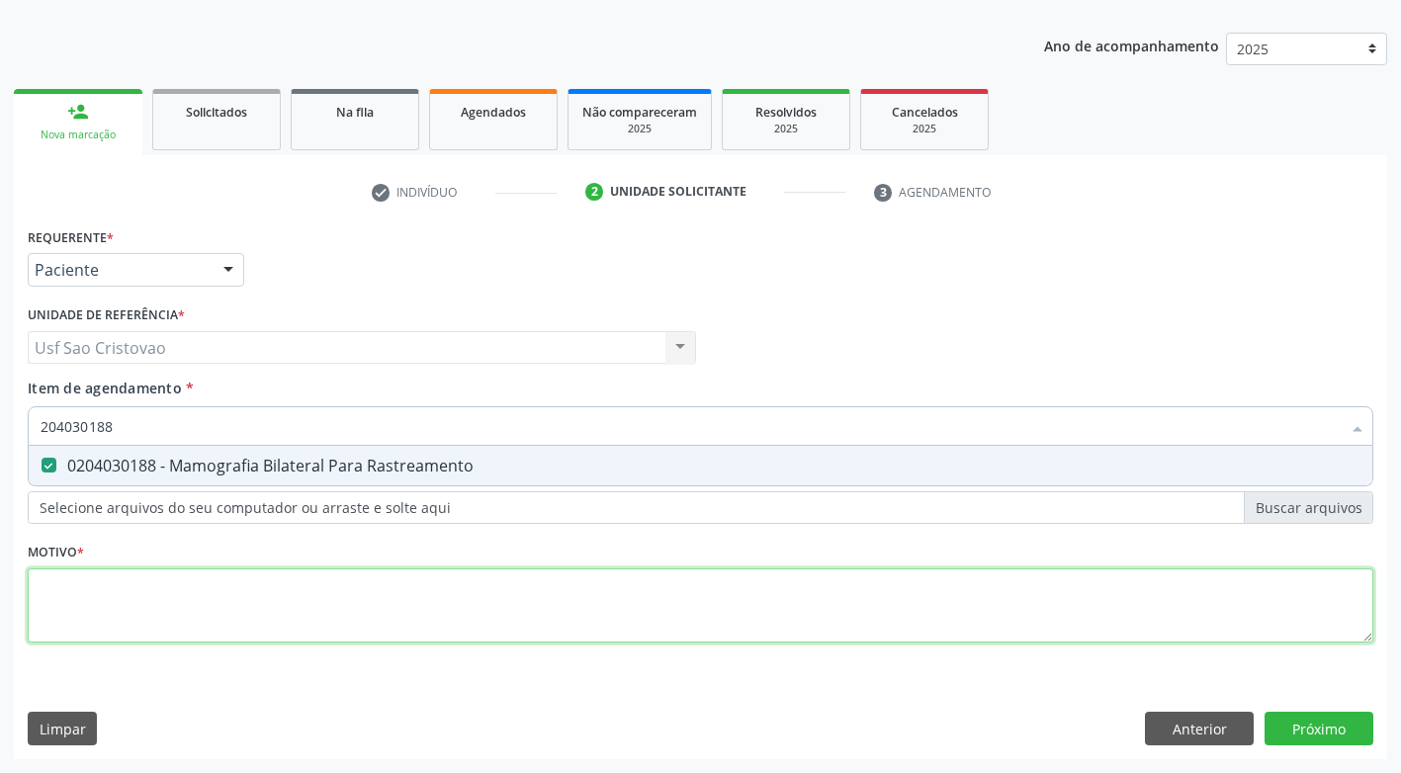
click at [126, 620] on div "Requerente * Paciente Profissional de Saúde Paciente Nenhum resultado encontrad…" at bounding box center [701, 446] width 1346 height 448
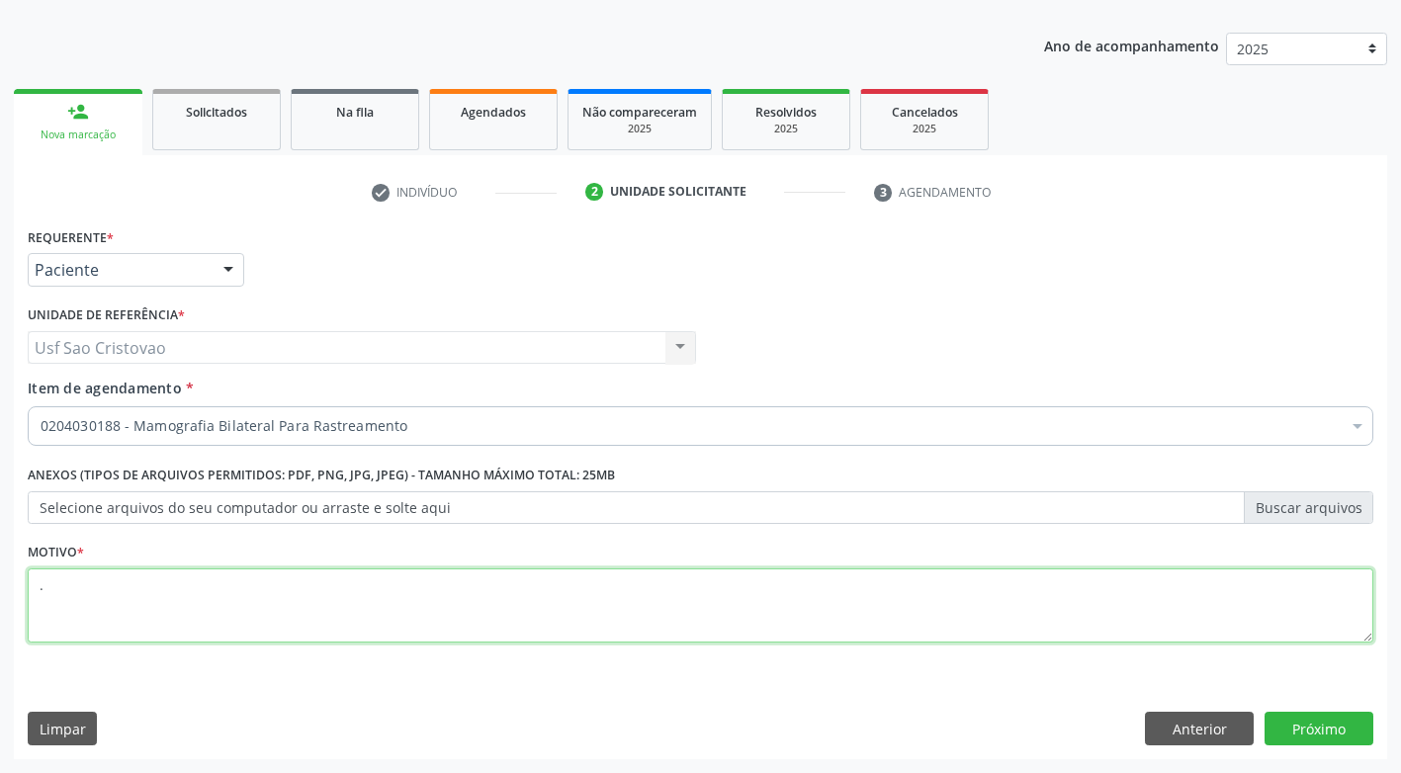
type textarea "."
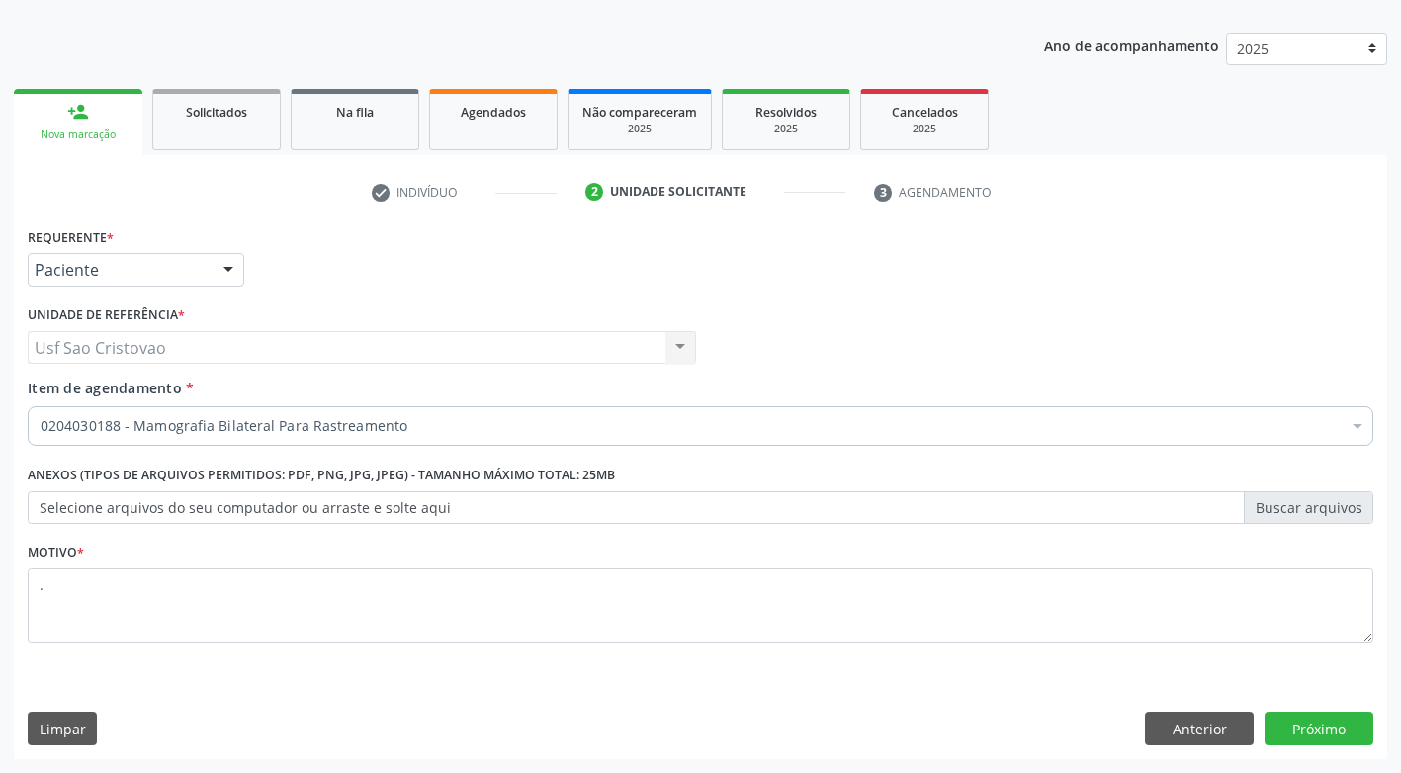
click at [655, 684] on div "Requerente * Paciente Profissional de Saúde Paciente Nenhum resultado encontrad…" at bounding box center [701, 490] width 1374 height 537
click at [1355, 719] on button "Próximo" at bounding box center [1319, 729] width 109 height 34
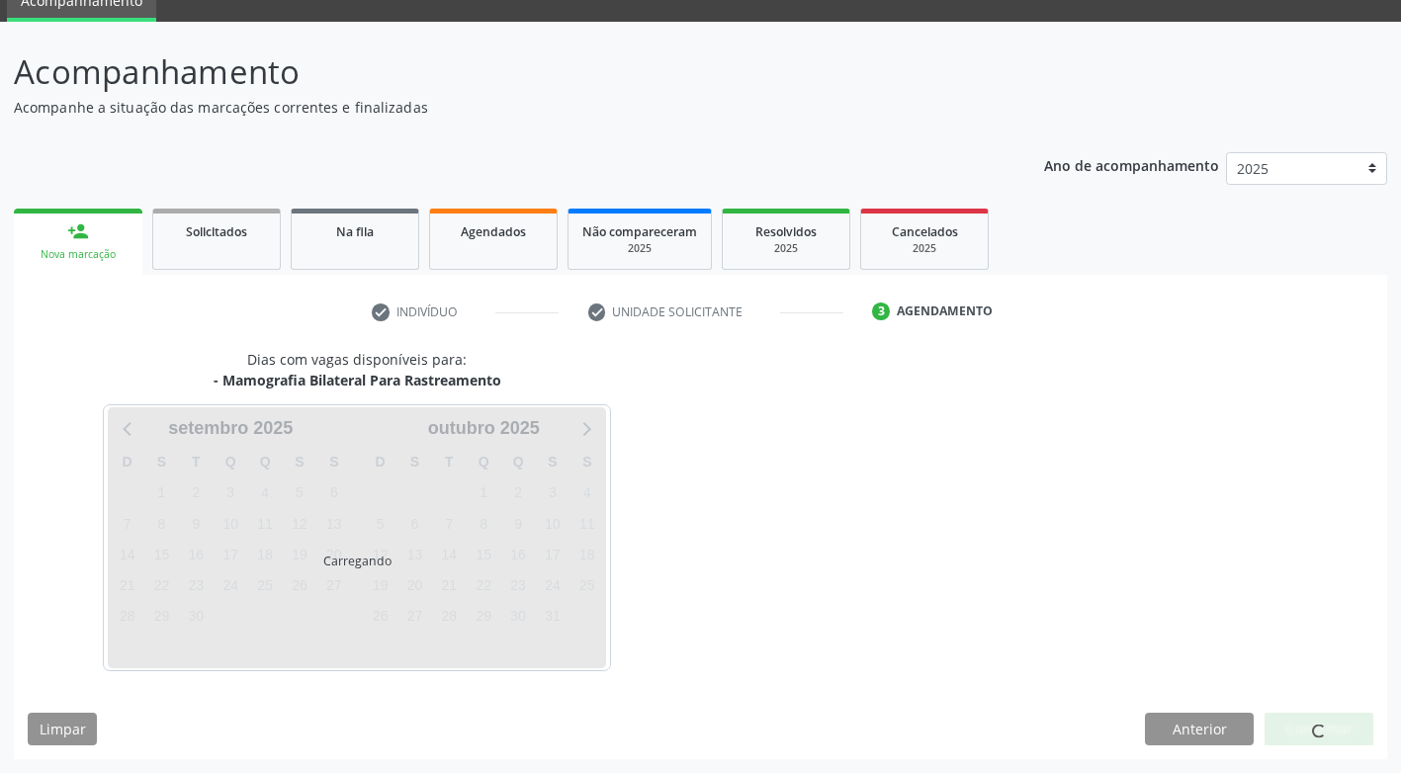
scroll to position [87, 0]
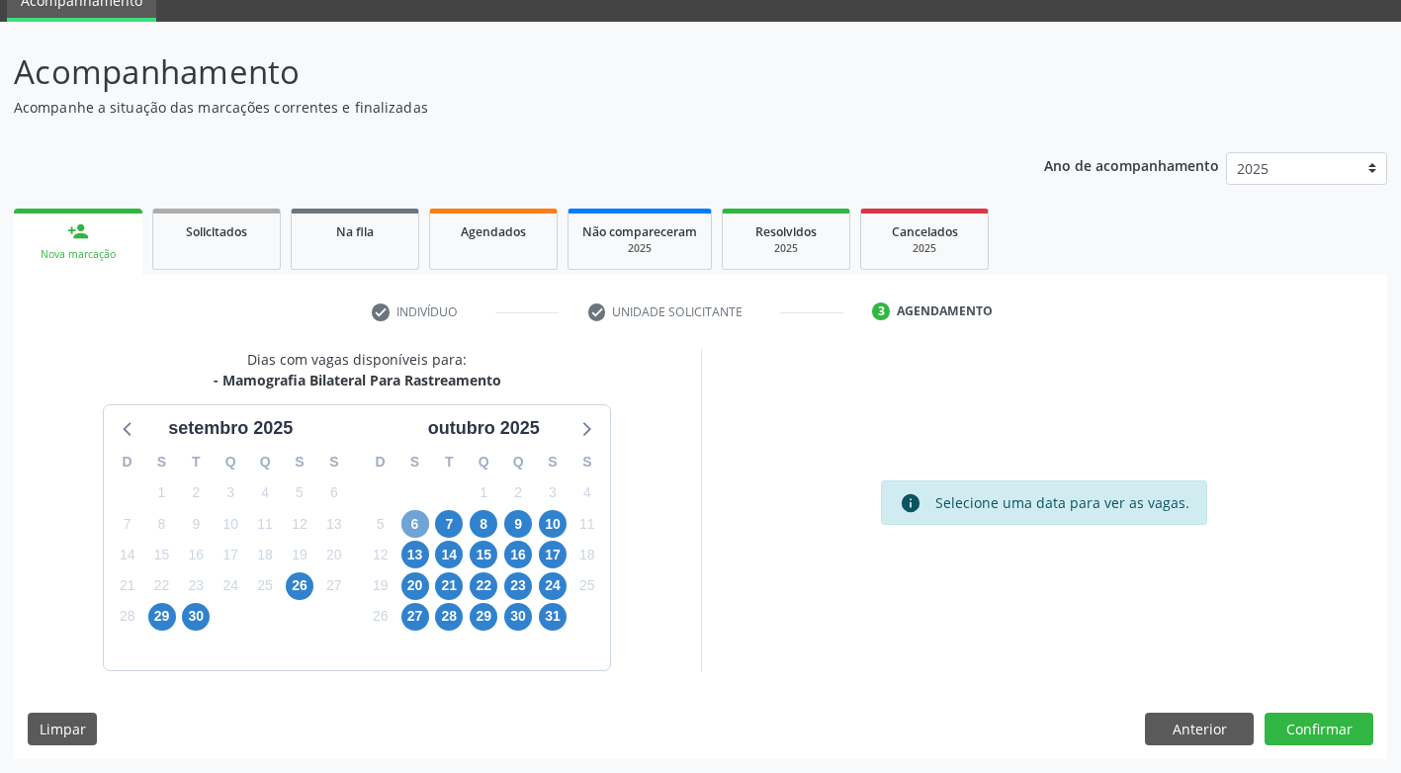
click at [416, 527] on span "6" at bounding box center [415, 524] width 28 height 28
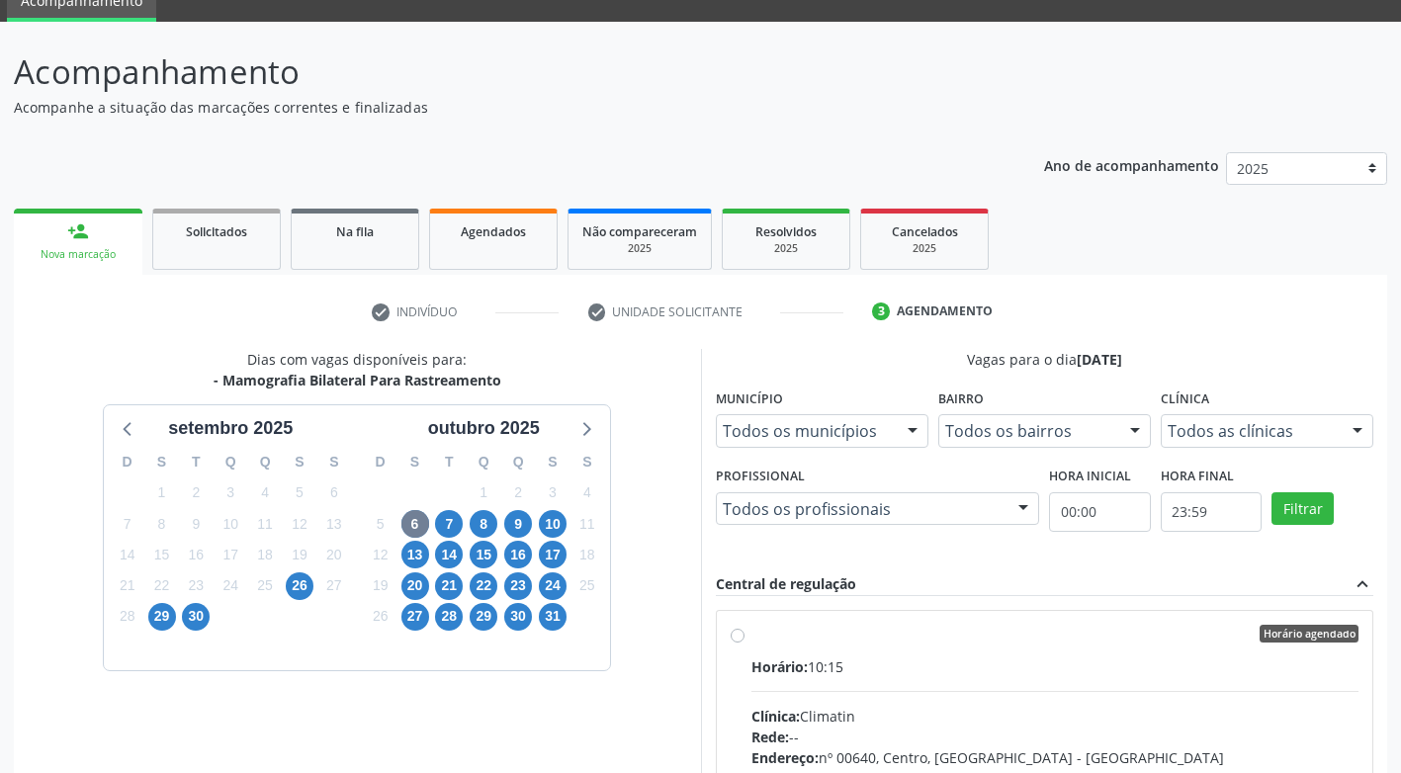
click at [747, 638] on div "Horário agendado Horário: 10:15 Clínica: Climatin Rede: -- Endereço: nº 00640, …" at bounding box center [1045, 777] width 629 height 304
radio input "true"
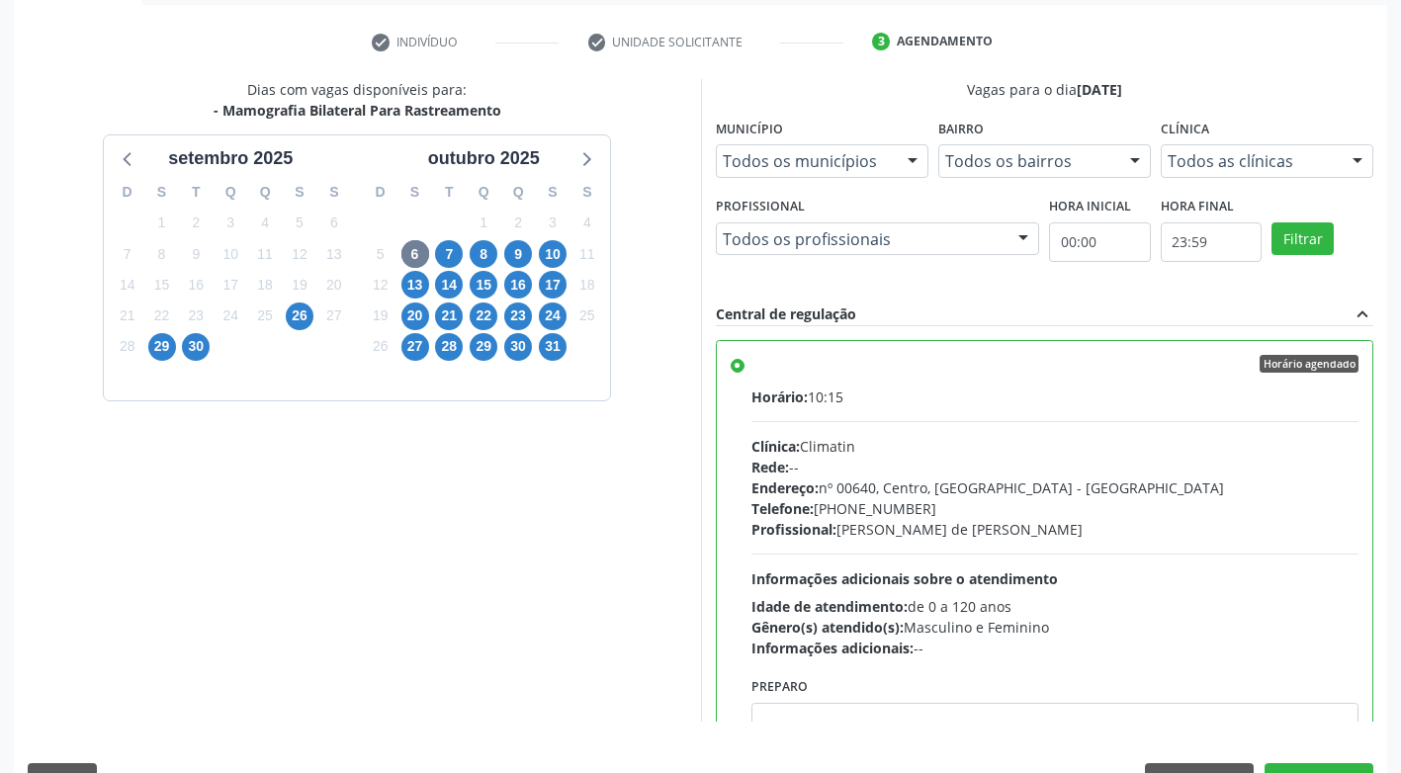
scroll to position [408, 0]
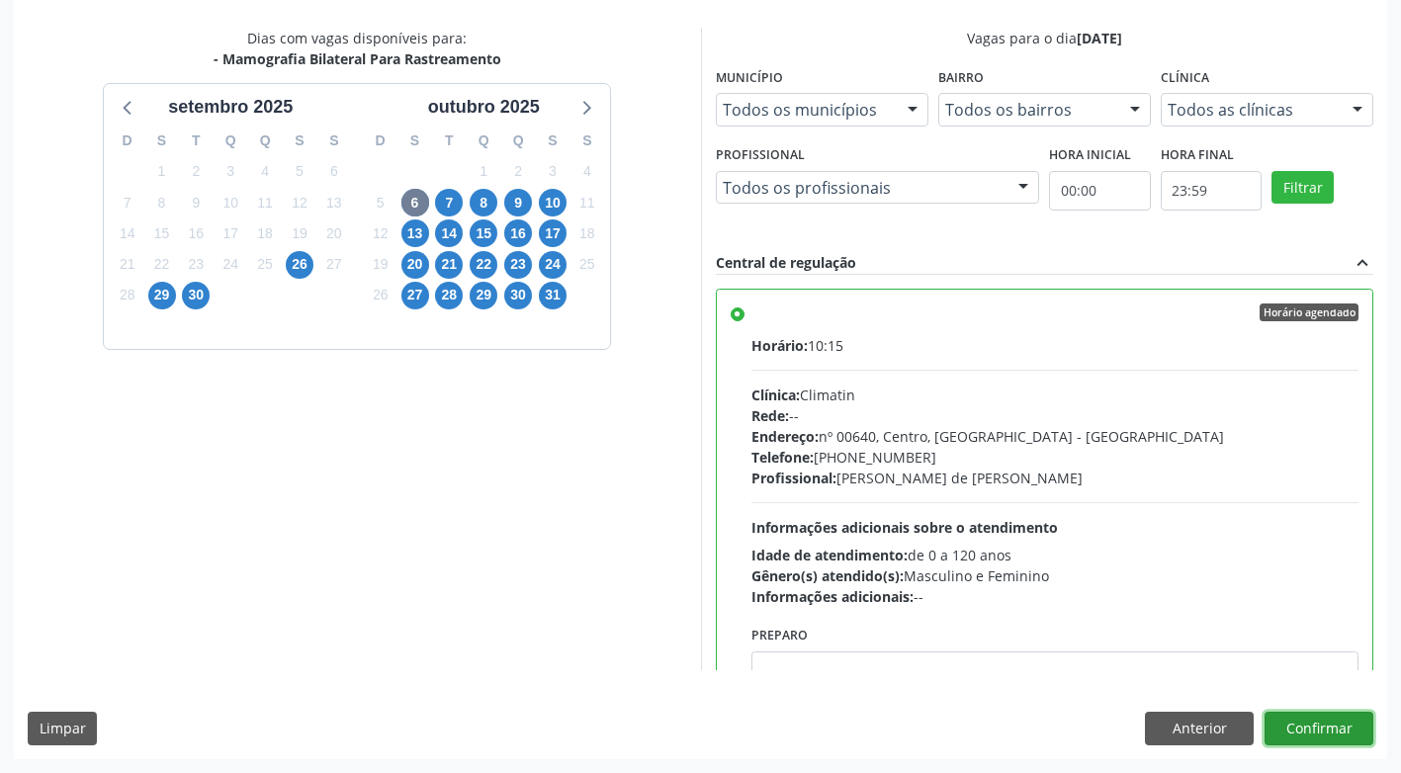
click at [1319, 718] on button "Confirmar" at bounding box center [1319, 729] width 109 height 34
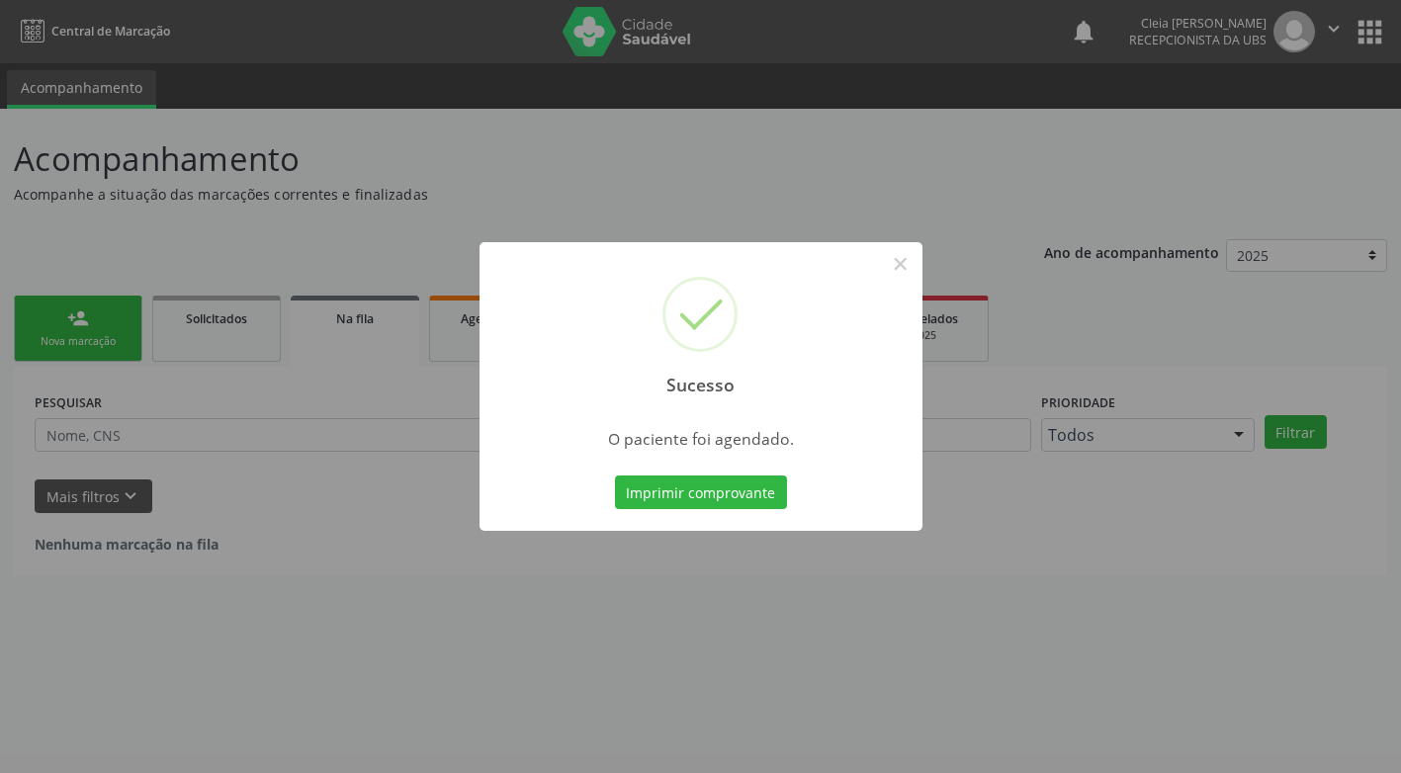
scroll to position [0, 0]
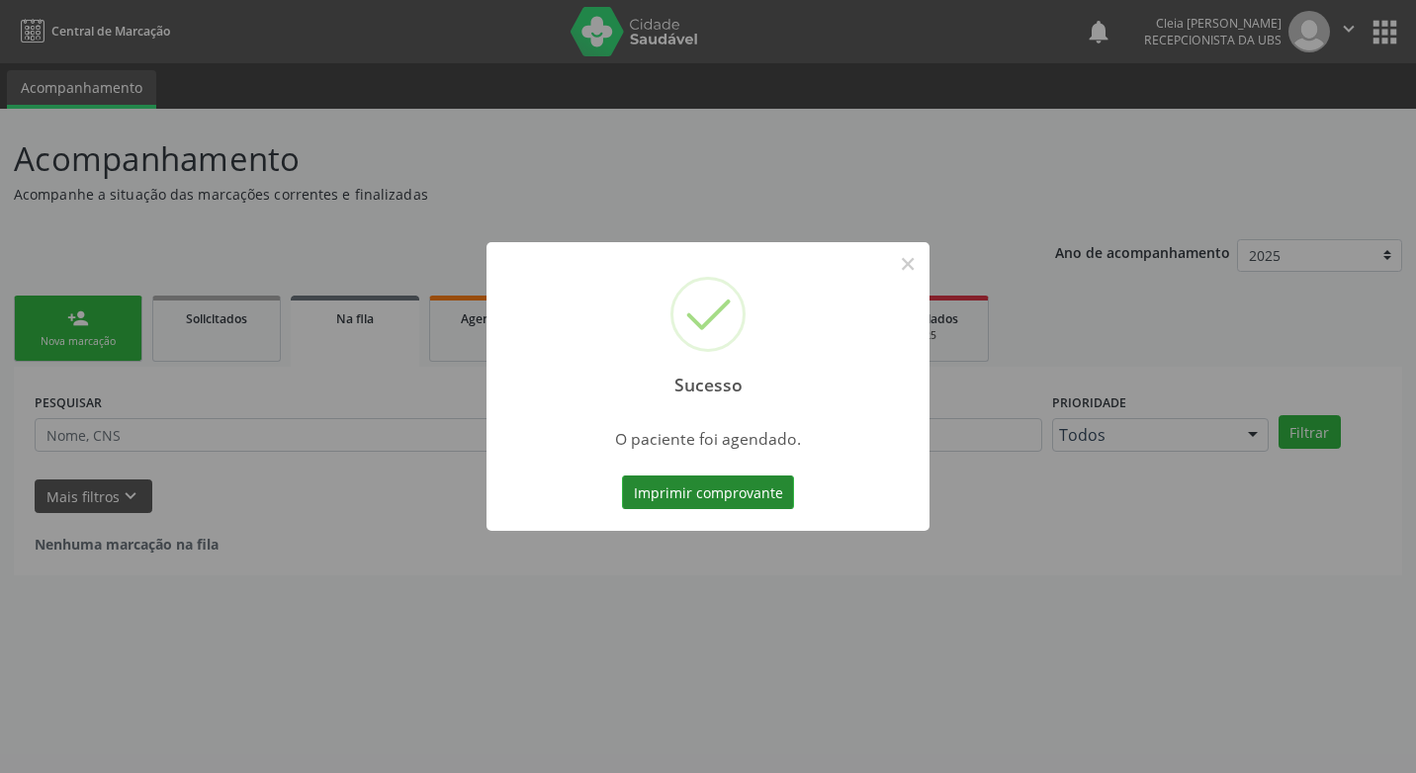
click at [759, 487] on button "Imprimir comprovante" at bounding box center [708, 493] width 172 height 34
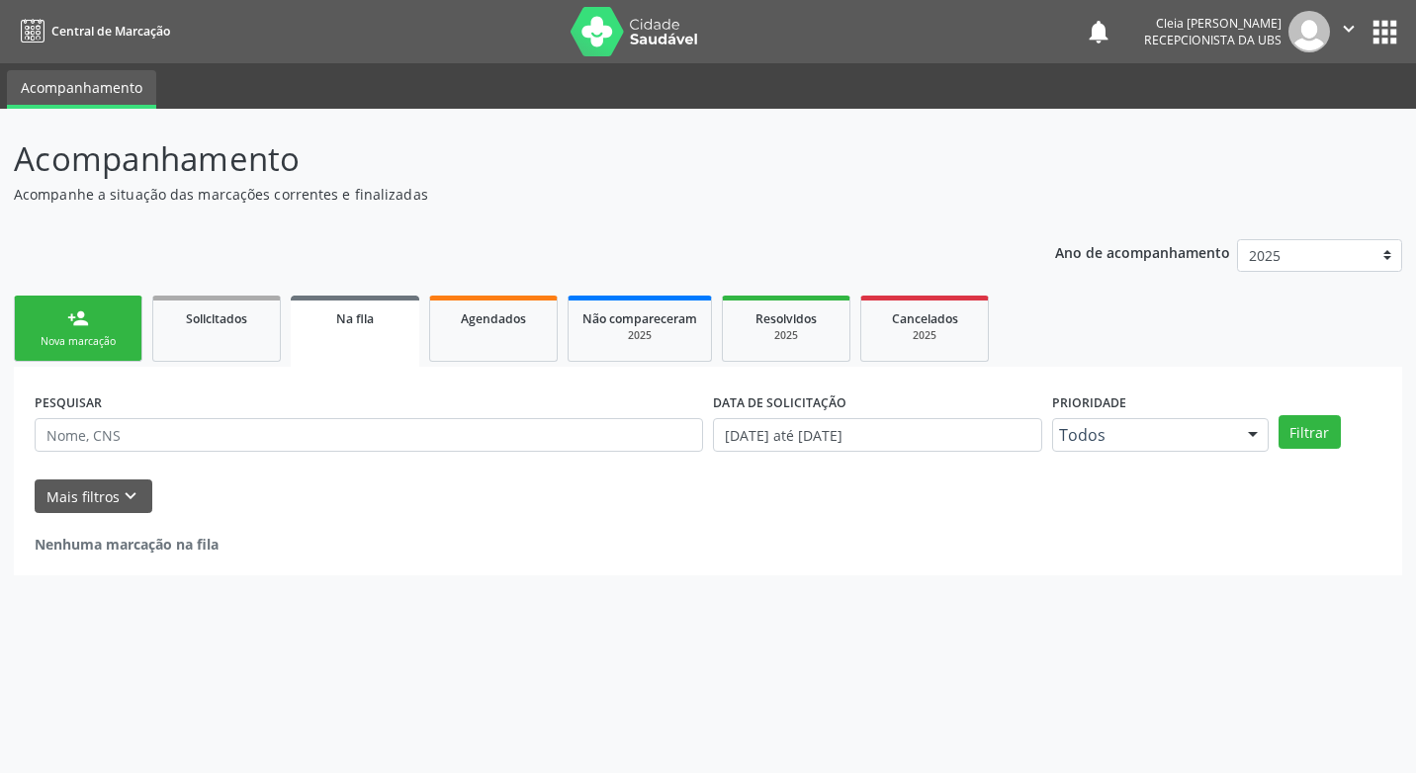
click at [111, 322] on link "person_add Nova marcação" at bounding box center [78, 329] width 129 height 66
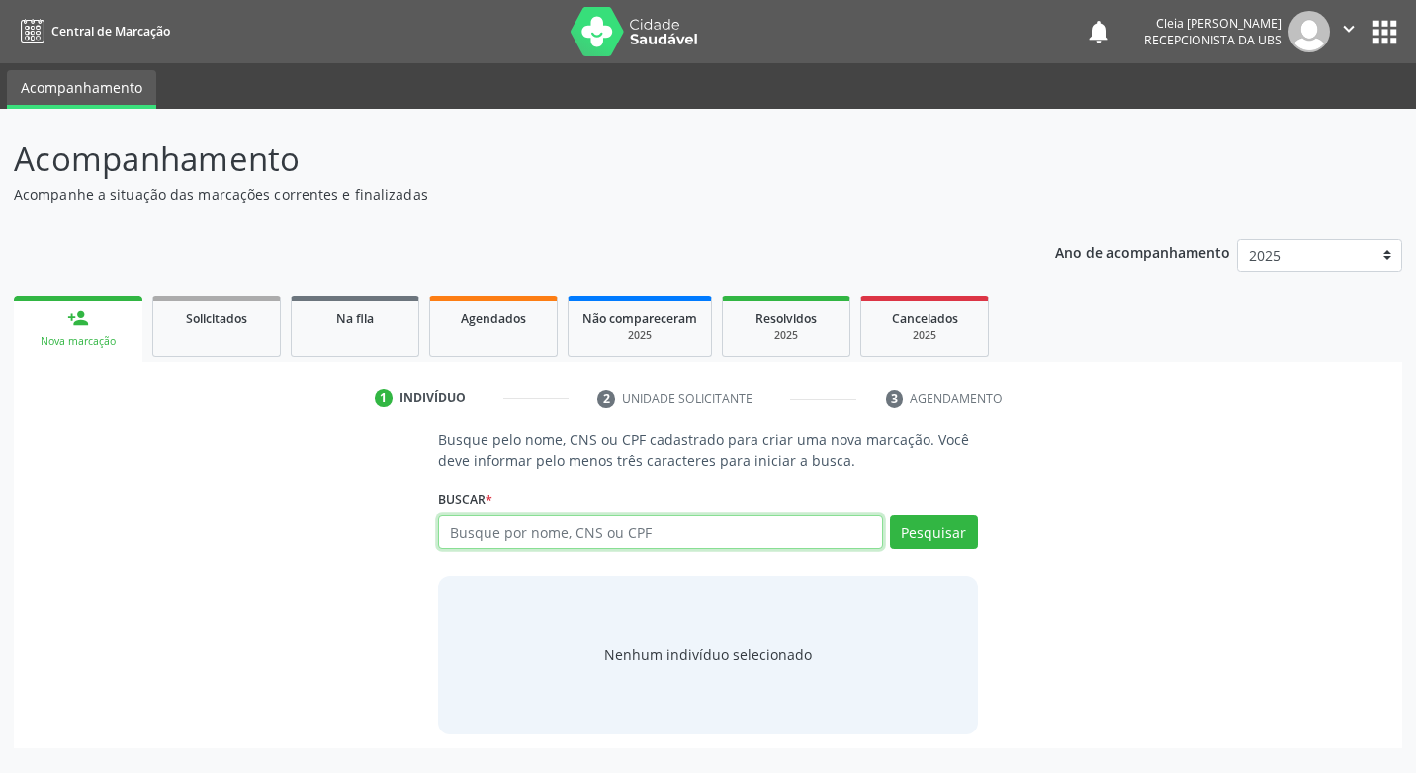
click at [576, 534] on input "text" at bounding box center [660, 532] width 444 height 34
type input "898002985118729"
click at [914, 538] on button "Pesquisar" at bounding box center [934, 532] width 88 height 34
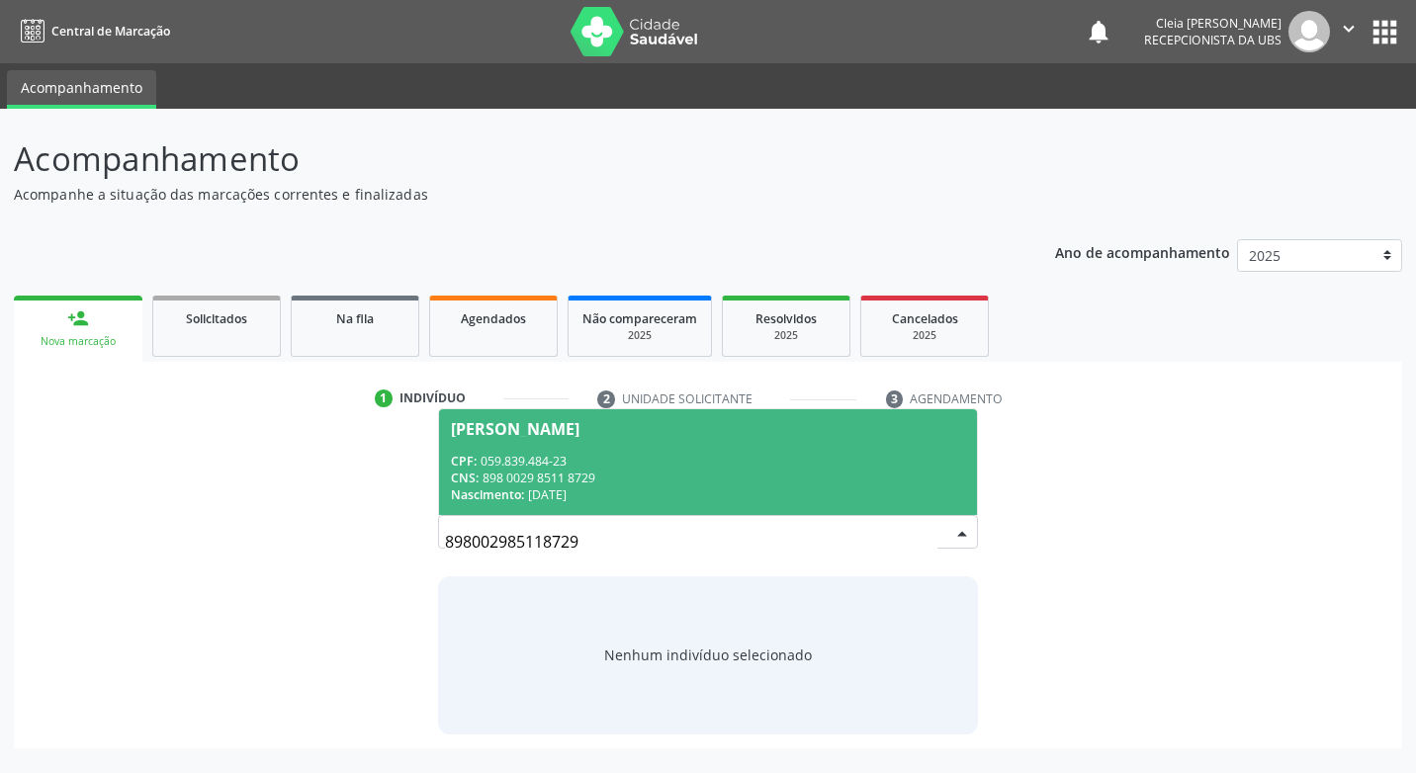
click at [747, 459] on div "CPF: 059.839.484-23" at bounding box center [707, 461] width 513 height 17
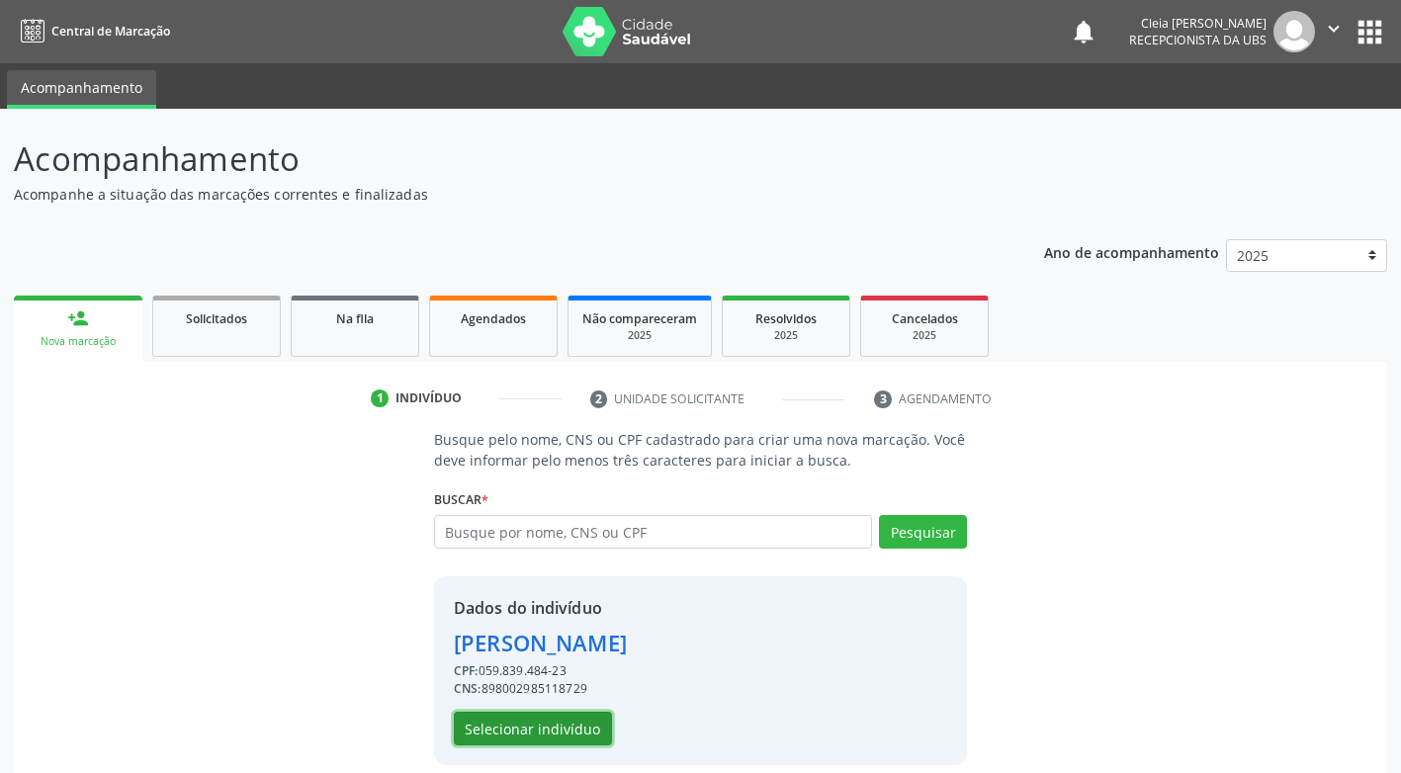
click at [548, 739] on button "Selecionar indivíduo" at bounding box center [533, 729] width 158 height 34
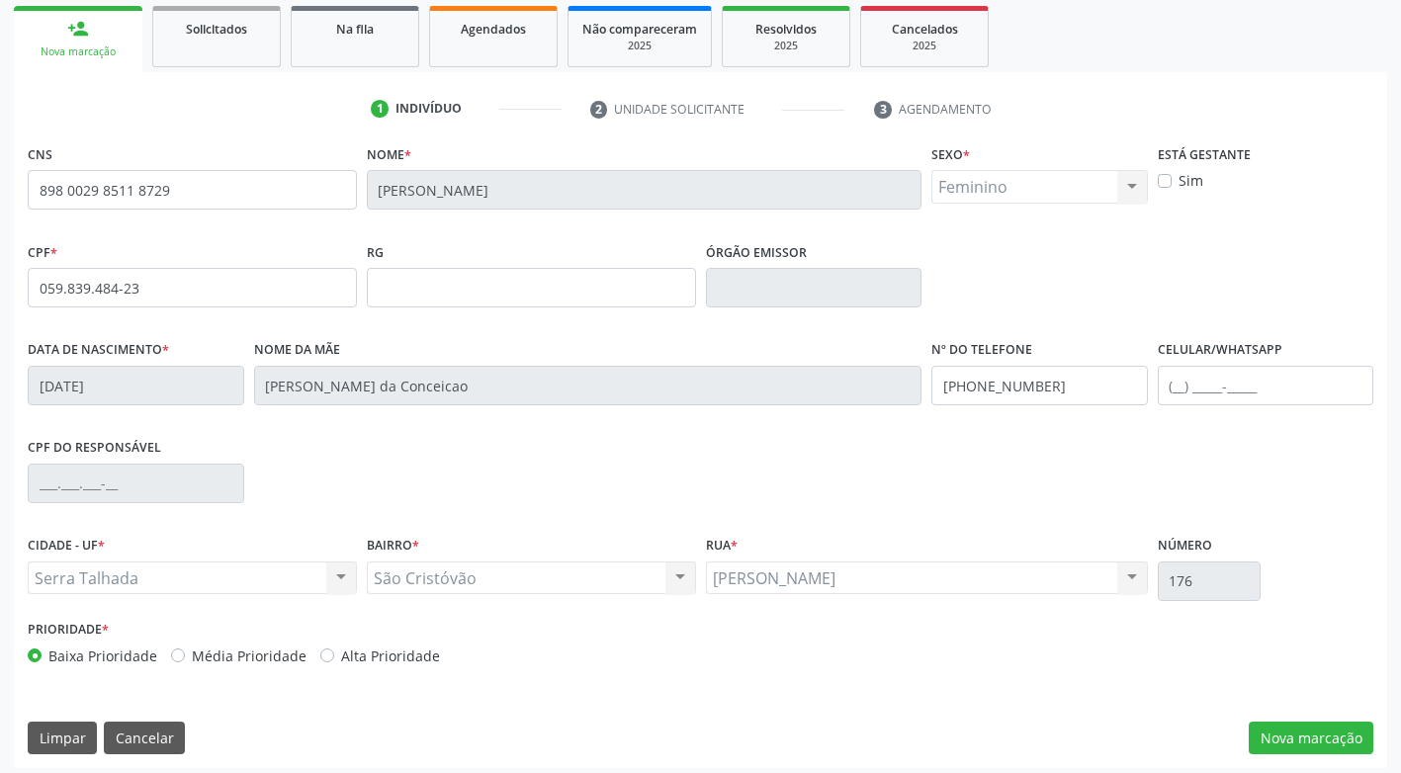
scroll to position [299, 0]
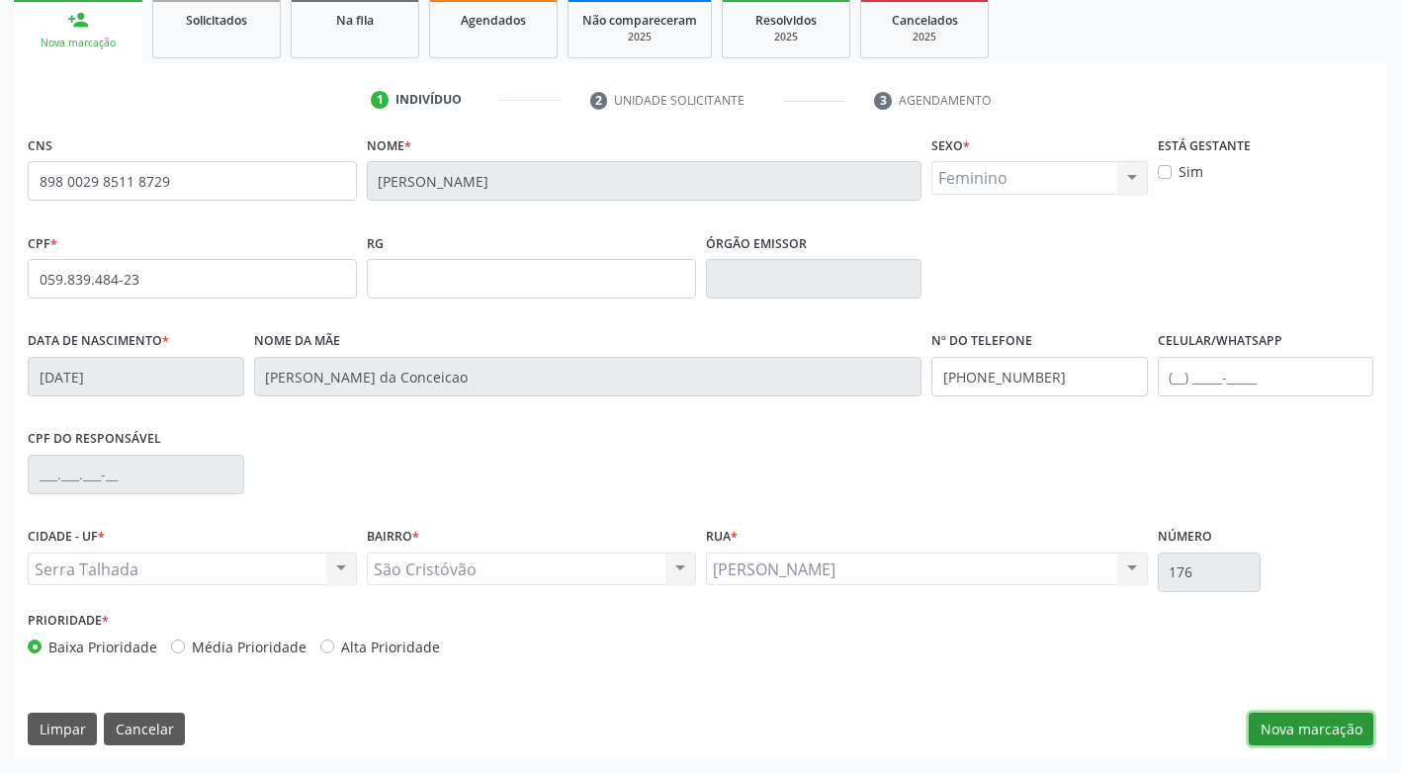
drag, startPoint x: 1321, startPoint y: 740, endPoint x: 1307, endPoint y: 732, distance: 15.9
click at [1313, 736] on button "Nova marcação" at bounding box center [1311, 730] width 125 height 34
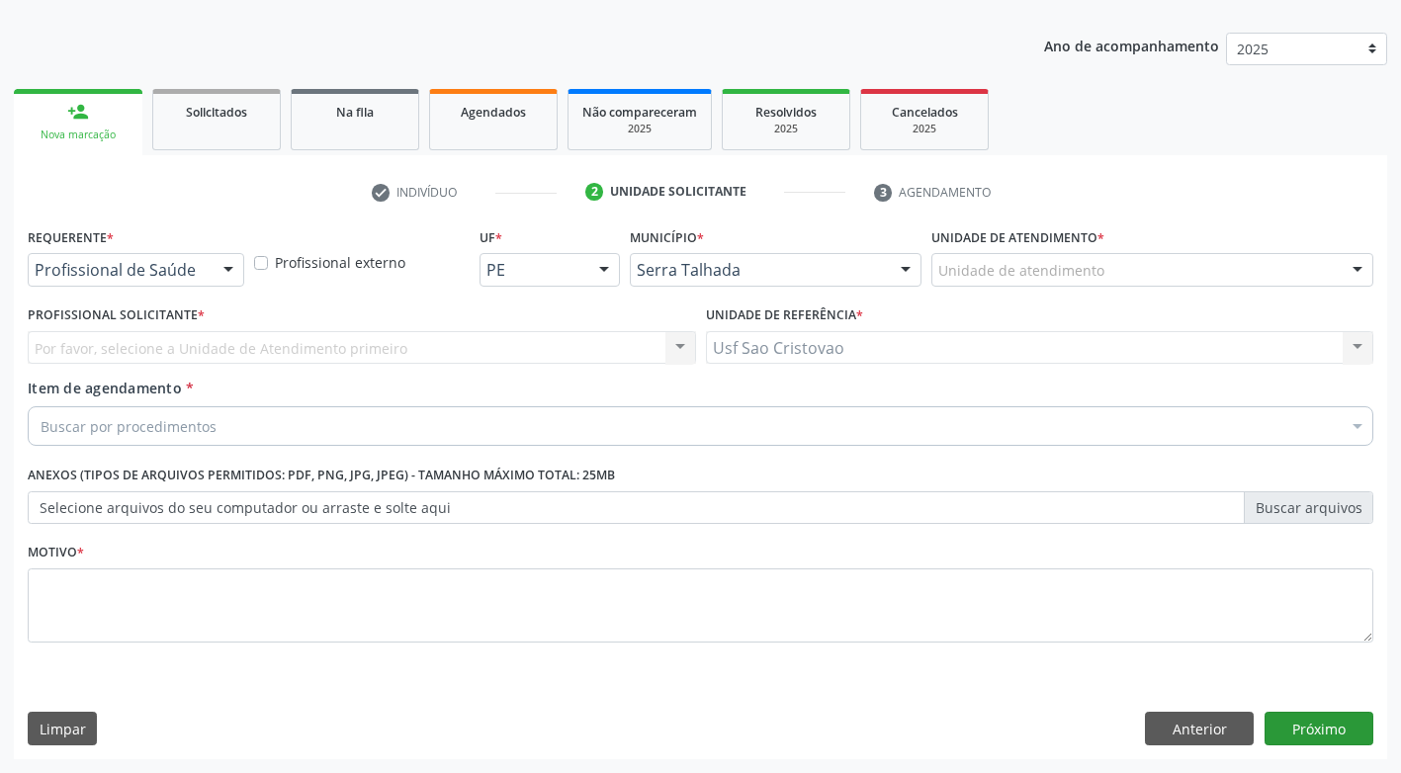
scroll to position [207, 0]
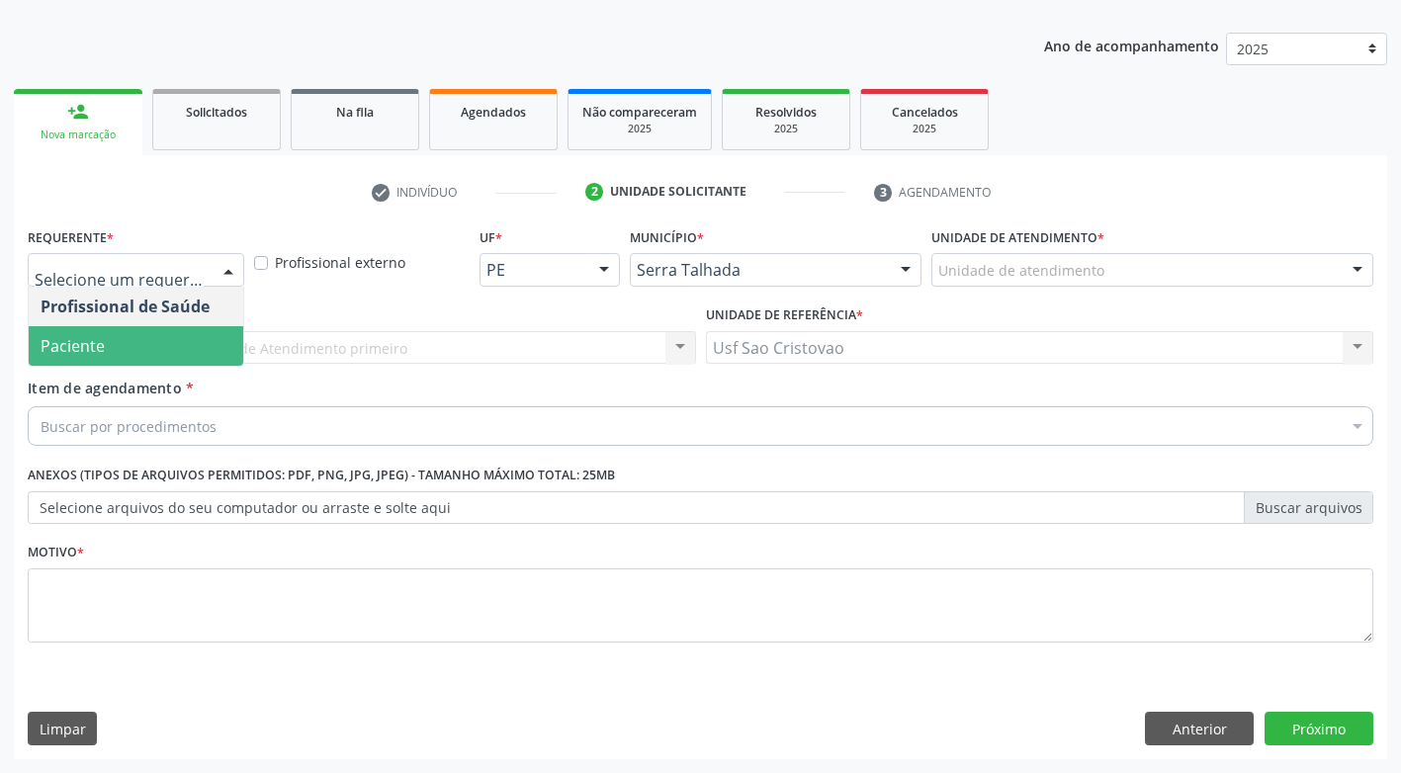
click at [172, 348] on span "Paciente" at bounding box center [136, 346] width 215 height 40
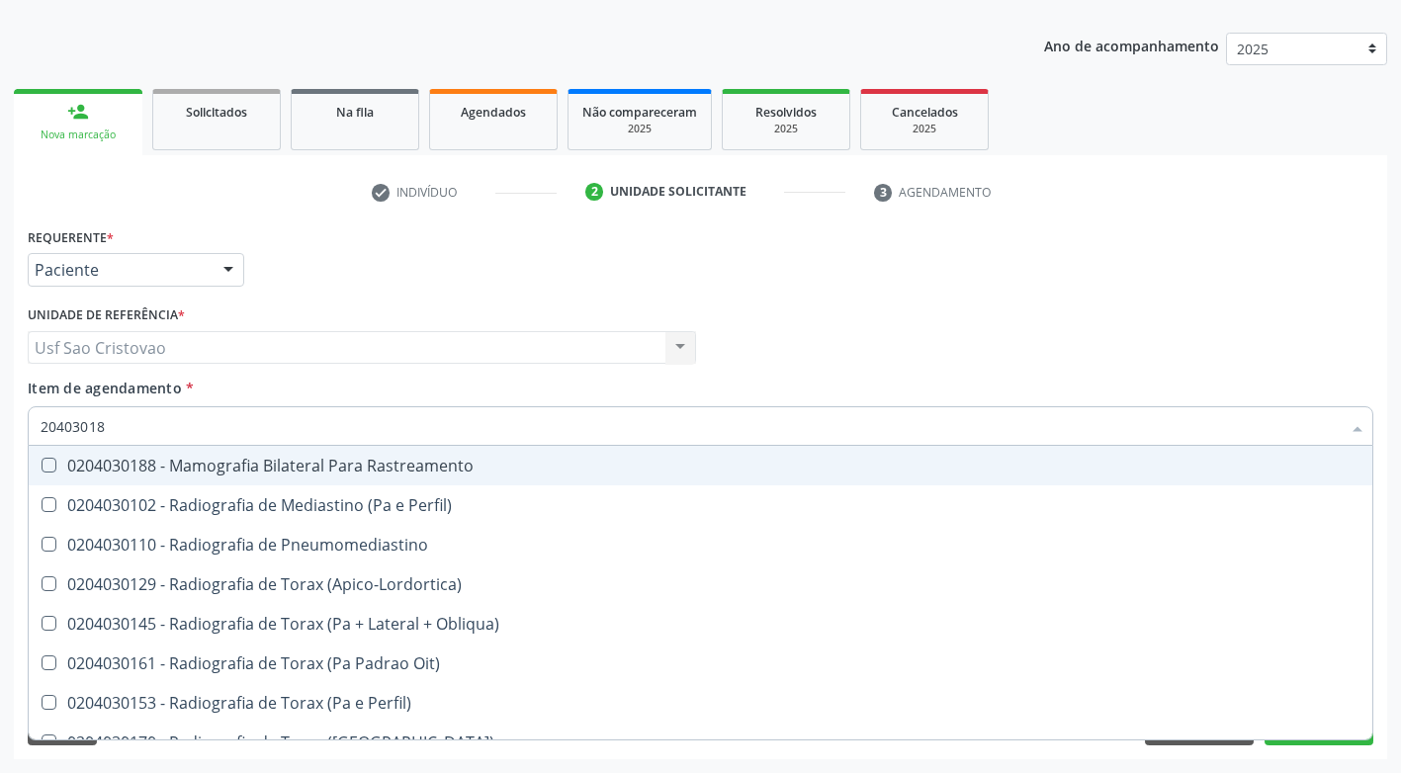
type input "204030188"
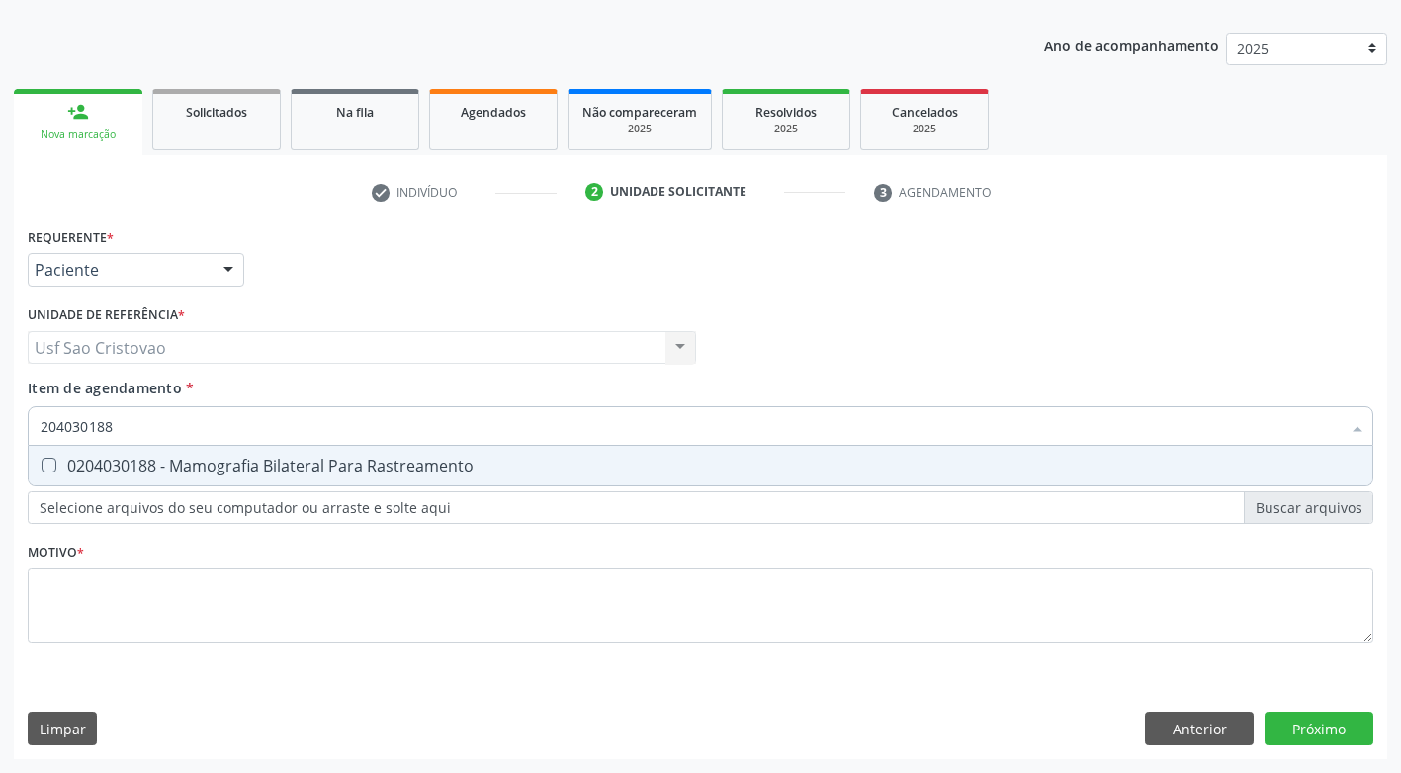
click at [56, 468] on div "0204030188 - Mamografia Bilateral Para Rastreamento" at bounding box center [701, 466] width 1320 height 16
checkbox Rastreamento "true"
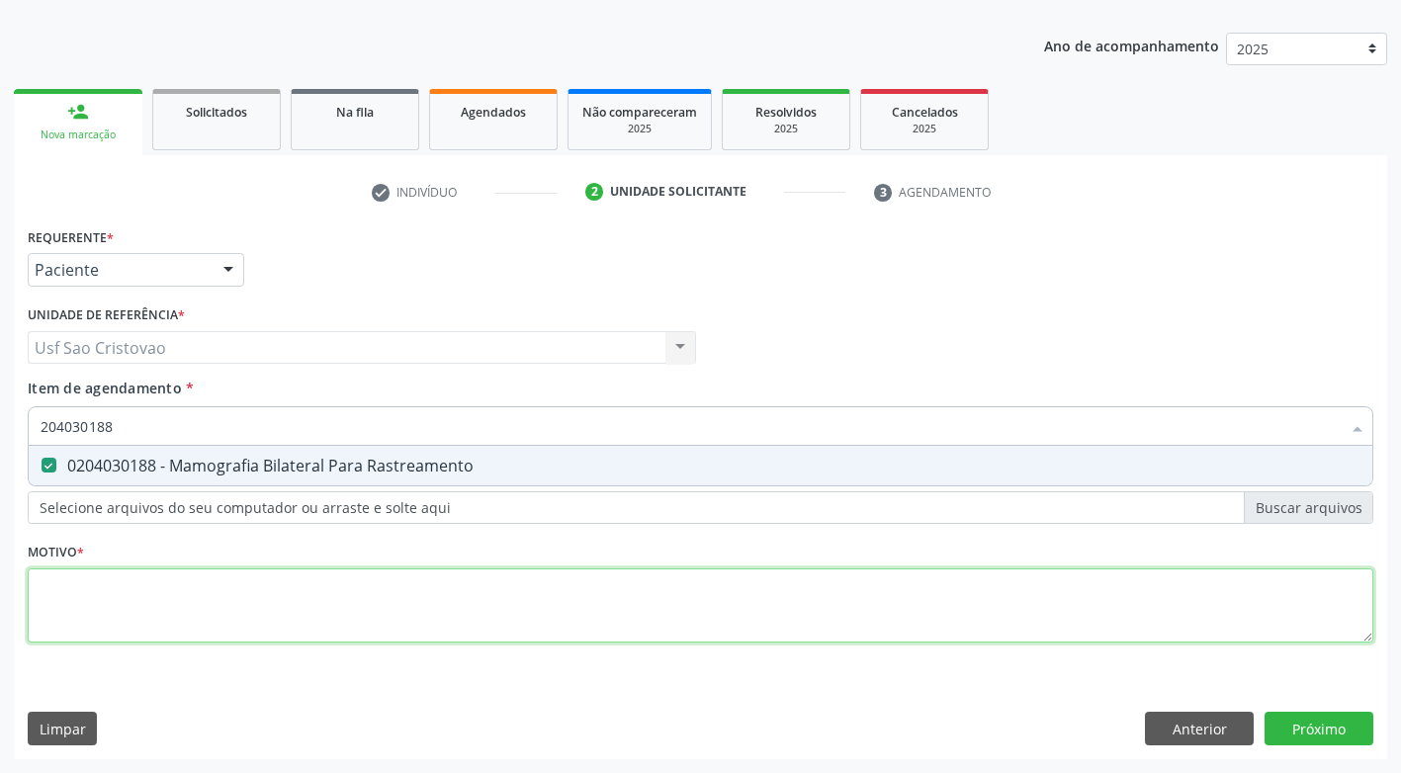
click at [137, 594] on div "Requerente * Paciente Profissional de Saúde Paciente Nenhum resultado encontrad…" at bounding box center [701, 446] width 1346 height 448
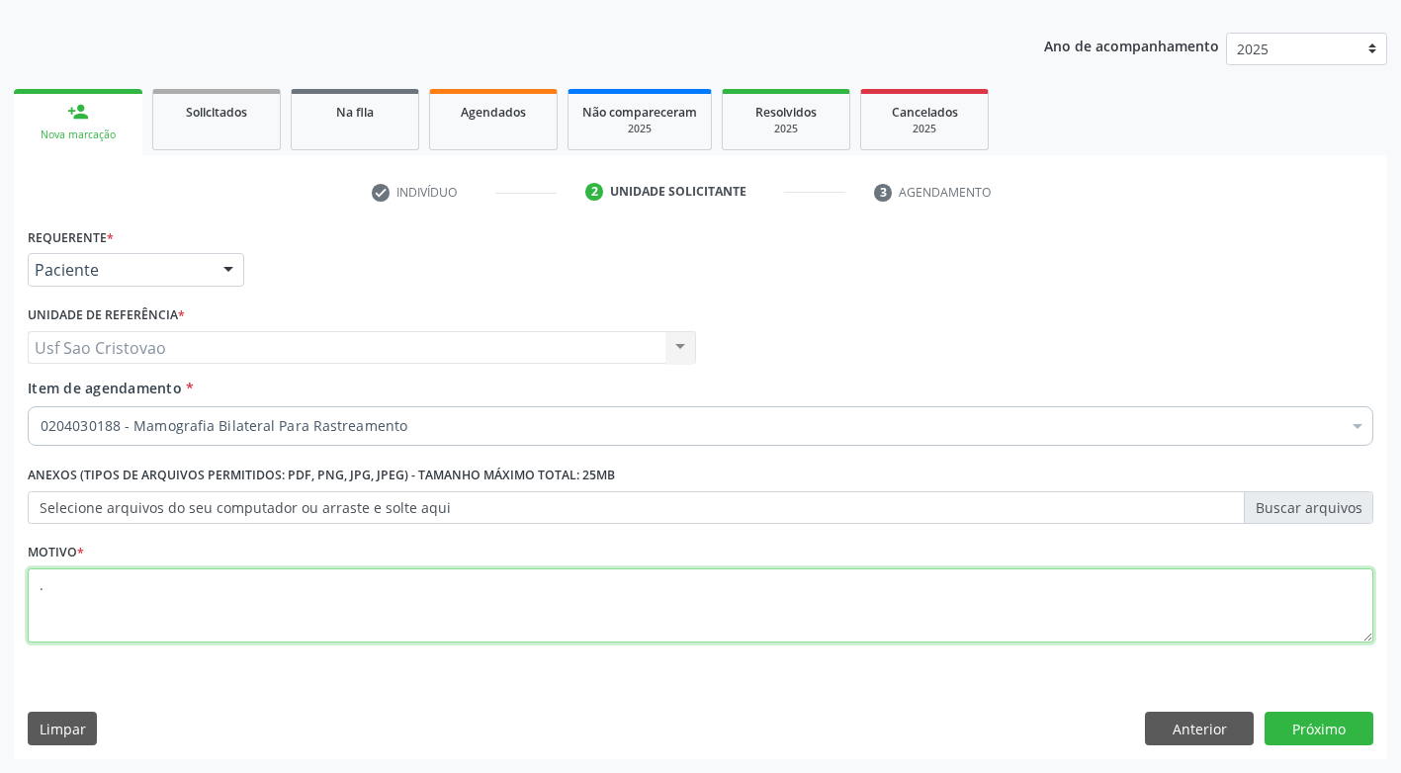
type textarea "."
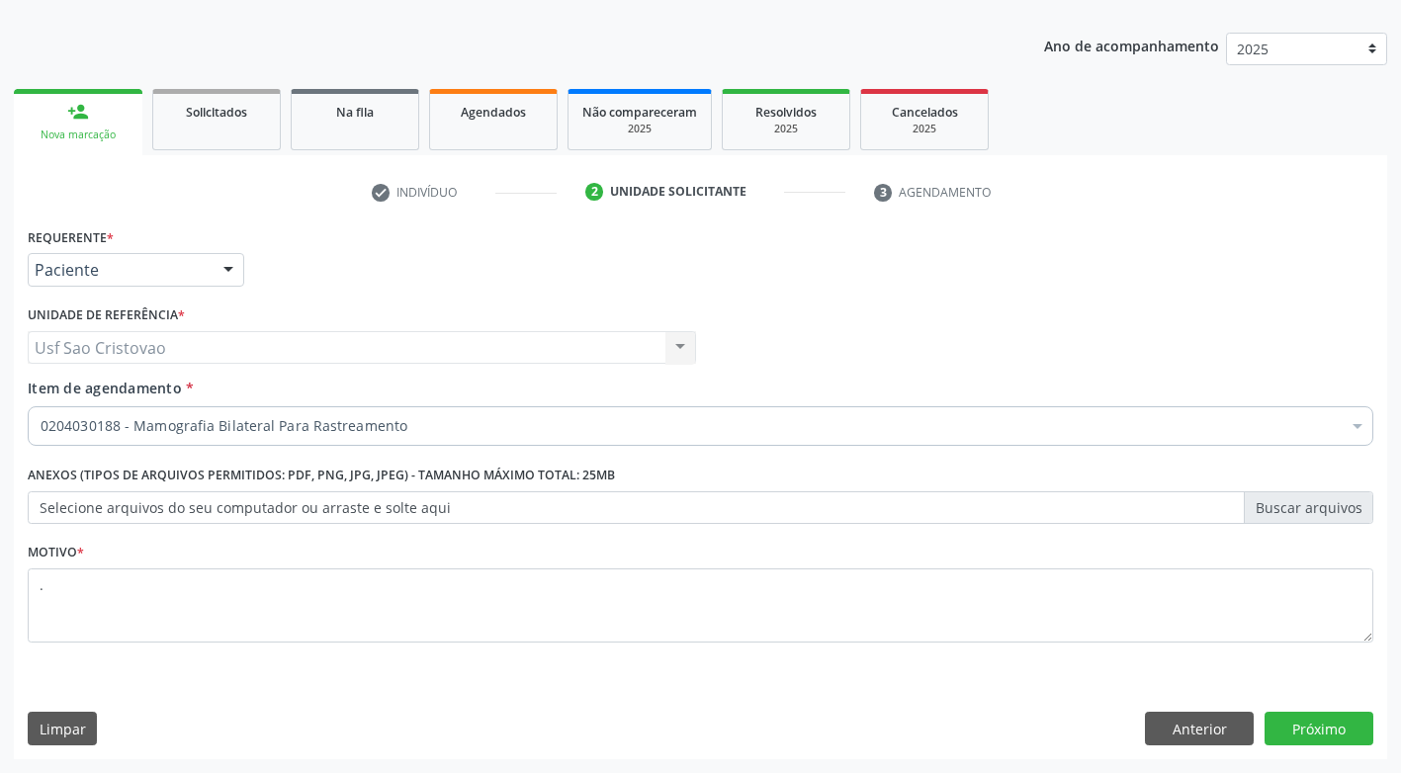
click at [805, 721] on div "Limpar Anterior Próximo" at bounding box center [701, 729] width 1346 height 34
click at [1317, 724] on button "Próximo" at bounding box center [1319, 729] width 109 height 34
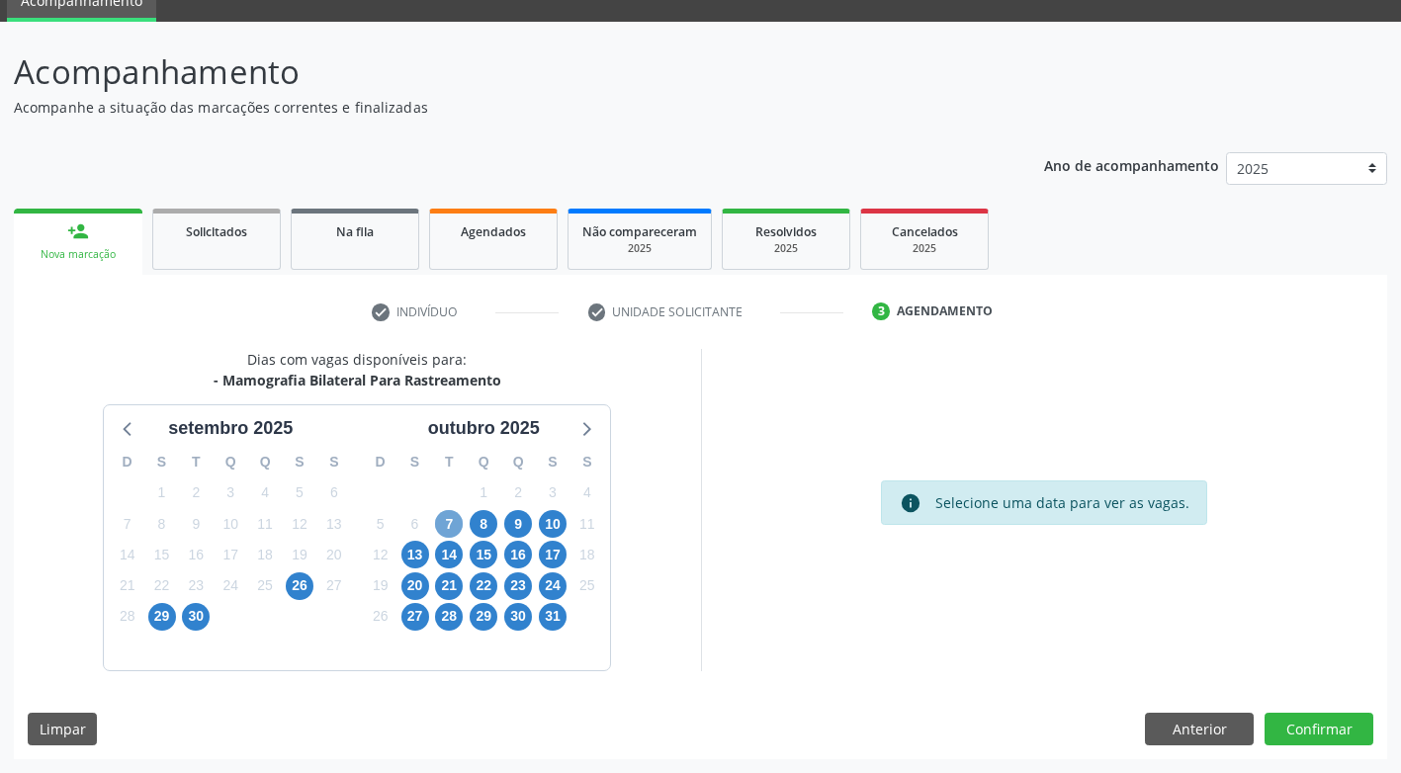
click at [449, 529] on span "7" at bounding box center [449, 524] width 28 height 28
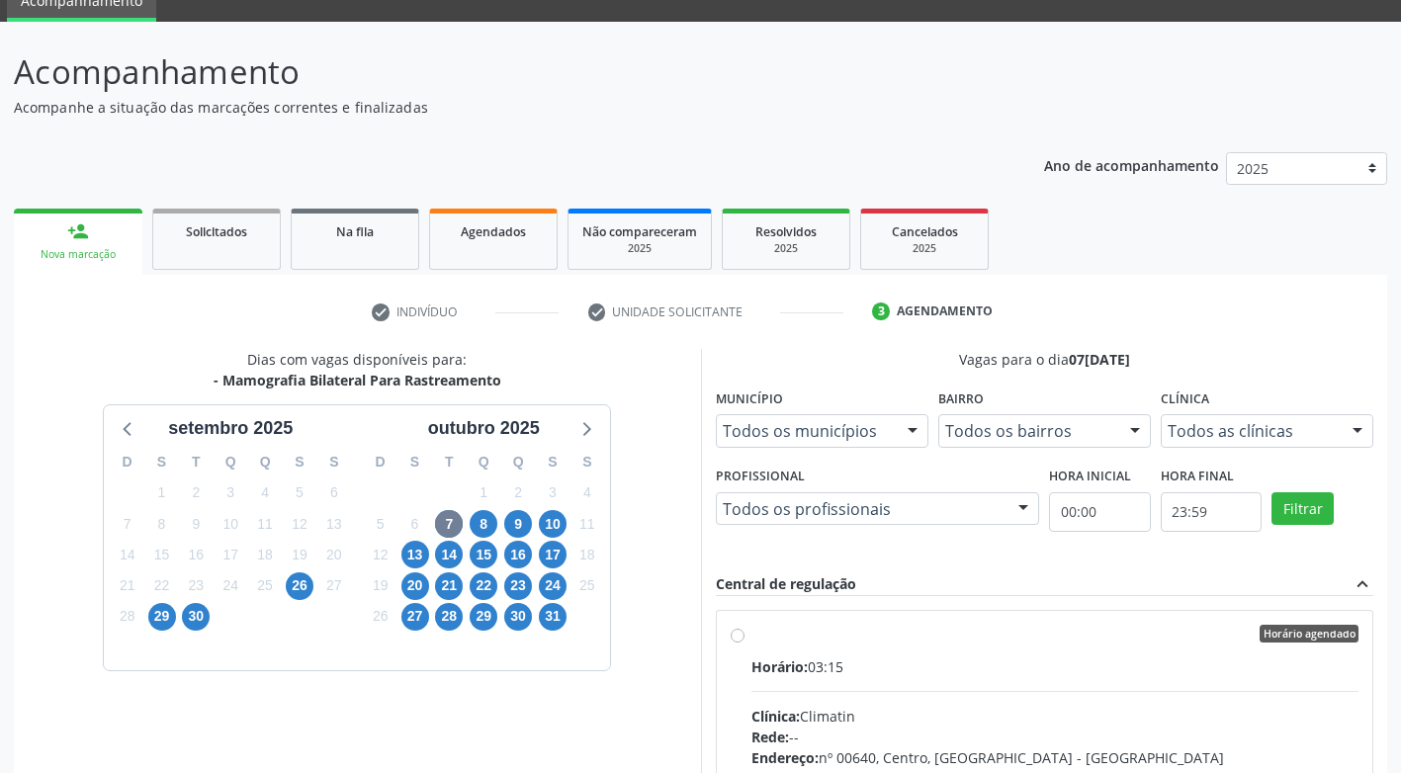
click at [752, 639] on label "Horário agendado Horário: 03:15 Clínica: Climatin Rede: -- Endereço: nº 00640, …" at bounding box center [1056, 777] width 608 height 304
click at [740, 639] on input "Horário agendado Horário: 03:15 Clínica: Climatin Rede: -- Endereço: nº 00640, …" at bounding box center [738, 634] width 14 height 18
radio input "true"
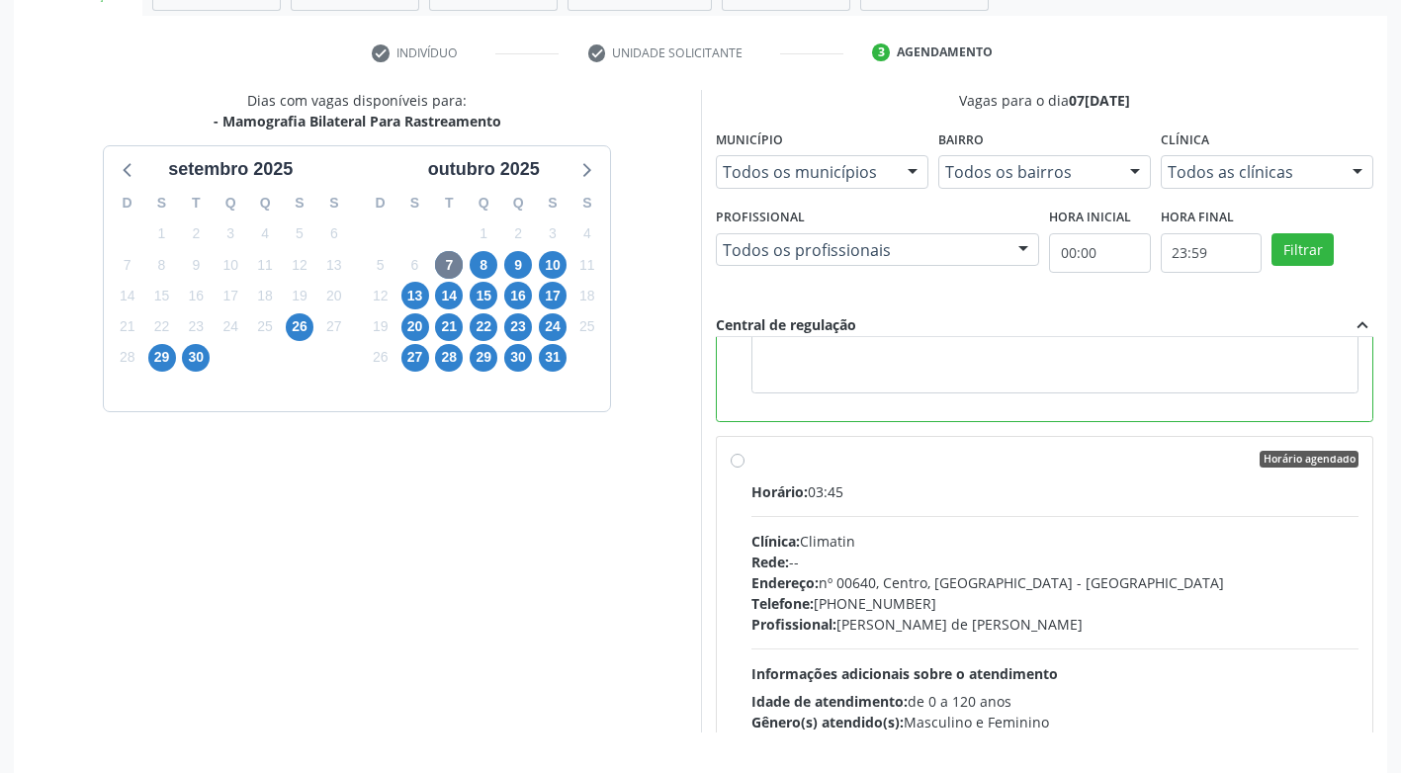
scroll to position [408, 0]
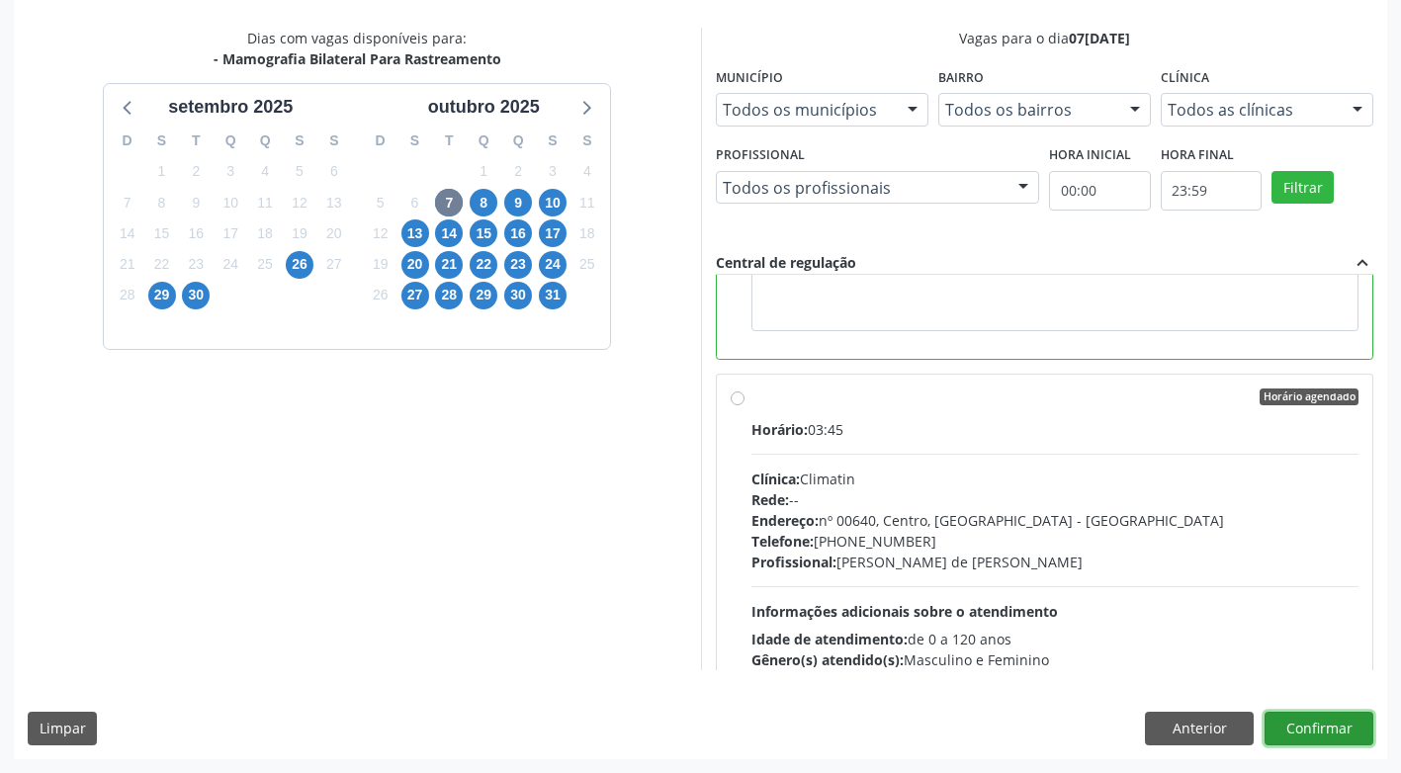
click at [1336, 721] on button "Confirmar" at bounding box center [1319, 729] width 109 height 34
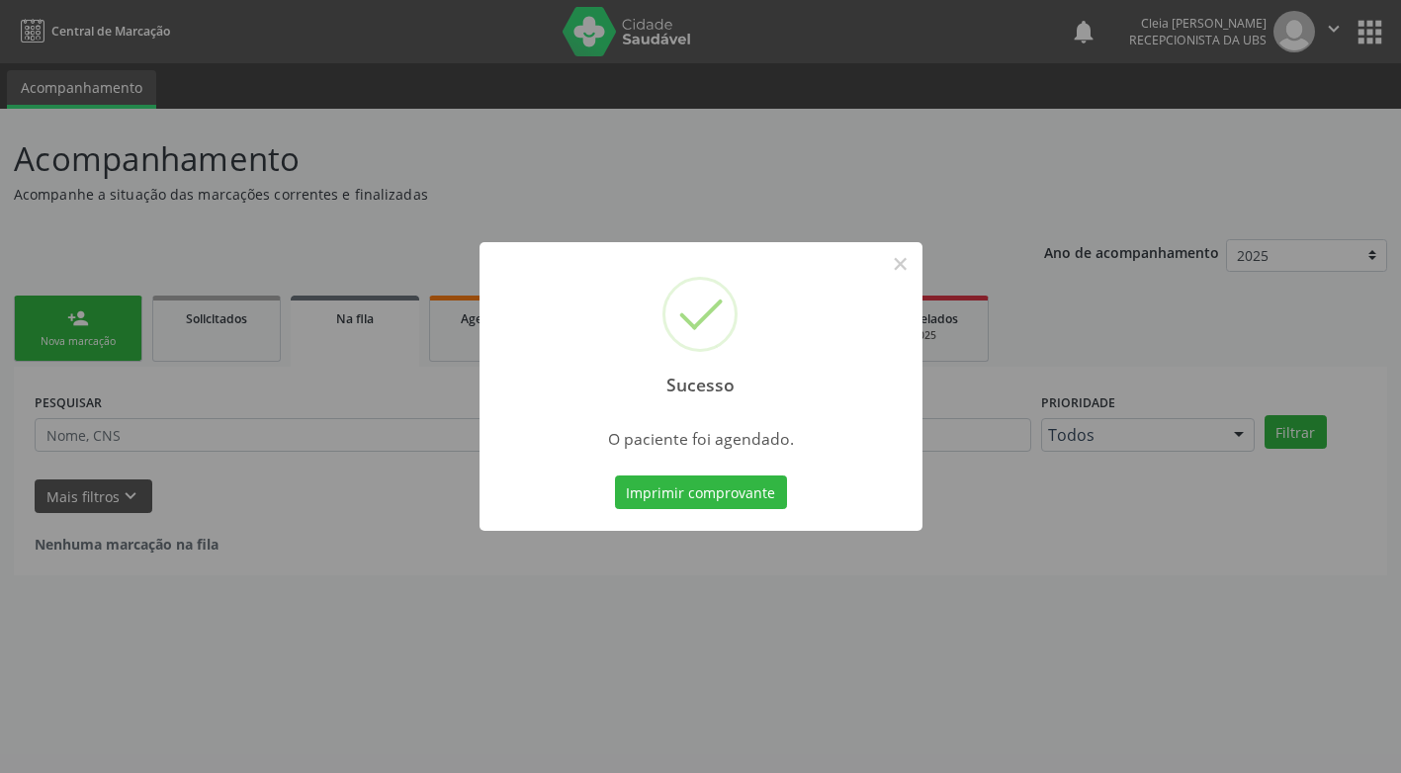
scroll to position [0, 0]
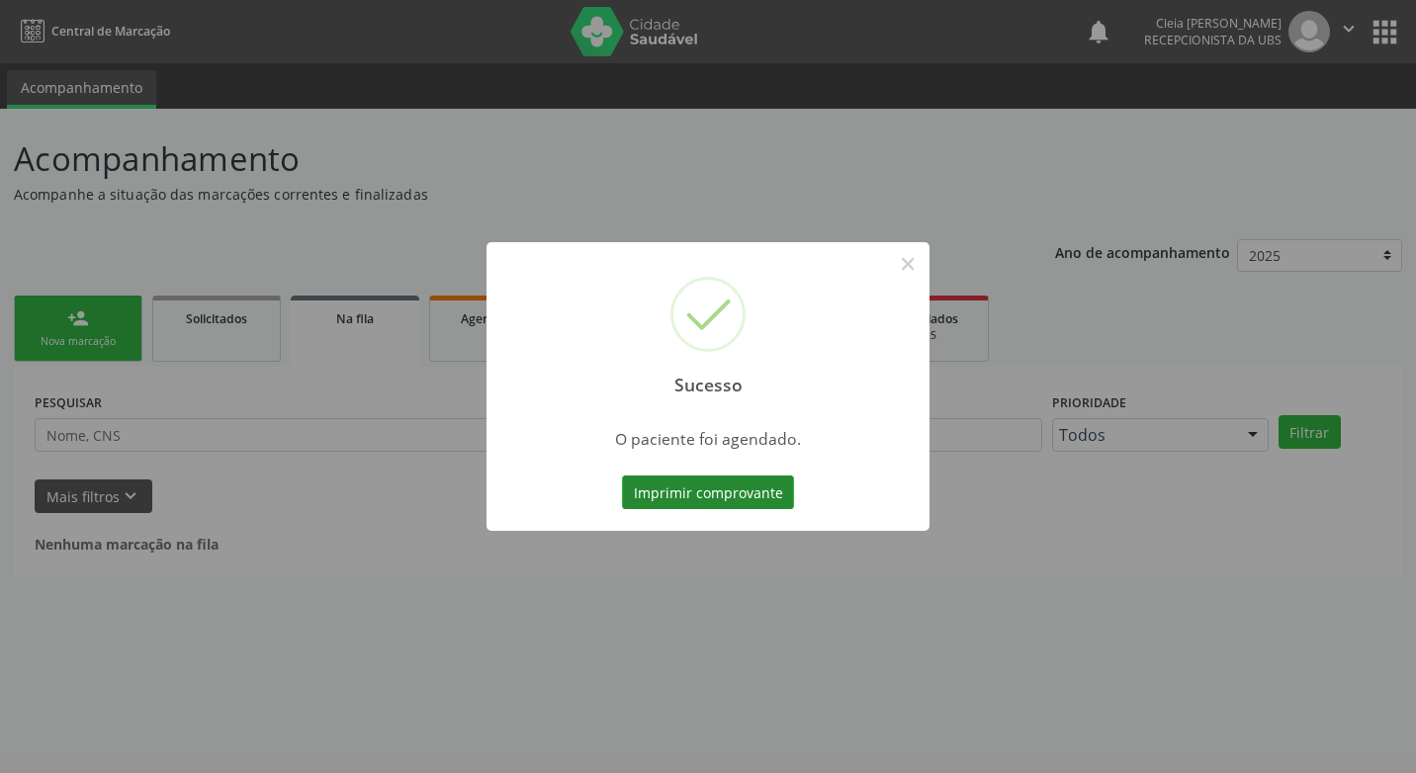
click at [672, 496] on button "Imprimir comprovante" at bounding box center [708, 493] width 172 height 34
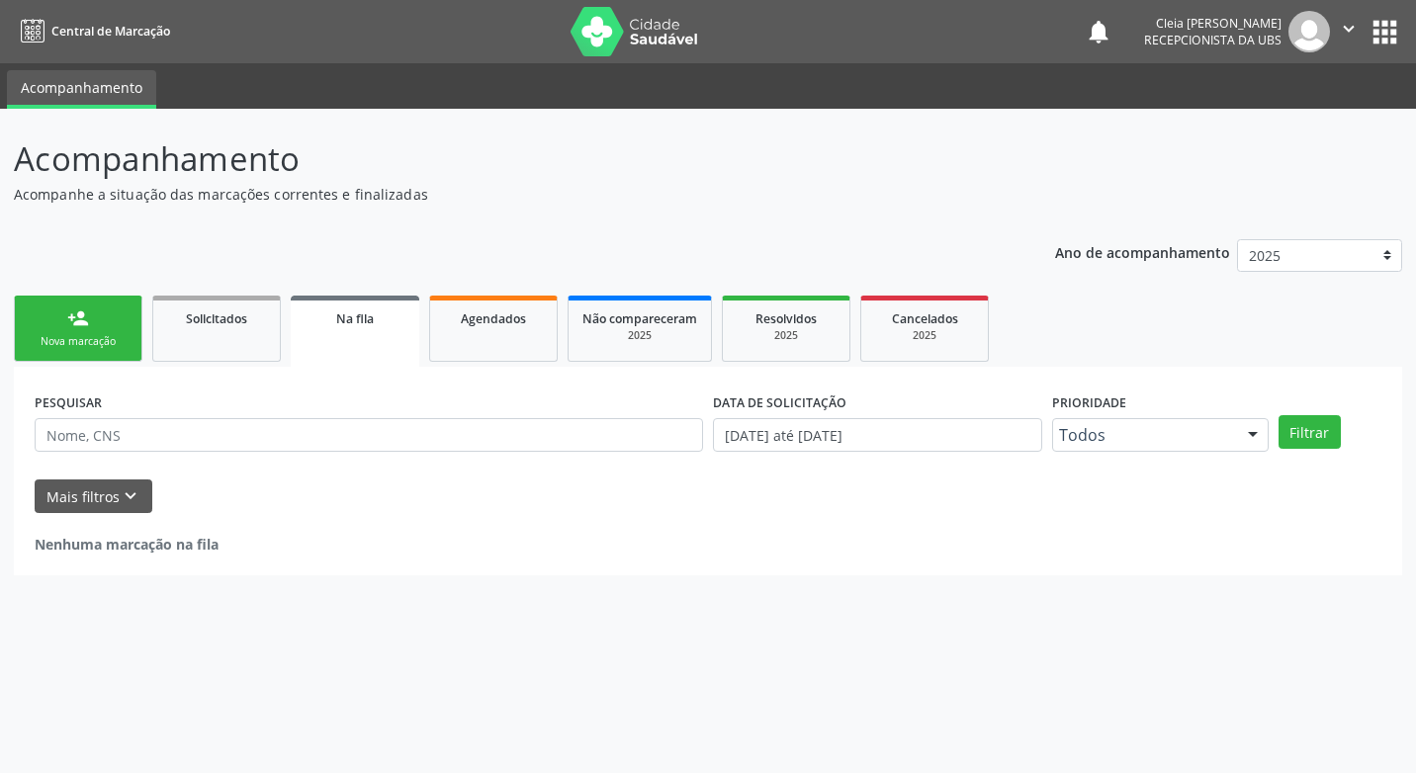
click at [90, 339] on div "Nova marcação" at bounding box center [78, 341] width 99 height 15
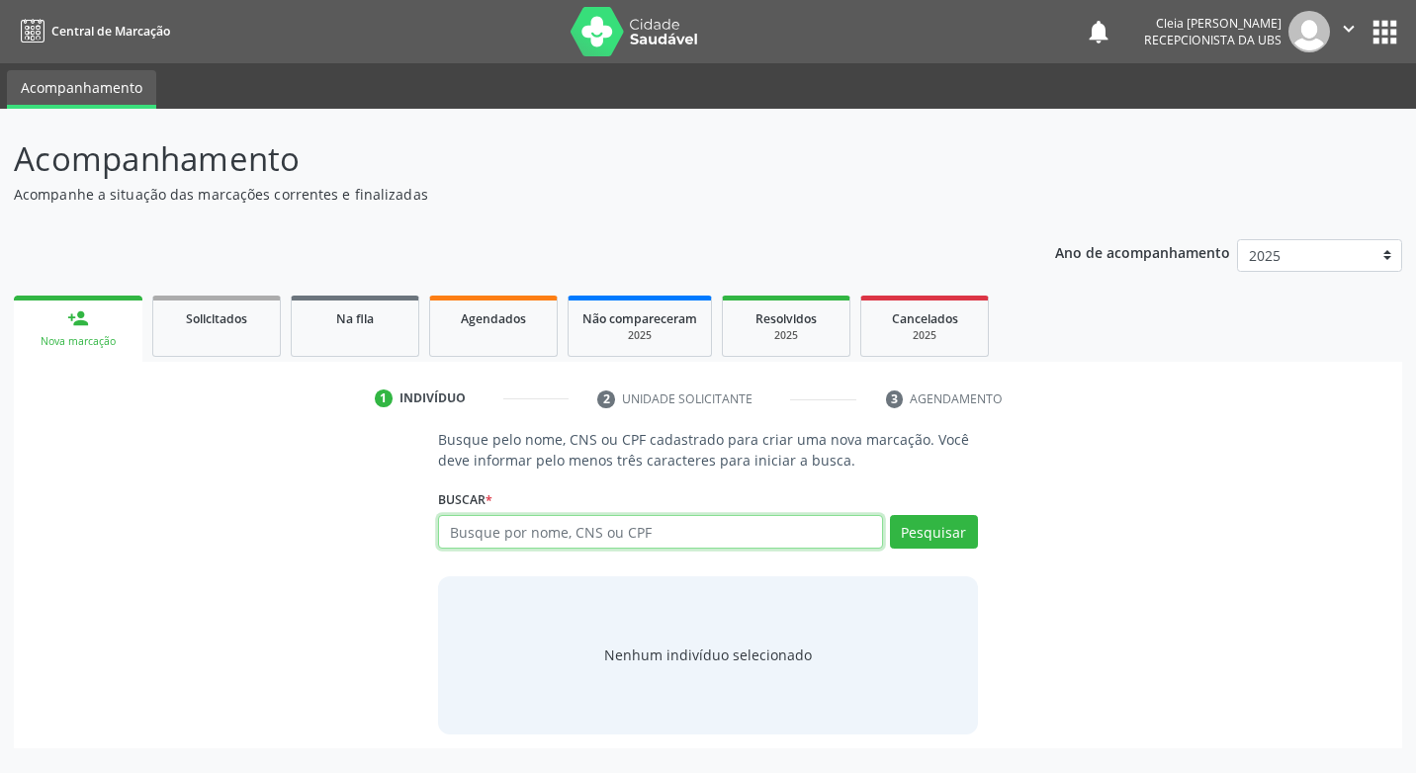
click at [622, 535] on input "text" at bounding box center [660, 532] width 444 height 34
type input "702603763267544"
click at [964, 531] on button "Pesquisar" at bounding box center [934, 532] width 88 height 34
type input "702603763267544"
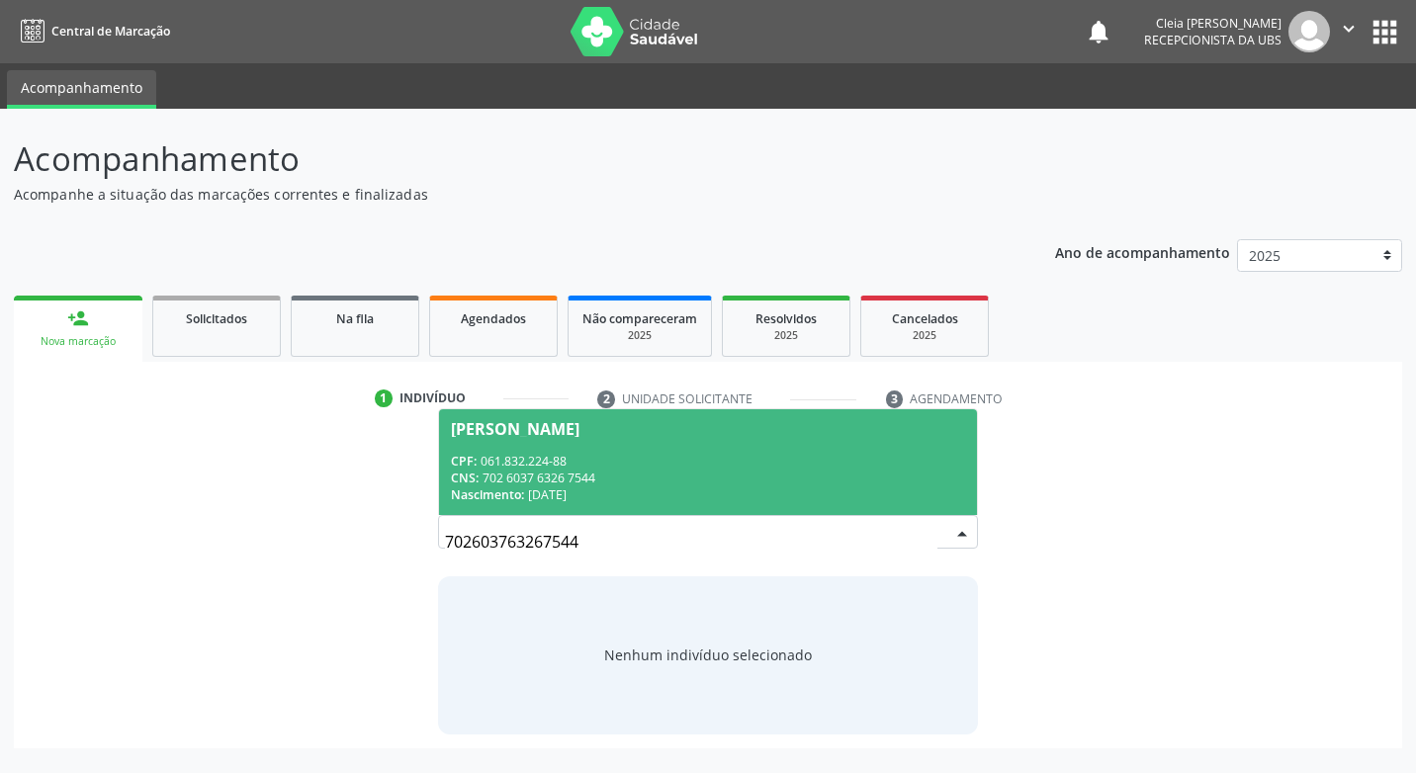
click at [785, 434] on div "Maria Doraide da Silva Beserra" at bounding box center [707, 429] width 513 height 16
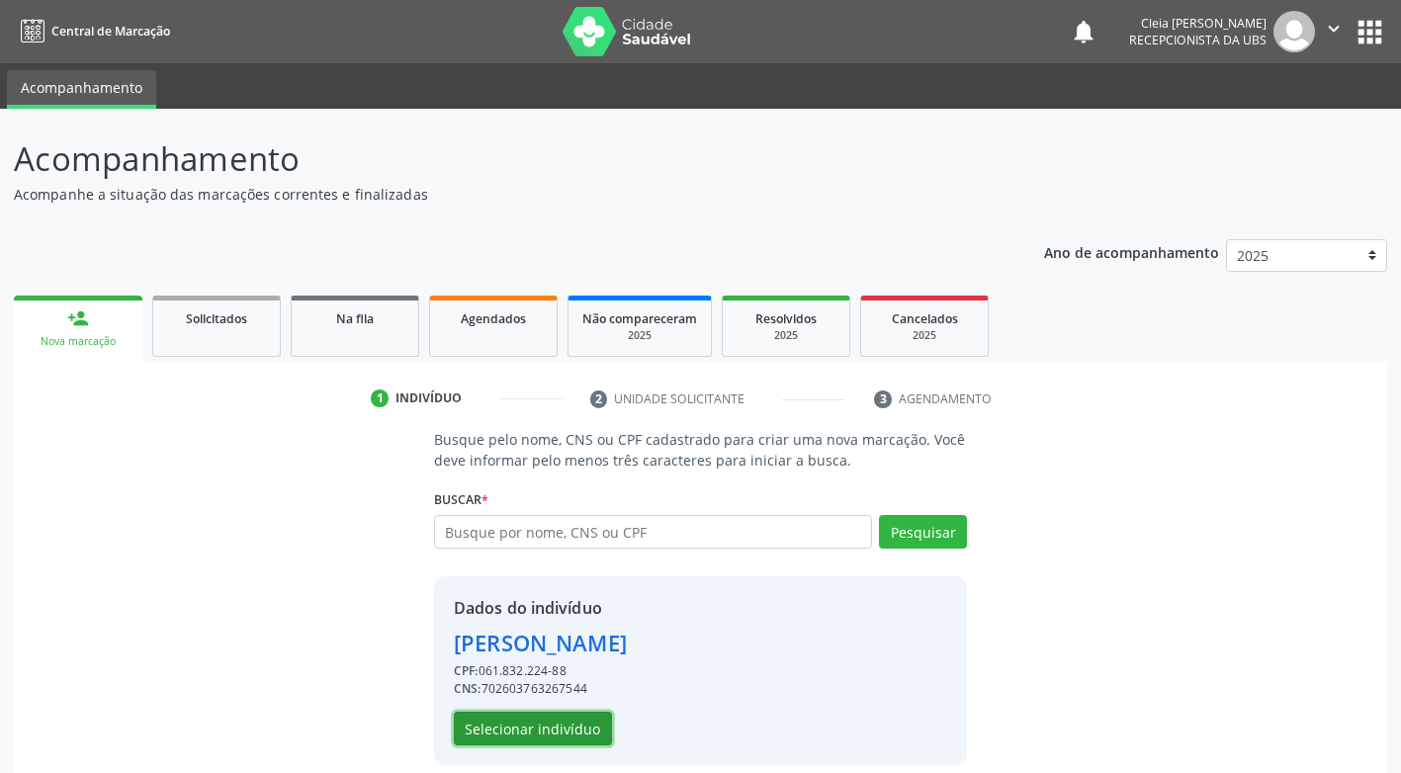
click at [566, 725] on button "Selecionar indivíduo" at bounding box center [533, 729] width 158 height 34
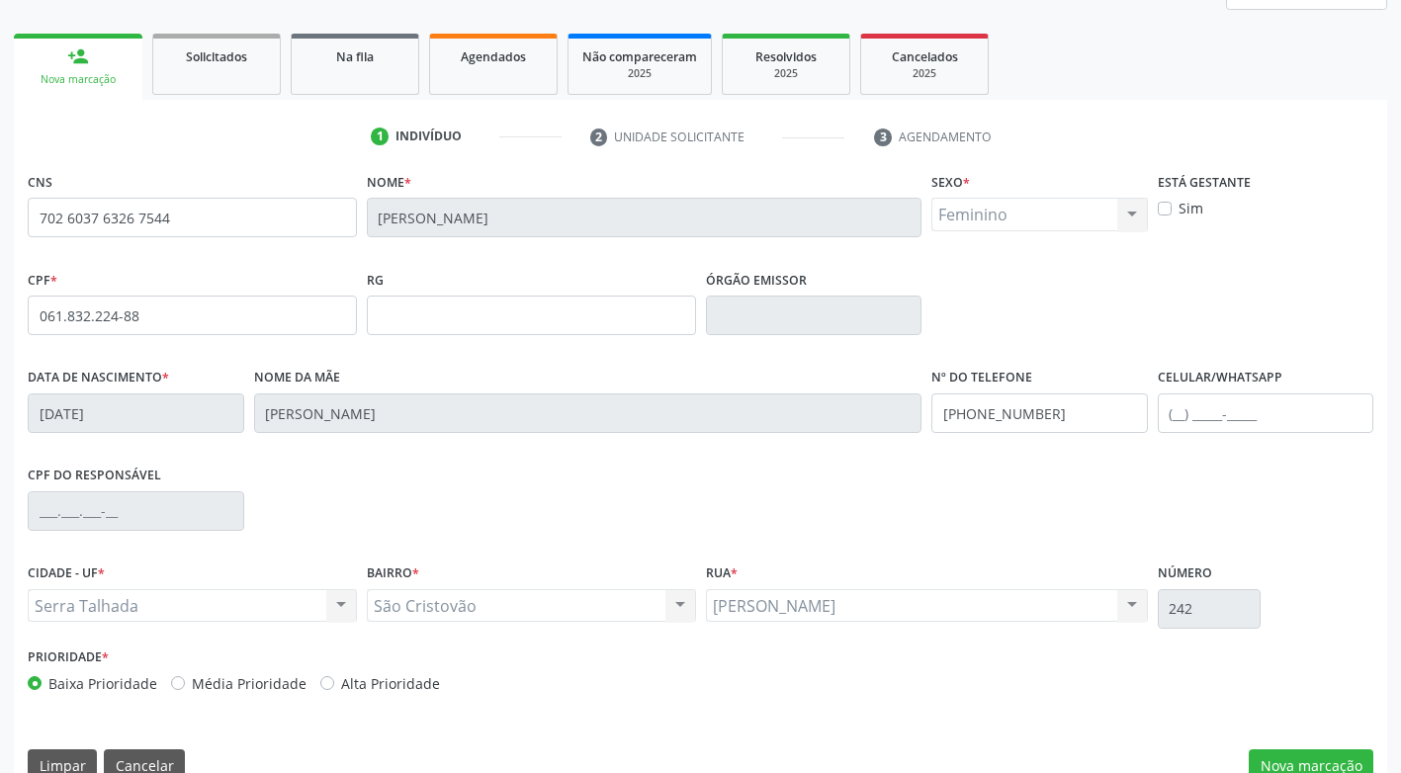
scroll to position [299, 0]
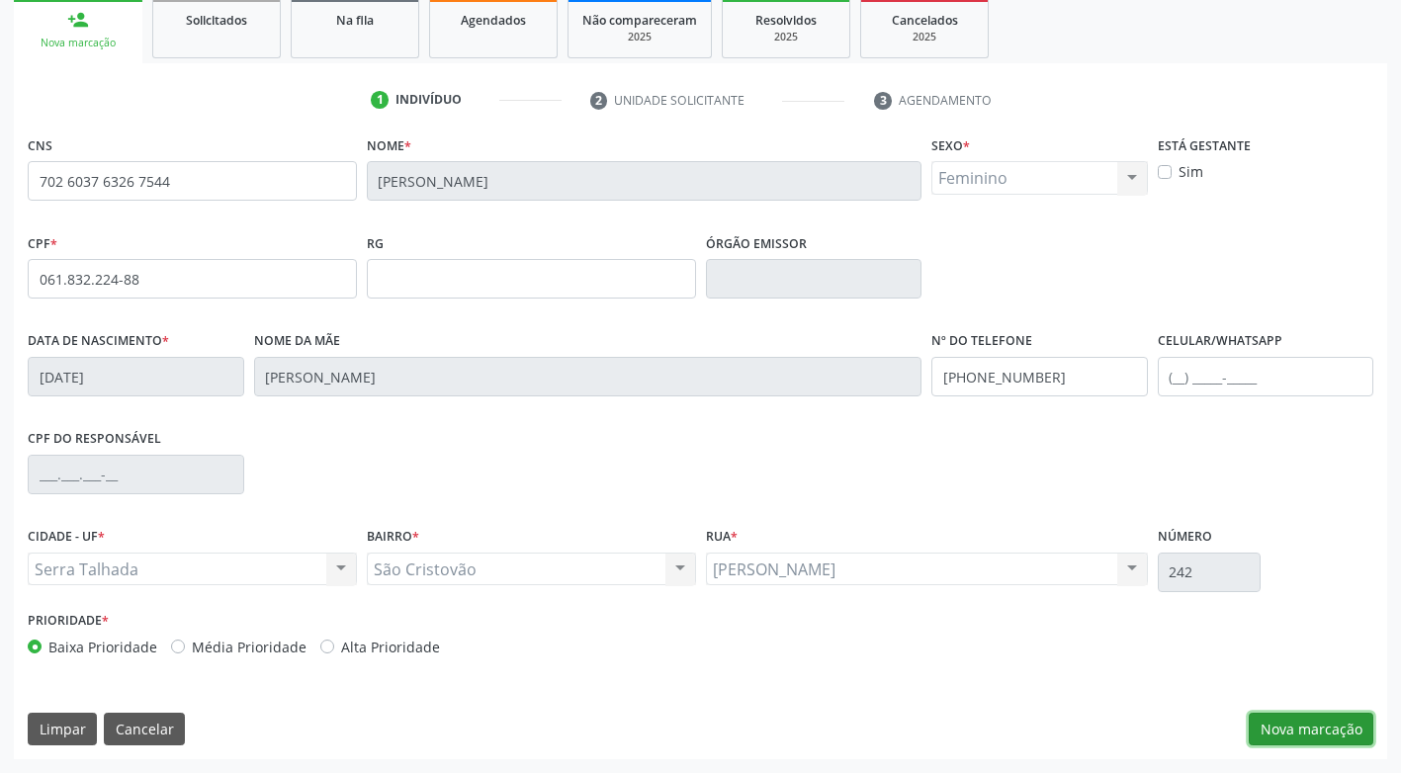
click at [1303, 740] on button "Nova marcação" at bounding box center [1311, 730] width 125 height 34
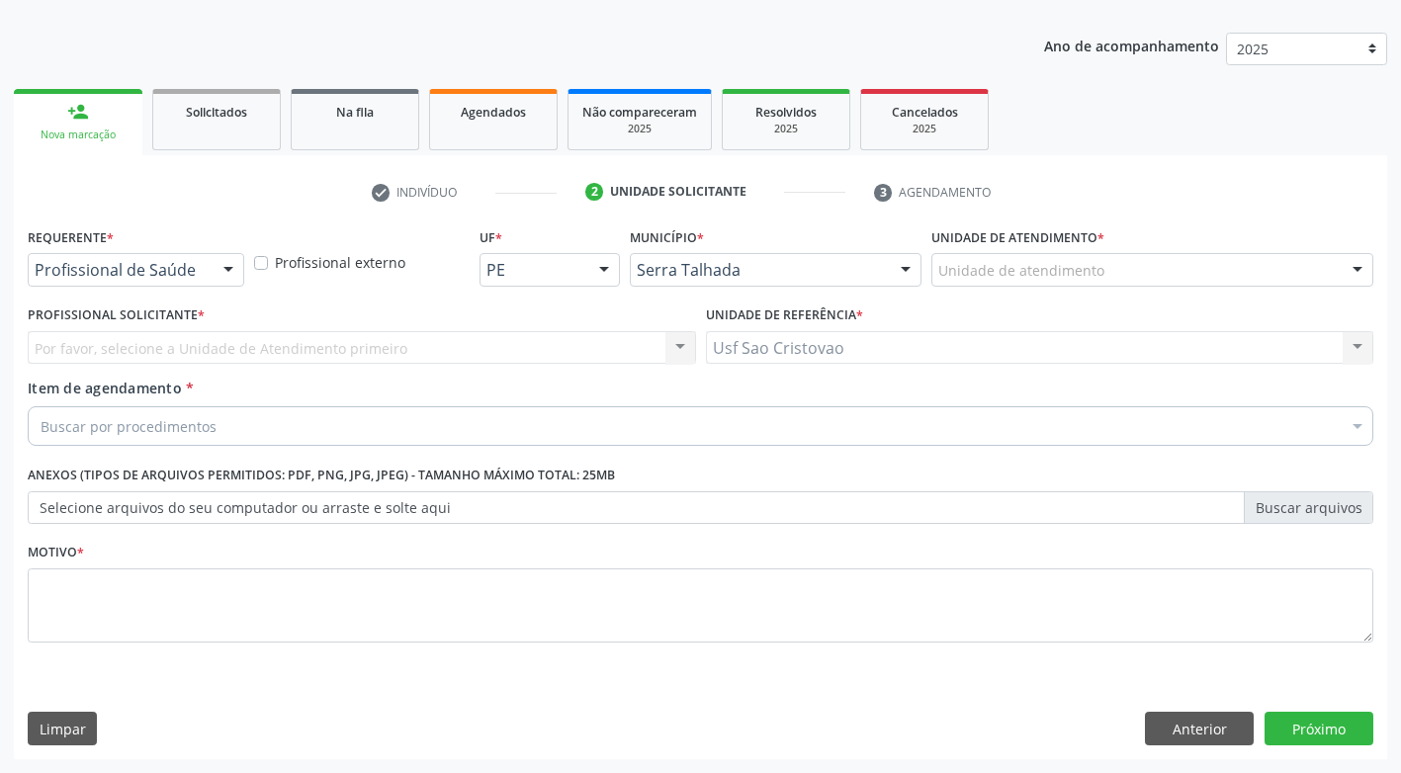
scroll to position [207, 0]
click at [215, 276] on div at bounding box center [229, 271] width 30 height 34
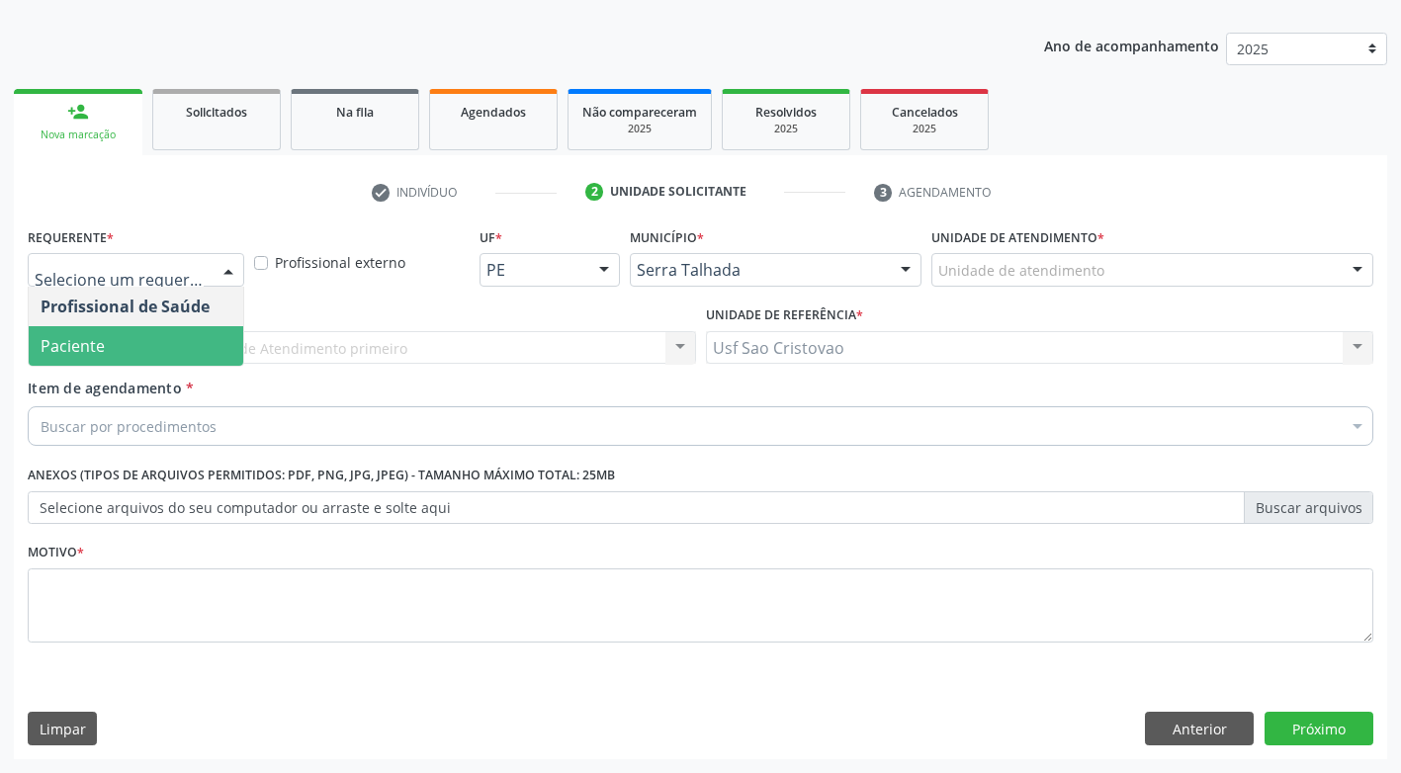
click at [225, 336] on span "Paciente" at bounding box center [136, 346] width 215 height 40
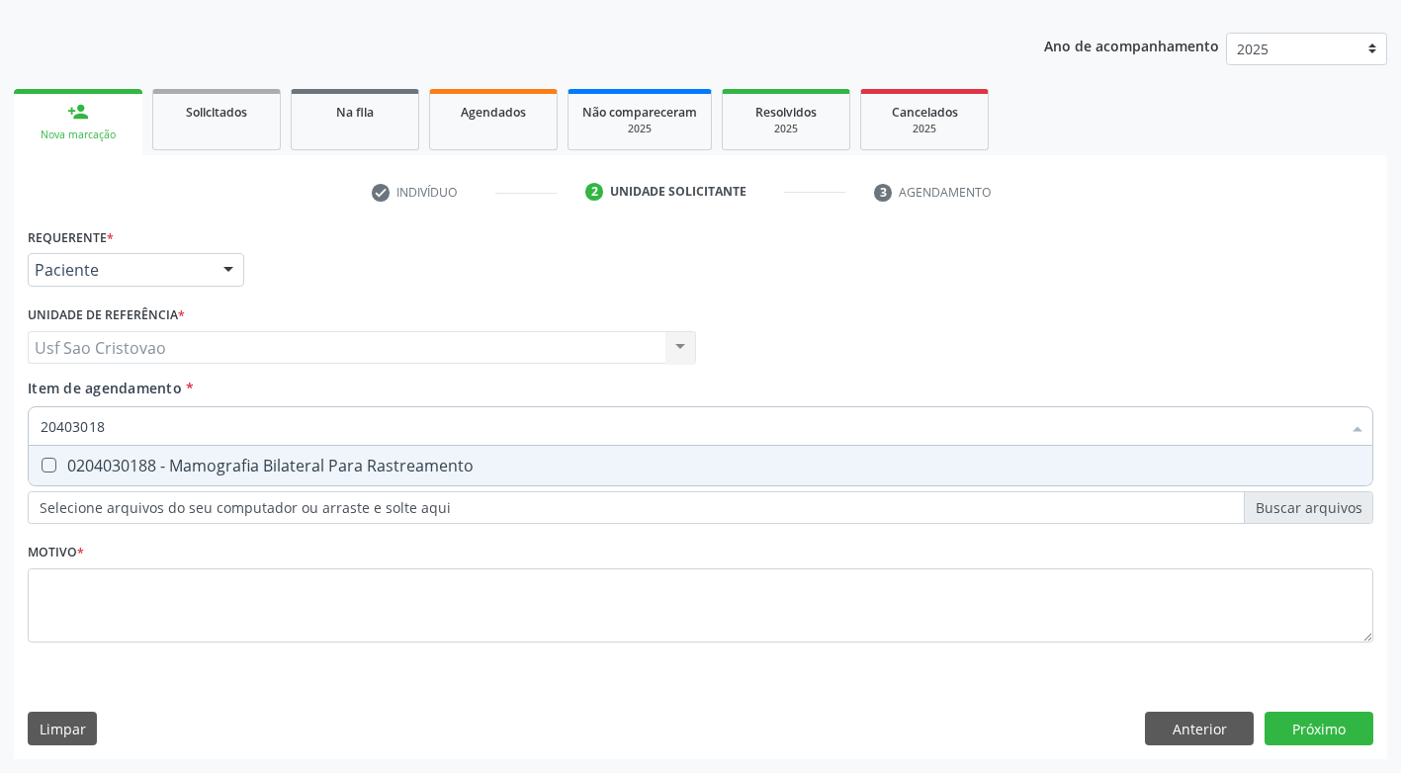
type input "204030188"
click at [40, 468] on div at bounding box center [36, 466] width 15 height 16
checkbox Rastreamento "true"
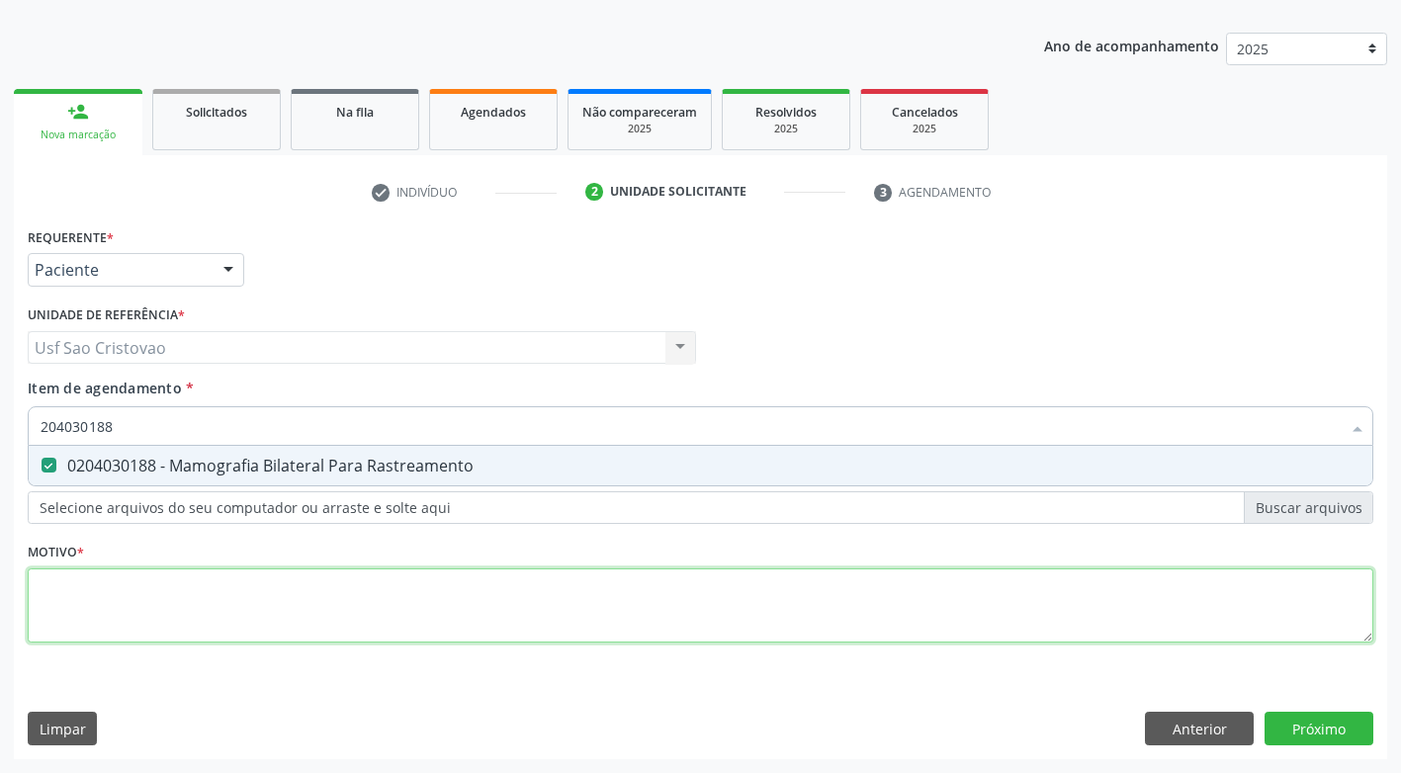
click at [132, 578] on div "Requerente * Paciente Profissional de Saúde Paciente Nenhum resultado encontrad…" at bounding box center [701, 446] width 1346 height 448
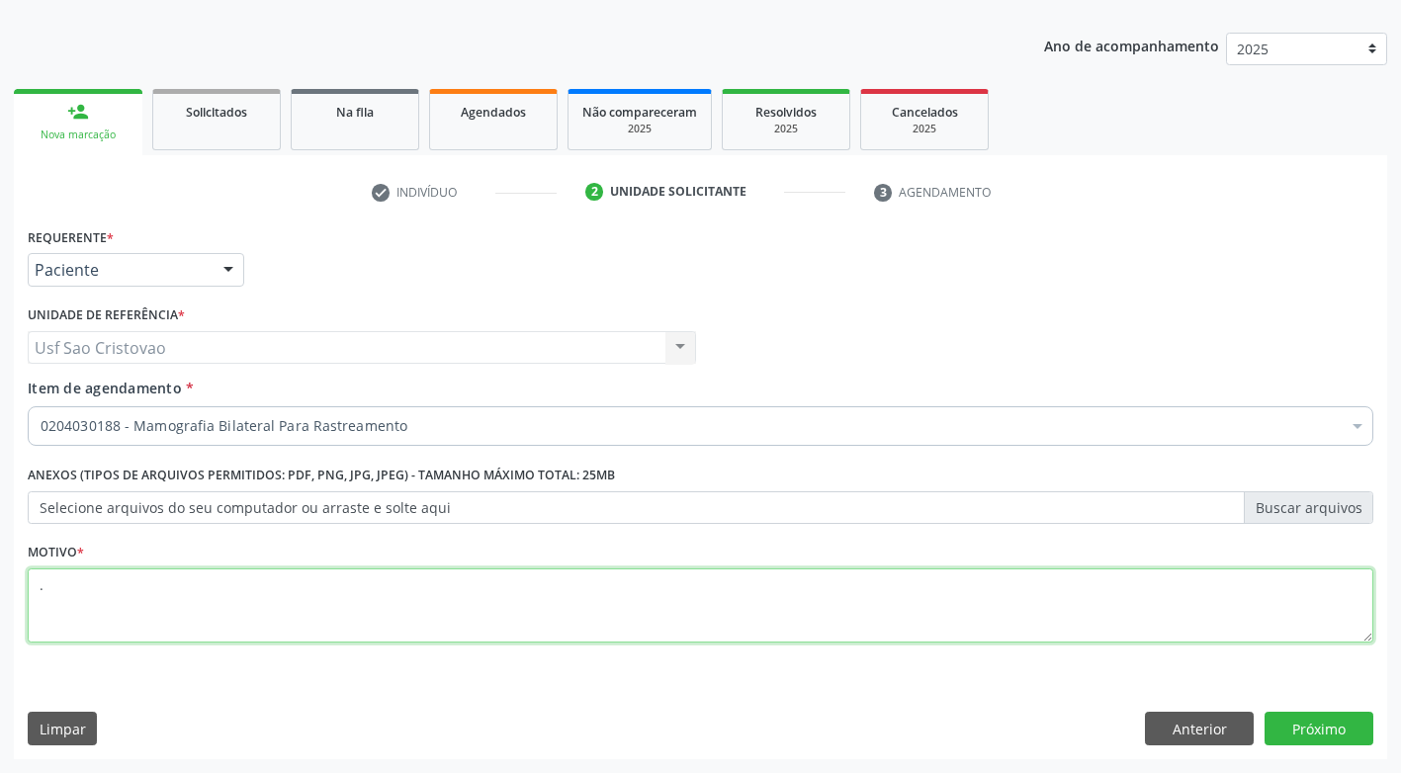
type textarea "."
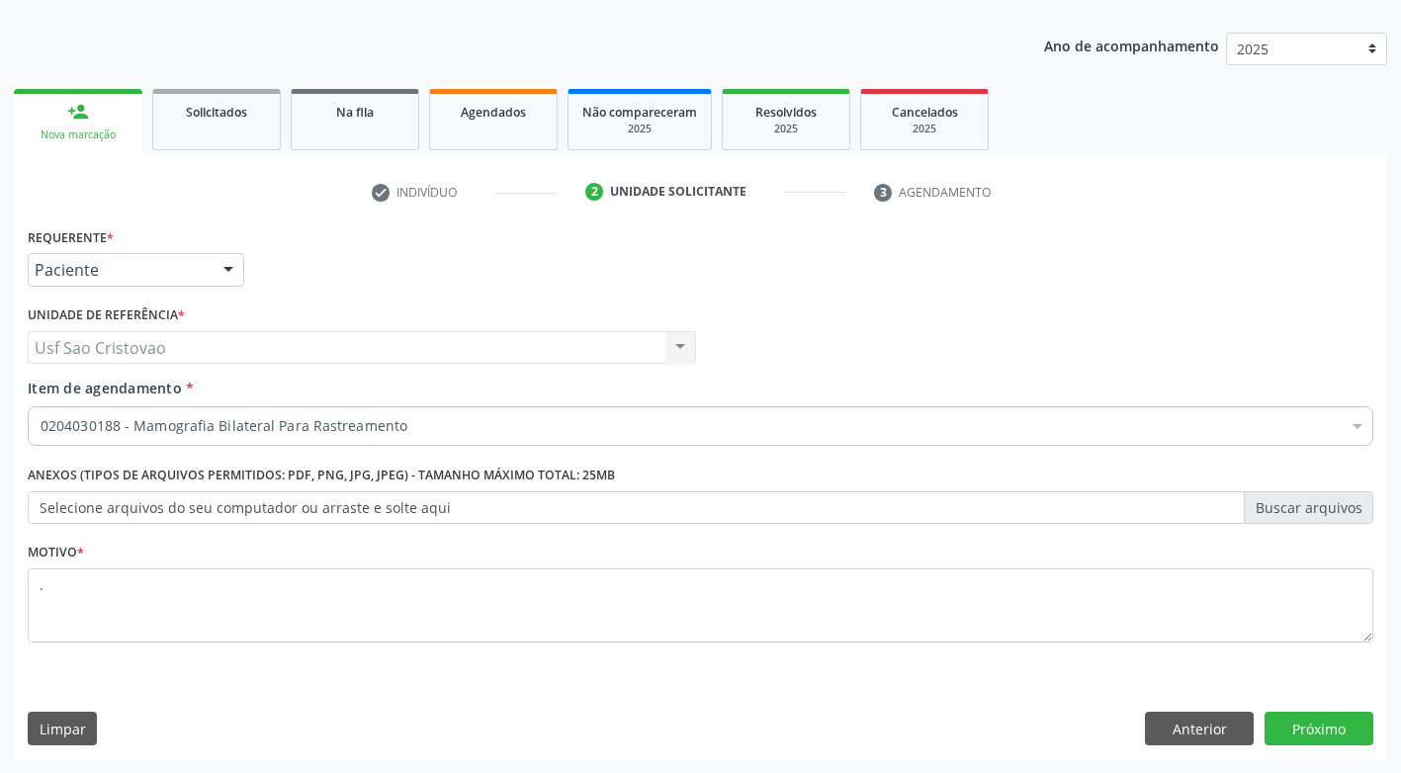
click at [831, 735] on div "Limpar Anterior Próximo" at bounding box center [701, 729] width 1346 height 34
click at [1330, 722] on button "Próximo" at bounding box center [1319, 729] width 109 height 34
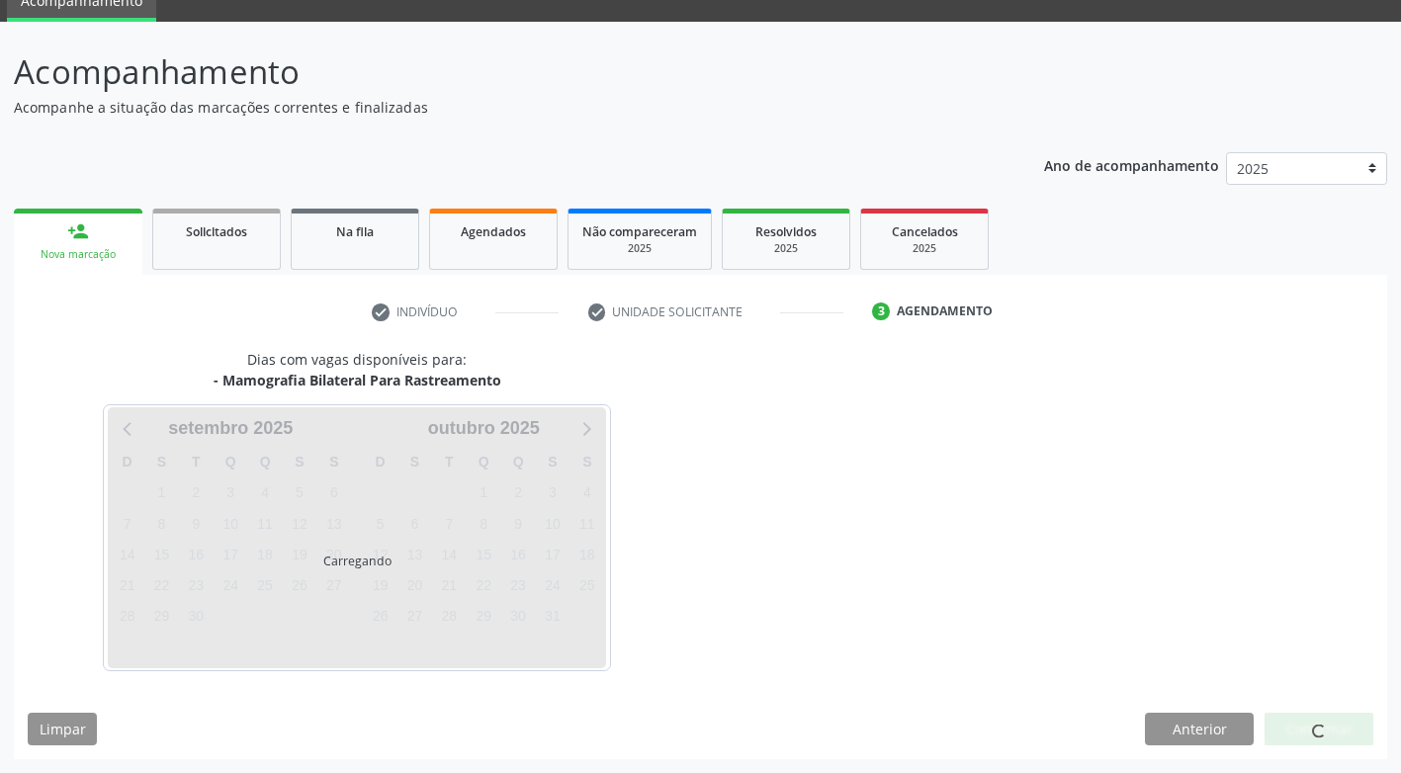
scroll to position [87, 0]
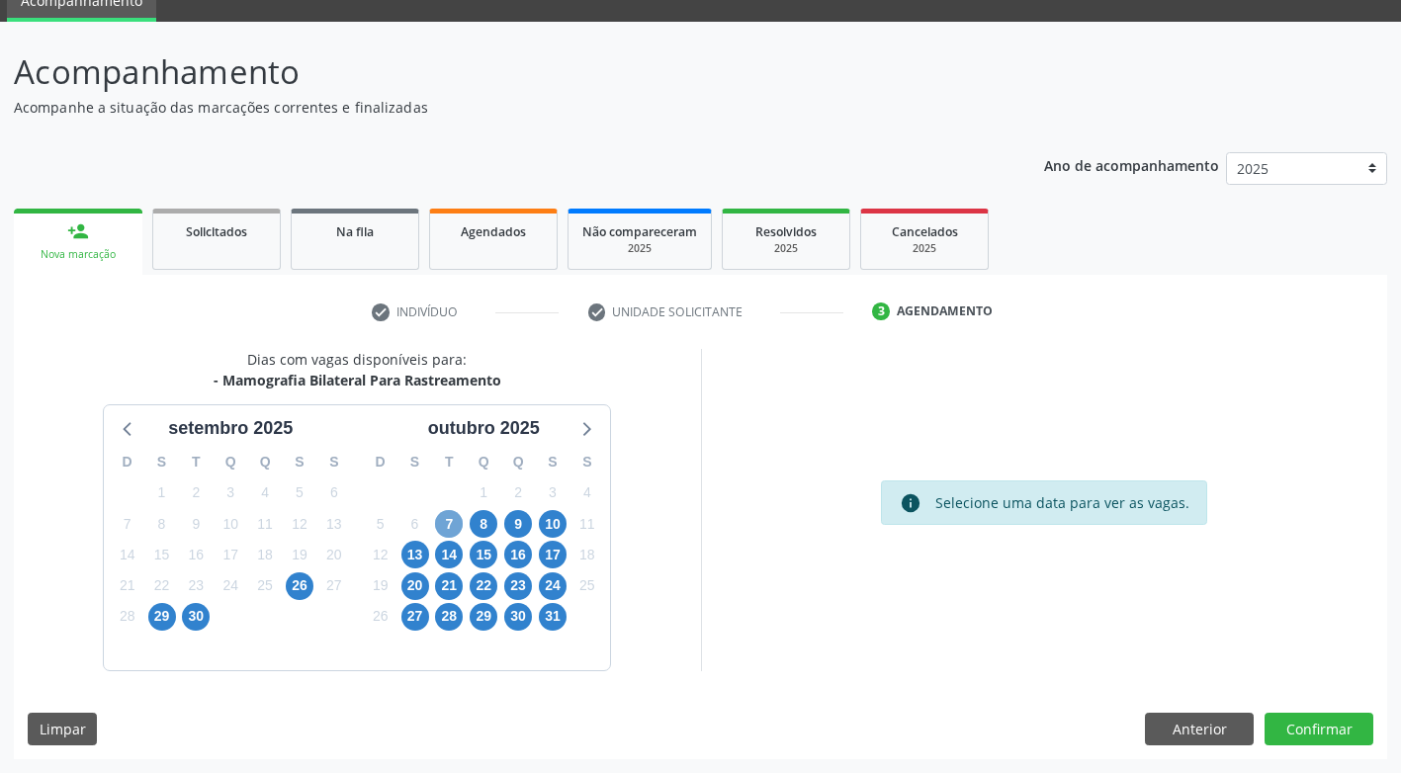
click at [459, 524] on span "7" at bounding box center [449, 524] width 28 height 28
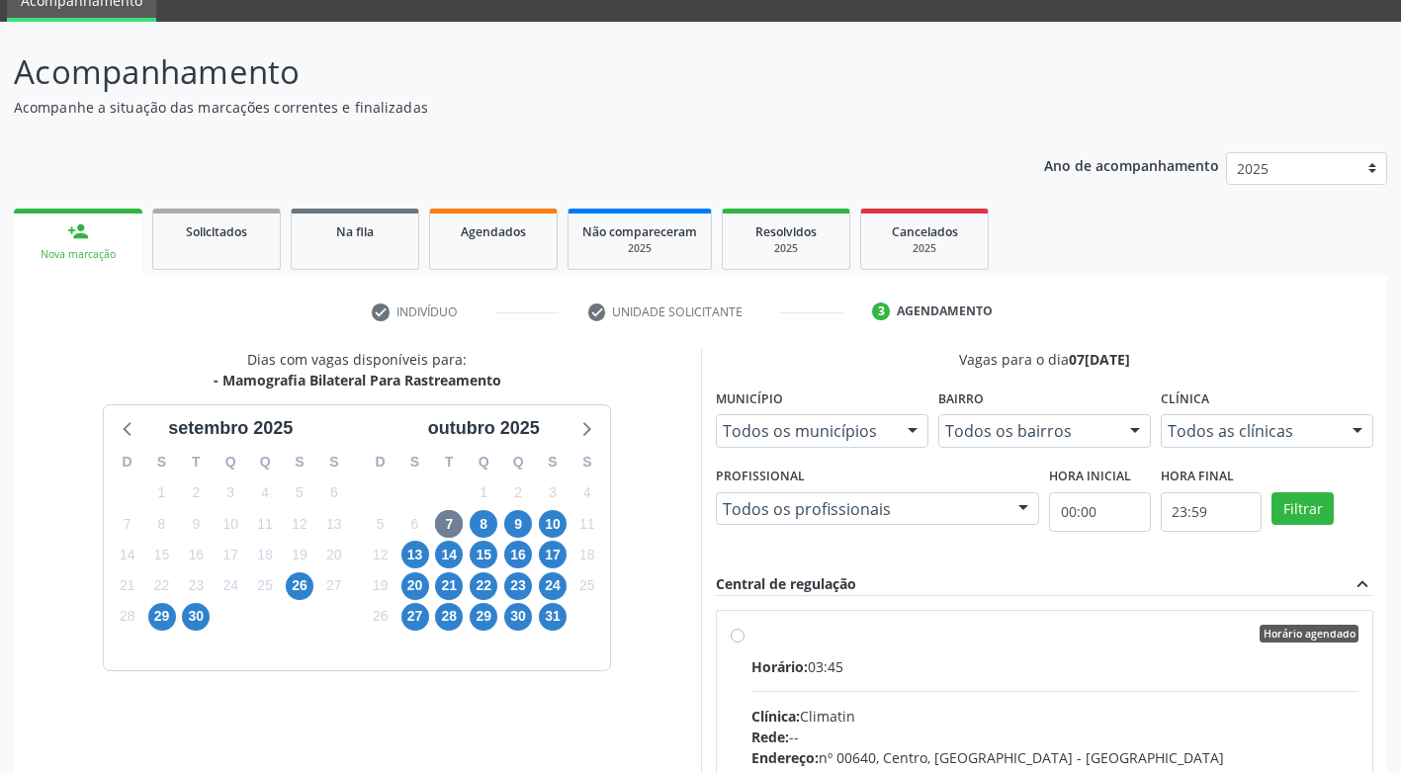
click at [747, 642] on div "Horário agendado Horário: 03:45 Clínica: Climatin Rede: -- Endereço: nº 00640, …" at bounding box center [1045, 777] width 629 height 304
radio input "true"
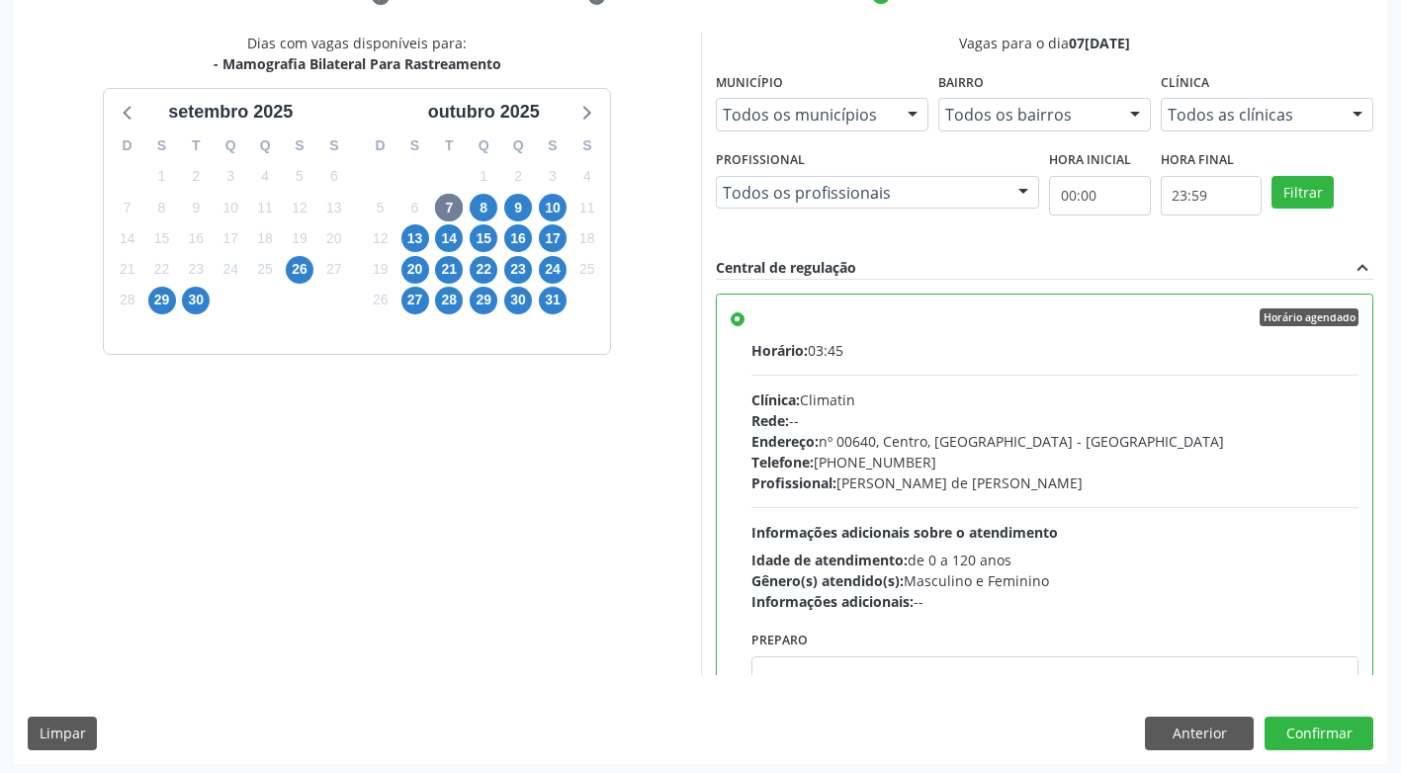
scroll to position [408, 0]
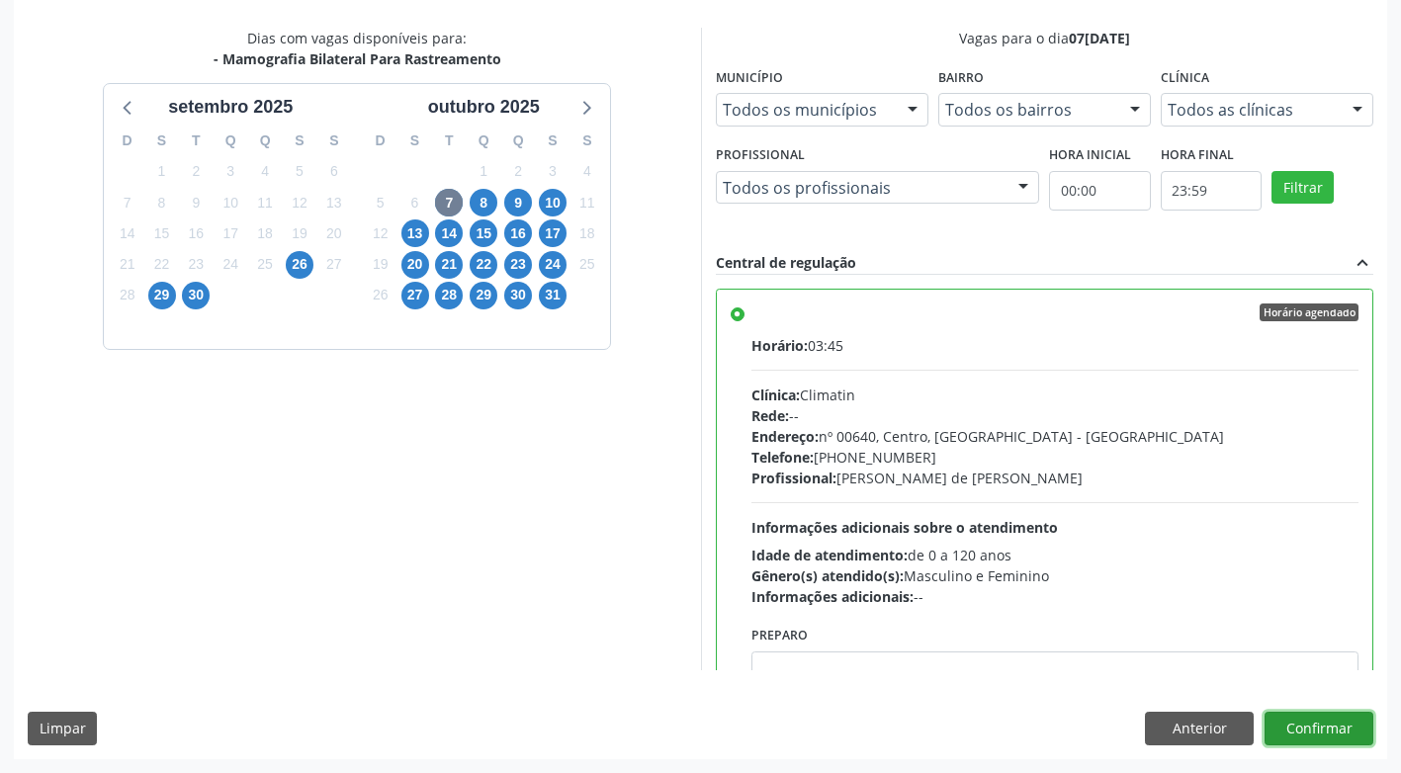
click at [1351, 731] on button "Confirmar" at bounding box center [1319, 729] width 109 height 34
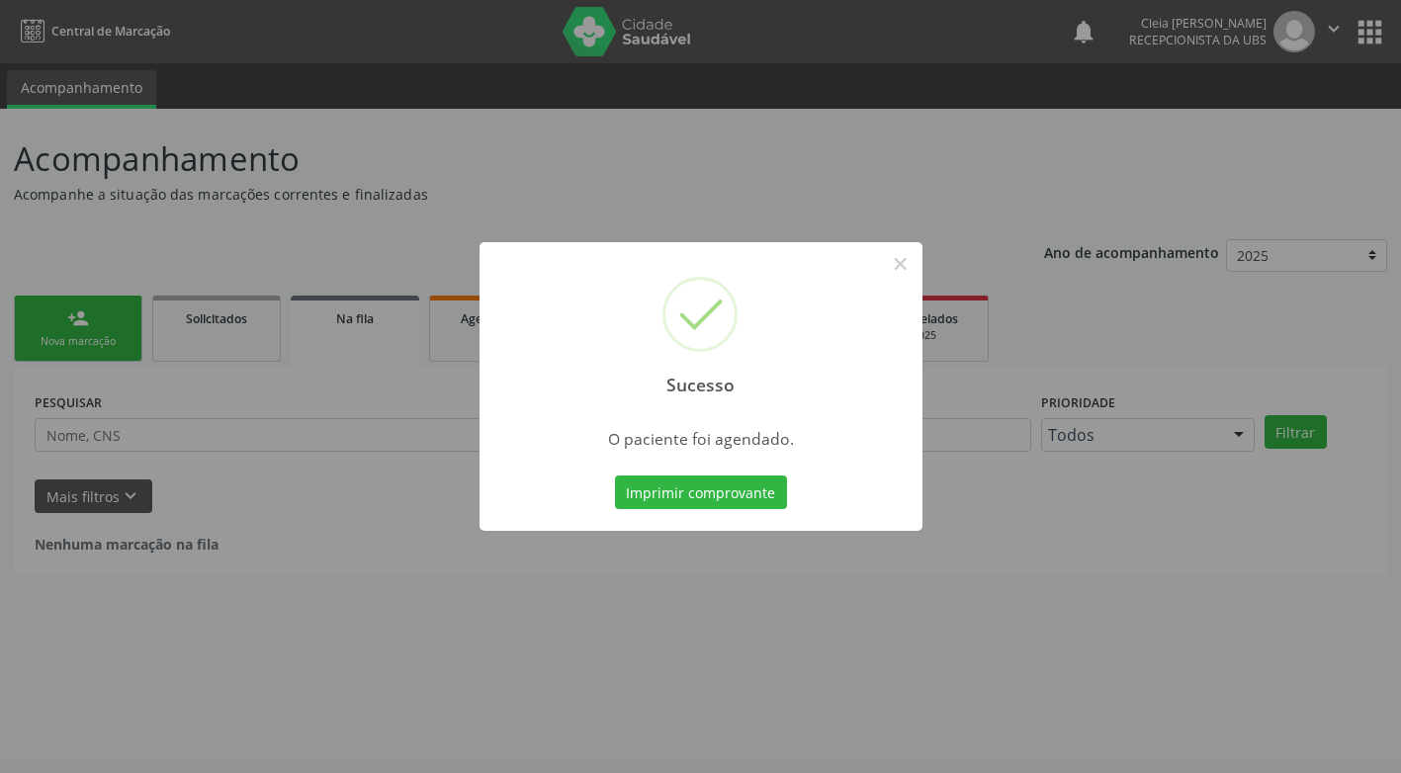
scroll to position [0, 0]
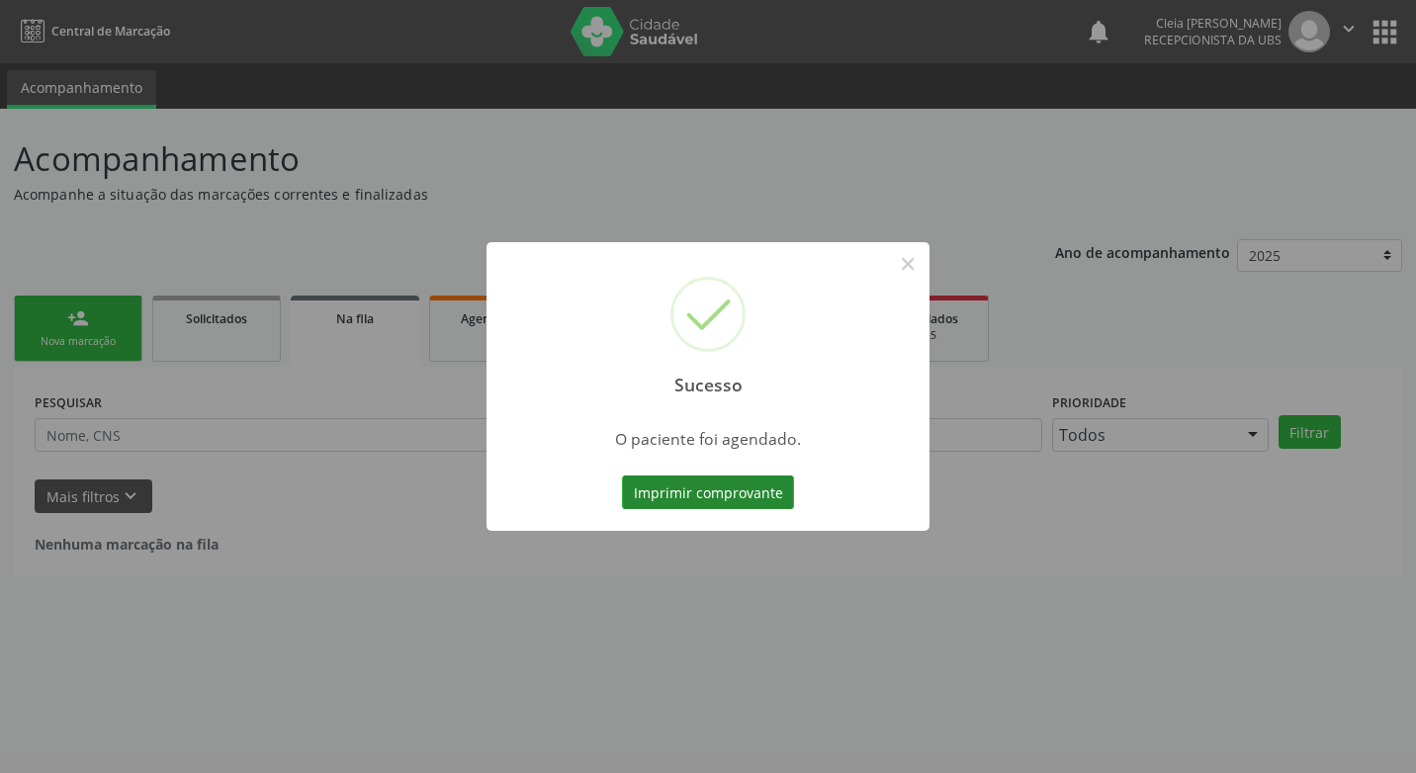
click at [638, 494] on button "Imprimir comprovante" at bounding box center [708, 493] width 172 height 34
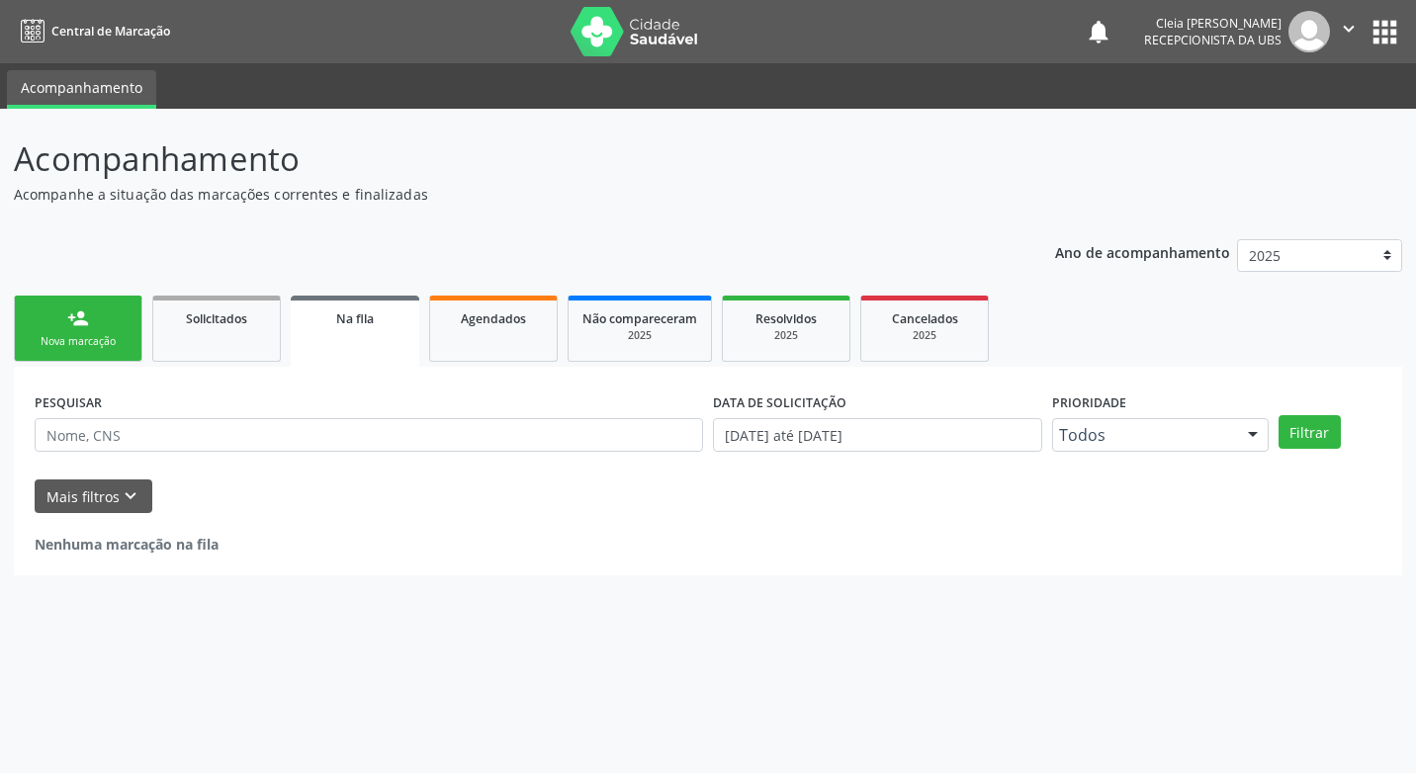
click at [38, 333] on link "person_add Nova marcação" at bounding box center [78, 329] width 129 height 66
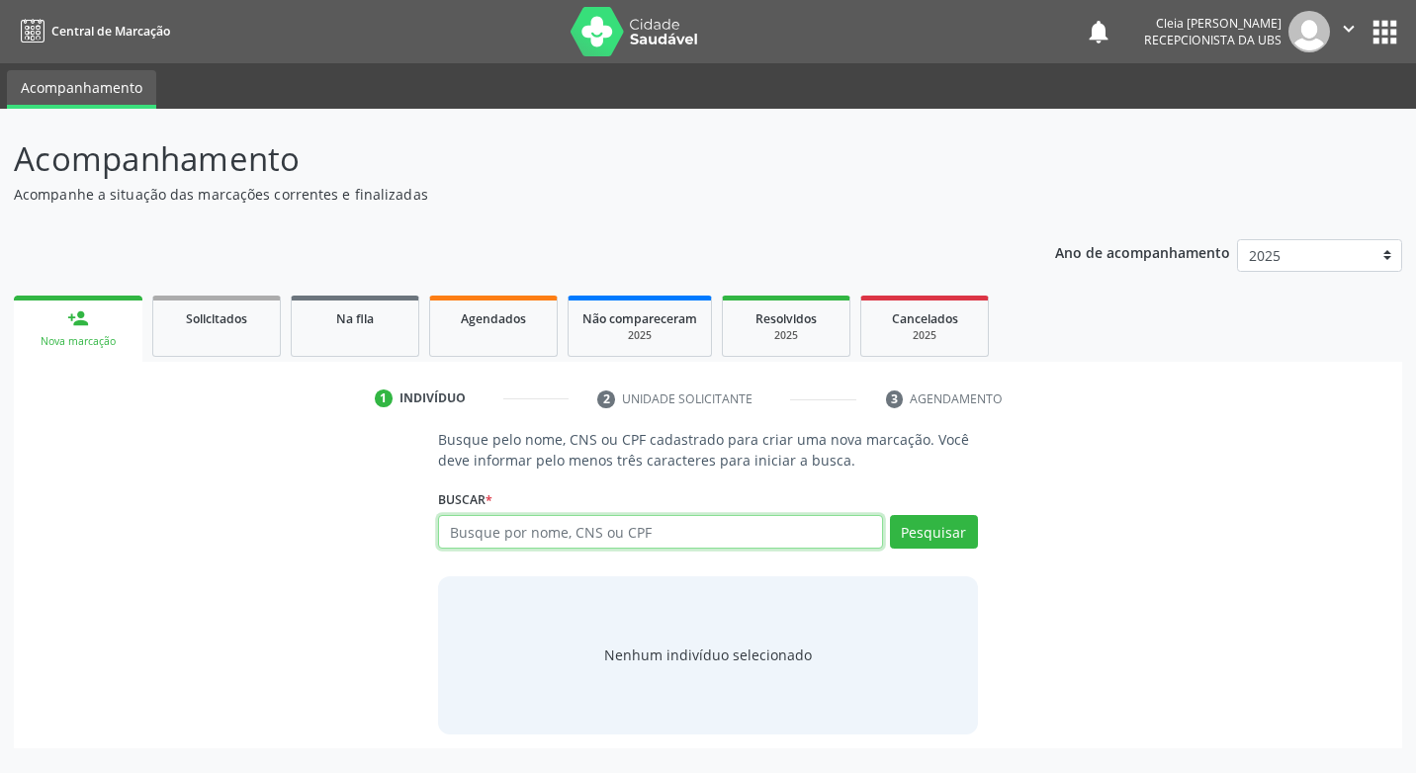
click at [715, 518] on input "text" at bounding box center [660, 532] width 444 height 34
type input "700004044623907"
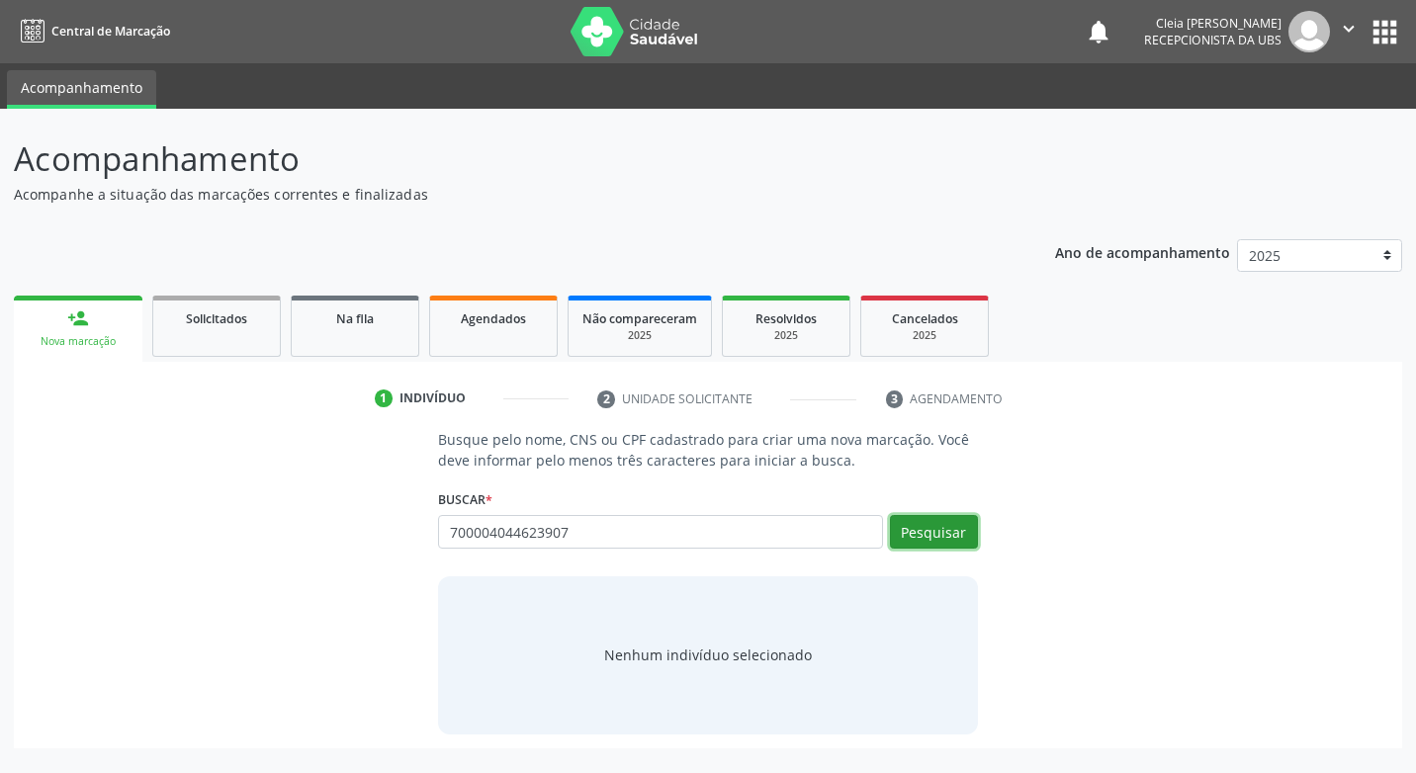
click at [912, 535] on button "Pesquisar" at bounding box center [934, 532] width 88 height 34
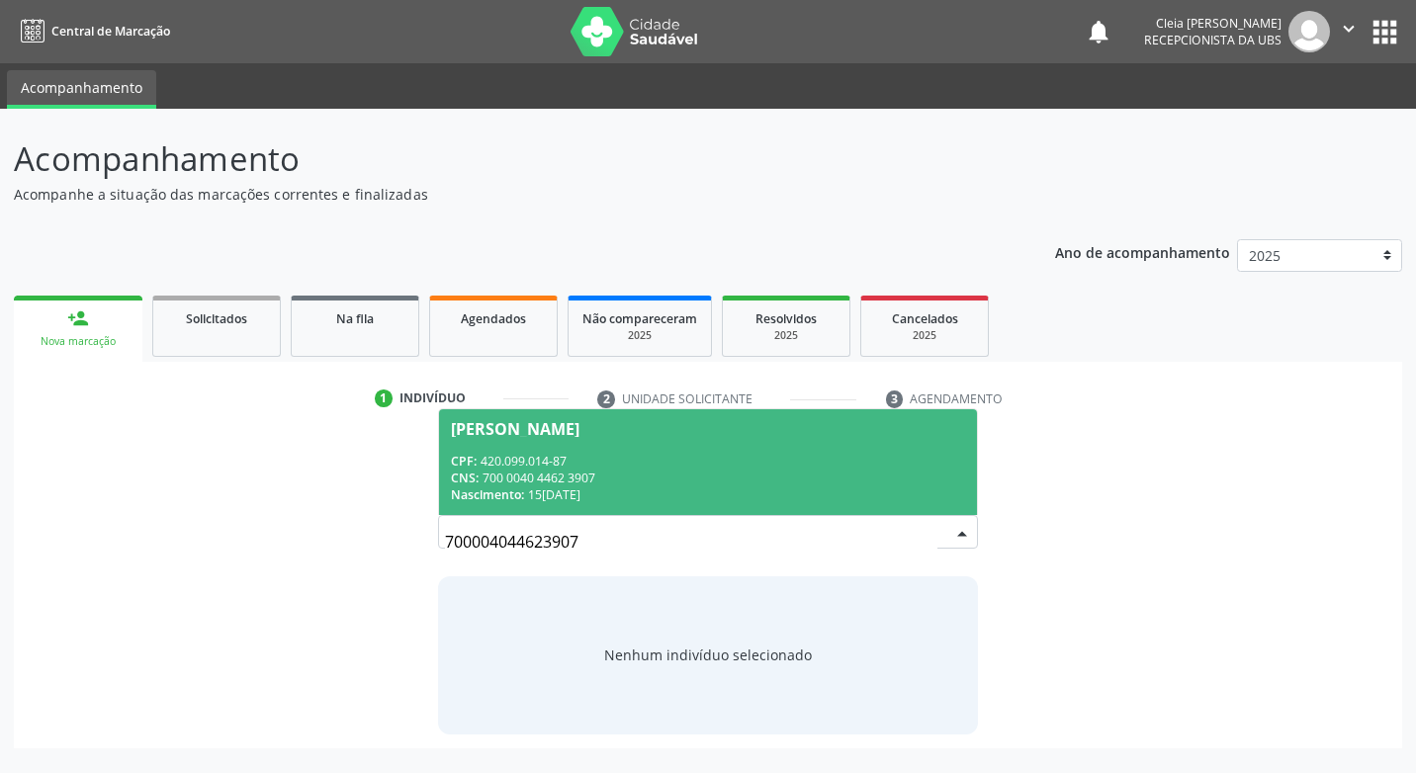
click at [599, 451] on span "Maria de Lourdes Araujo do Nascimento CPF: 420.099.014-87 CNS: 700 0040 4462 39…" at bounding box center [707, 462] width 537 height 106
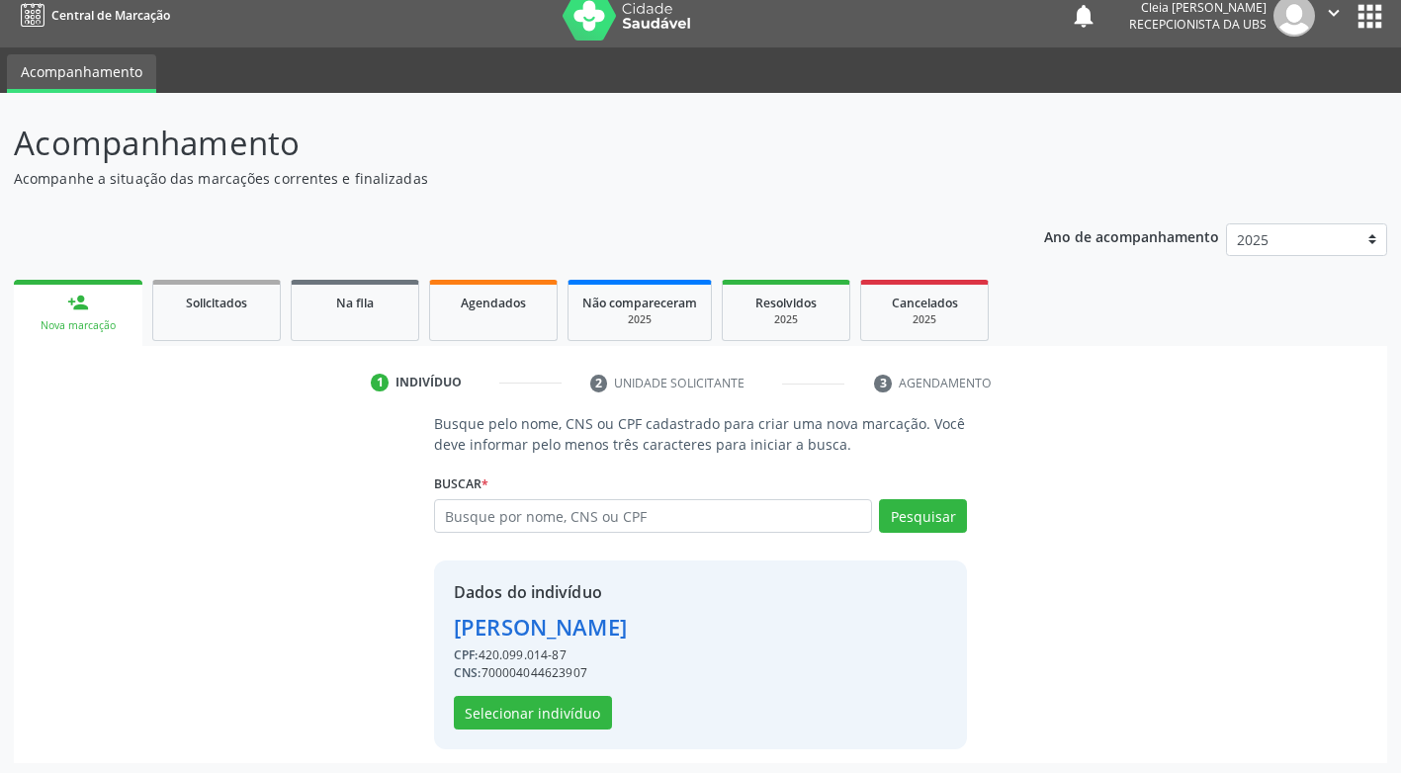
scroll to position [20, 0]
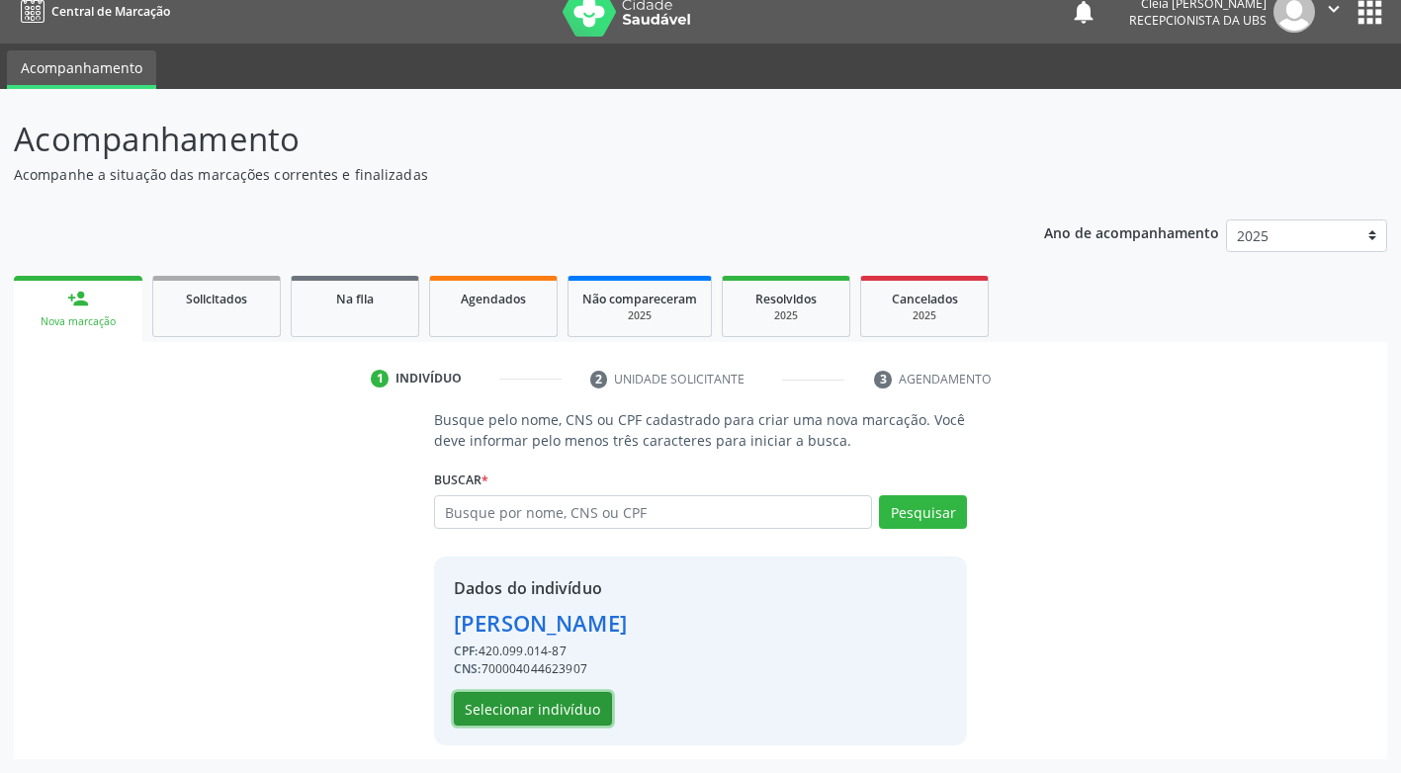
click at [562, 720] on button "Selecionar indivíduo" at bounding box center [533, 709] width 158 height 34
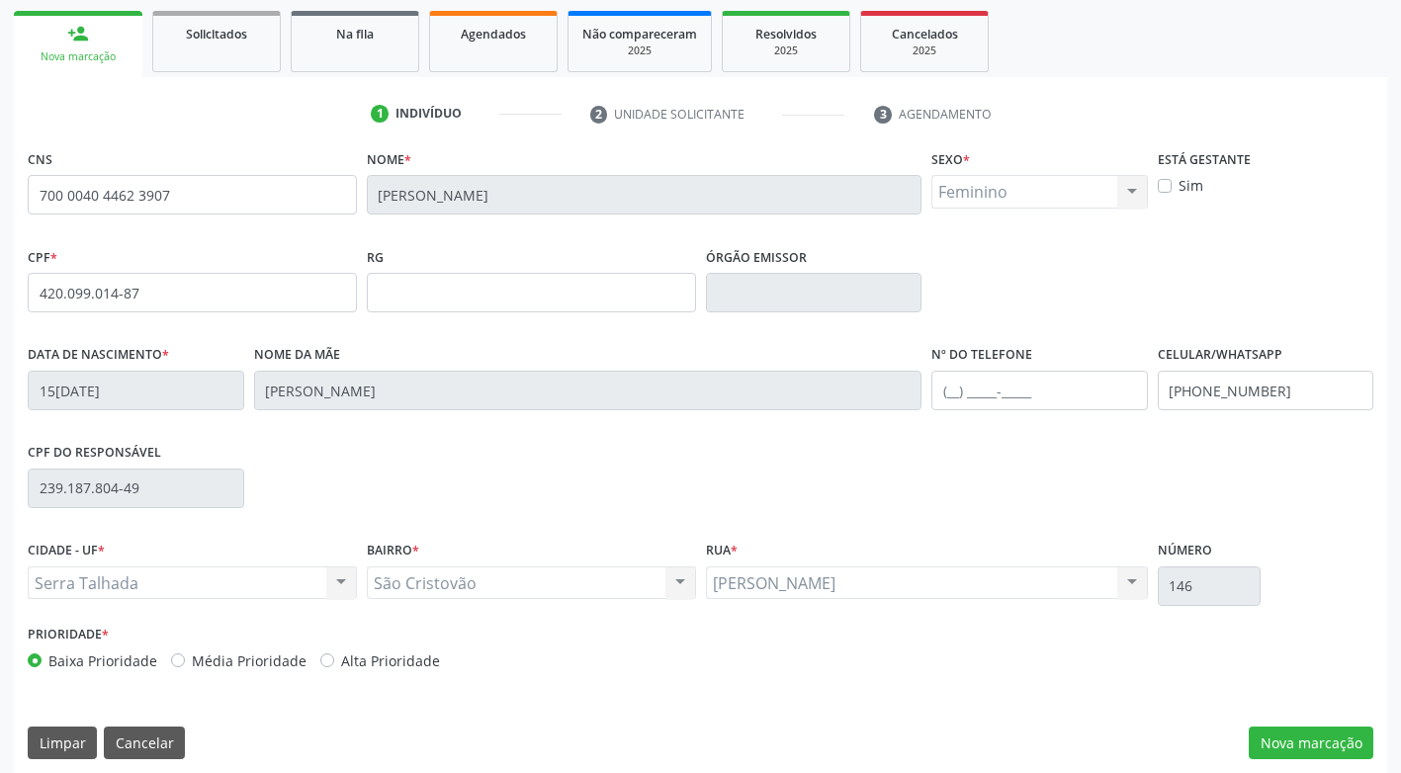
scroll to position [299, 0]
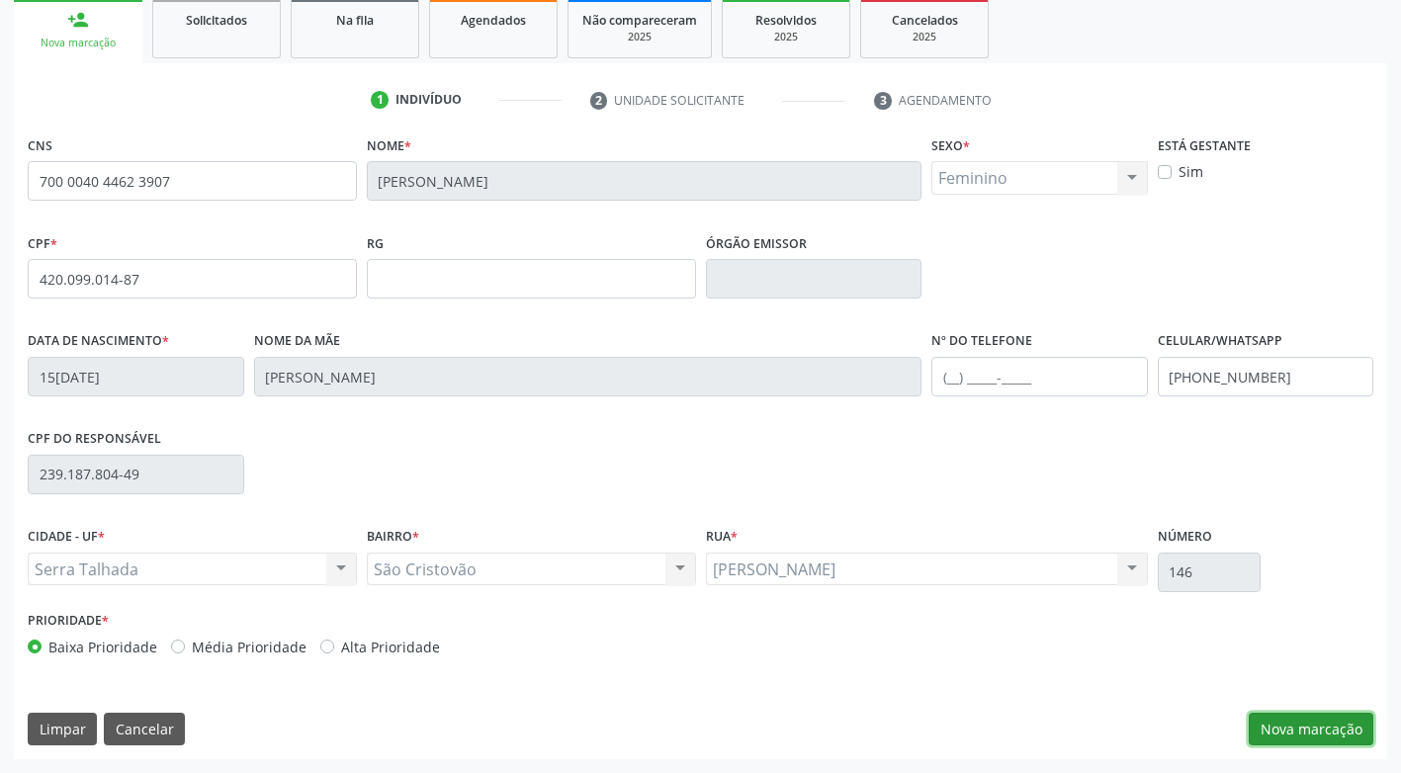
click at [1352, 730] on button "Nova marcação" at bounding box center [1311, 730] width 125 height 34
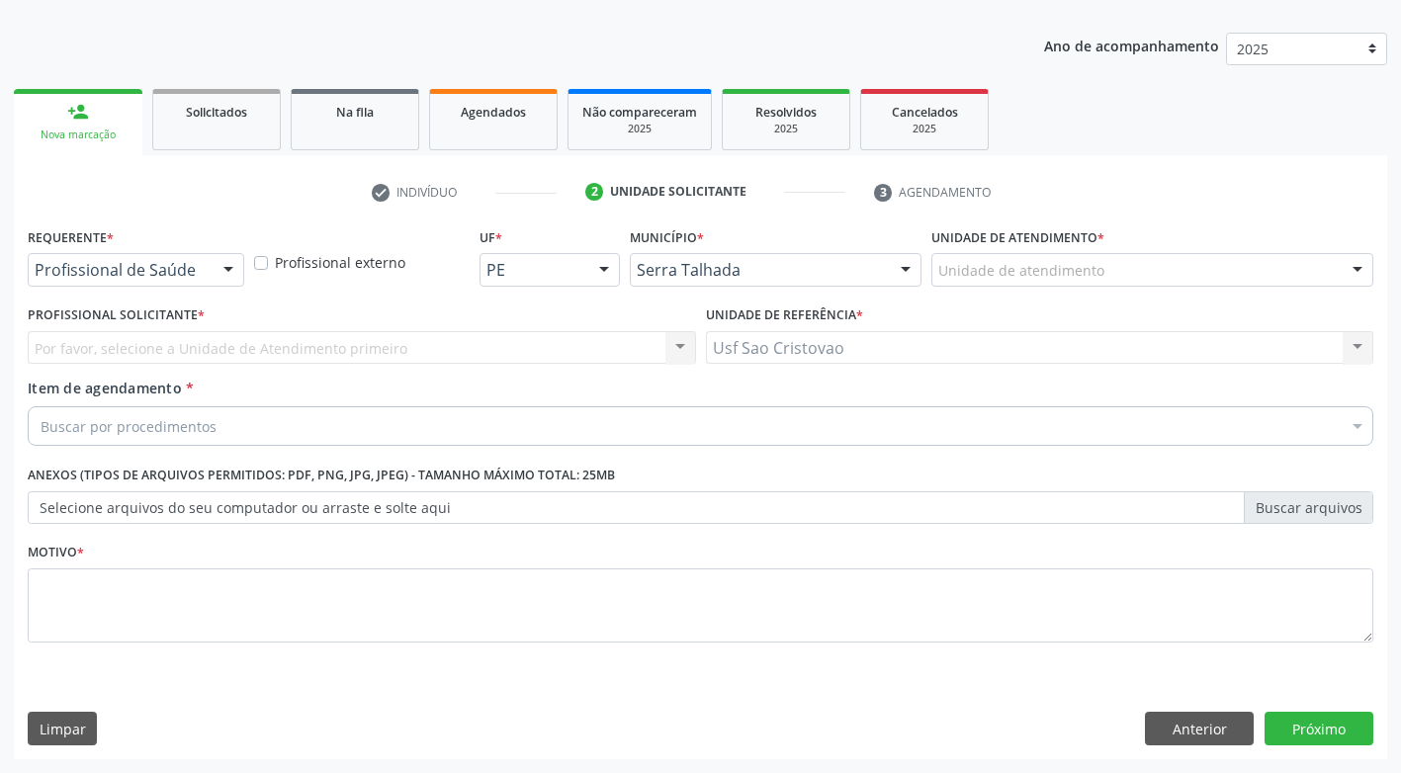
click at [216, 266] on div at bounding box center [229, 271] width 30 height 34
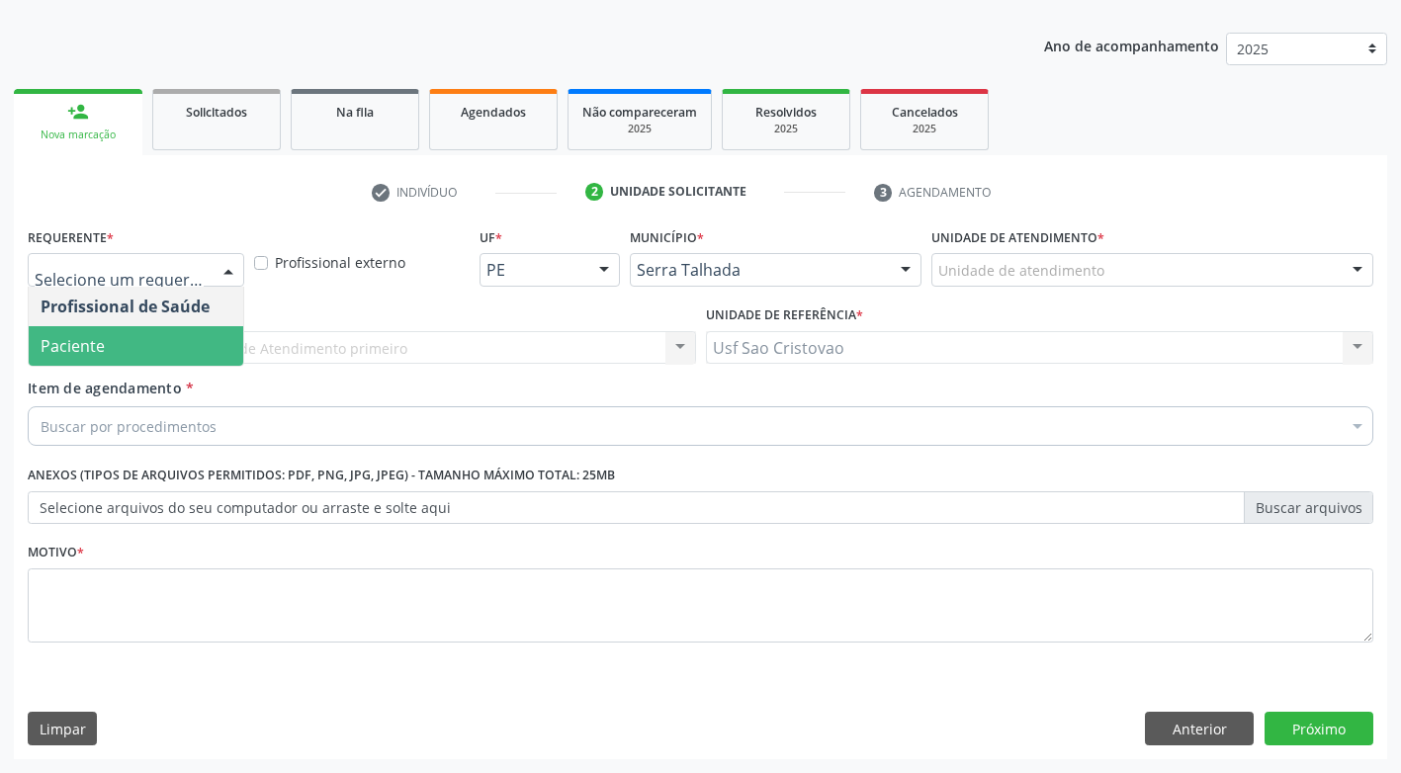
click at [209, 328] on span "Paciente" at bounding box center [136, 346] width 215 height 40
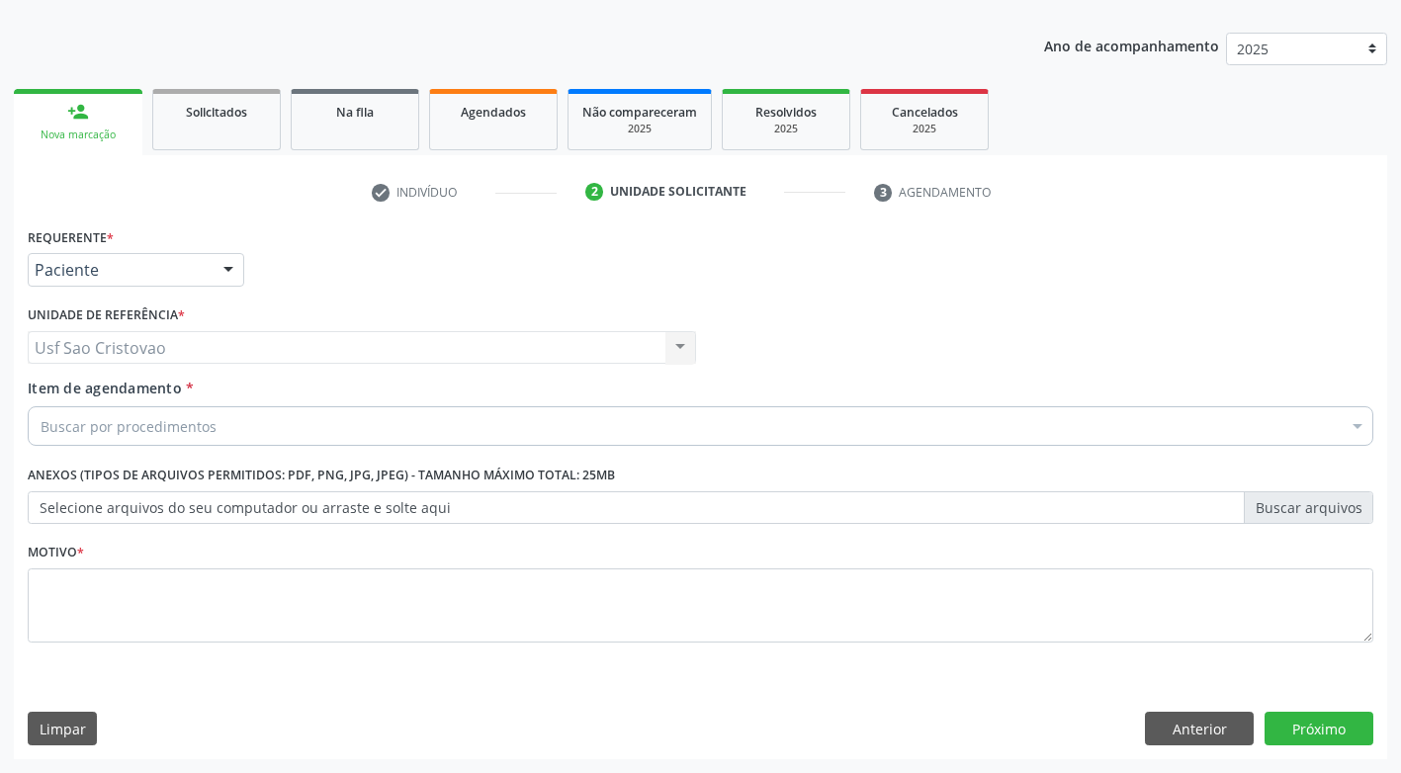
click at [224, 419] on div "Buscar por procedimentos" at bounding box center [701, 426] width 1346 height 40
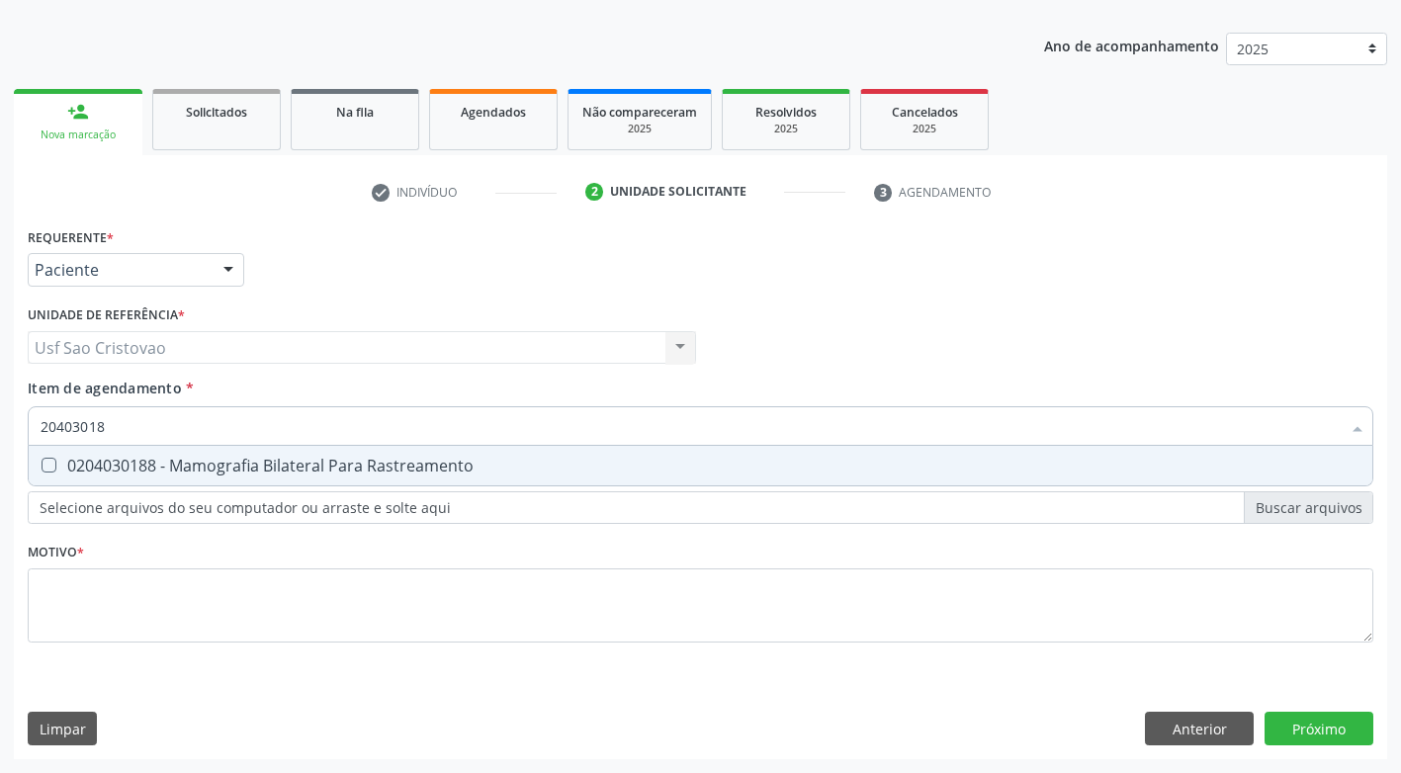
type input "204030188"
click at [46, 469] on Rastreamento at bounding box center [49, 465] width 15 height 15
click at [42, 469] on Rastreamento "checkbox" at bounding box center [35, 465] width 13 height 13
checkbox Rastreamento "true"
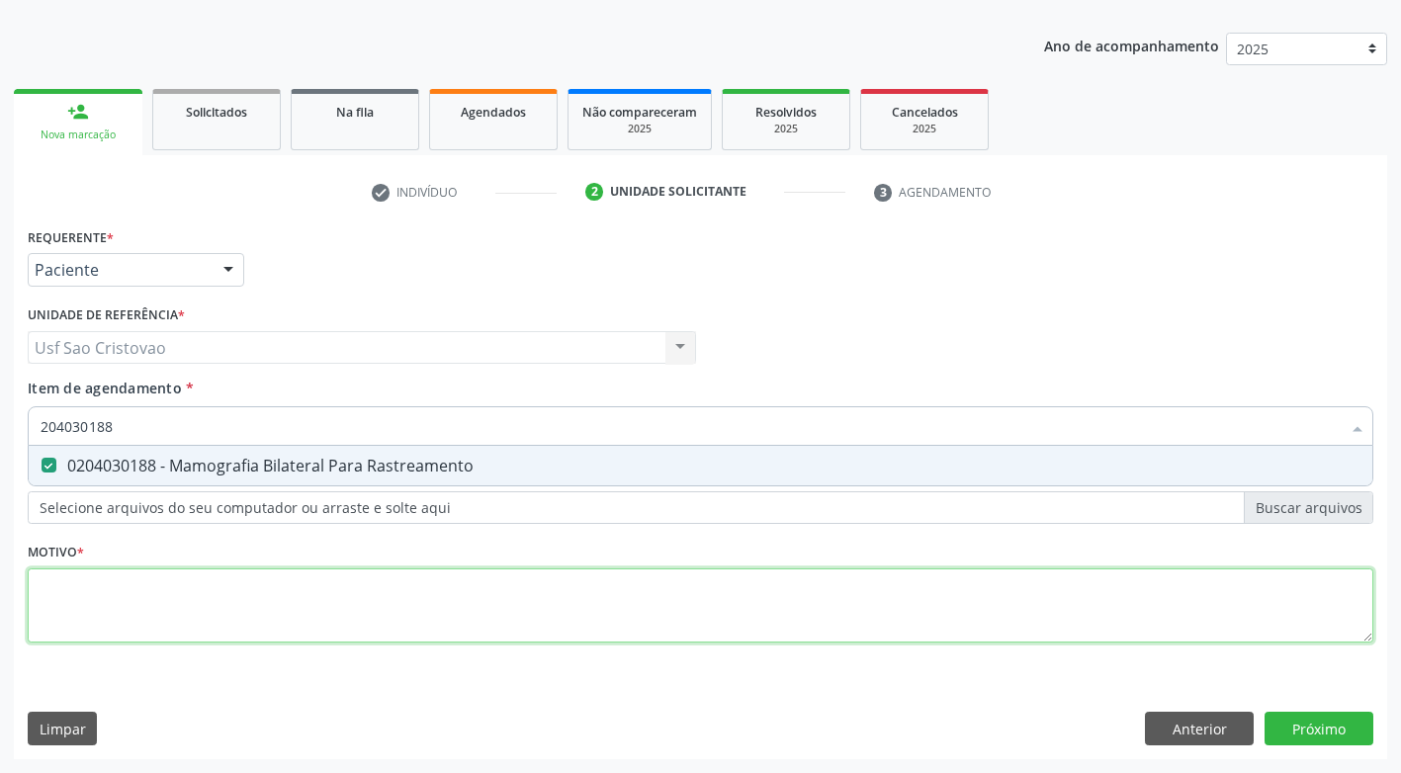
click at [105, 586] on div "Requerente * Paciente Profissional de Saúde Paciente Nenhum resultado encontrad…" at bounding box center [701, 446] width 1346 height 448
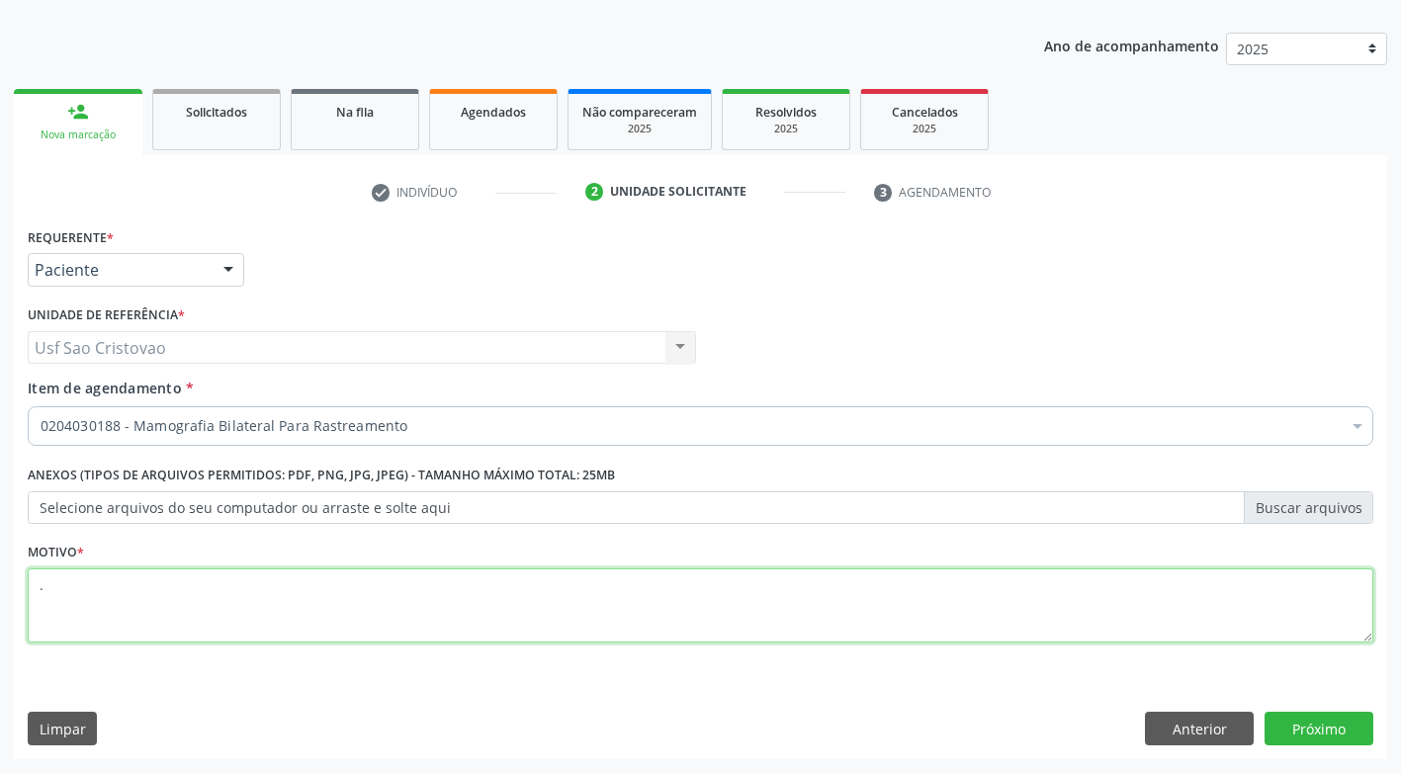
type textarea "."
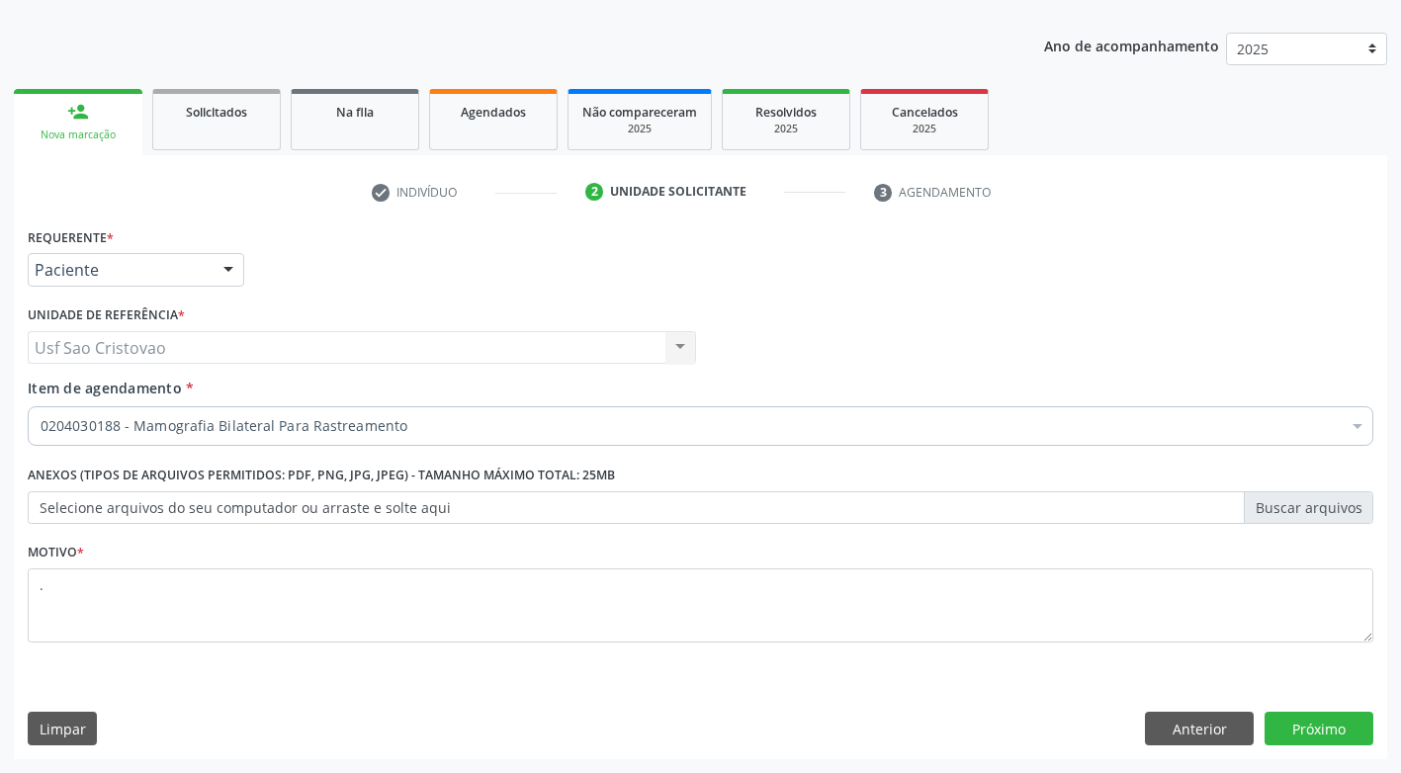
click at [321, 692] on div "Requerente * Paciente Profissional de Saúde Paciente Nenhum resultado encontrad…" at bounding box center [701, 490] width 1374 height 537
click at [1315, 729] on button "Próximo" at bounding box center [1319, 729] width 109 height 34
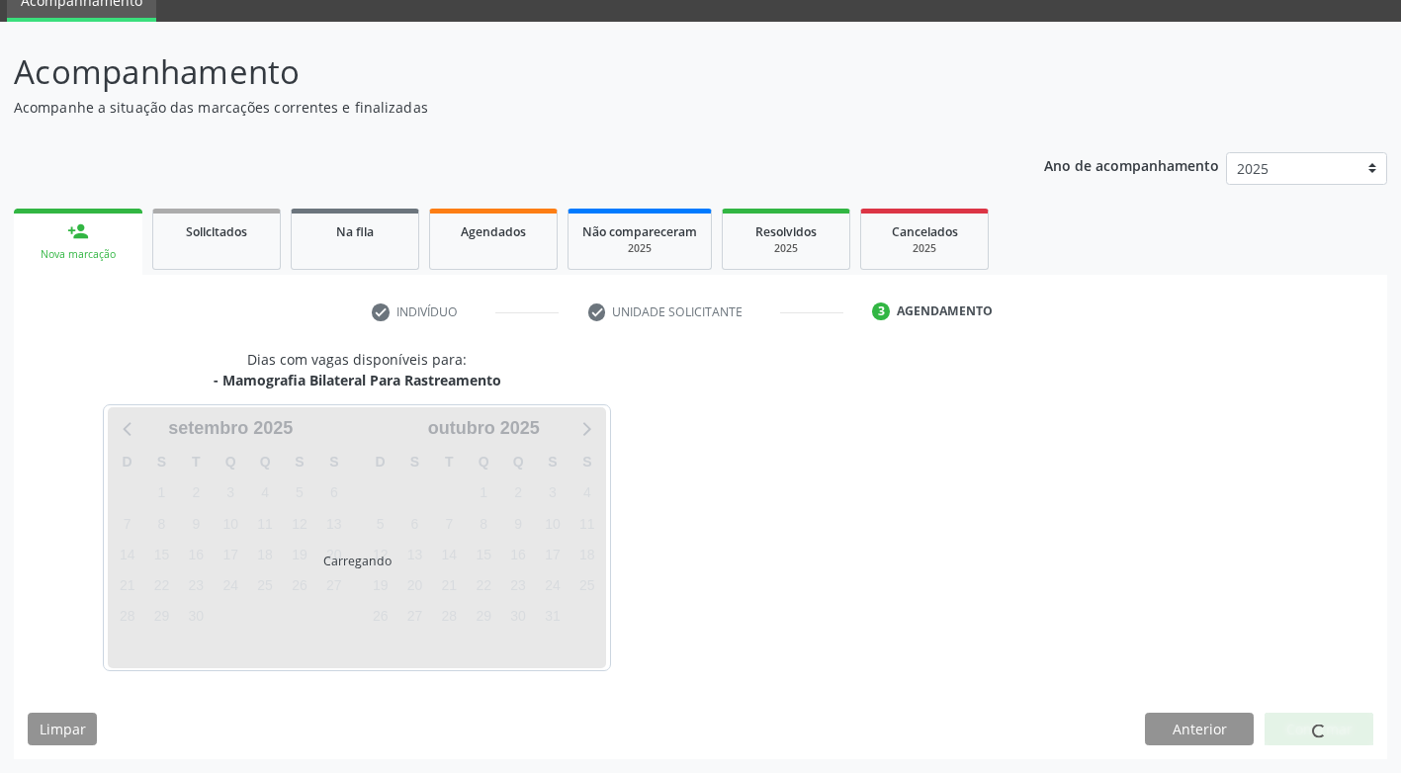
scroll to position [87, 0]
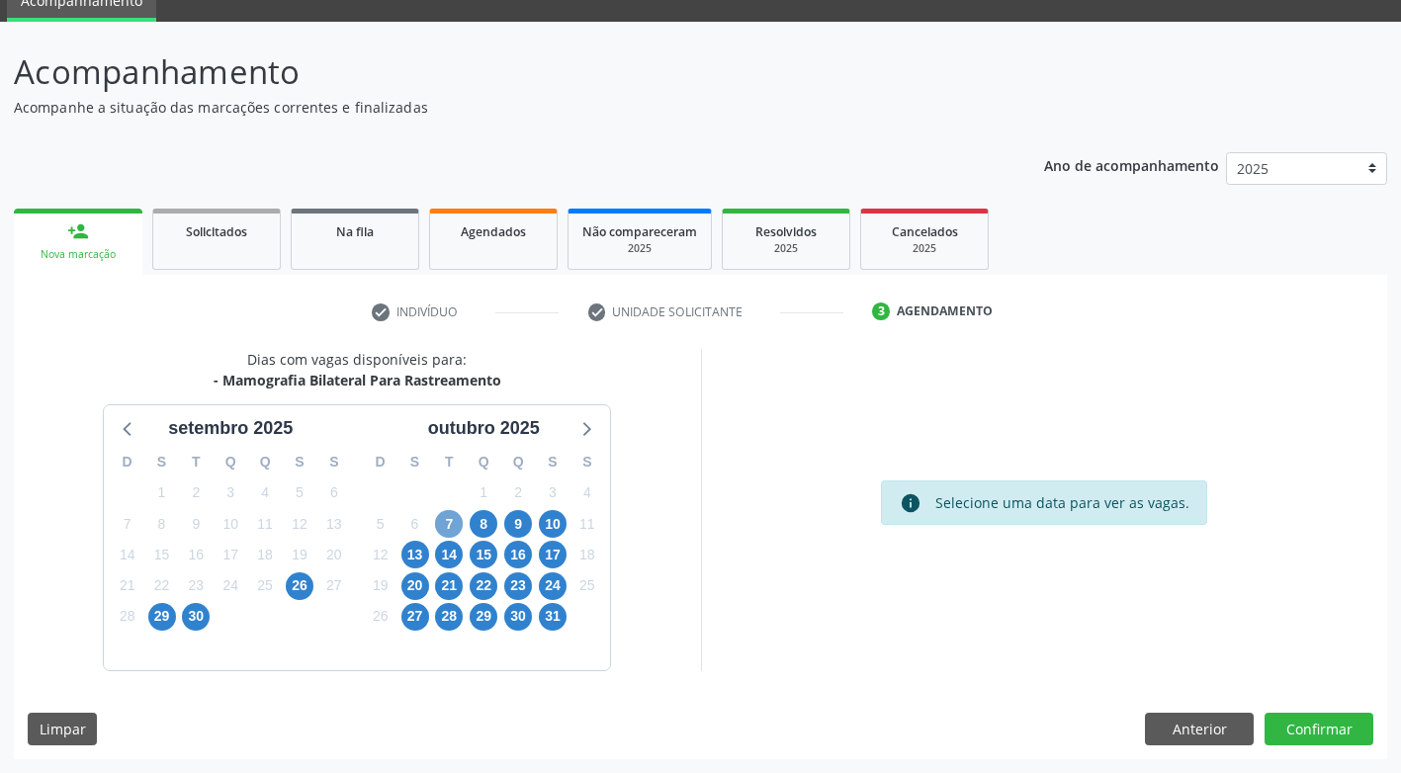
click at [458, 528] on span "7" at bounding box center [449, 524] width 28 height 28
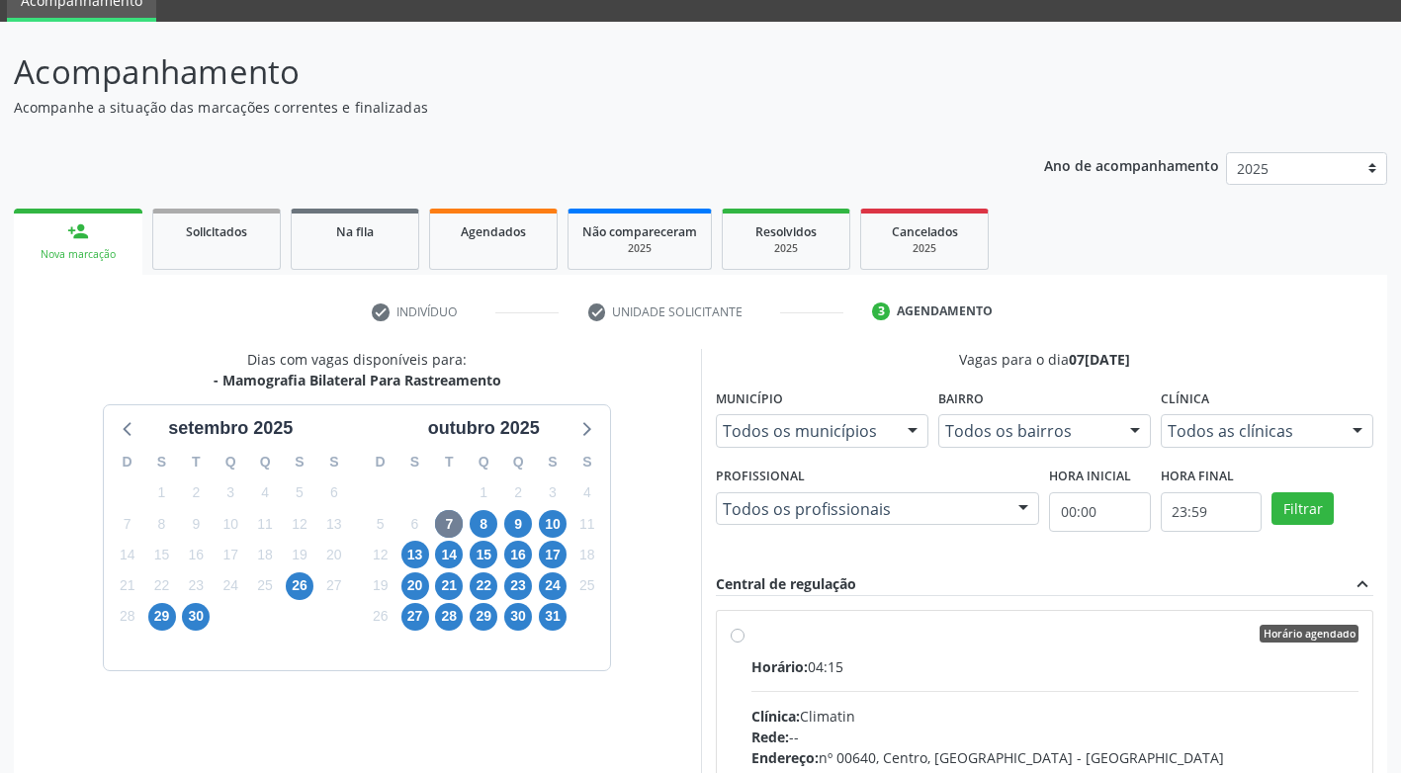
click at [752, 639] on label "Horário agendado Horário: 04:15 Clínica: Climatin Rede: -- Endereço: nº 00640, …" at bounding box center [1056, 777] width 608 height 304
click at [736, 639] on input "Horário agendado Horário: 04:15 Clínica: Climatin Rede: -- Endereço: nº 00640, …" at bounding box center [738, 634] width 14 height 18
radio input "true"
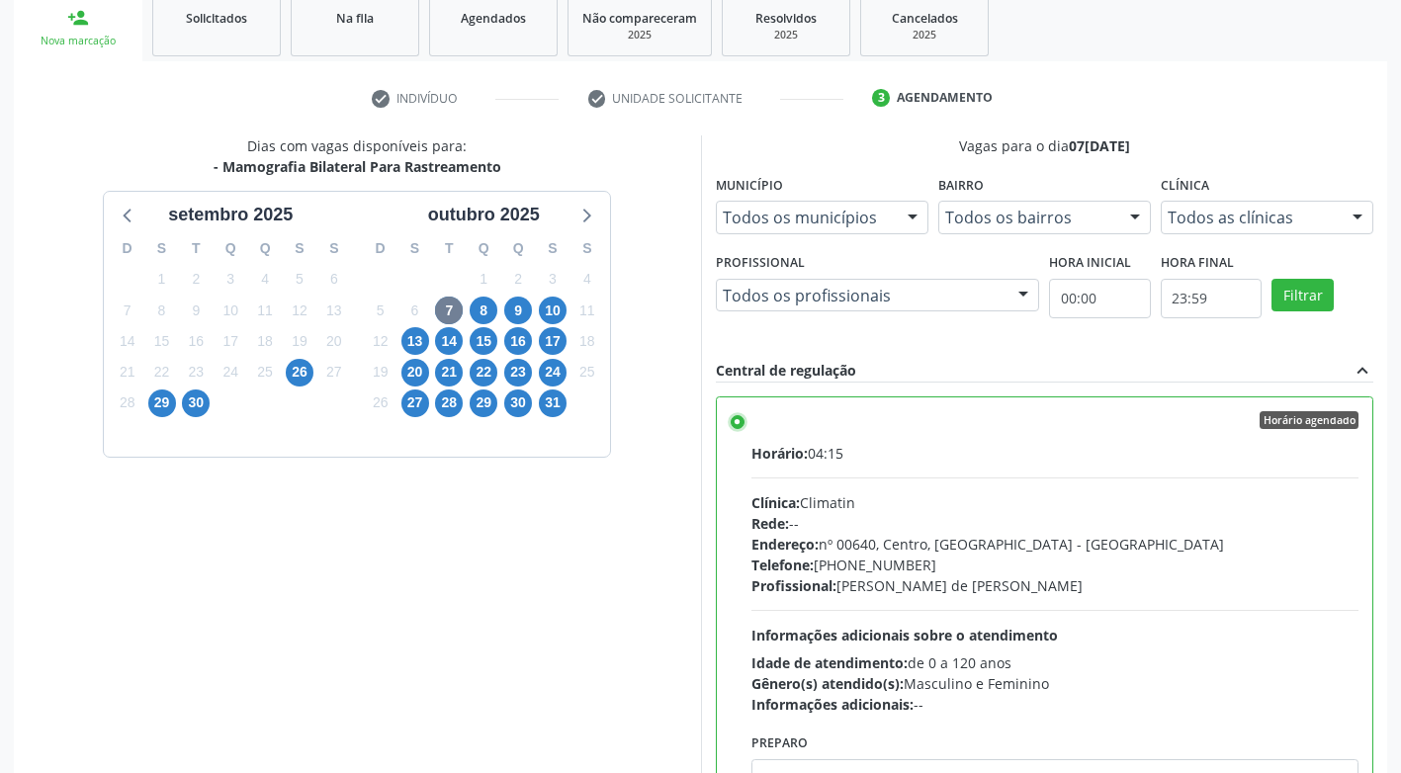
scroll to position [408, 0]
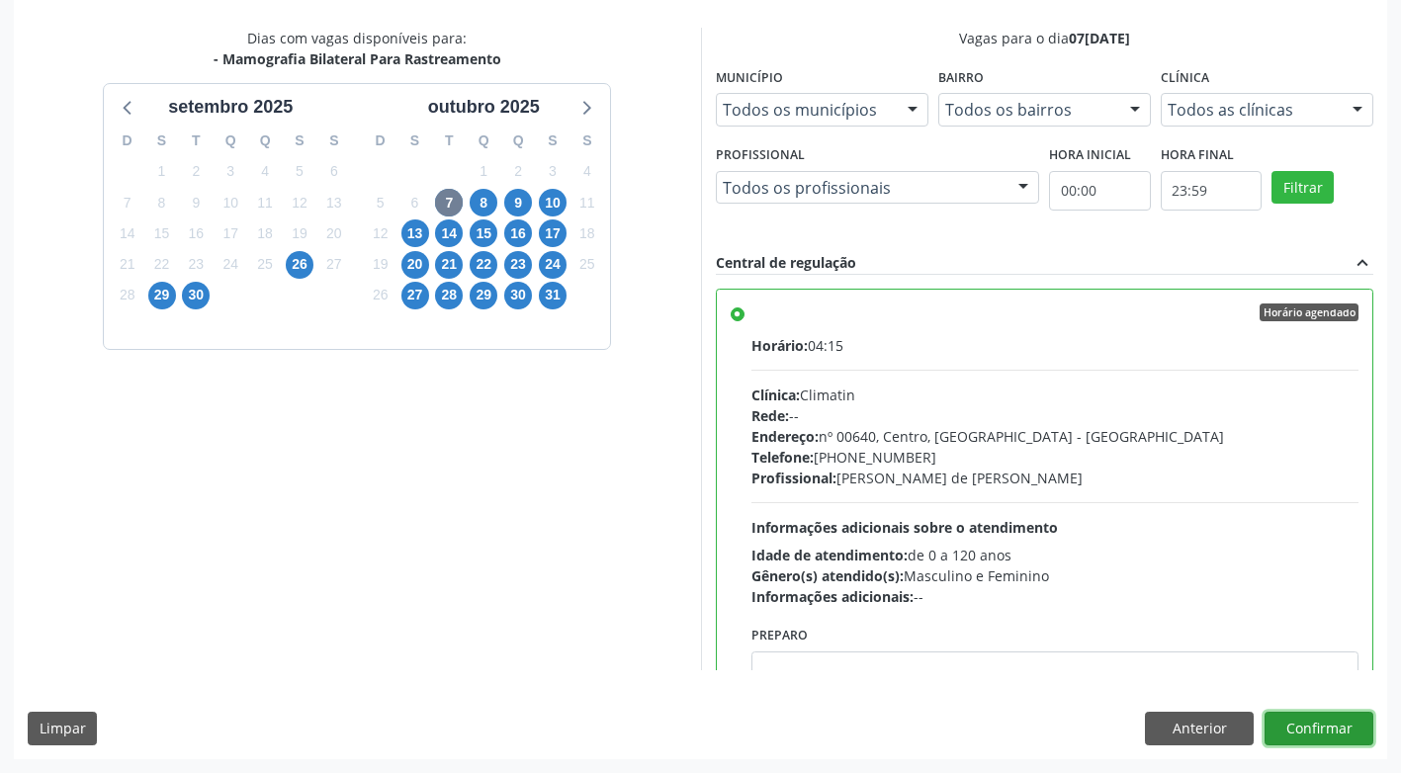
click at [1359, 720] on button "Confirmar" at bounding box center [1319, 729] width 109 height 34
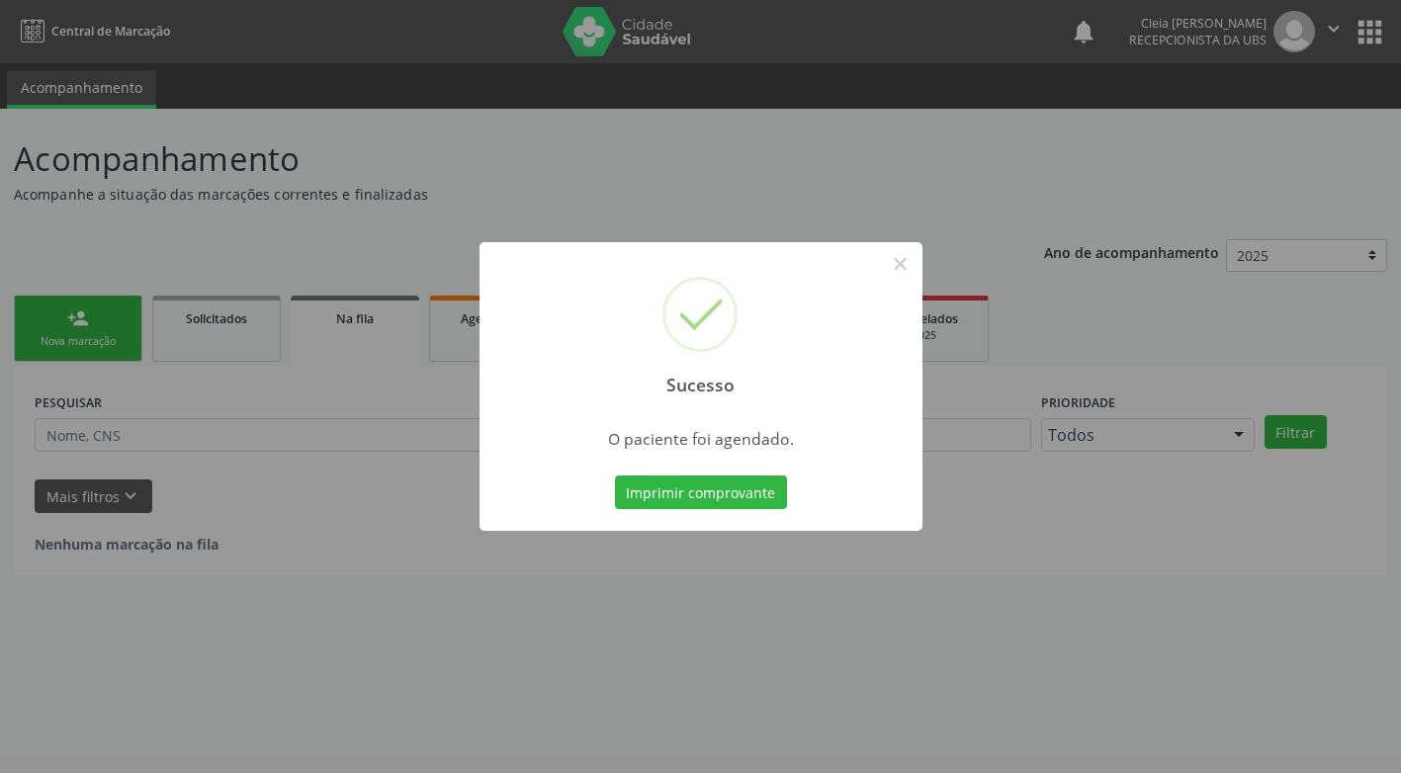
scroll to position [0, 0]
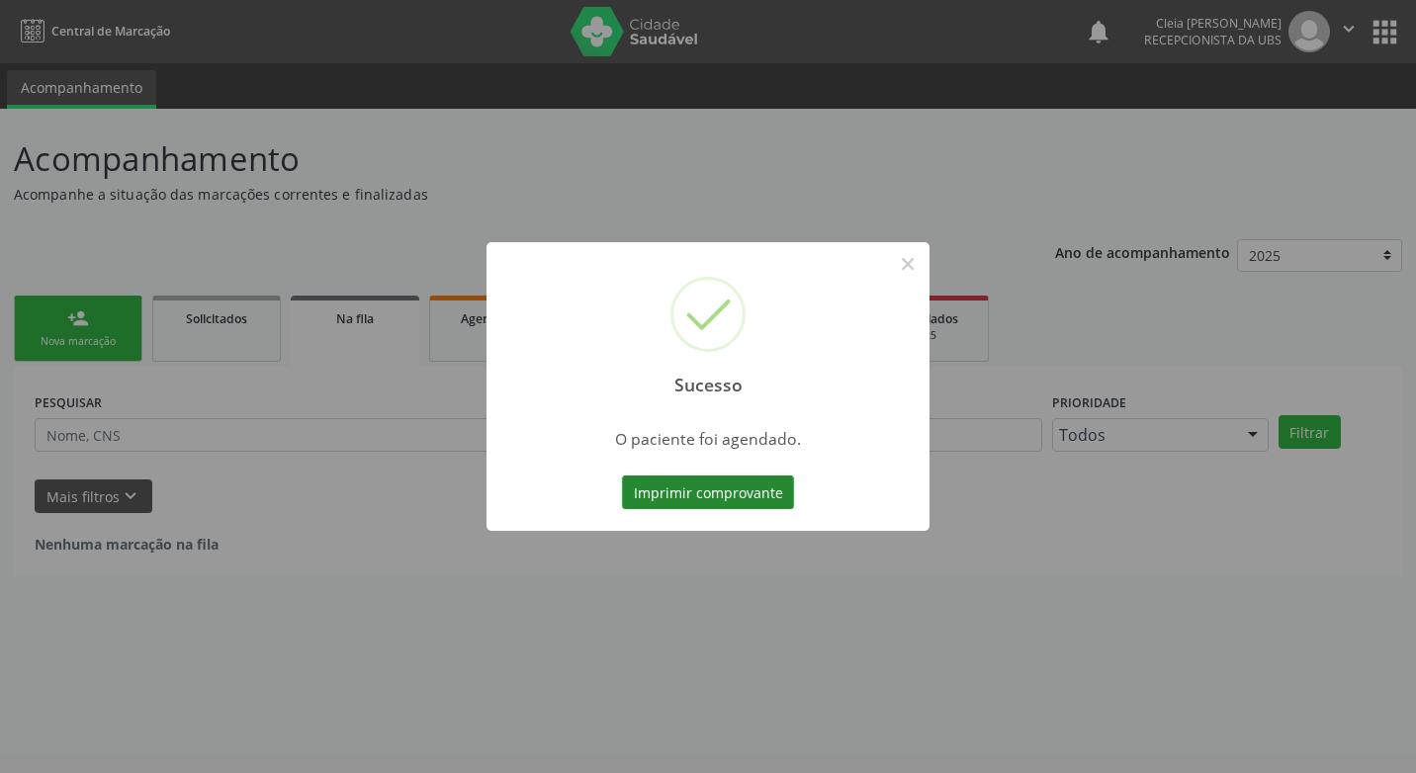
click at [670, 498] on button "Imprimir comprovante" at bounding box center [708, 493] width 172 height 34
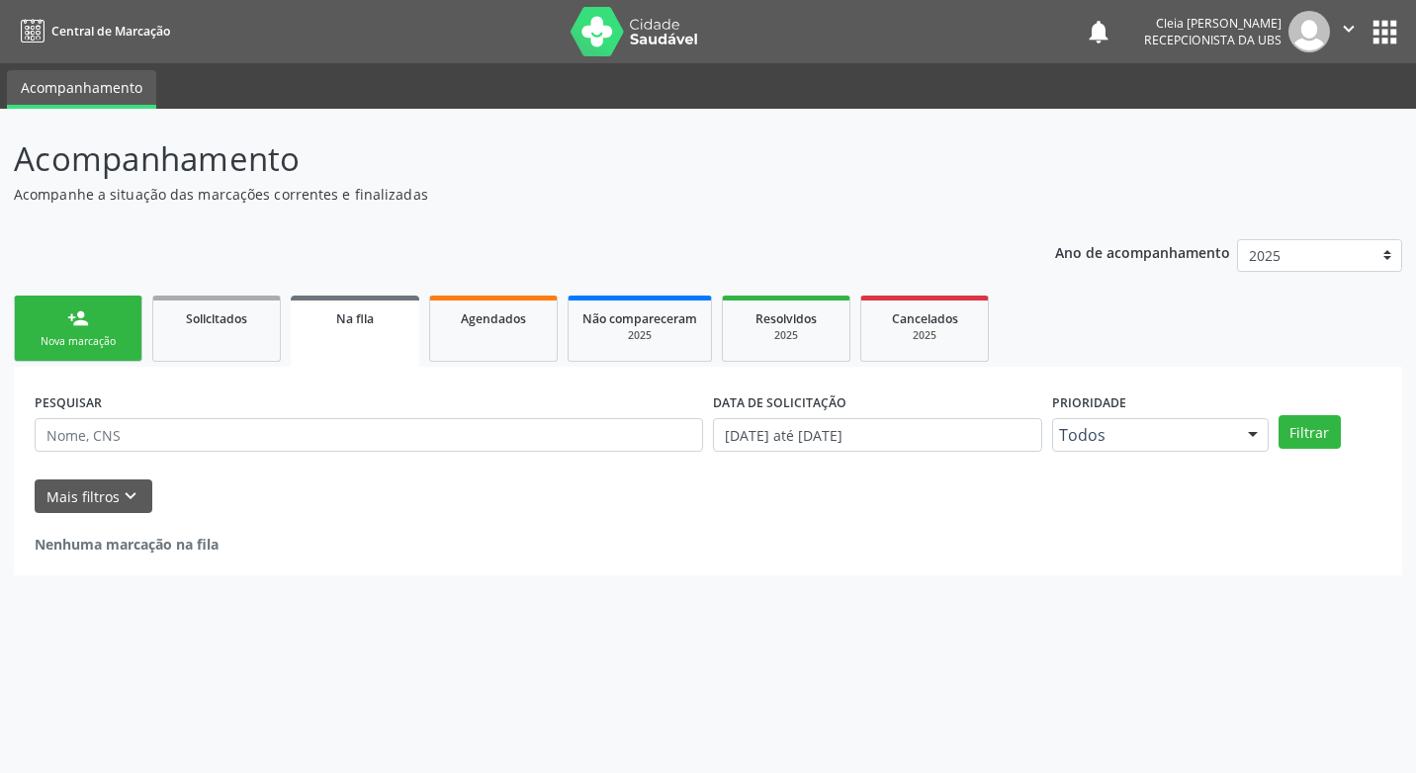
click at [92, 330] on link "person_add Nova marcação" at bounding box center [78, 329] width 129 height 66
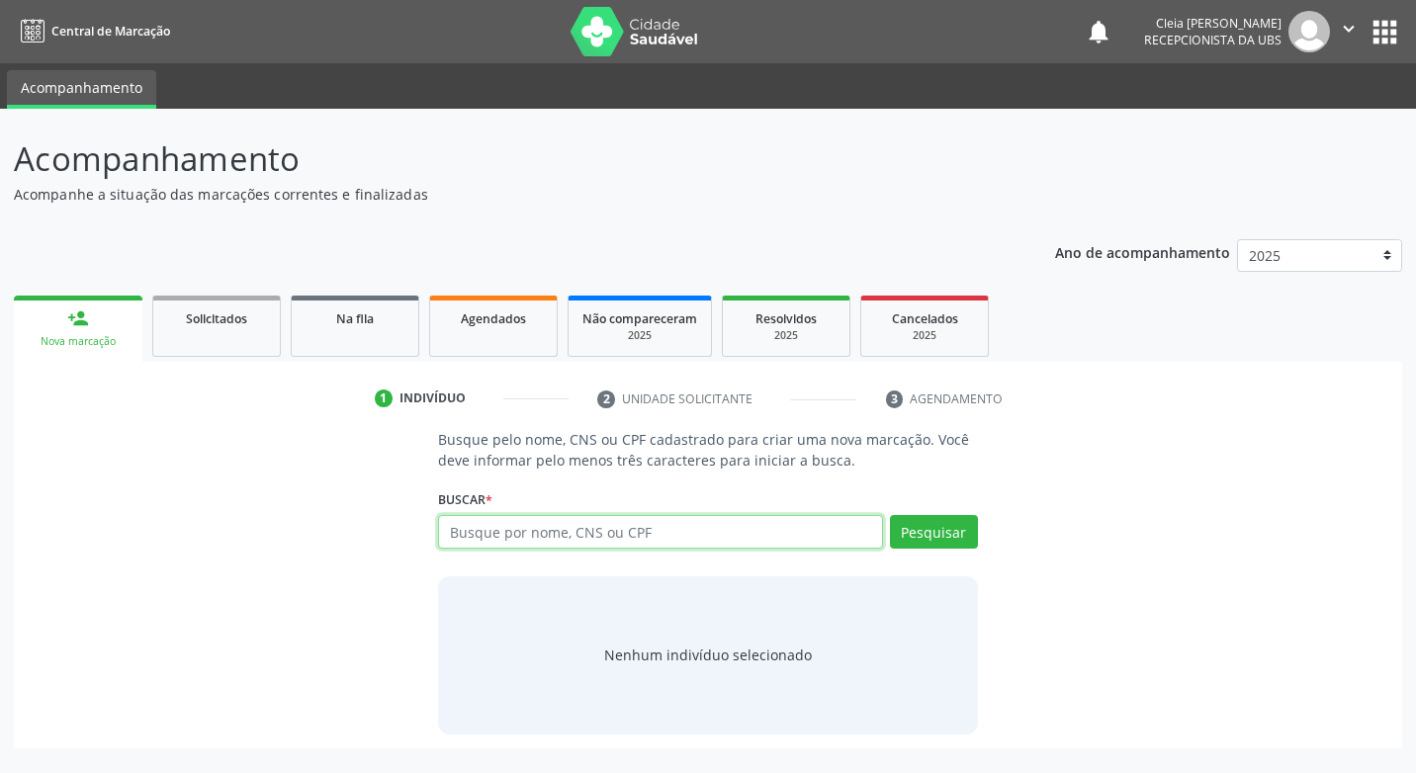
click at [757, 525] on input "text" at bounding box center [660, 532] width 444 height 34
type input "702304101647710"
click at [963, 537] on button "Pesquisar" at bounding box center [934, 532] width 88 height 34
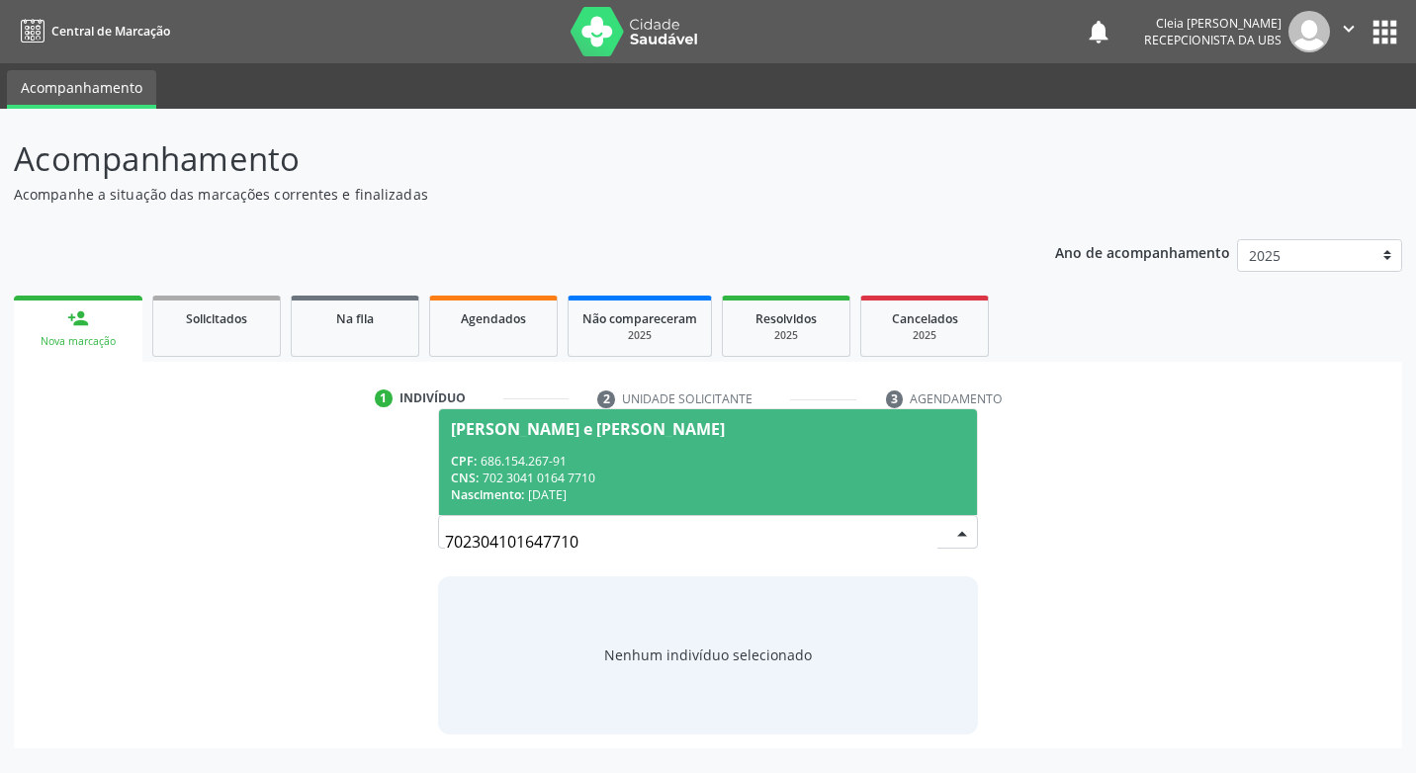
click at [843, 455] on div "CPF: 686.154.267-91" at bounding box center [707, 461] width 513 height 17
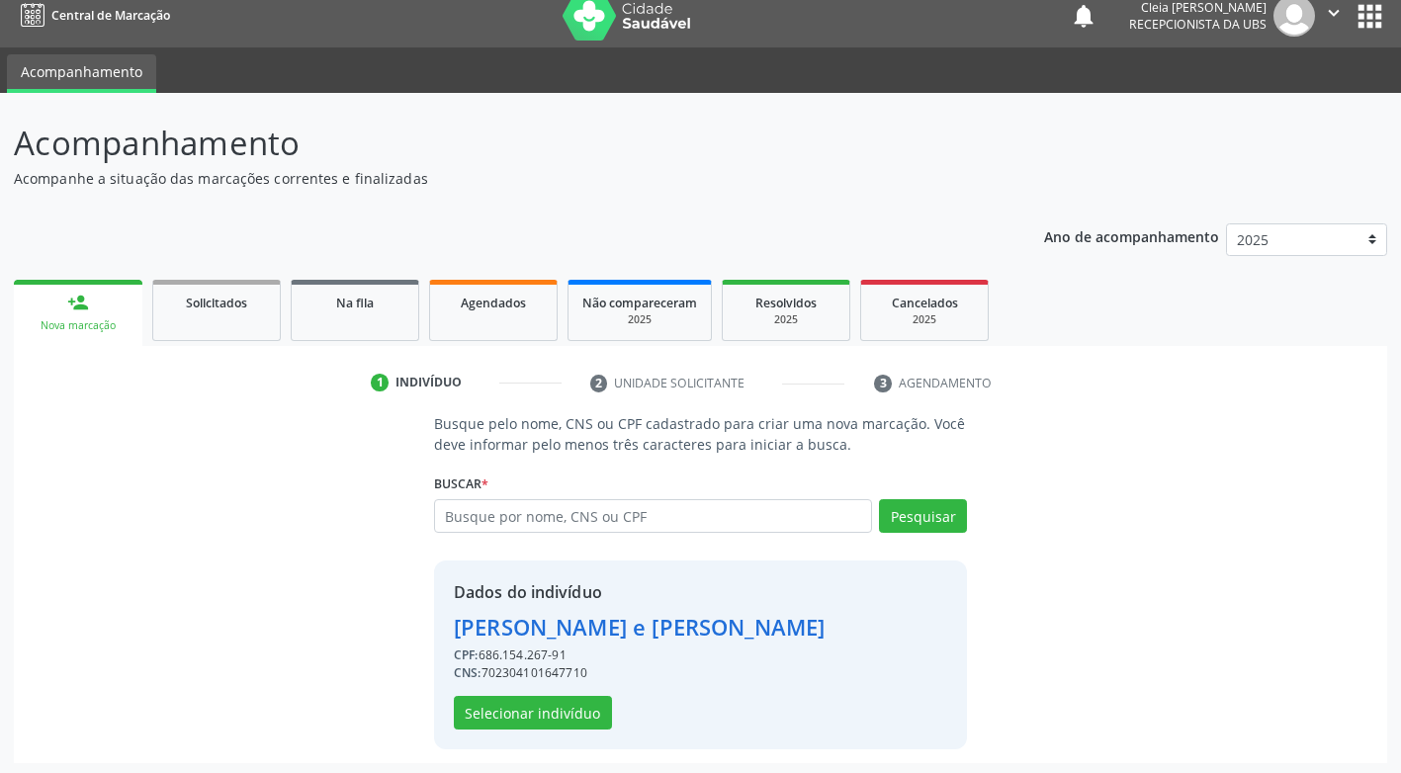
scroll to position [20, 0]
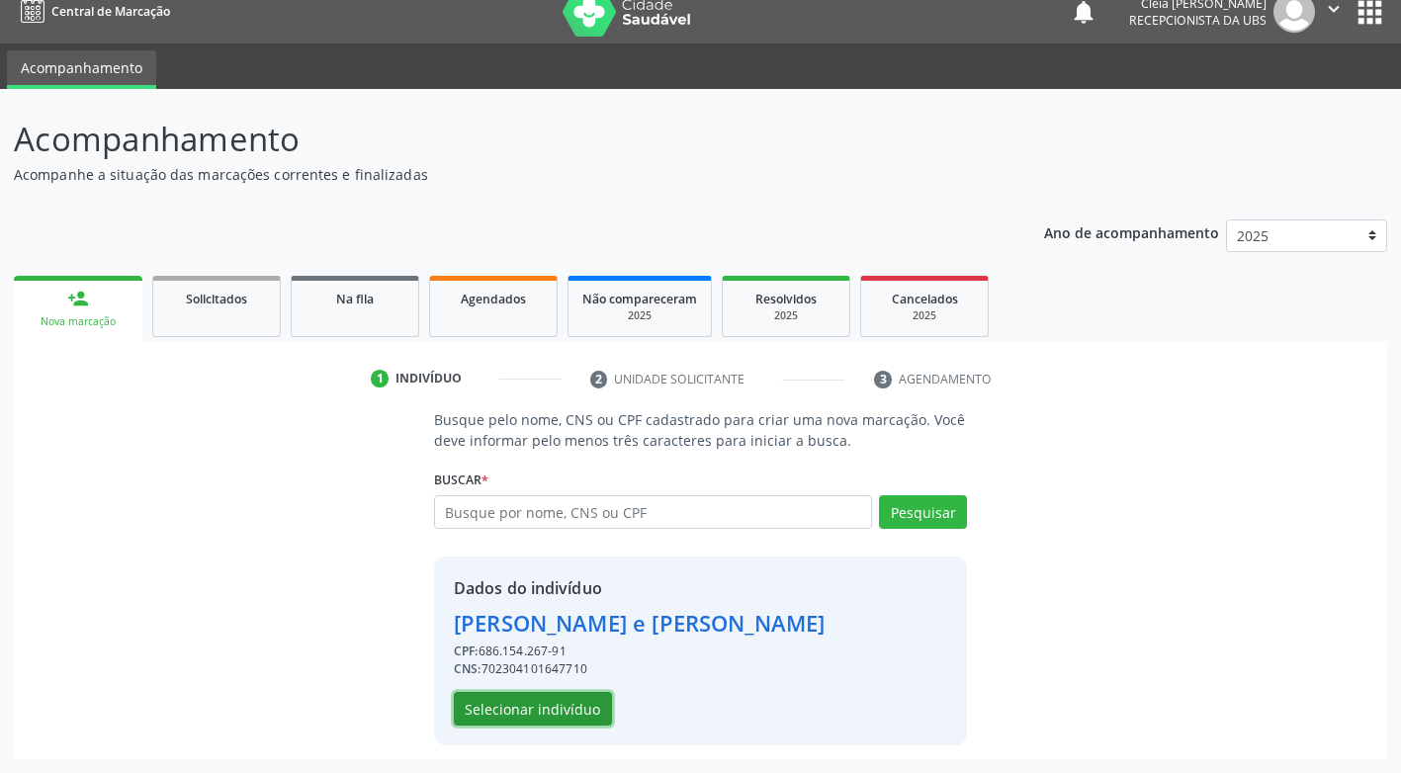
click at [561, 711] on button "Selecionar indivíduo" at bounding box center [533, 709] width 158 height 34
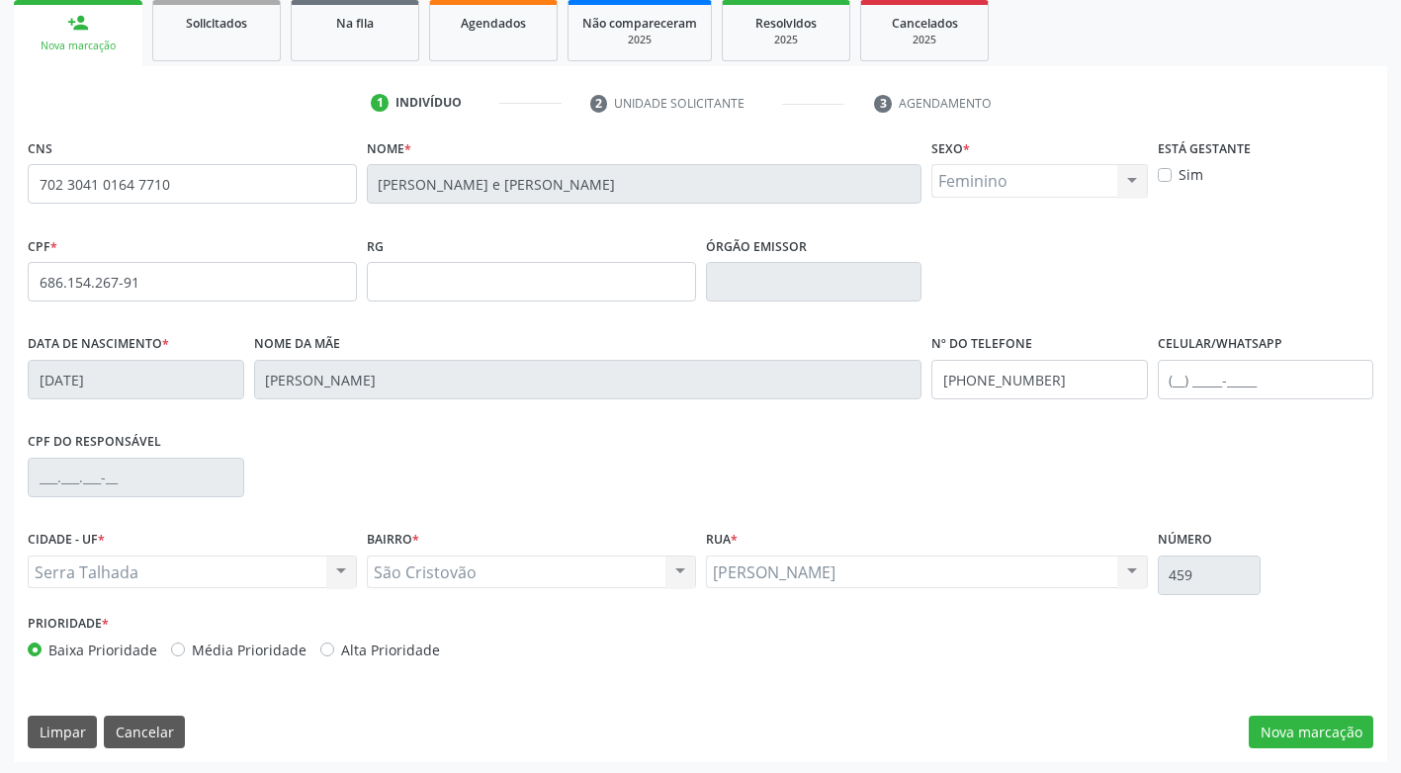
scroll to position [299, 0]
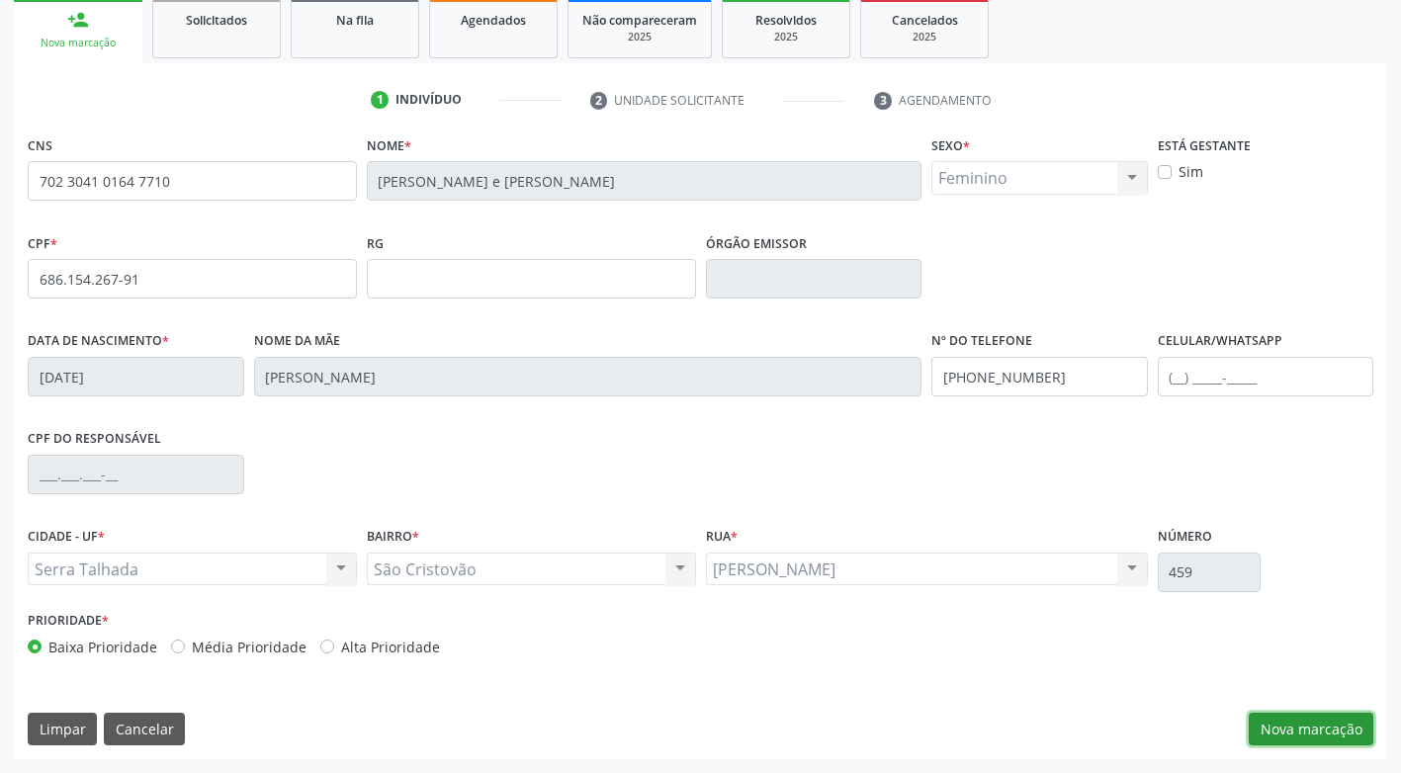
click at [1340, 741] on button "Nova marcação" at bounding box center [1311, 730] width 125 height 34
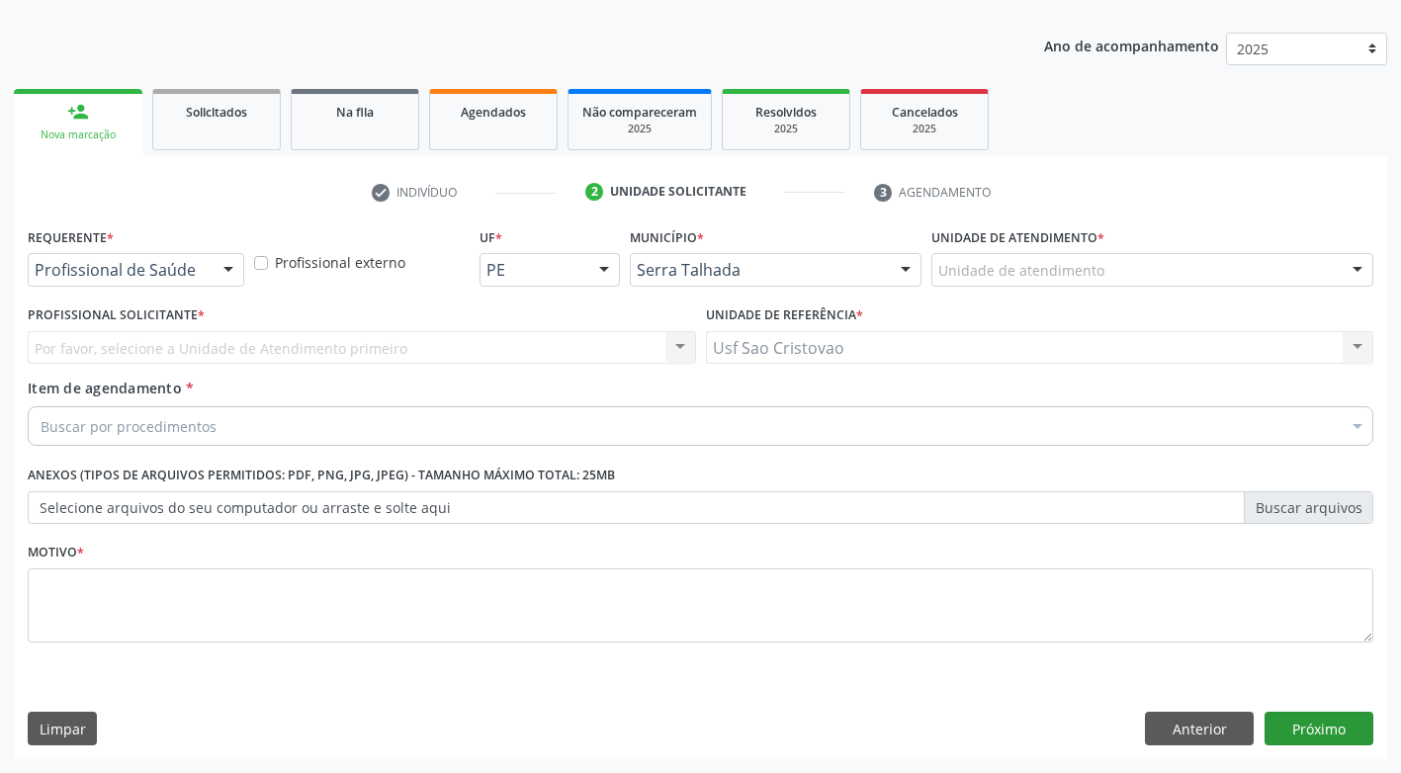
scroll to position [207, 0]
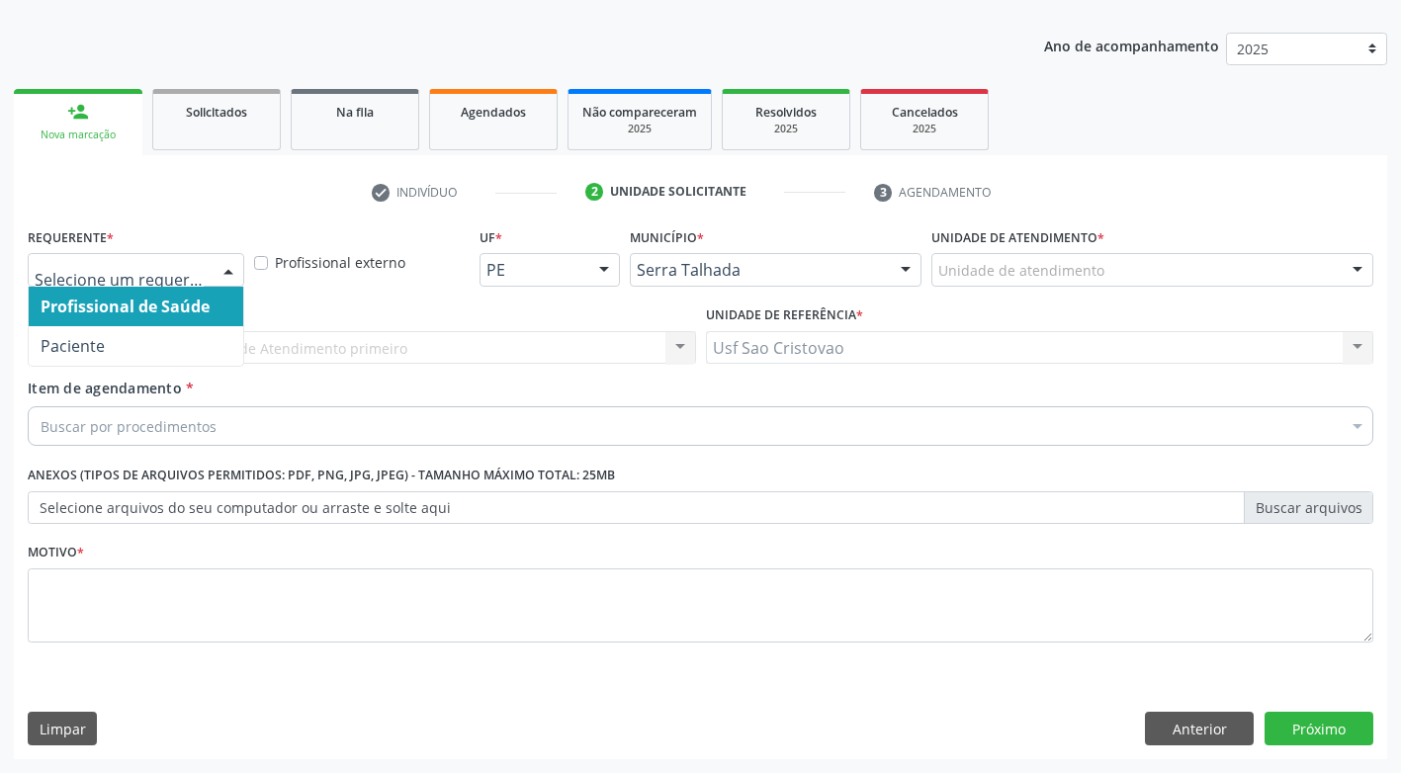
click at [210, 273] on div at bounding box center [136, 270] width 217 height 34
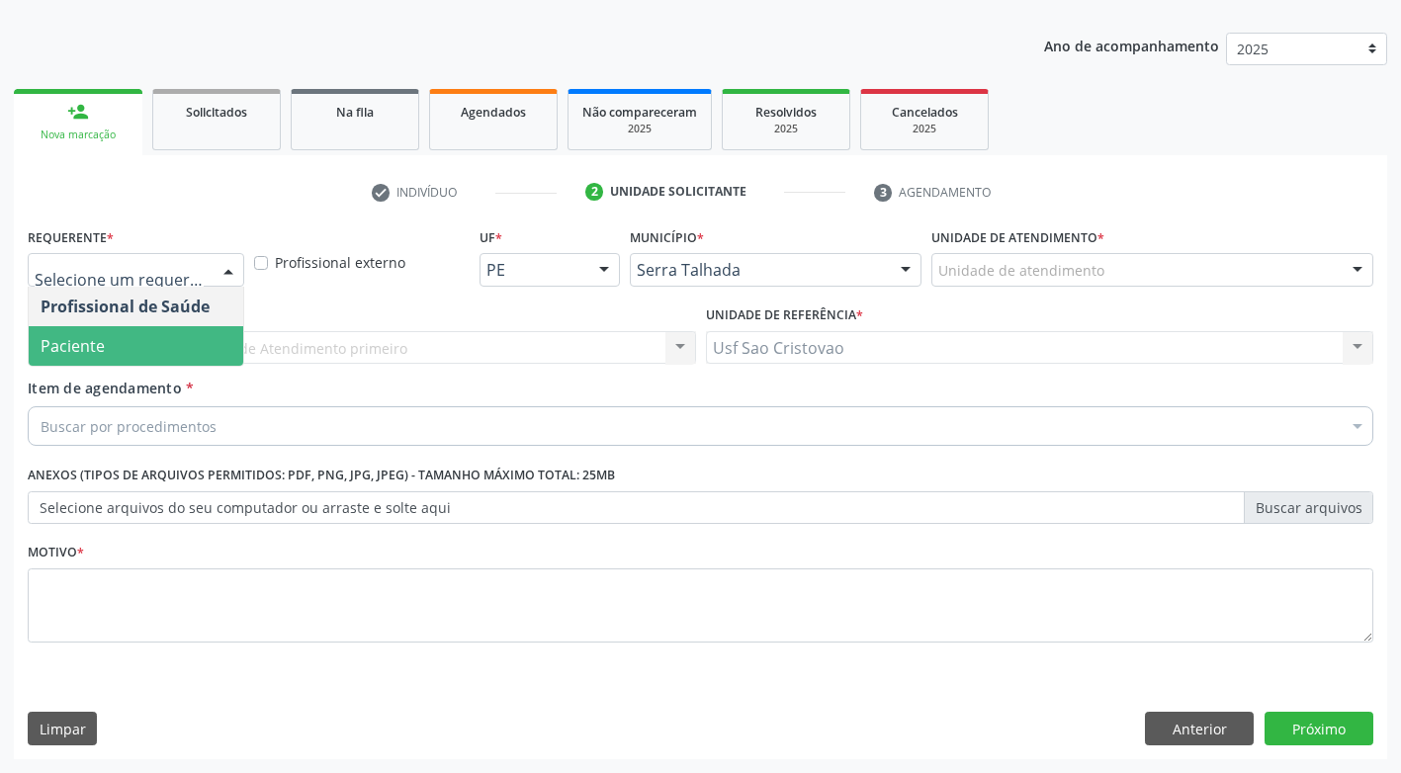
click at [199, 342] on span "Paciente" at bounding box center [136, 346] width 215 height 40
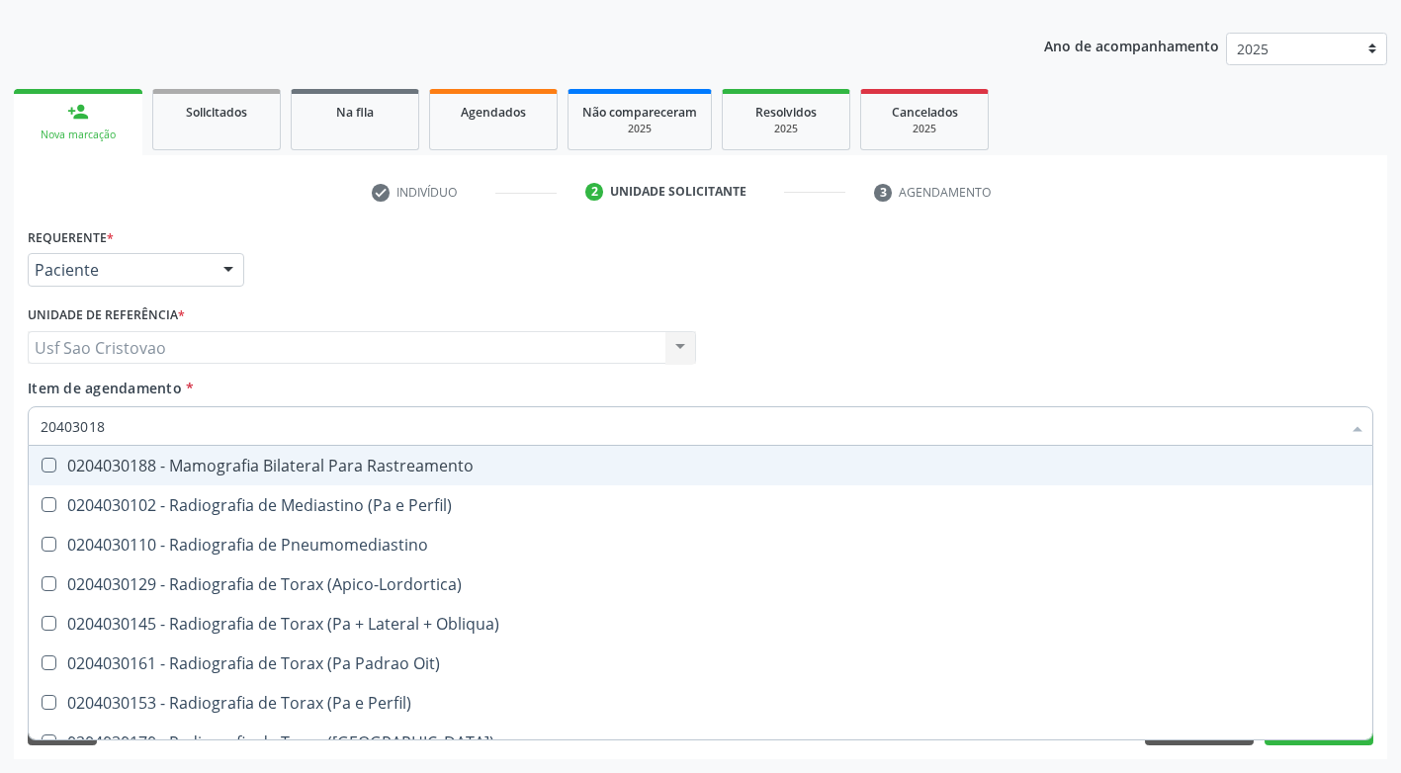
type input "204030188"
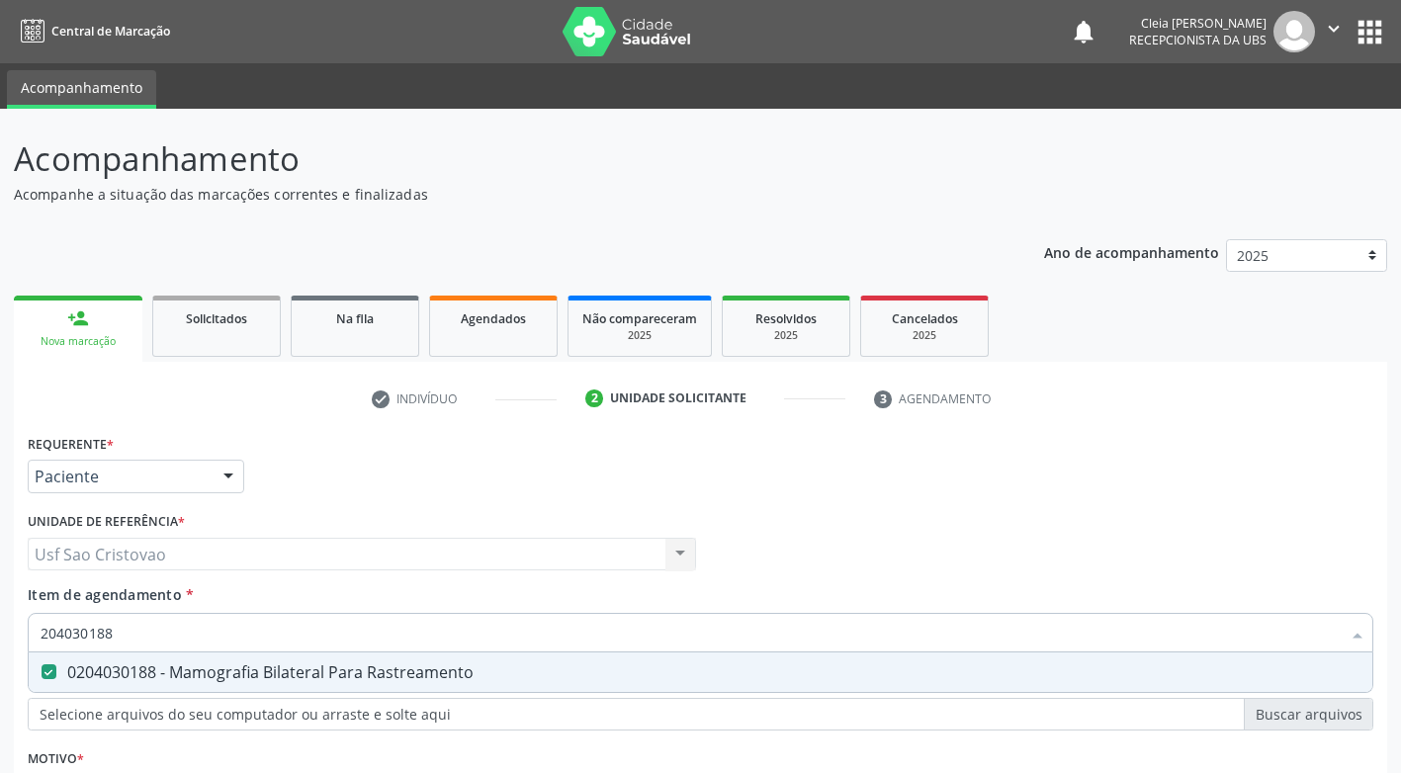
scroll to position [207, 0]
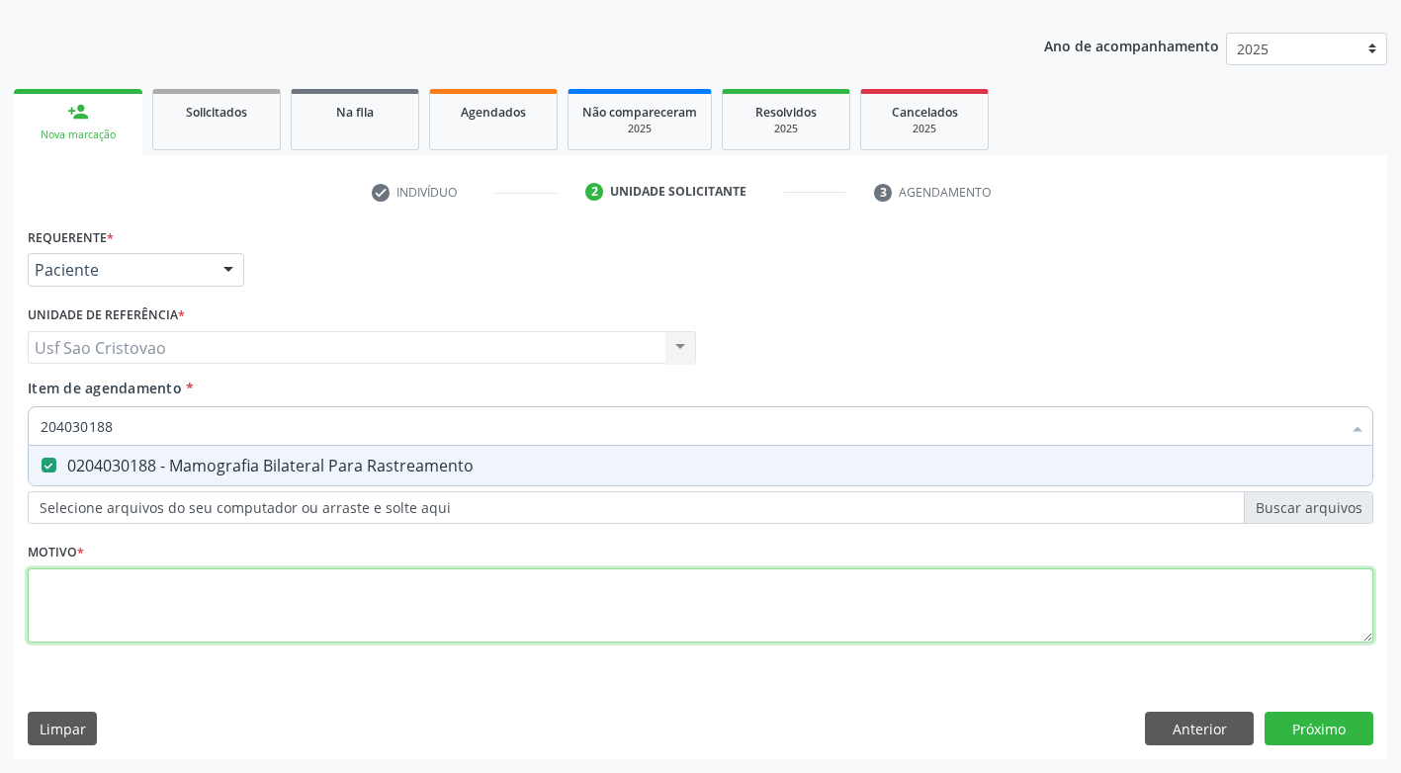
click at [111, 602] on div "Requerente * Paciente Profissional de Saúde Paciente Nenhum resultado encontrad…" at bounding box center [701, 446] width 1346 height 448
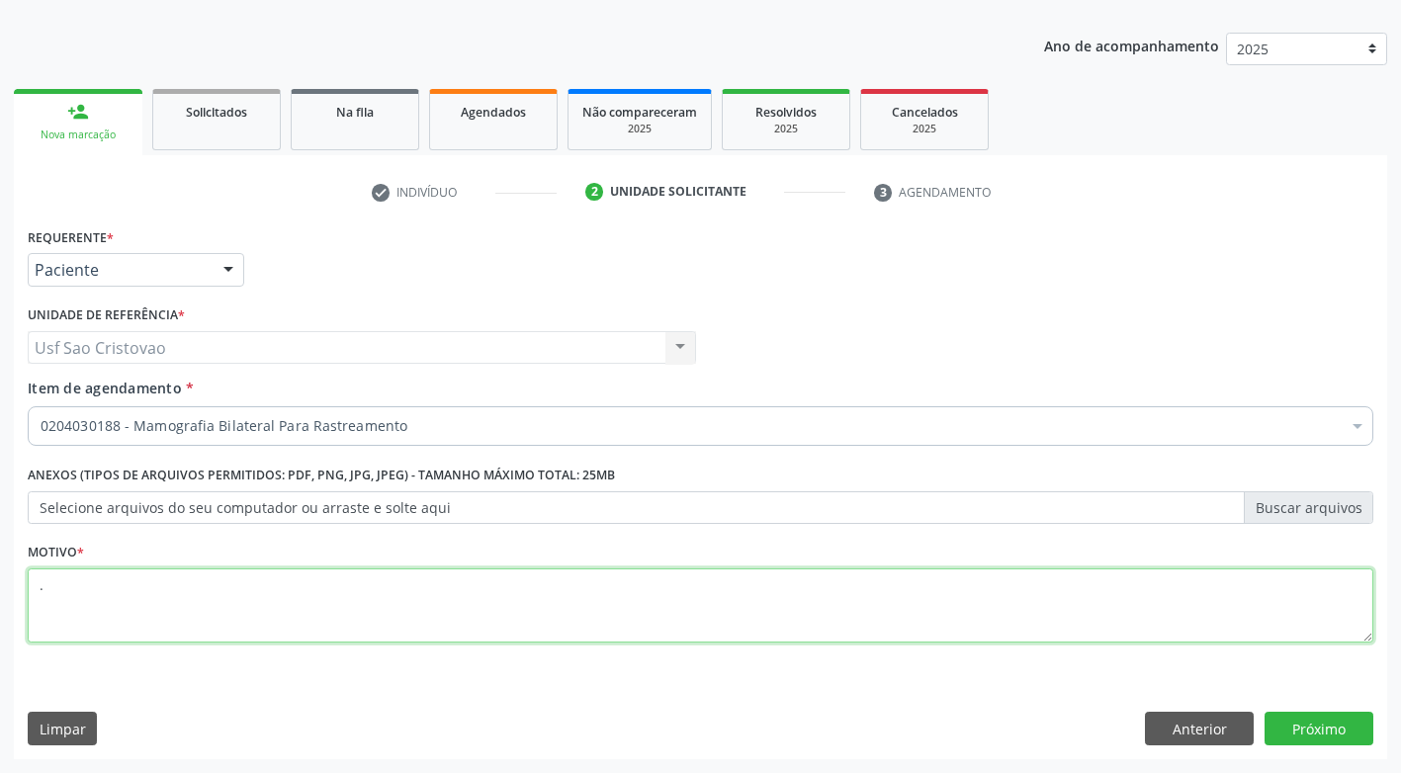
type textarea "."
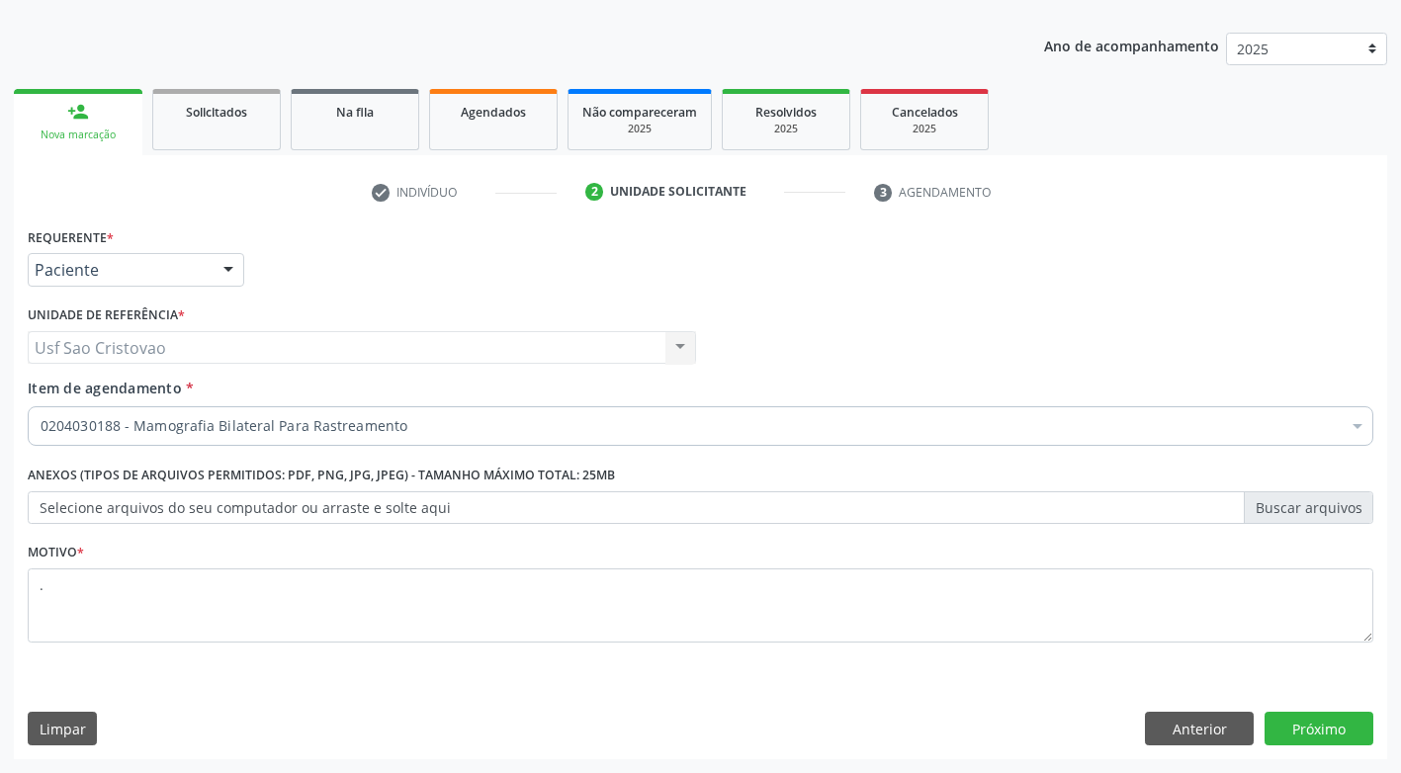
click at [729, 723] on div "Limpar Anterior Próximo" at bounding box center [701, 729] width 1346 height 34
click at [1336, 717] on button "Próximo" at bounding box center [1319, 729] width 109 height 34
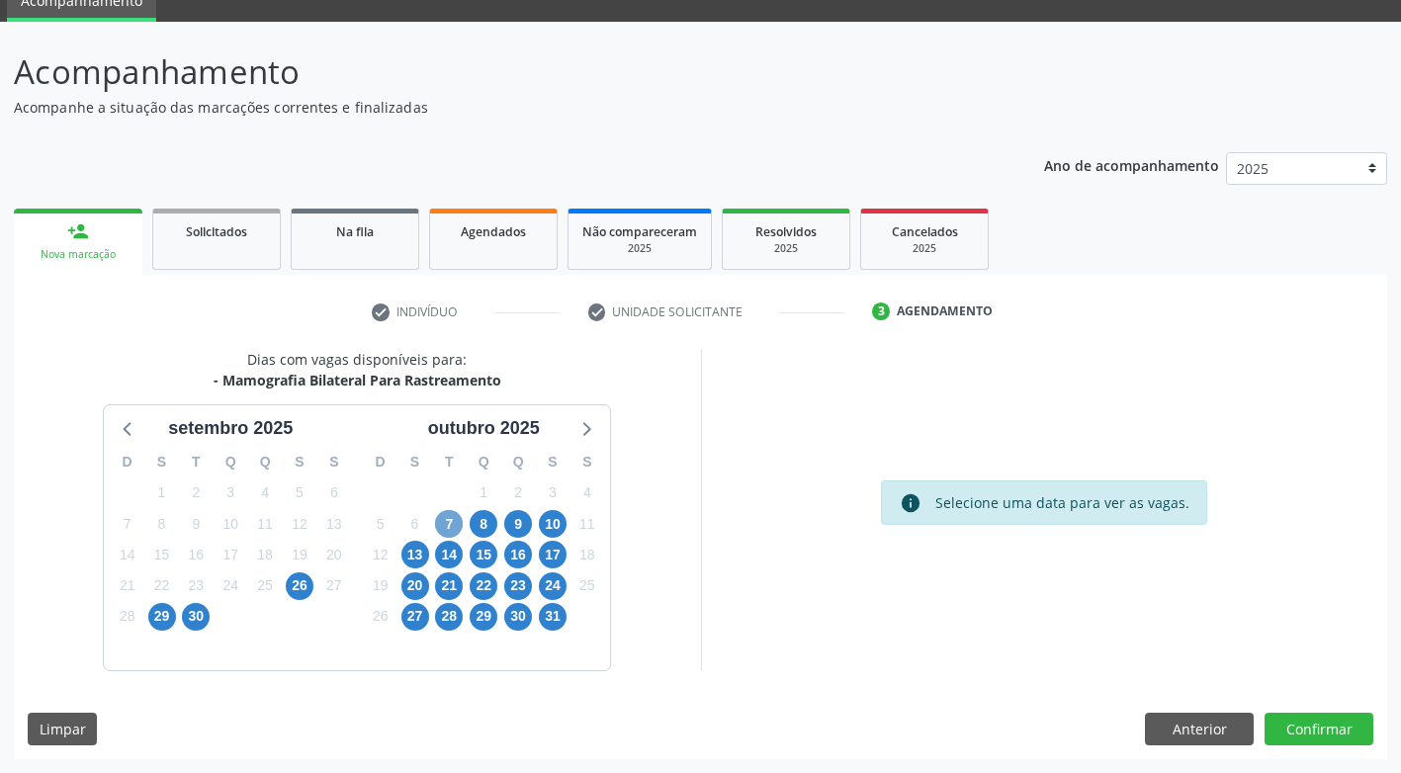
click at [450, 522] on span "7" at bounding box center [449, 524] width 28 height 28
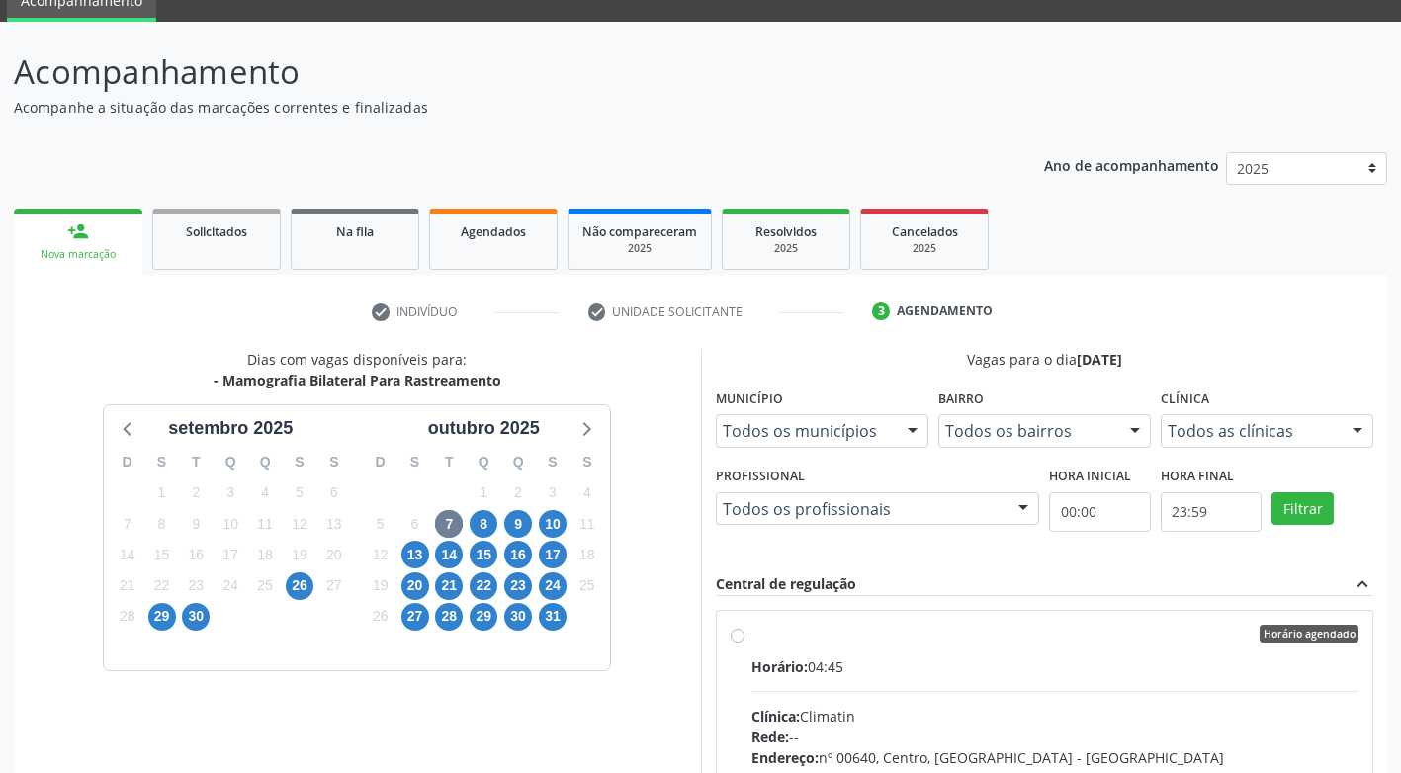
click at [752, 633] on label "Horário agendado Horário: 04:45 Clínica: Climatin Rede: -- Endereço: nº 00640, …" at bounding box center [1056, 777] width 608 height 304
click at [744, 633] on input "Horário agendado Horário: 04:45 Clínica: Climatin Rede: -- Endereço: nº 00640, …" at bounding box center [738, 634] width 14 height 18
radio input "true"
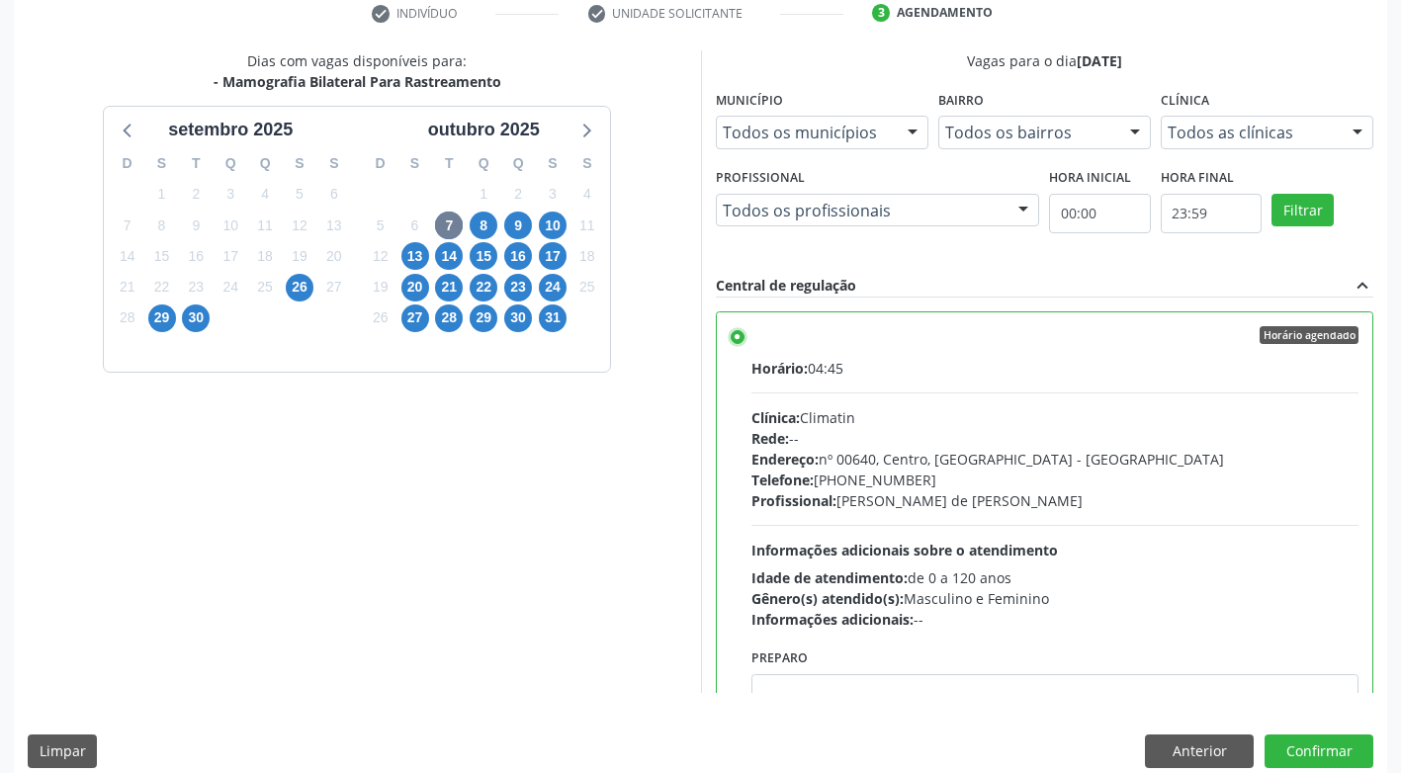
scroll to position [408, 0]
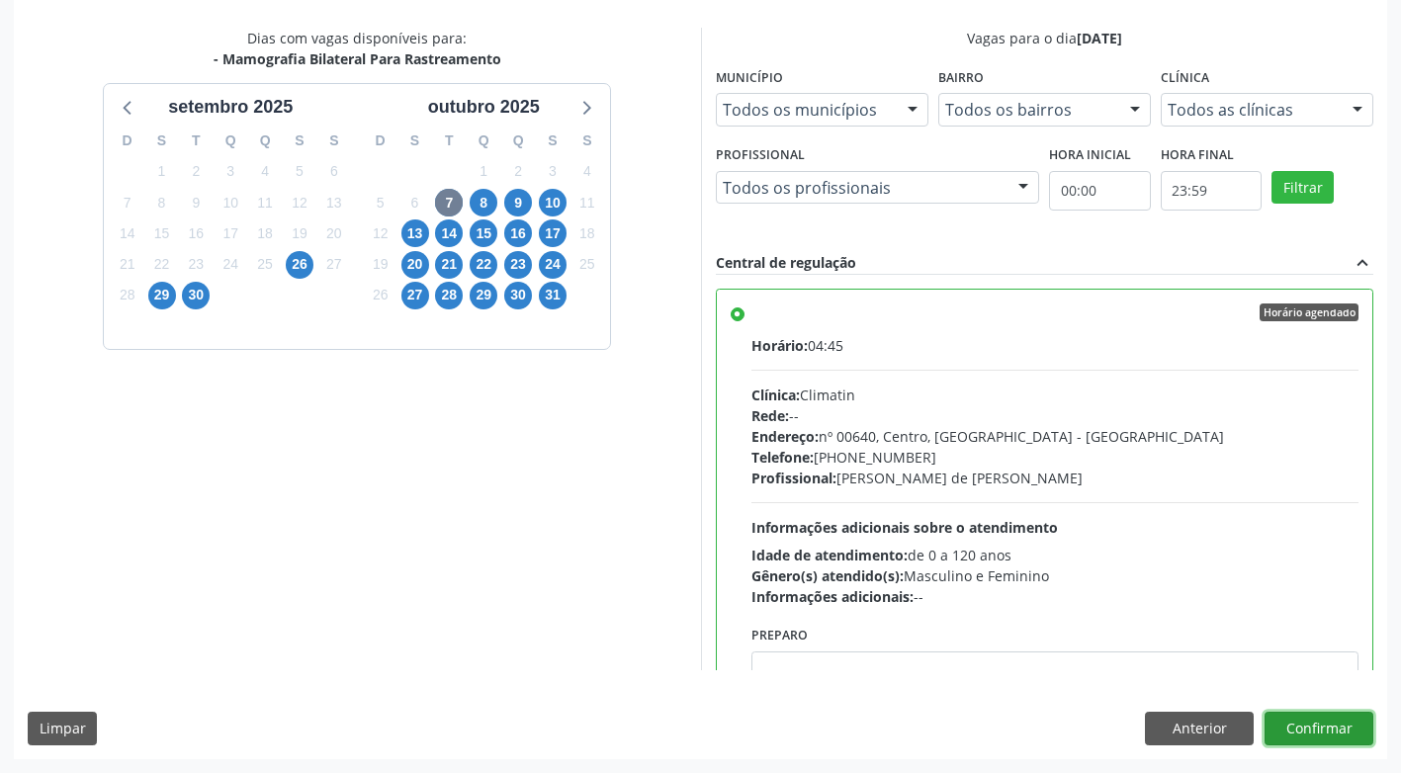
click at [1355, 737] on button "Confirmar" at bounding box center [1319, 729] width 109 height 34
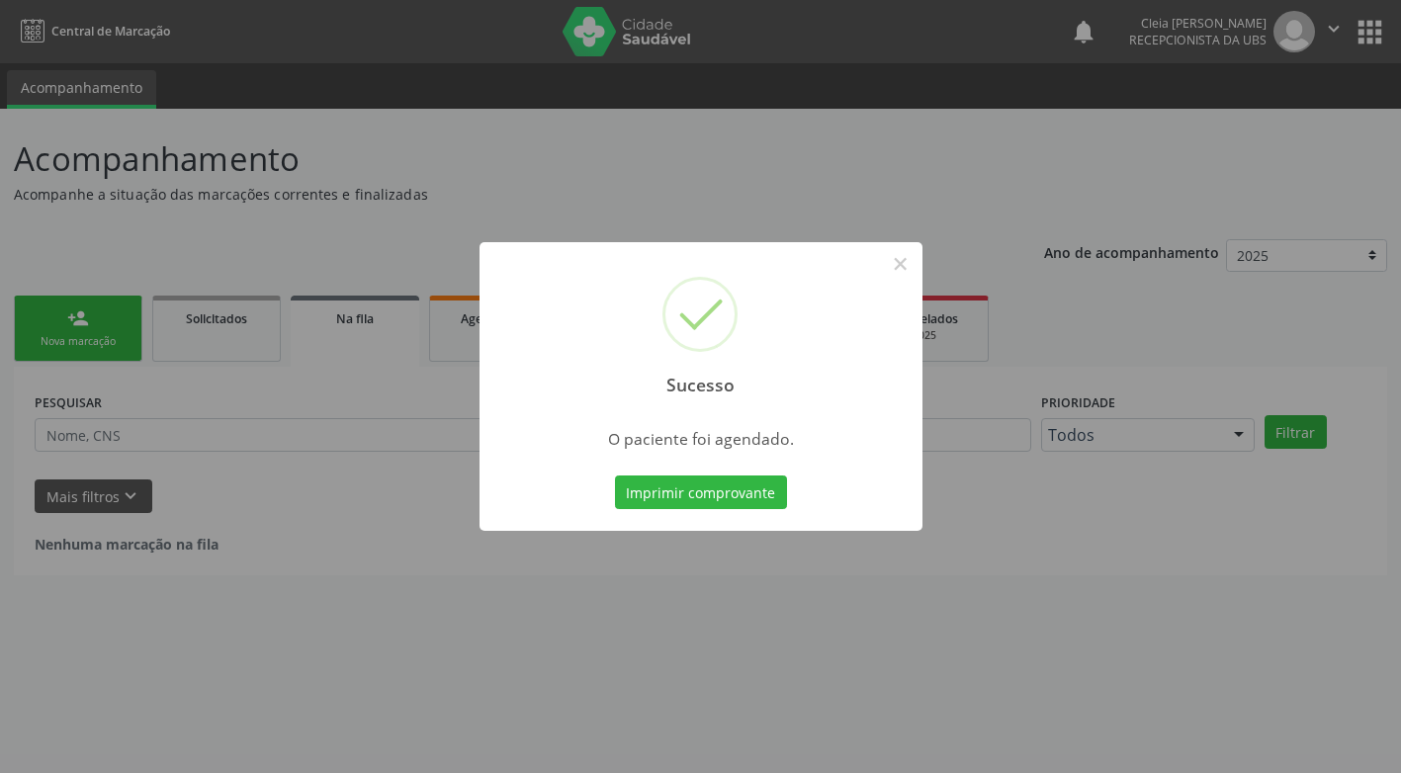
scroll to position [0, 0]
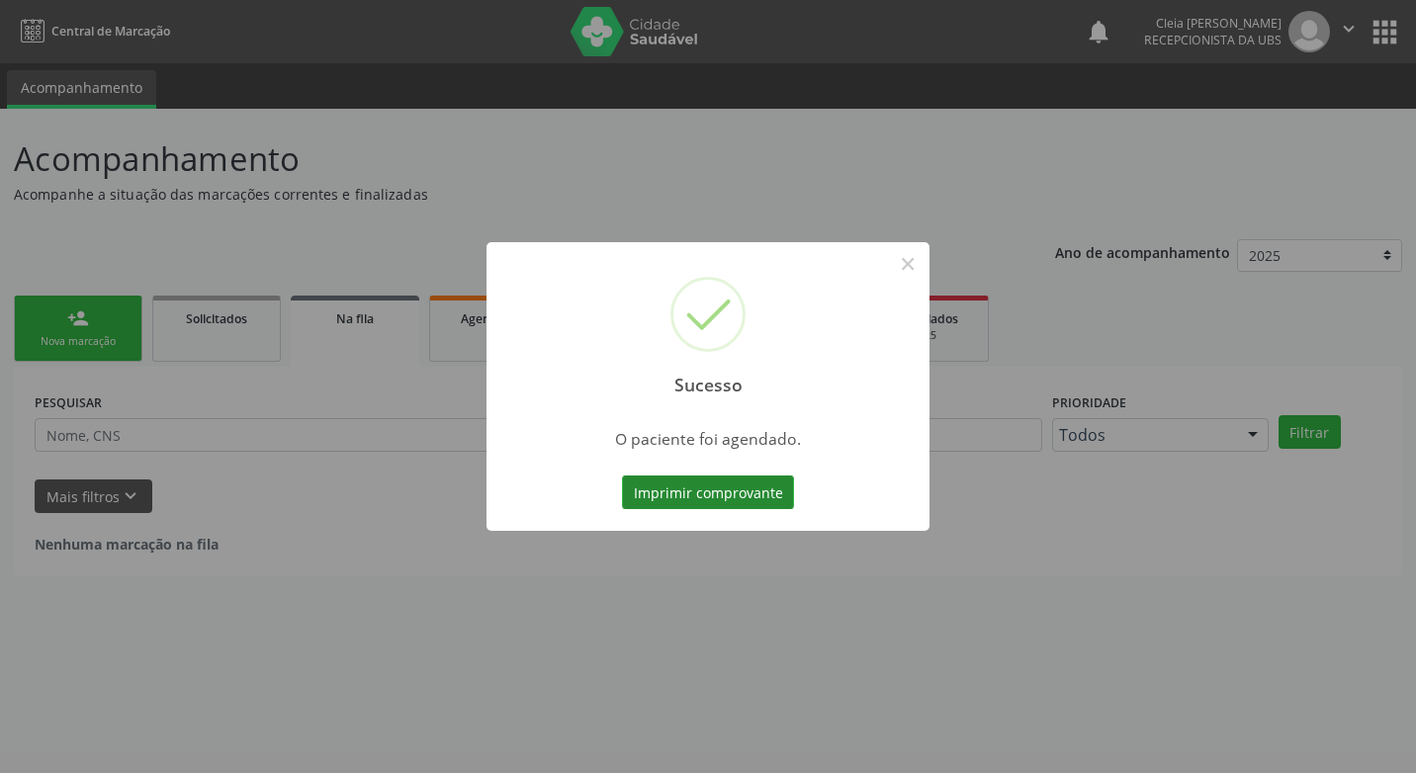
click at [715, 487] on button "Imprimir comprovante" at bounding box center [708, 493] width 172 height 34
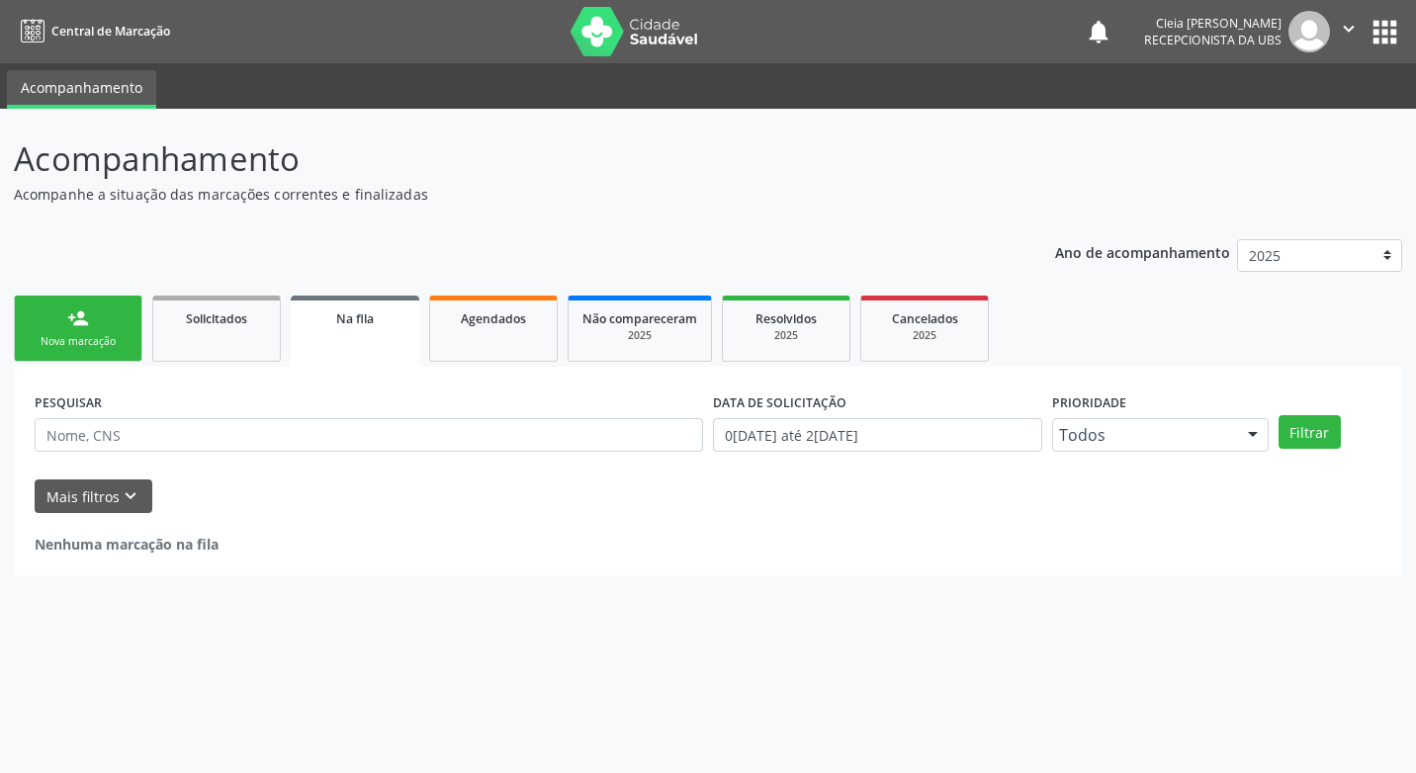
click at [85, 335] on div "Nova marcação" at bounding box center [78, 341] width 99 height 15
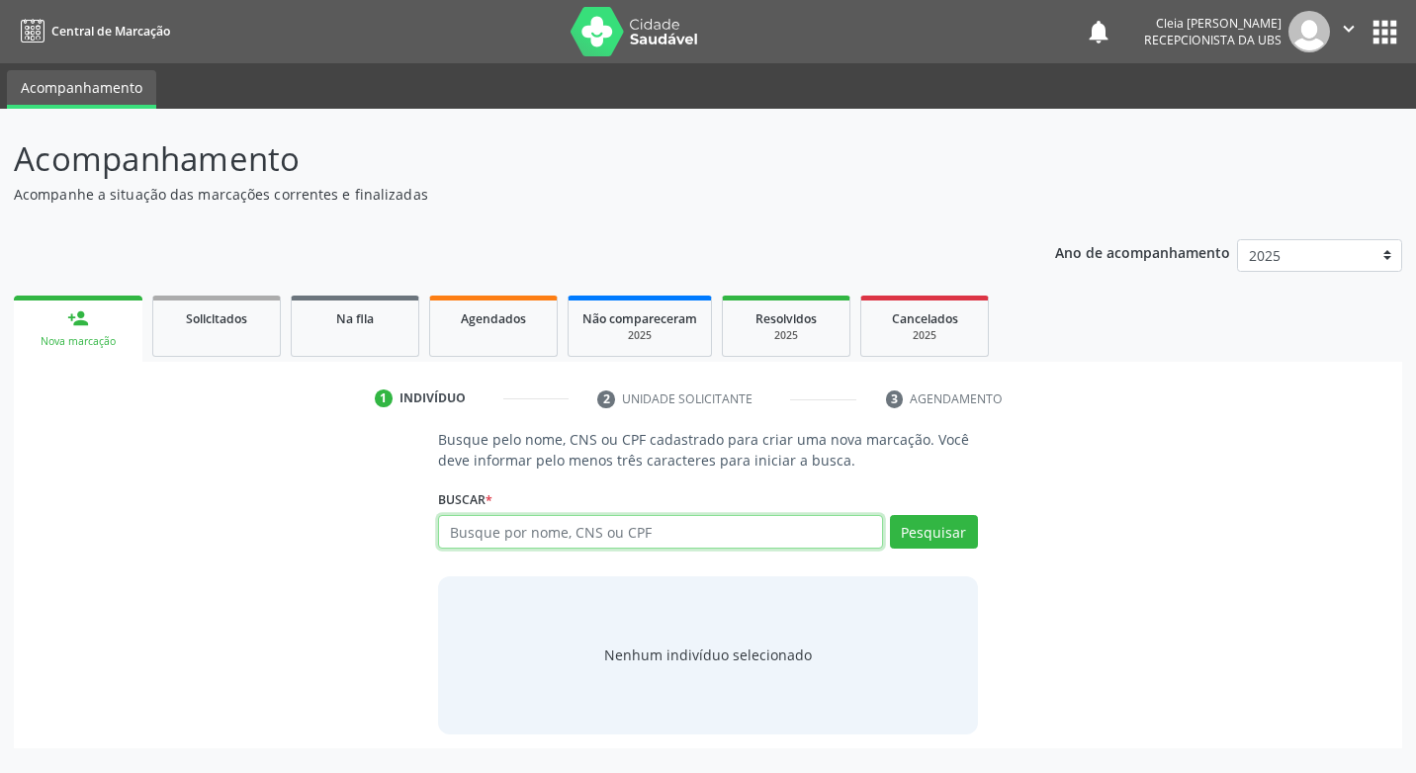
click at [691, 537] on input "text" at bounding box center [660, 532] width 444 height 34
type input "700505712720159"
click at [909, 533] on button "Pesquisar" at bounding box center [934, 532] width 88 height 34
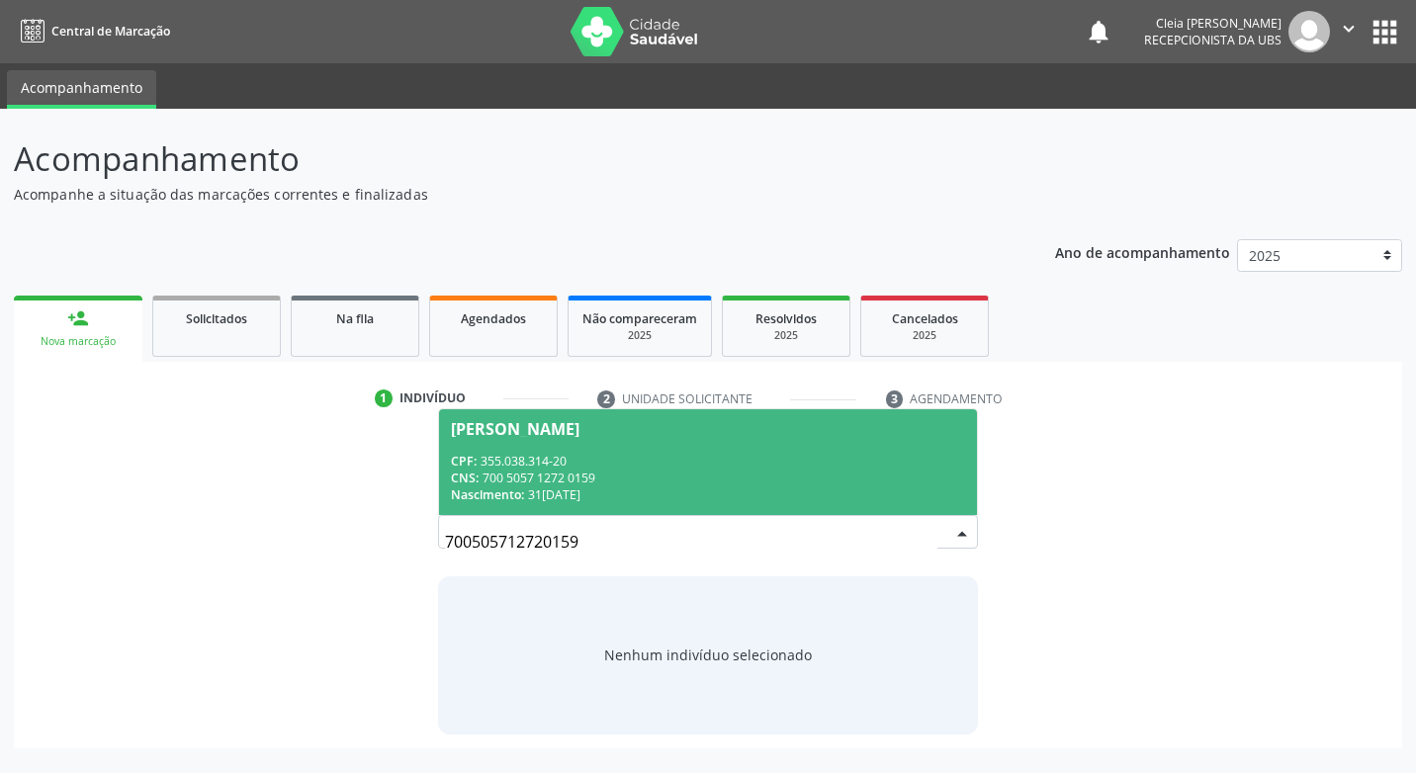
click at [861, 471] on div "CNS: 700 5057 1272 0159" at bounding box center [707, 478] width 513 height 17
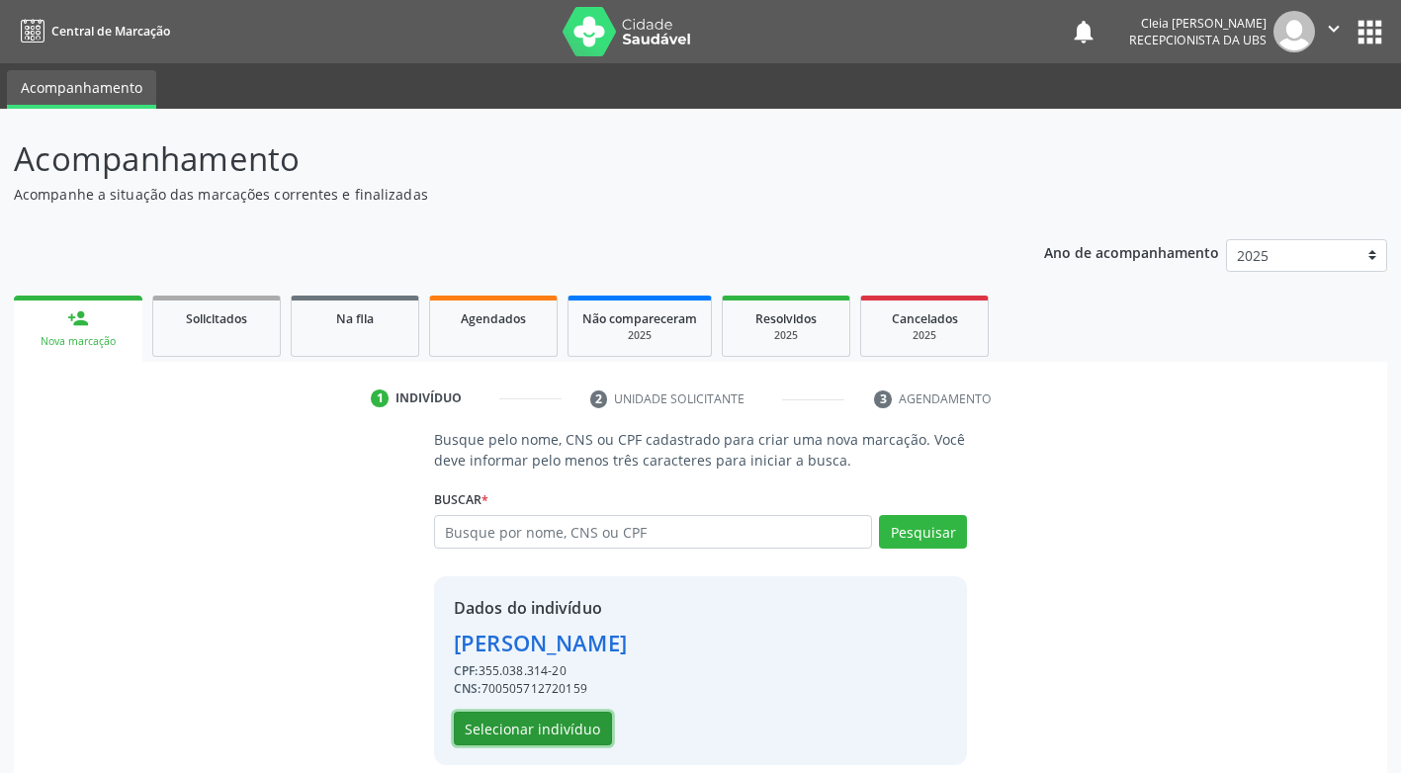
click at [569, 721] on button "Selecionar indivíduo" at bounding box center [533, 729] width 158 height 34
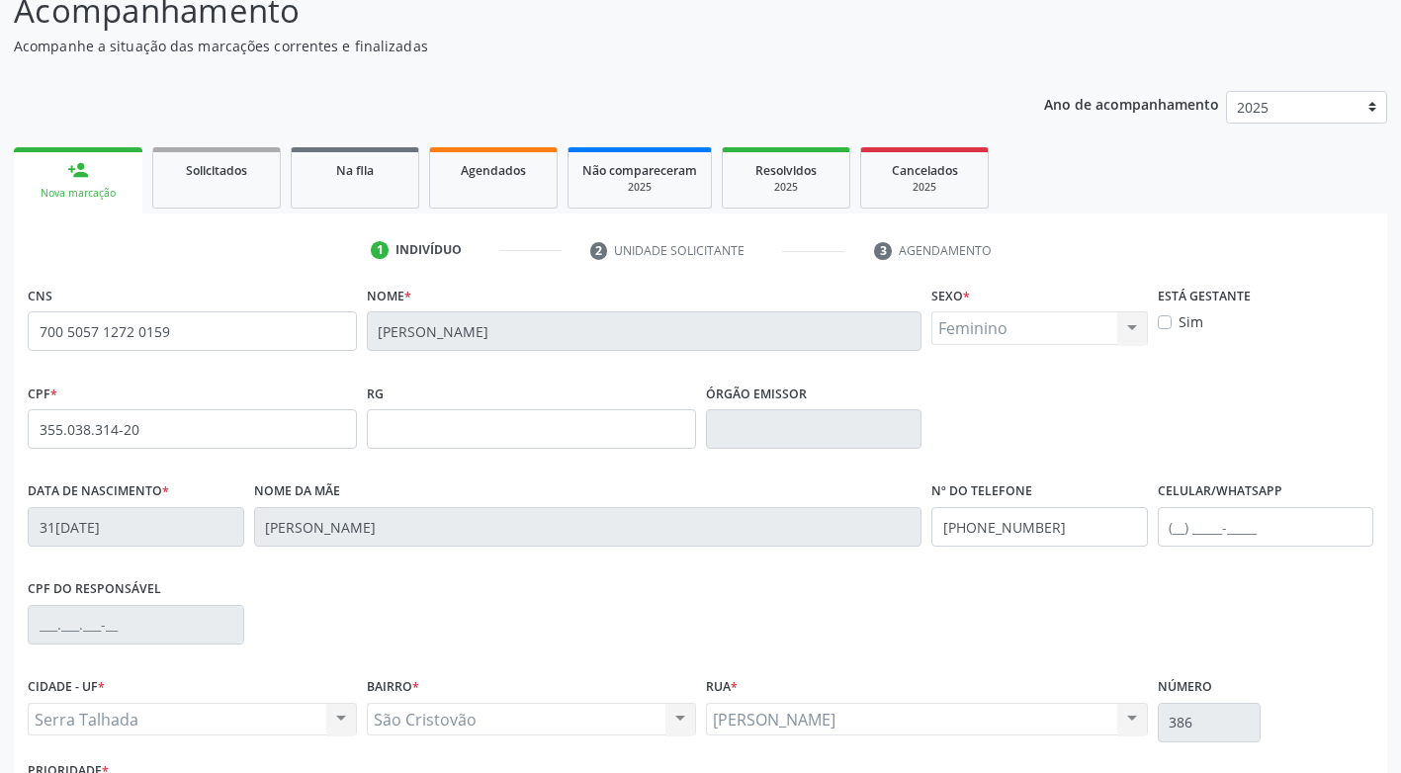
scroll to position [299, 0]
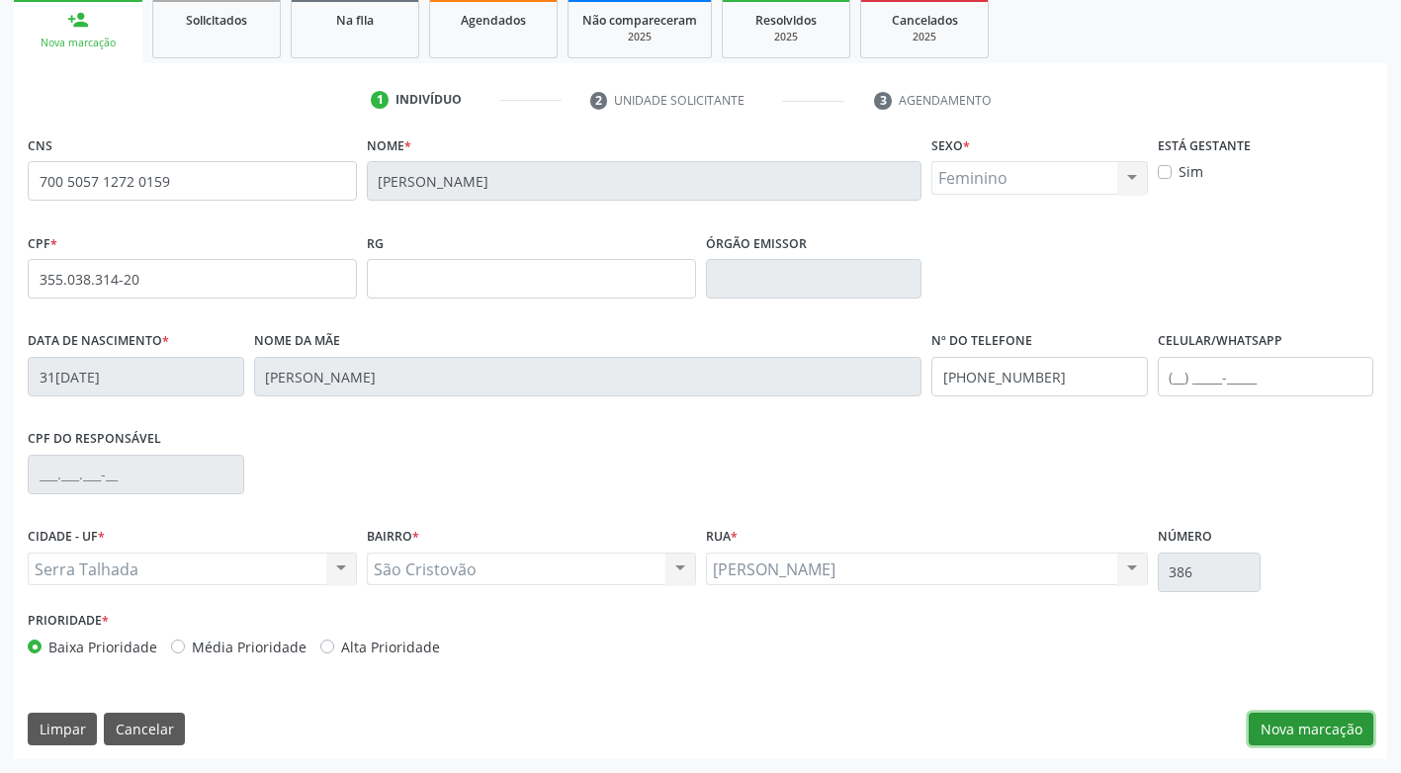
click at [1345, 714] on button "Nova marcação" at bounding box center [1311, 730] width 125 height 34
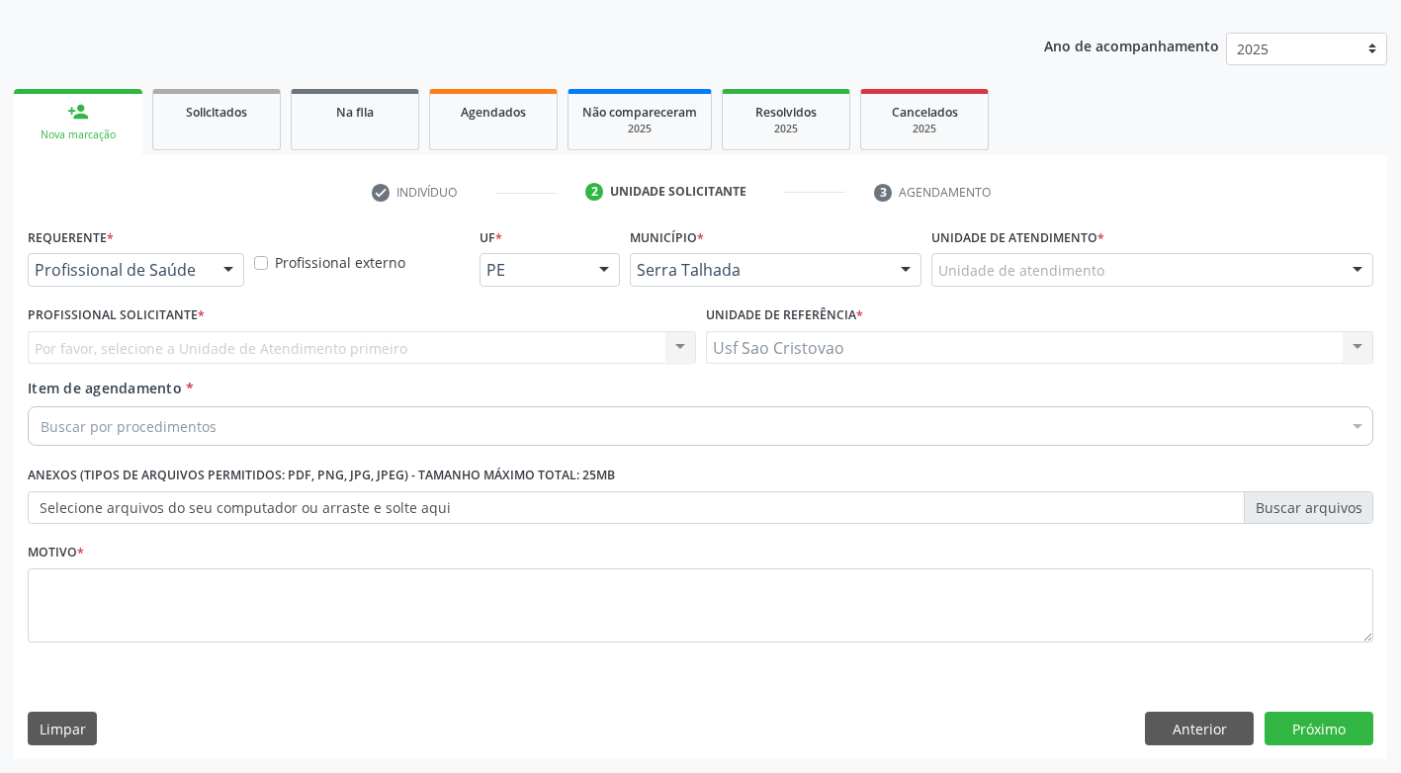
scroll to position [207, 0]
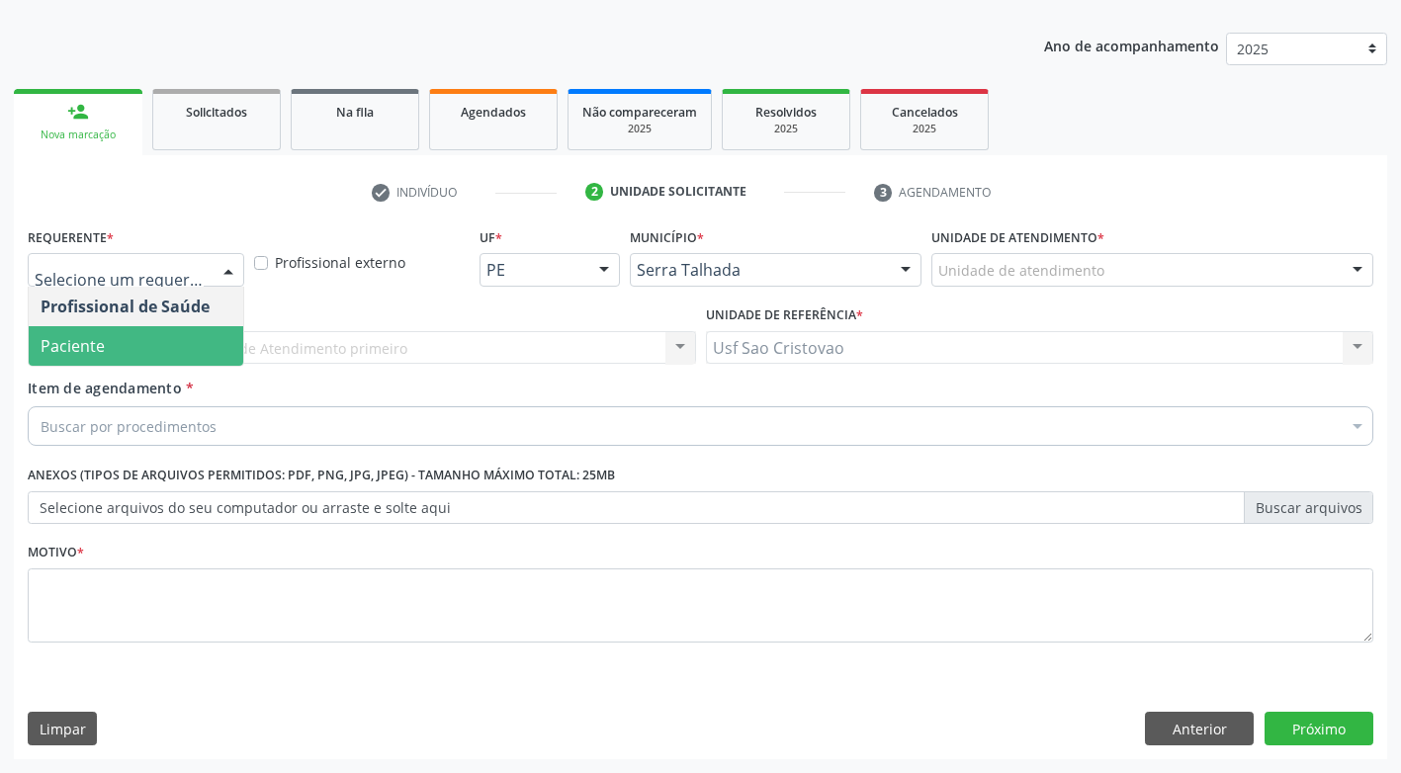
click at [151, 345] on span "Paciente" at bounding box center [136, 346] width 215 height 40
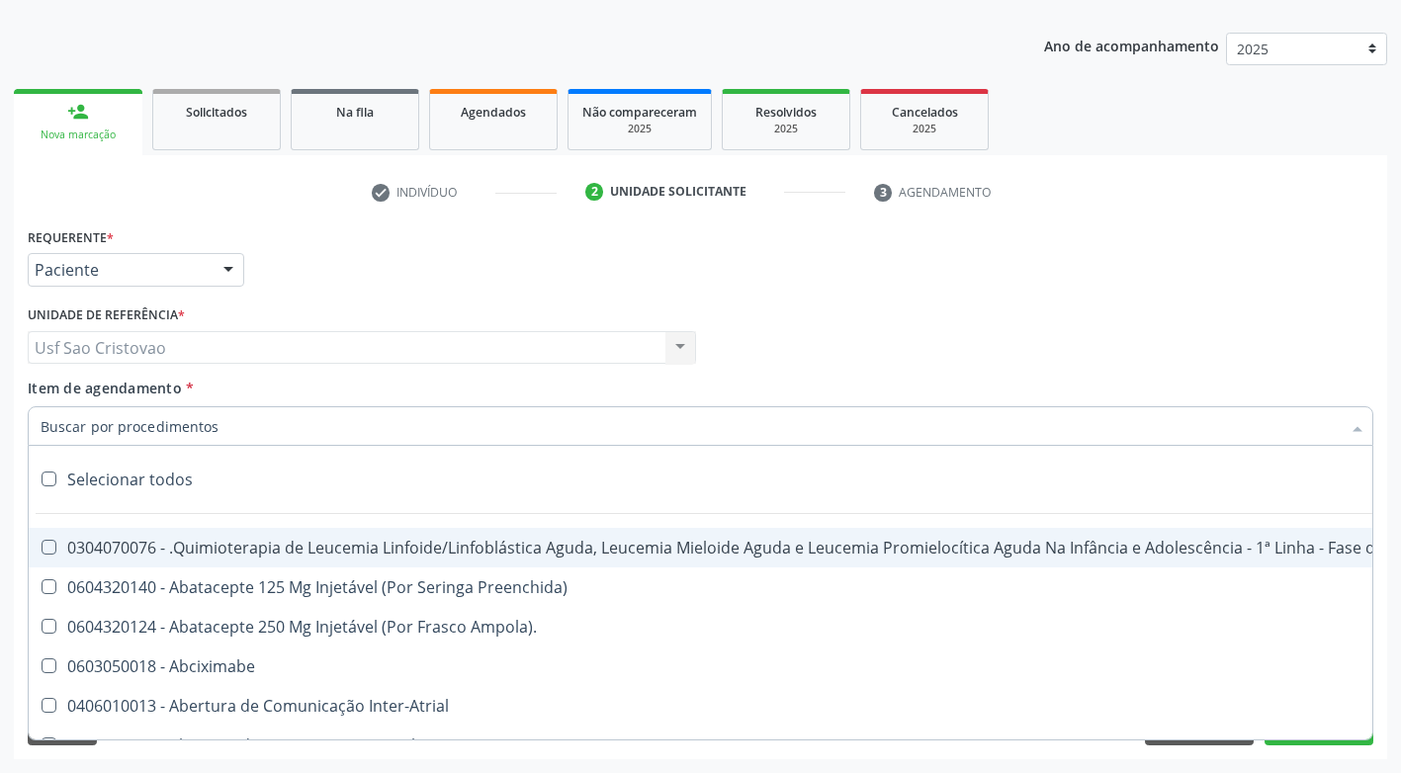
click at [179, 409] on div at bounding box center [701, 426] width 1346 height 40
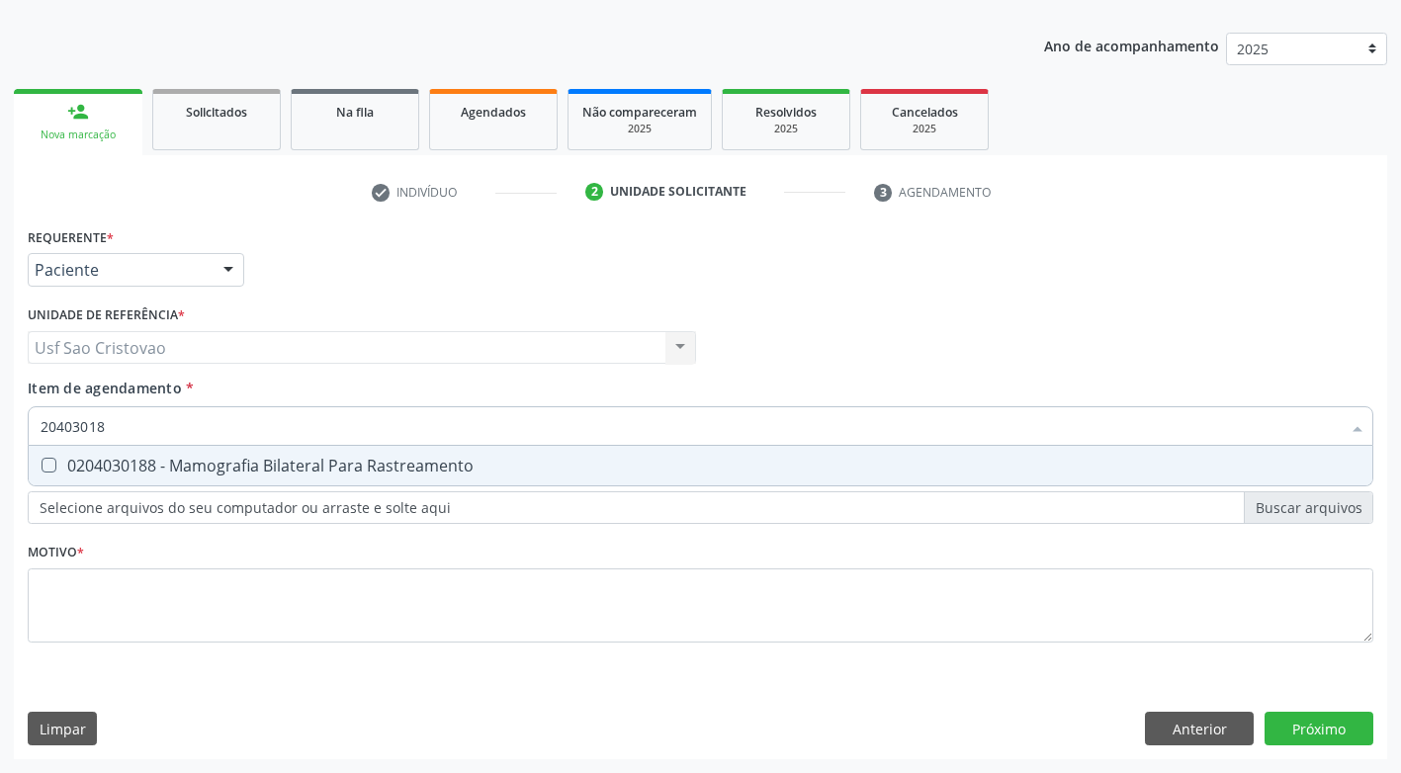
type input "204030188"
drag, startPoint x: 48, startPoint y: 469, endPoint x: 76, endPoint y: 519, distance: 57.5
click at [49, 469] on Rastreamento at bounding box center [49, 465] width 15 height 15
click at [42, 469] on Rastreamento "checkbox" at bounding box center [35, 465] width 13 height 13
checkbox Rastreamento "true"
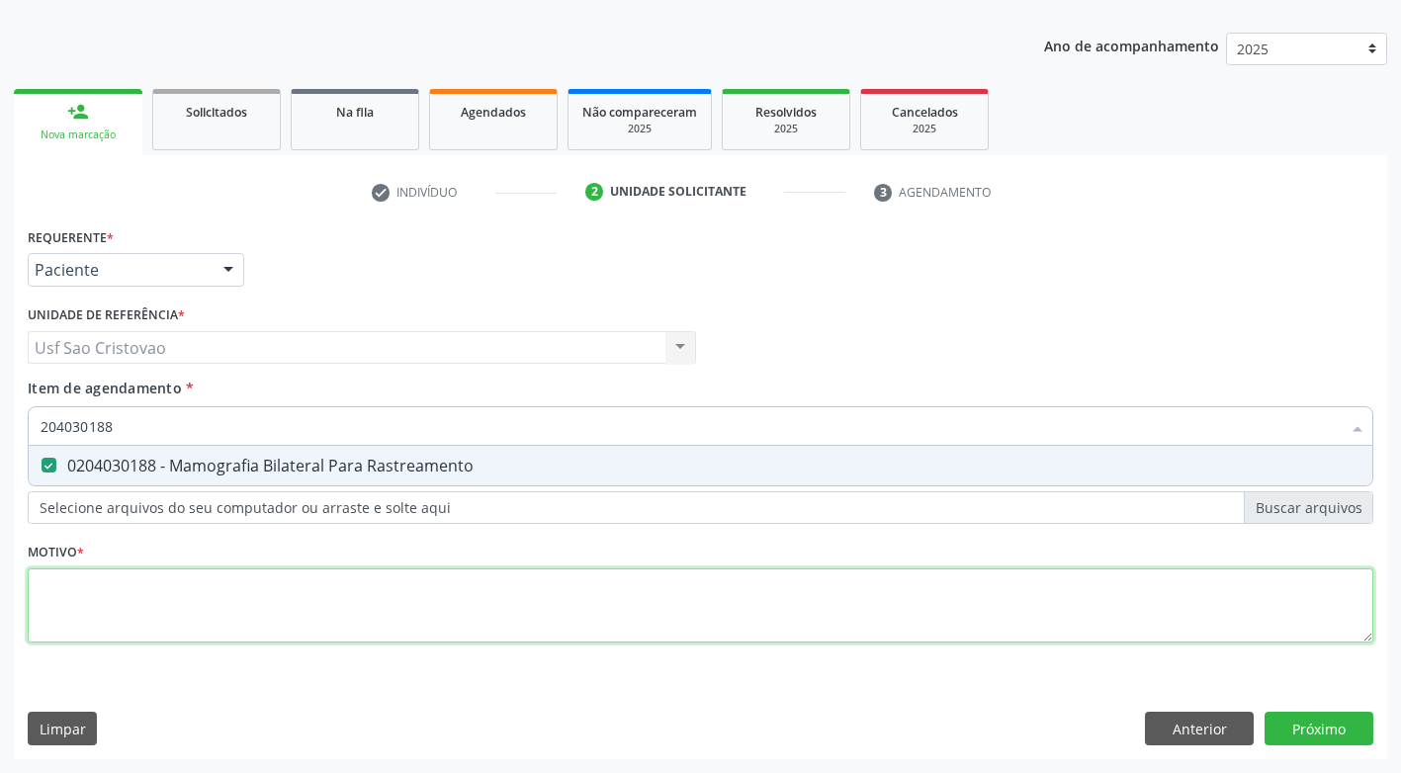
click at [109, 602] on div "Requerente * Paciente Profissional de Saúde Paciente Nenhum resultado encontrad…" at bounding box center [701, 446] width 1346 height 448
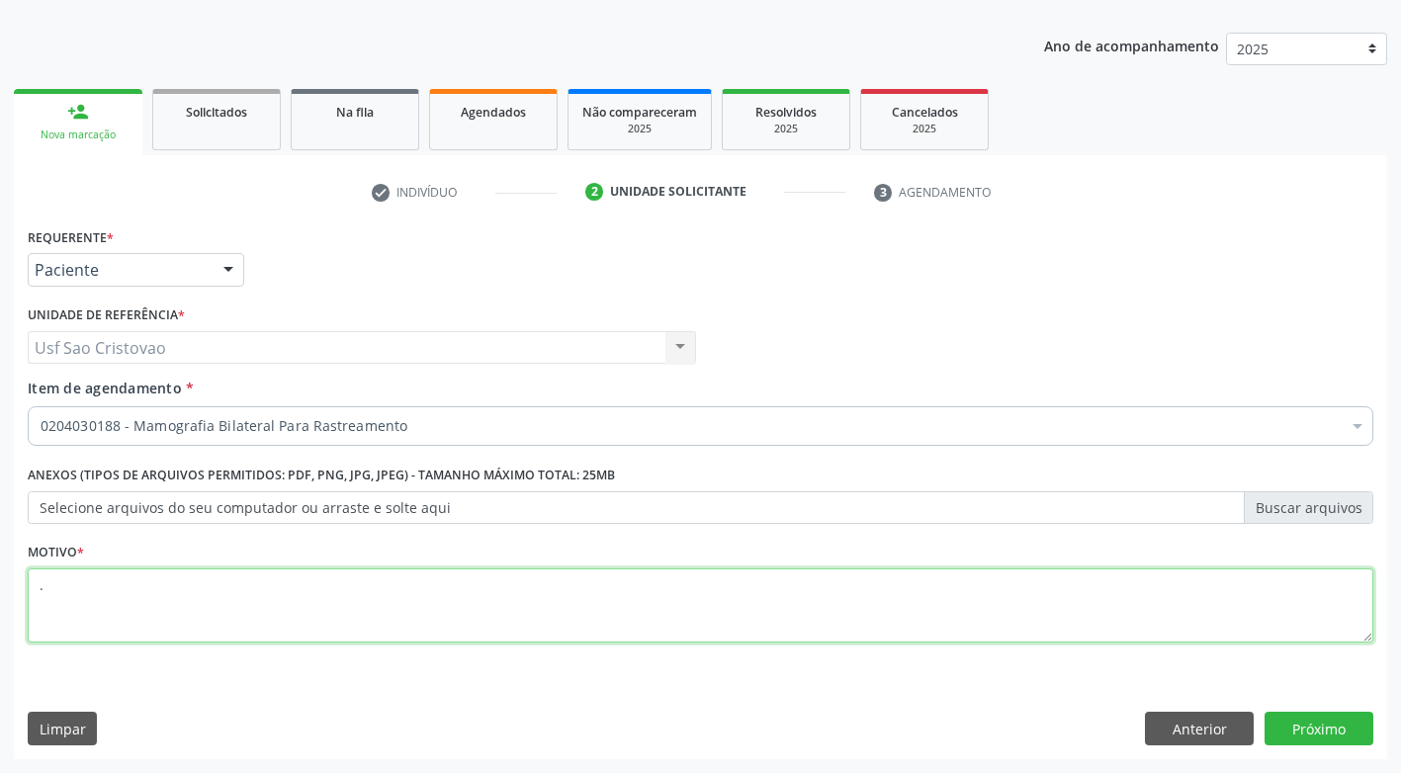
type textarea "."
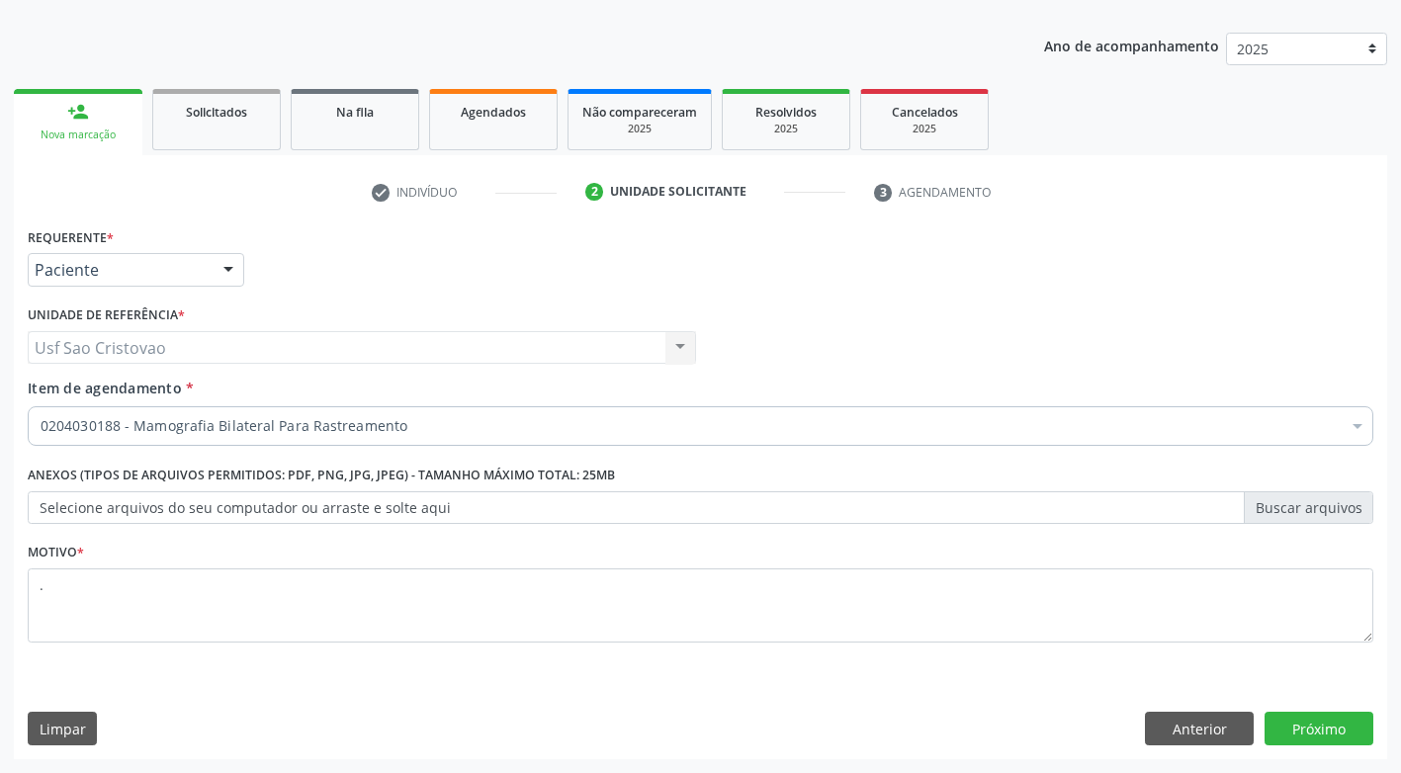
click at [942, 727] on div "Limpar Anterior Próximo" at bounding box center [701, 729] width 1346 height 34
click at [1340, 734] on button "Próximo" at bounding box center [1319, 729] width 109 height 34
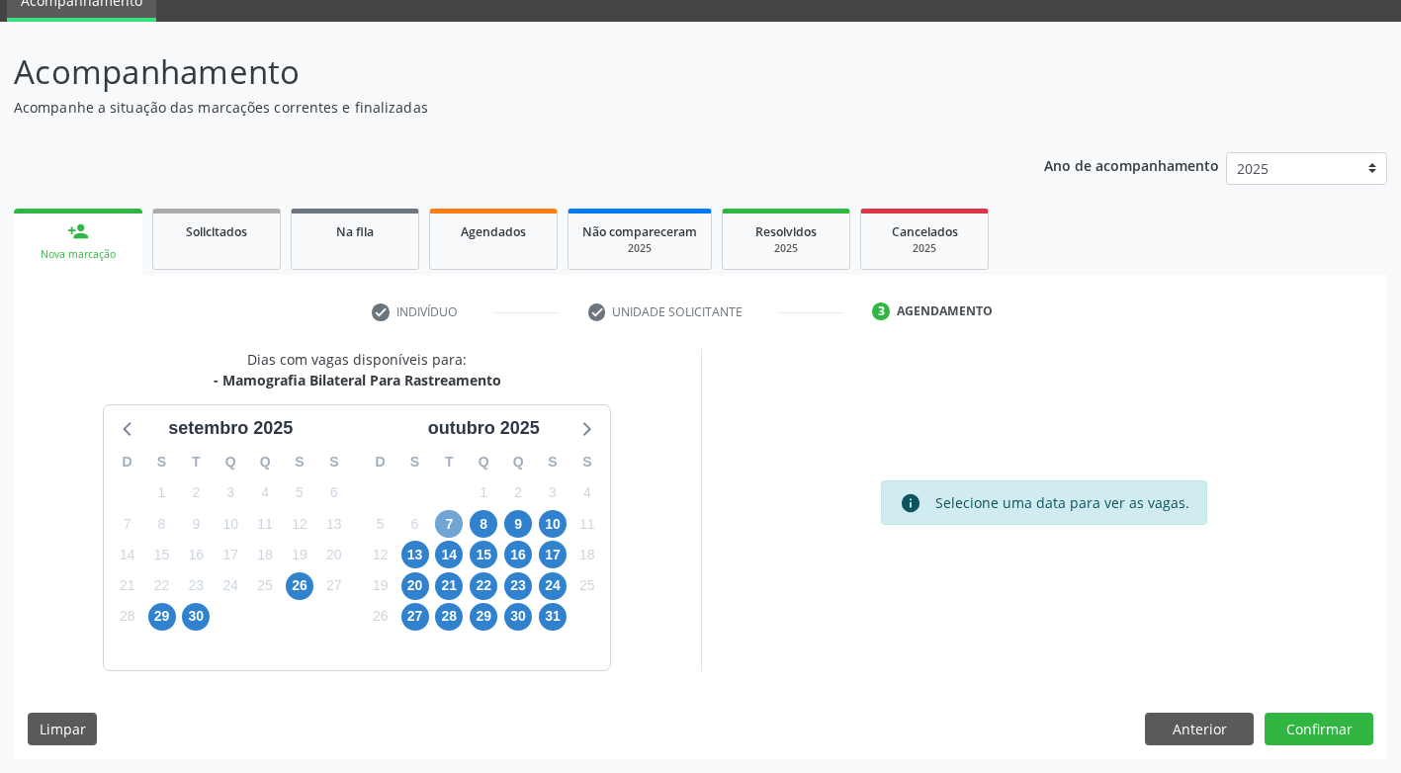
click at [449, 525] on span "7" at bounding box center [449, 524] width 28 height 28
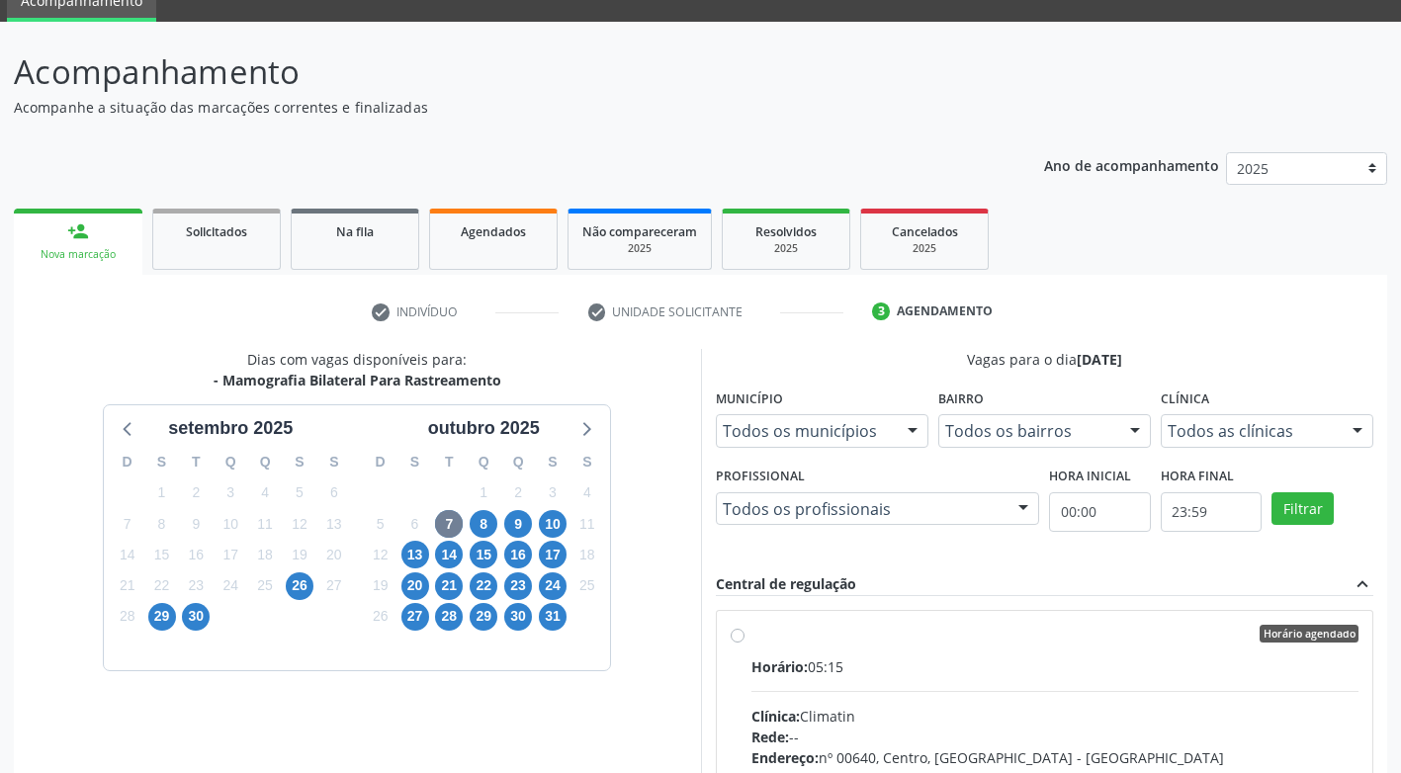
click at [746, 636] on div "Horário agendado Horário: 05:15 Clínica: Climatin Rede: -- Endereço: nº 00640, …" at bounding box center [1045, 777] width 629 height 304
radio input "true"
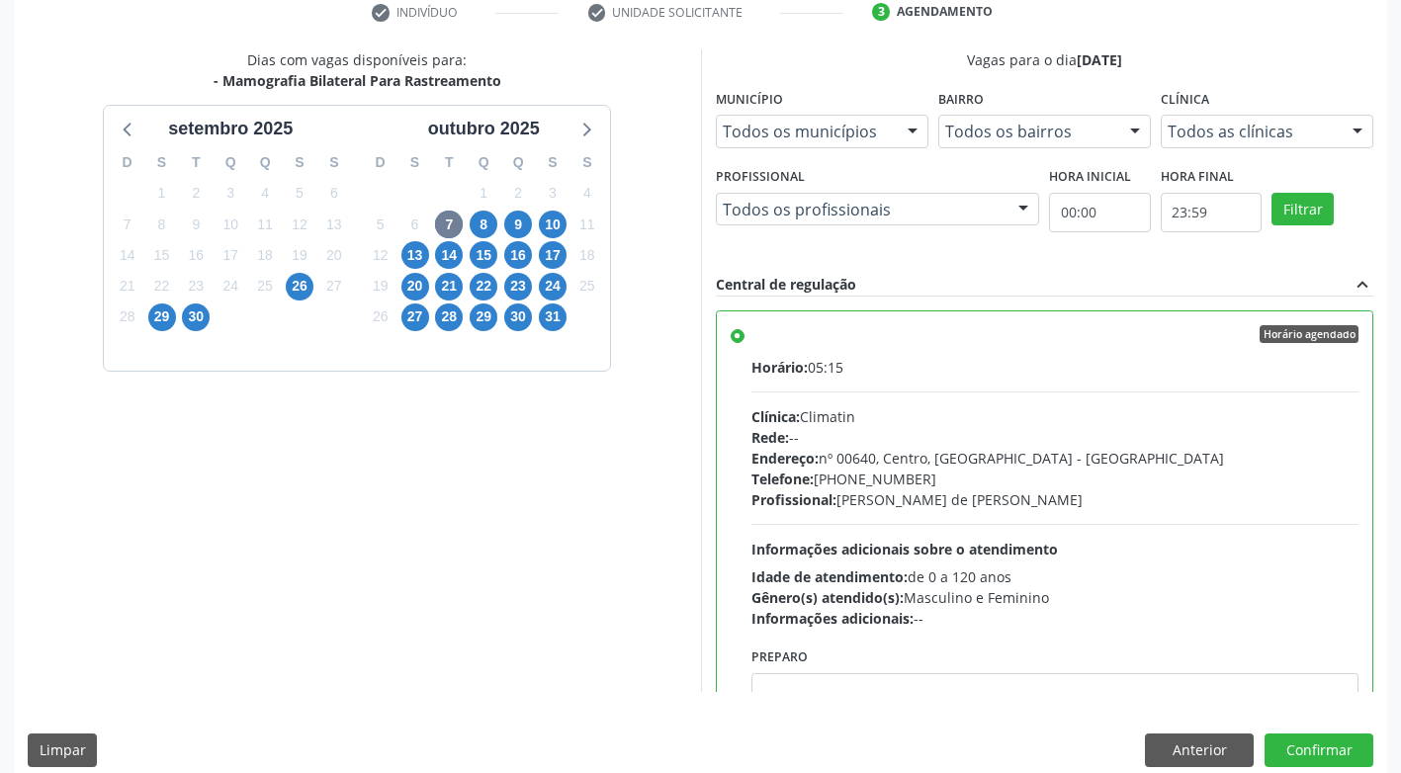
scroll to position [408, 0]
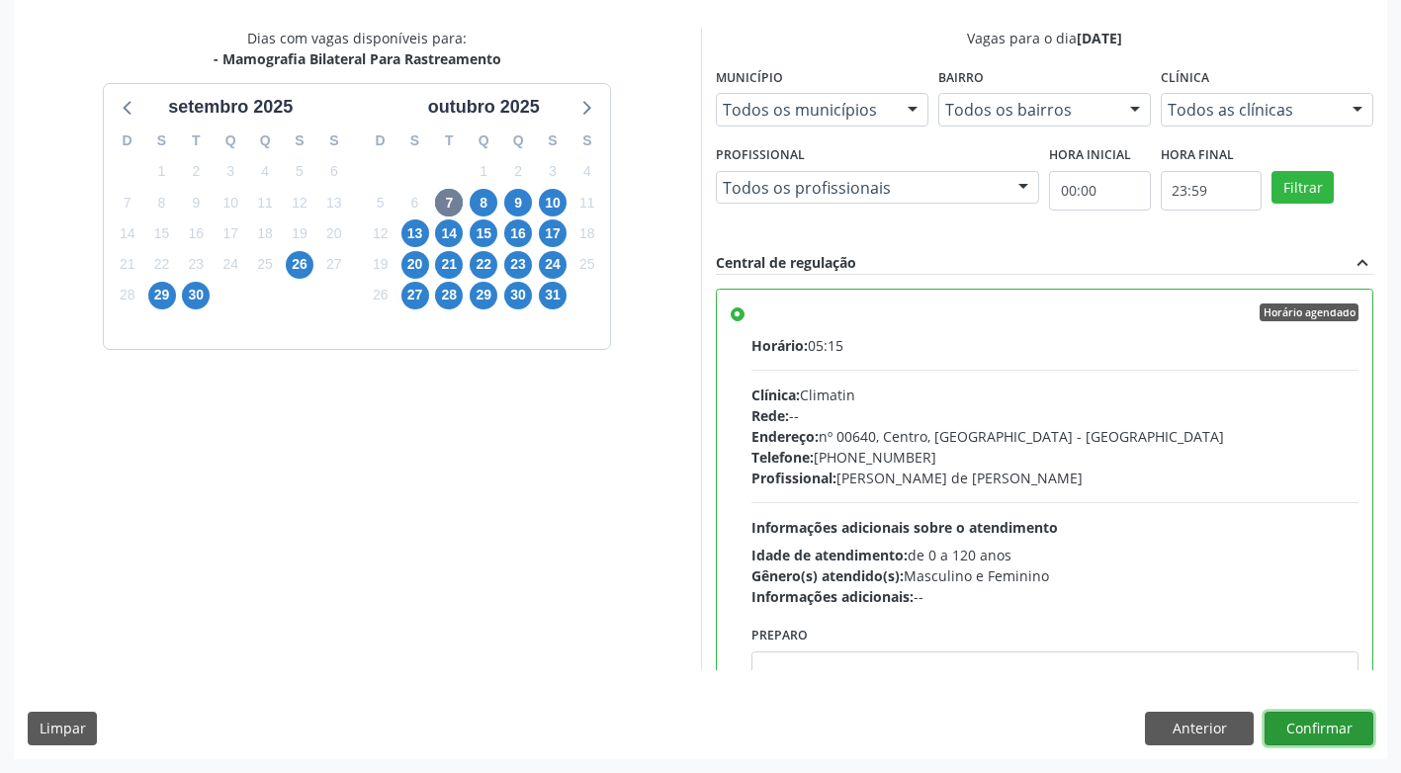
click at [1327, 739] on button "Confirmar" at bounding box center [1319, 729] width 109 height 34
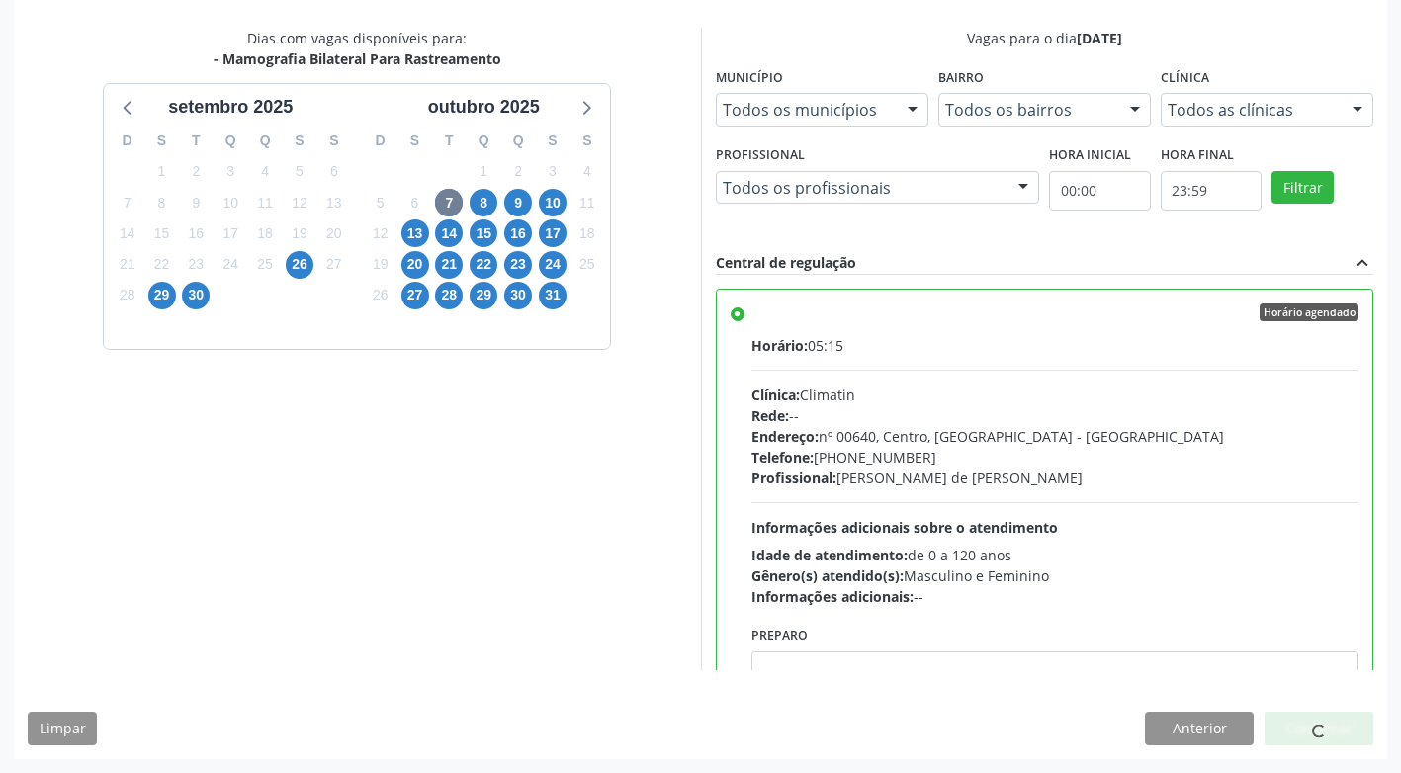
scroll to position [0, 0]
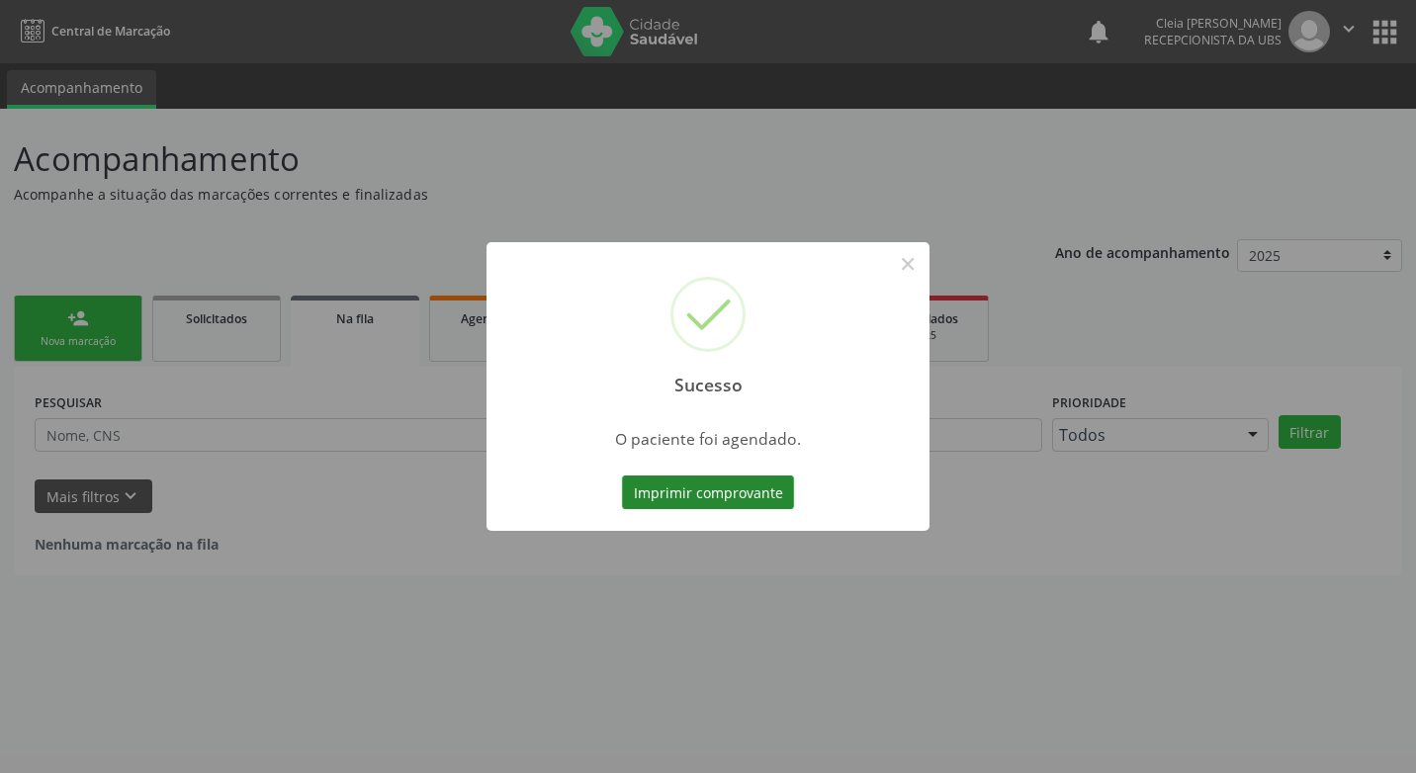
click at [710, 485] on button "Imprimir comprovante" at bounding box center [708, 493] width 172 height 34
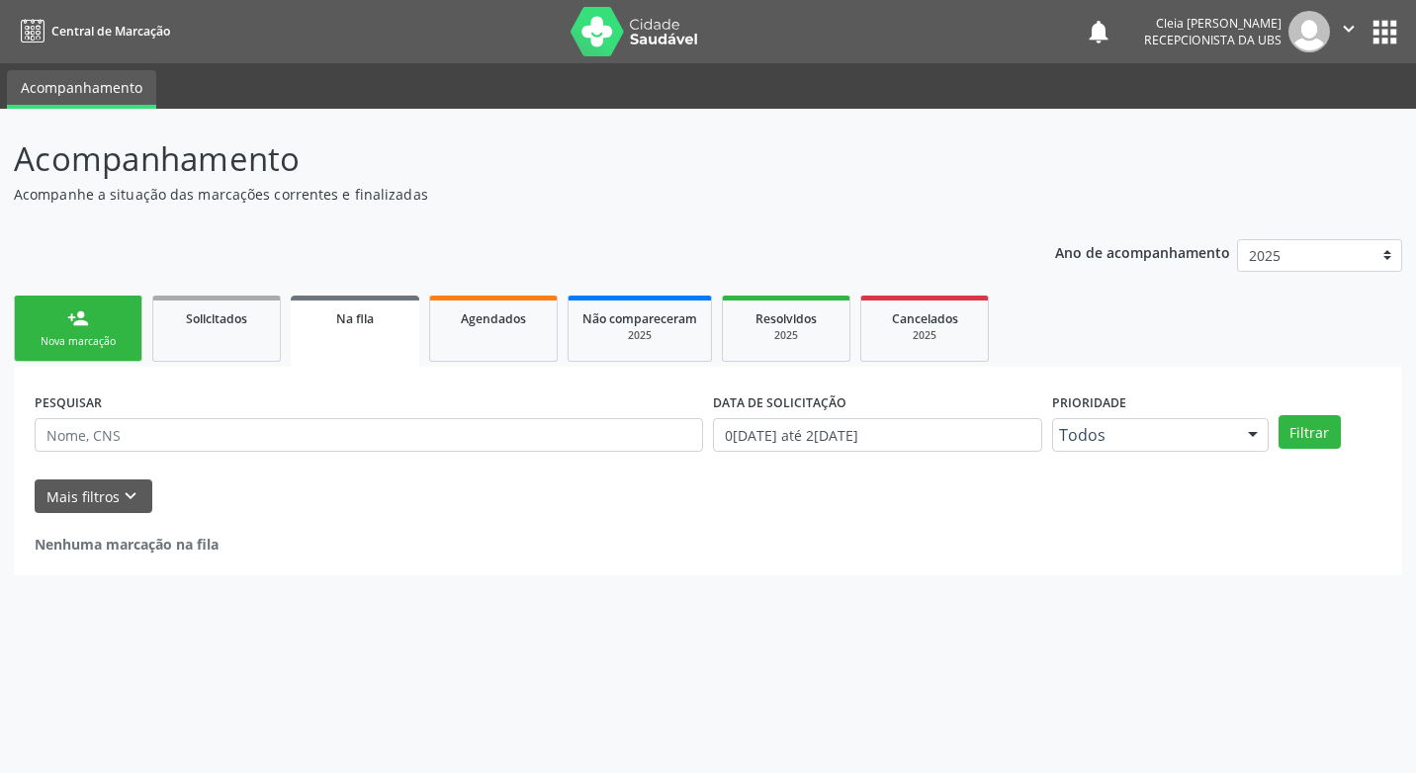
click at [68, 325] on div "person_add" at bounding box center [78, 319] width 22 height 22
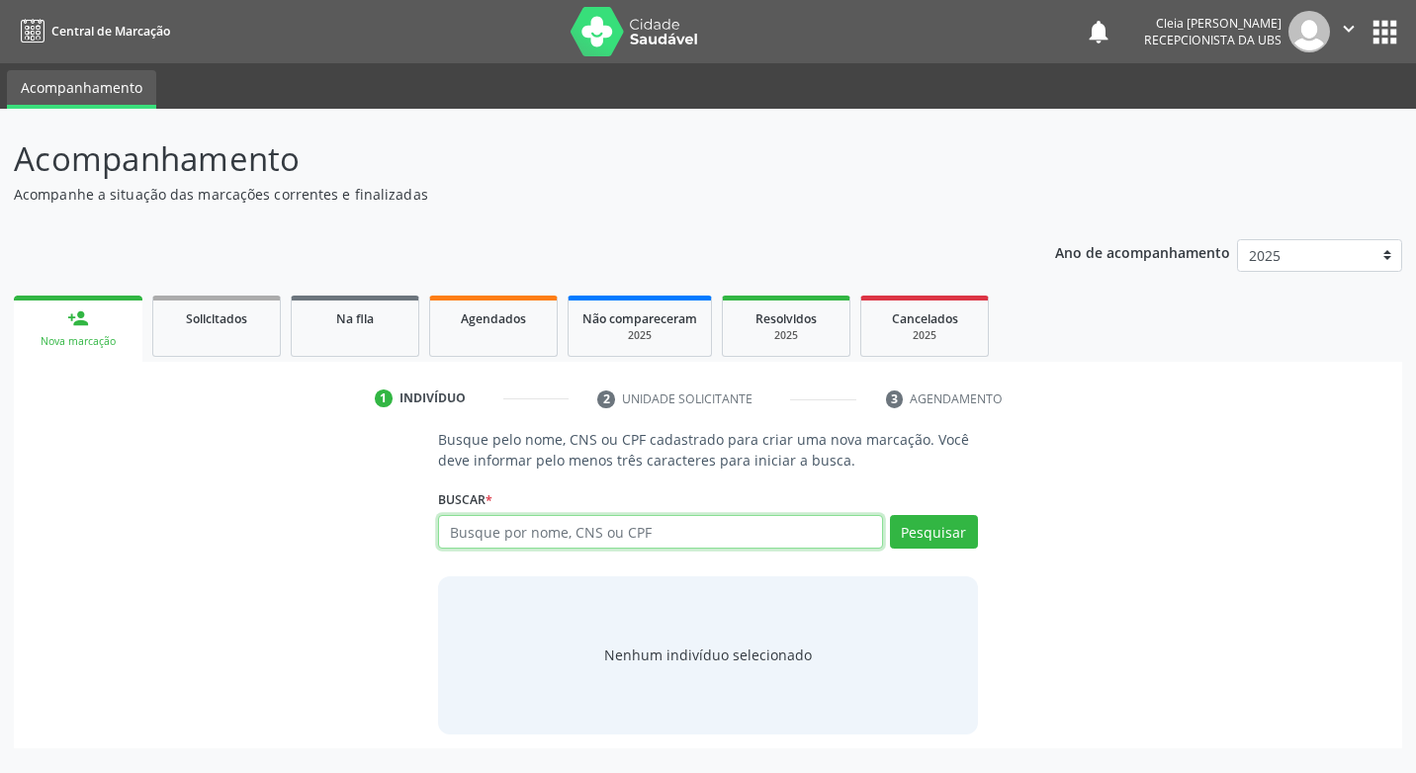
click at [815, 537] on input "text" at bounding box center [660, 532] width 444 height 34
type input "03768089428"
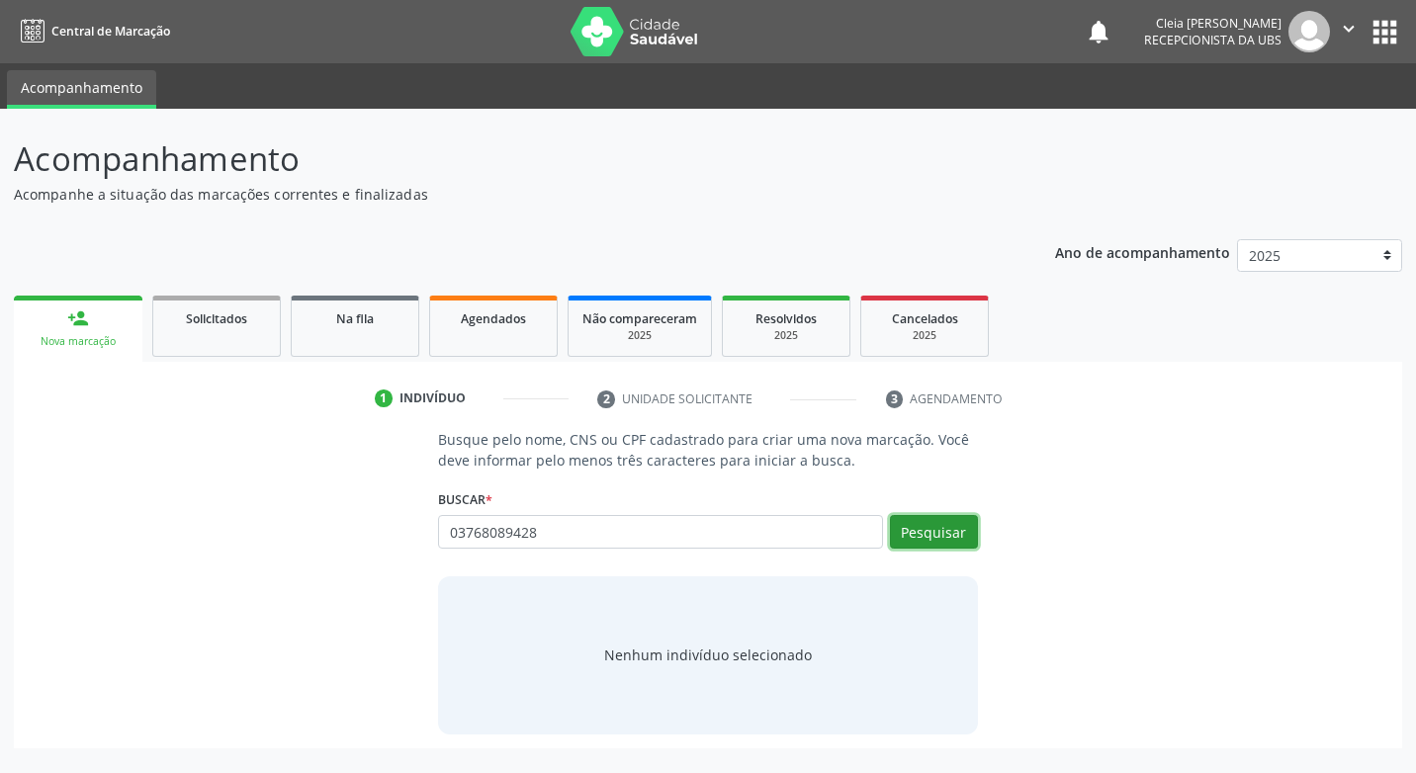
click at [958, 516] on button "Pesquisar" at bounding box center [934, 532] width 88 height 34
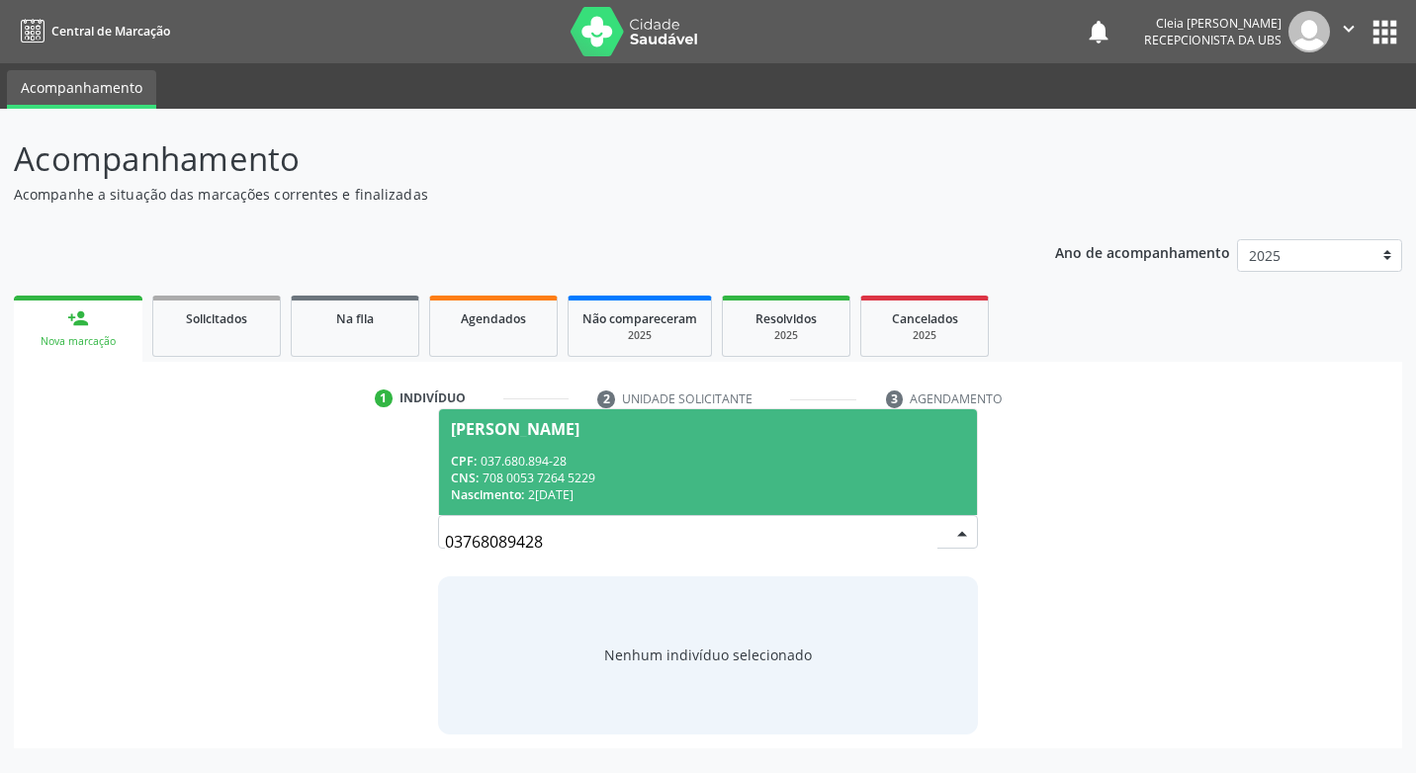
click at [826, 467] on div "CPF: 037.680.894-28" at bounding box center [707, 461] width 513 height 17
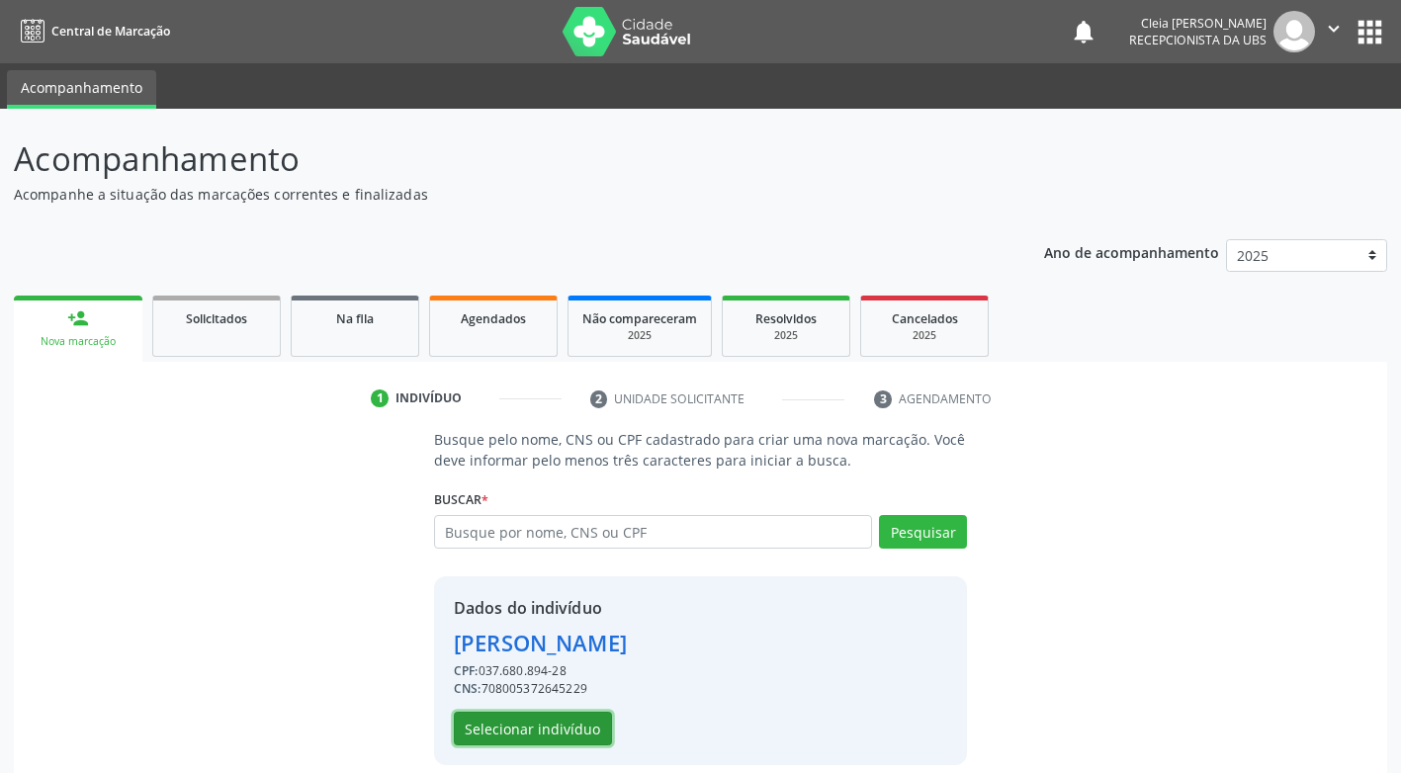
click at [492, 735] on button "Selecionar indivíduo" at bounding box center [533, 729] width 158 height 34
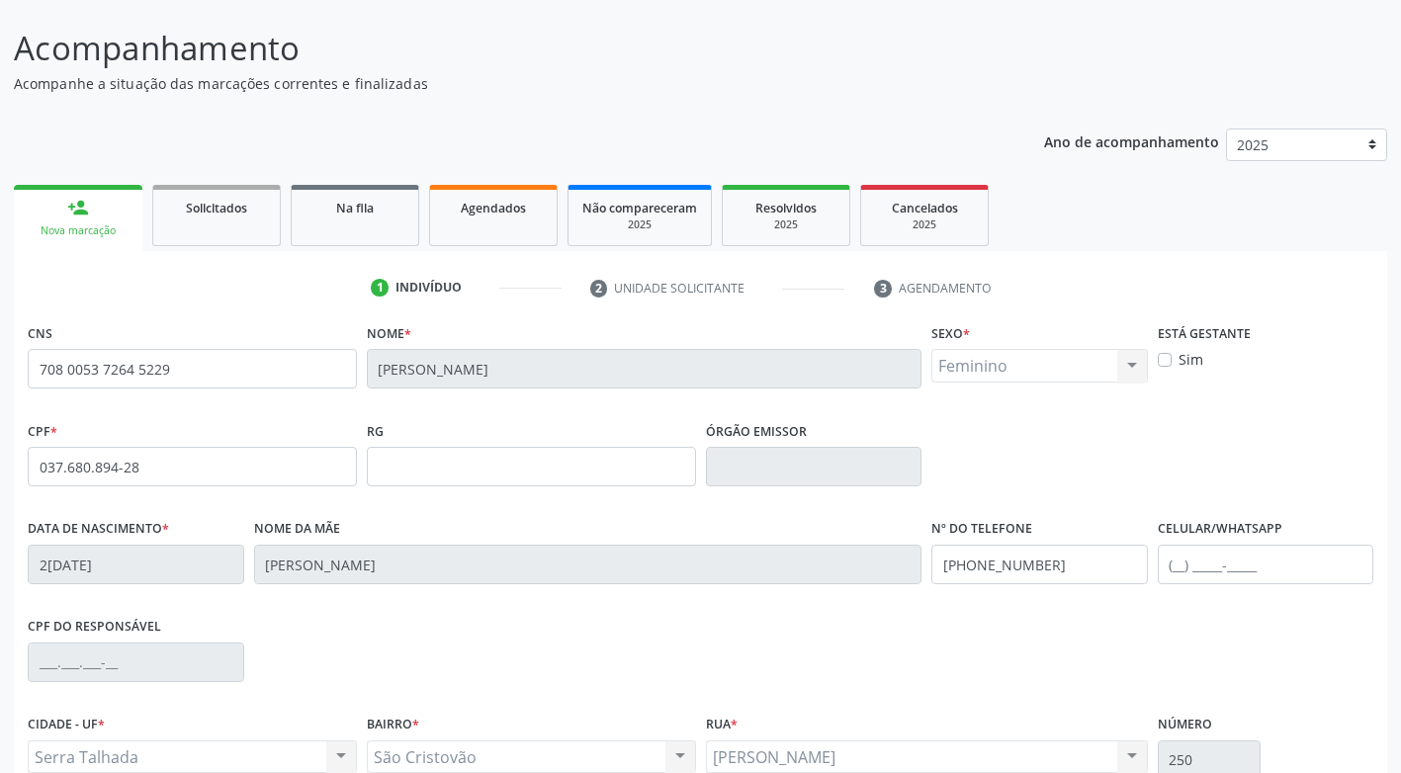
scroll to position [299, 0]
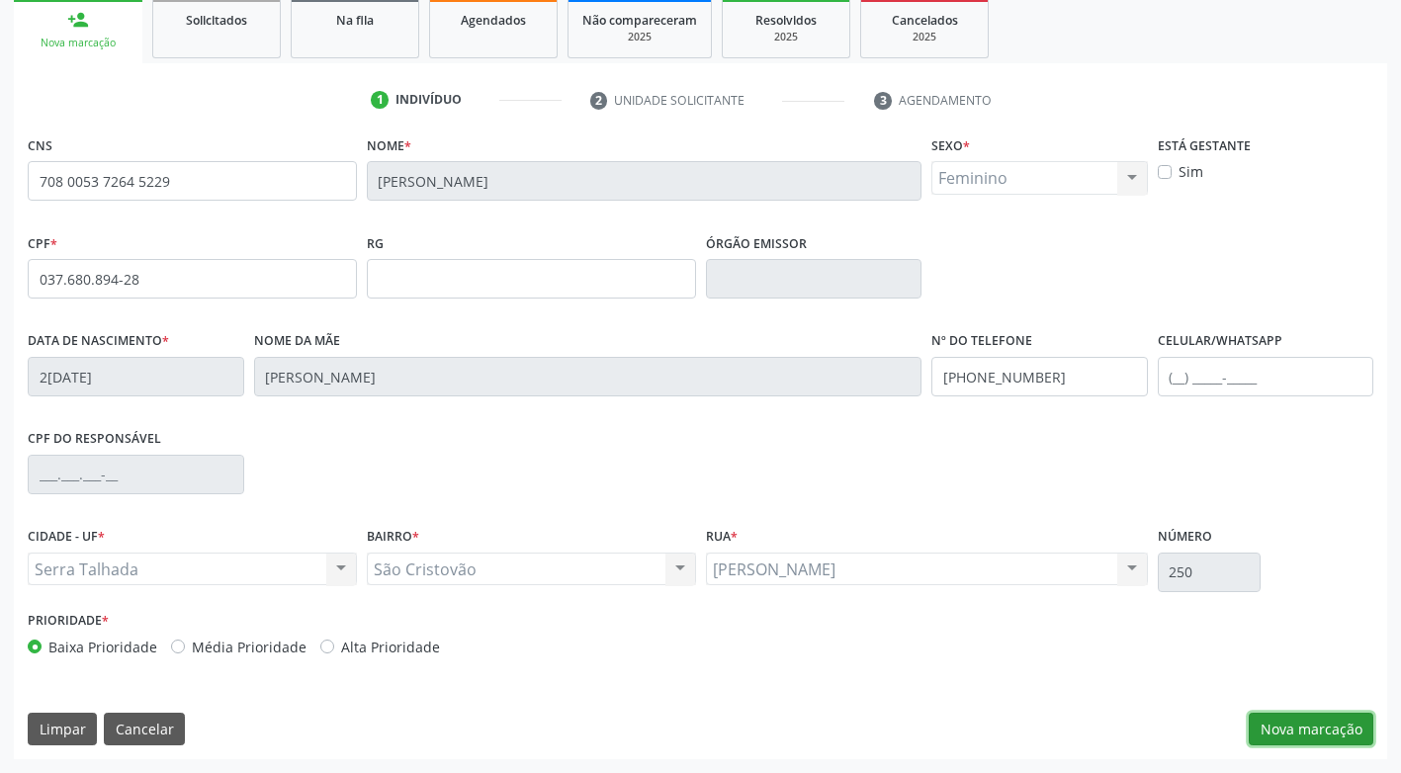
click at [1303, 725] on button "Nova marcação" at bounding box center [1311, 730] width 125 height 34
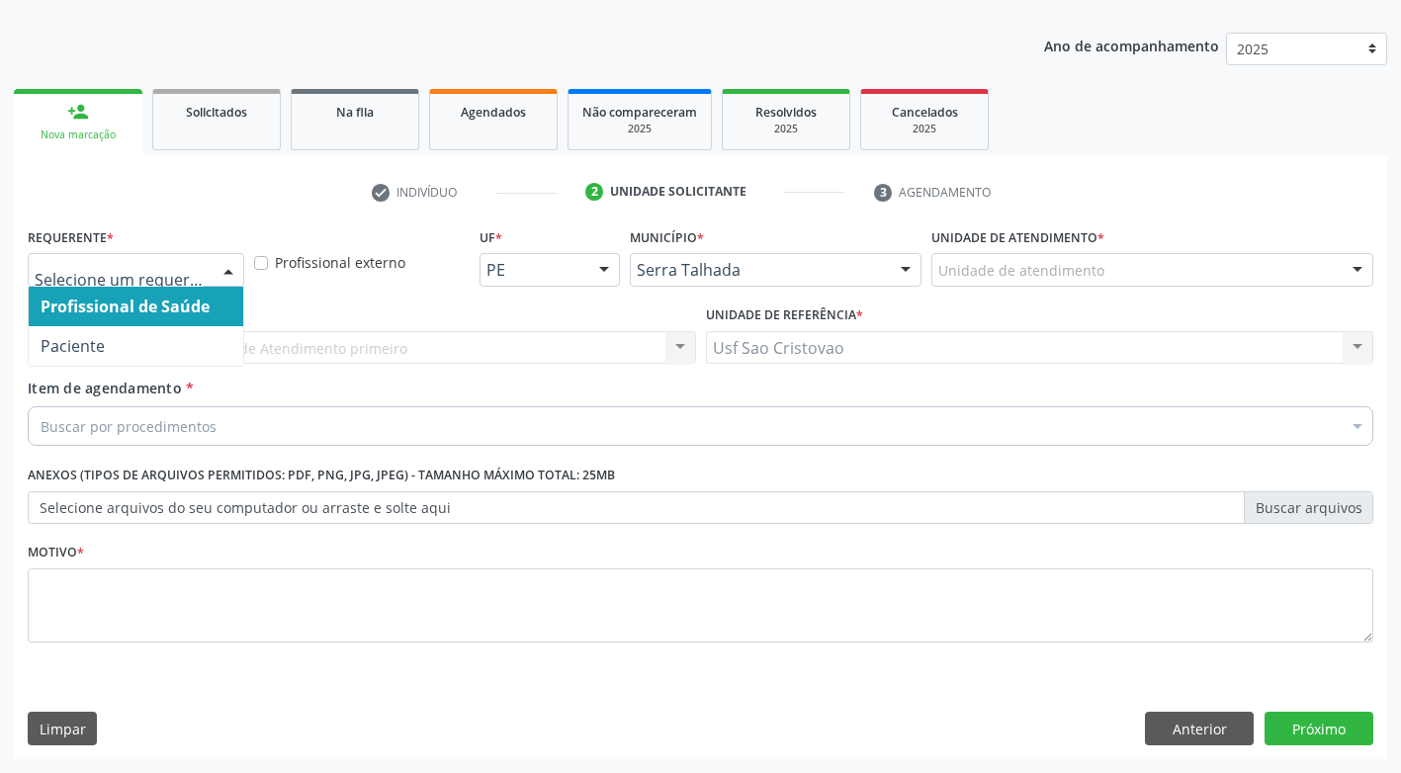
click at [227, 273] on div at bounding box center [229, 271] width 30 height 34
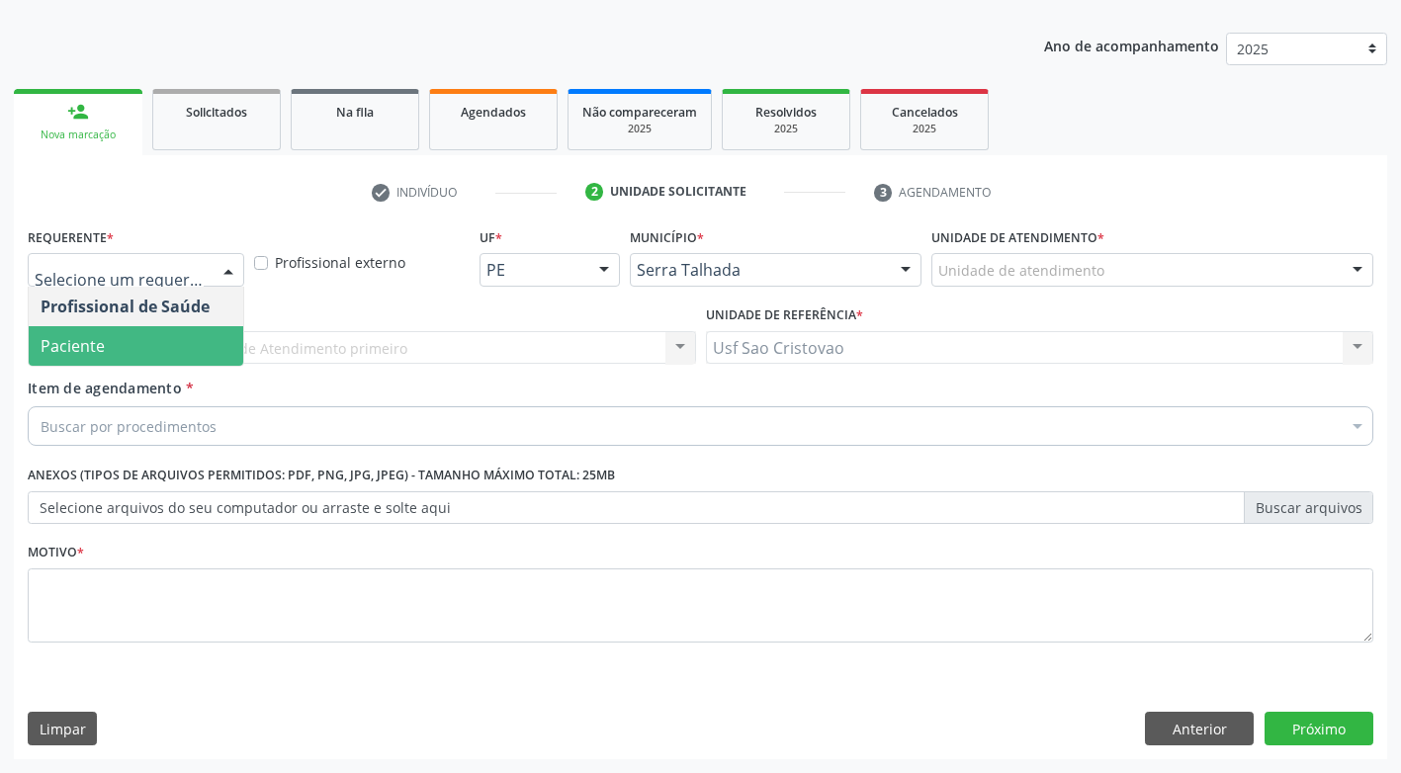
click at [229, 336] on span "Paciente" at bounding box center [136, 346] width 215 height 40
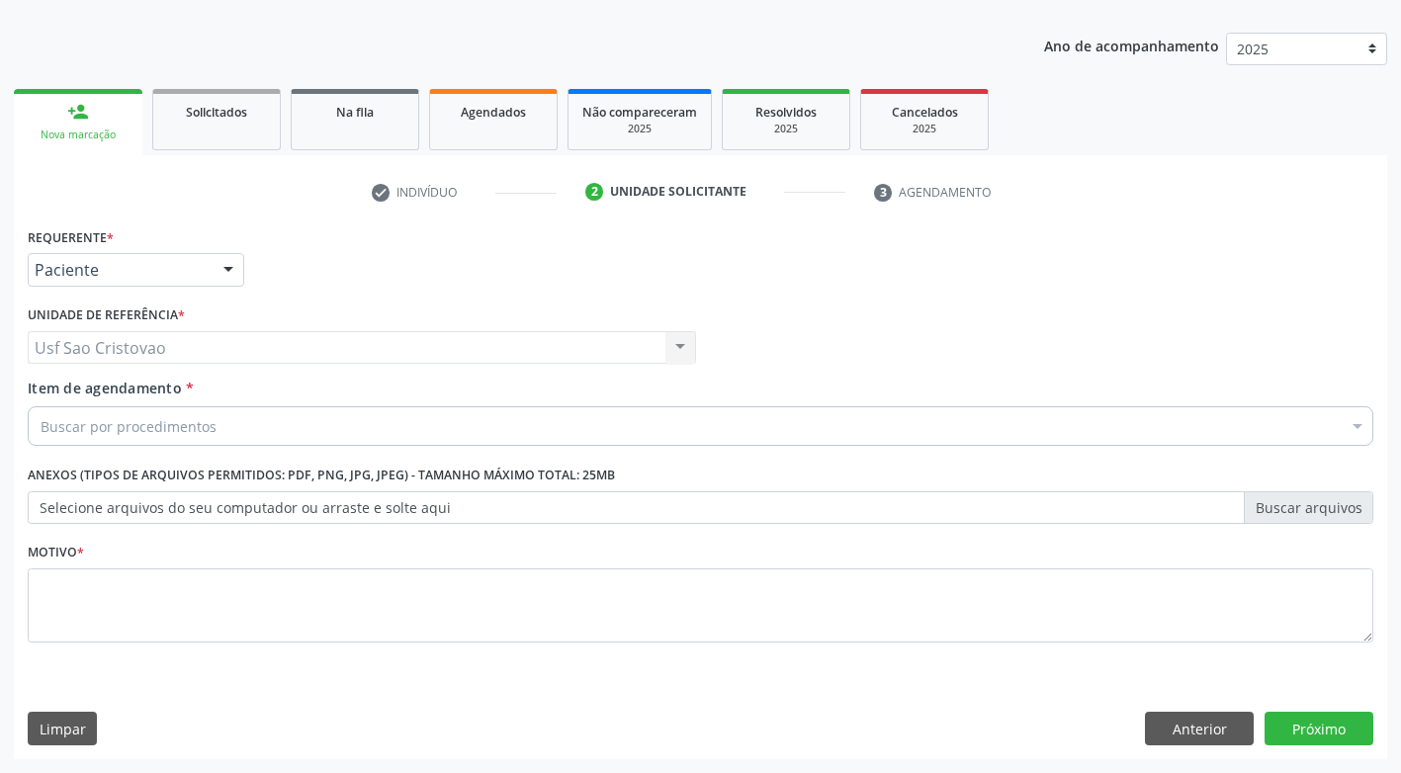
click at [230, 411] on div "Buscar por procedimentos" at bounding box center [701, 426] width 1346 height 40
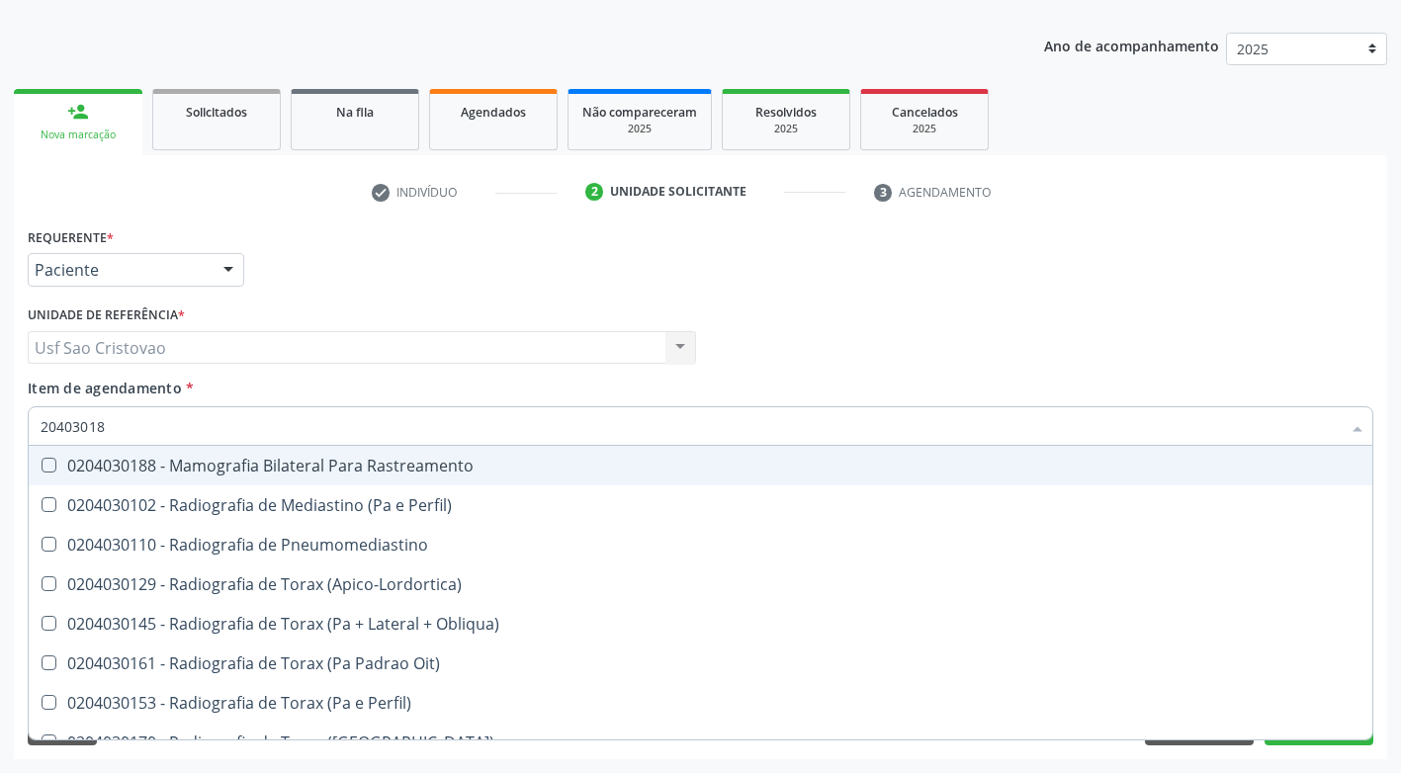
type input "204030188"
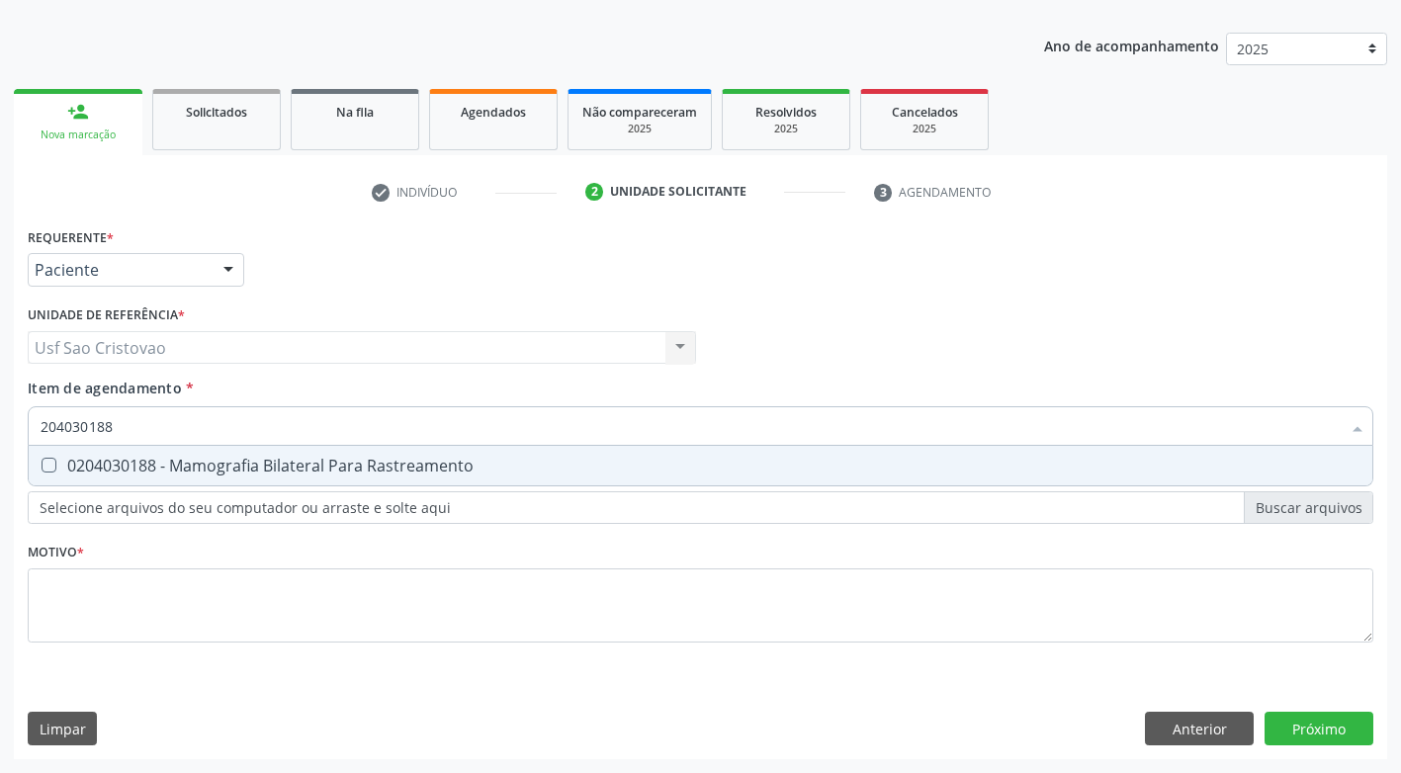
drag, startPoint x: 50, startPoint y: 460, endPoint x: 143, endPoint y: 595, distance: 164.3
click at [51, 460] on Rastreamento at bounding box center [49, 465] width 15 height 15
click at [42, 460] on Rastreamento "checkbox" at bounding box center [35, 465] width 13 height 13
checkbox Rastreamento "true"
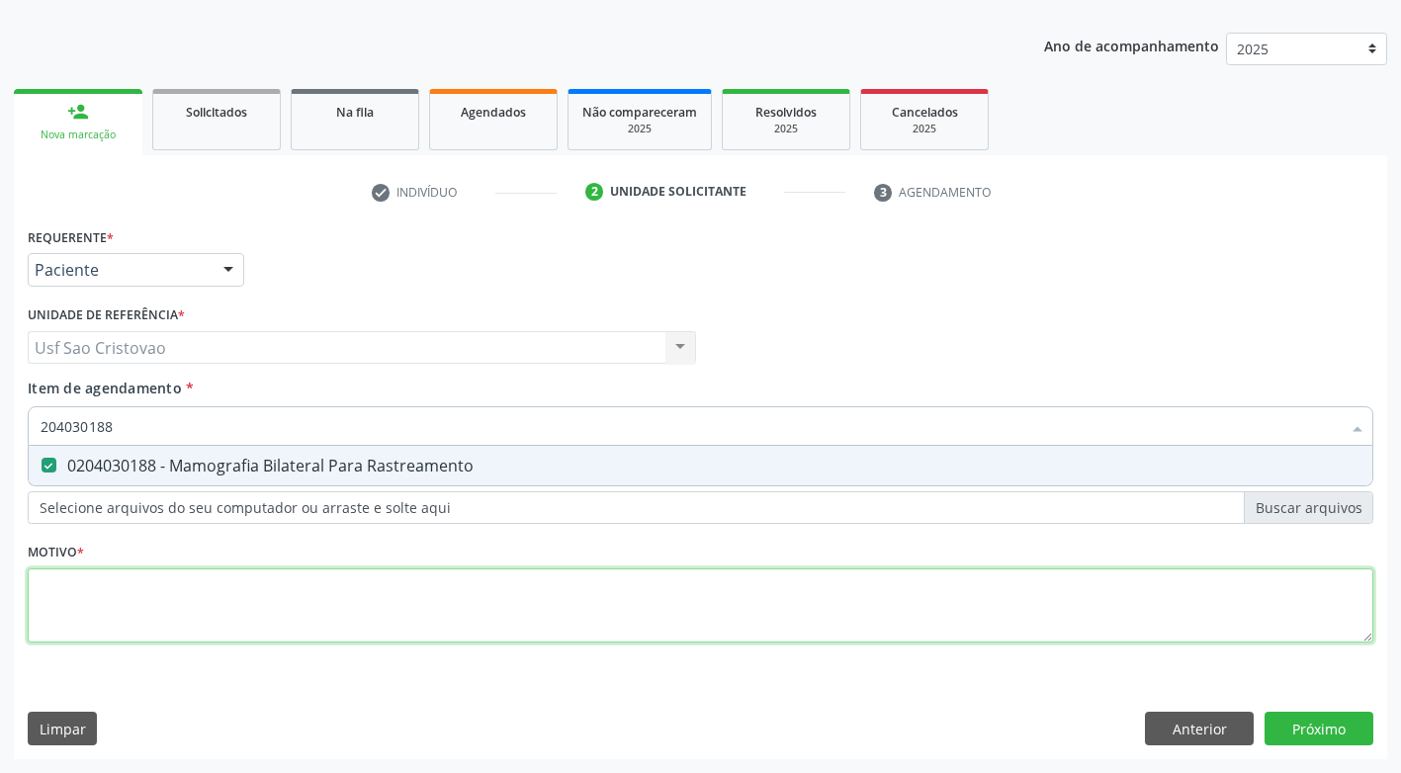
click at [150, 602] on div "Requerente * Paciente Profissional de Saúde Paciente Nenhum resultado encontrad…" at bounding box center [701, 446] width 1346 height 448
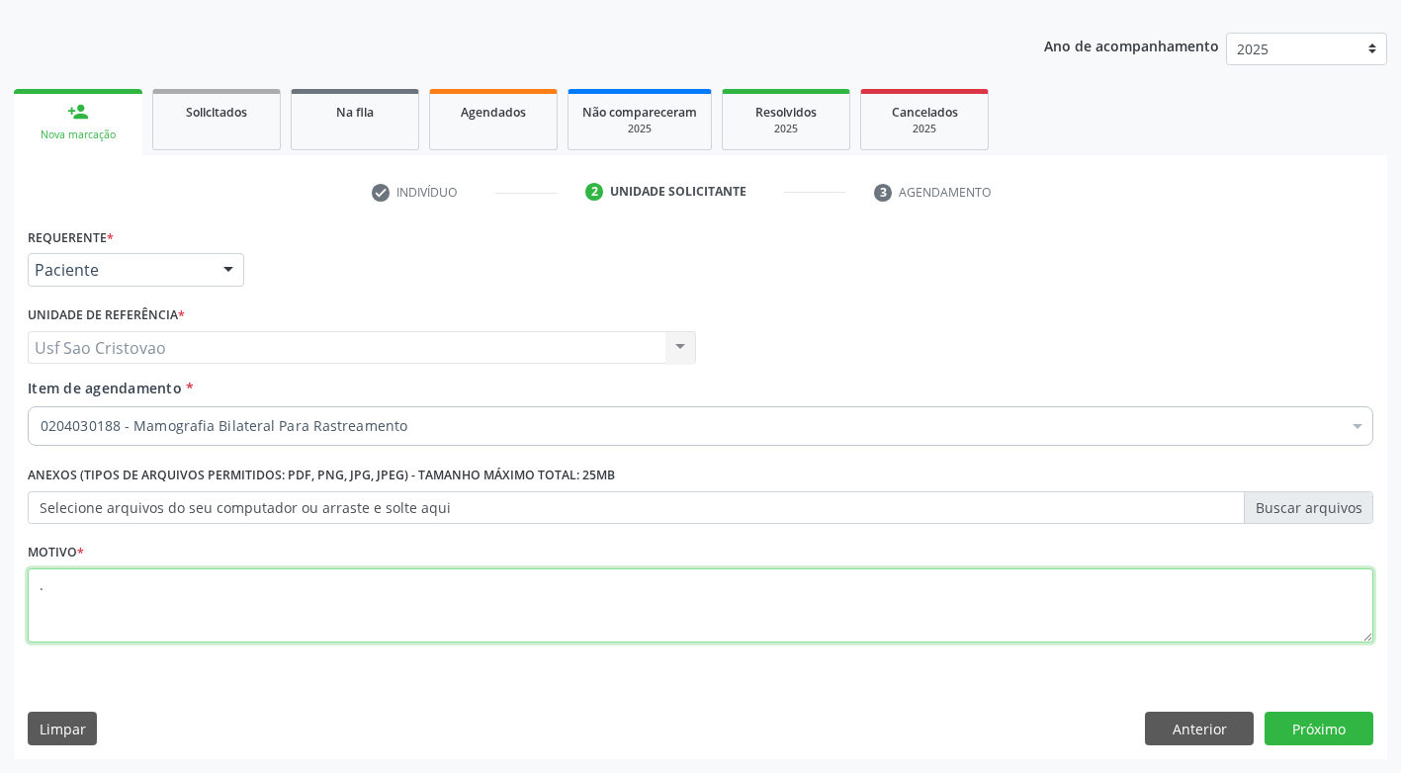
type textarea "."
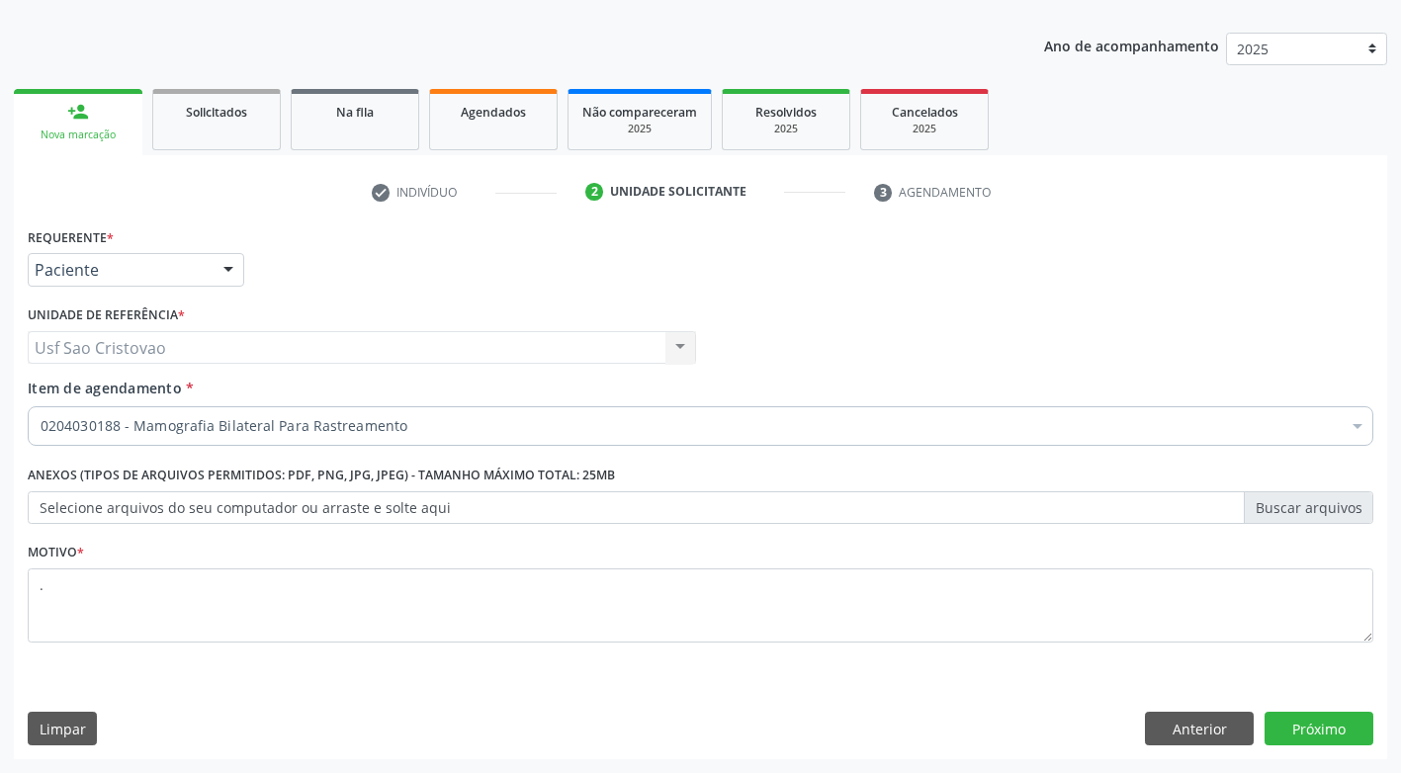
drag, startPoint x: 950, startPoint y: 744, endPoint x: 1023, endPoint y: 680, distance: 96.7
click at [964, 726] on div "Limpar Anterior Próximo" at bounding box center [701, 729] width 1346 height 34
click at [1360, 725] on button "Próximo" at bounding box center [1319, 729] width 109 height 34
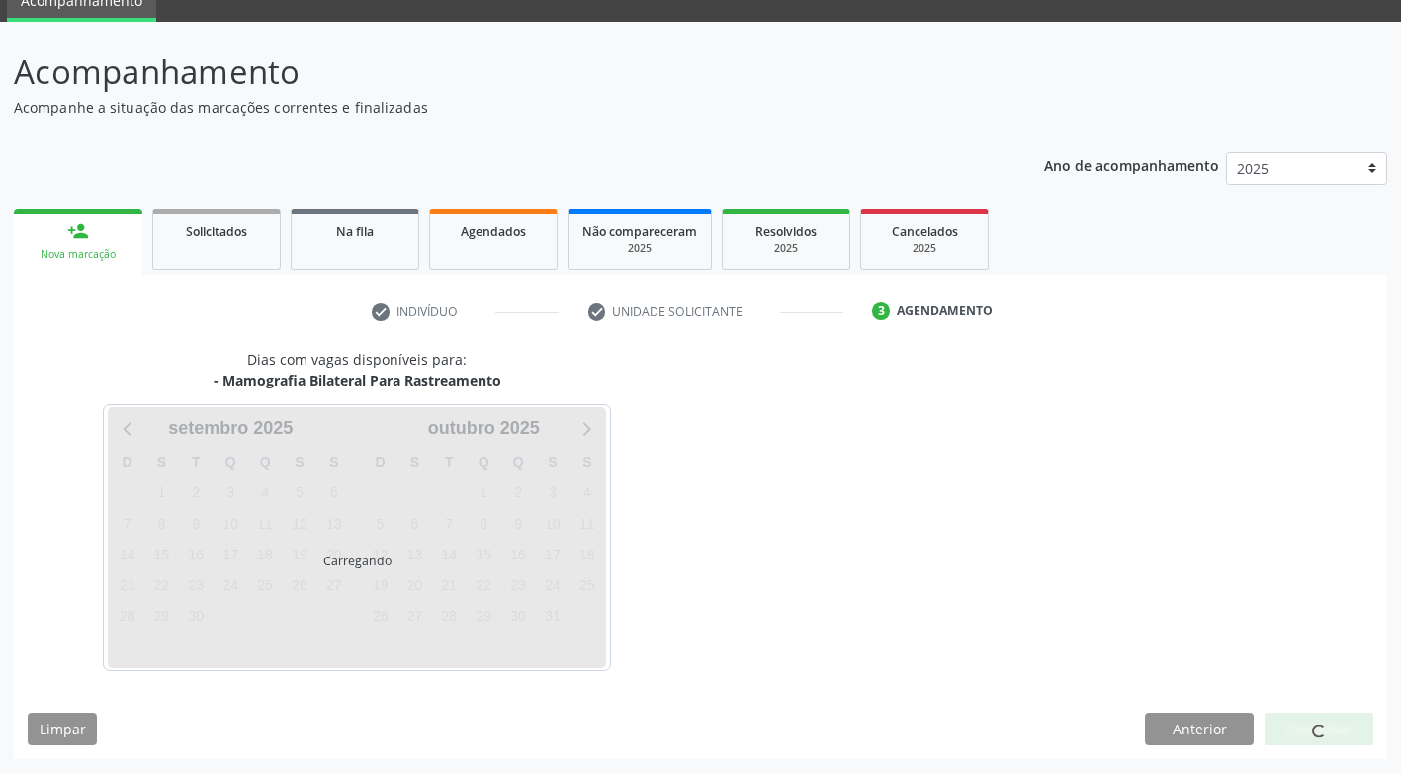
scroll to position [87, 0]
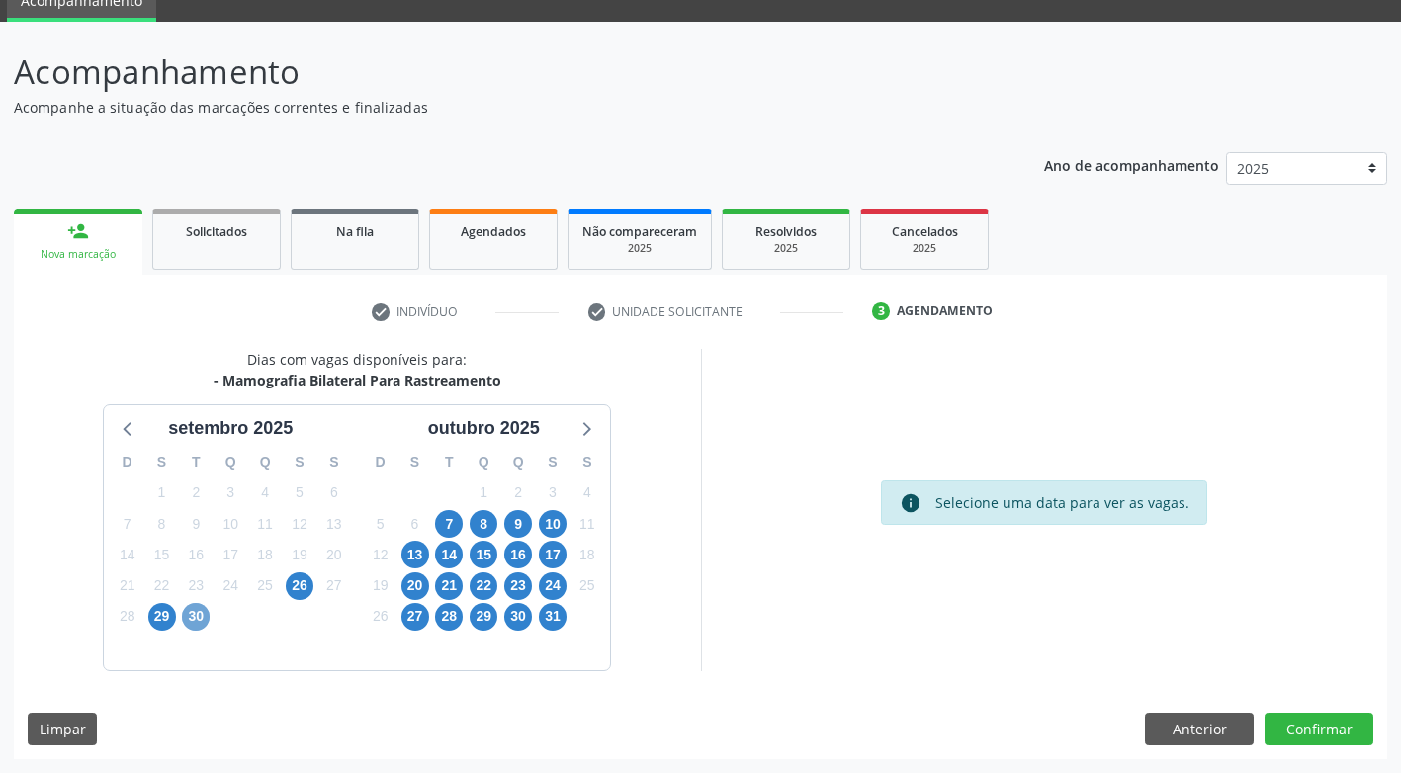
click at [202, 621] on span "30" at bounding box center [196, 617] width 28 height 28
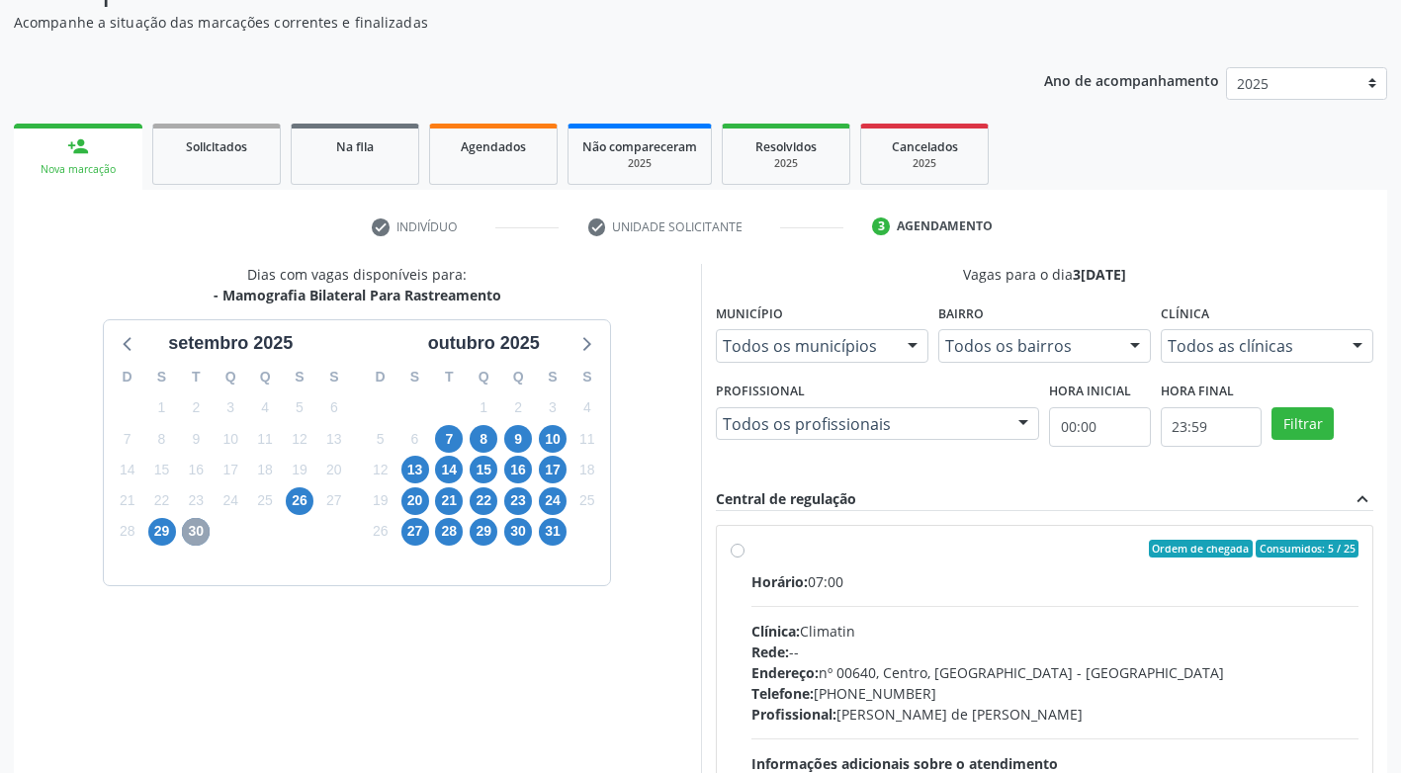
scroll to position [373, 0]
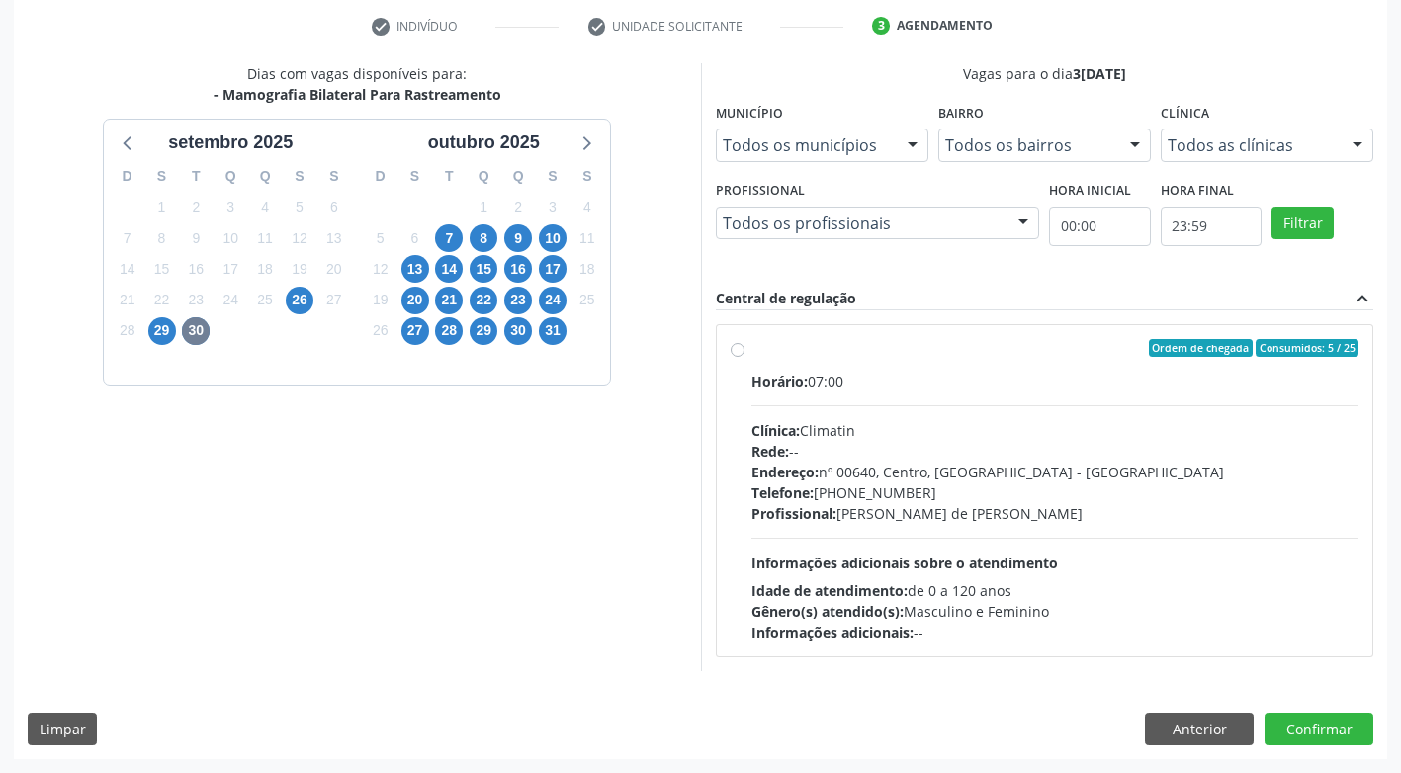
click at [752, 348] on label "Ordem de chegada Consumidos: 5 / 25 Horário: 07:00 Clínica: Climatin Rede: -- E…" at bounding box center [1056, 491] width 608 height 304
click at [737, 348] on input "Ordem de chegada Consumidos: 5 / 25 Horário: 07:00 Clínica: Climatin Rede: -- E…" at bounding box center [738, 348] width 14 height 18
radio input "true"
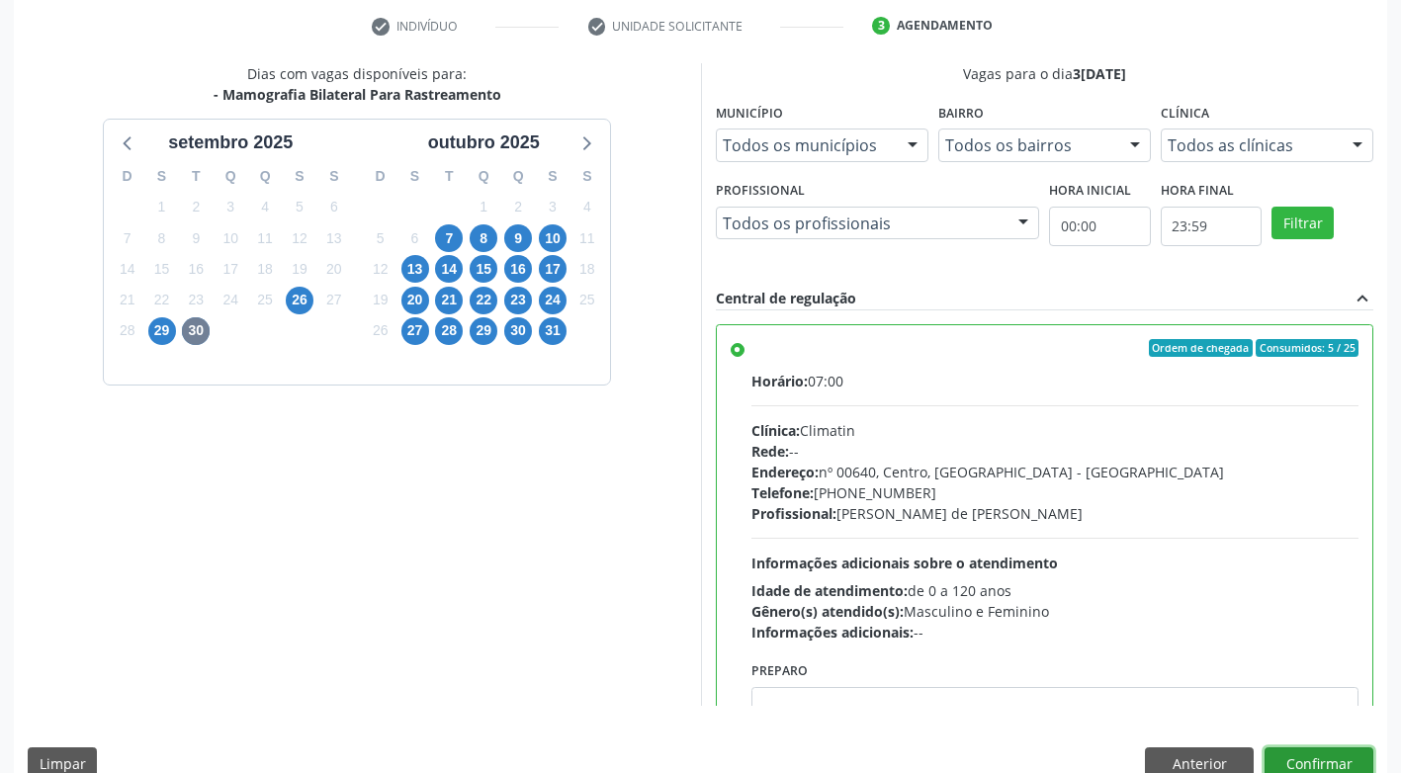
click at [1330, 756] on button "Confirmar" at bounding box center [1319, 765] width 109 height 34
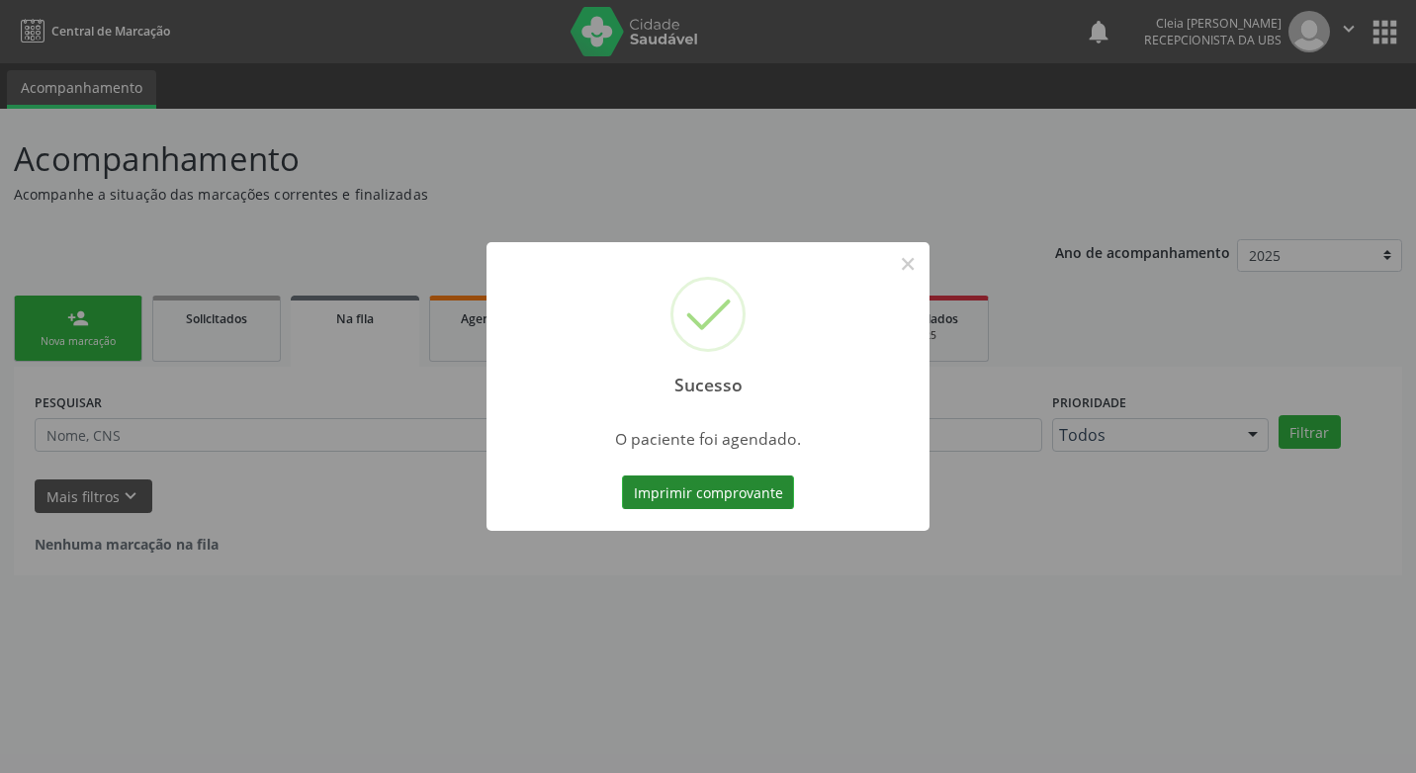
click at [692, 488] on button "Imprimir comprovante" at bounding box center [708, 493] width 172 height 34
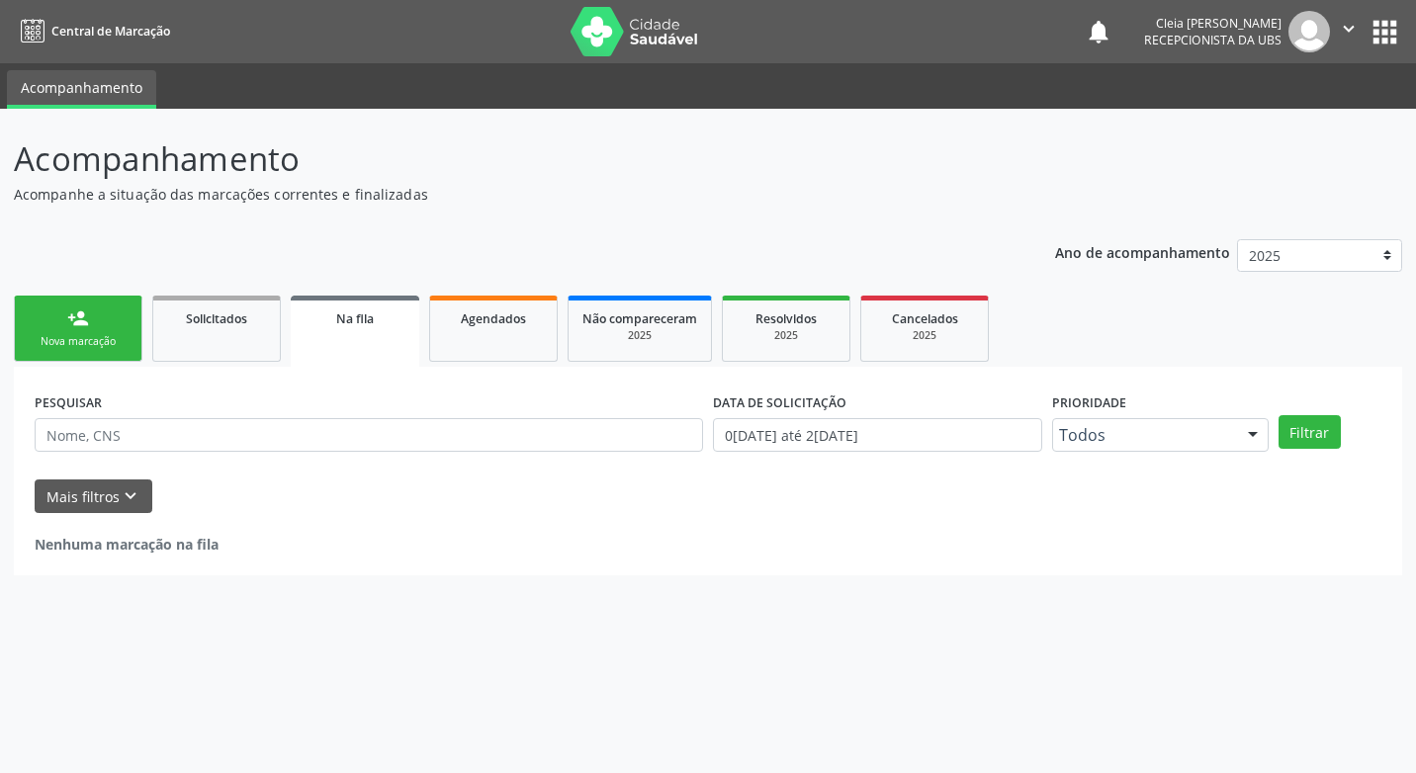
click at [62, 325] on link "person_add Nova marcação" at bounding box center [78, 329] width 129 height 66
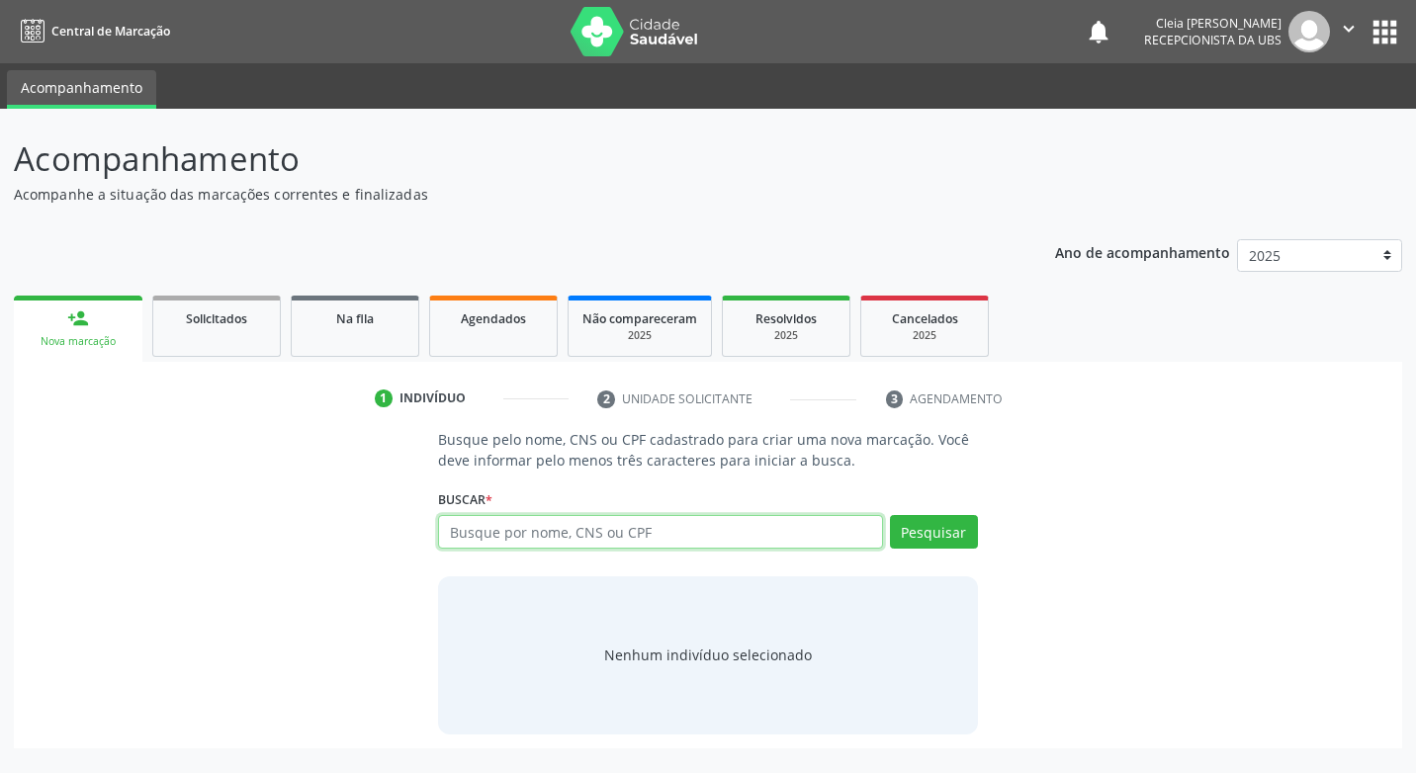
click at [726, 529] on input "text" at bounding box center [660, 532] width 444 height 34
type input "704007843504661"
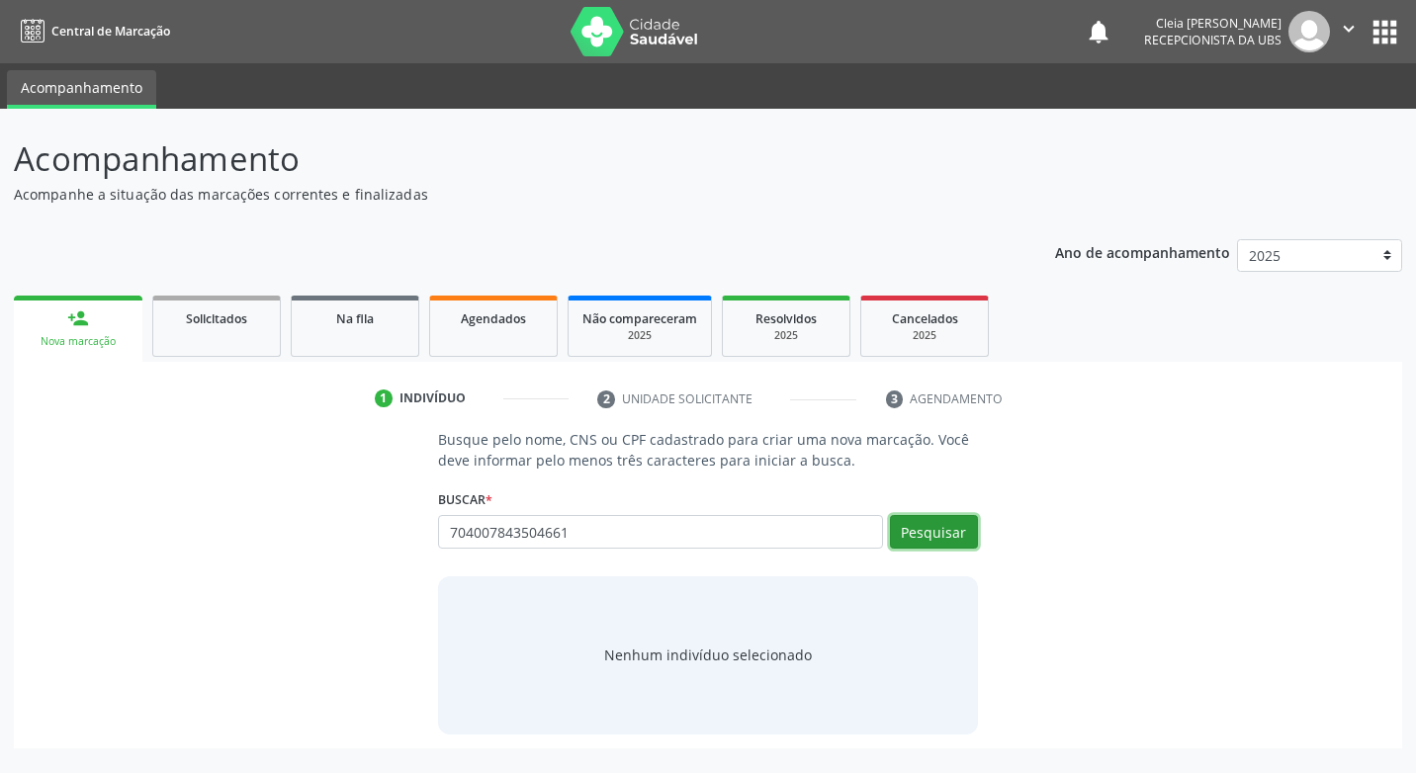
click at [969, 537] on button "Pesquisar" at bounding box center [934, 532] width 88 height 34
type input "704007843504661"
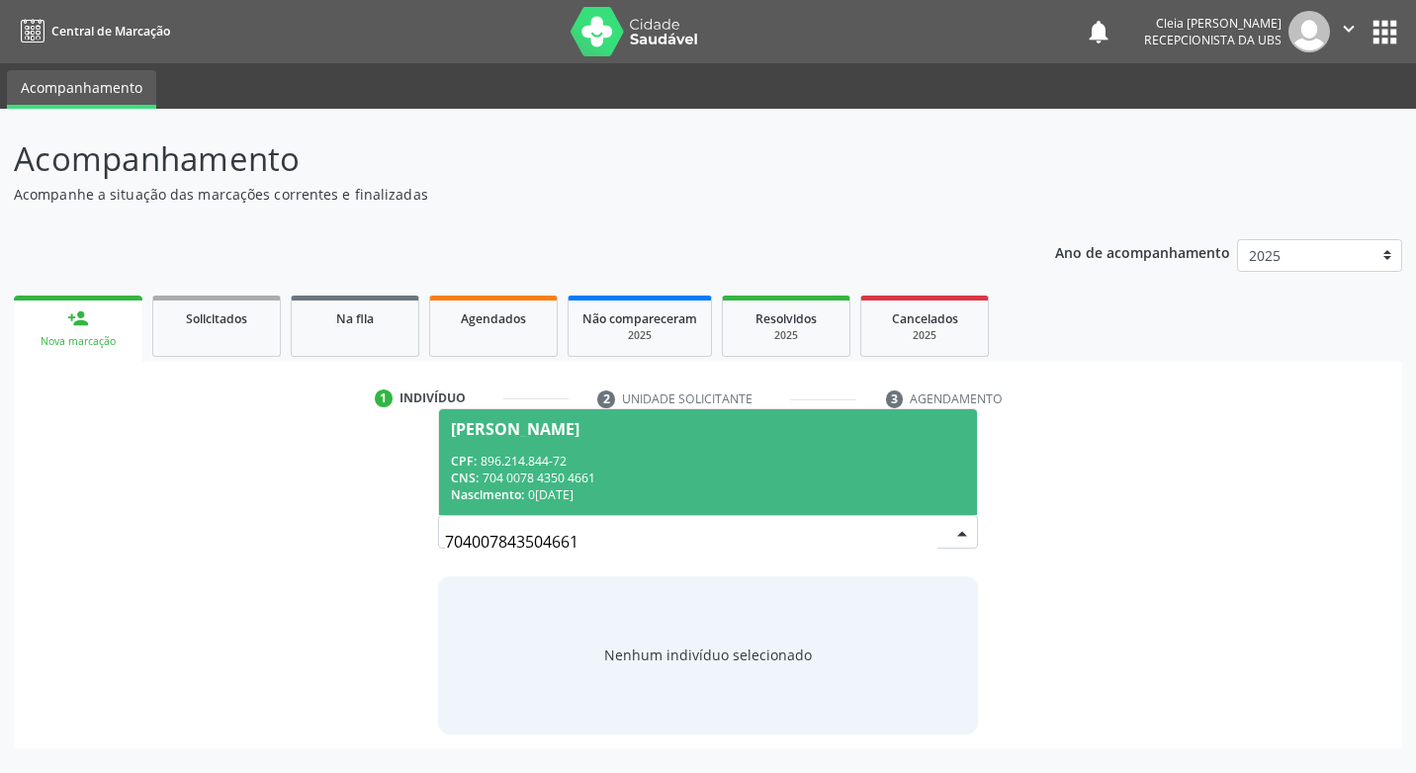
click at [745, 478] on div "CNS: 704 0078 4350 4661" at bounding box center [707, 478] width 513 height 17
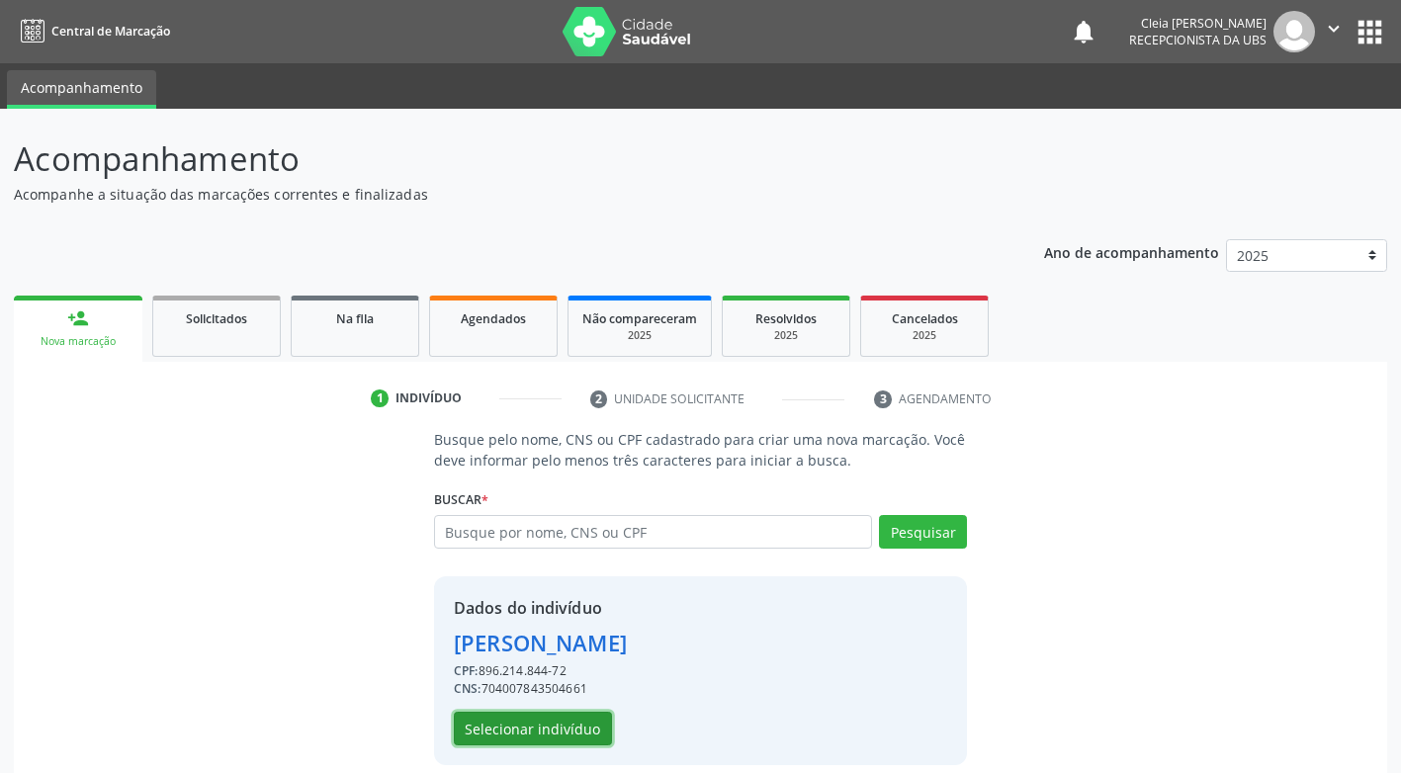
click at [582, 742] on button "Selecionar indivíduo" at bounding box center [533, 729] width 158 height 34
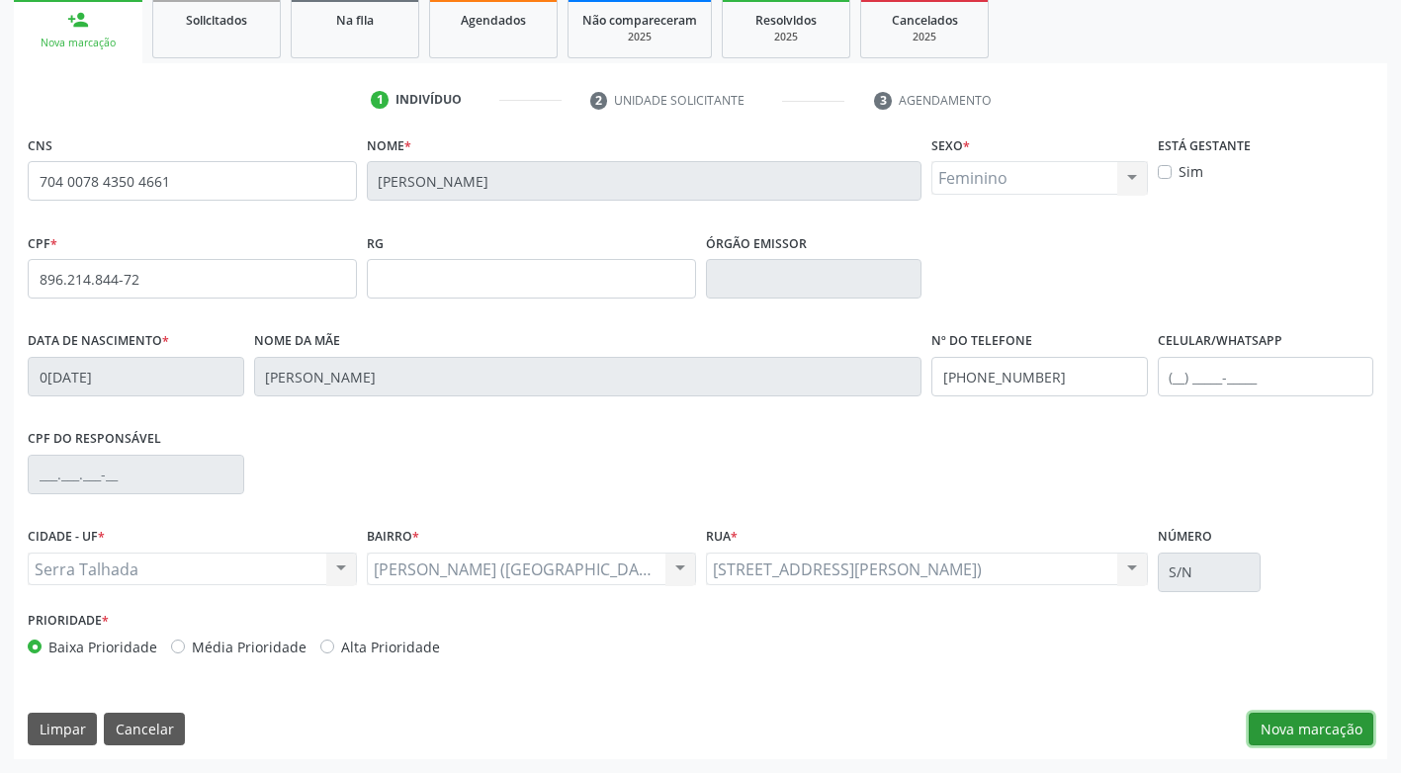
click at [1300, 727] on button "Nova marcação" at bounding box center [1311, 730] width 125 height 34
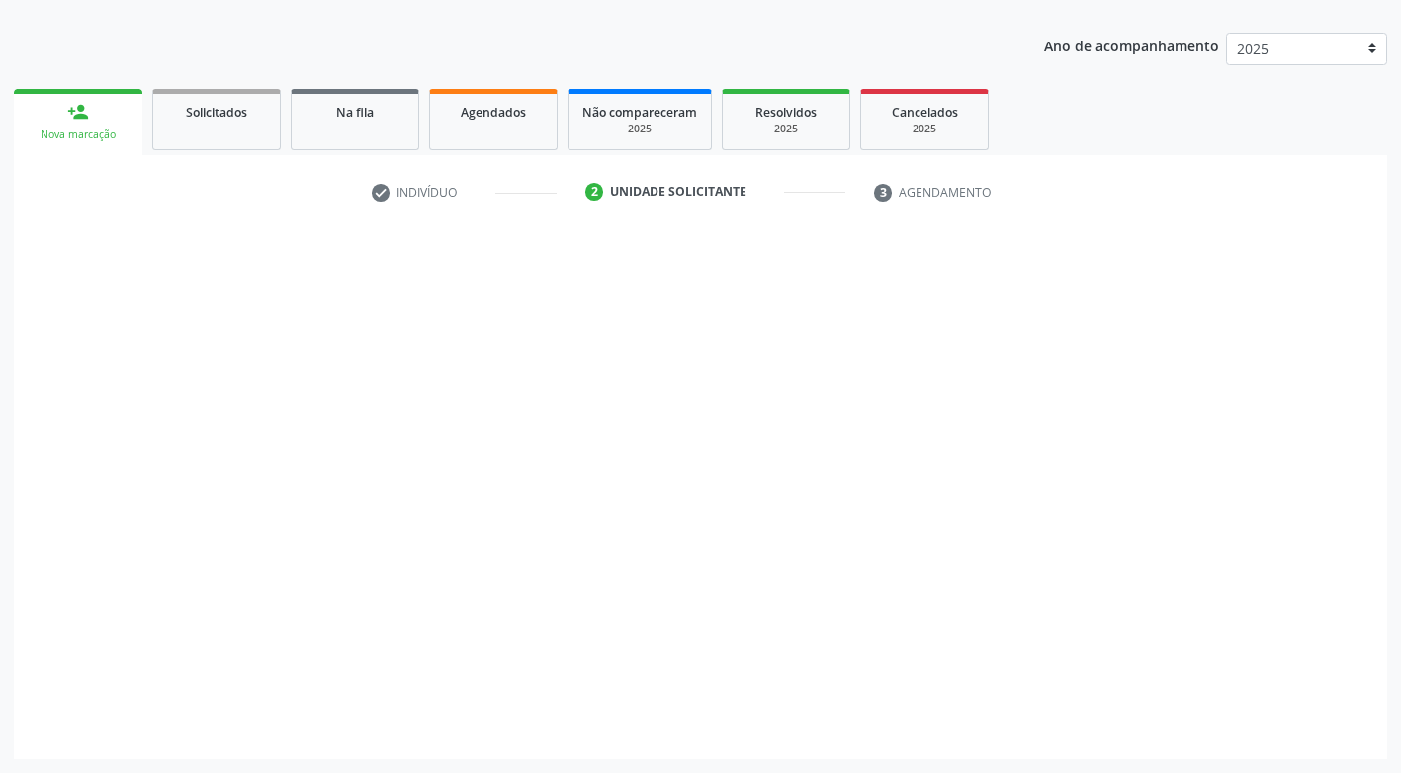
scroll to position [207, 0]
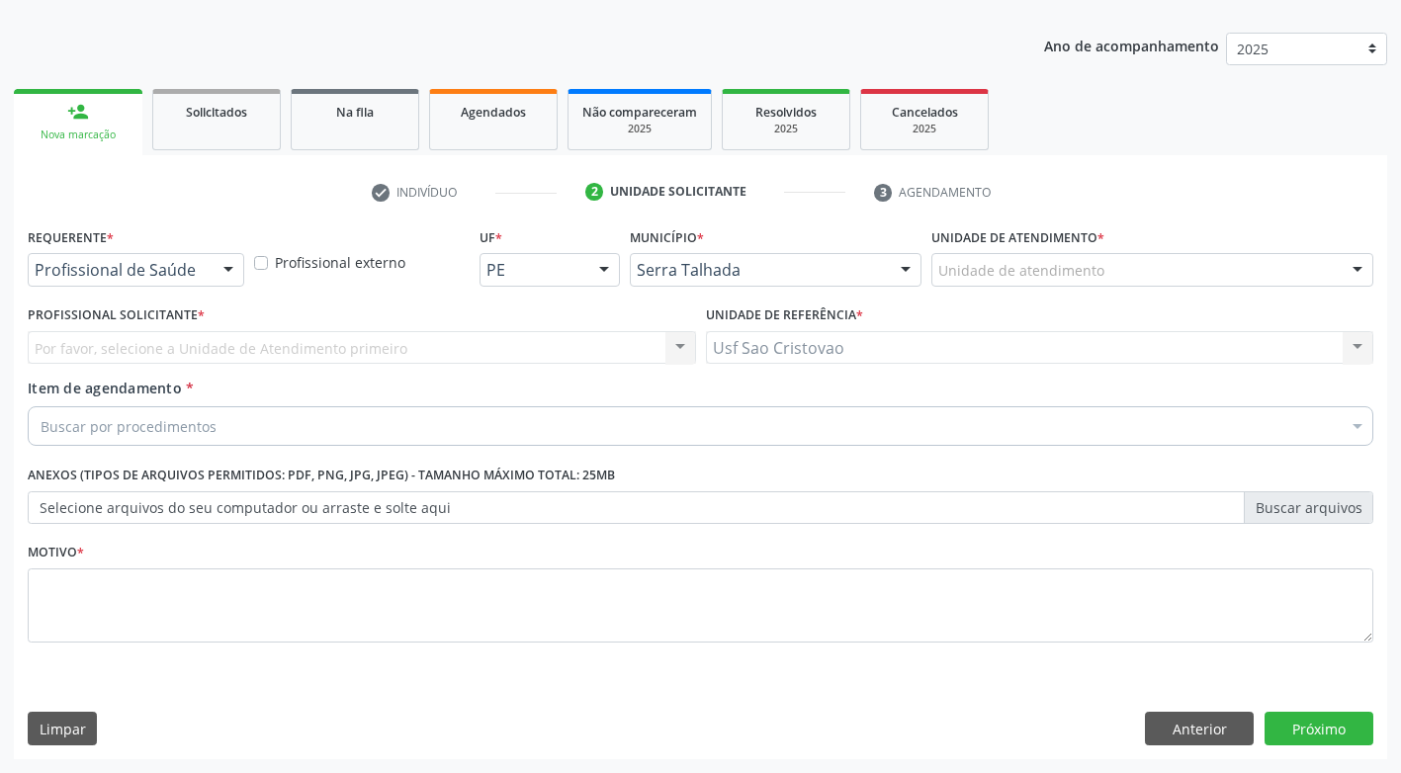
click at [226, 281] on div at bounding box center [229, 271] width 30 height 34
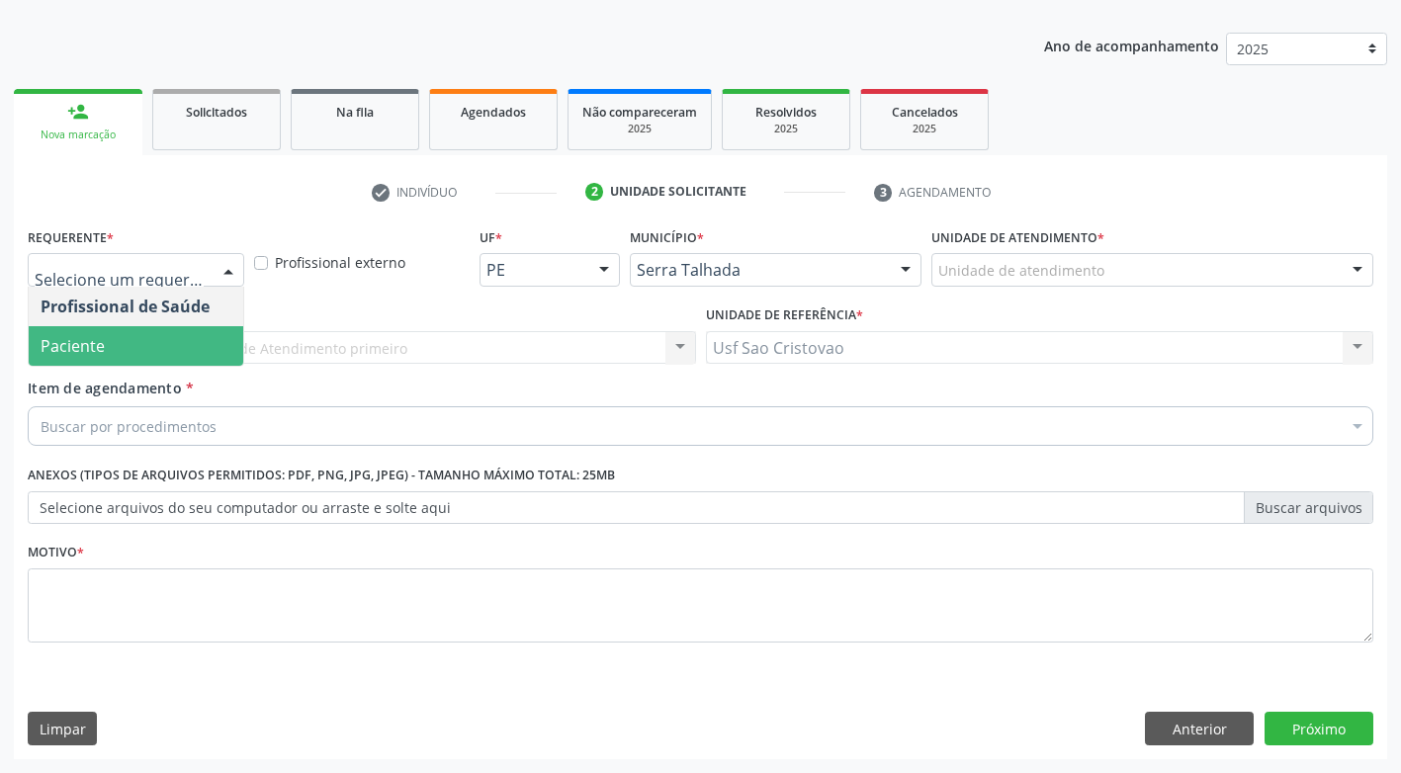
click at [225, 343] on span "Paciente" at bounding box center [136, 346] width 215 height 40
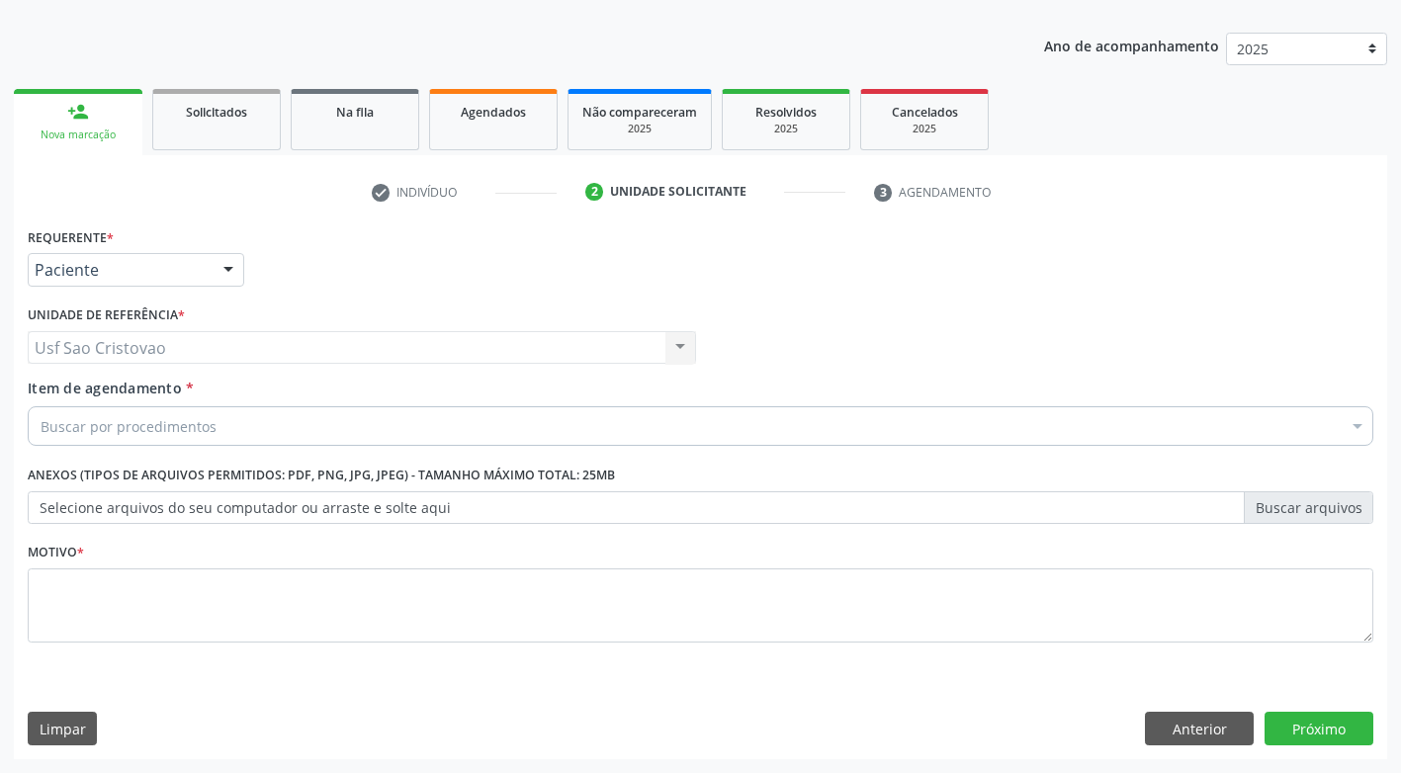
click at [255, 434] on div "Buscar por procedimentos" at bounding box center [701, 426] width 1346 height 40
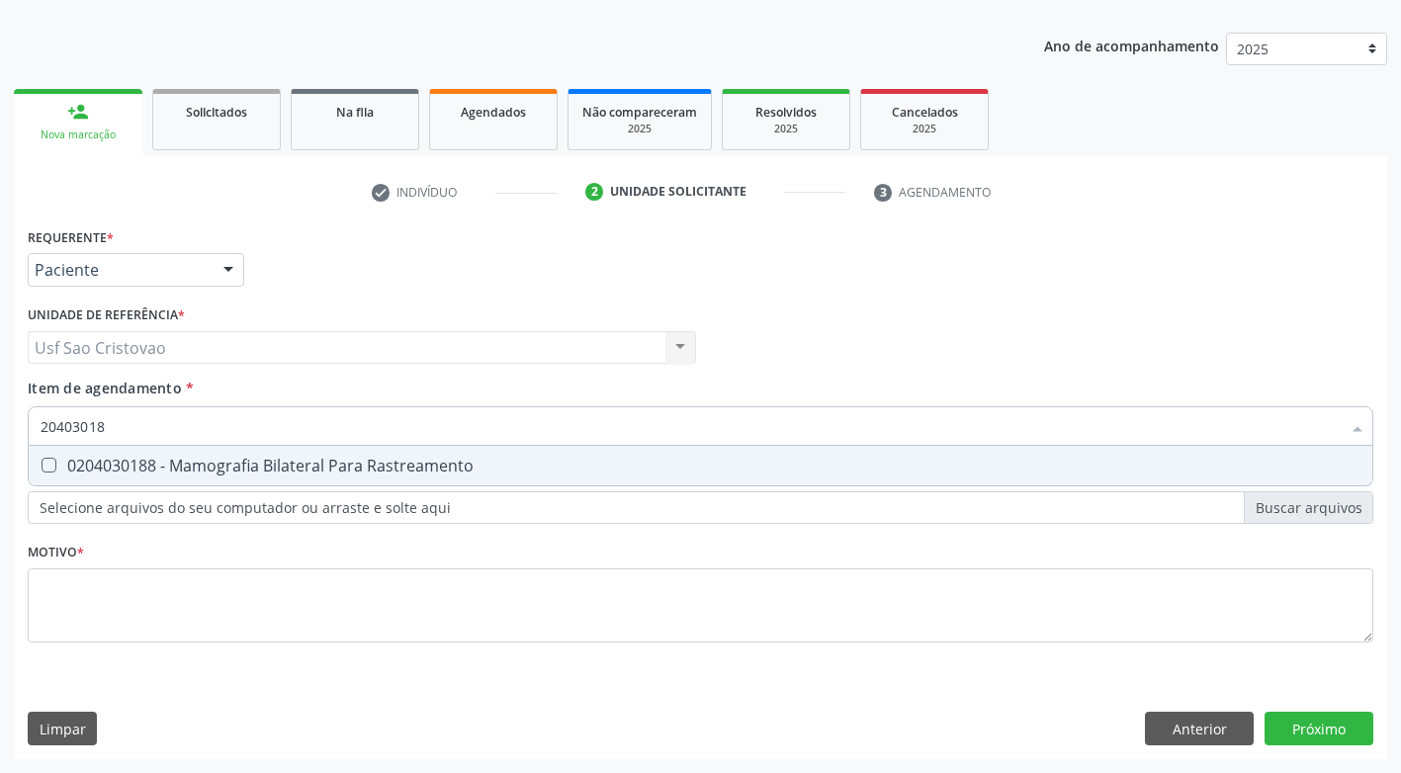
type input "204030188"
click at [56, 470] on div "0204030188 - Mamografia Bilateral Para Rastreamento" at bounding box center [701, 466] width 1320 height 16
checkbox Rastreamento "true"
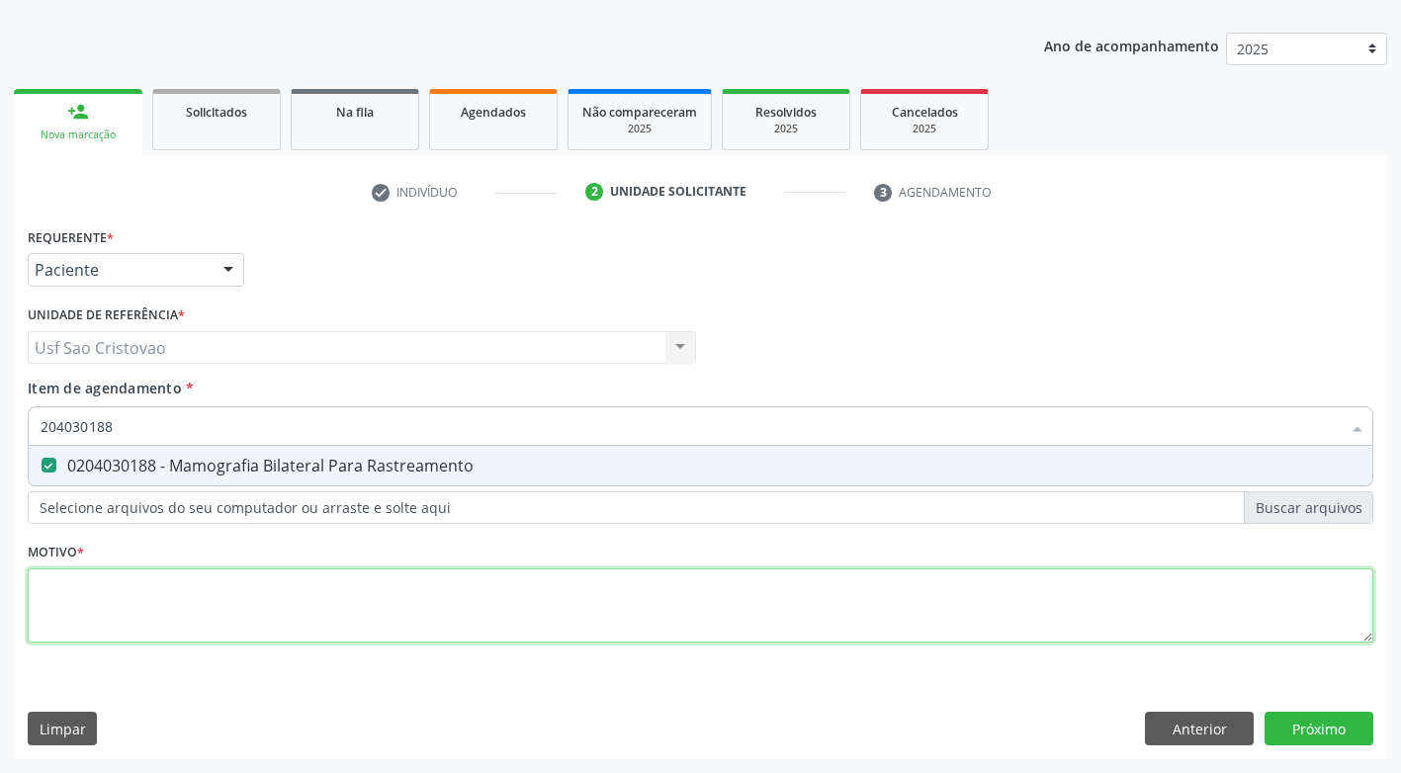
click at [173, 605] on div "Requerente * Paciente Profissional de Saúde Paciente Nenhum resultado encontrad…" at bounding box center [701, 446] width 1346 height 448
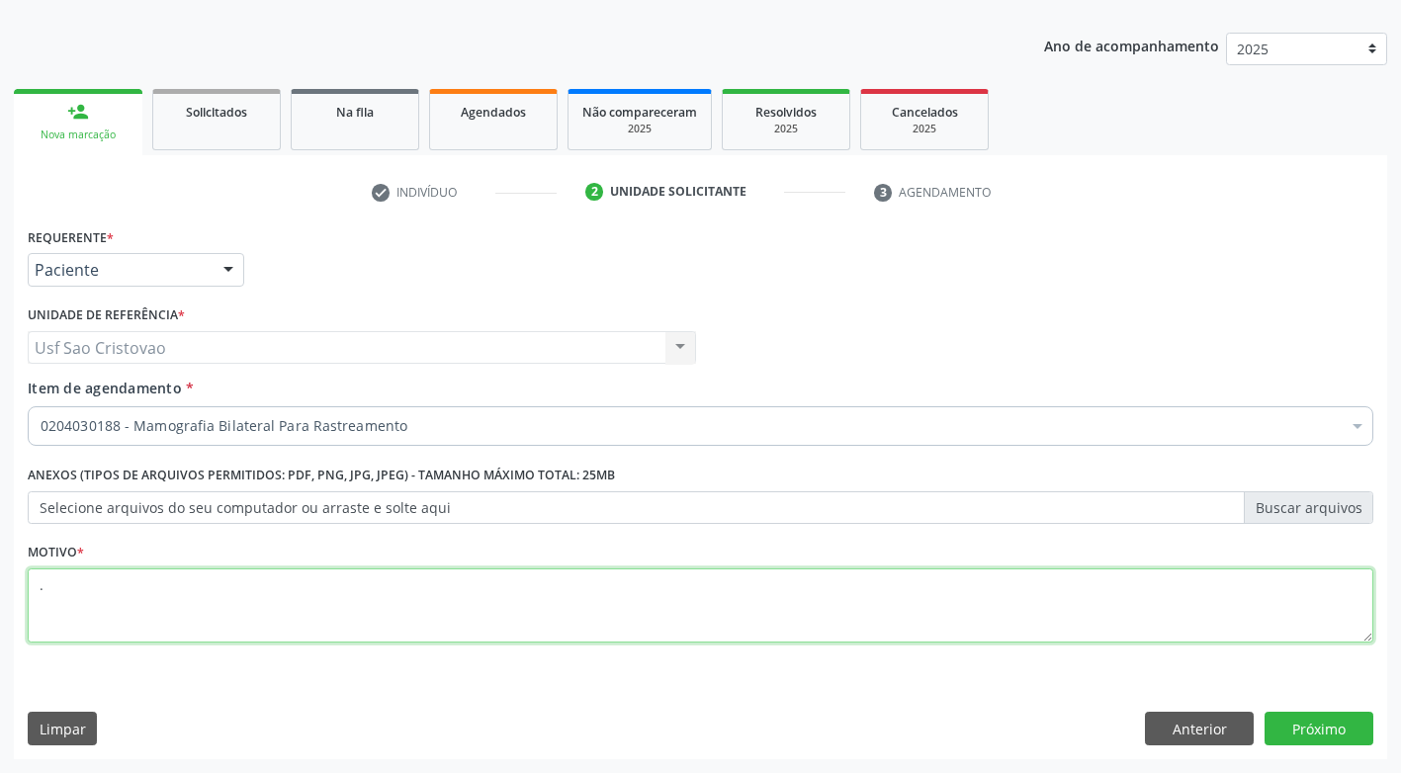
type textarea "."
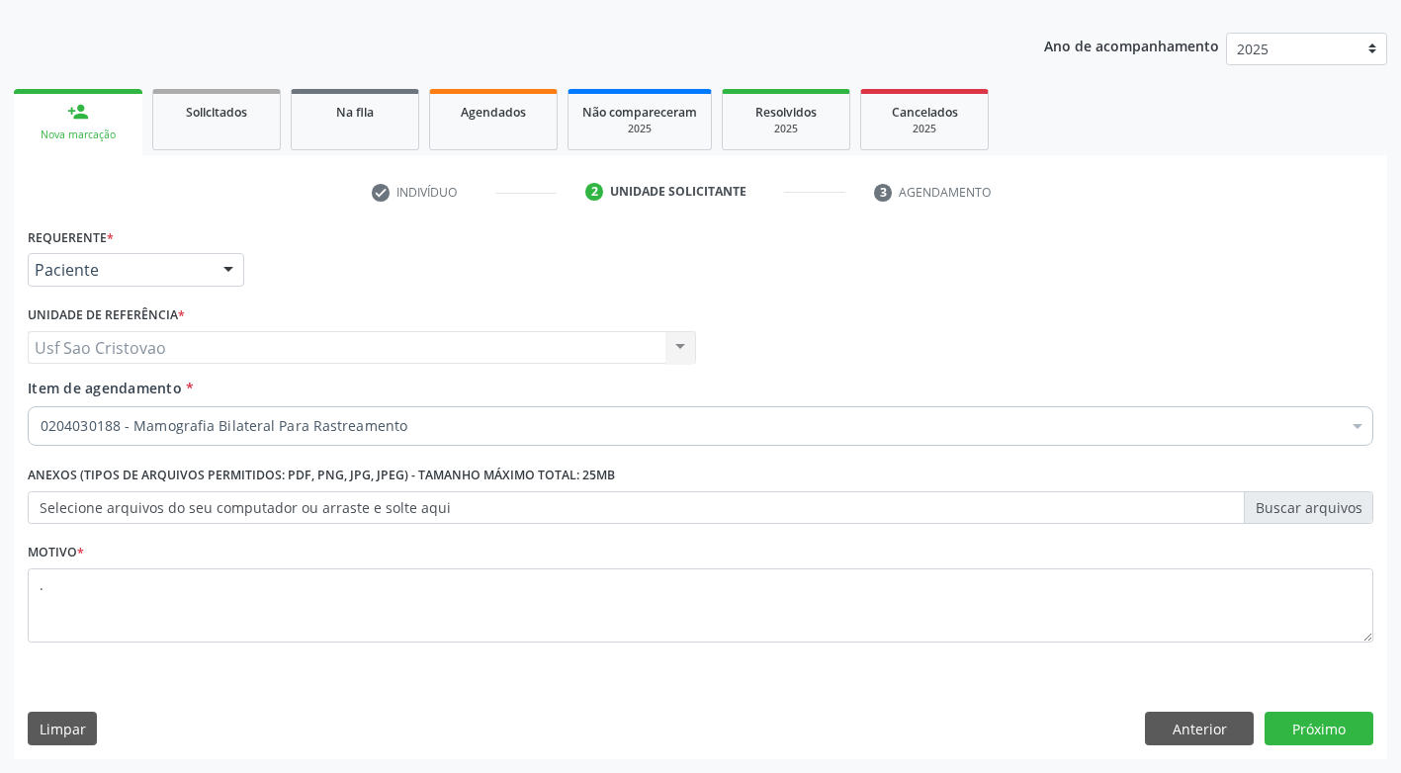
drag, startPoint x: 244, startPoint y: 725, endPoint x: 715, endPoint y: 644, distance: 477.6
click at [254, 725] on div "Limpar Anterior Próximo" at bounding box center [701, 729] width 1346 height 34
click at [1312, 722] on button "Próximo" at bounding box center [1319, 729] width 109 height 34
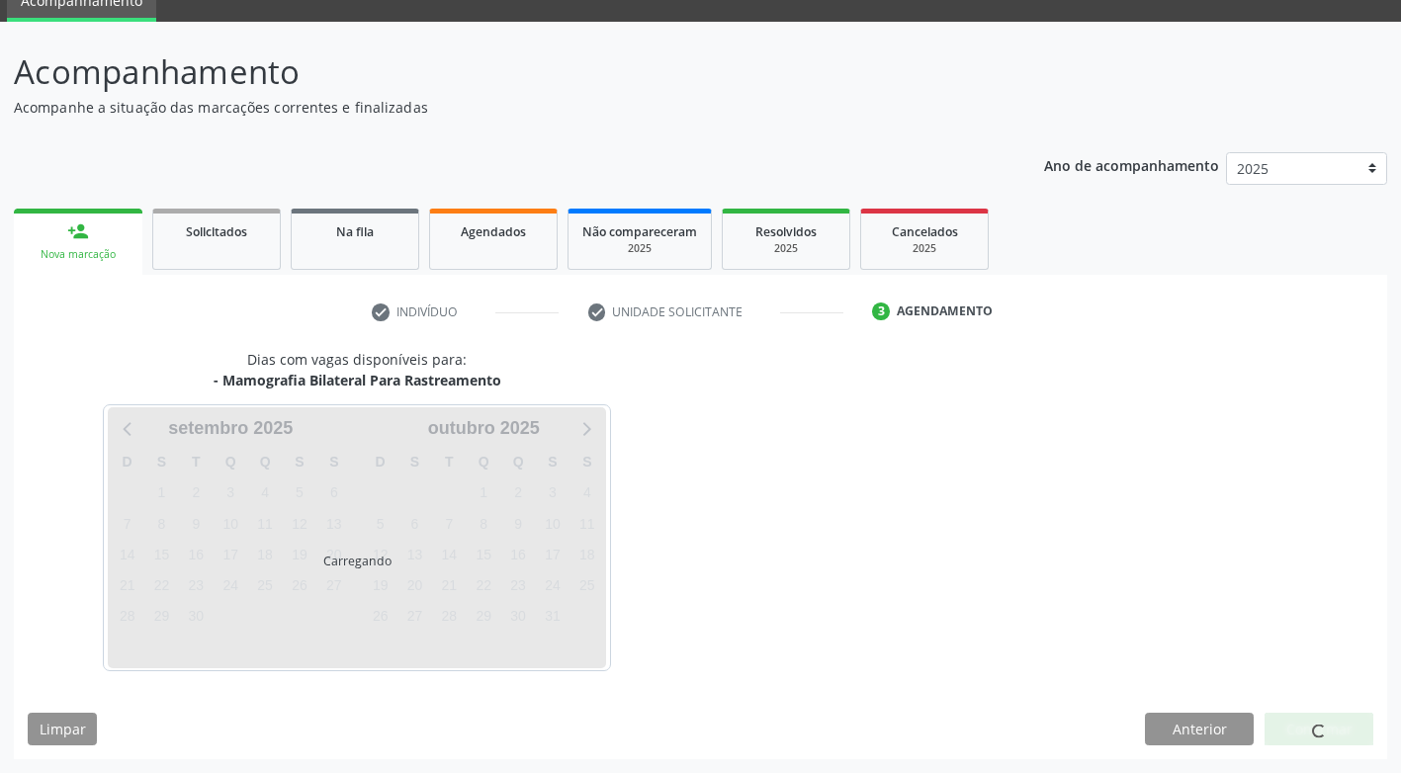
scroll to position [87, 0]
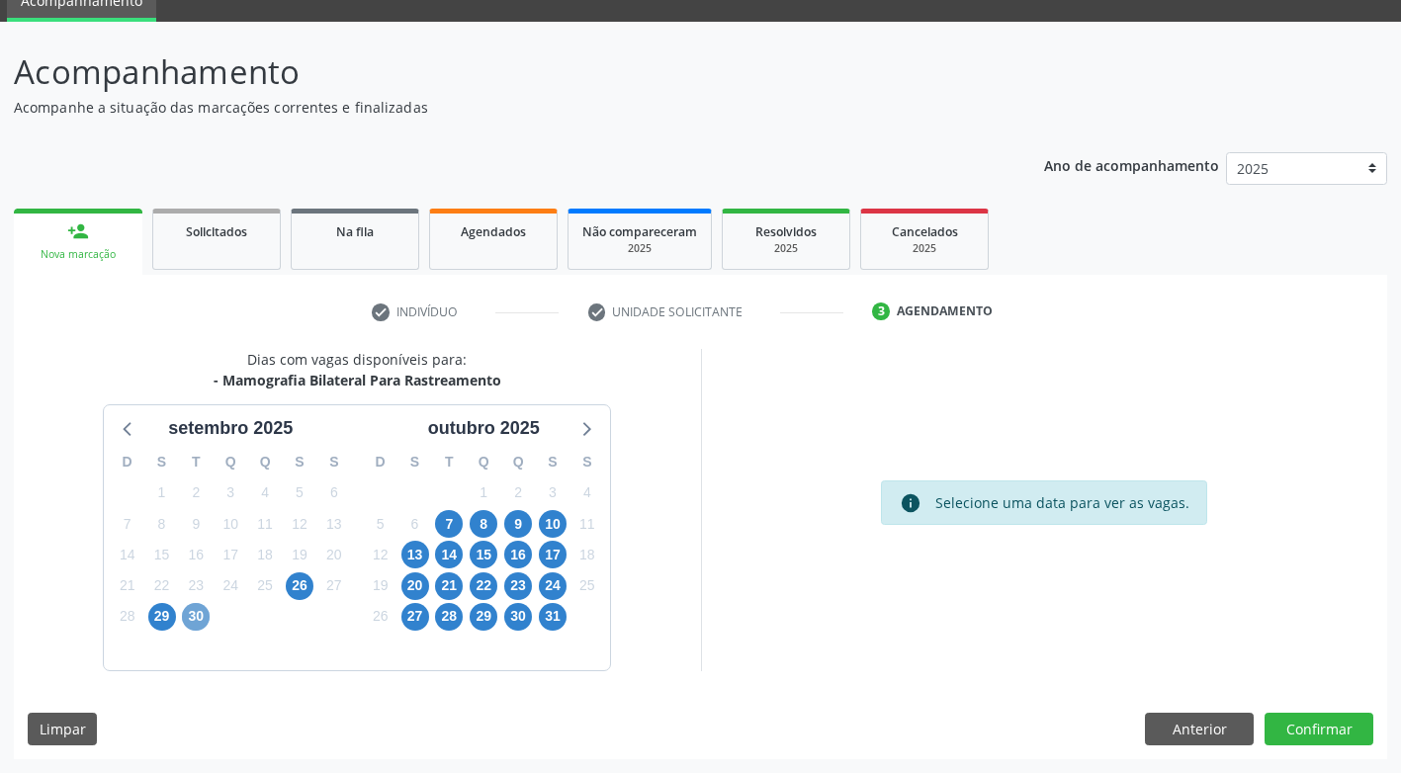
click at [206, 616] on span "30" at bounding box center [196, 617] width 28 height 28
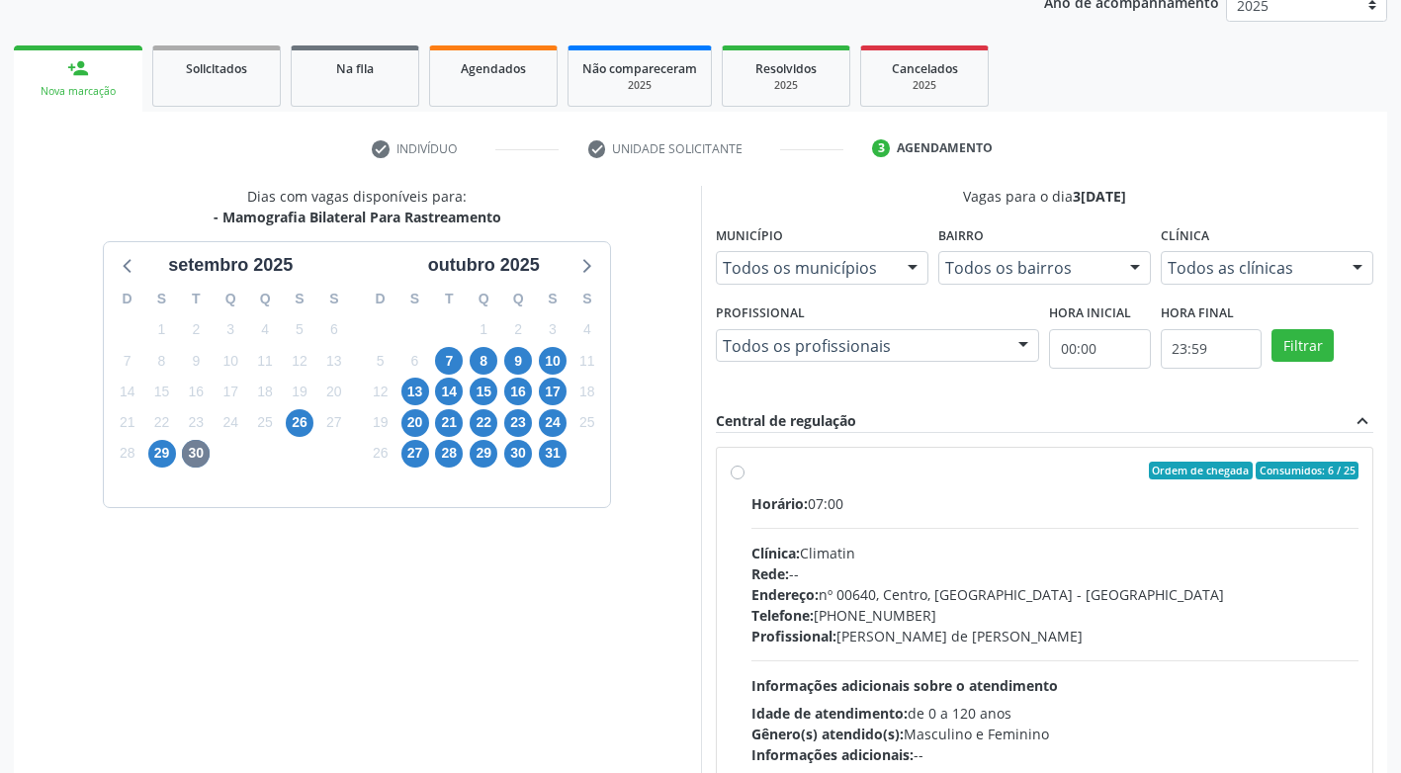
scroll to position [285, 0]
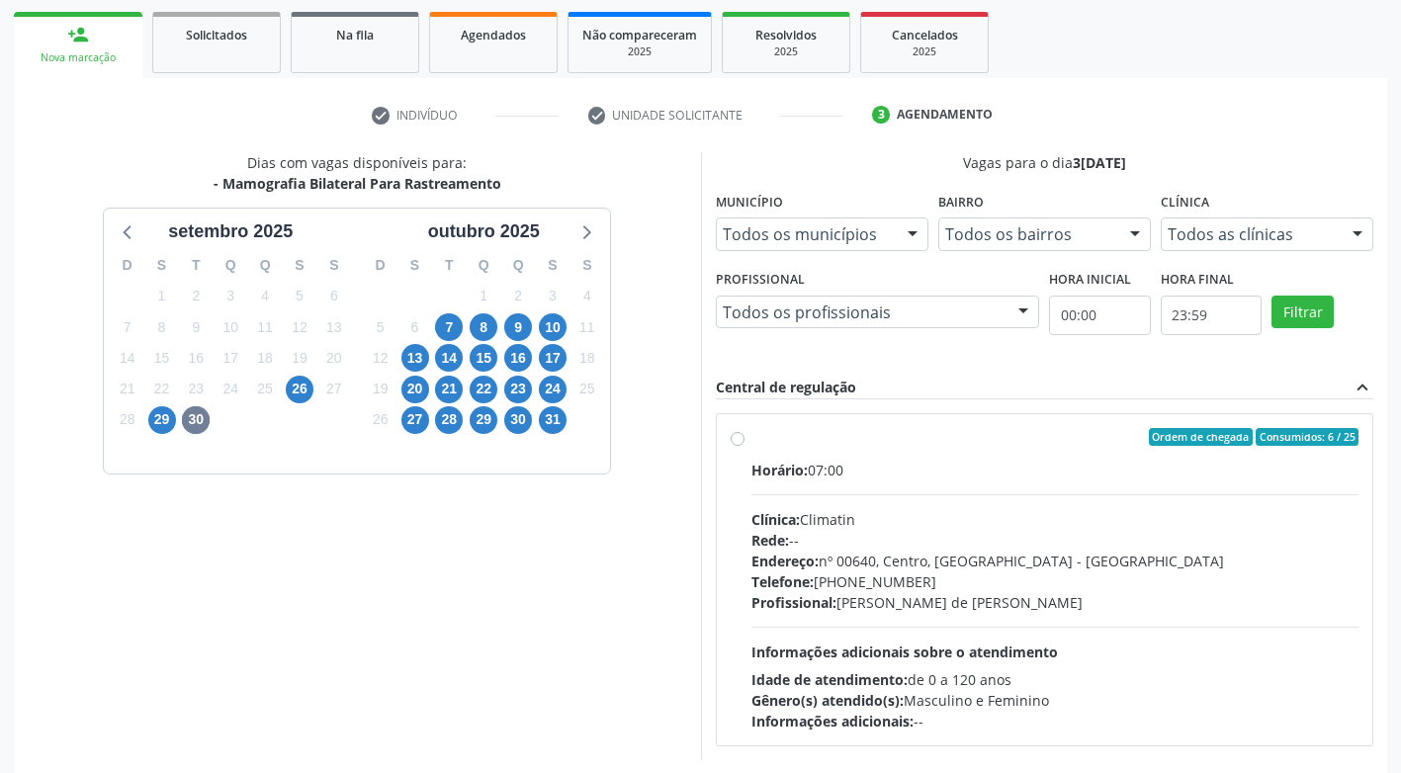
drag, startPoint x: 734, startPoint y: 536, endPoint x: 785, endPoint y: 520, distance: 53.8
click at [735, 536] on div "Ordem de chegada Consumidos: 6 / 25 Horário: 07:00 Clínica: Climatin Rede: -- E…" at bounding box center [1045, 580] width 629 height 304
radio input "true"
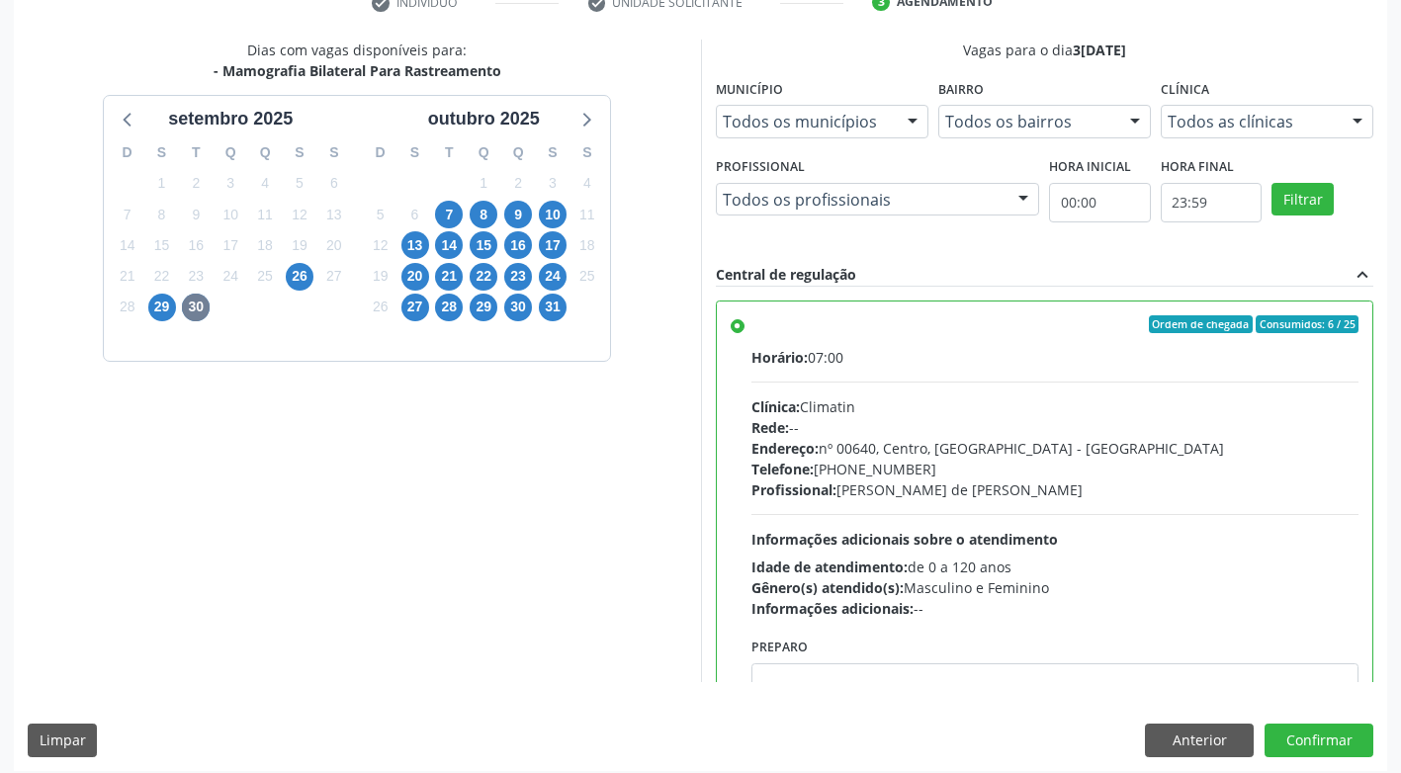
scroll to position [408, 0]
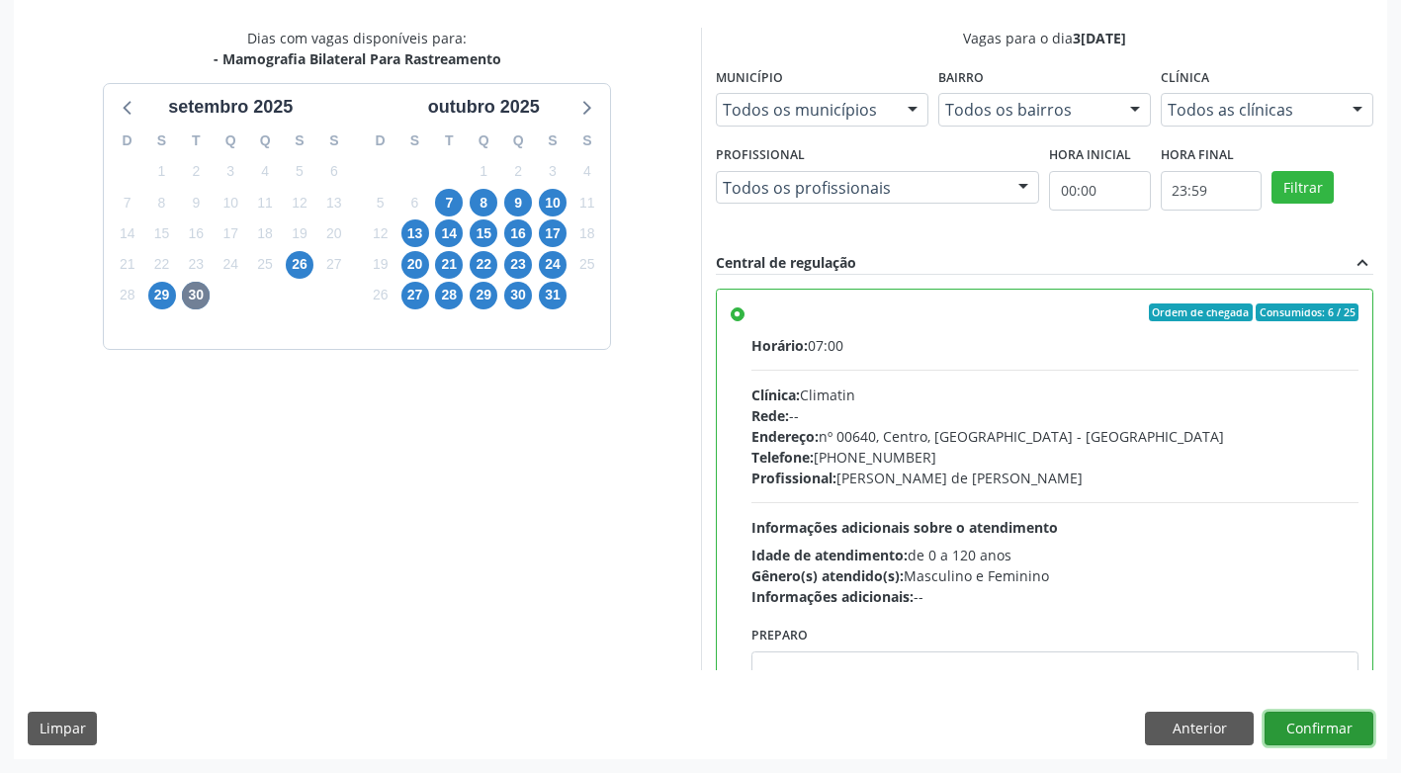
click at [1315, 732] on button "Confirmar" at bounding box center [1319, 729] width 109 height 34
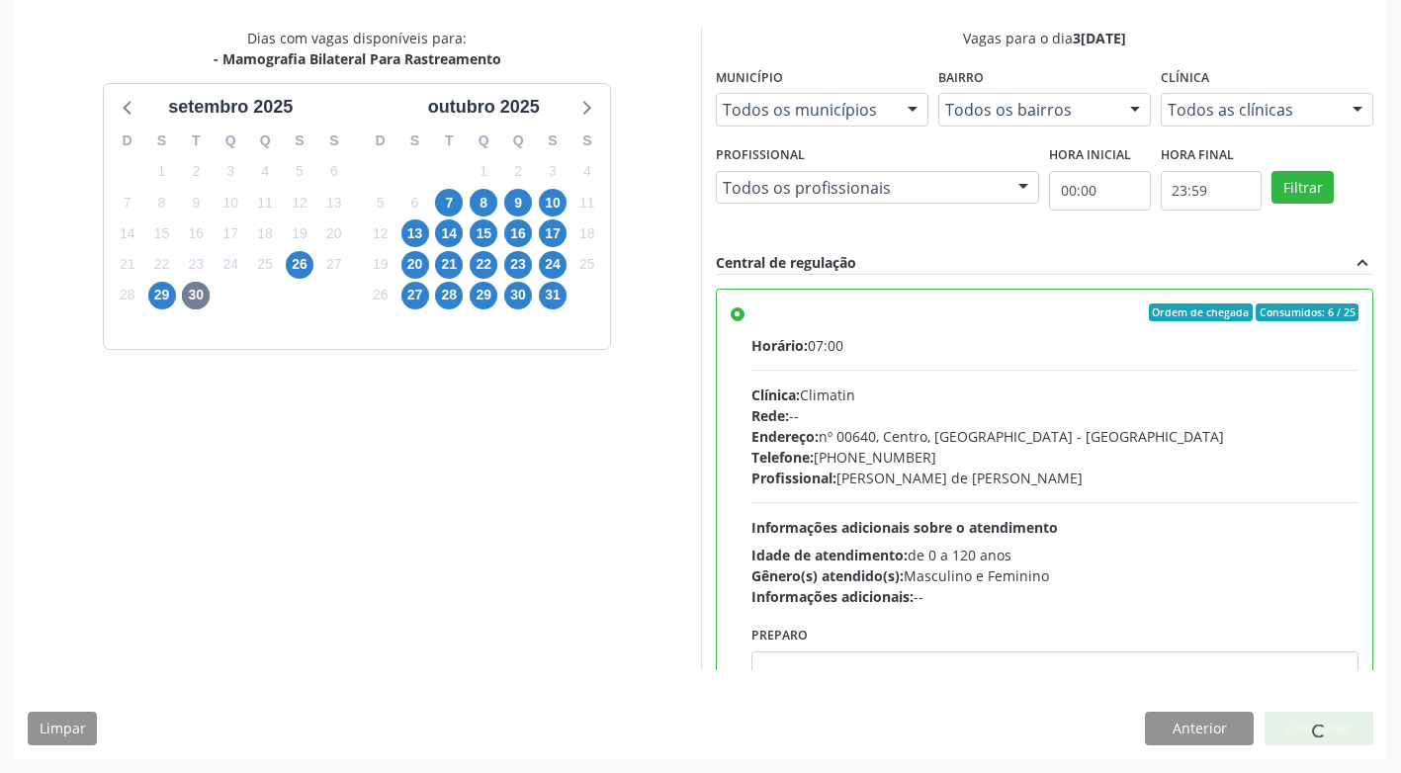
scroll to position [0, 0]
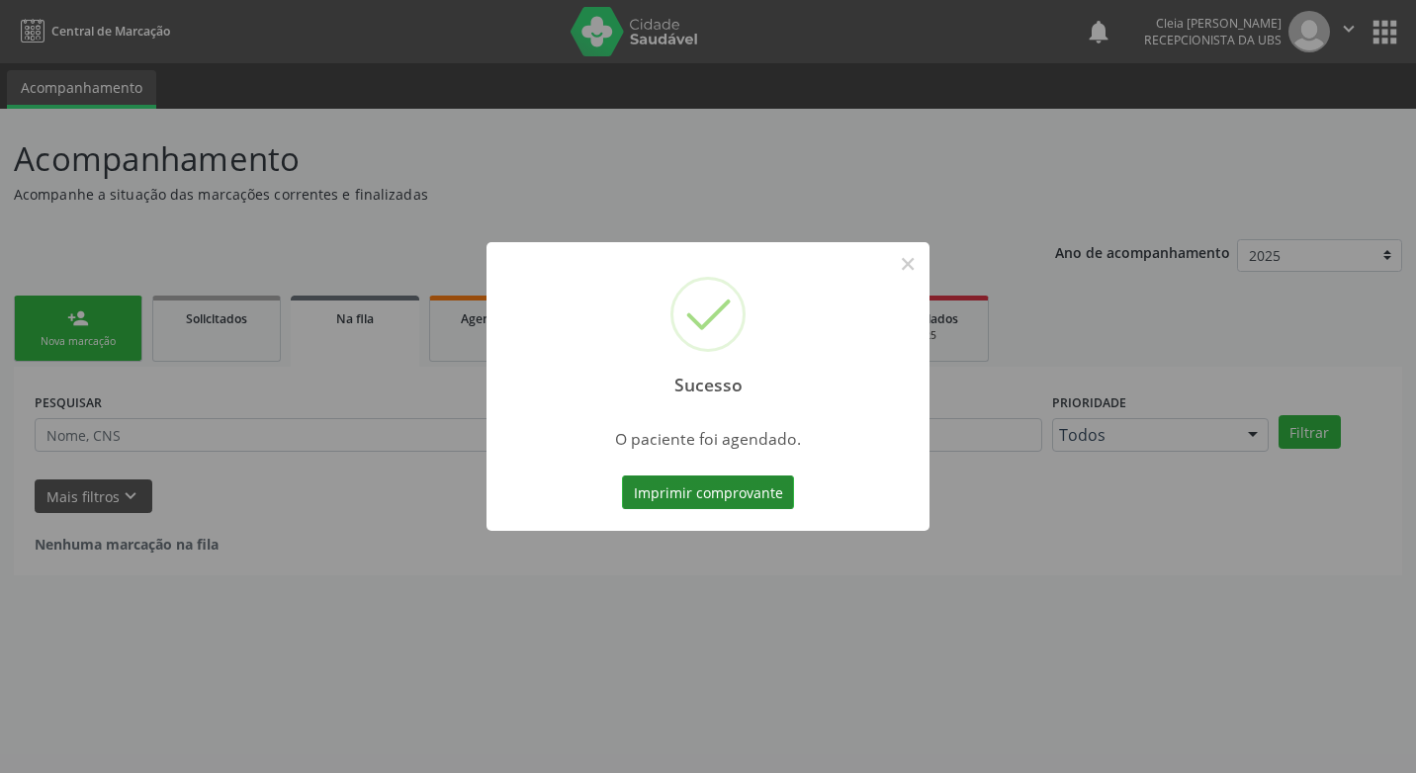
click at [745, 489] on button "Imprimir comprovante" at bounding box center [708, 493] width 172 height 34
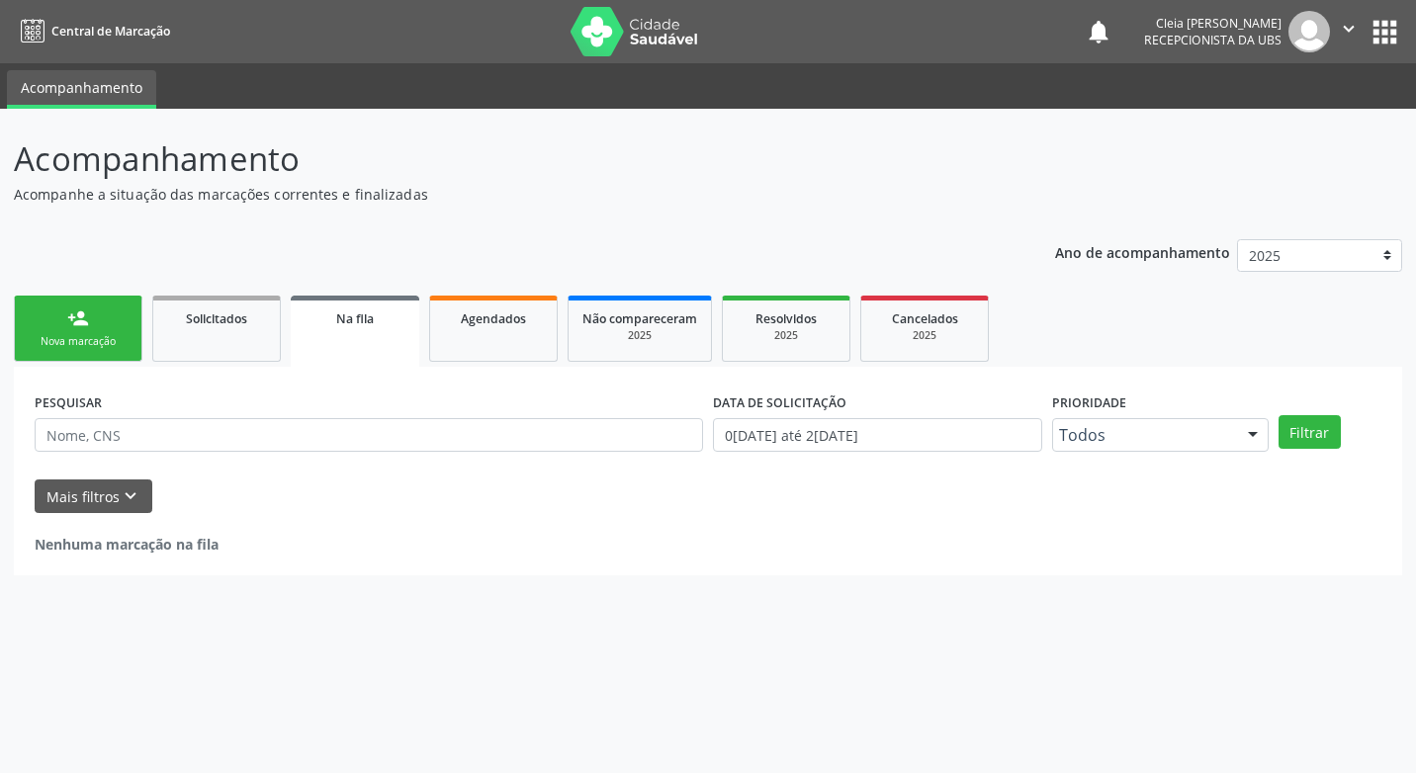
click at [89, 333] on link "person_add Nova marcação" at bounding box center [78, 329] width 129 height 66
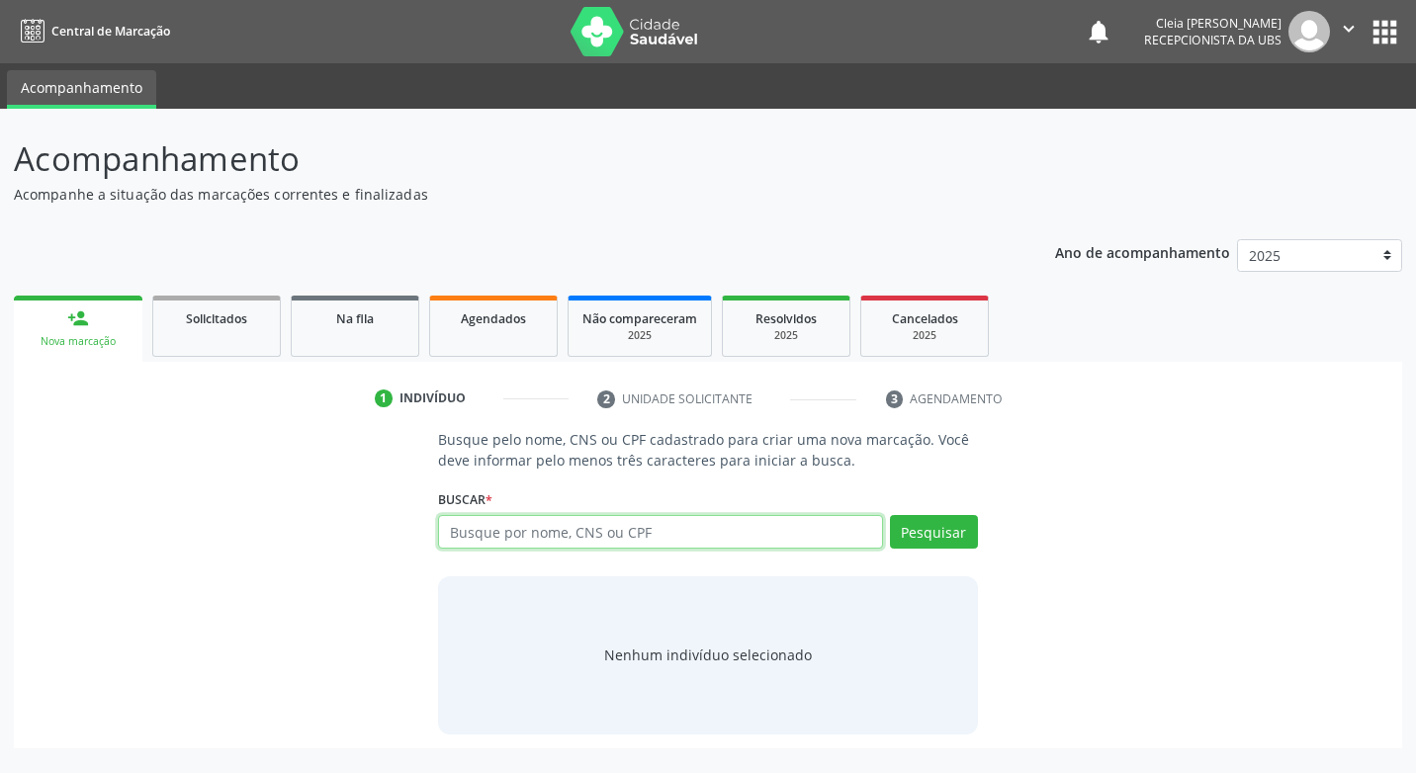
click at [613, 537] on input "text" at bounding box center [660, 532] width 444 height 34
type input "7068052218261722"
click at [942, 526] on button "Pesquisar" at bounding box center [934, 532] width 88 height 34
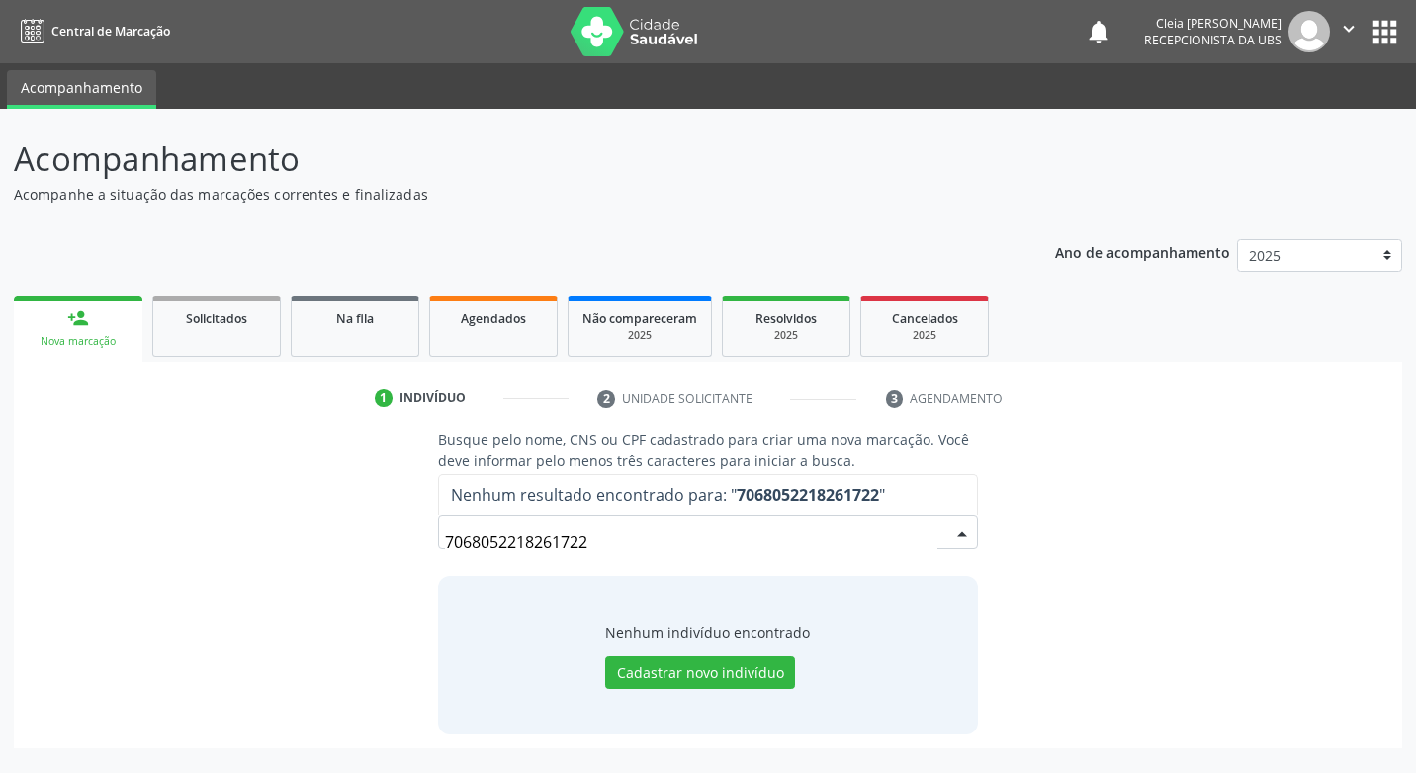
drag, startPoint x: 589, startPoint y: 550, endPoint x: 299, endPoint y: 557, distance: 290.8
click at [282, 600] on div "Busque pelo nome, CNS ou CPF cadastrado para criar uma nova marcação. Você deve…" at bounding box center [708, 581] width 1361 height 305
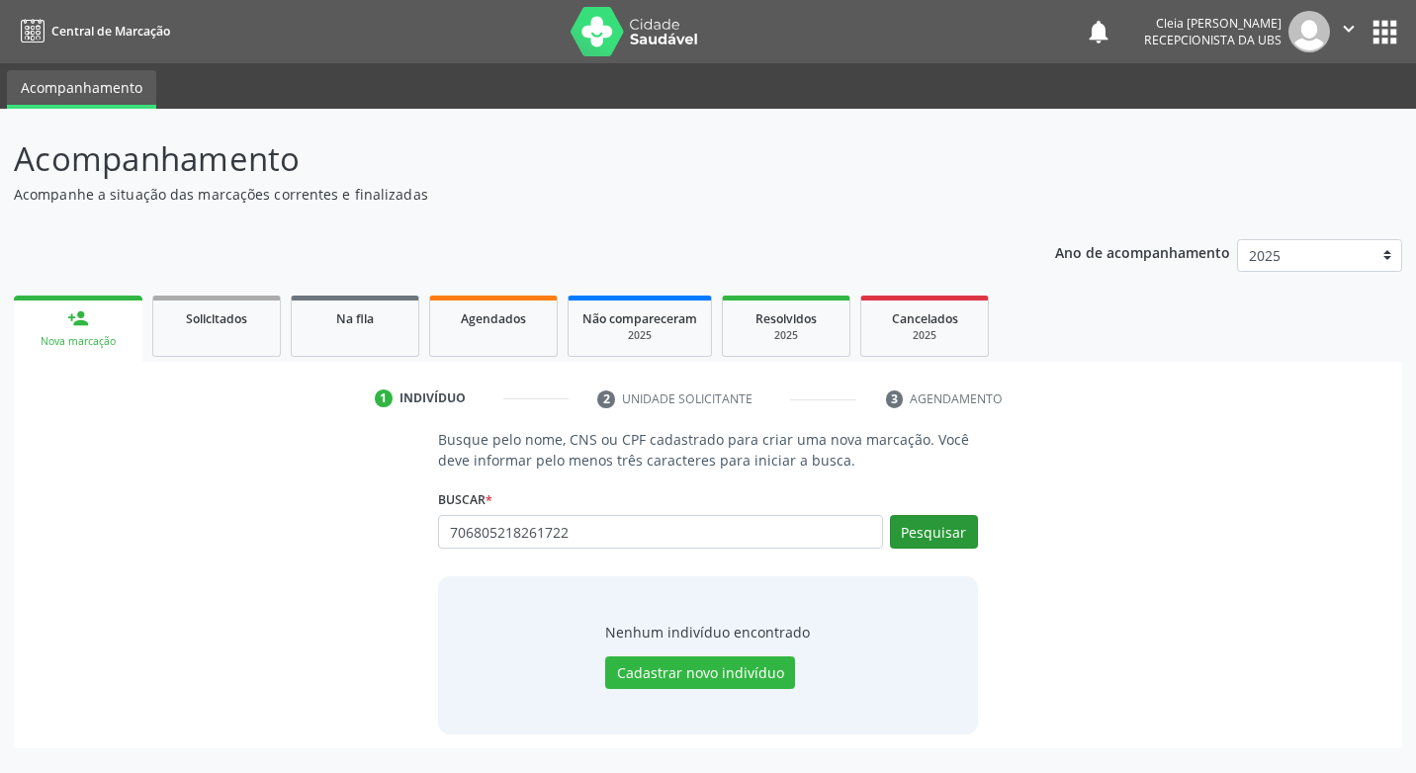
type input "706805218261722"
click at [950, 536] on button "Pesquisar" at bounding box center [934, 532] width 88 height 34
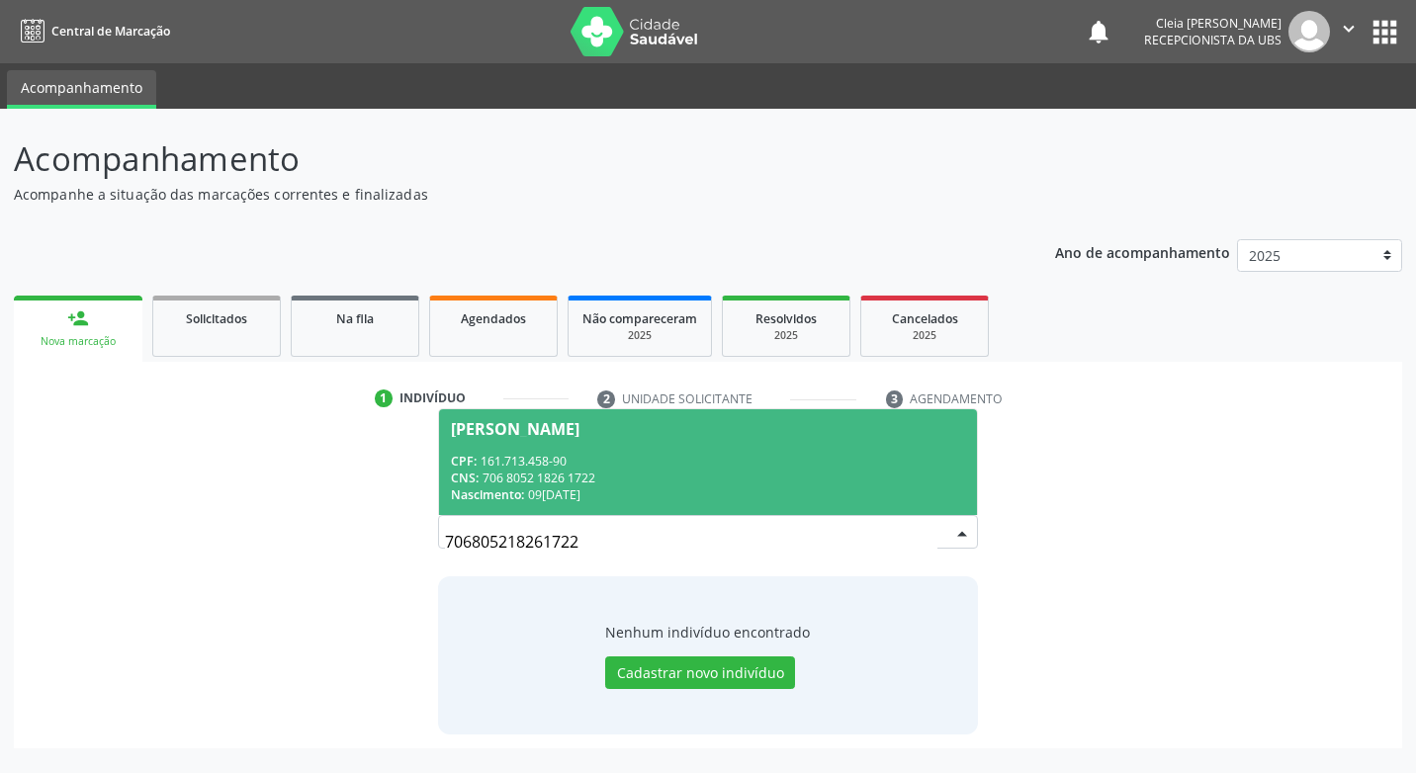
click at [841, 433] on div "Estelita Maria da Silva" at bounding box center [707, 429] width 513 height 16
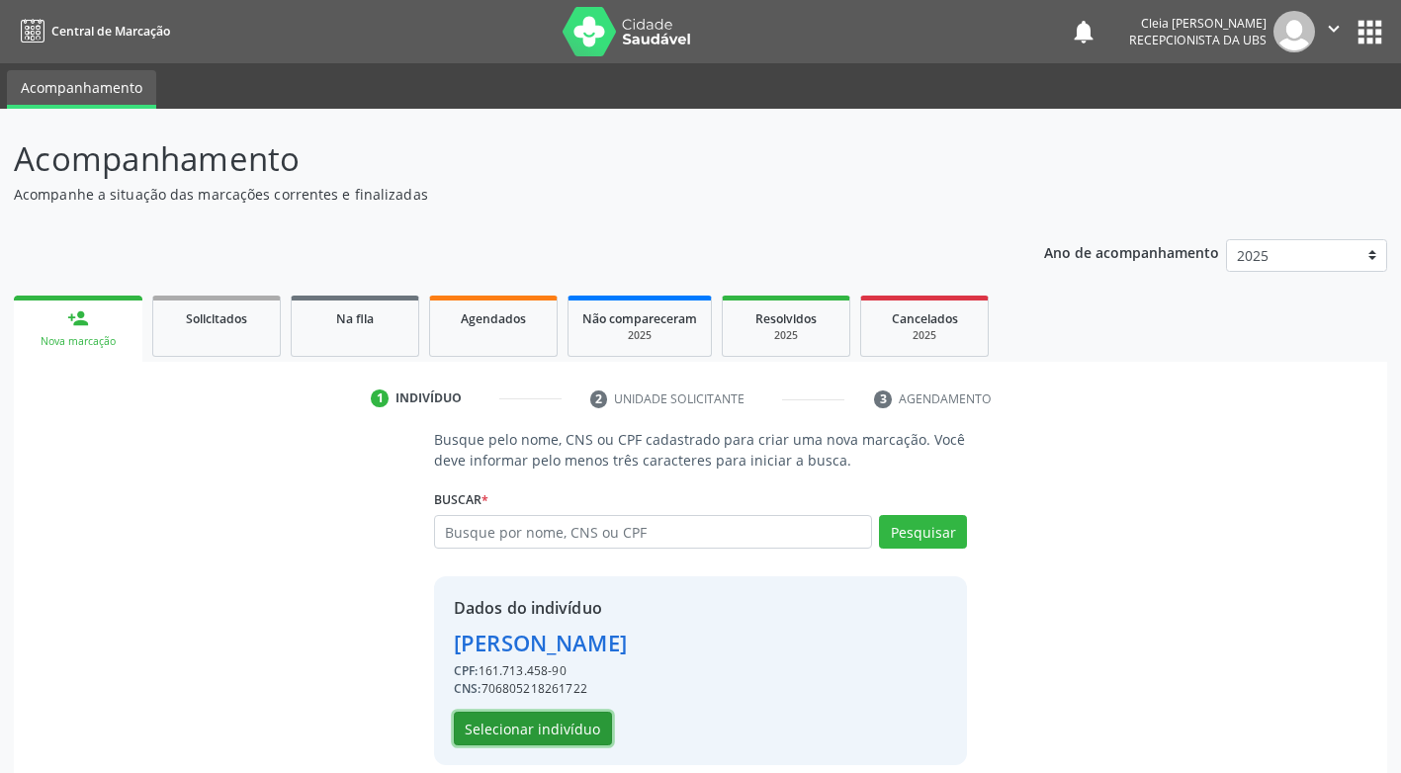
click at [569, 731] on button "Selecionar indivíduo" at bounding box center [533, 729] width 158 height 34
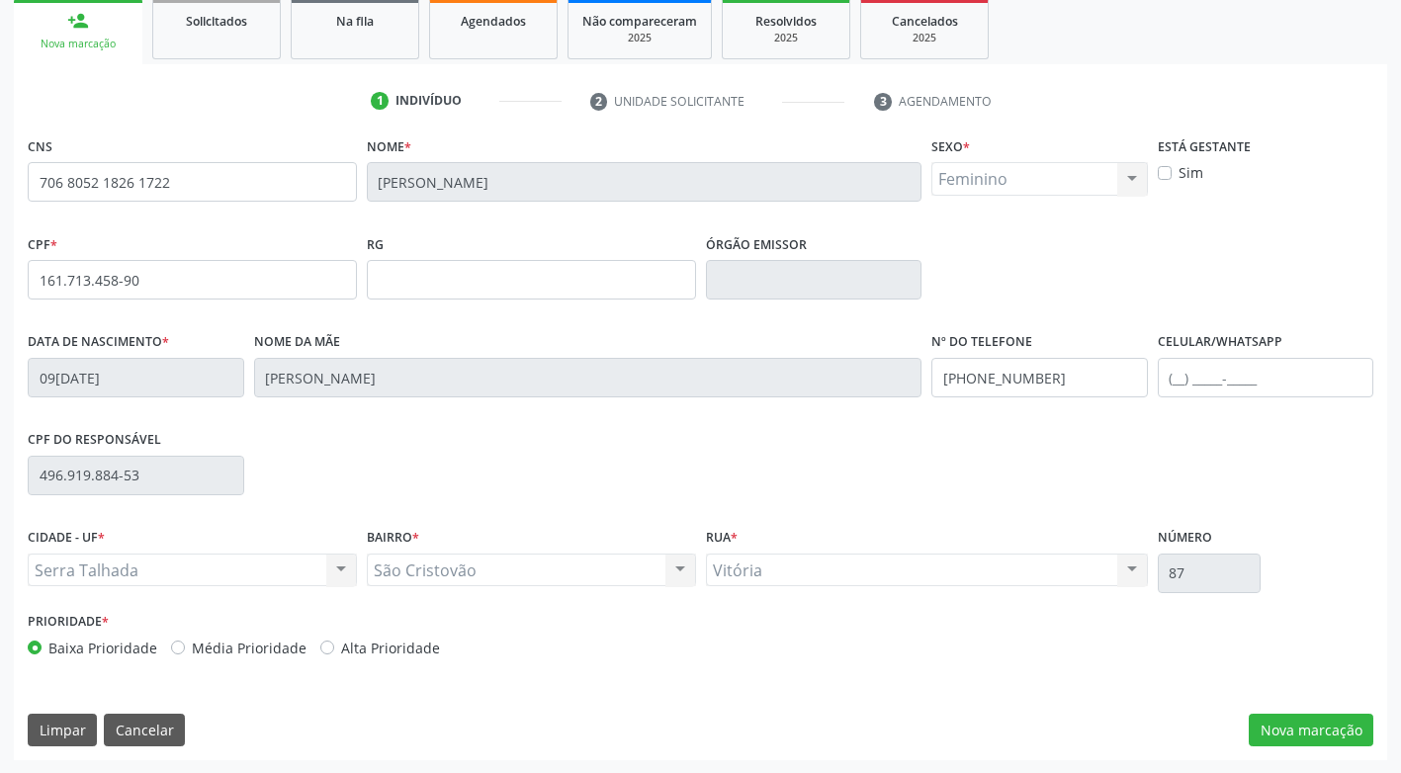
scroll to position [299, 0]
click at [1355, 724] on button "Nova marcação" at bounding box center [1311, 730] width 125 height 34
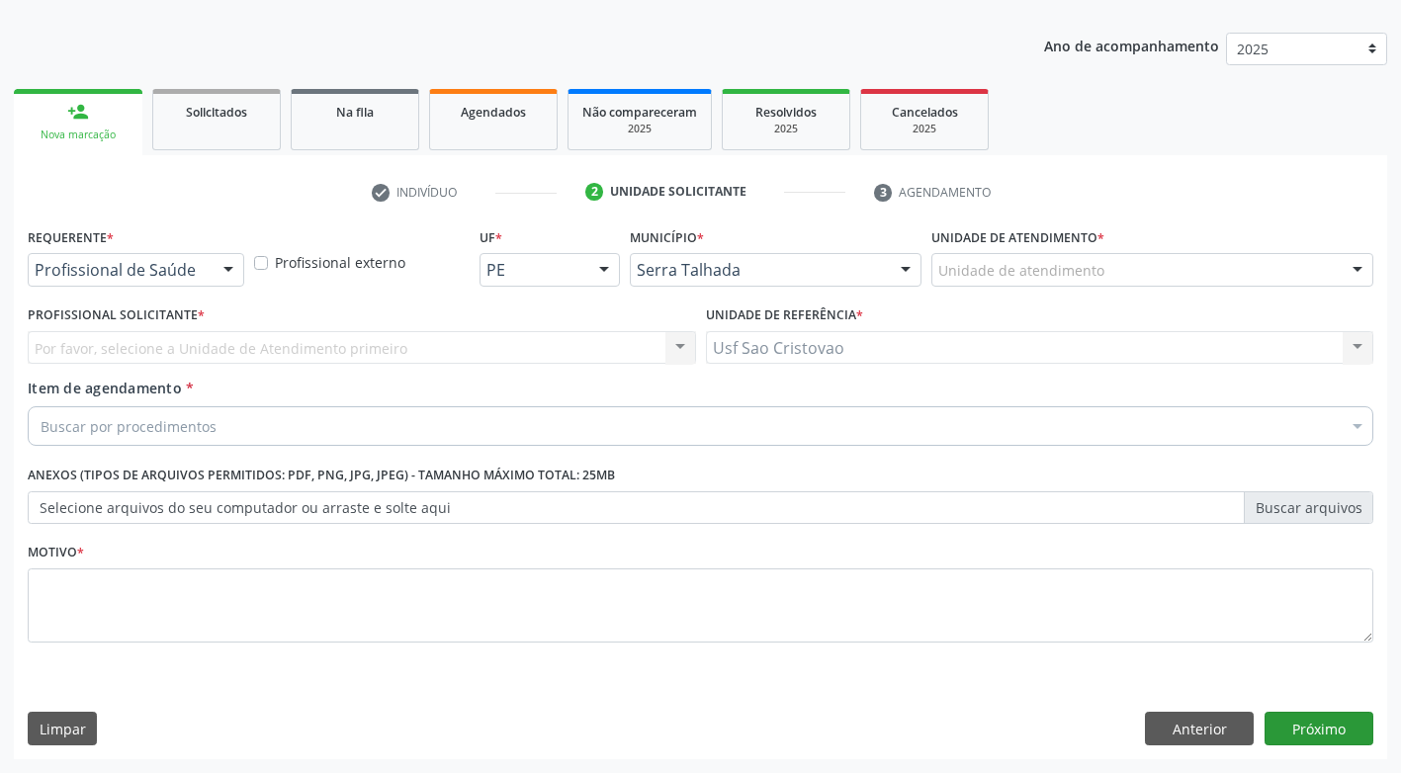
scroll to position [207, 0]
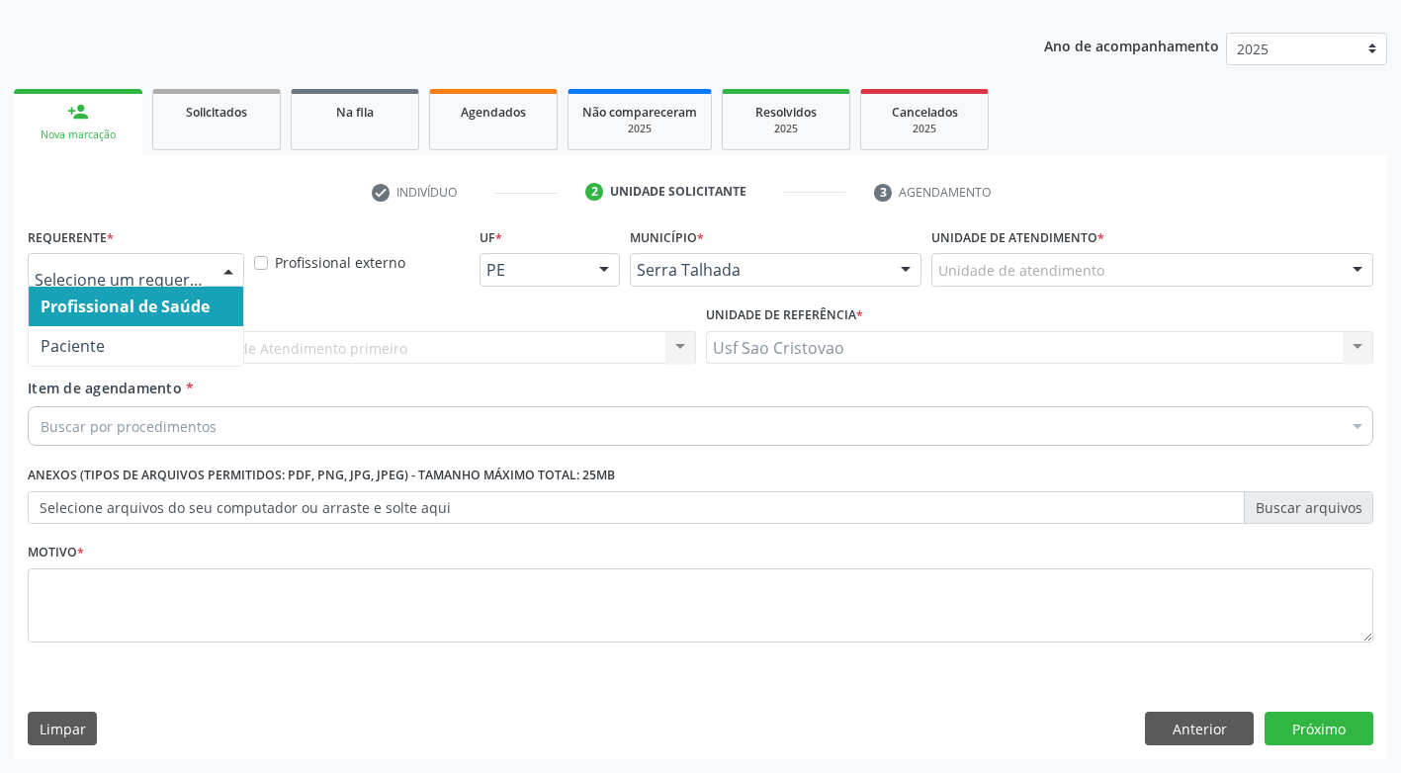
click at [213, 280] on div "Profissional de Saúde Paciente Nenhum resultado encontrado para: " " Não há nen…" at bounding box center [136, 270] width 217 height 34
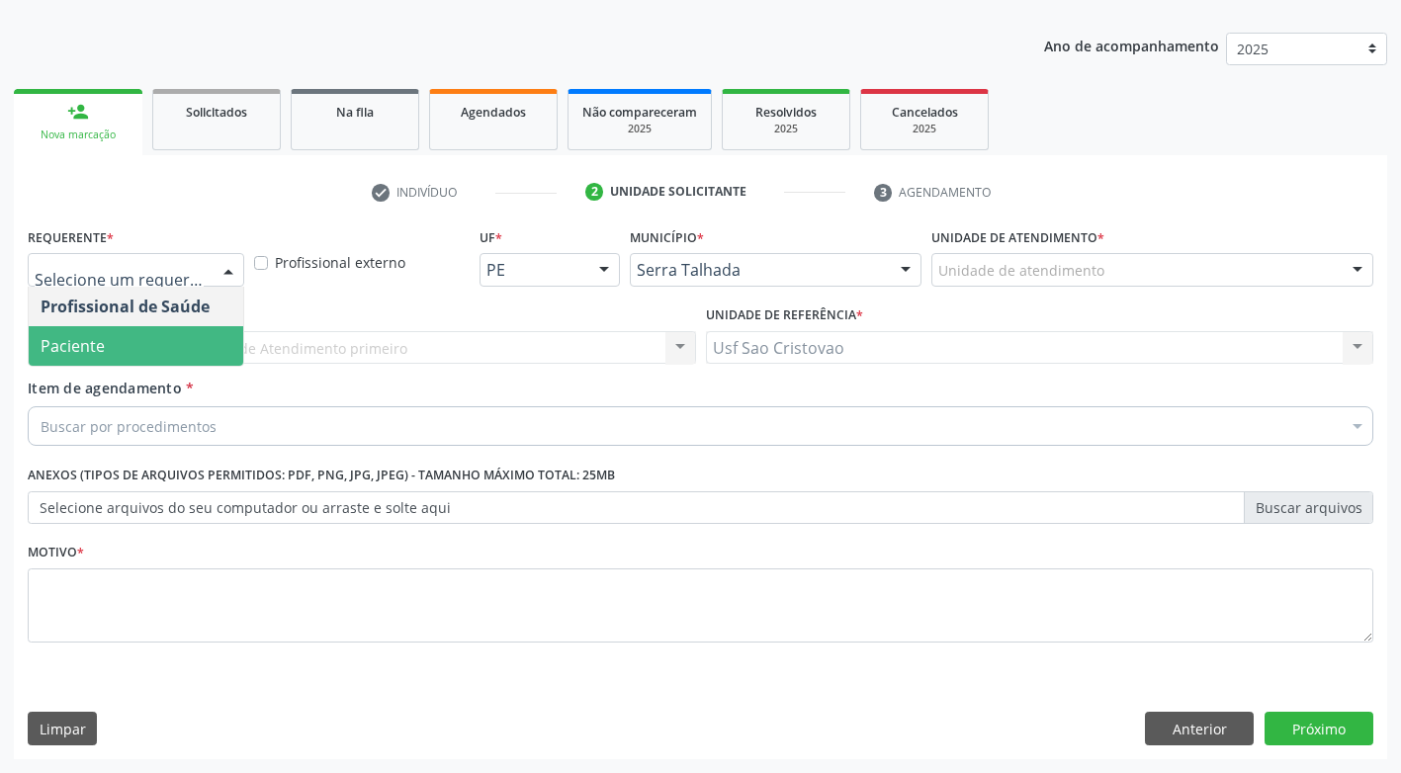
click at [218, 347] on span "Paciente" at bounding box center [136, 346] width 215 height 40
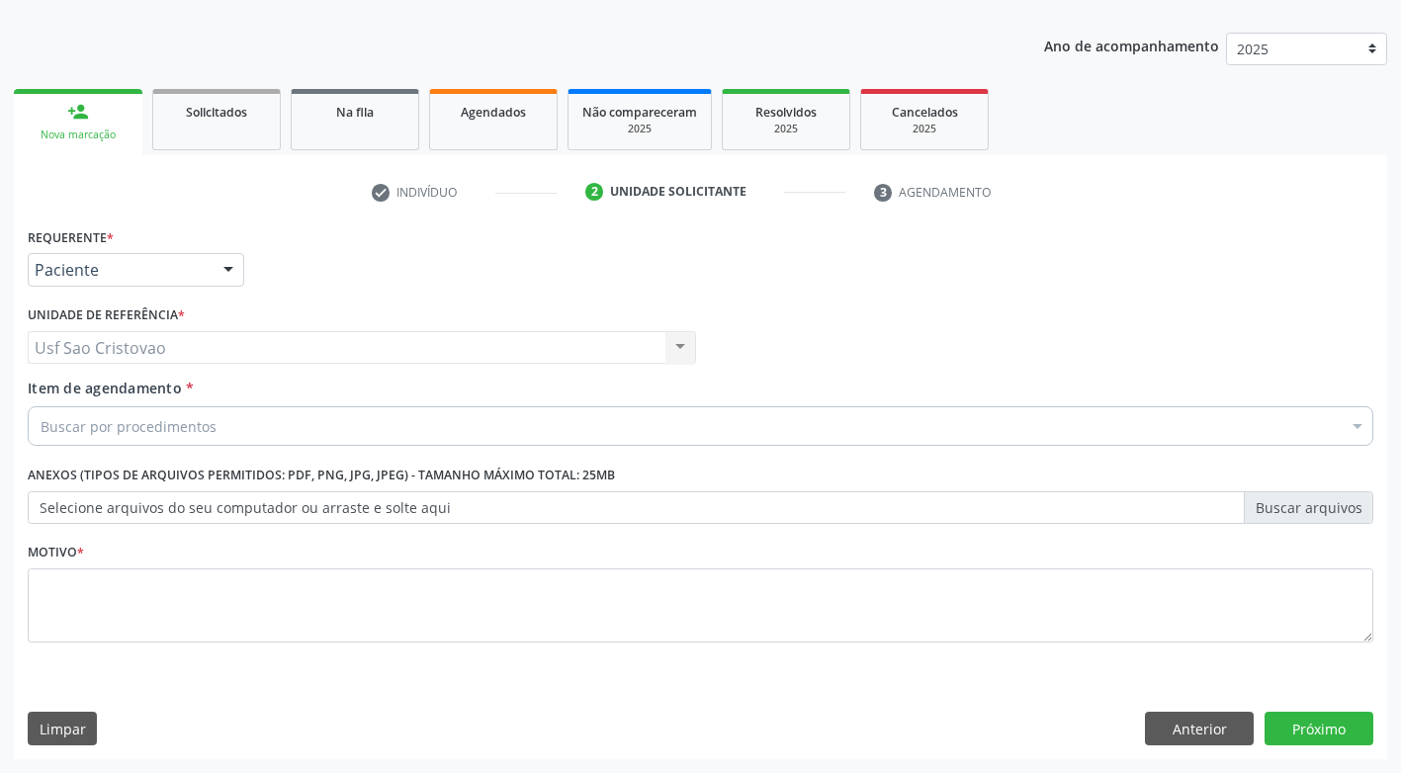
click at [219, 431] on div "Buscar por procedimentos" at bounding box center [701, 426] width 1346 height 40
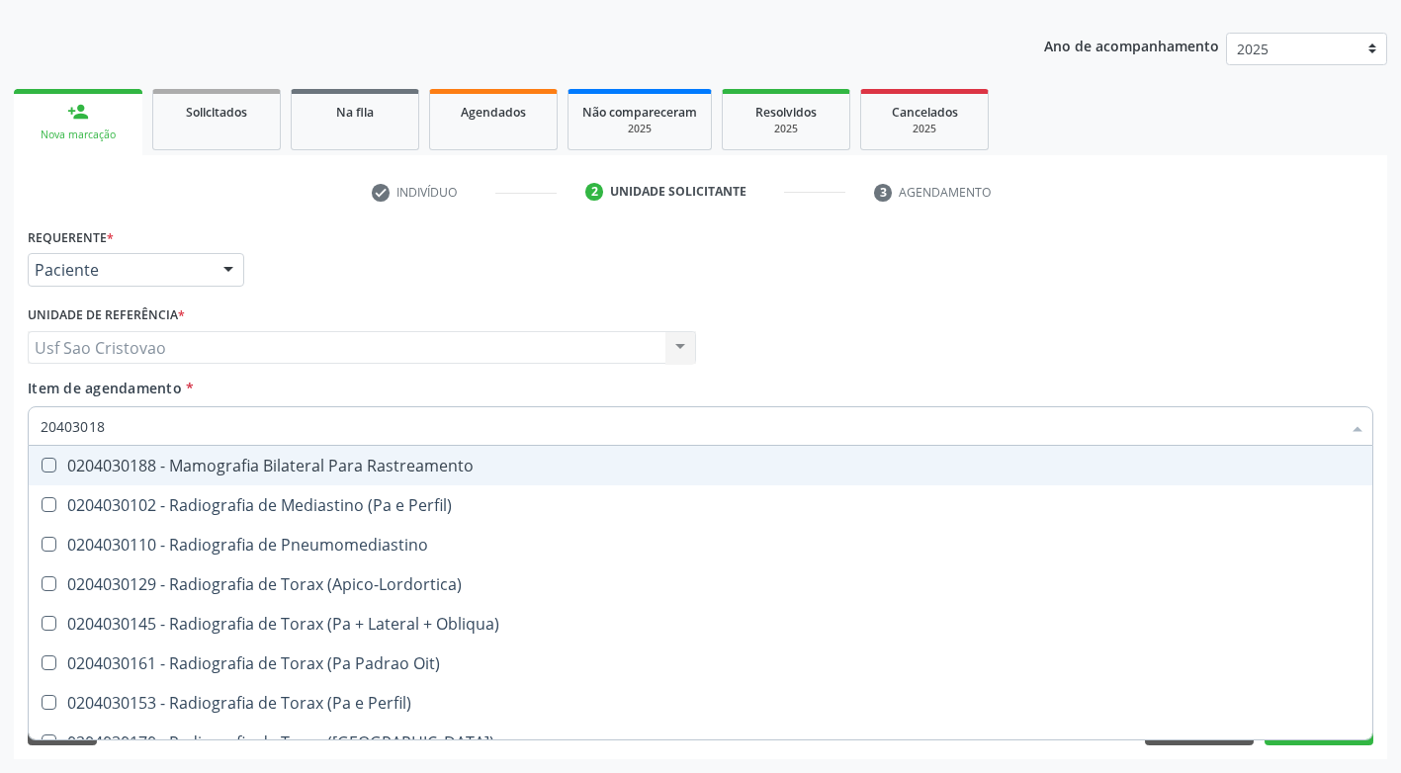
type input "204030188"
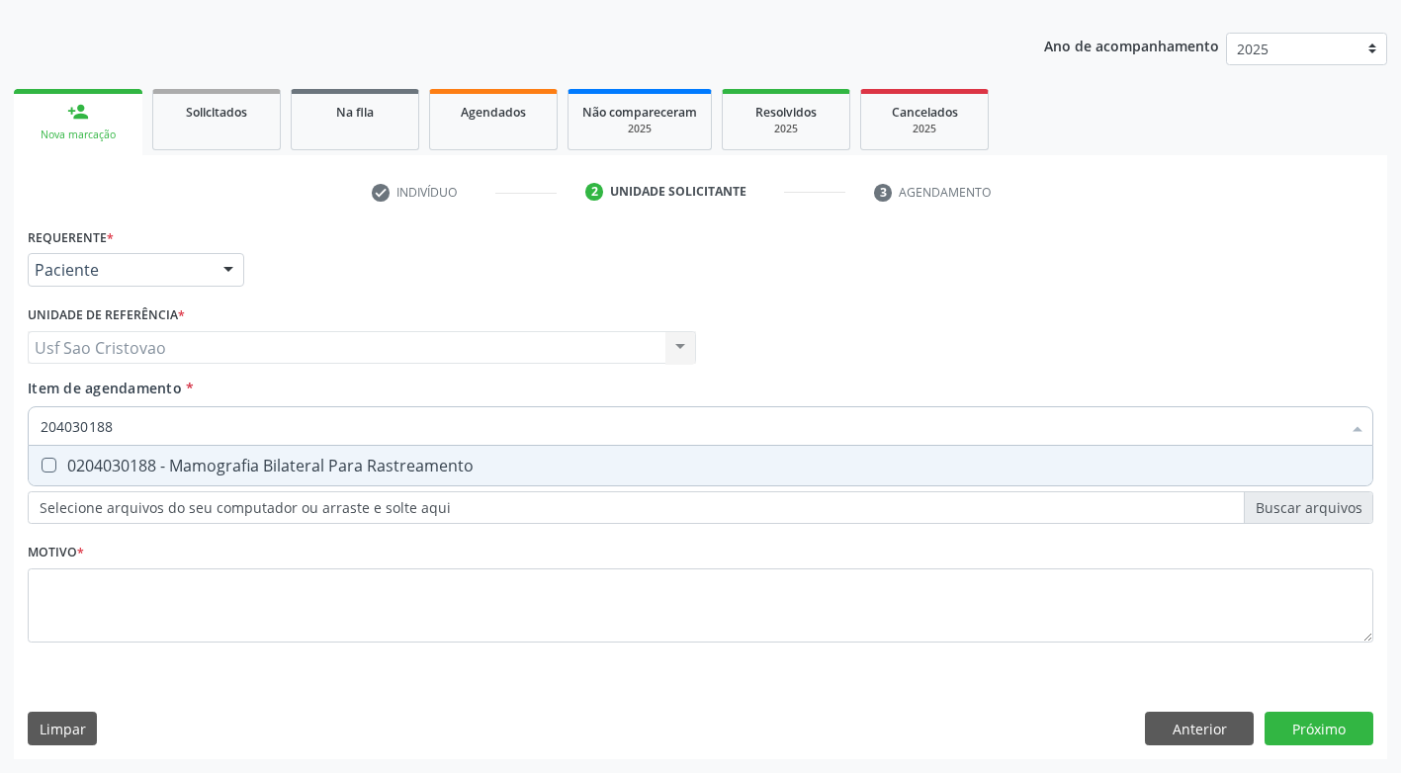
click at [48, 473] on Rastreamento at bounding box center [49, 465] width 15 height 15
click at [42, 472] on Rastreamento "checkbox" at bounding box center [35, 465] width 13 height 13
checkbox Rastreamento "true"
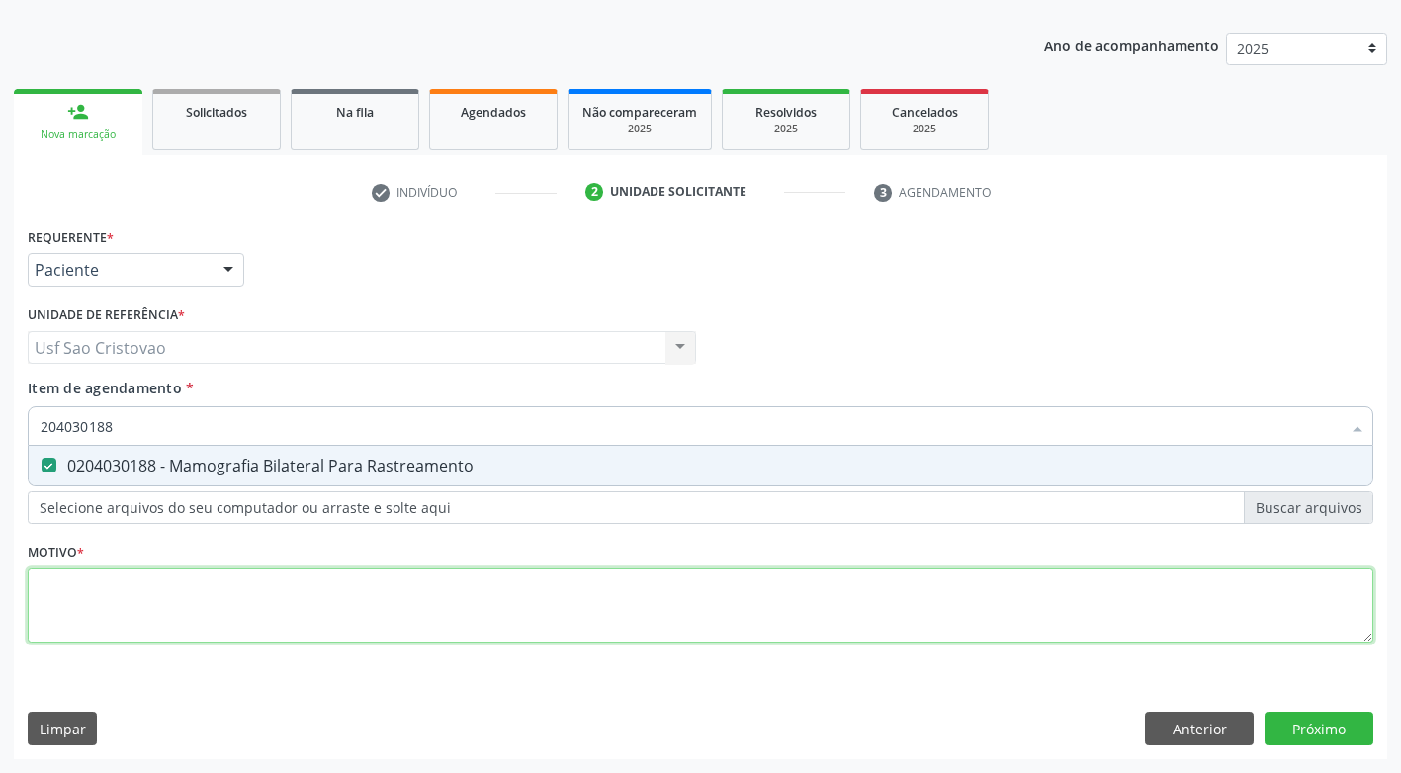
click at [117, 613] on div "Requerente * Paciente Profissional de Saúde Paciente Nenhum resultado encontrad…" at bounding box center [701, 446] width 1346 height 448
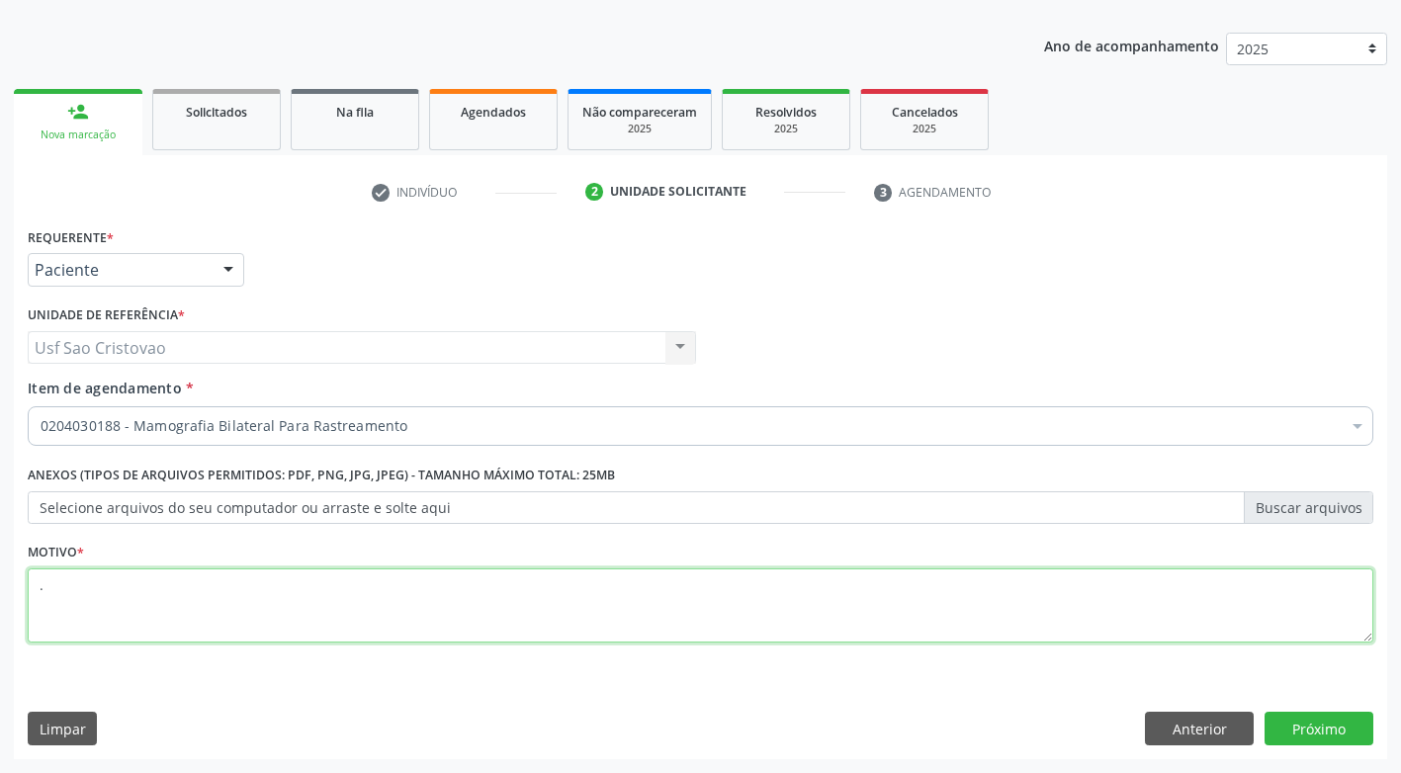
type textarea "."
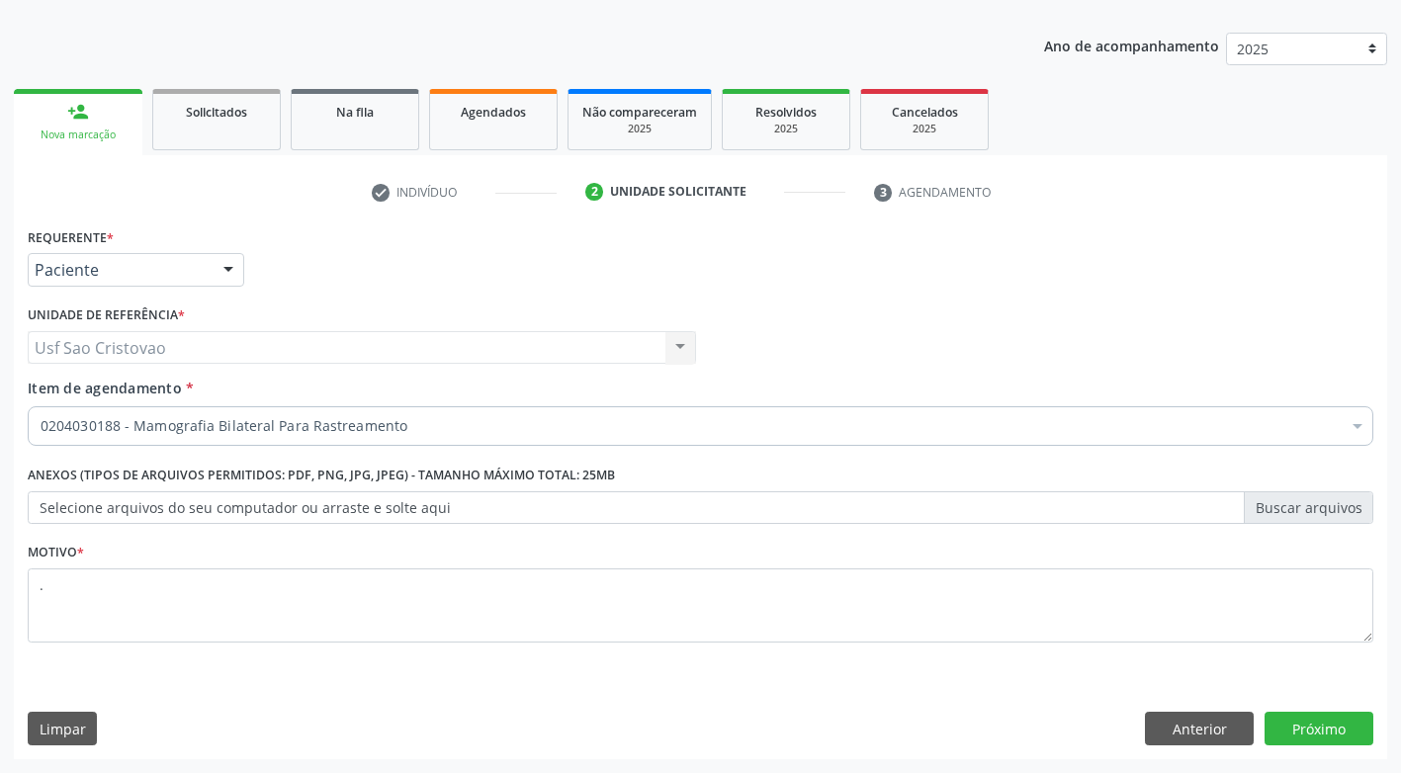
drag, startPoint x: 644, startPoint y: 705, endPoint x: 1059, endPoint y: 601, distance: 428.1
click at [645, 704] on div "Requerente * Paciente Profissional de Saúde Paciente Nenhum resultado encontrad…" at bounding box center [701, 490] width 1374 height 537
click at [1353, 725] on button "Próximo" at bounding box center [1319, 729] width 109 height 34
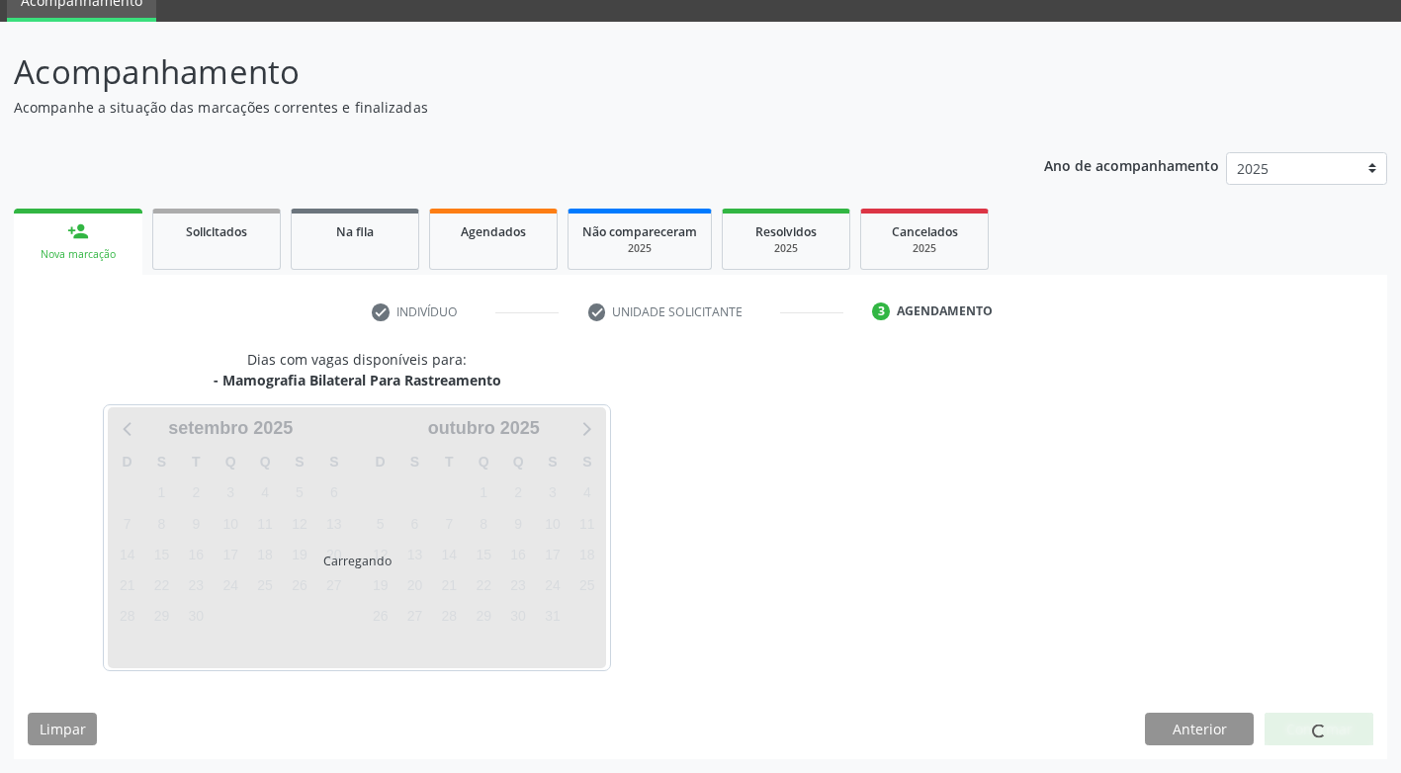
scroll to position [87, 0]
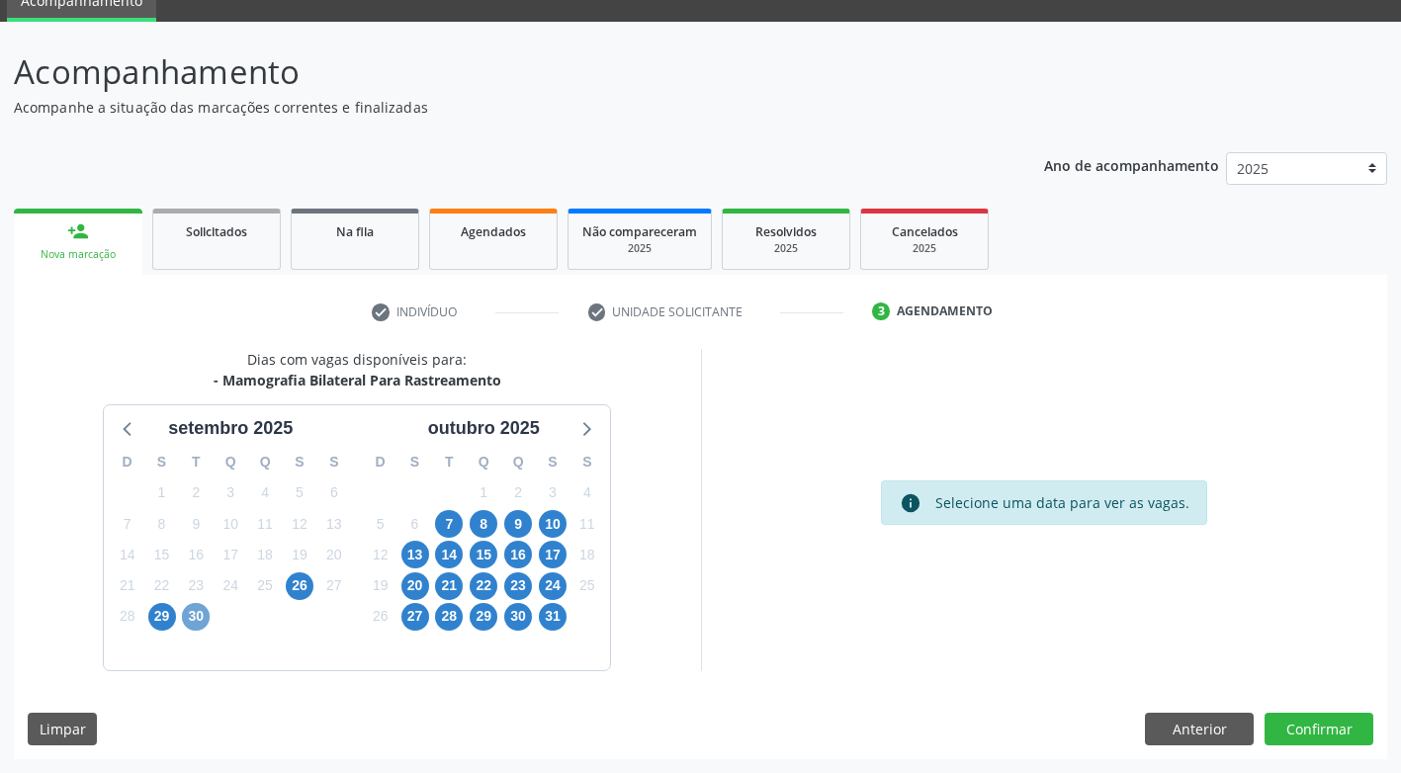
click at [201, 618] on span "30" at bounding box center [196, 617] width 28 height 28
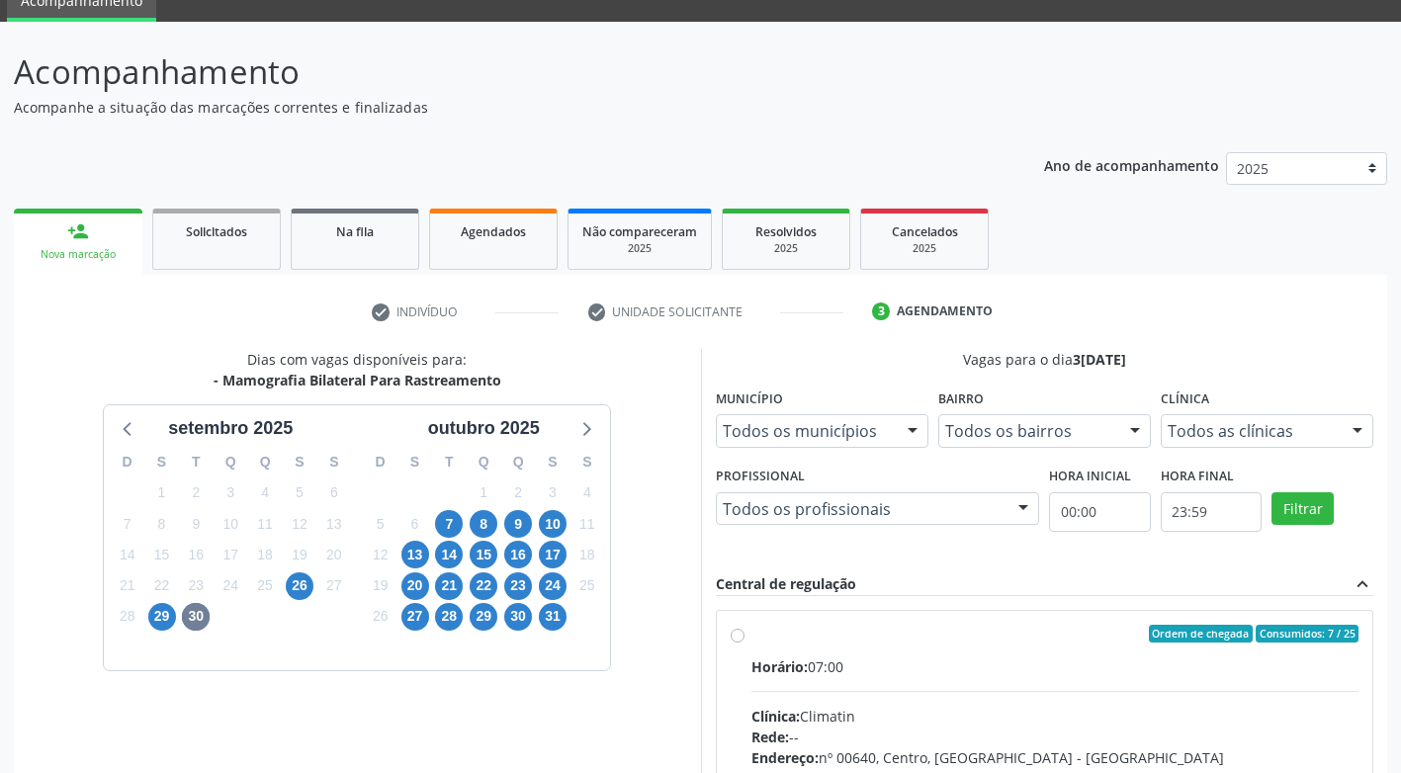
click at [747, 640] on div "Ordem de chegada Consumidos: 7 / 25 Horário: 07:00 Clínica: Climatin Rede: -- E…" at bounding box center [1045, 777] width 629 height 304
radio input "true"
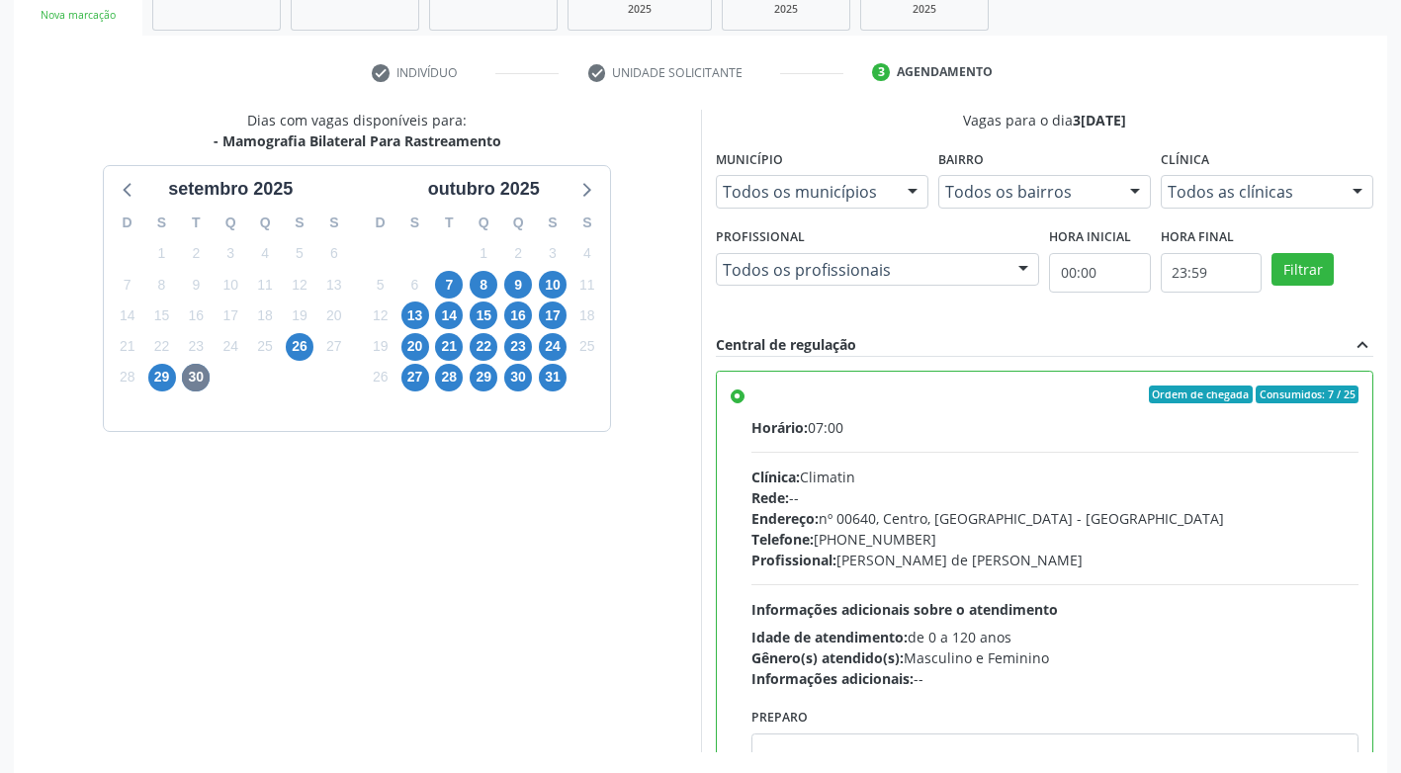
scroll to position [408, 0]
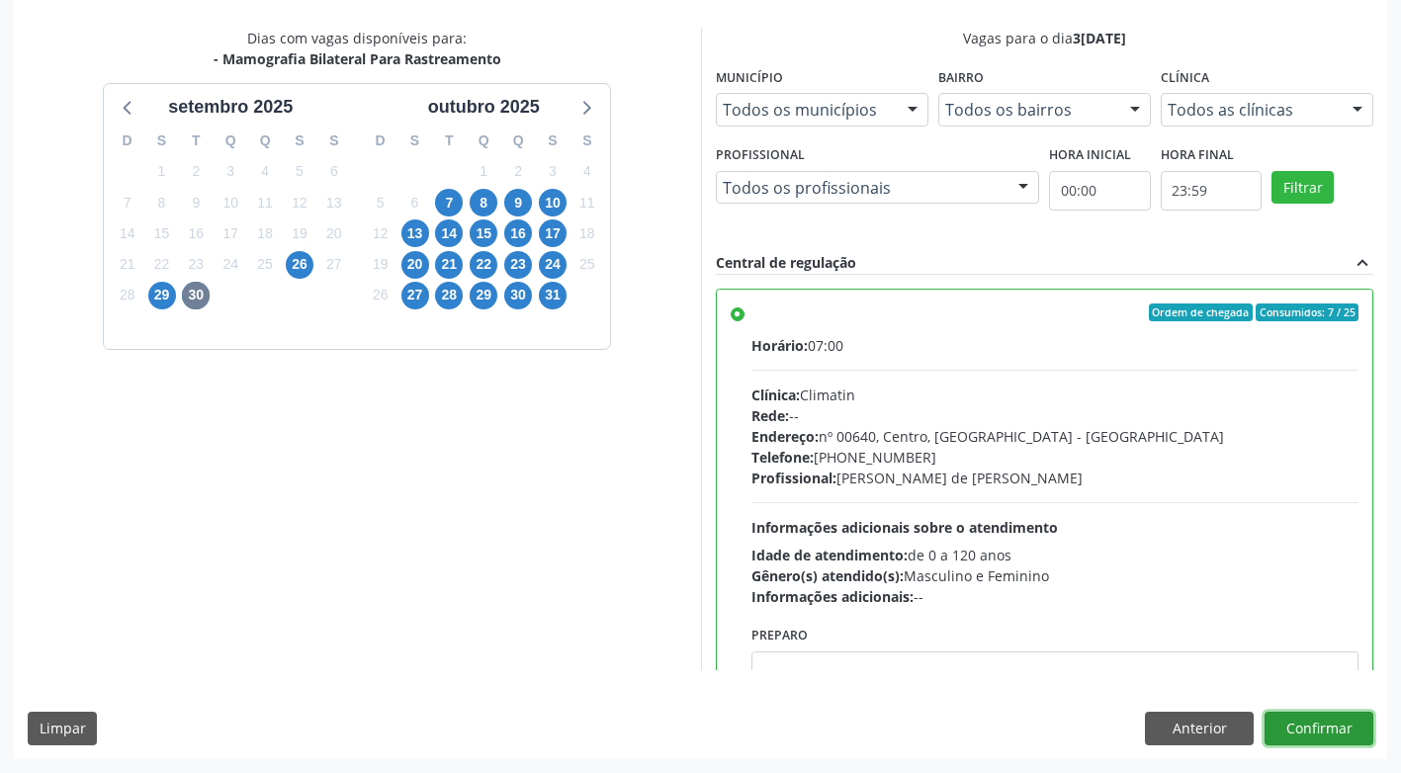
click at [1340, 731] on button "Confirmar" at bounding box center [1319, 729] width 109 height 34
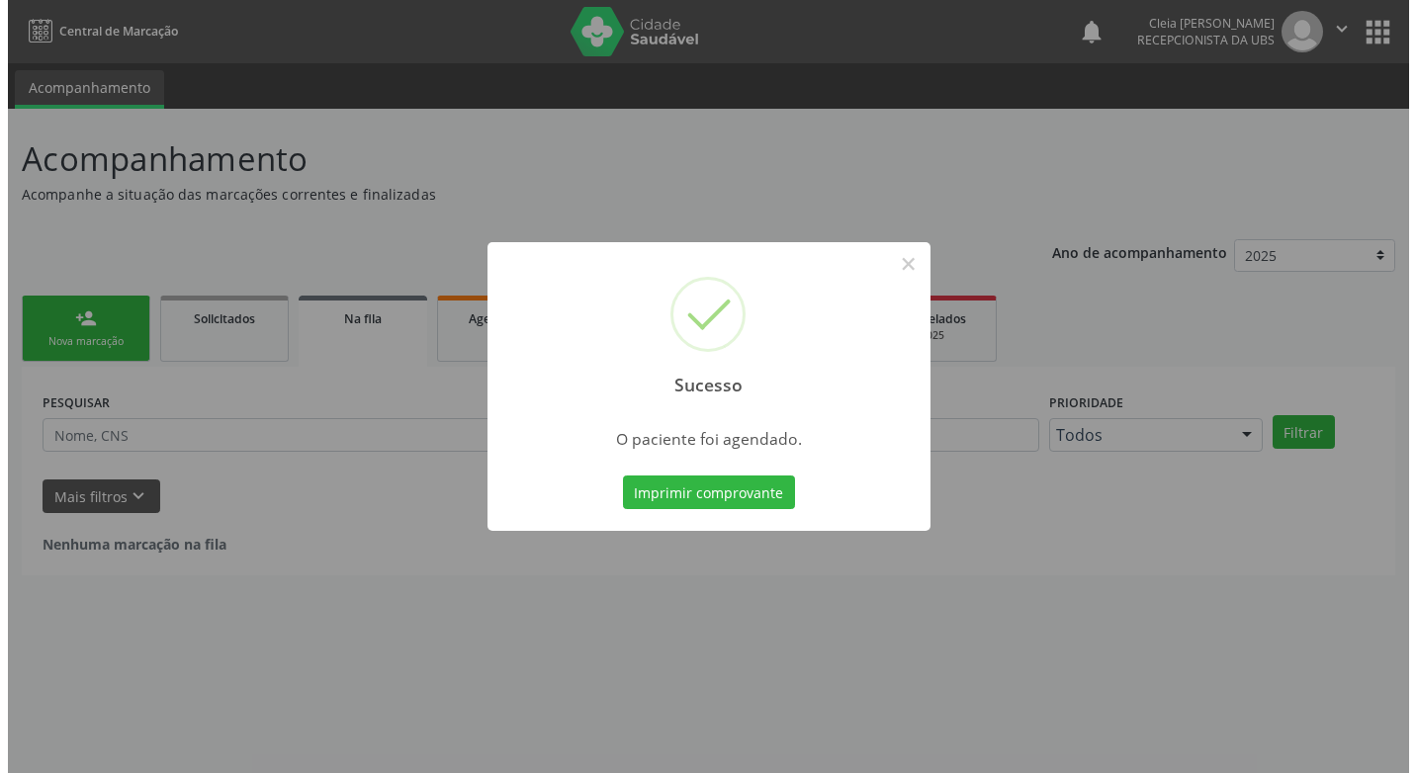
scroll to position [0, 0]
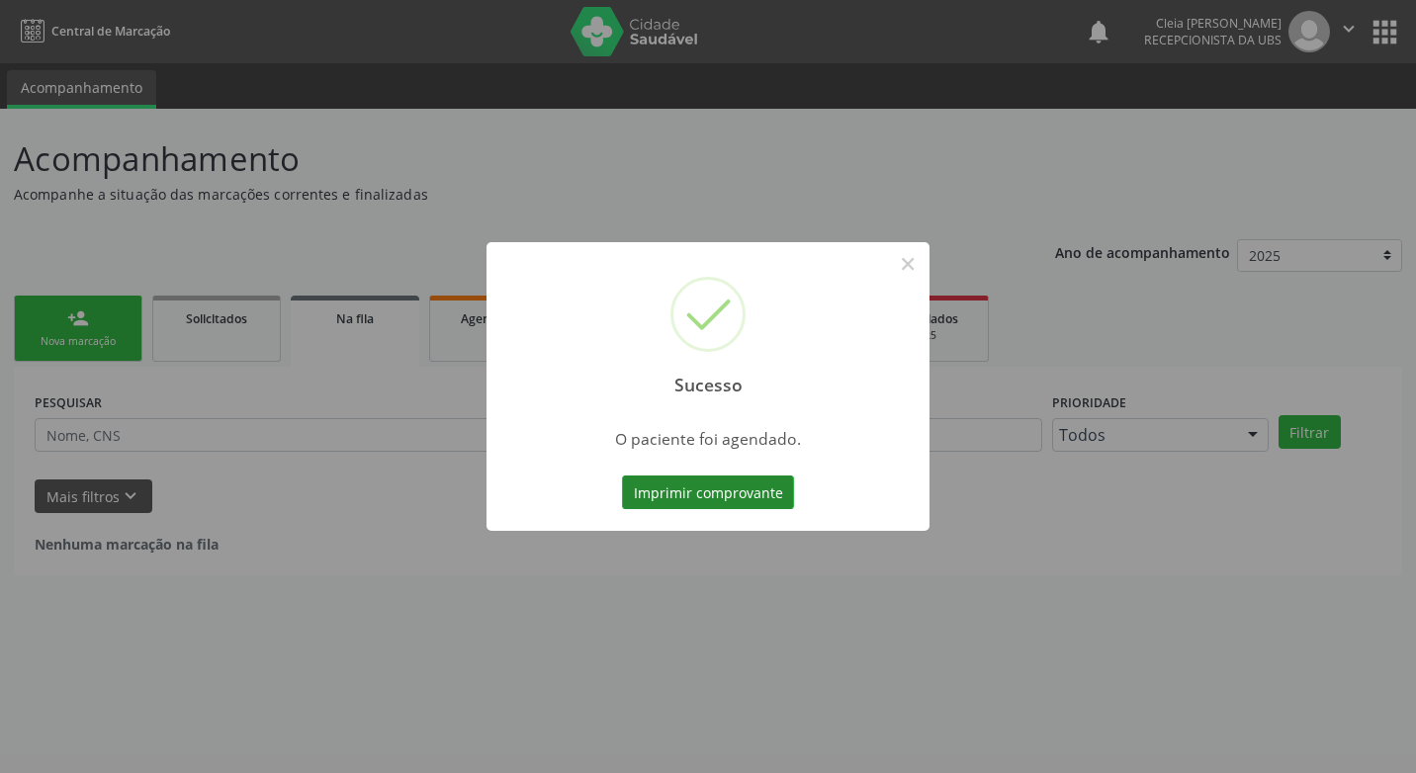
click at [692, 483] on button "Imprimir comprovante" at bounding box center [708, 493] width 172 height 34
